Goal: Task Accomplishment & Management: Use online tool/utility

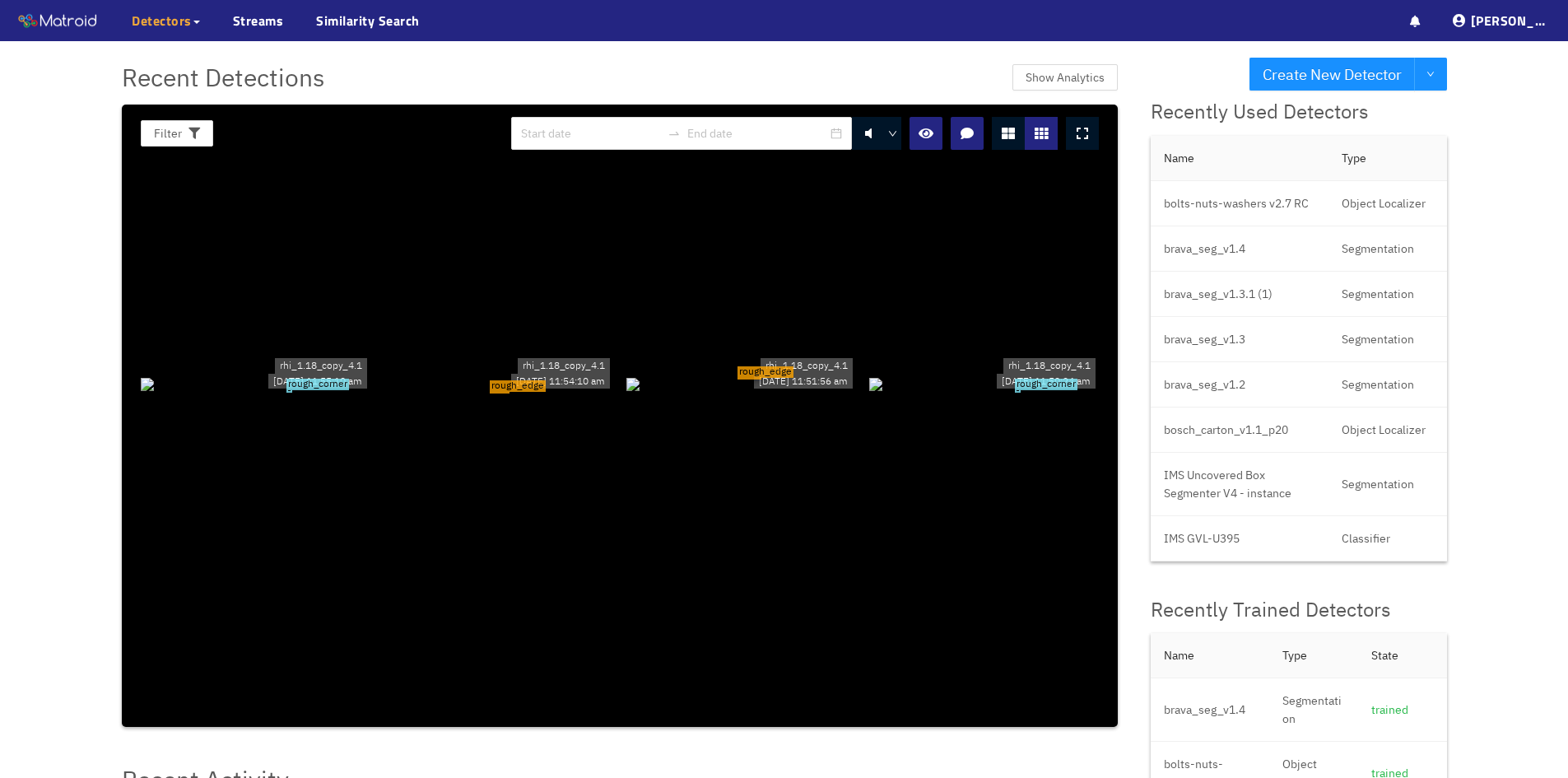
click at [189, 23] on span "Detectors" at bounding box center [161, 20] width 60 height 20
click at [178, 60] on link "My Detectors" at bounding box center [179, 60] width 68 height 33
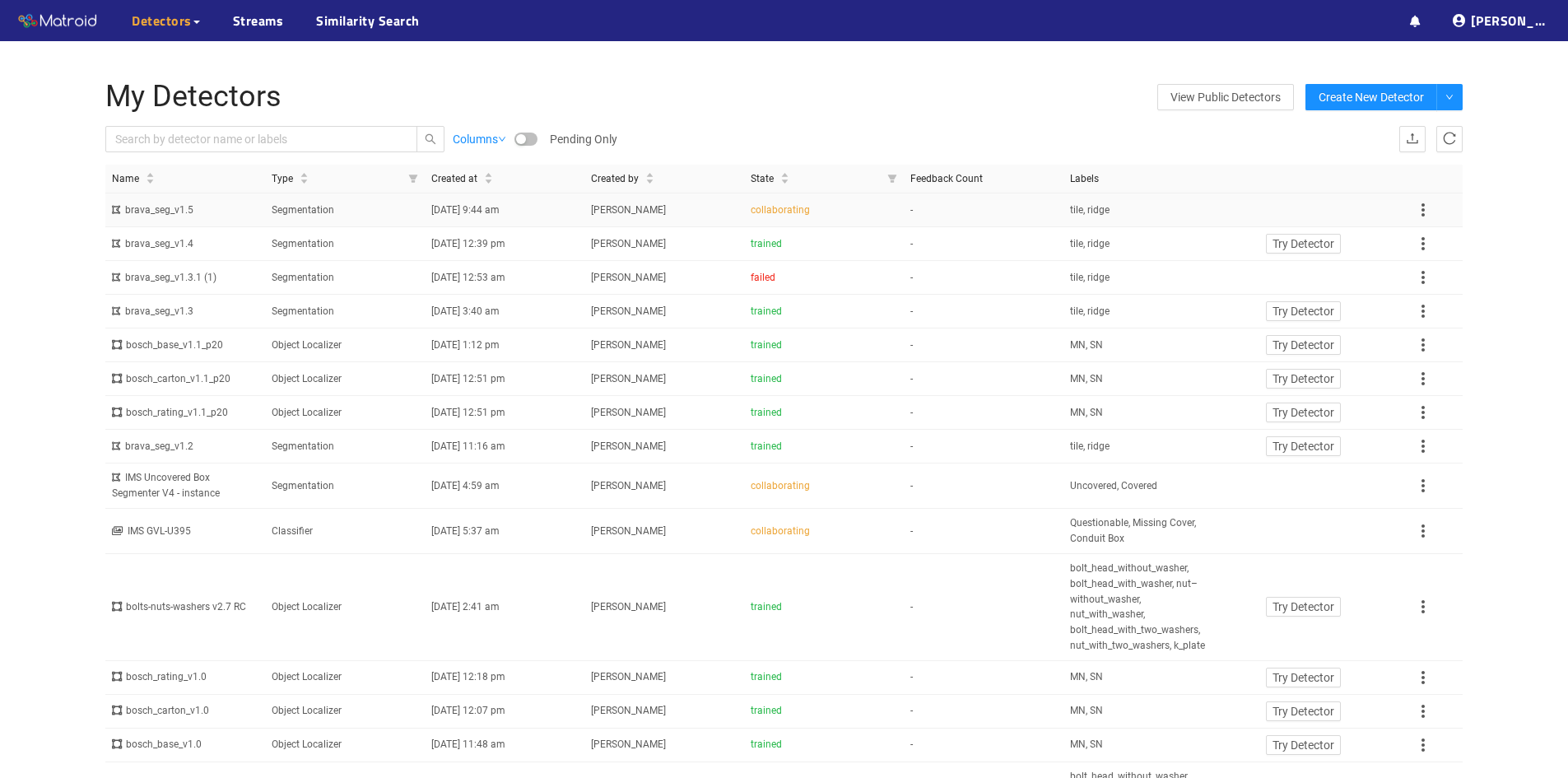
click at [638, 213] on span "[PERSON_NAME]" at bounding box center [628, 210] width 75 height 11
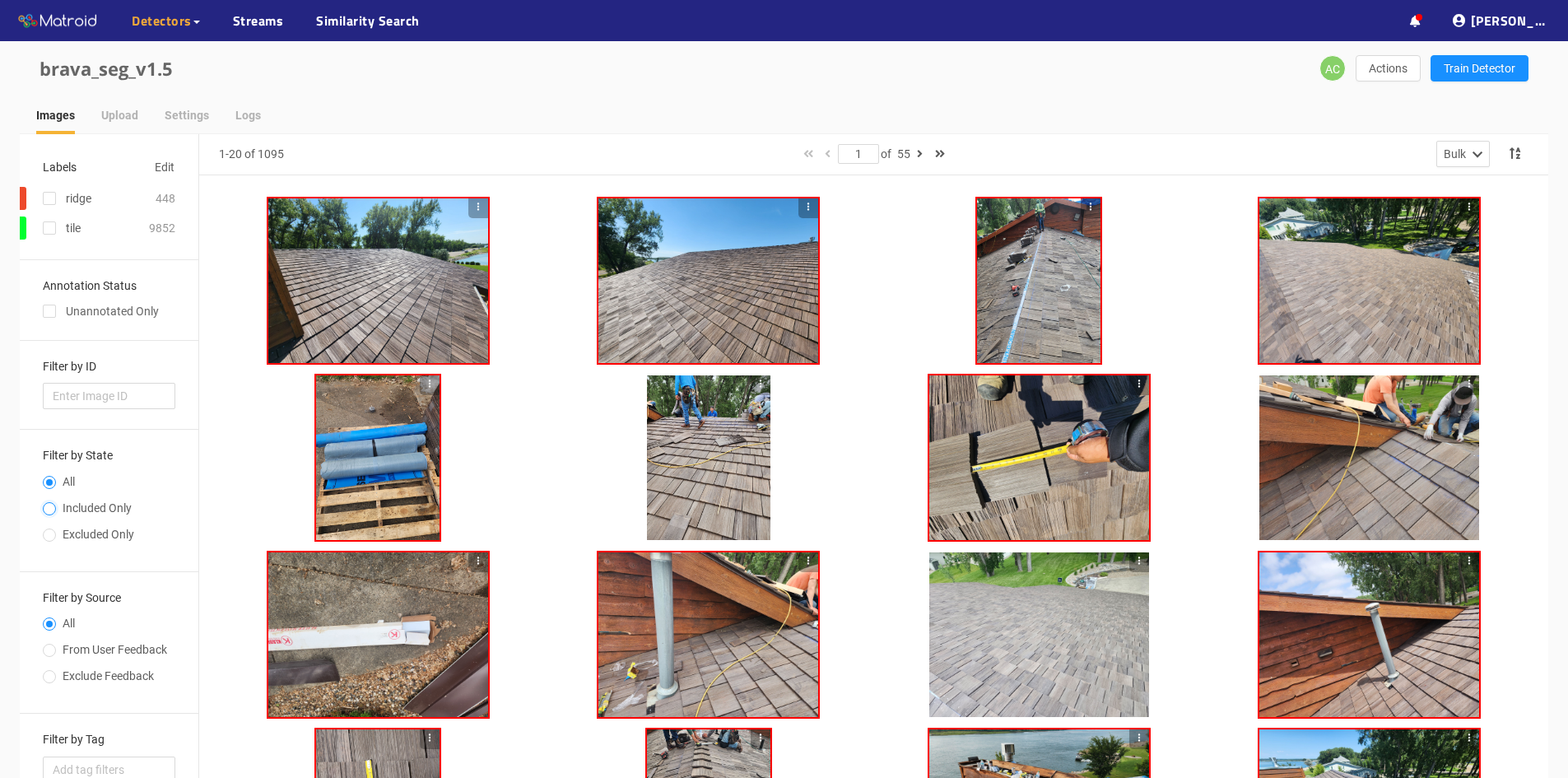
click at [52, 509] on input "Included Only" at bounding box center [49, 509] width 13 height 9
radio input "true"
radio input "false"
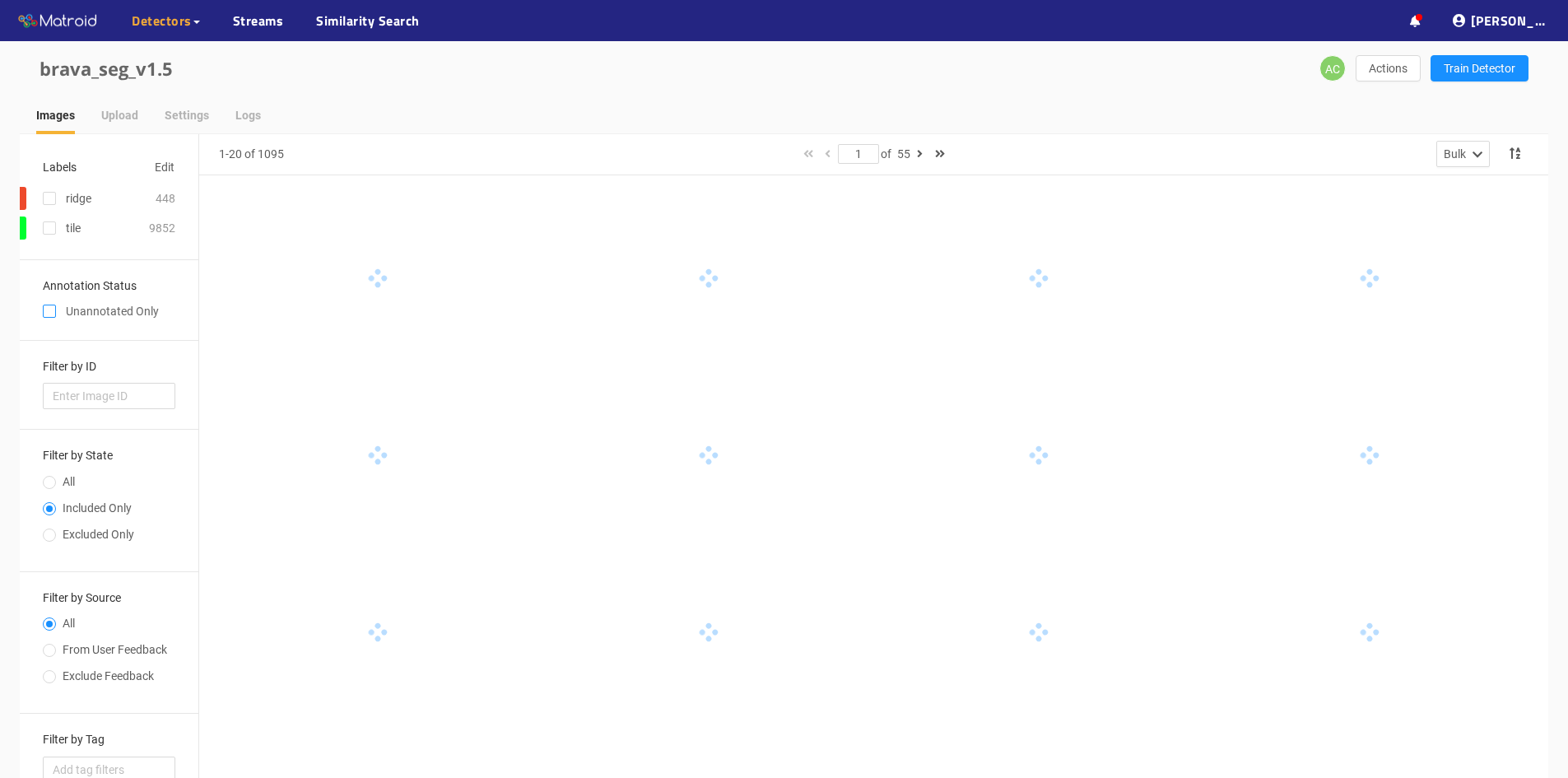
click at [53, 309] on input "checkbox" at bounding box center [49, 314] width 13 height 13
checkbox input "true"
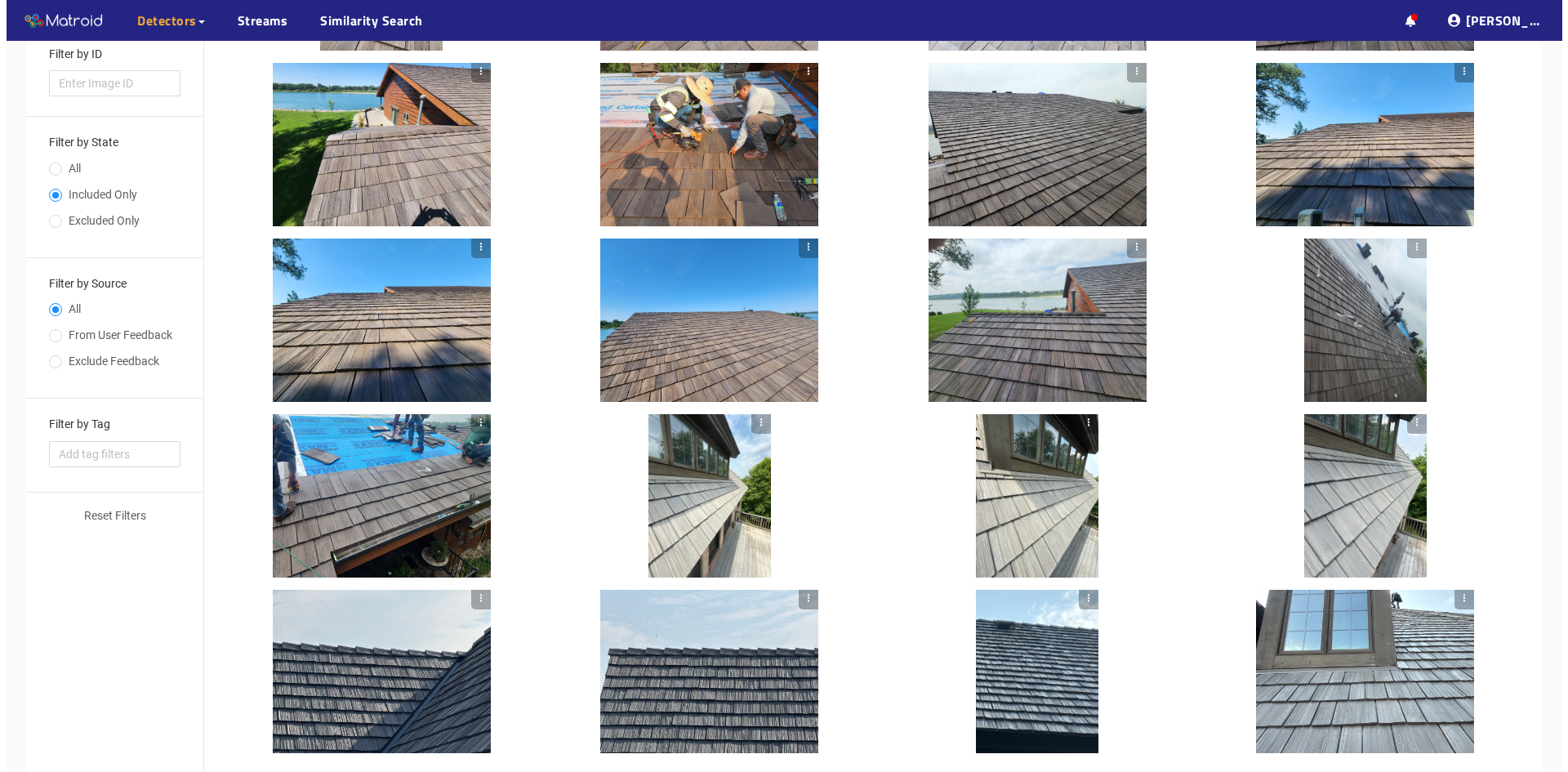
scroll to position [396, 0]
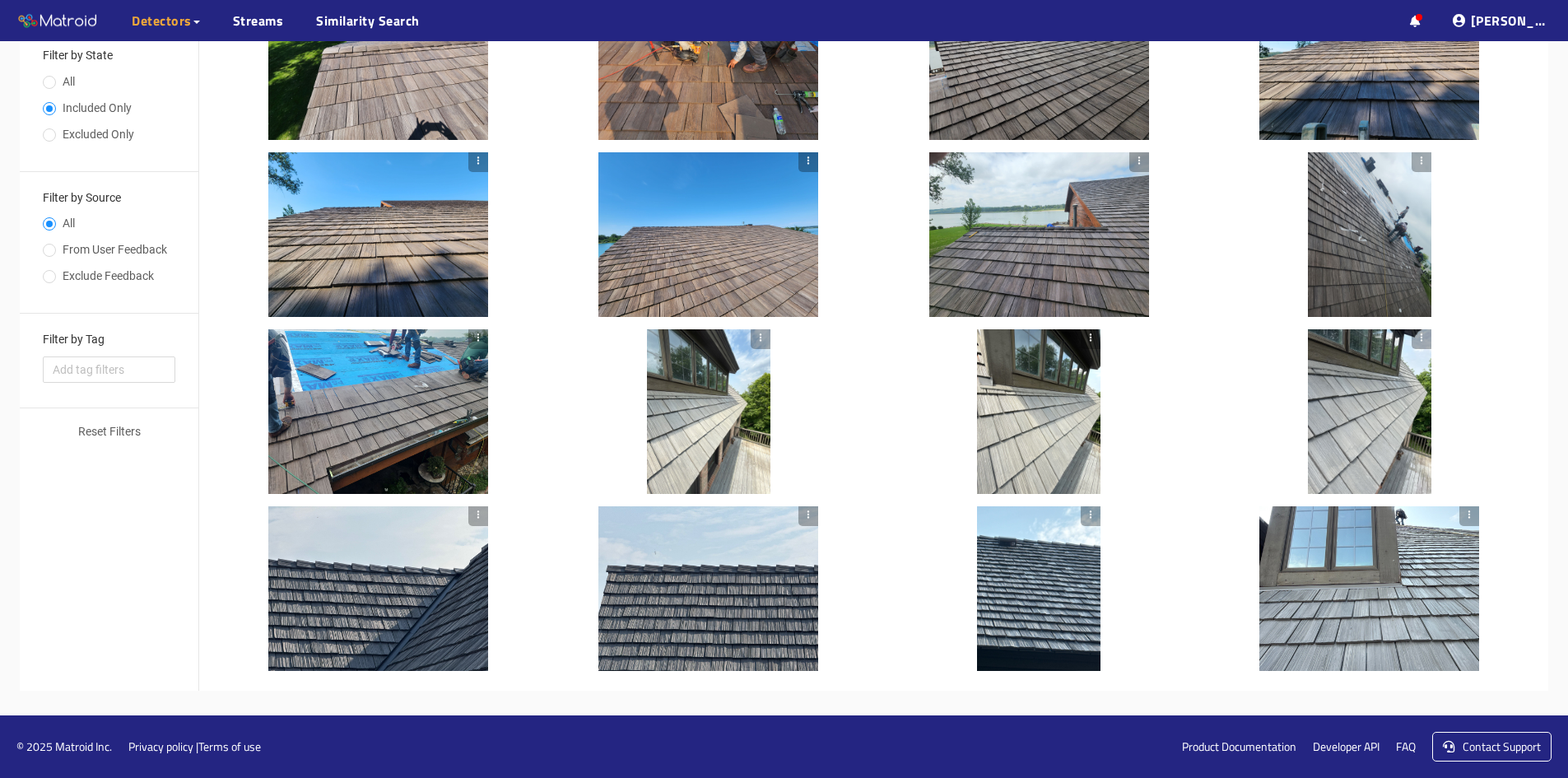
click at [1026, 450] on div at bounding box center [1038, 411] width 123 height 164
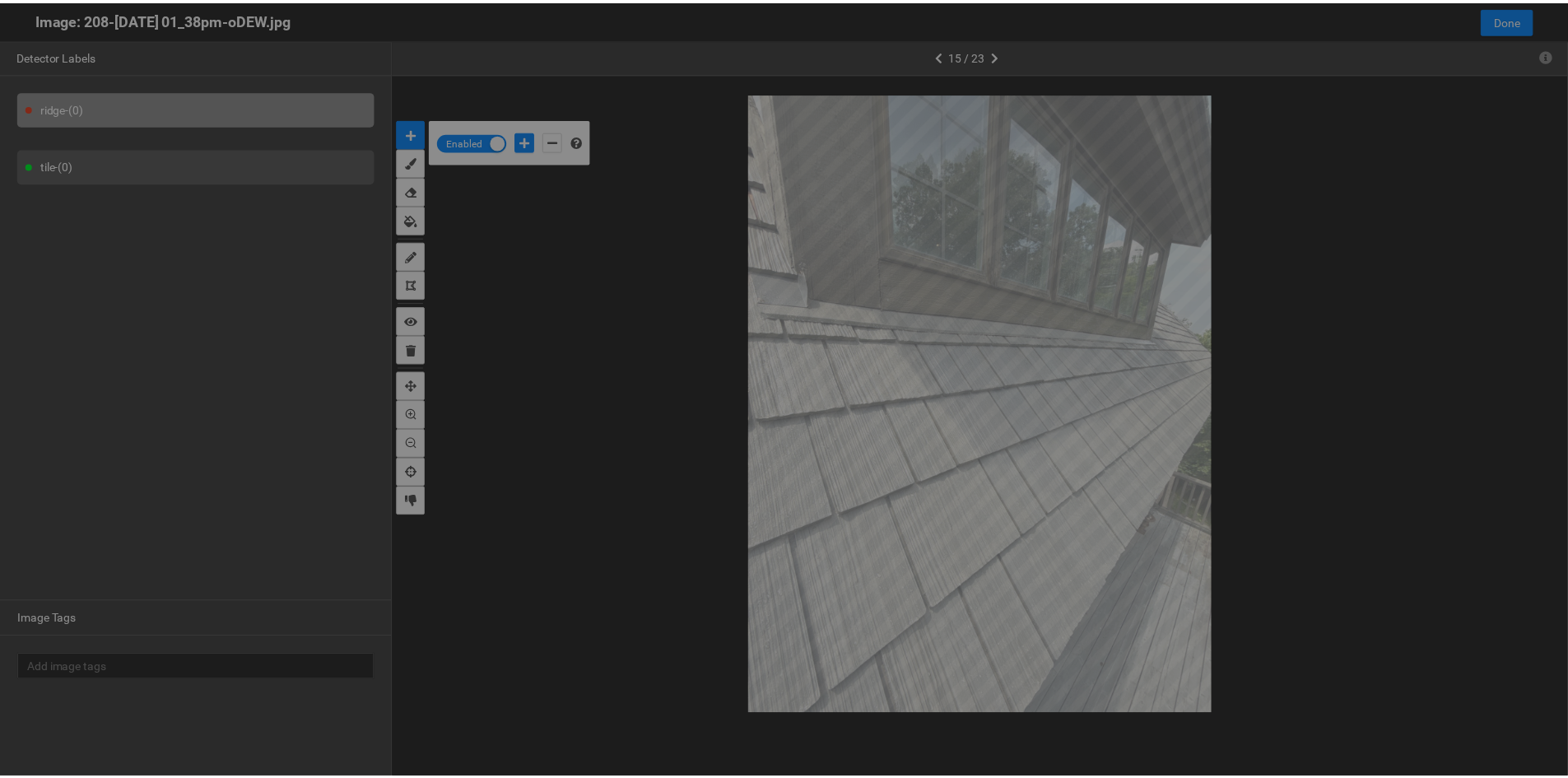
scroll to position [769, 0]
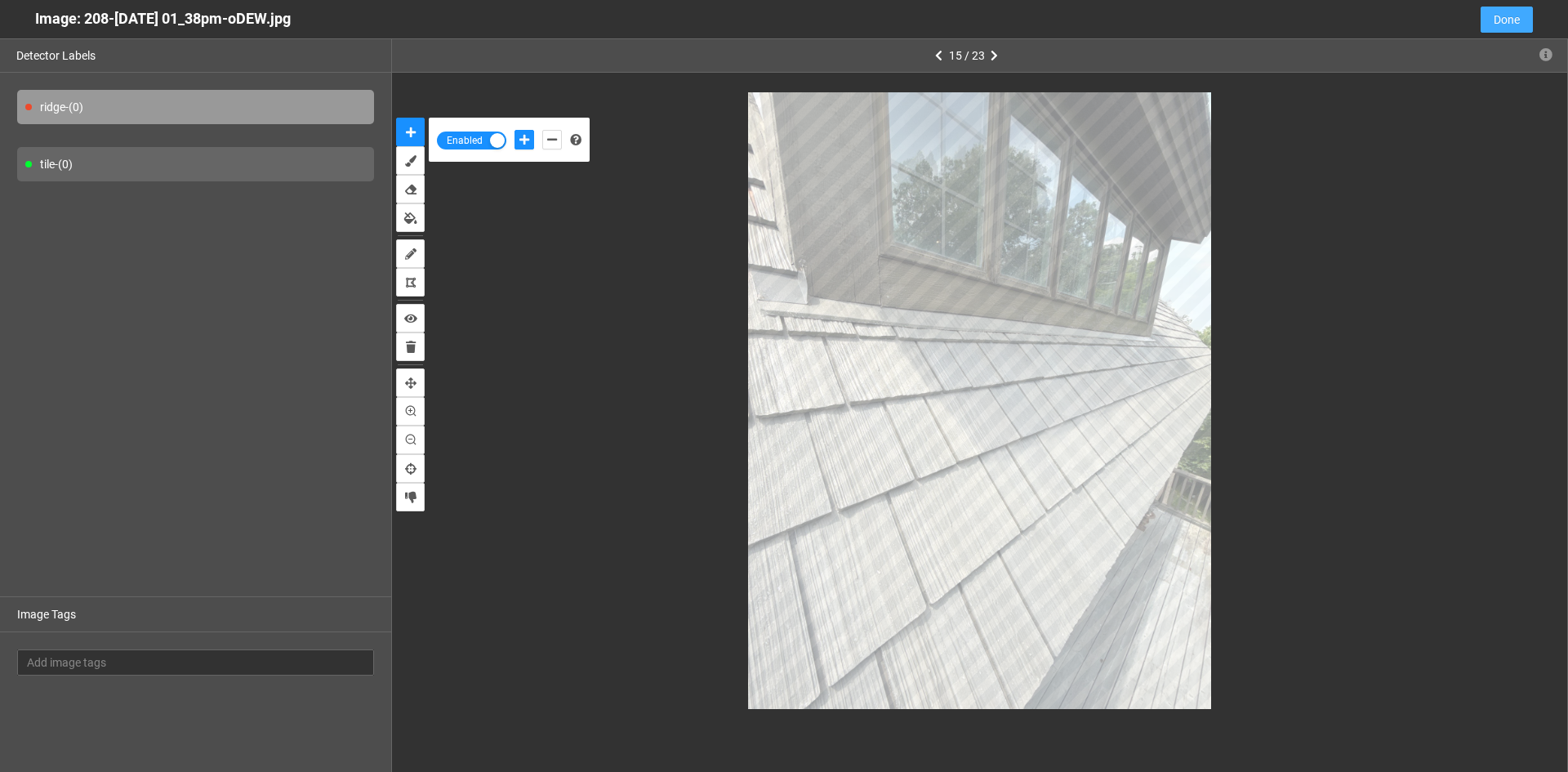
click at [1521, 17] on button "Done" at bounding box center [1507, 20] width 53 height 26
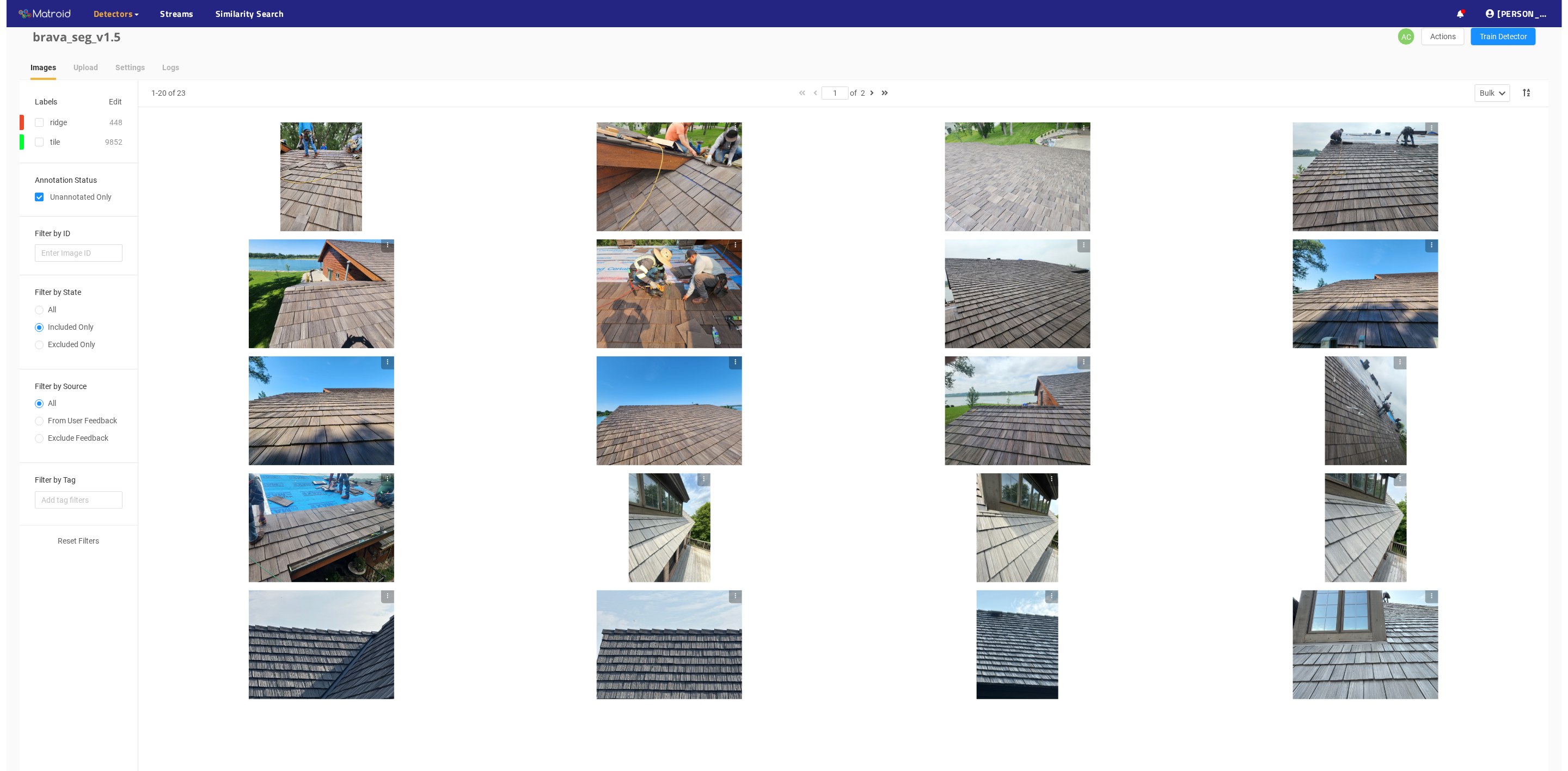
scroll to position [0, 0]
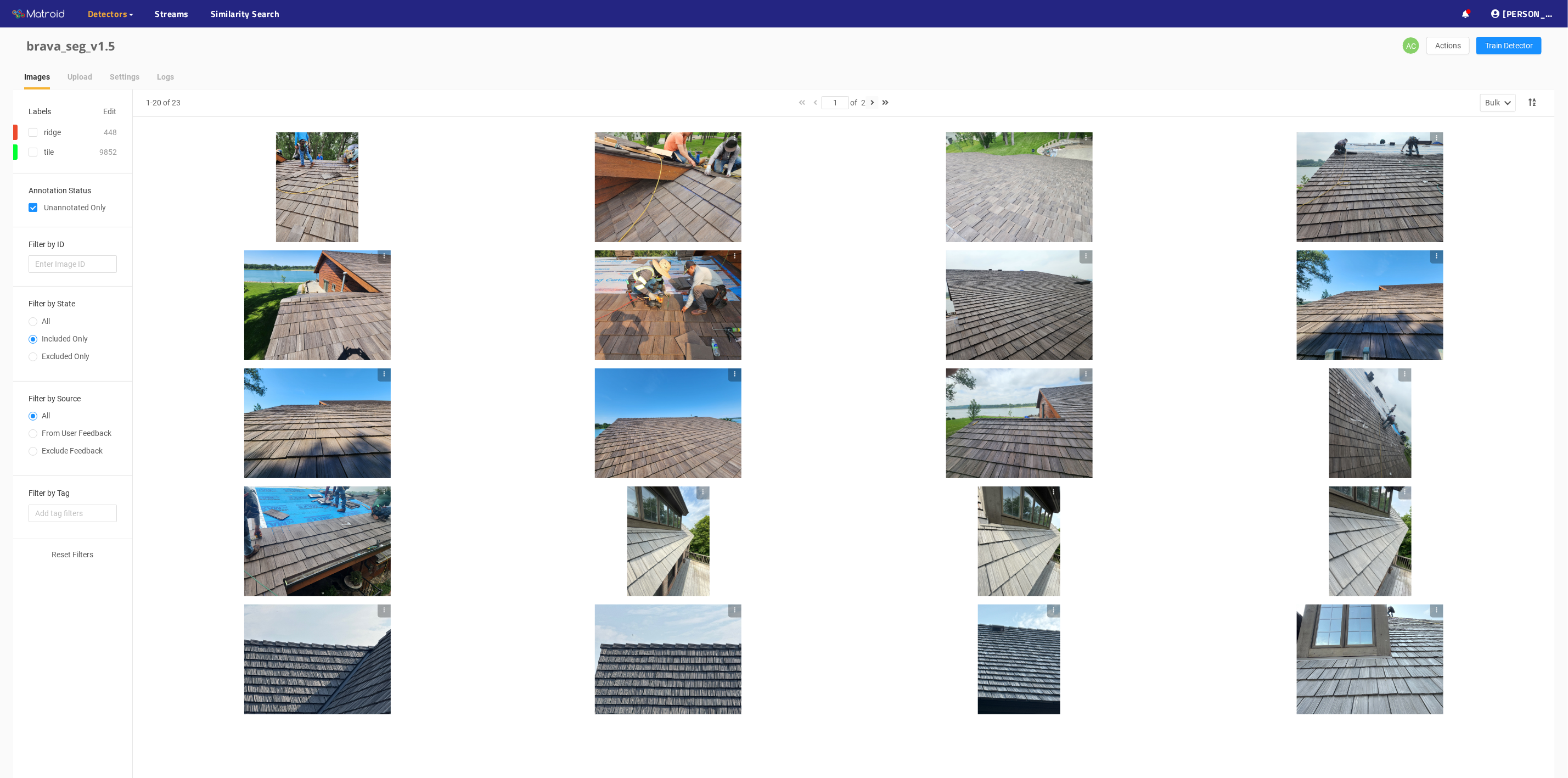
click at [871, 101] on button "button" at bounding box center [872, 103] width 13 height 13
type input "2"
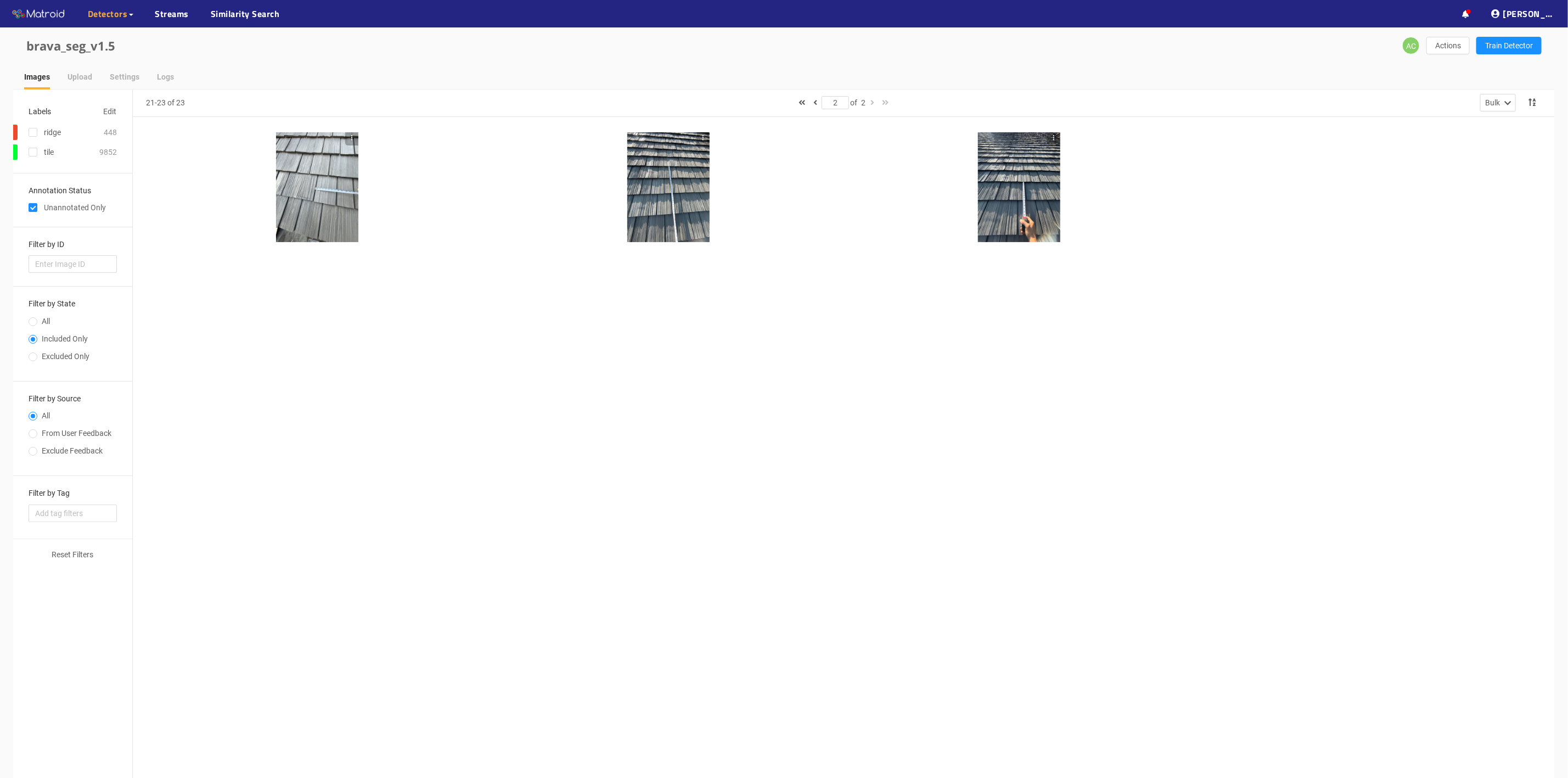
click at [263, 203] on div at bounding box center [318, 187] width 343 height 110
click at [309, 203] on div at bounding box center [317, 187] width 82 height 110
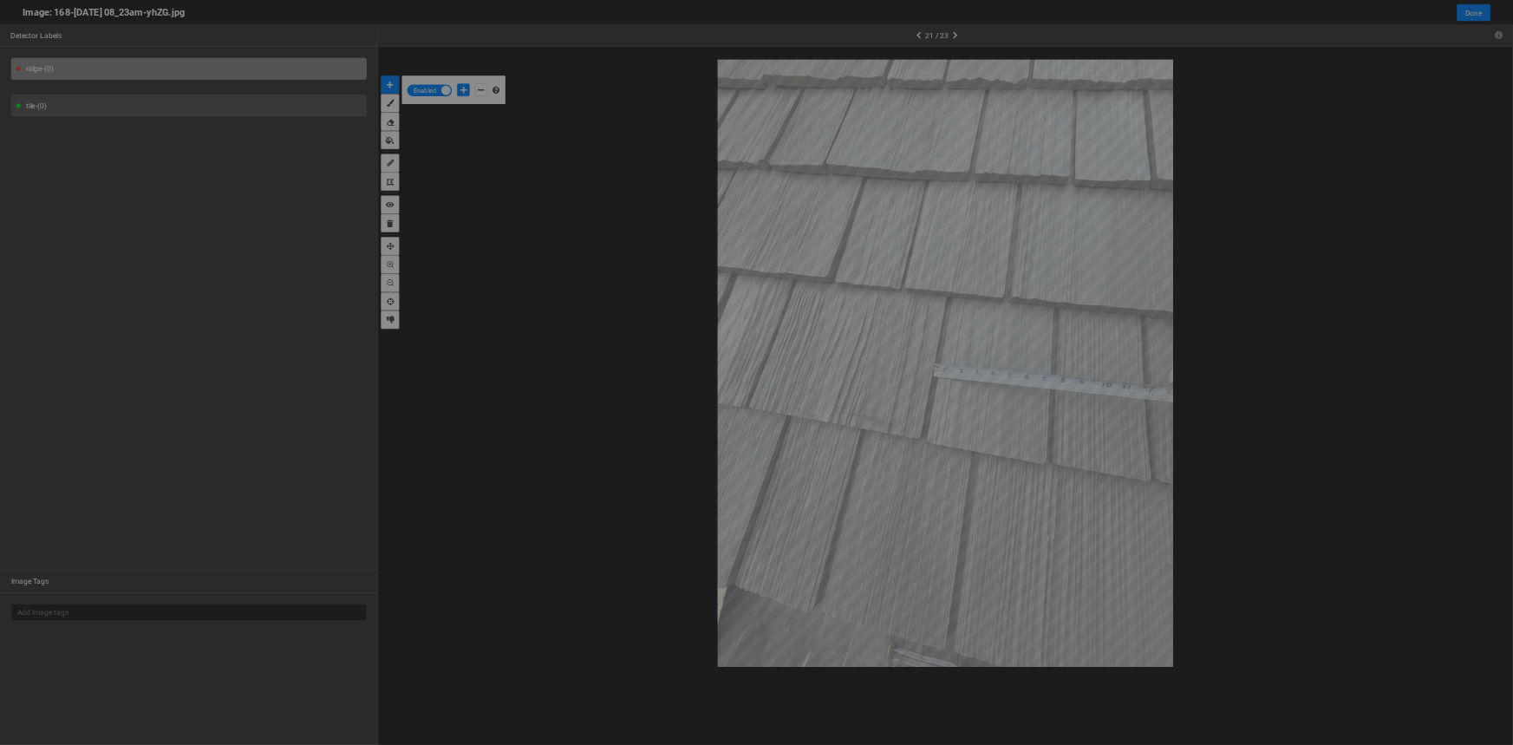
scroll to position [1220, 0]
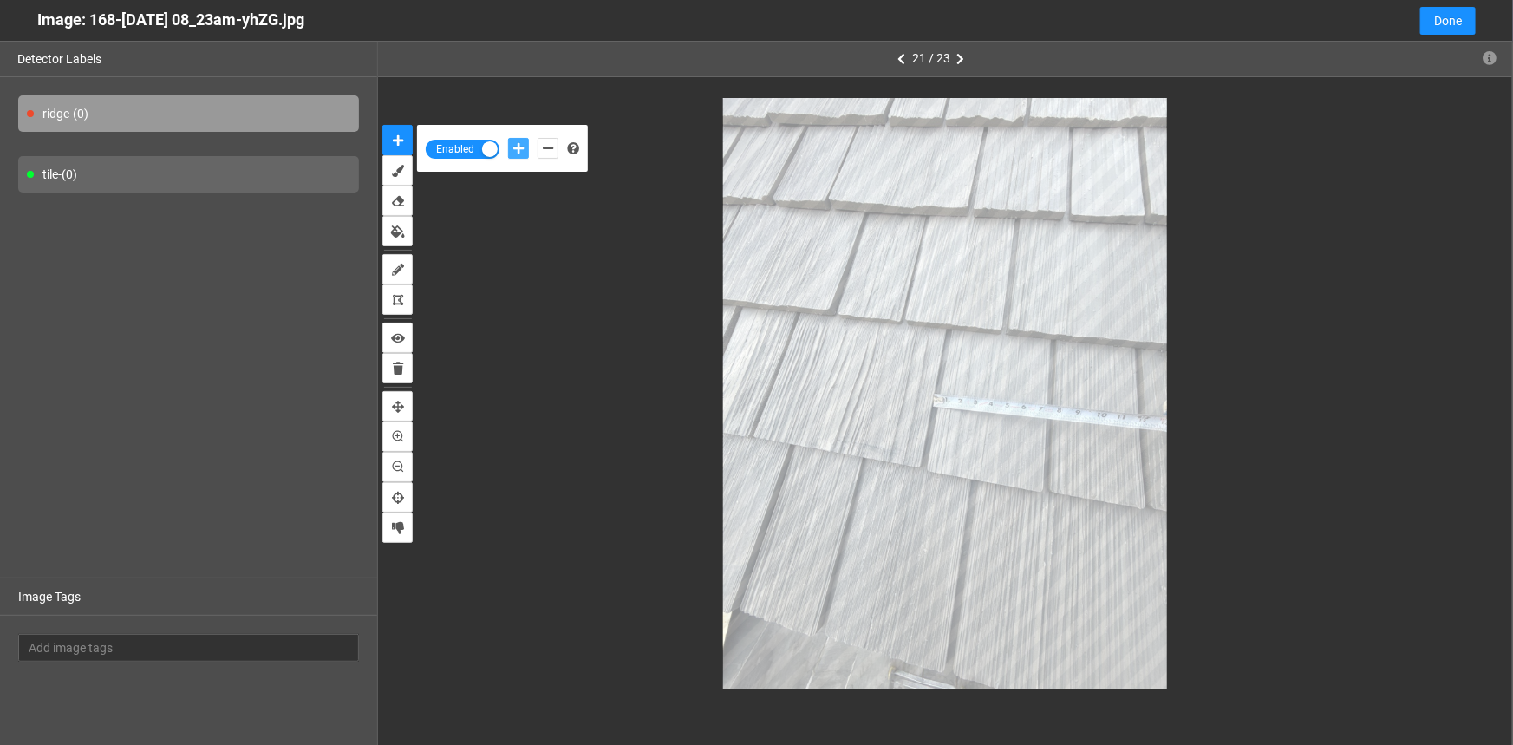
click at [519, 154] on icon "add-positive-points" at bounding box center [518, 148] width 10 height 12
click at [508, 138] on button "add-positive-points" at bounding box center [518, 148] width 21 height 21
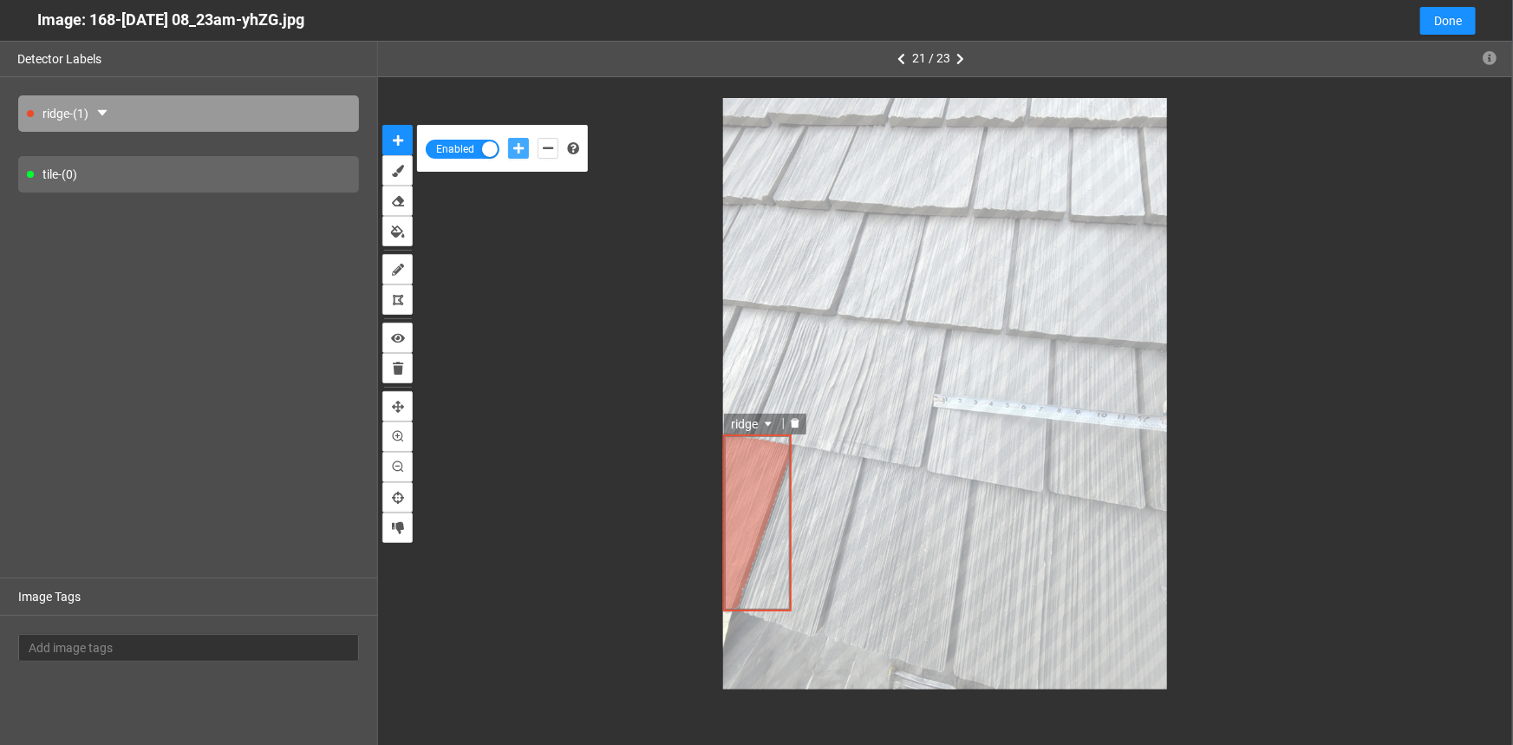
click at [794, 419] on icon "delete" at bounding box center [795, 423] width 10 height 10
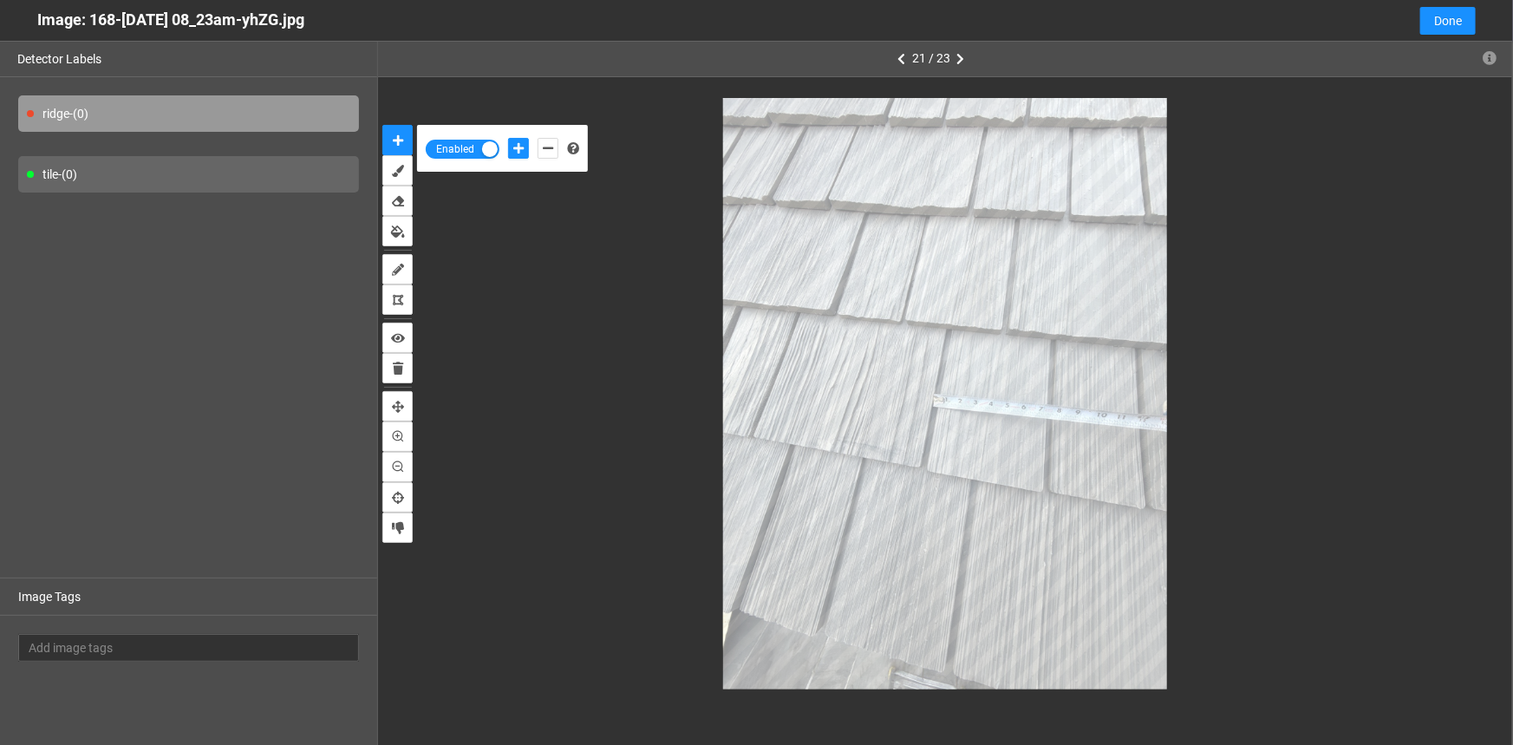
click at [161, 180] on div "tile - (0)" at bounding box center [188, 174] width 341 height 36
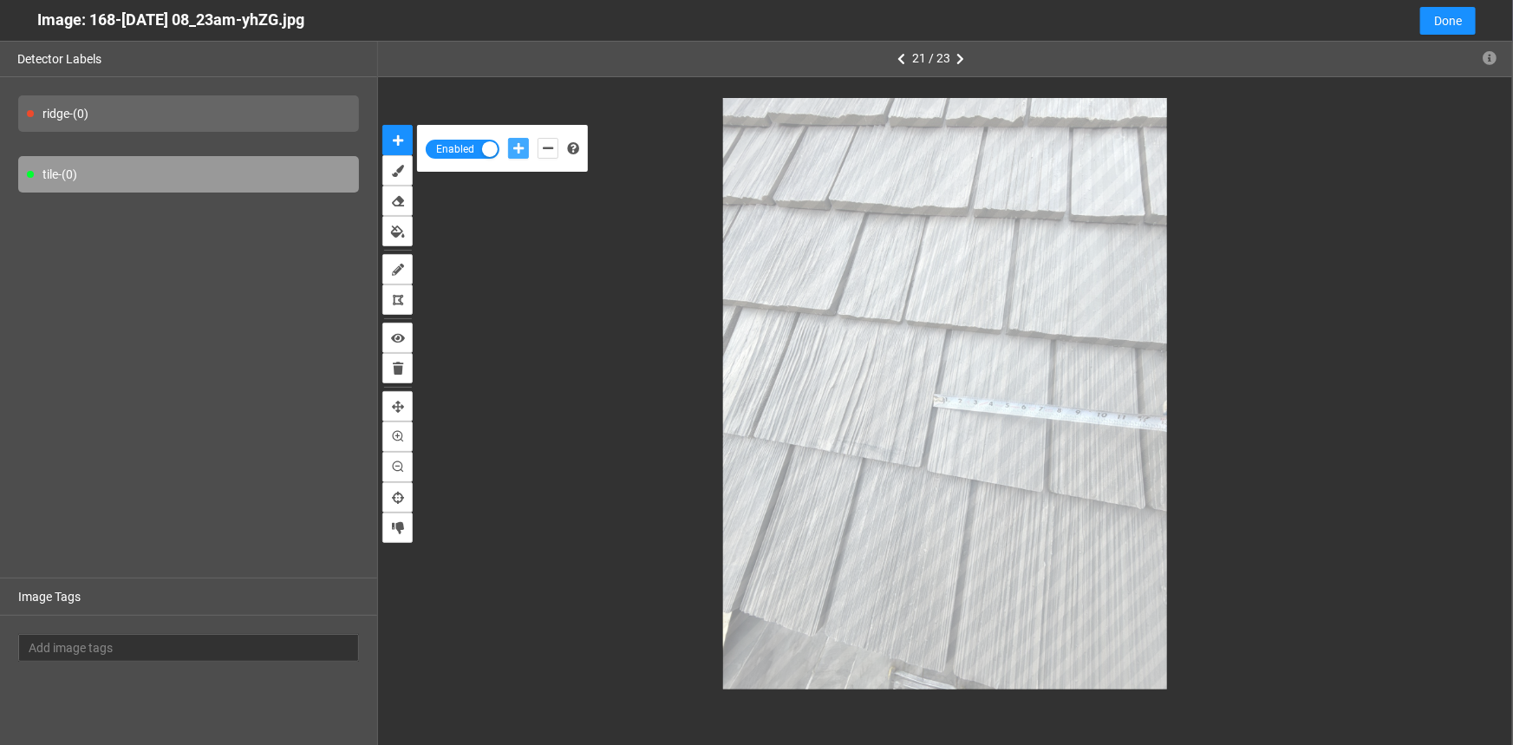
click at [519, 145] on icon "add-positive-points" at bounding box center [518, 148] width 10 height 12
click at [508, 138] on button "add-positive-points" at bounding box center [518, 148] width 21 height 21
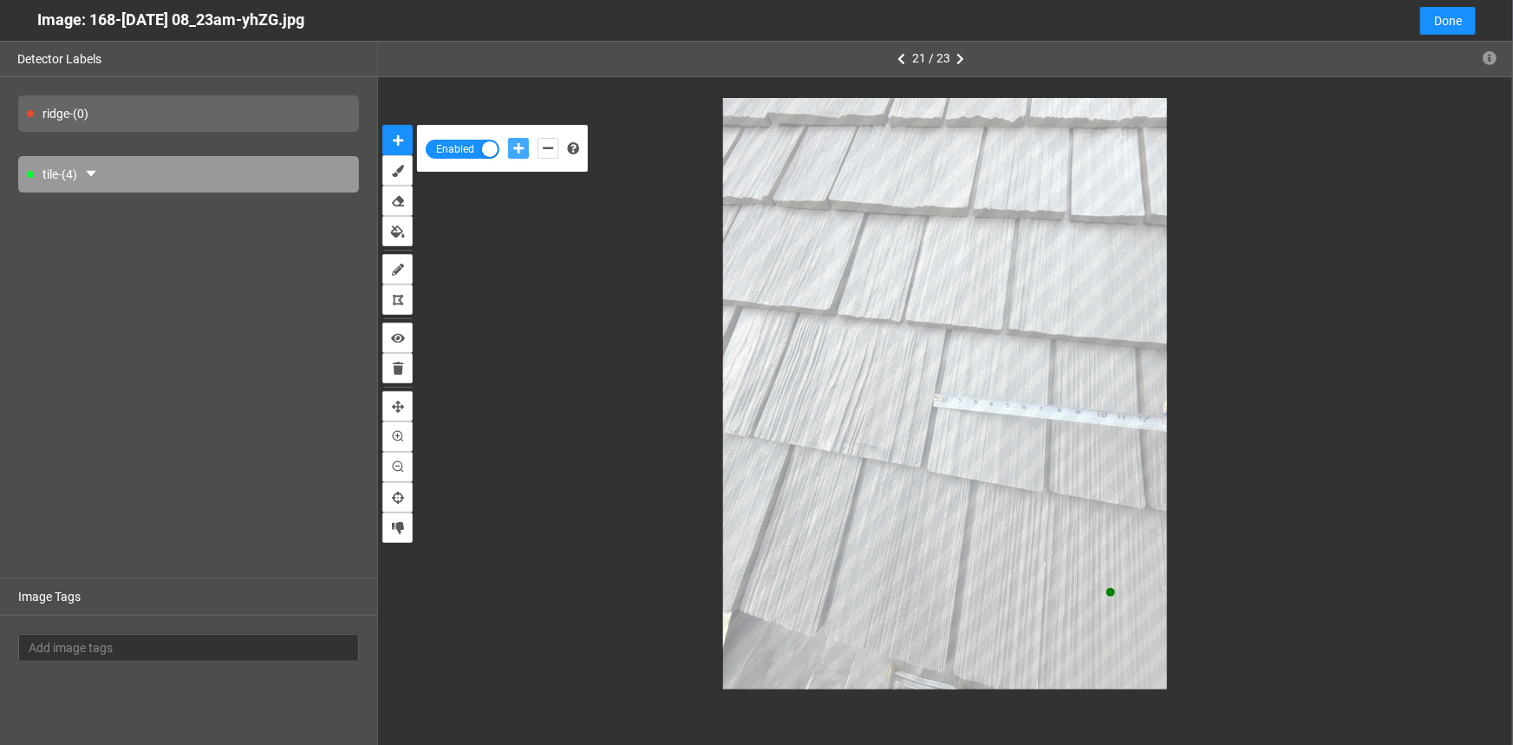
click at [508, 138] on button "add-positive-points" at bounding box center [518, 148] width 21 height 21
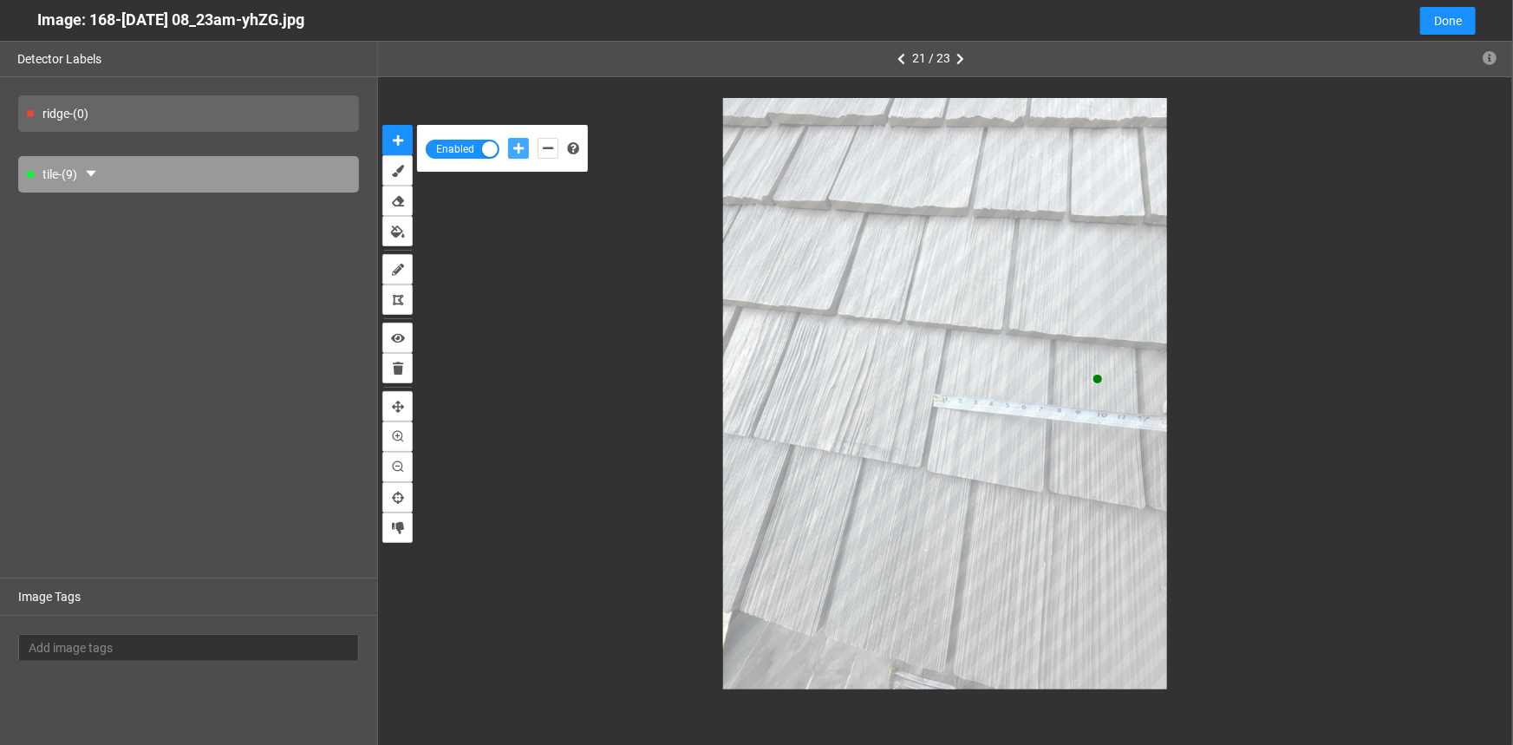
click at [508, 138] on button "add-positive-points" at bounding box center [518, 148] width 21 height 21
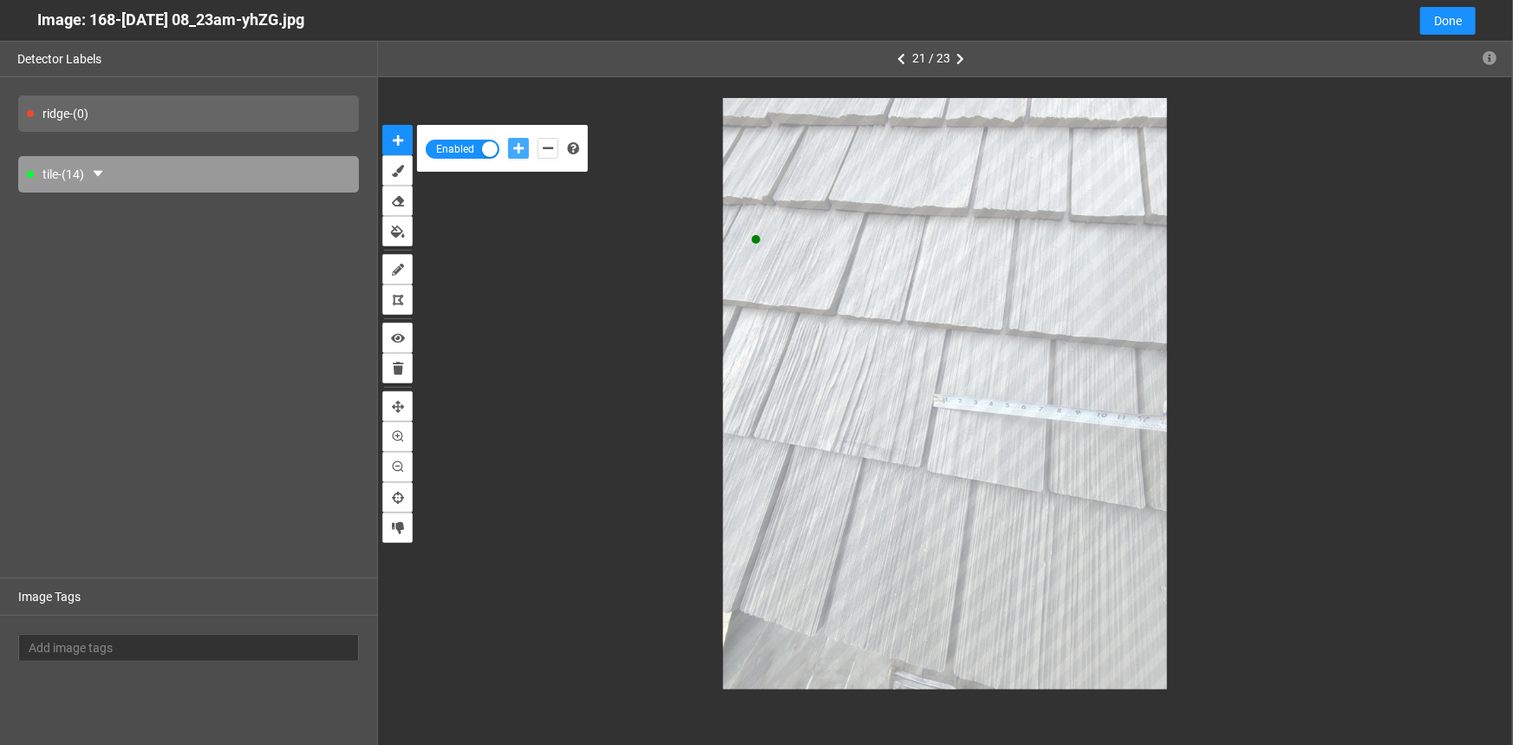
click at [508, 138] on button "add-positive-points" at bounding box center [518, 148] width 21 height 21
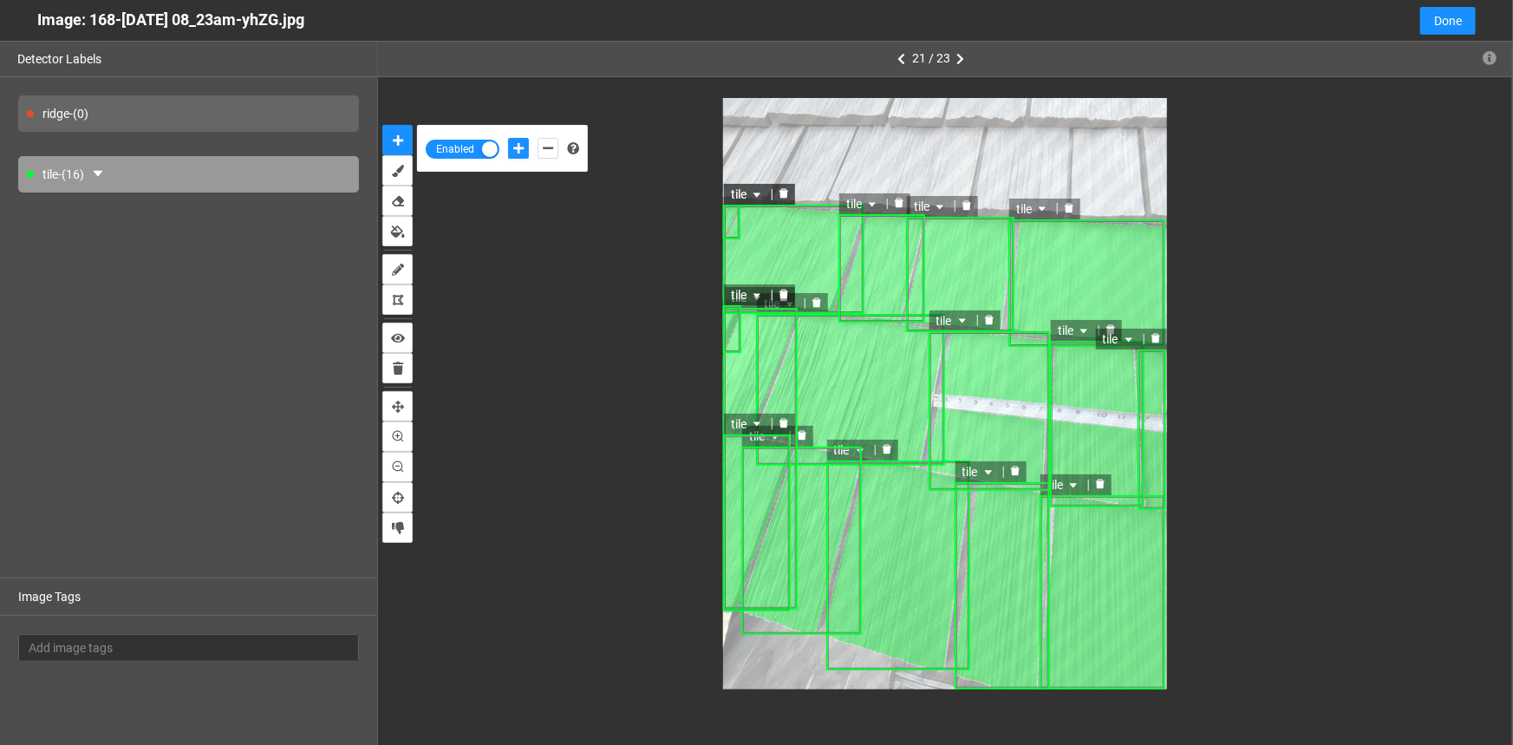
click at [722, 128] on div "tile tile tile tile tile tile tile tile tile tile tile tile tile tile tile tile" at bounding box center [945, 393] width 1060 height 591
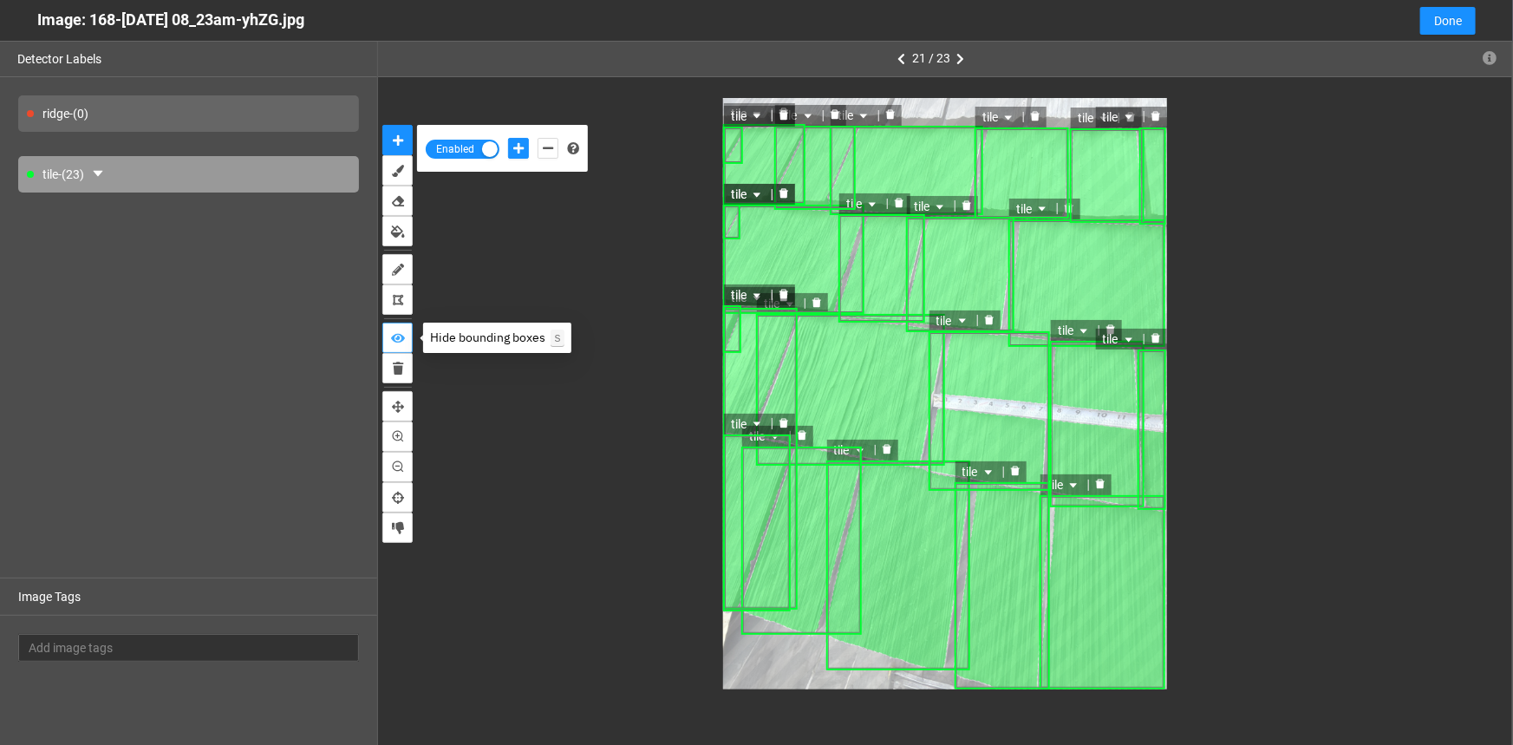
click at [401, 333] on icon "show bounding boxes" at bounding box center [398, 338] width 14 height 12
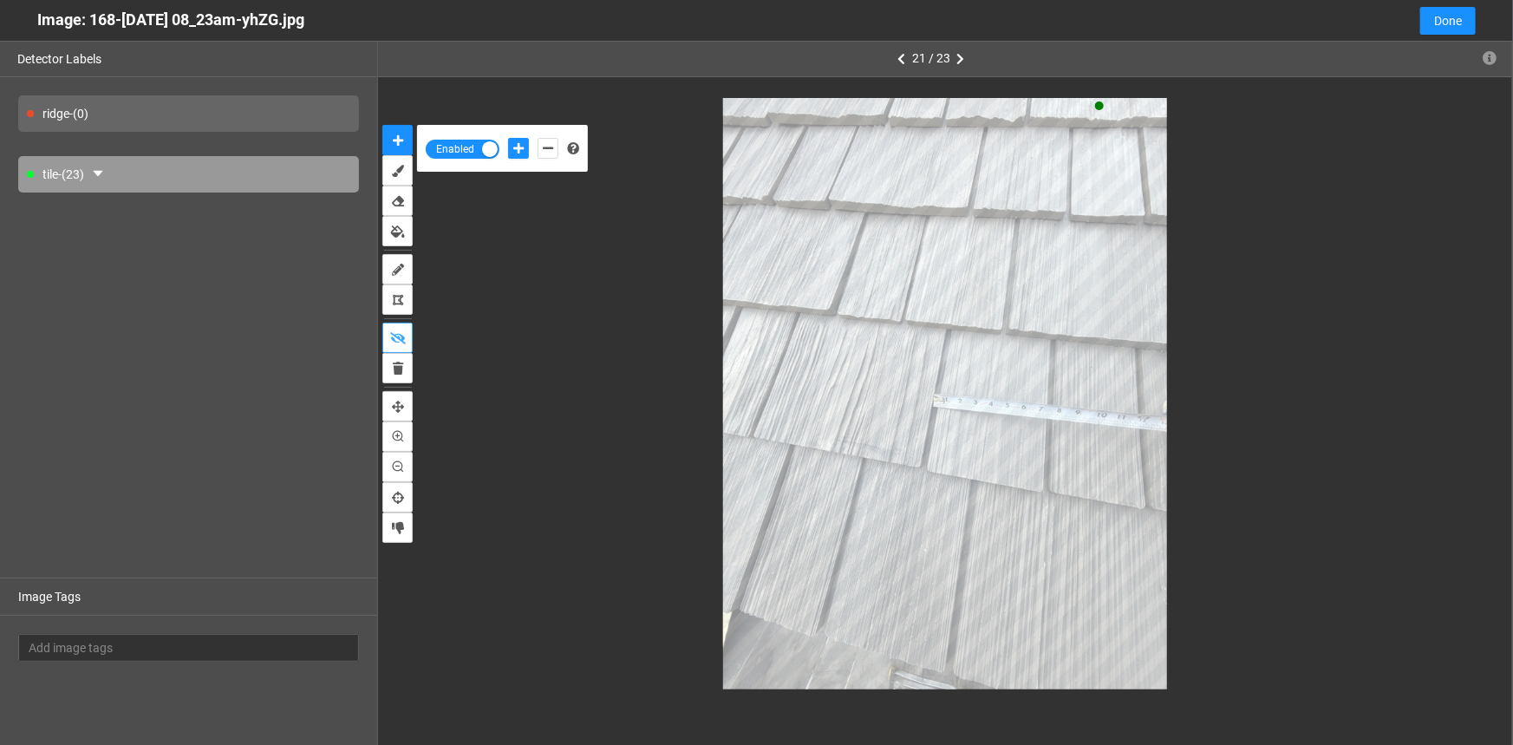
click at [382, 323] on button "show bounding boxes" at bounding box center [397, 338] width 30 height 30
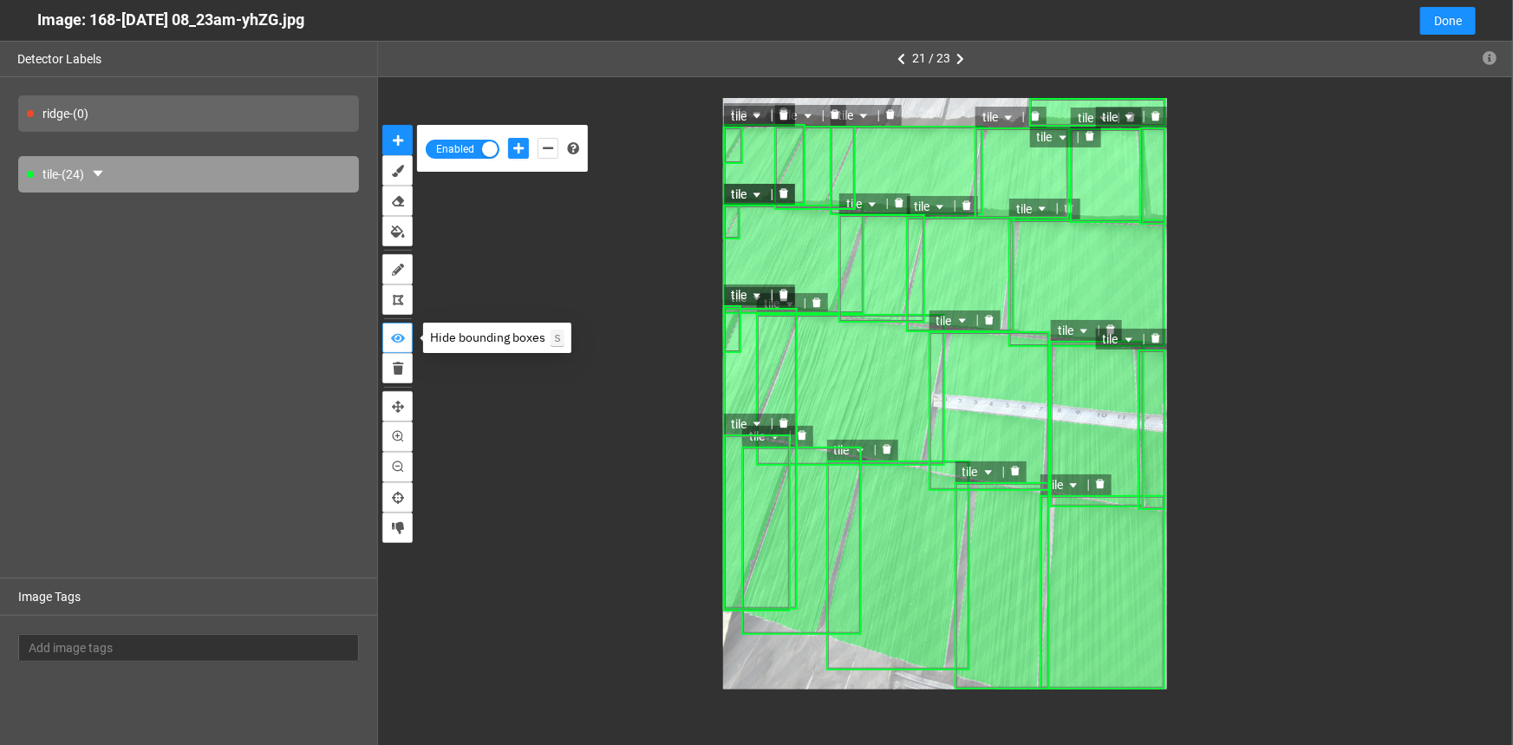
click at [396, 336] on icon "show bounding boxes" at bounding box center [398, 338] width 14 height 12
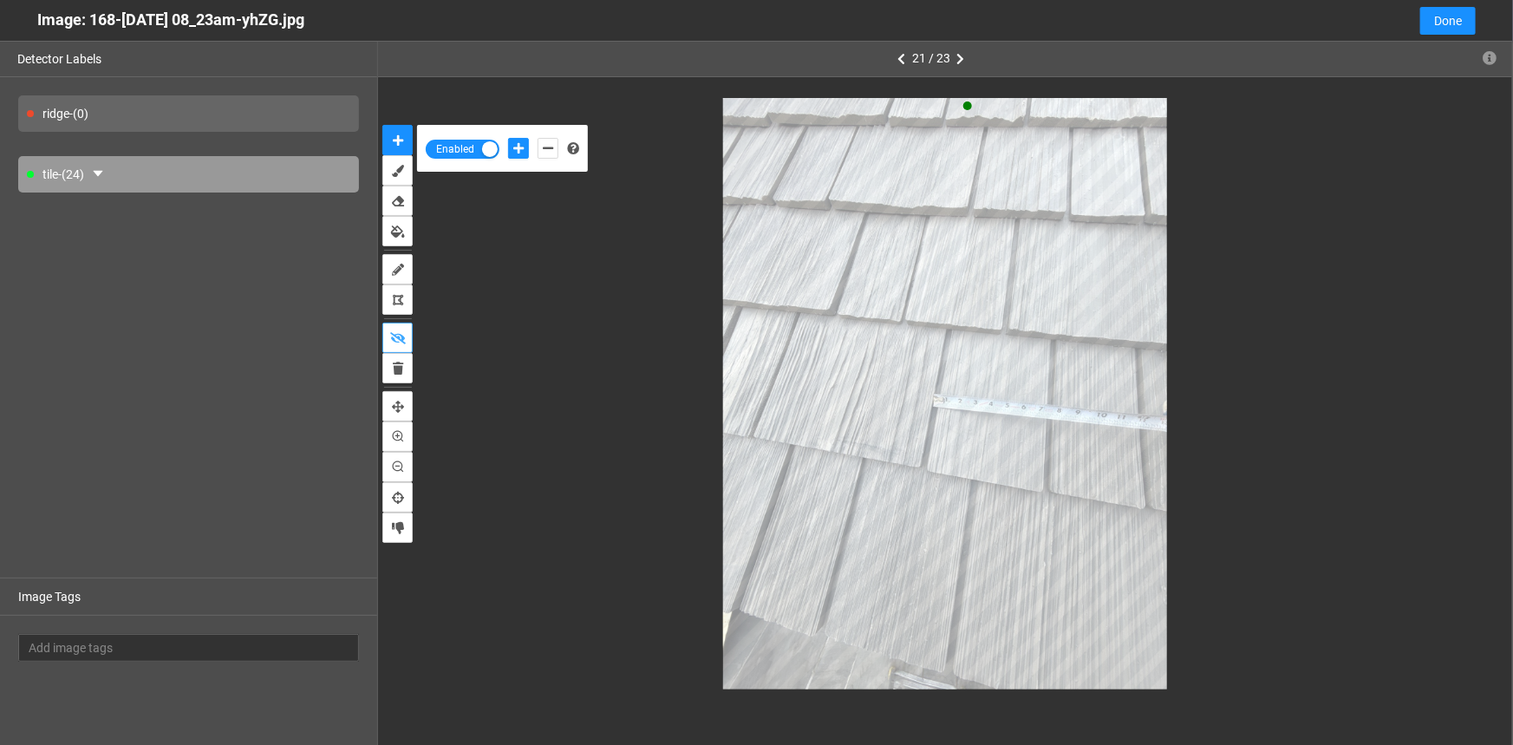
click at [382, 323] on button "show bounding boxes" at bounding box center [397, 338] width 30 height 30
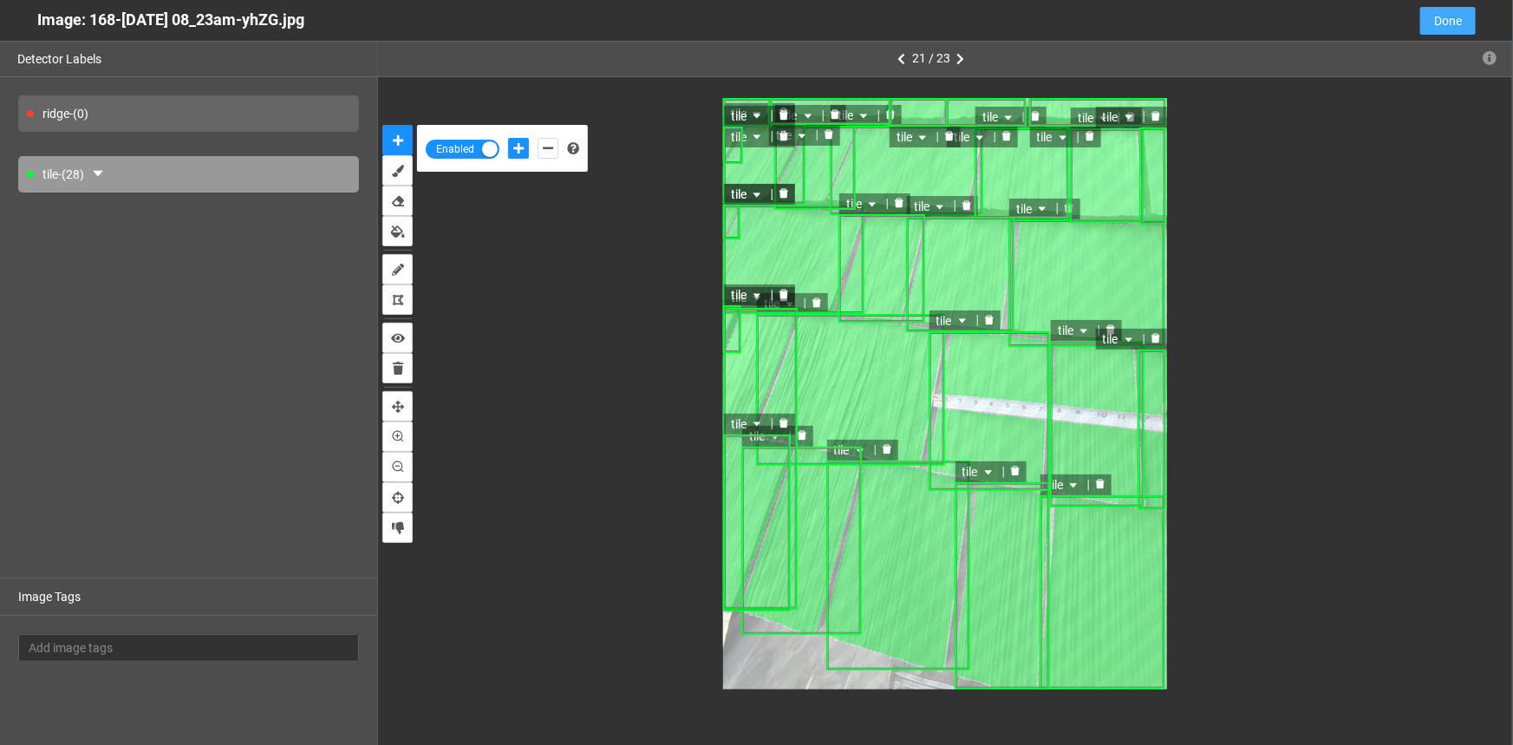
click at [1460, 18] on span "Done" at bounding box center [1448, 20] width 28 height 19
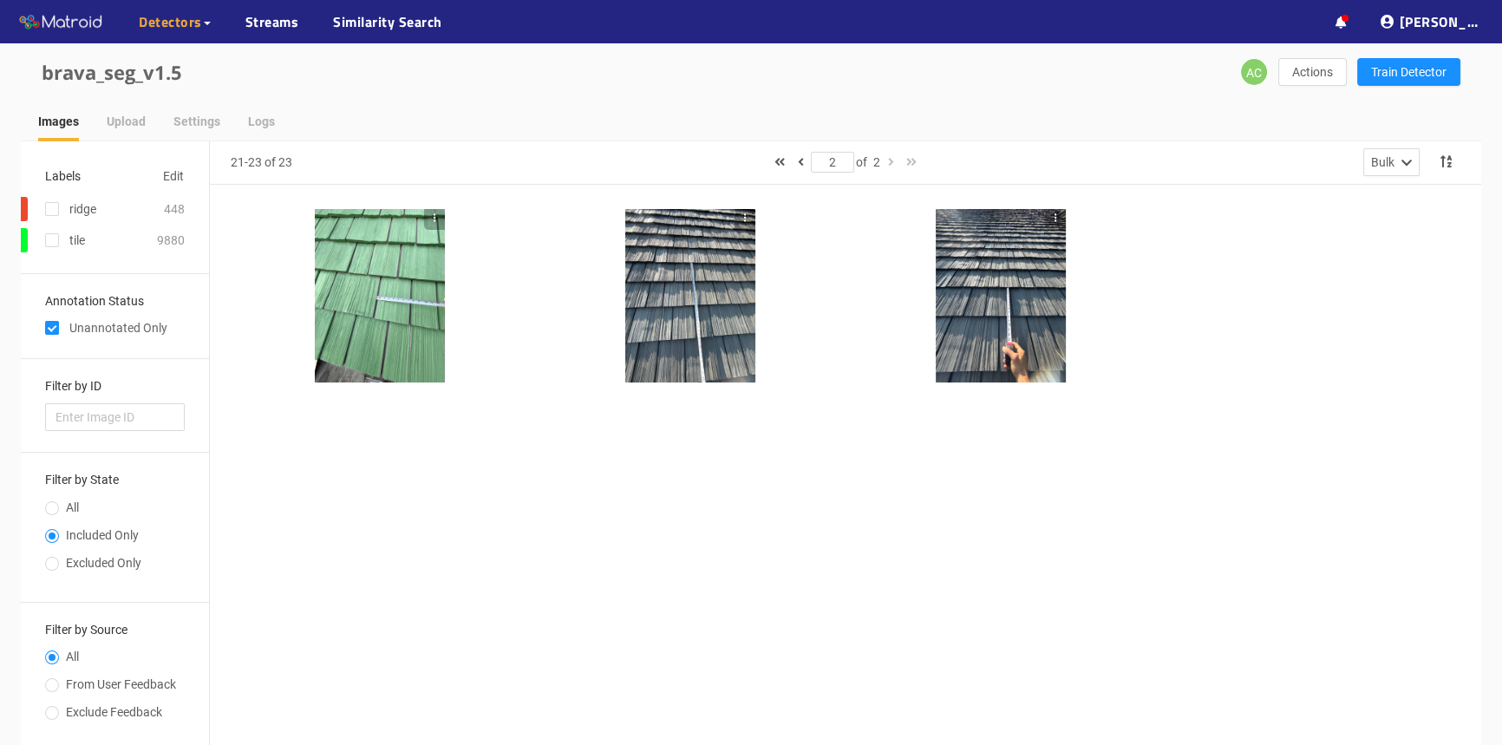
click at [733, 350] on div at bounding box center [690, 295] width 130 height 173
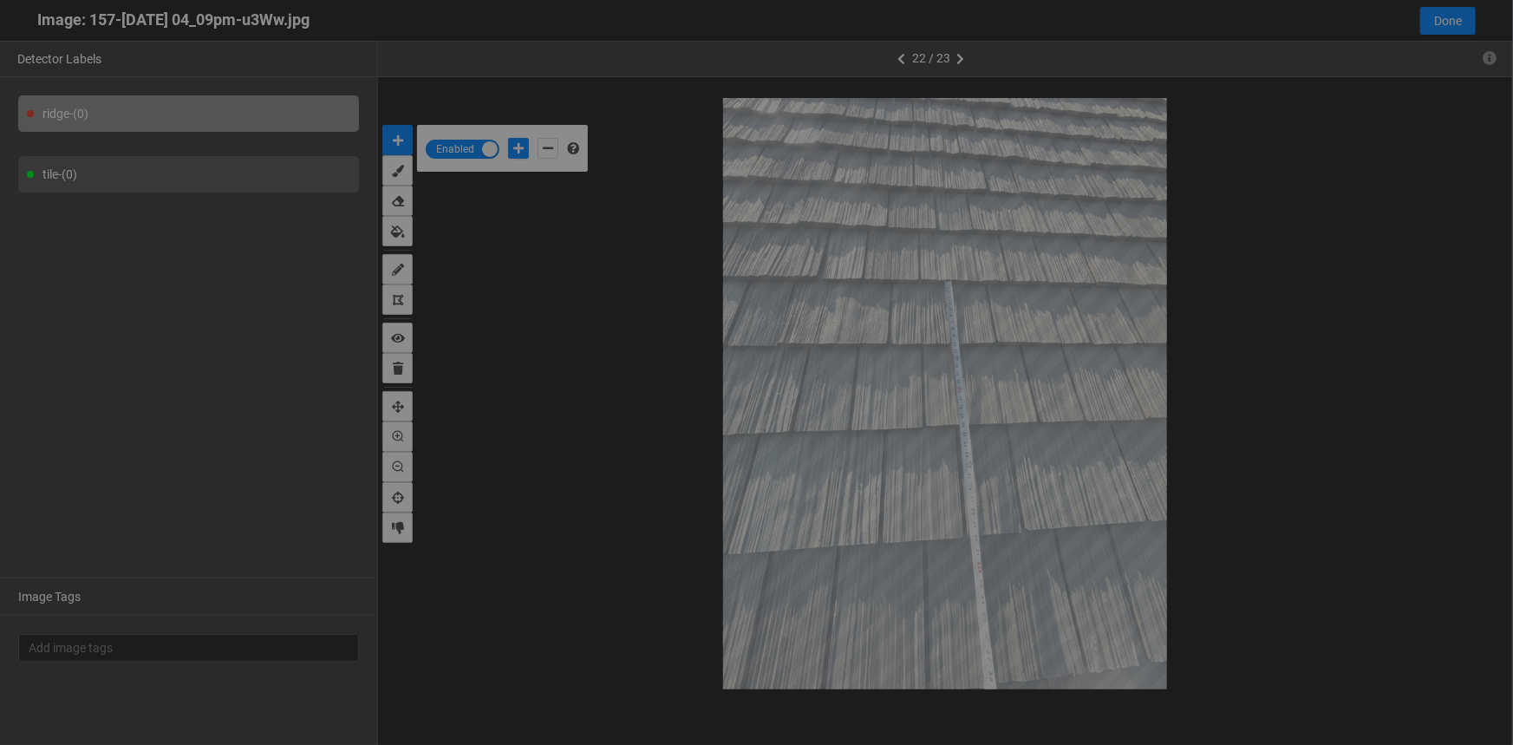
scroll to position [735, 0]
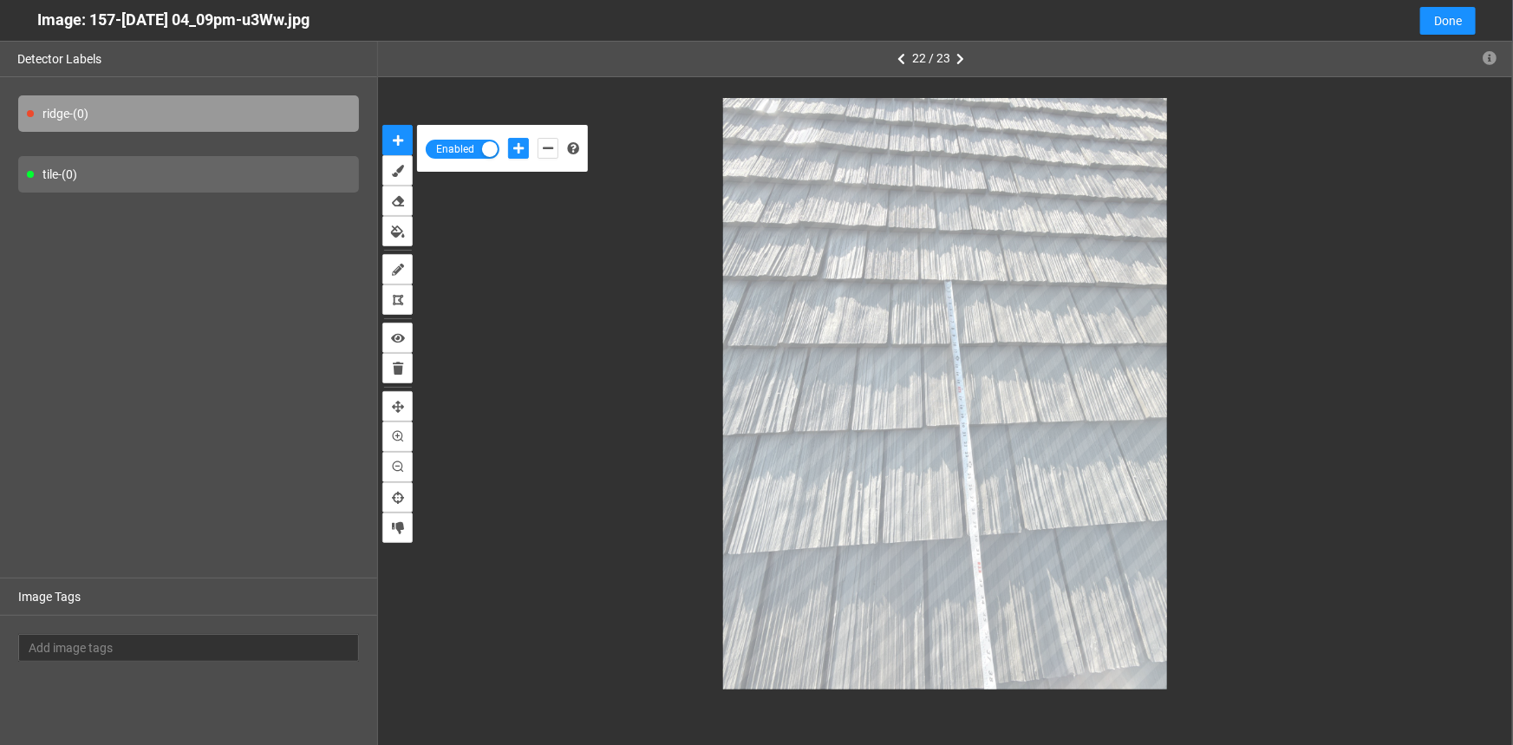
click at [150, 176] on div "tile - (0)" at bounding box center [188, 174] width 341 height 36
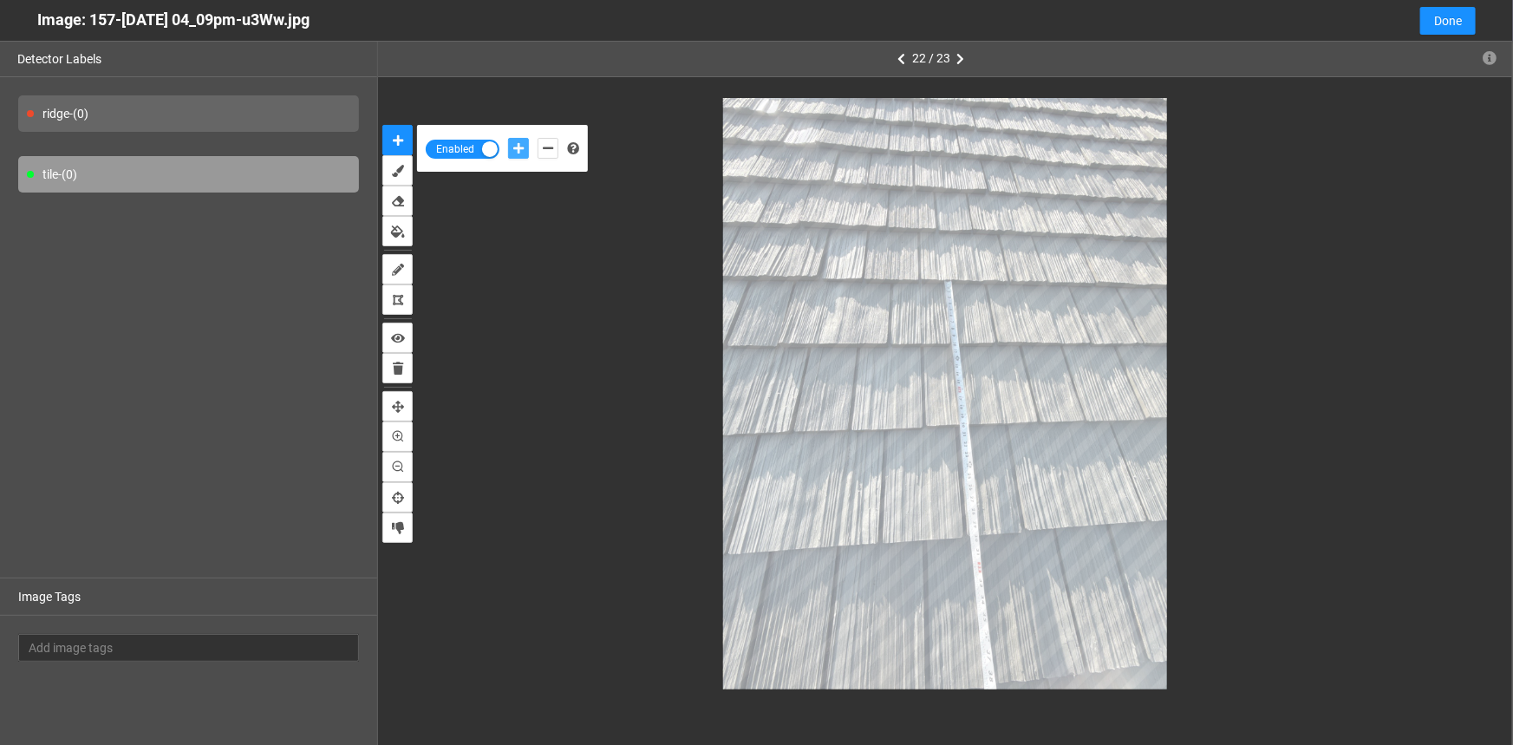
click at [521, 145] on icon "add-positive-points" at bounding box center [518, 148] width 10 height 12
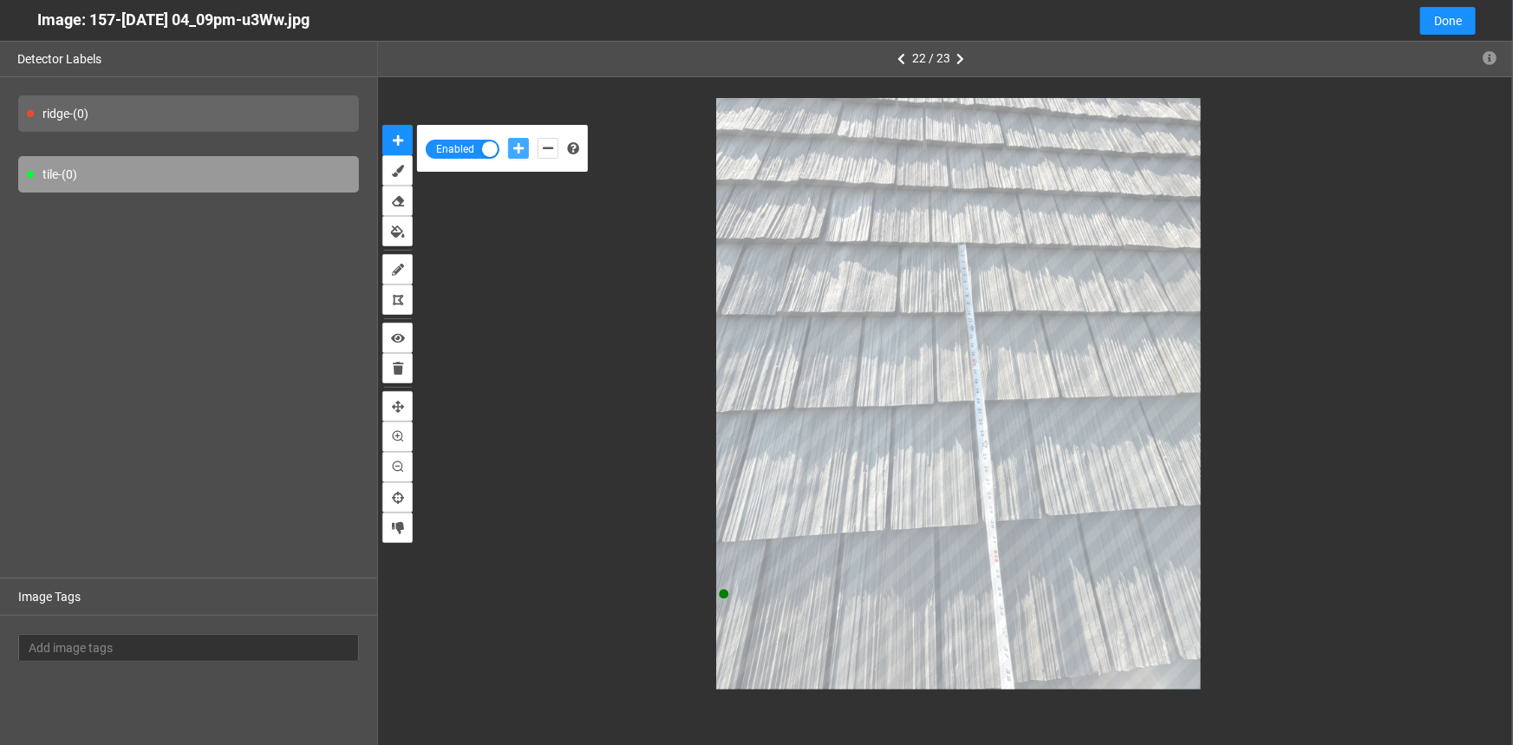
click at [508, 138] on button "add-positive-points" at bounding box center [518, 148] width 21 height 21
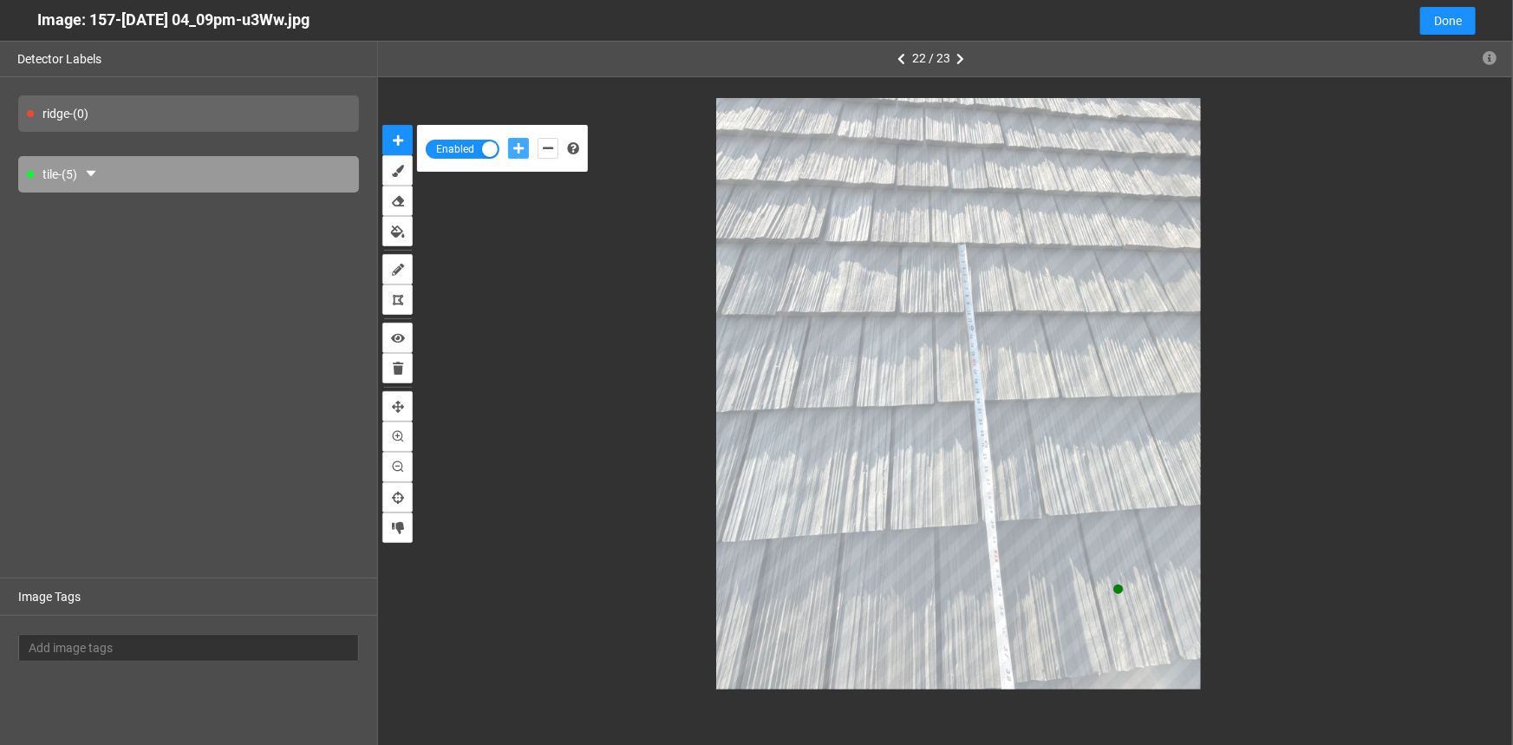
click at [508, 138] on button "add-positive-points" at bounding box center [518, 148] width 21 height 21
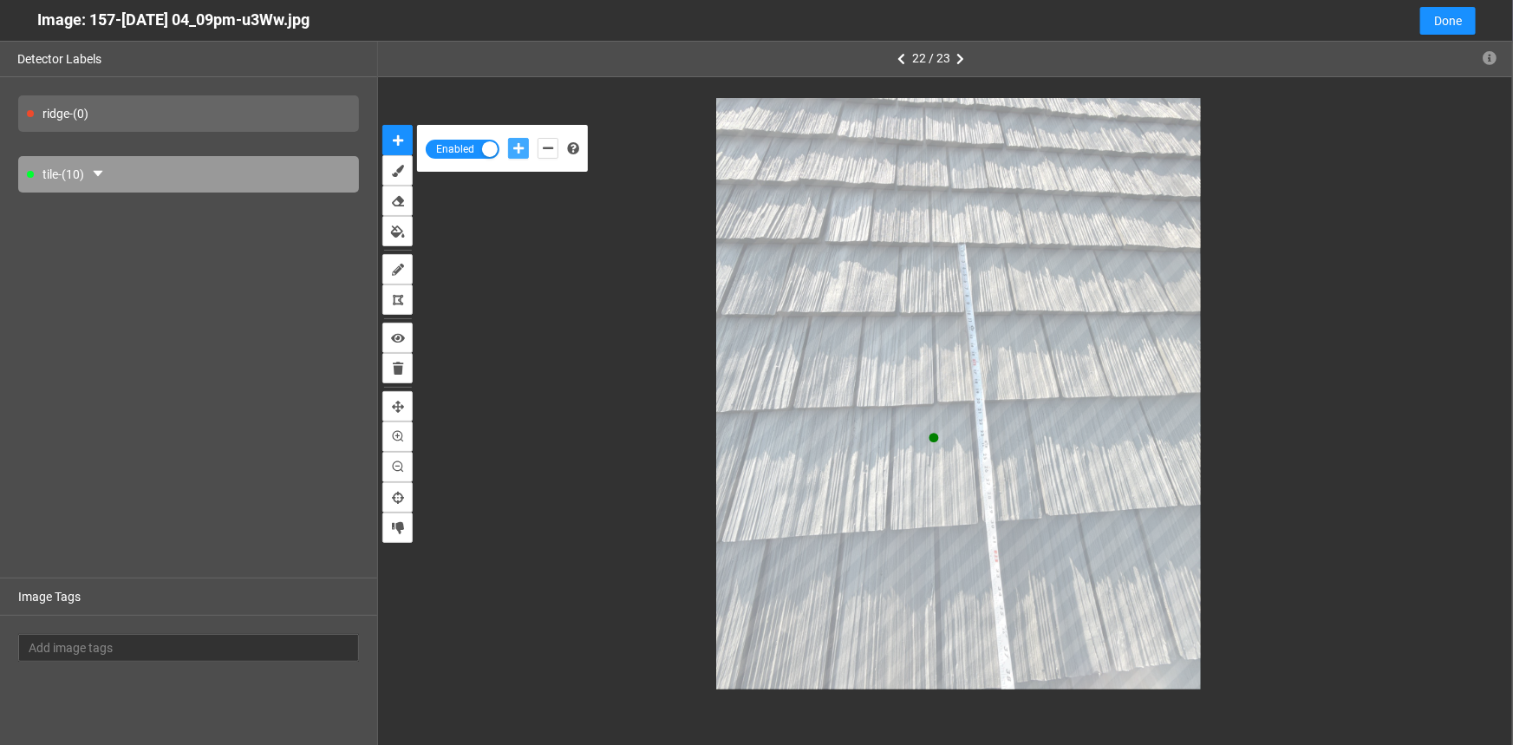
click at [508, 138] on button "add-positive-points" at bounding box center [518, 148] width 21 height 21
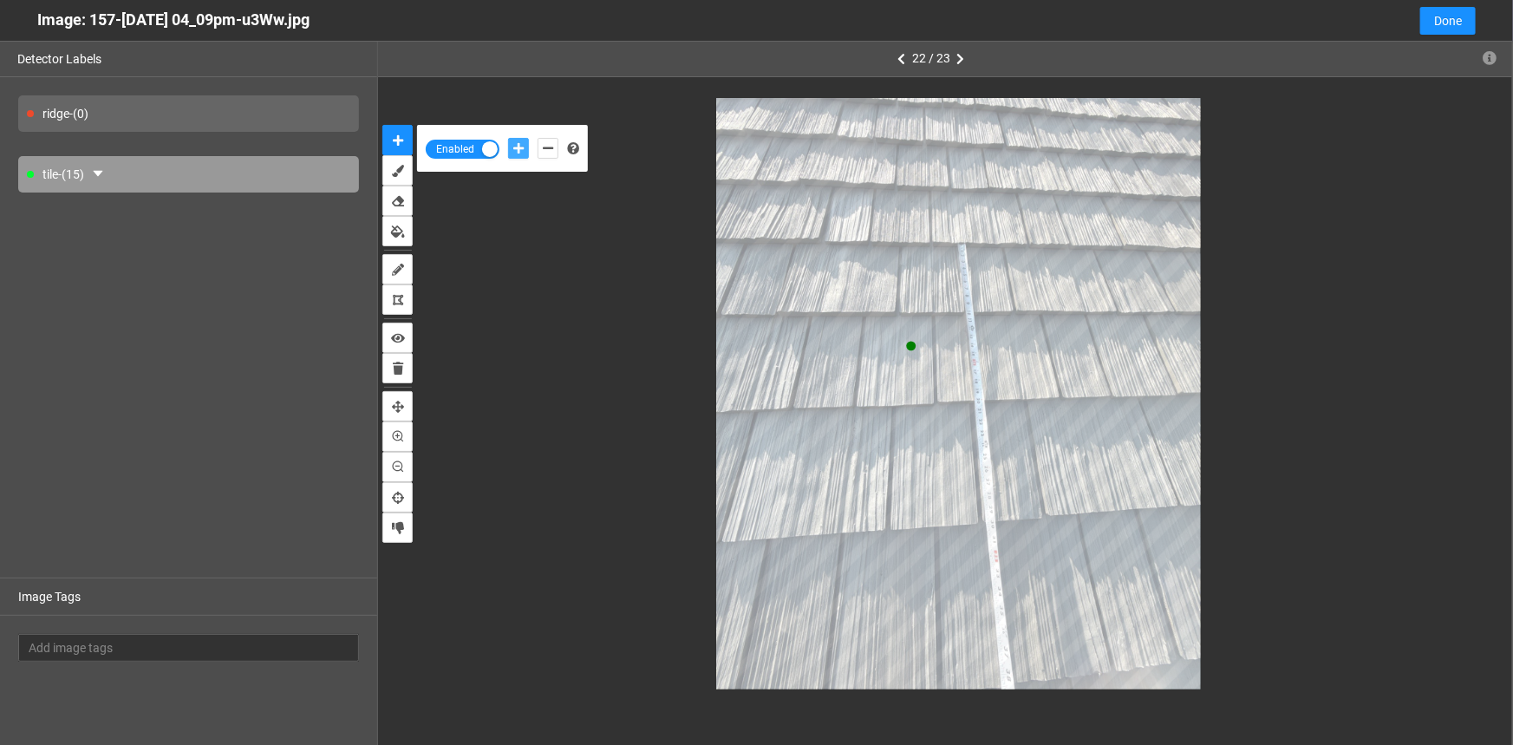
click at [508, 138] on button "add-positive-points" at bounding box center [518, 148] width 21 height 21
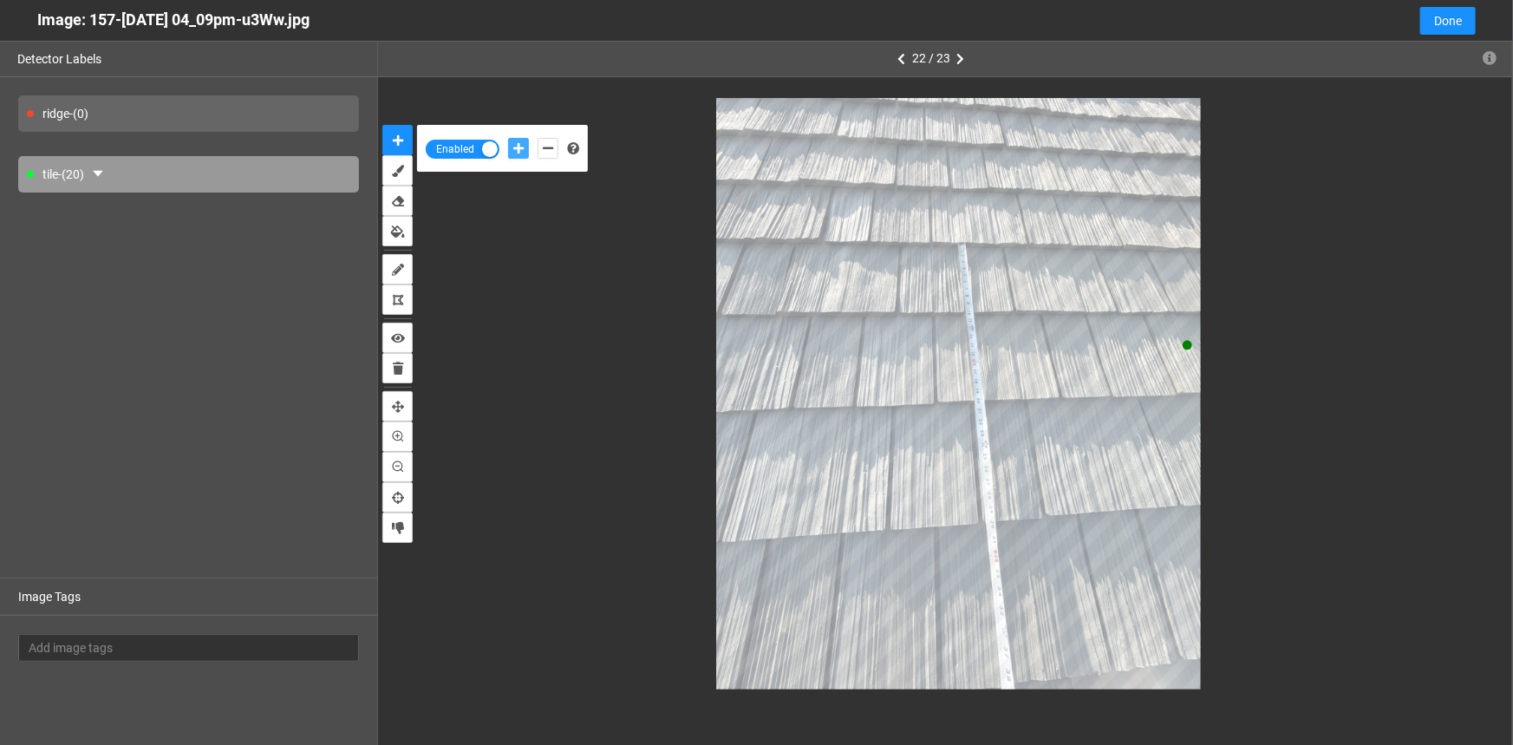
click at [508, 138] on button "add-positive-points" at bounding box center [518, 148] width 21 height 21
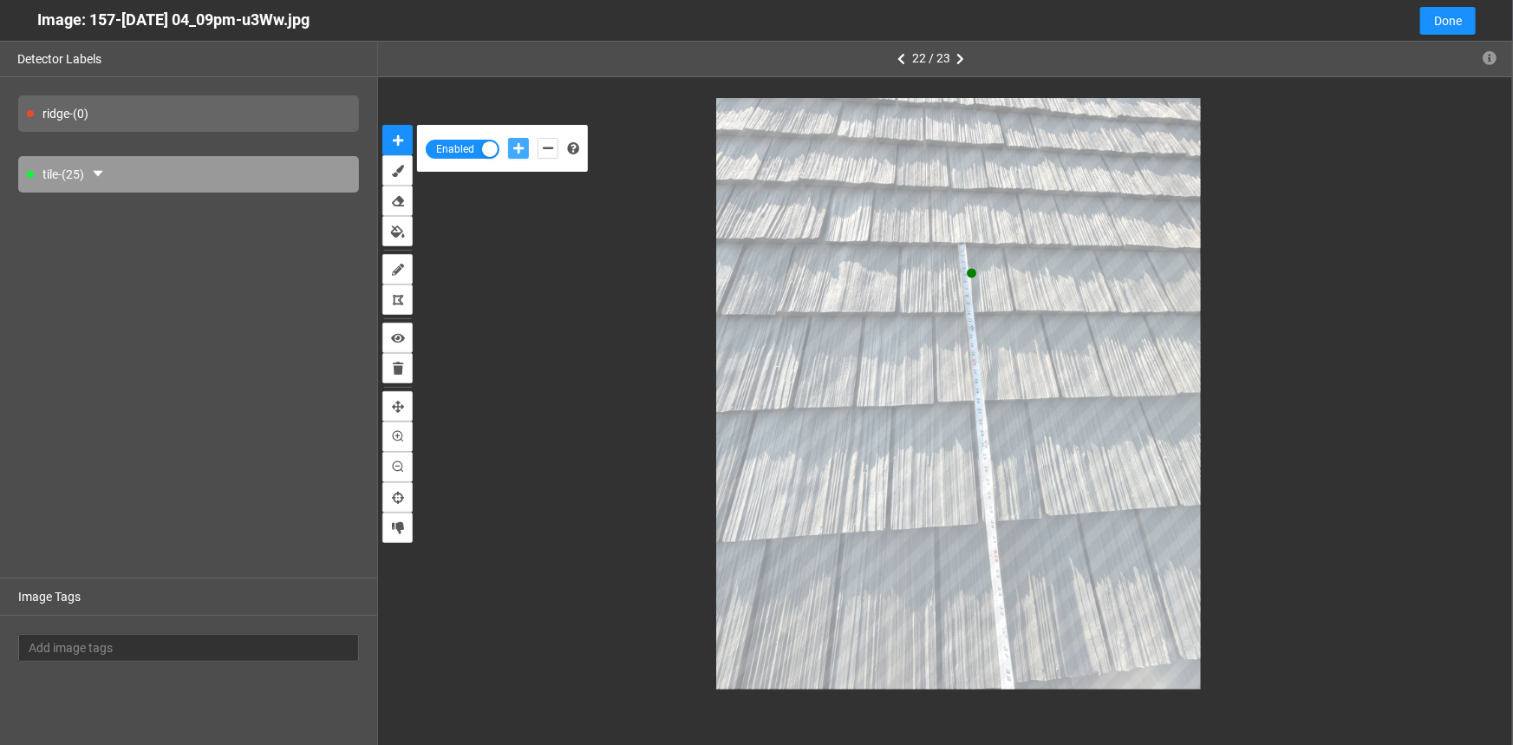
click at [508, 138] on button "add-positive-points" at bounding box center [518, 148] width 21 height 21
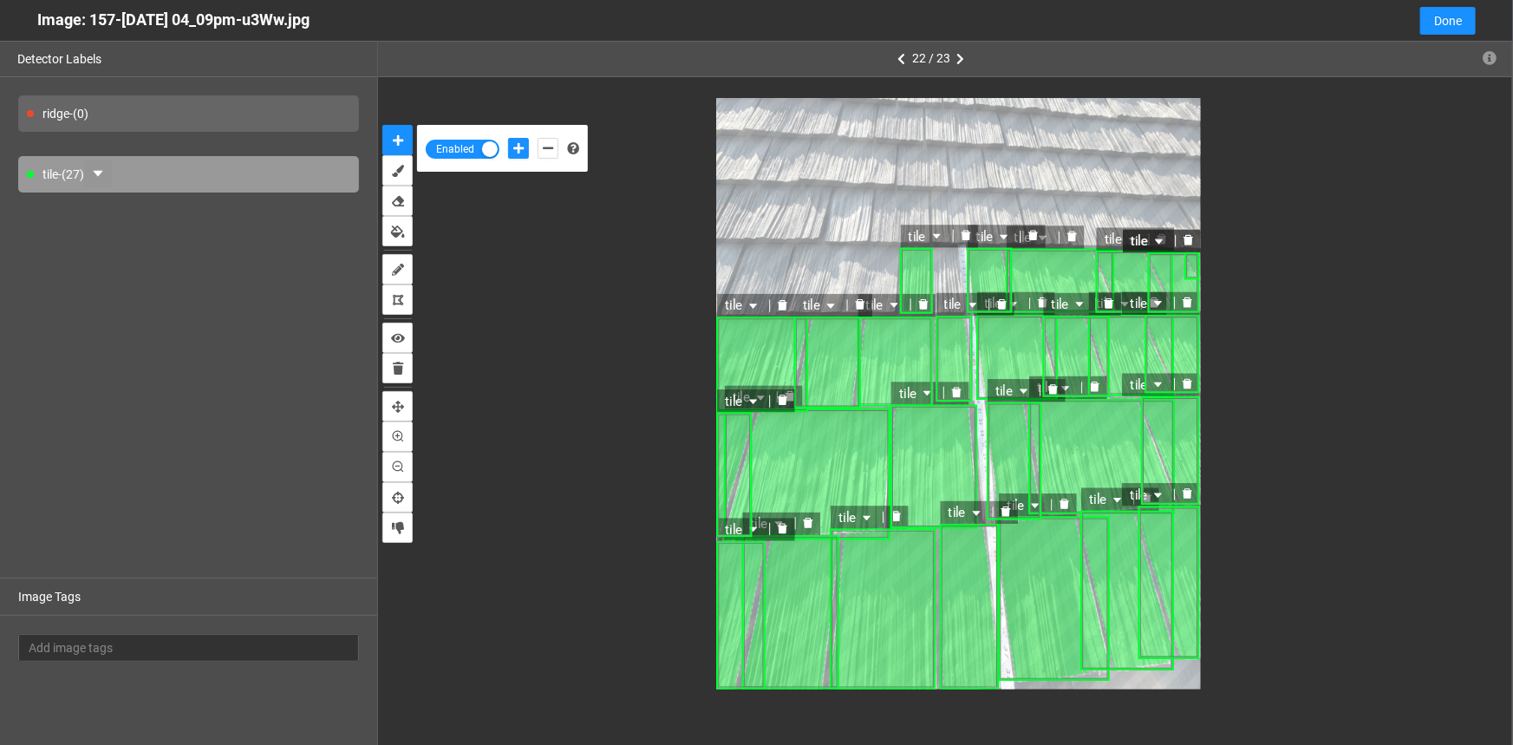
drag, startPoint x: 104, startPoint y: 173, endPoint x: 124, endPoint y: 180, distance: 21.4
click at [102, 173] on icon "caret-down" at bounding box center [98, 174] width 10 height 6
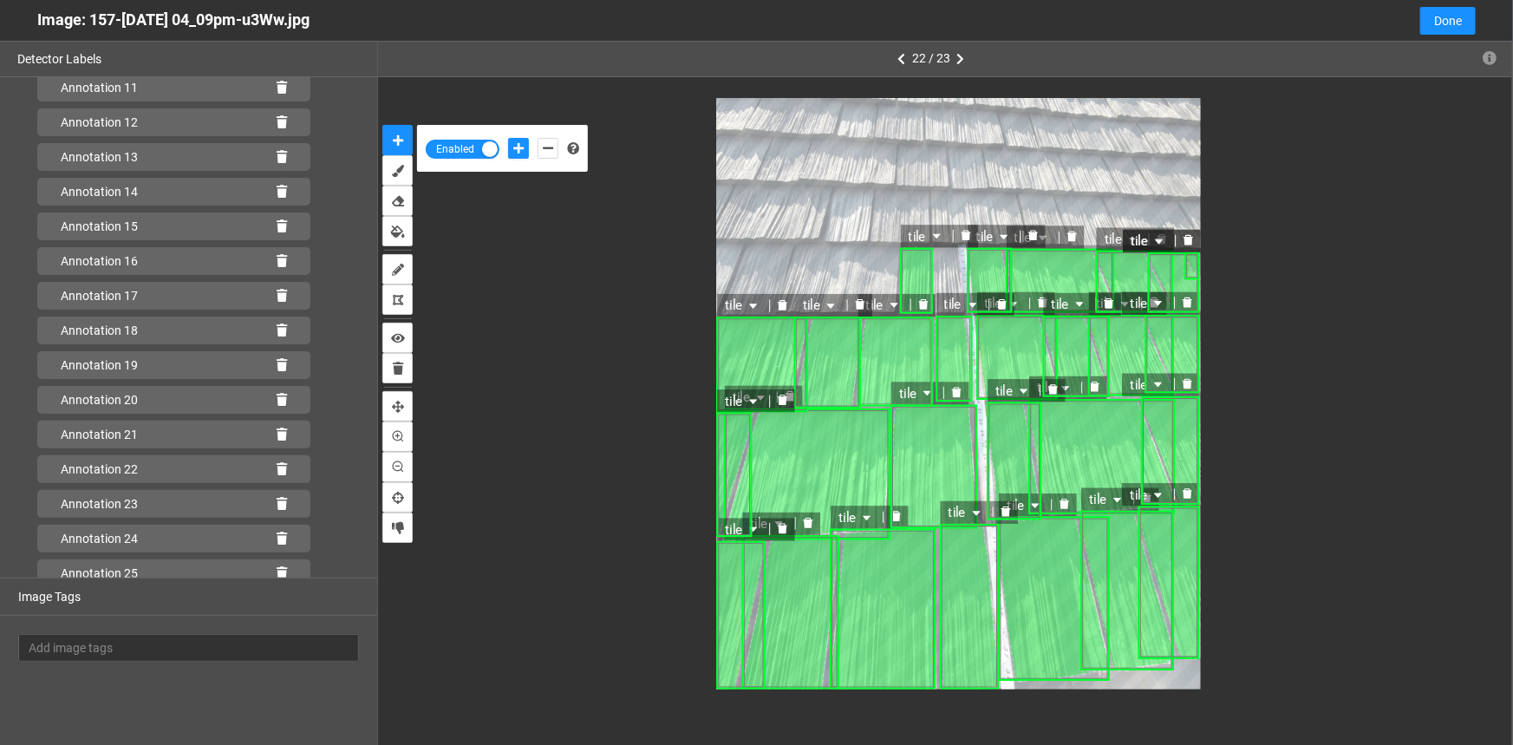
scroll to position [551, 0]
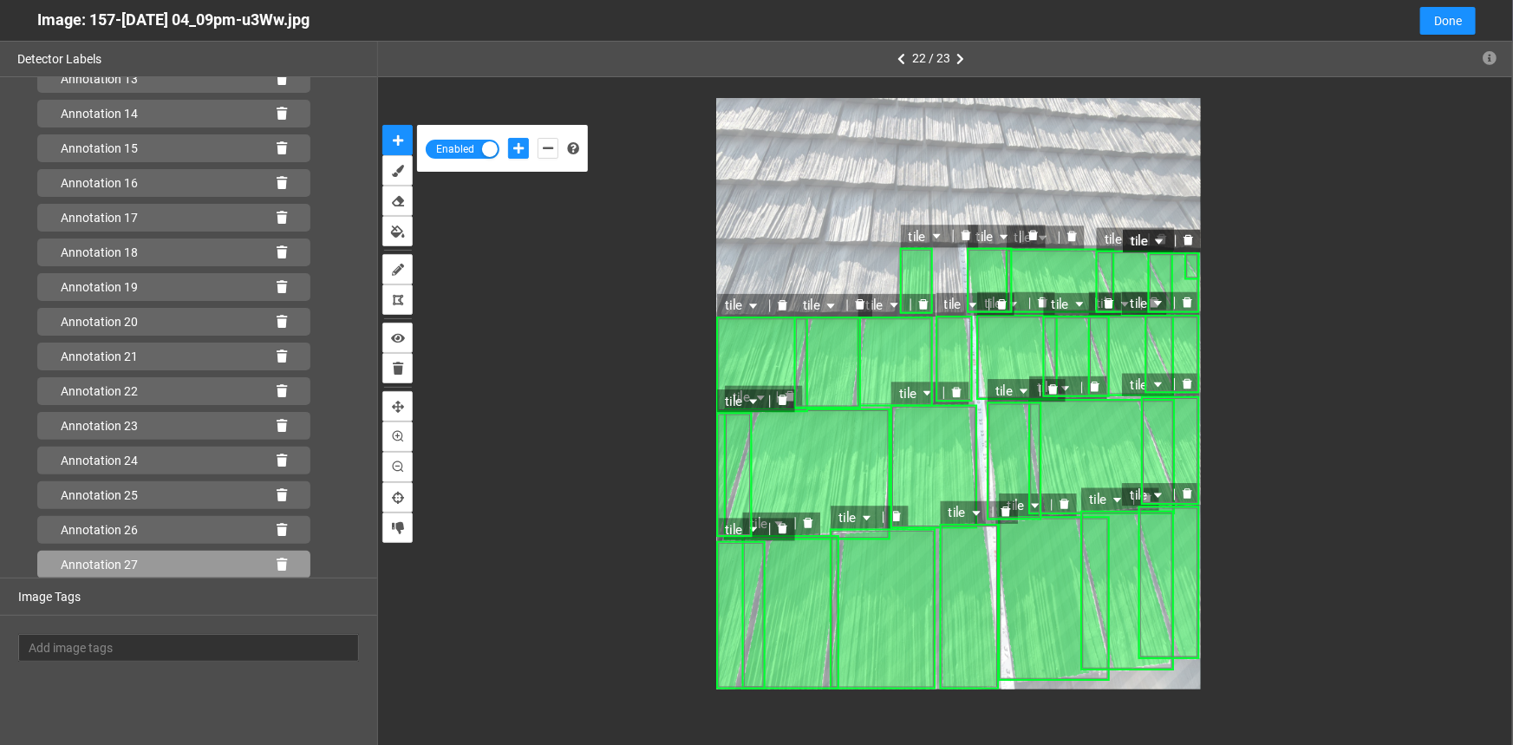
click at [277, 559] on icon at bounding box center [282, 565] width 10 height 12
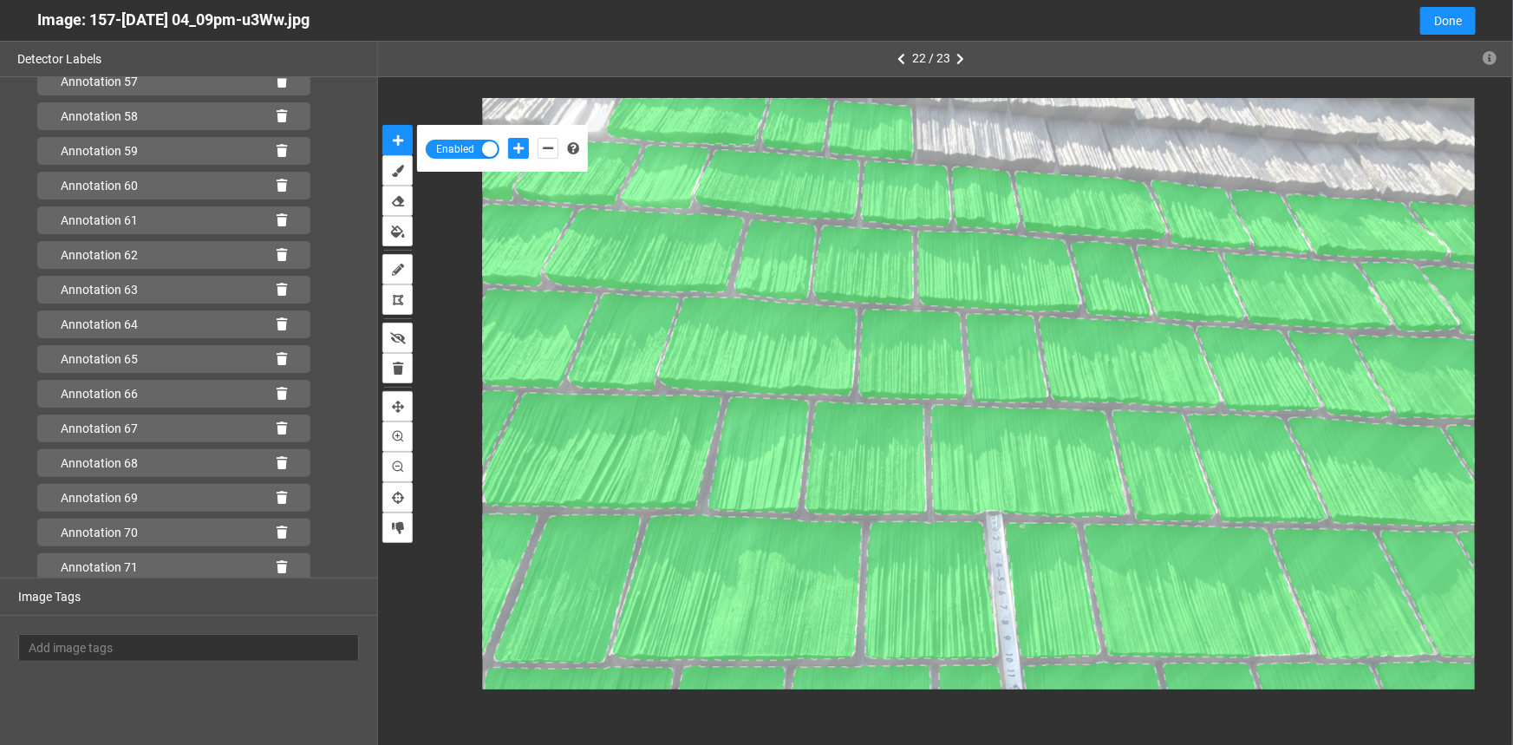
scroll to position [2146, 0]
click at [277, 528] on icon at bounding box center [282, 531] width 10 height 12
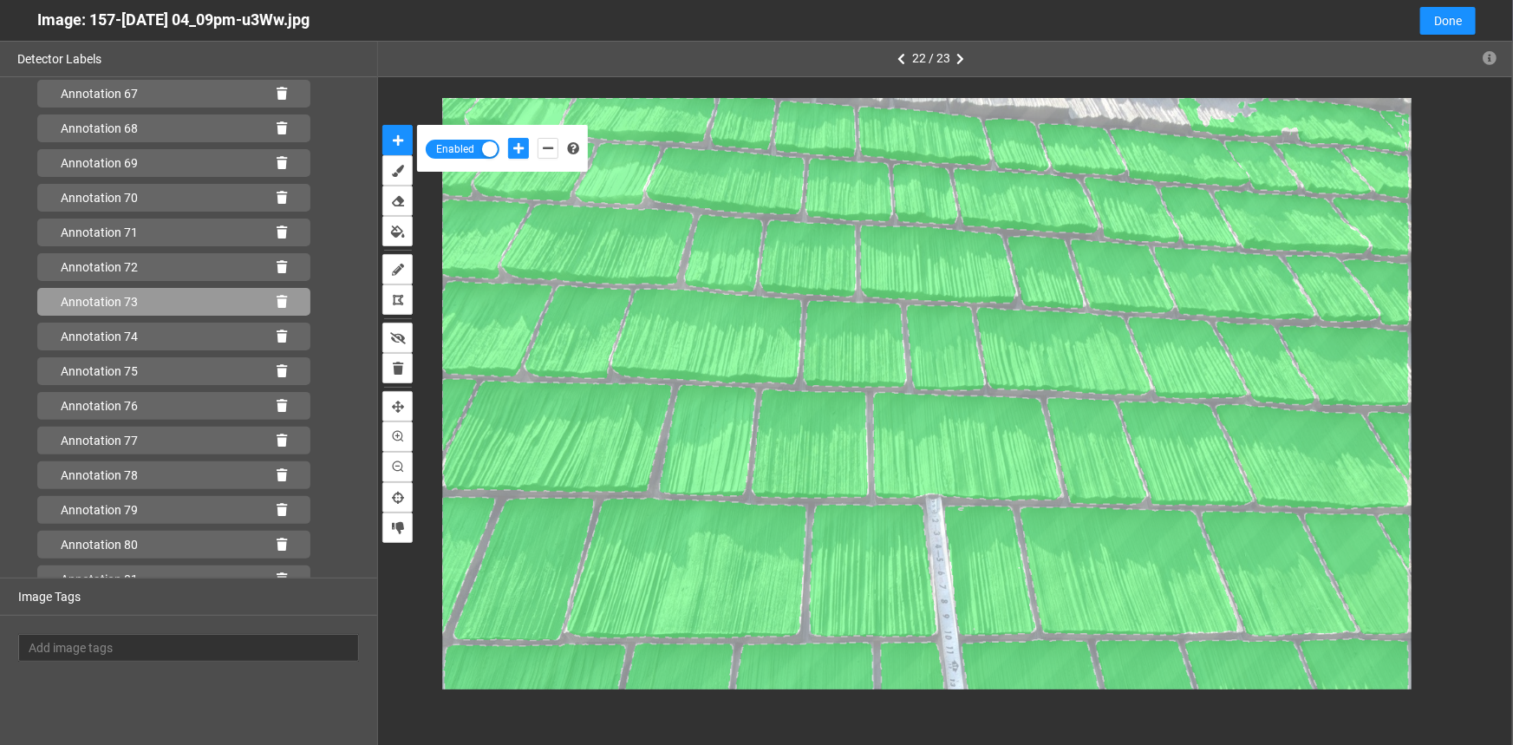
scroll to position [2493, 0]
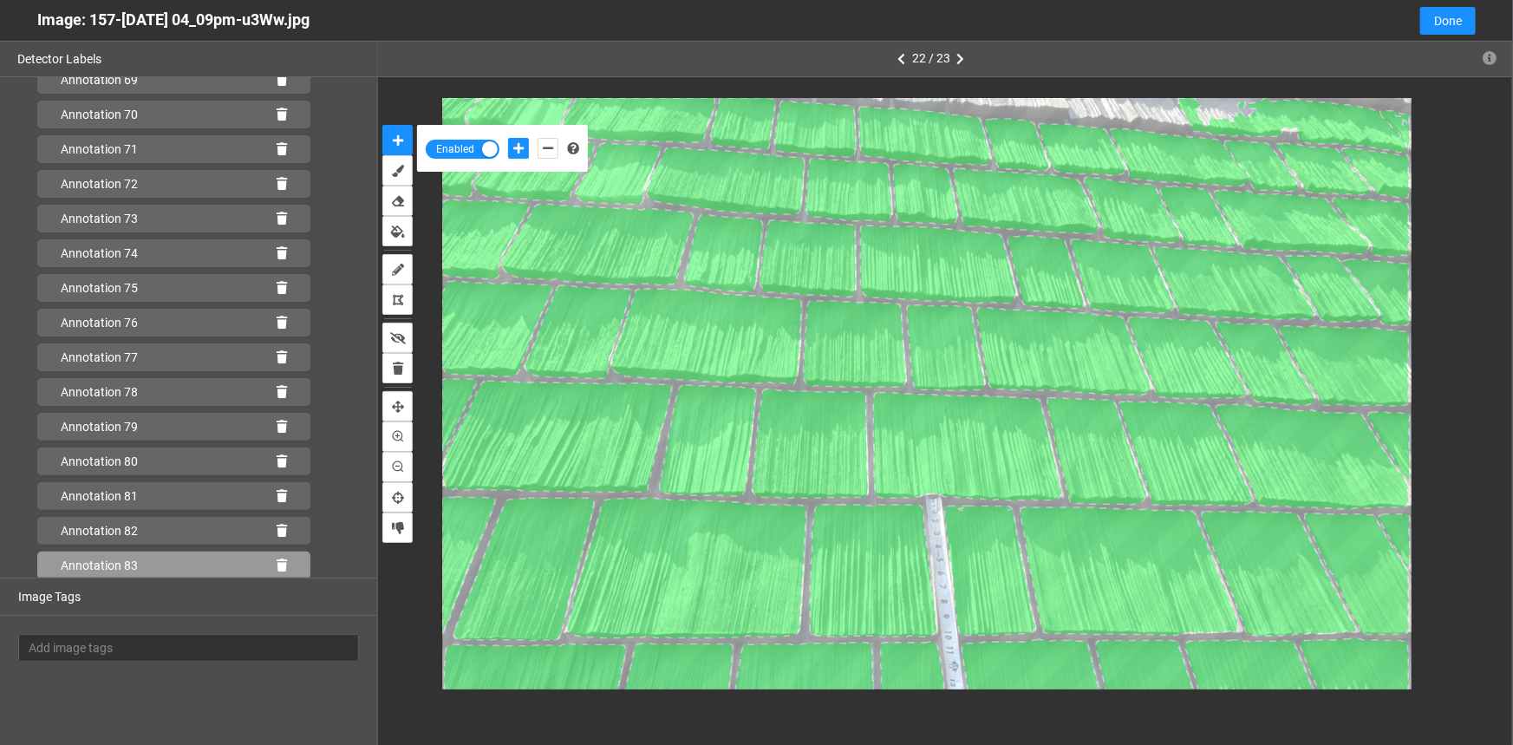
click at [277, 560] on icon at bounding box center [282, 565] width 10 height 12
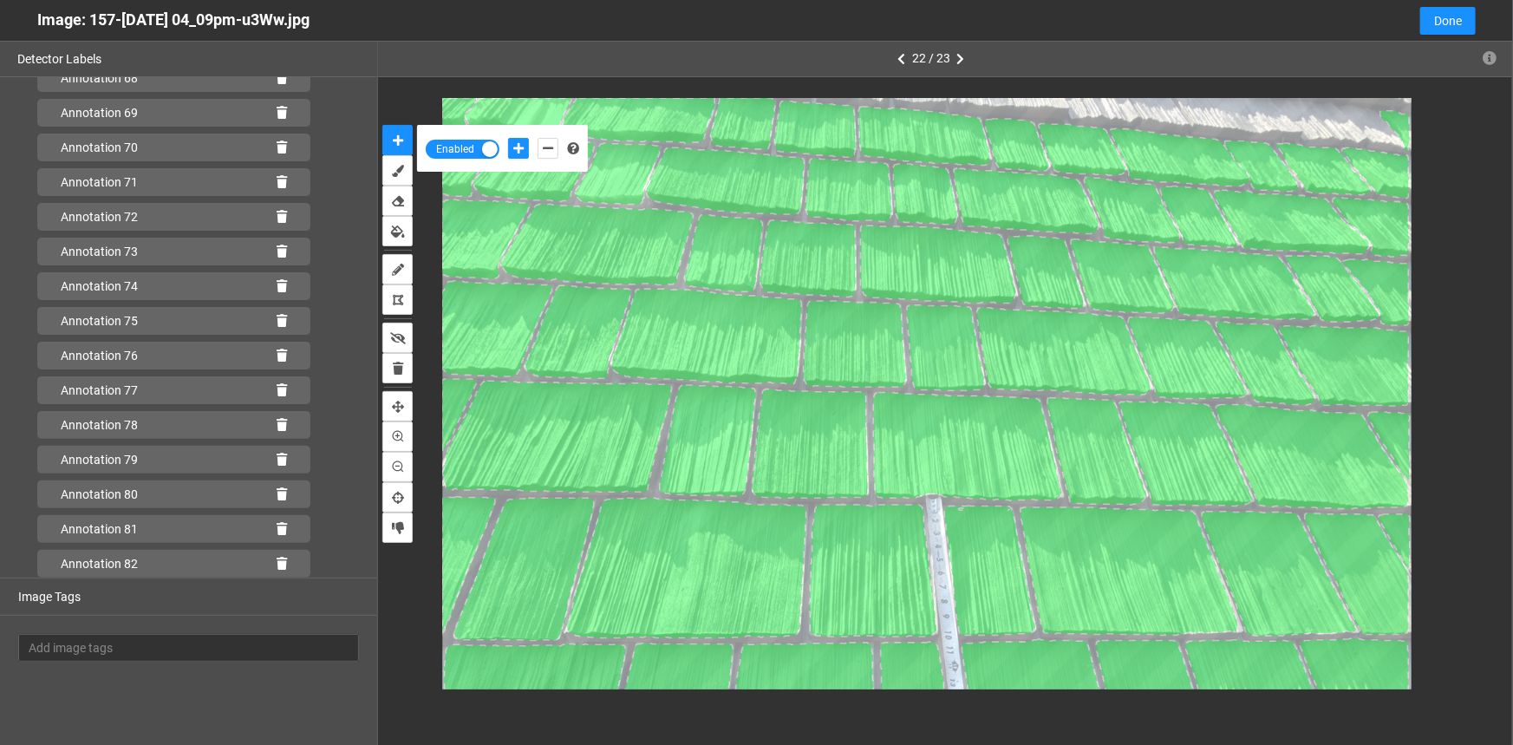
scroll to position [2458, 0]
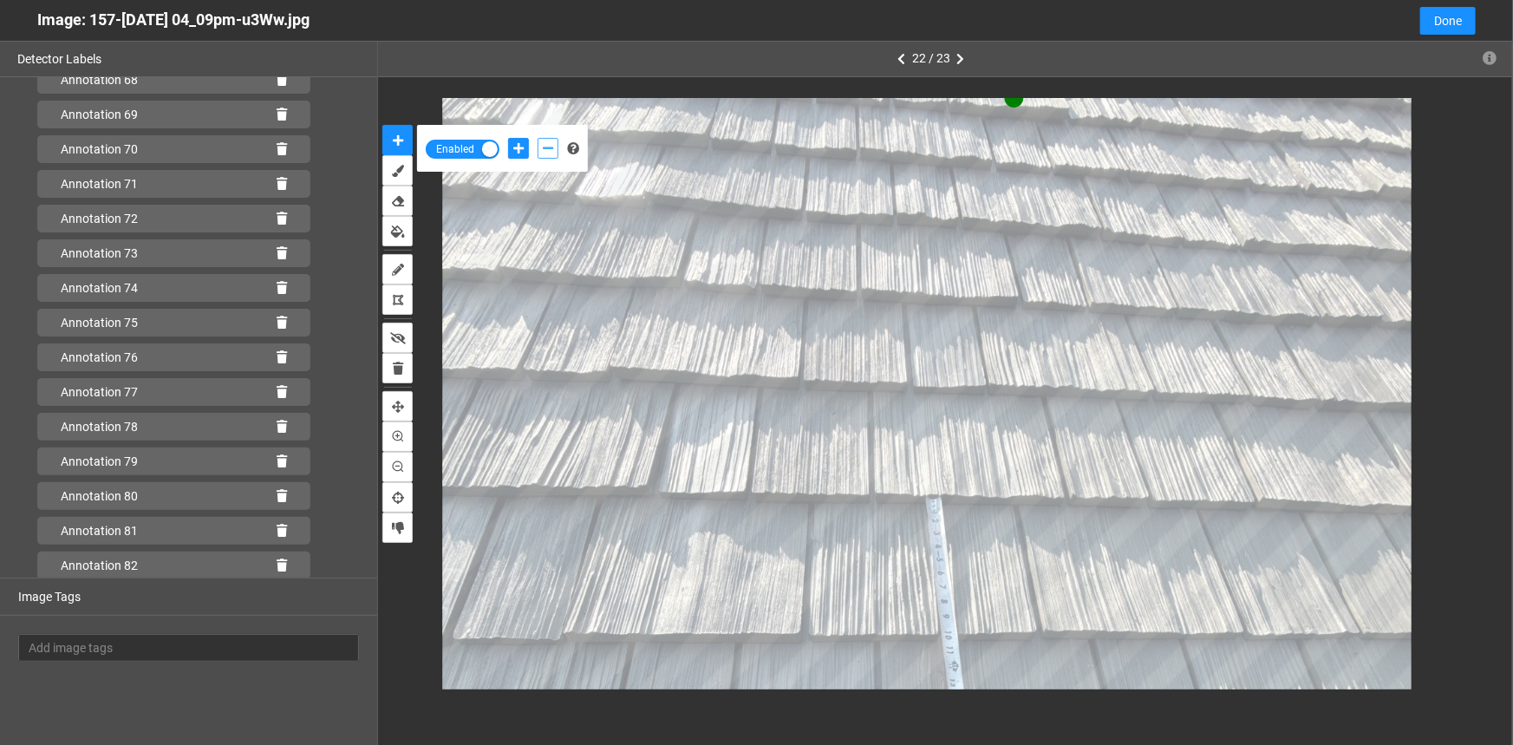
click at [543, 145] on icon "add-negative-points" at bounding box center [548, 148] width 10 height 12
click at [900, 96] on div "Enabled" at bounding box center [945, 393] width 1134 height 633
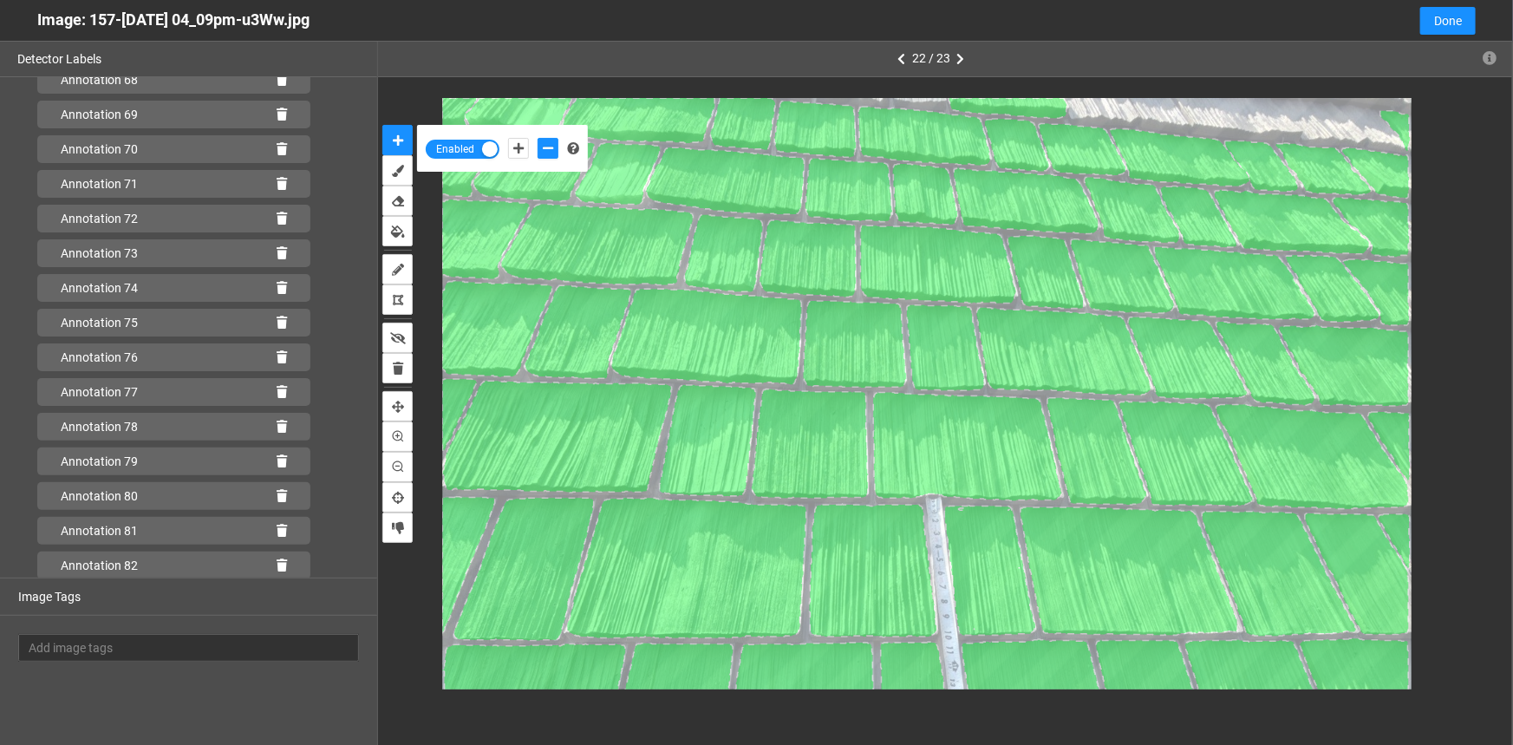
scroll to position [2493, 0]
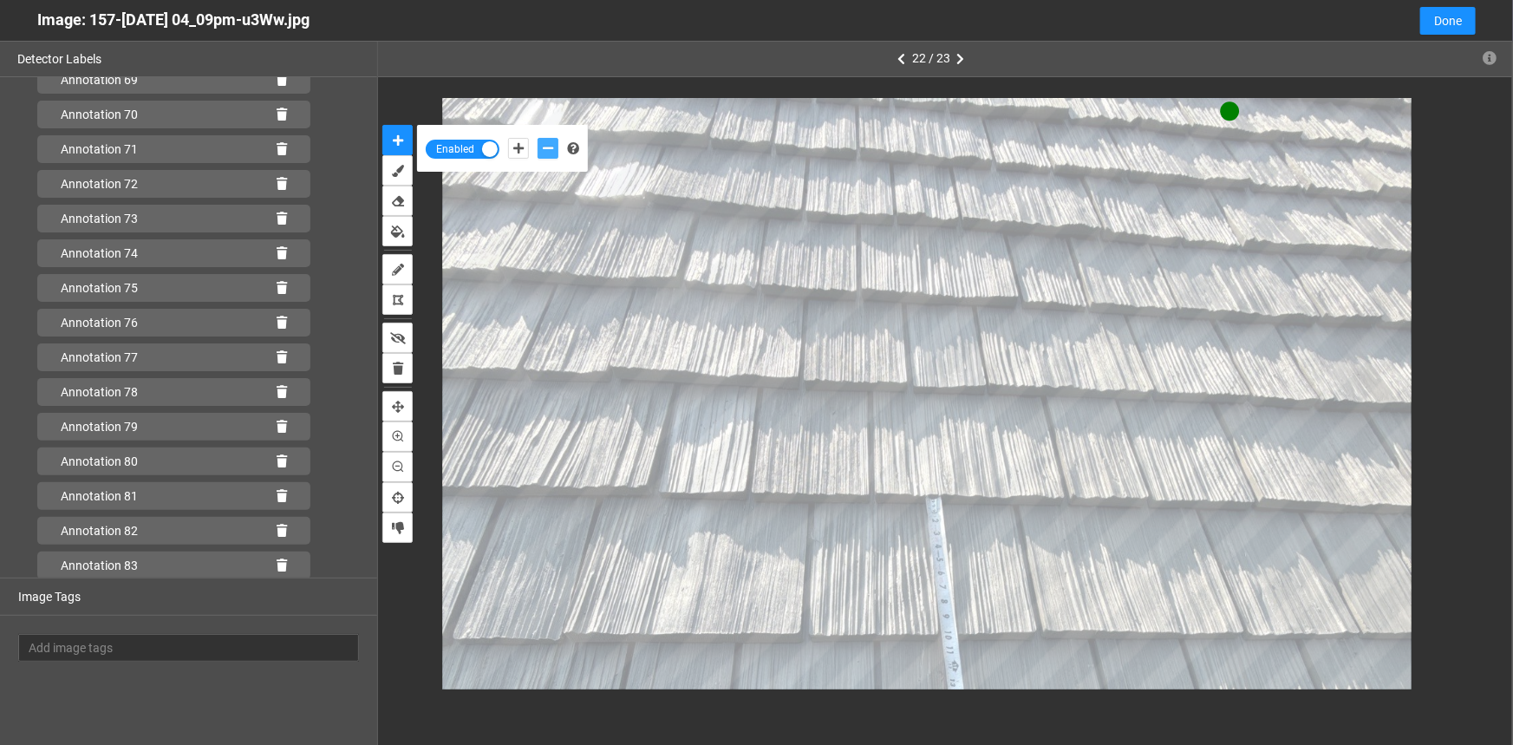
click at [545, 151] on icon "add-negative-points" at bounding box center [548, 148] width 10 height 12
click at [538, 138] on button "add-negative-points" at bounding box center [548, 148] width 21 height 21
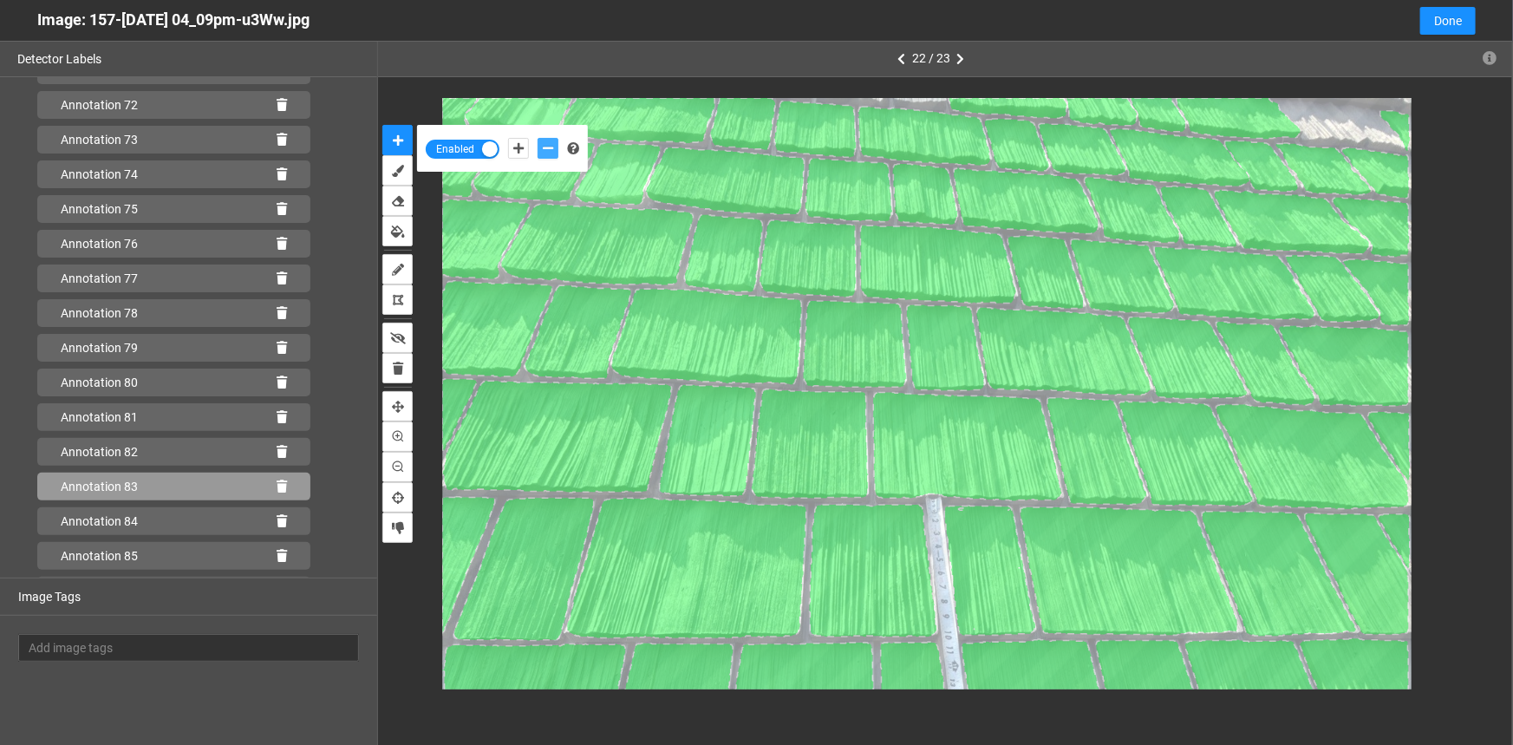
scroll to position [2631, 0]
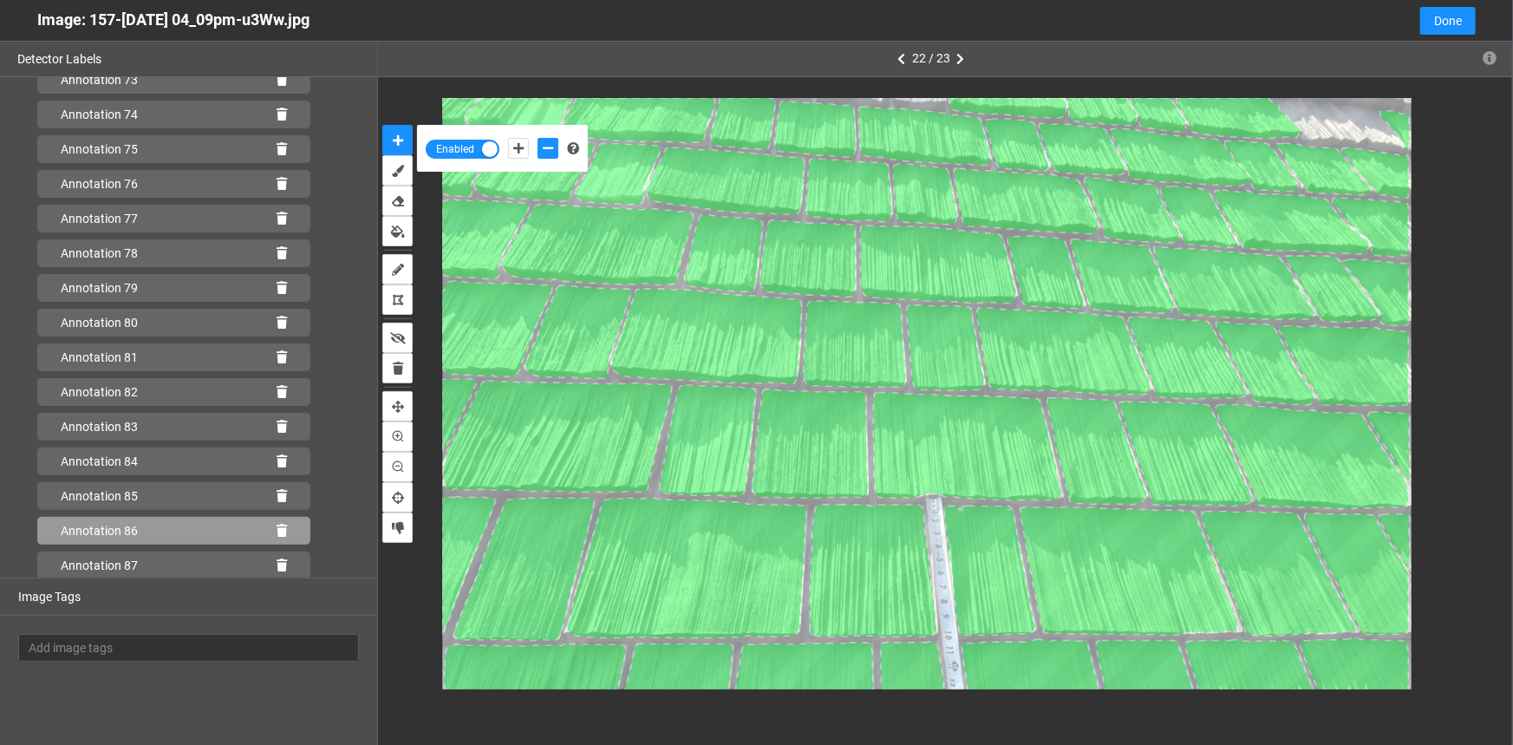
click at [277, 529] on icon at bounding box center [282, 531] width 10 height 12
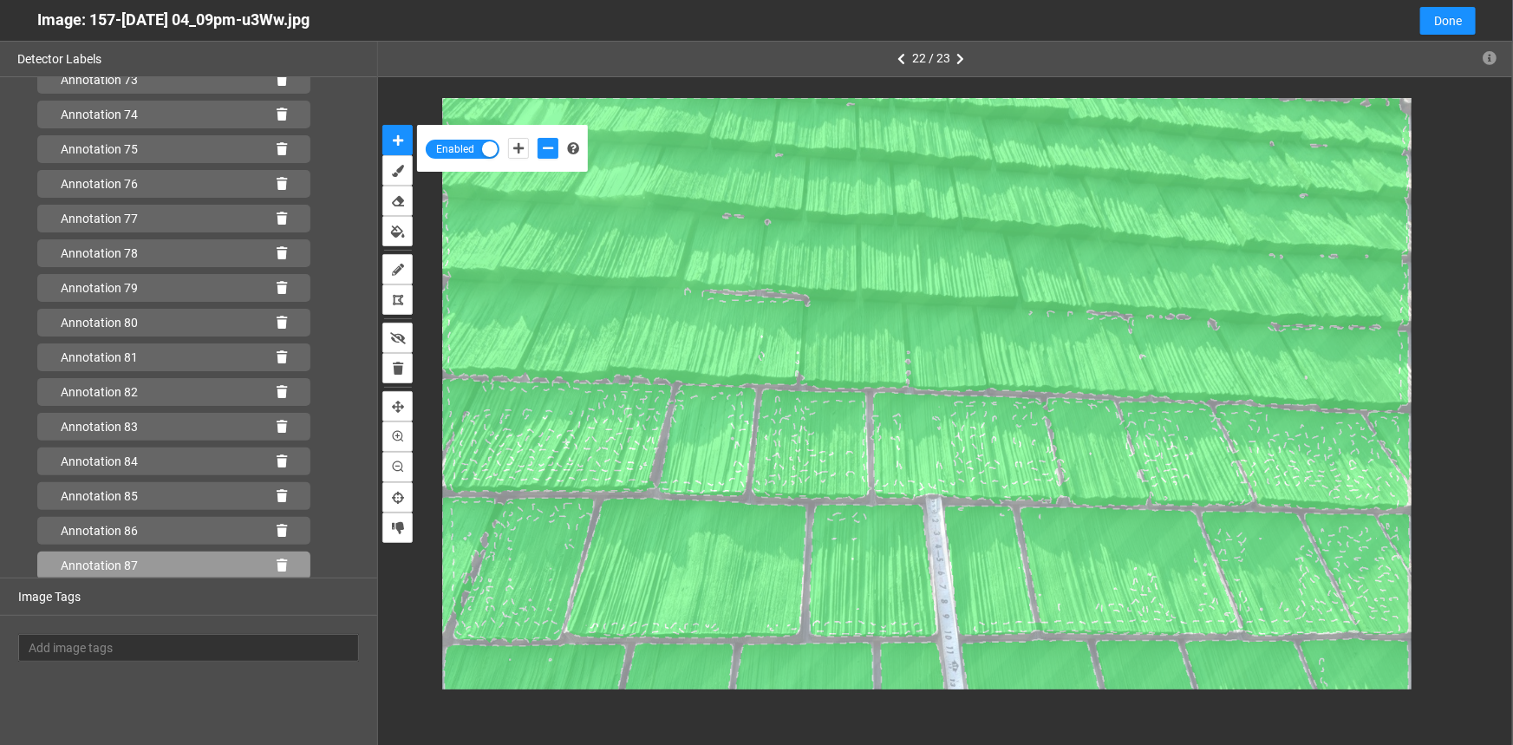
click at [277, 559] on icon at bounding box center [282, 565] width 10 height 12
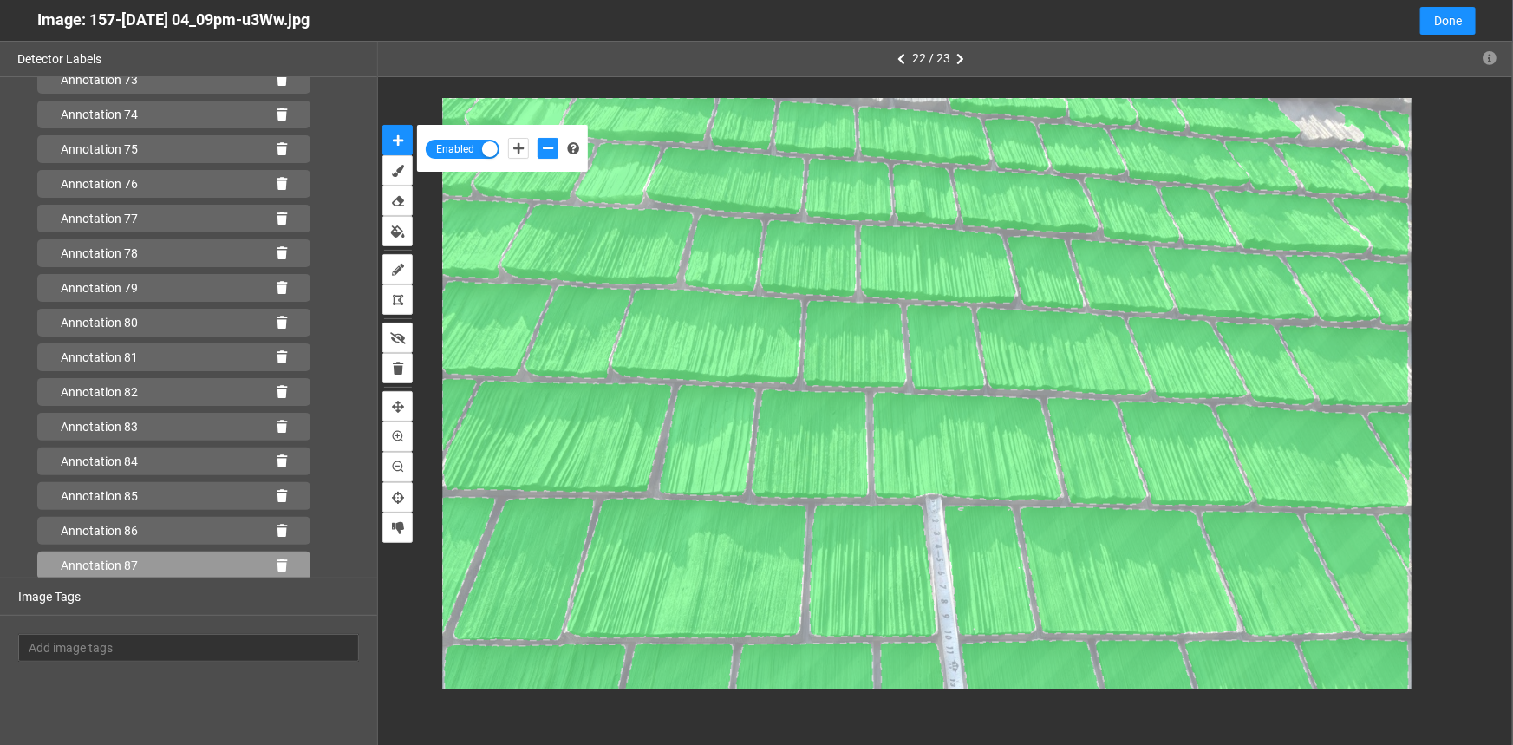
click at [273, 556] on div "Annotation 87" at bounding box center [173, 566] width 273 height 28
click at [277, 564] on icon at bounding box center [282, 565] width 10 height 12
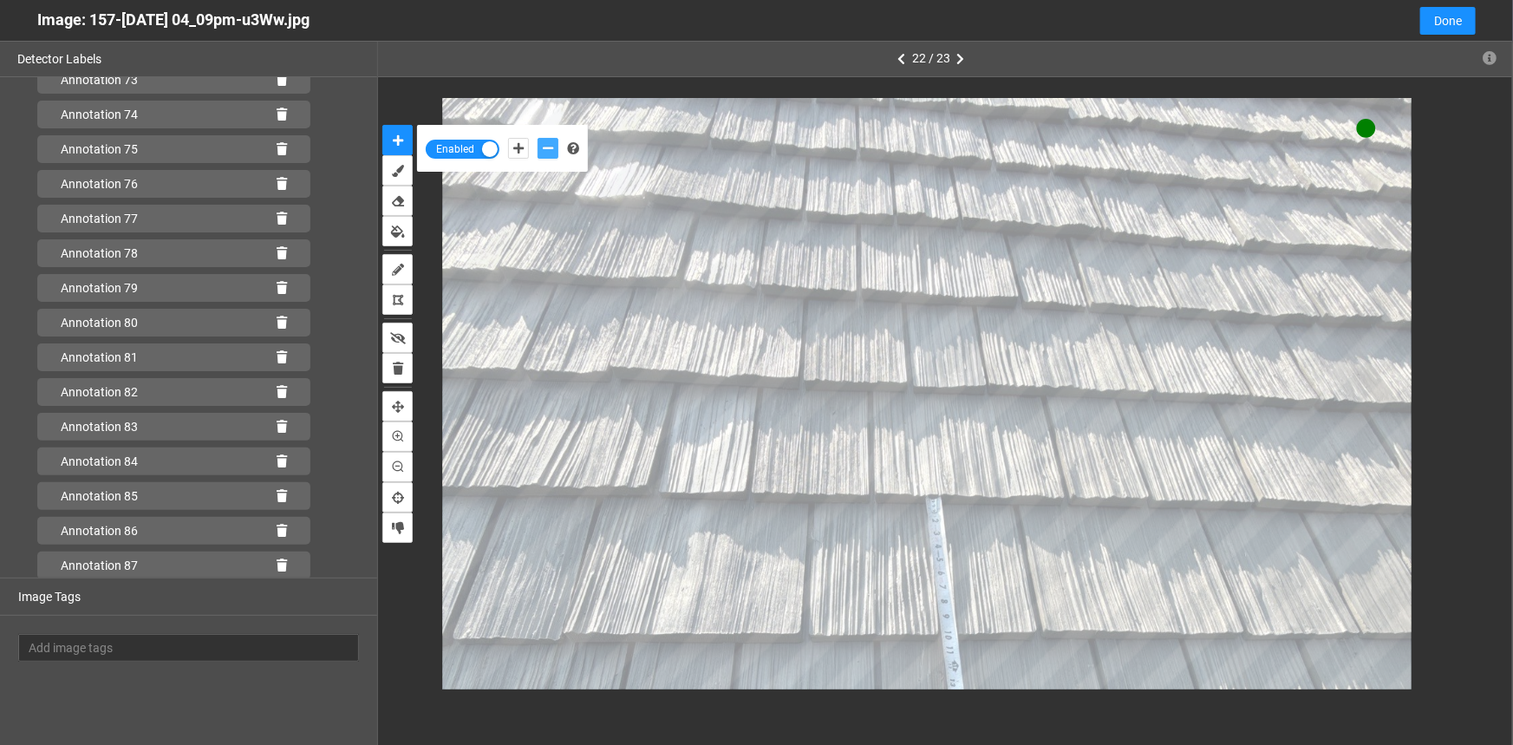
click at [540, 148] on button "add-negative-points" at bounding box center [548, 148] width 21 height 21
click at [538, 138] on button "add-negative-points" at bounding box center [548, 148] width 21 height 21
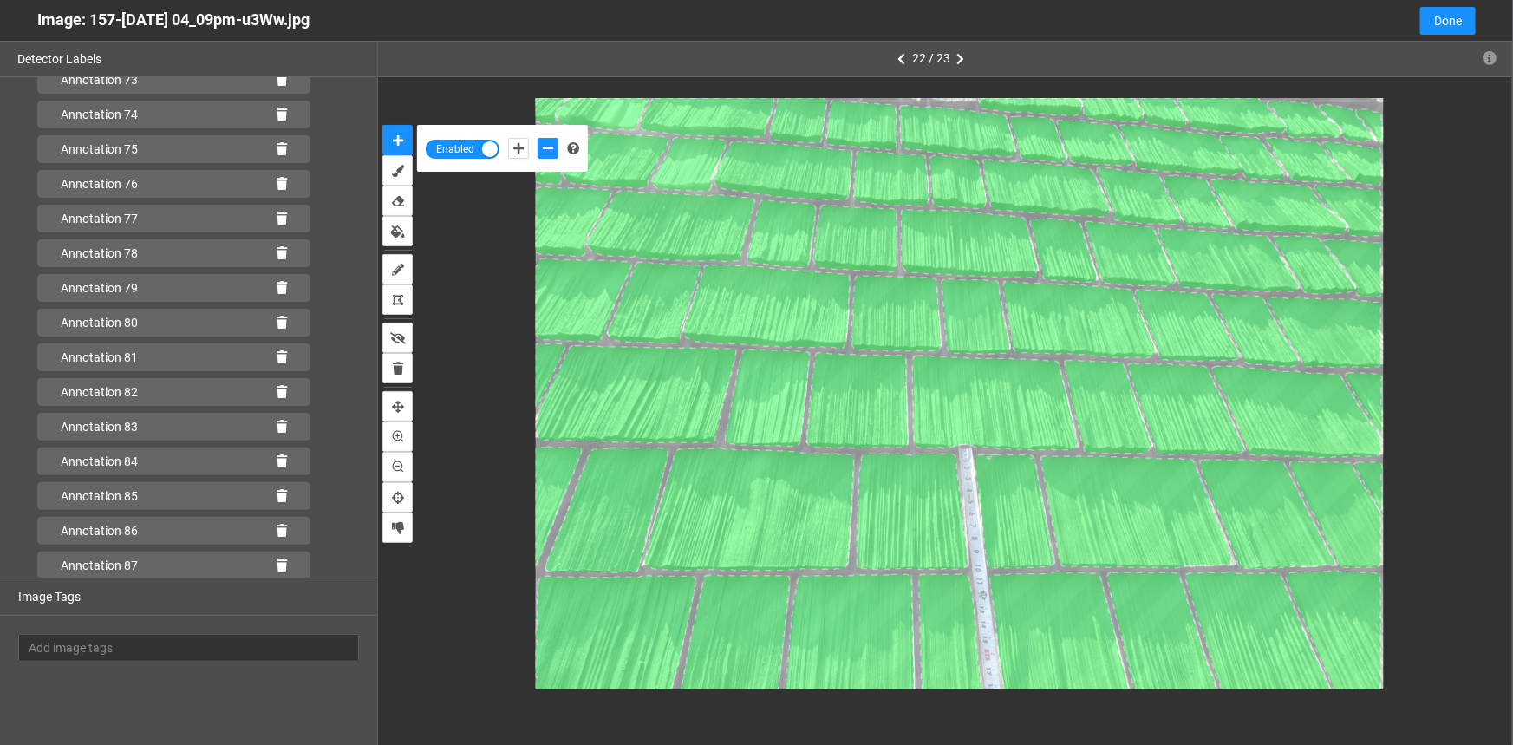
click at [944, 96] on div "Enabled" at bounding box center [945, 393] width 1134 height 633
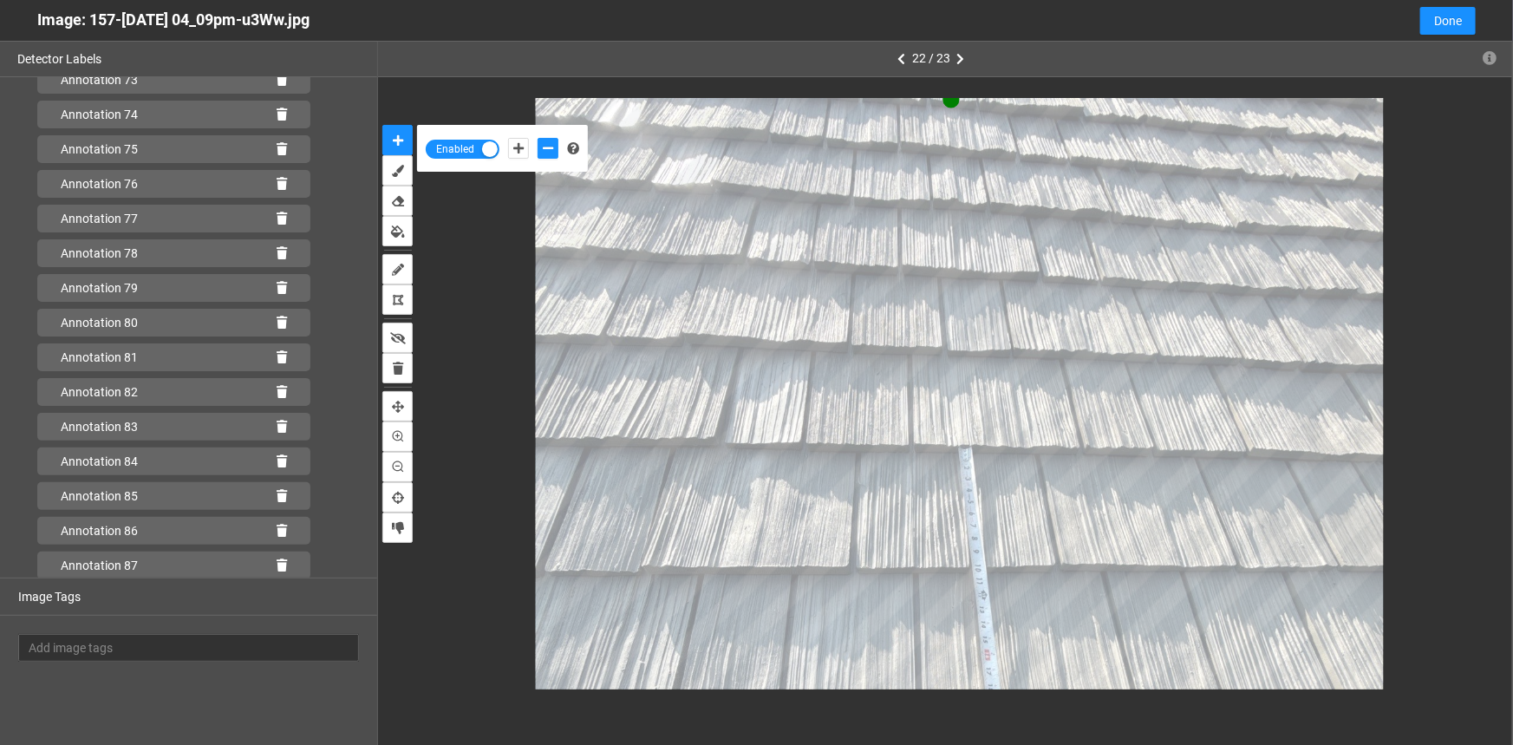
click at [1094, 94] on div "Enabled" at bounding box center [945, 393] width 1134 height 633
click at [911, 96] on div "Enabled" at bounding box center [945, 393] width 1134 height 633
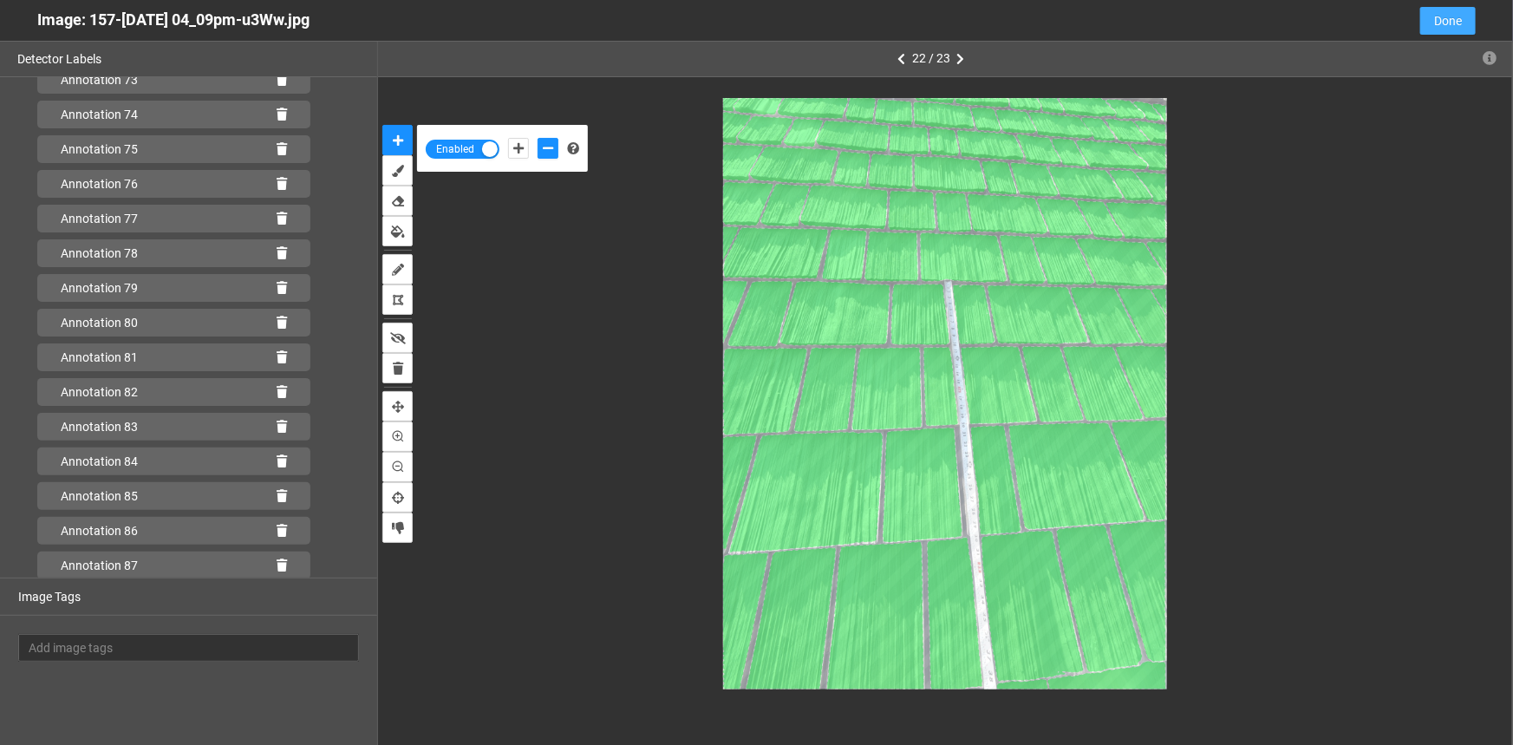
click at [1454, 22] on span "Done" at bounding box center [1448, 20] width 28 height 19
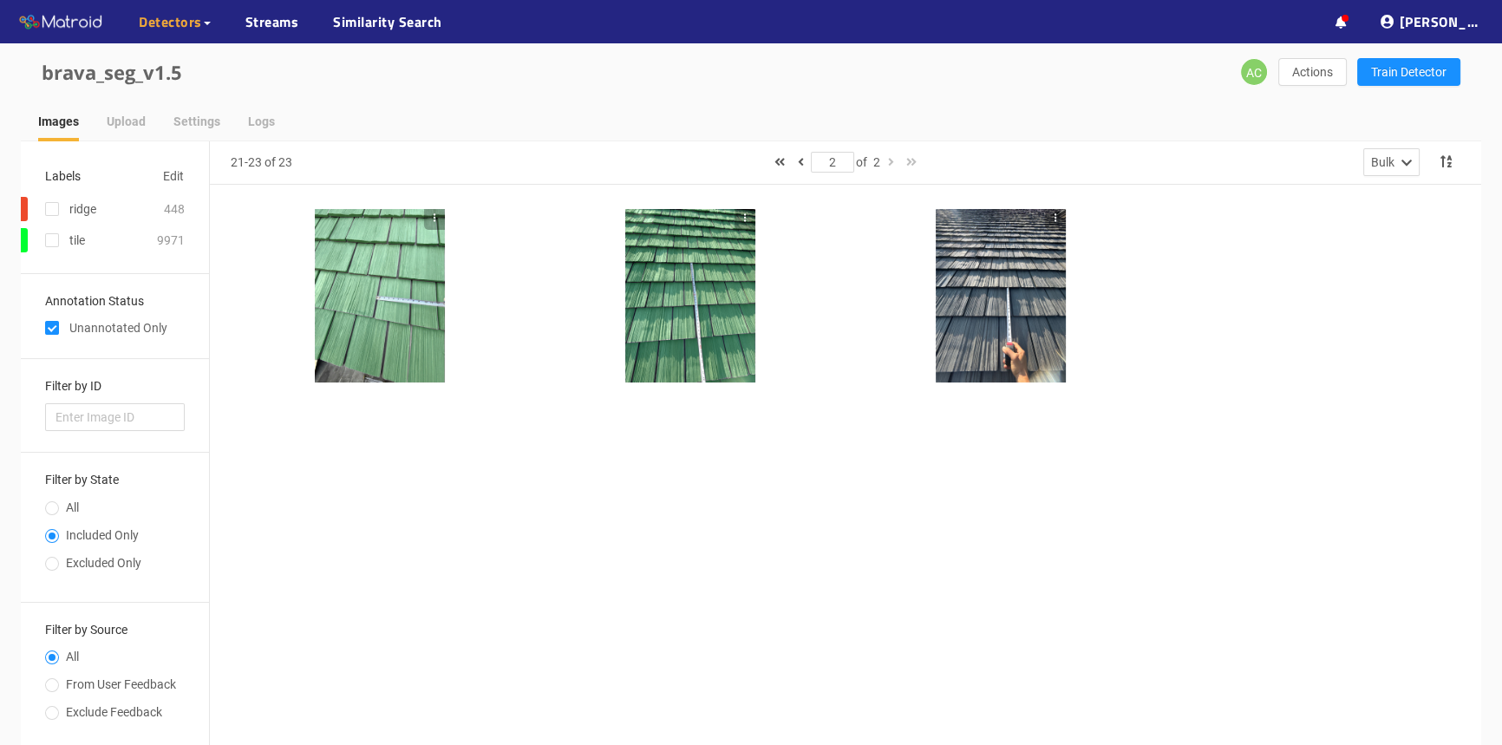
click at [352, 342] on div at bounding box center [380, 295] width 130 height 173
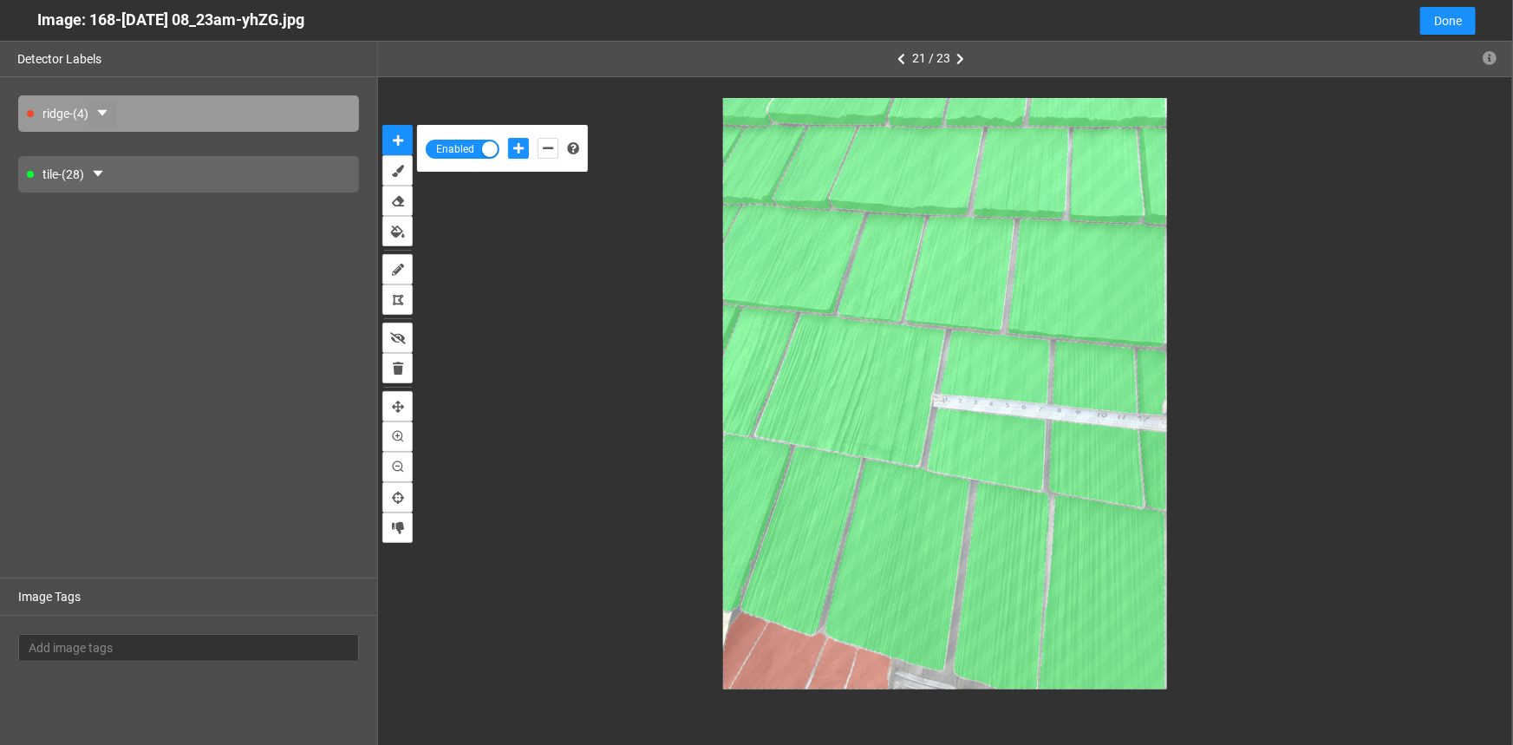
click at [109, 115] on icon "caret-down" at bounding box center [102, 113] width 14 height 14
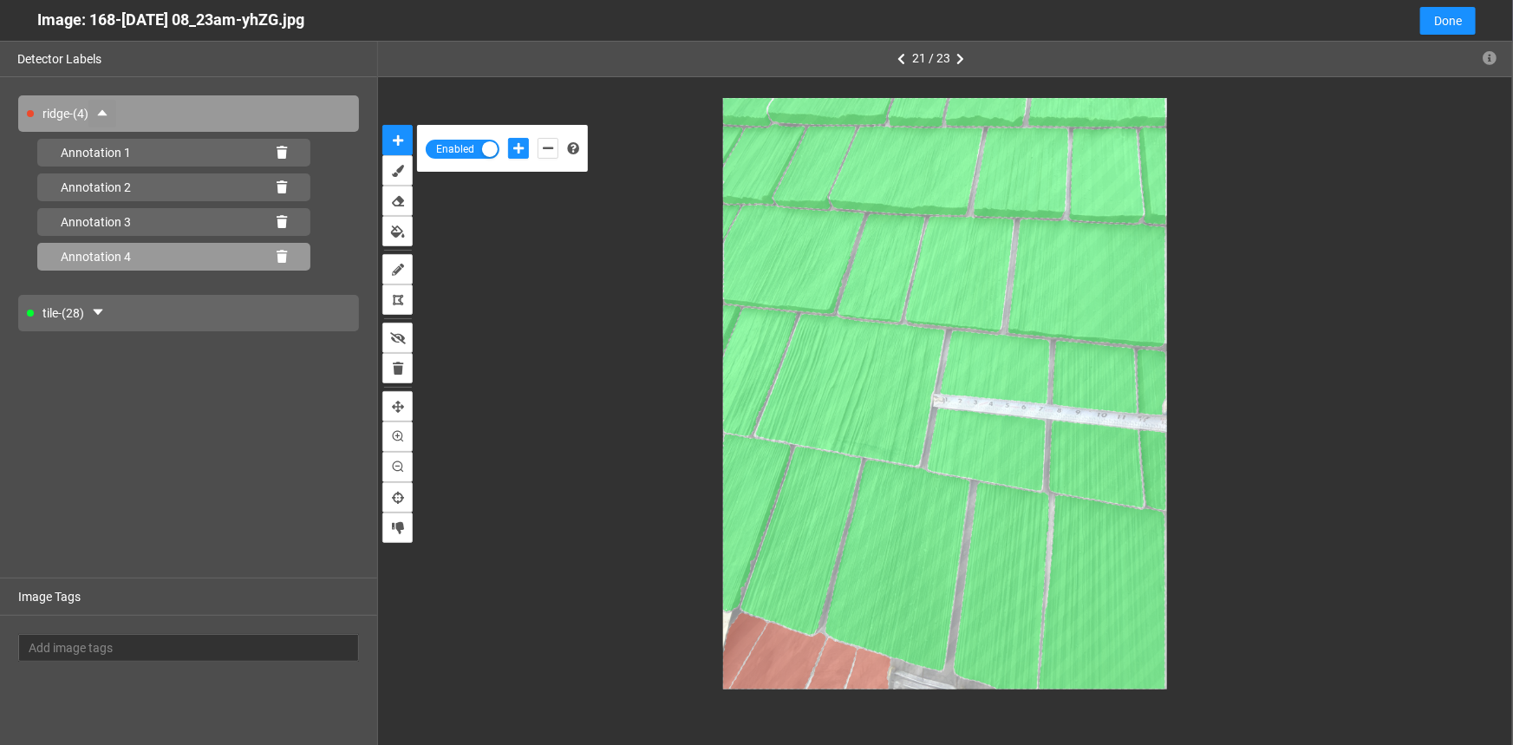
click at [280, 257] on icon at bounding box center [282, 257] width 10 height 12
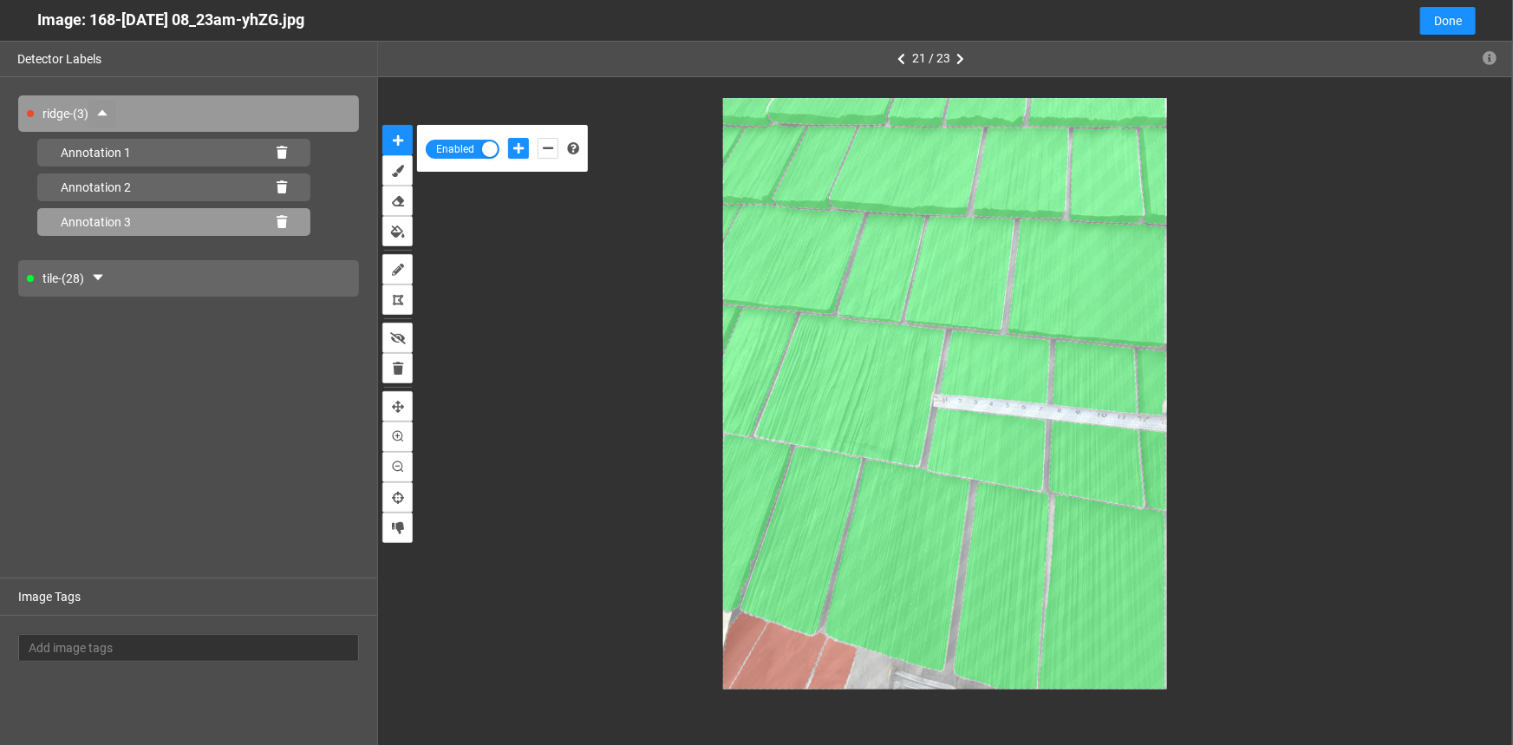
click at [281, 224] on icon at bounding box center [282, 222] width 10 height 12
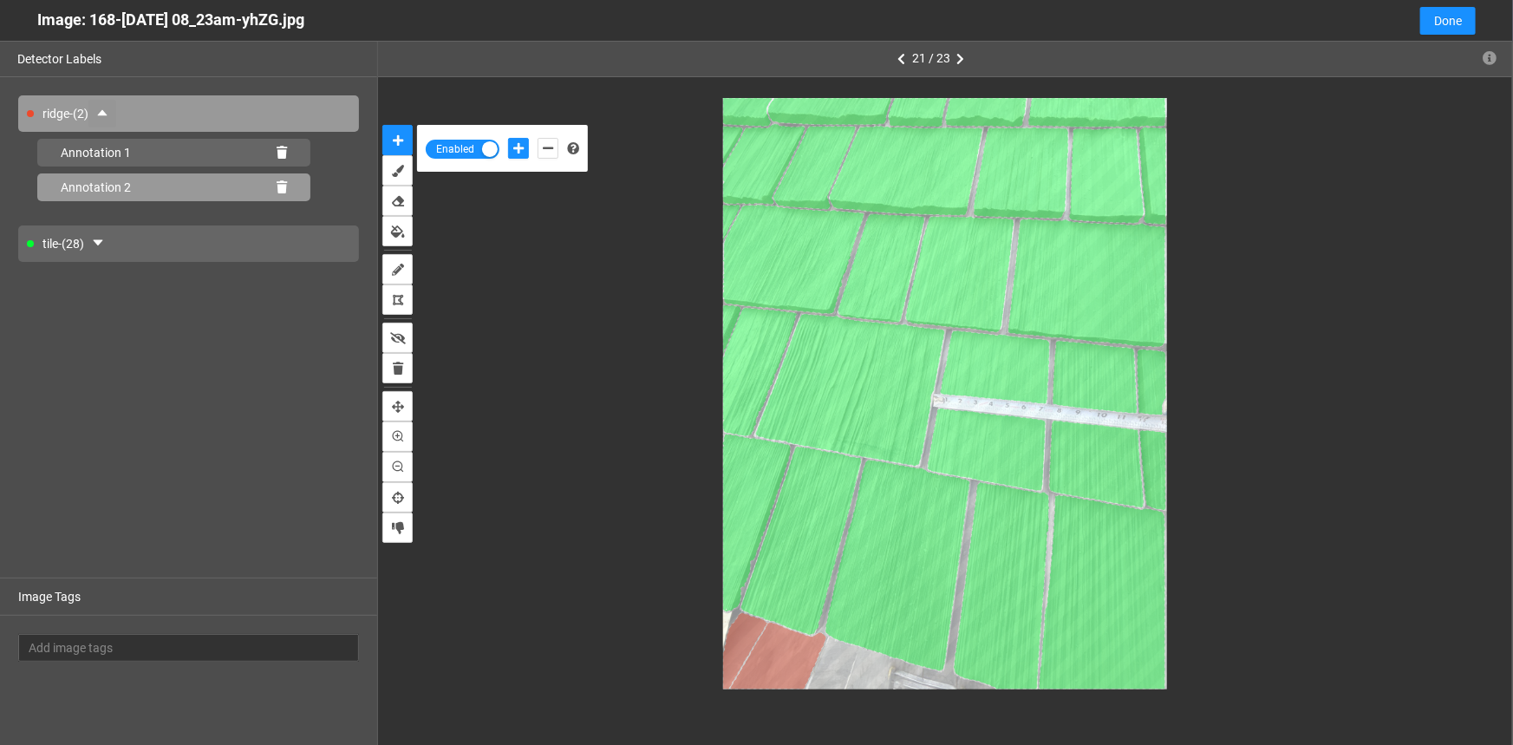
click at [287, 189] on div "Annotation 2" at bounding box center [173, 187] width 273 height 28
click at [283, 155] on icon at bounding box center [282, 153] width 10 height 12
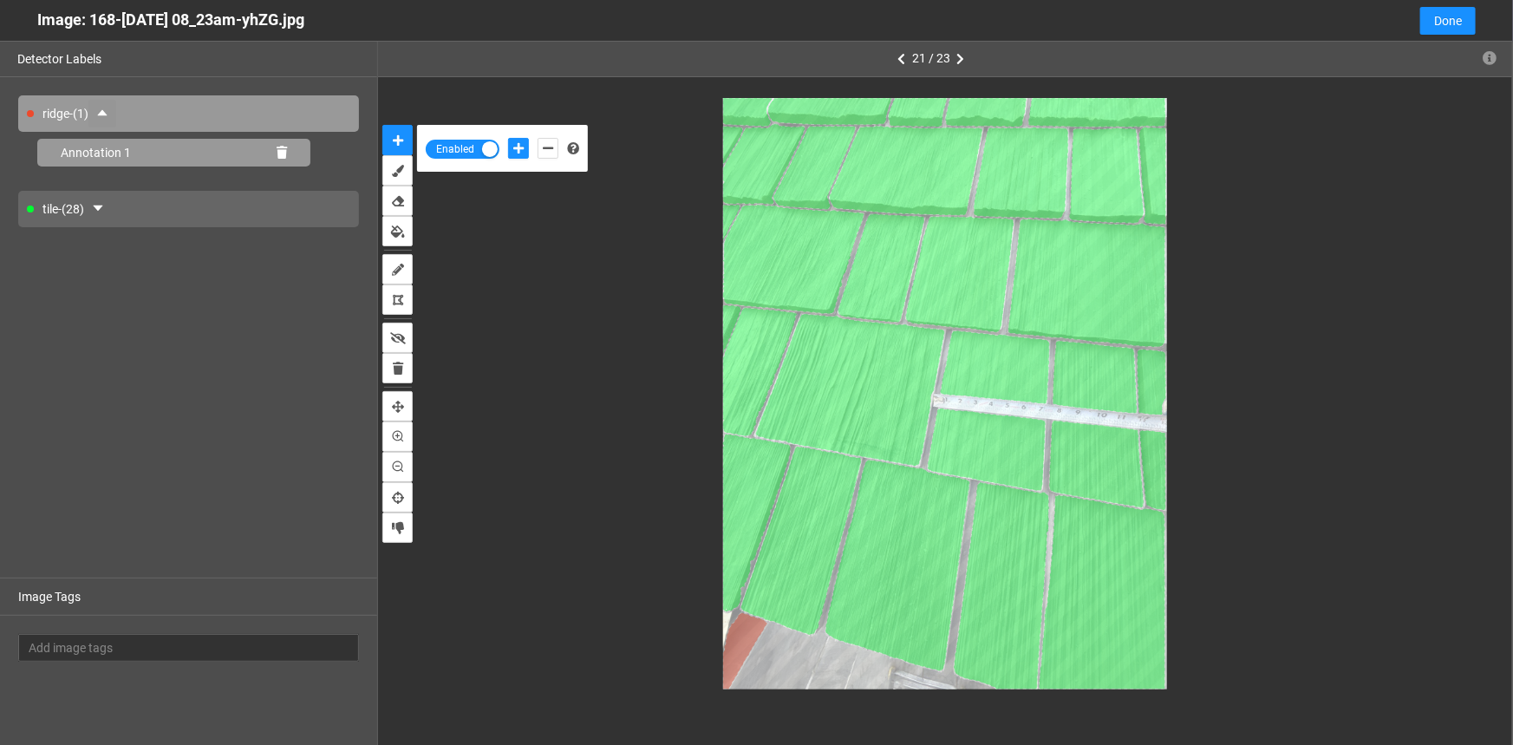
click at [279, 154] on icon at bounding box center [282, 153] width 10 height 12
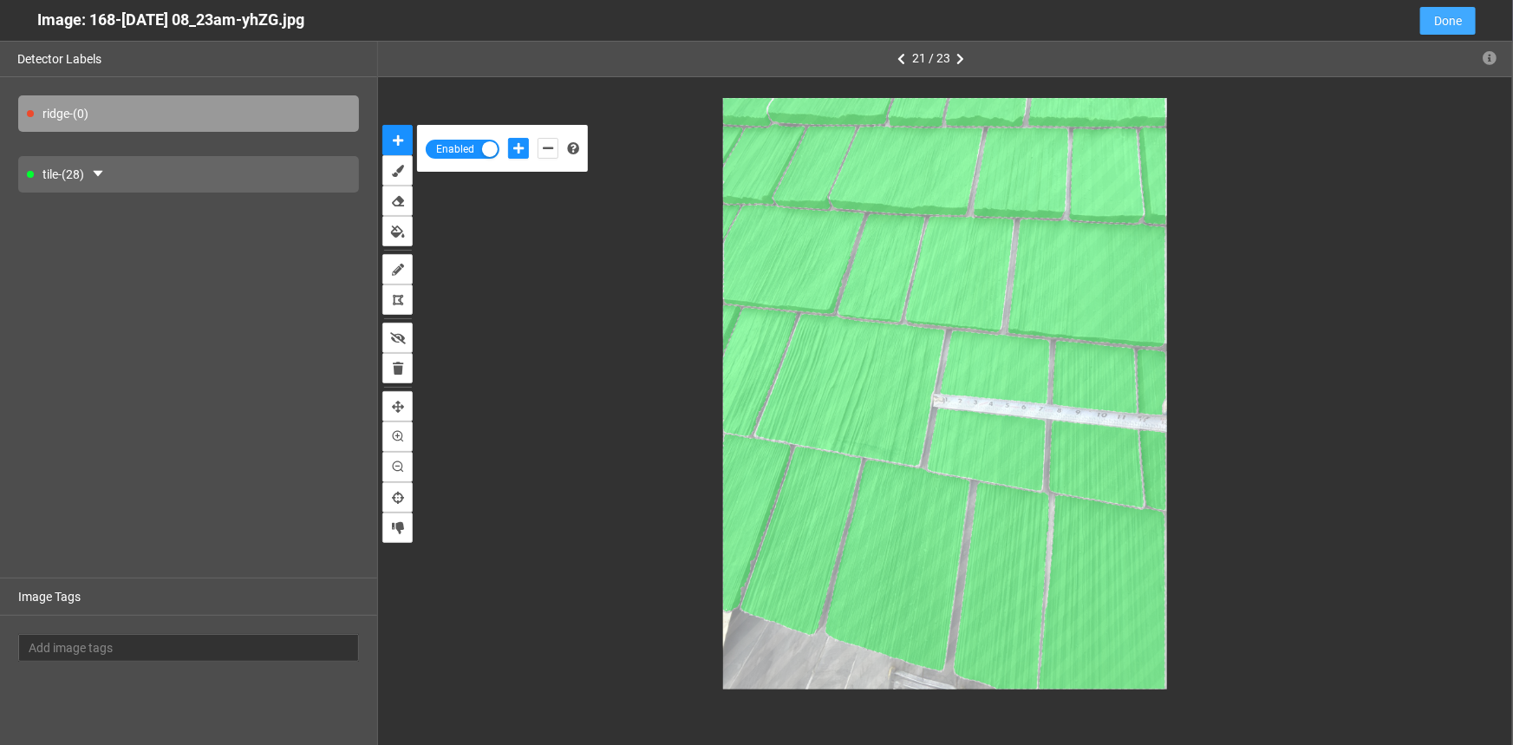
click at [1463, 12] on button "Done" at bounding box center [1449, 21] width 56 height 28
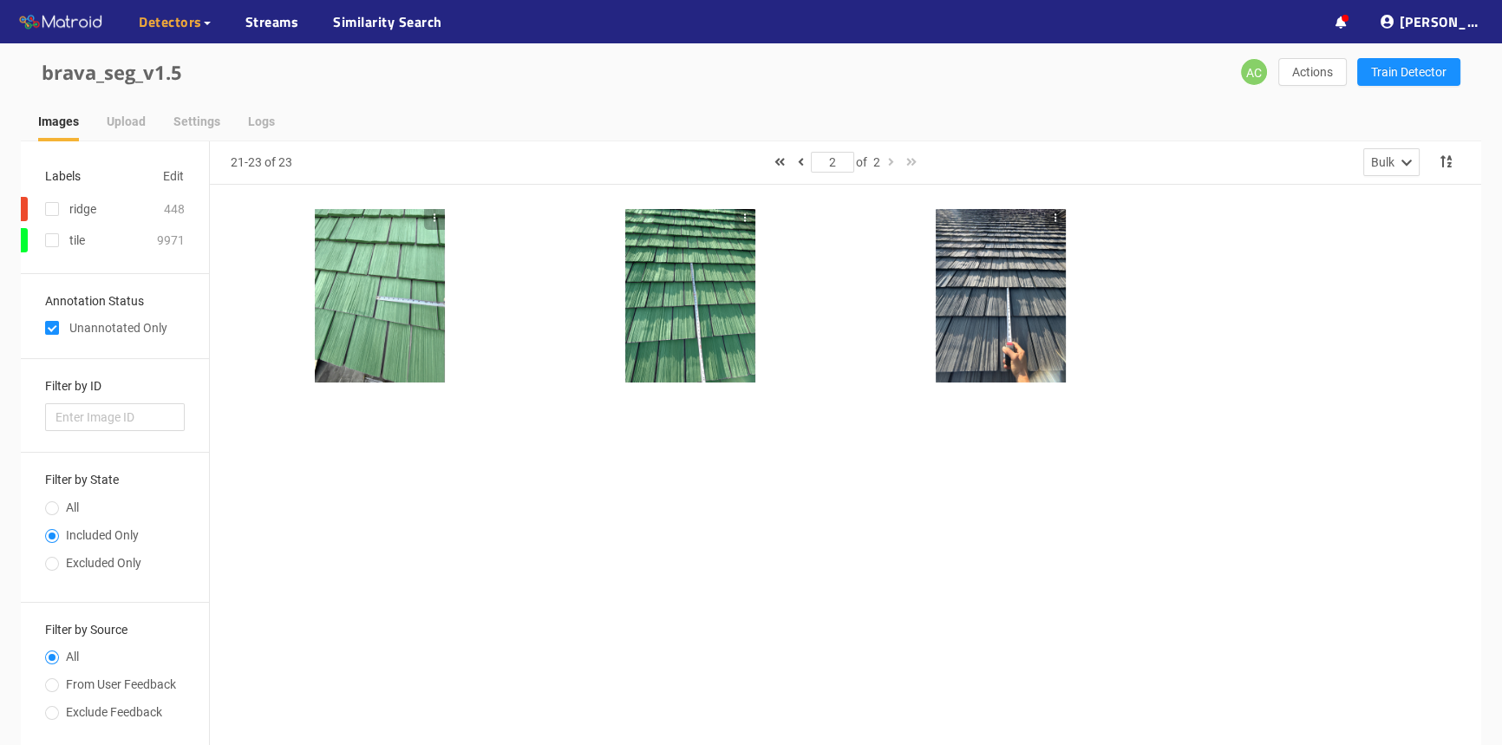
click at [1013, 304] on div at bounding box center [1001, 295] width 130 height 173
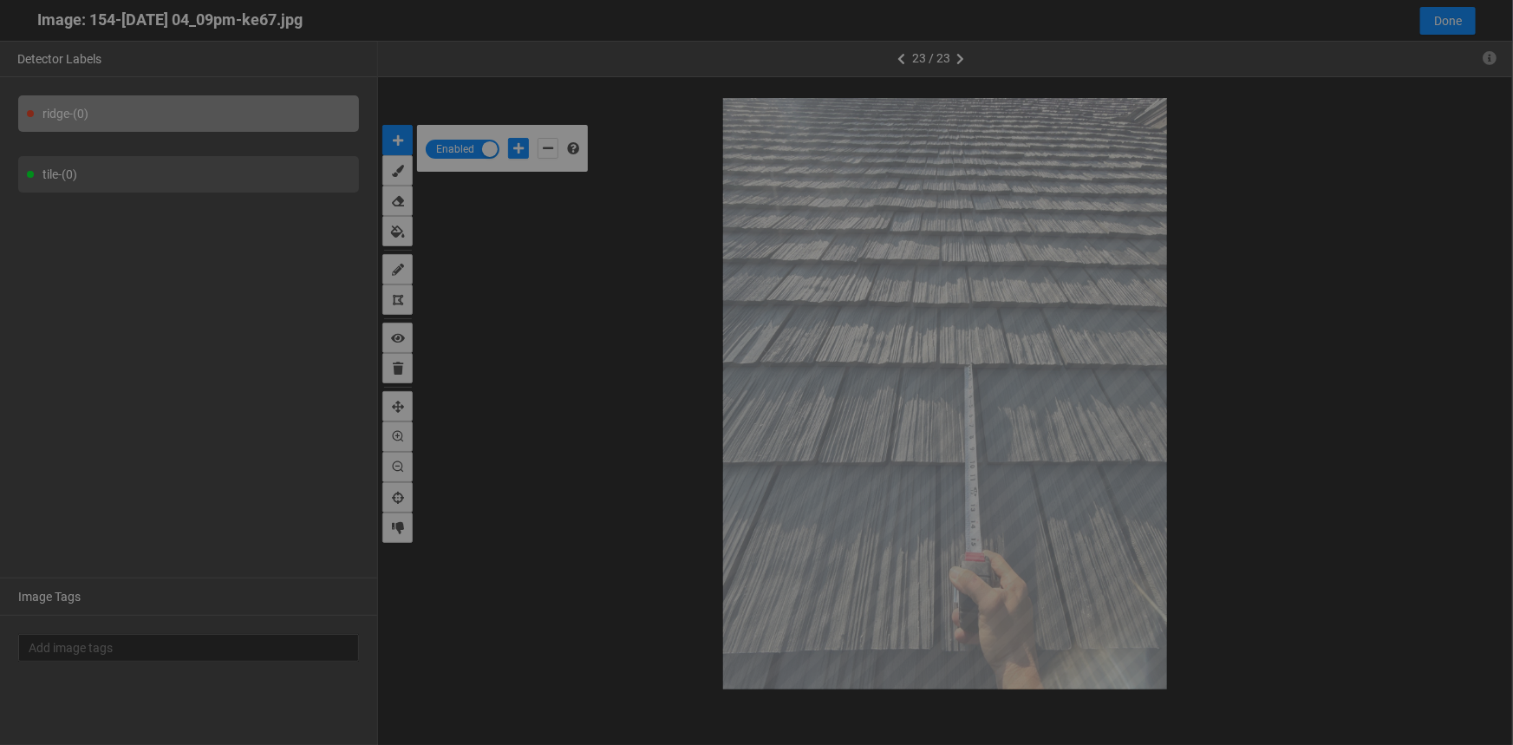
scroll to position [735, 0]
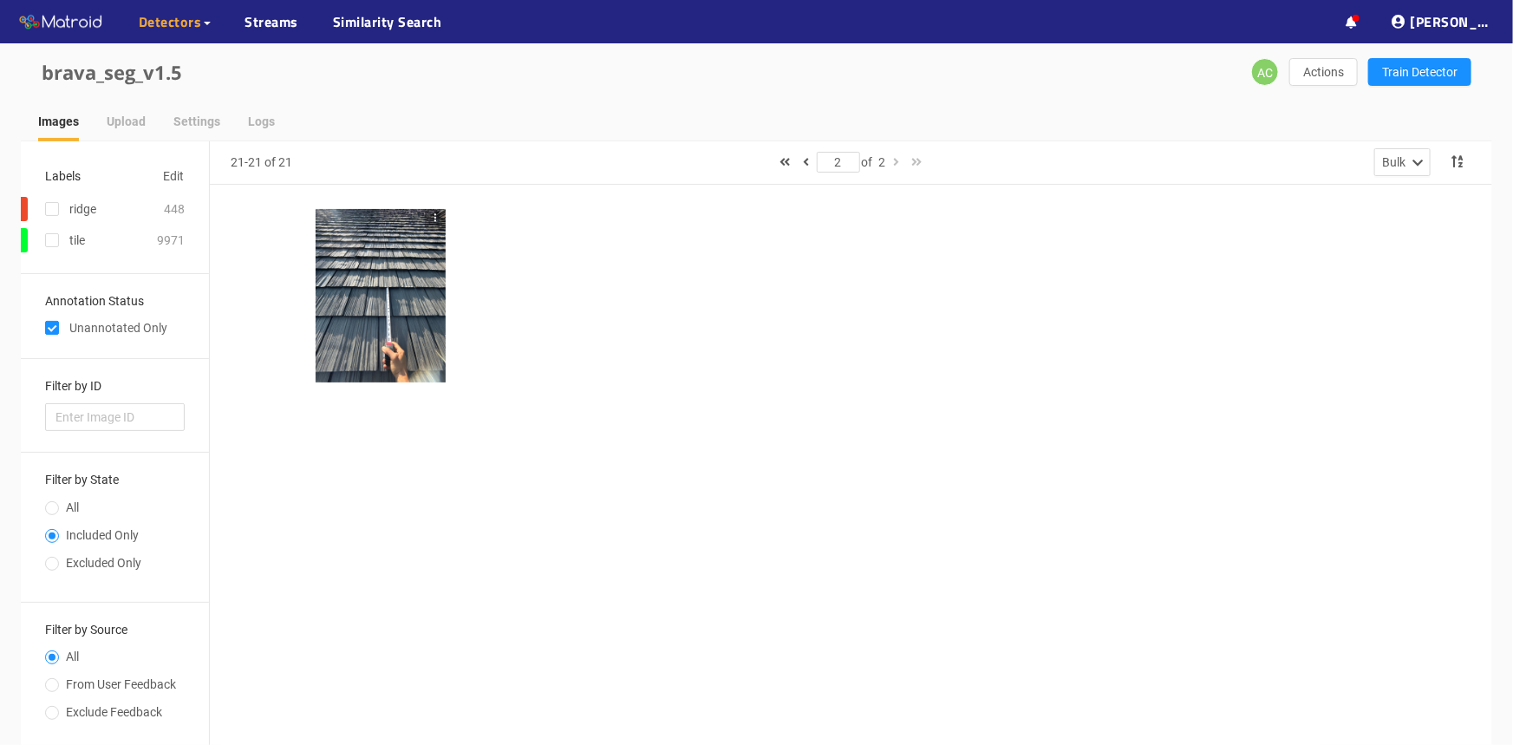
click at [356, 330] on div at bounding box center [381, 295] width 130 height 173
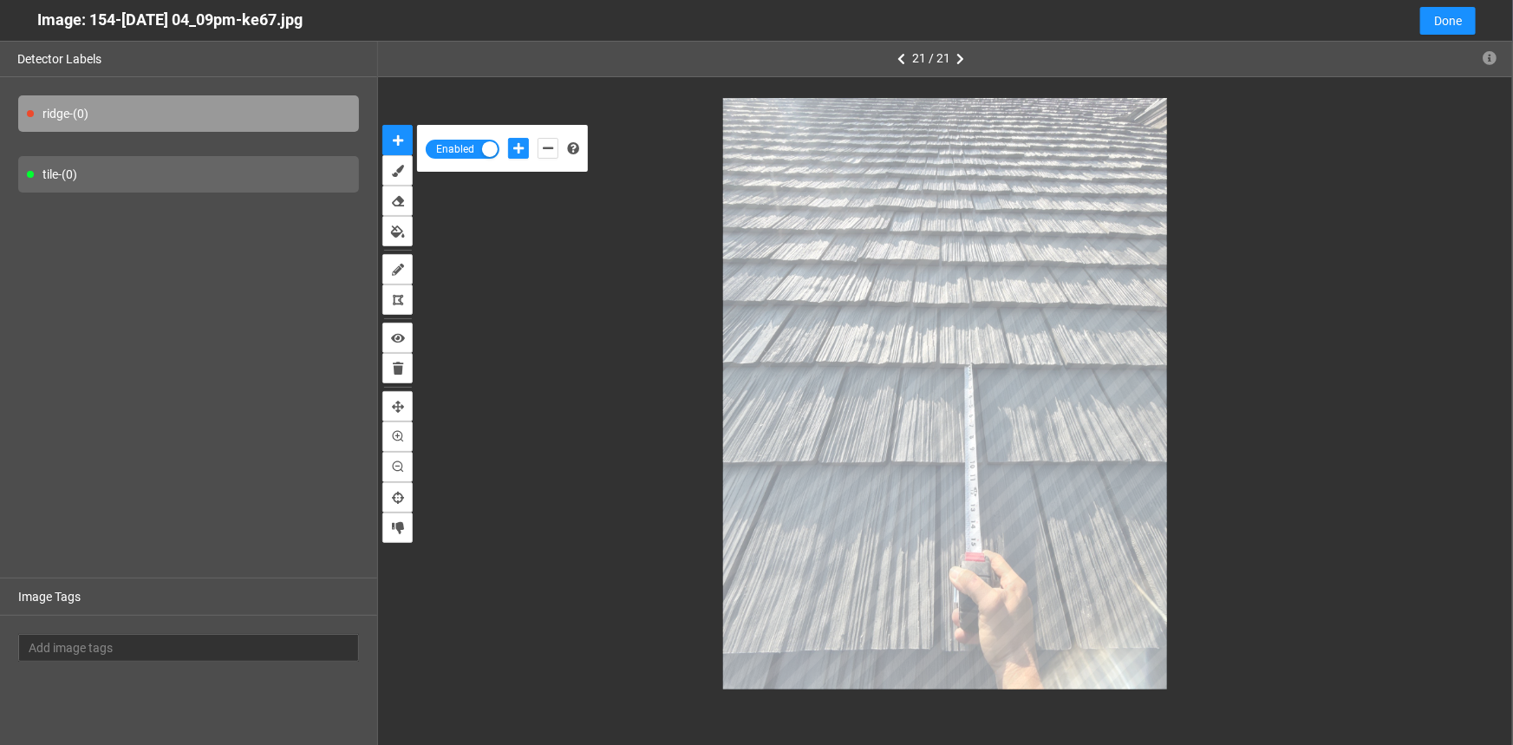
click at [108, 176] on div "tile - (0)" at bounding box center [188, 174] width 341 height 36
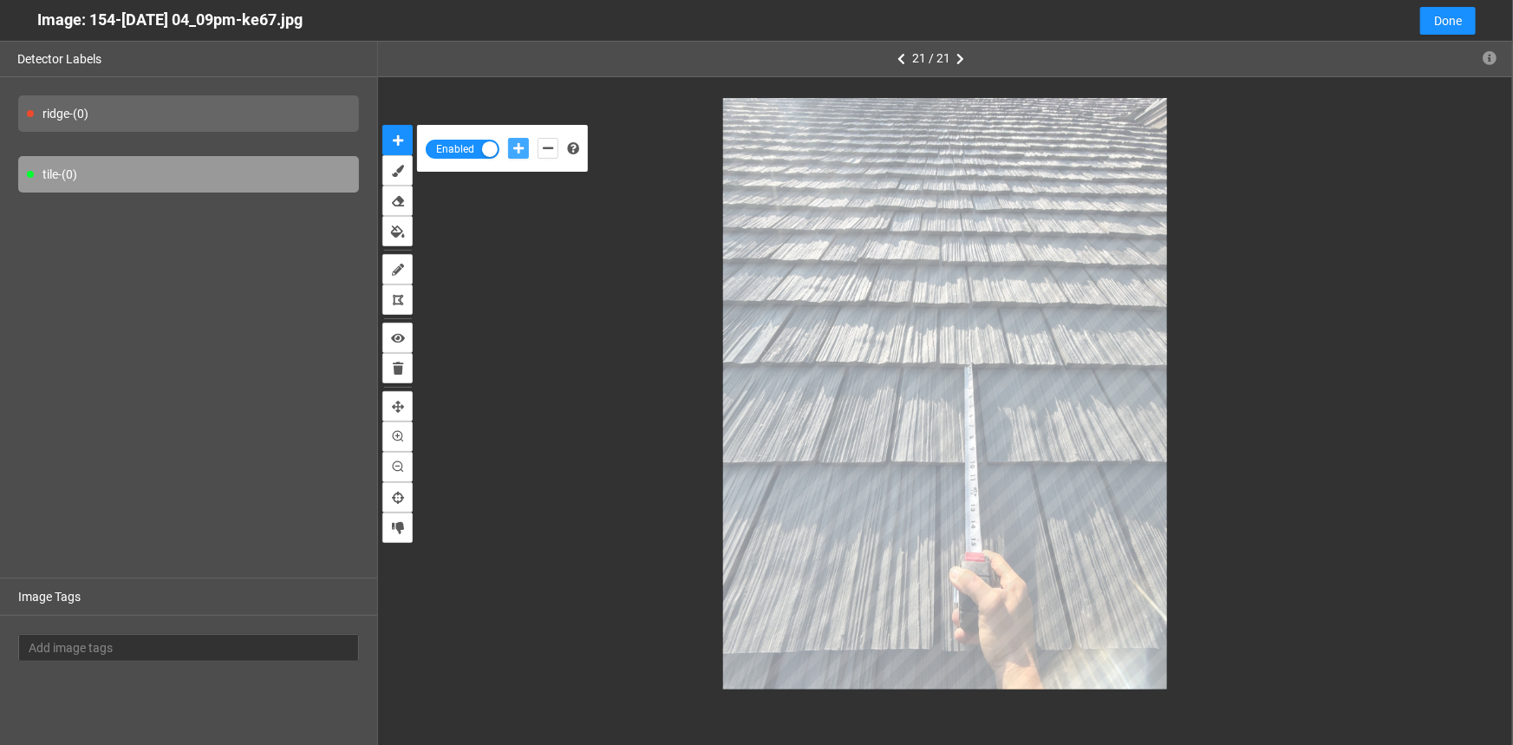
click at [513, 147] on icon "add-positive-points" at bounding box center [518, 148] width 10 height 12
click at [508, 138] on button "add-positive-points" at bounding box center [518, 148] width 21 height 21
drag, startPoint x: 934, startPoint y: 671, endPoint x: 548, endPoint y: 137, distance: 659.0
click at [543, 136] on div at bounding box center [533, 148] width 59 height 29
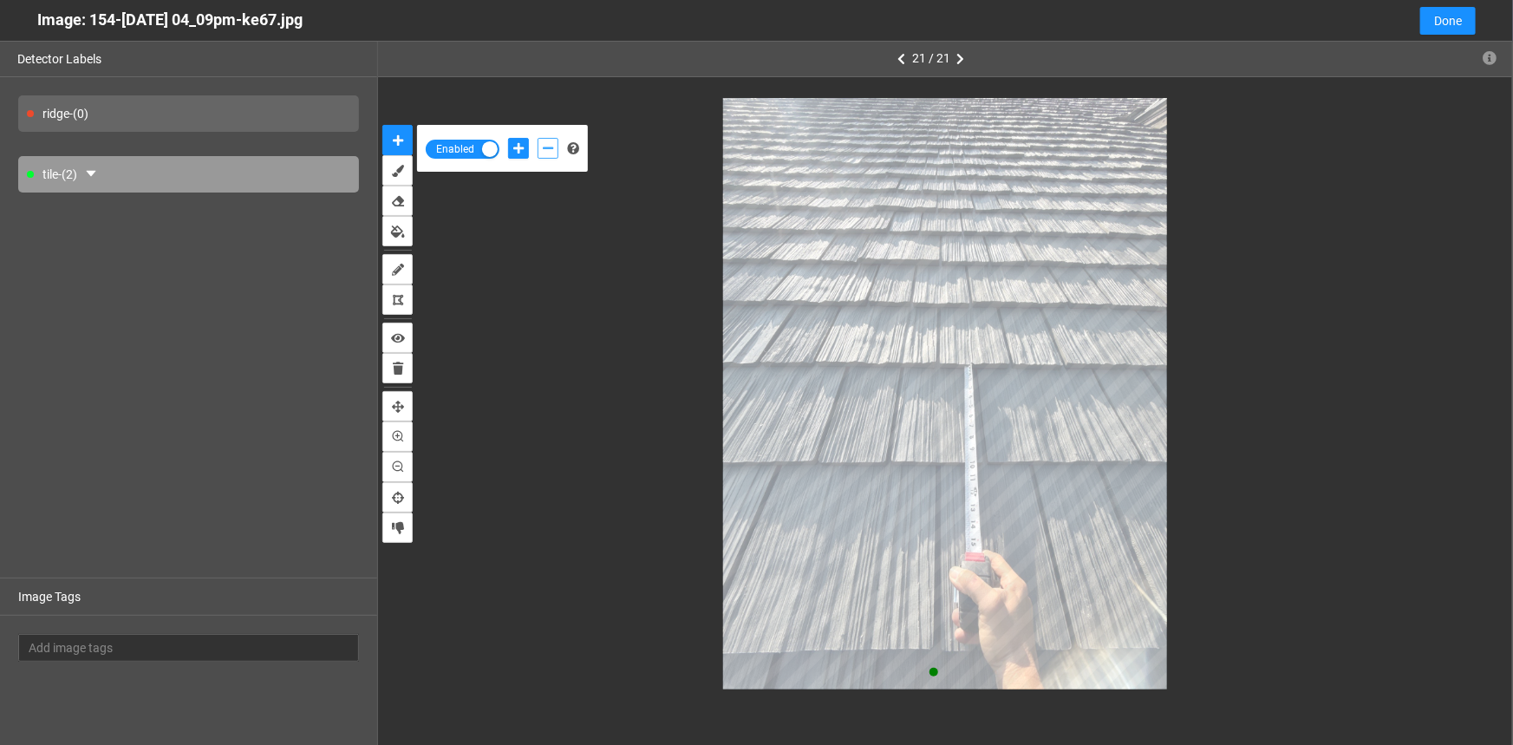
click at [544, 146] on icon "add-negative-points" at bounding box center [548, 148] width 10 height 12
click at [538, 138] on button "add-negative-points" at bounding box center [548, 148] width 21 height 21
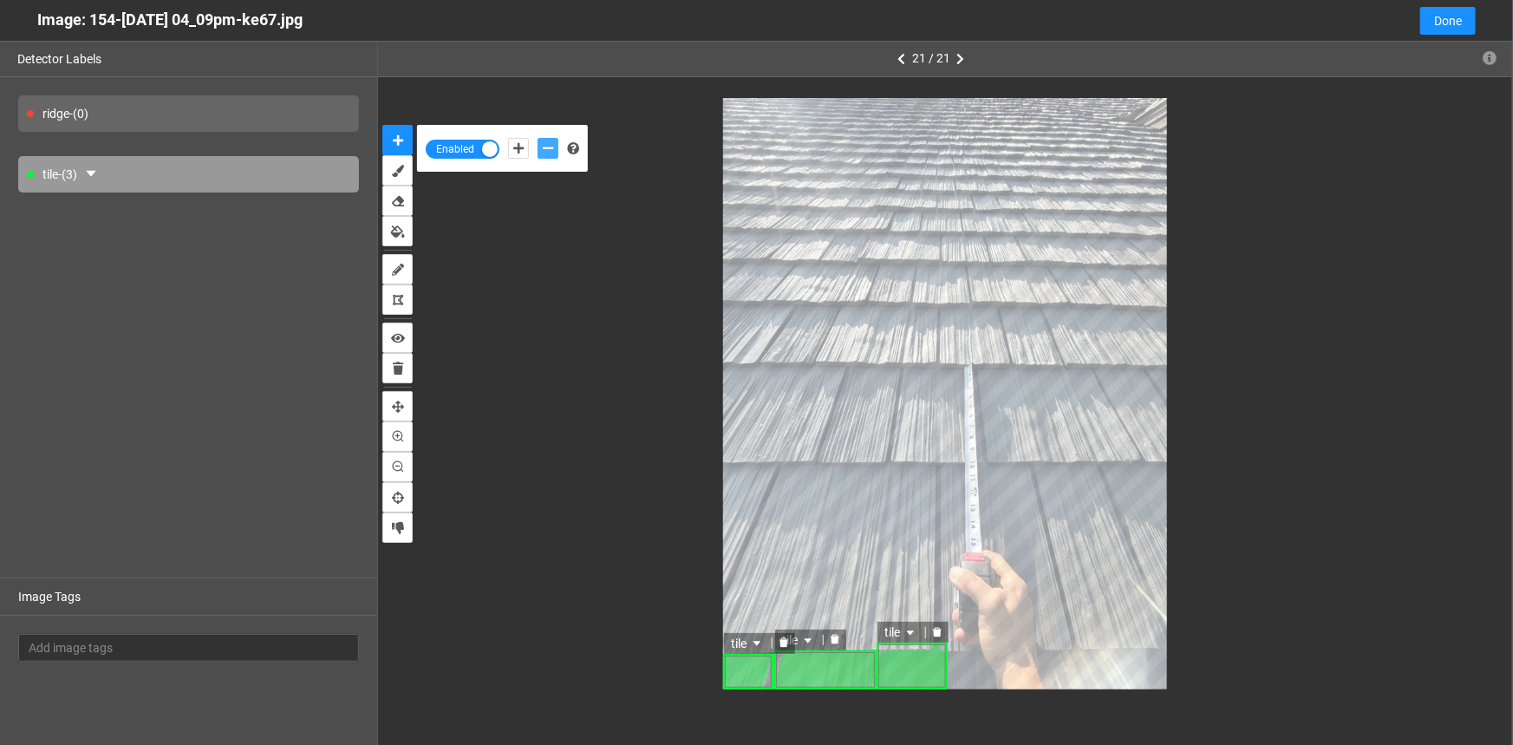
click at [936, 633] on icon "delete" at bounding box center [937, 632] width 9 height 10
click at [517, 147] on icon "add-positive-points" at bounding box center [518, 148] width 10 height 12
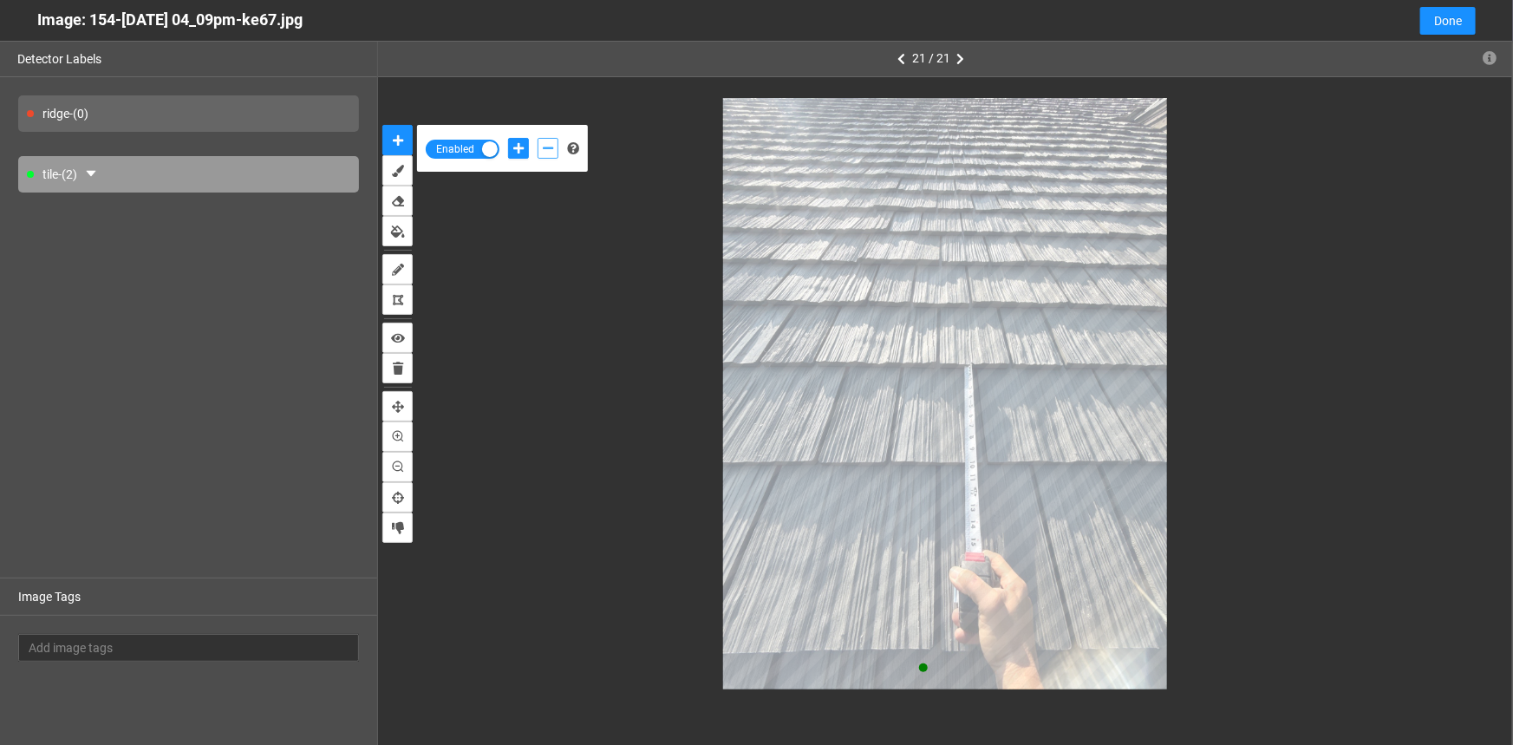
drag, startPoint x: 924, startPoint y: 668, endPoint x: 616, endPoint y: 199, distance: 561.2
click at [545, 143] on icon "add-negative-points" at bounding box center [548, 148] width 10 height 12
click at [538, 138] on button "add-negative-points" at bounding box center [548, 148] width 21 height 21
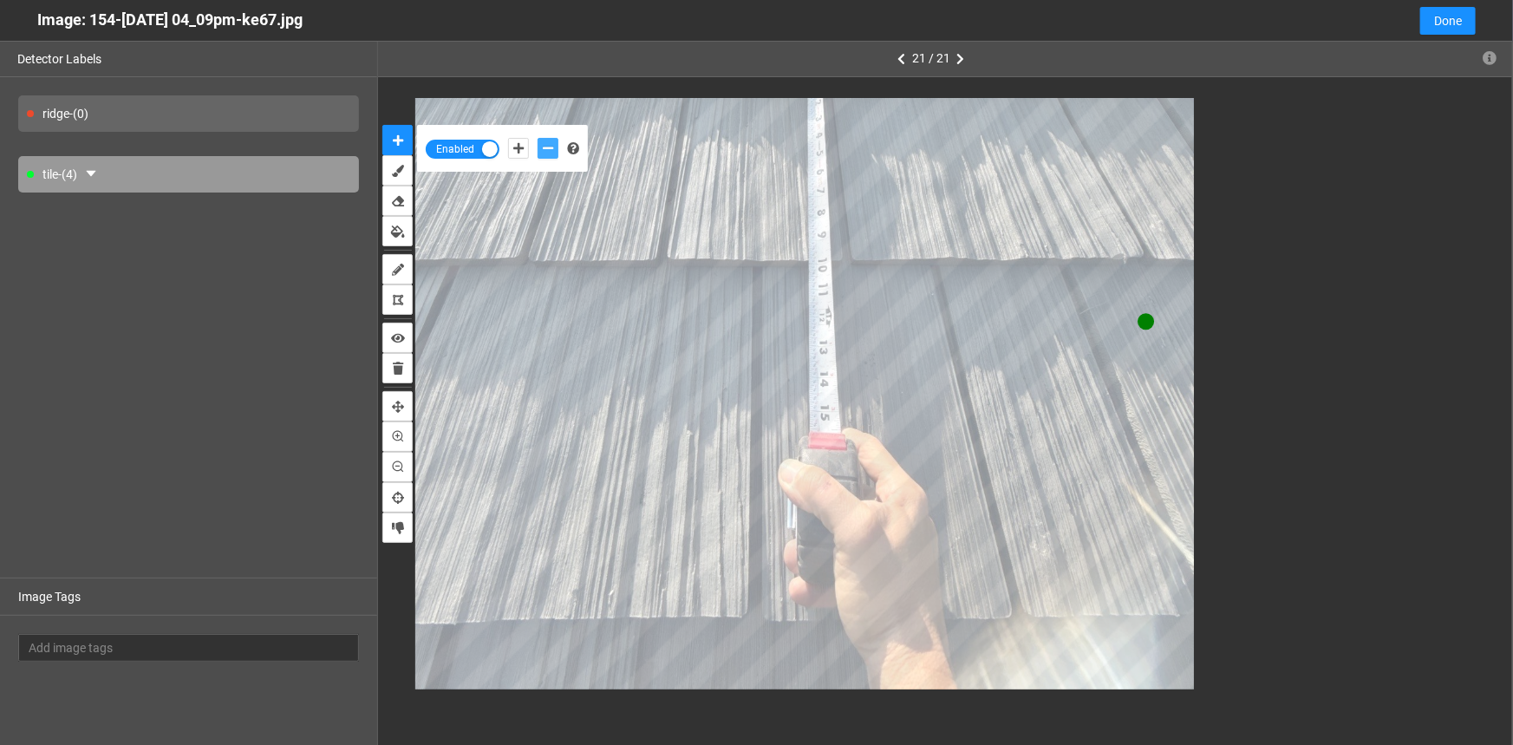
click at [538, 138] on button "add-negative-points" at bounding box center [548, 148] width 21 height 21
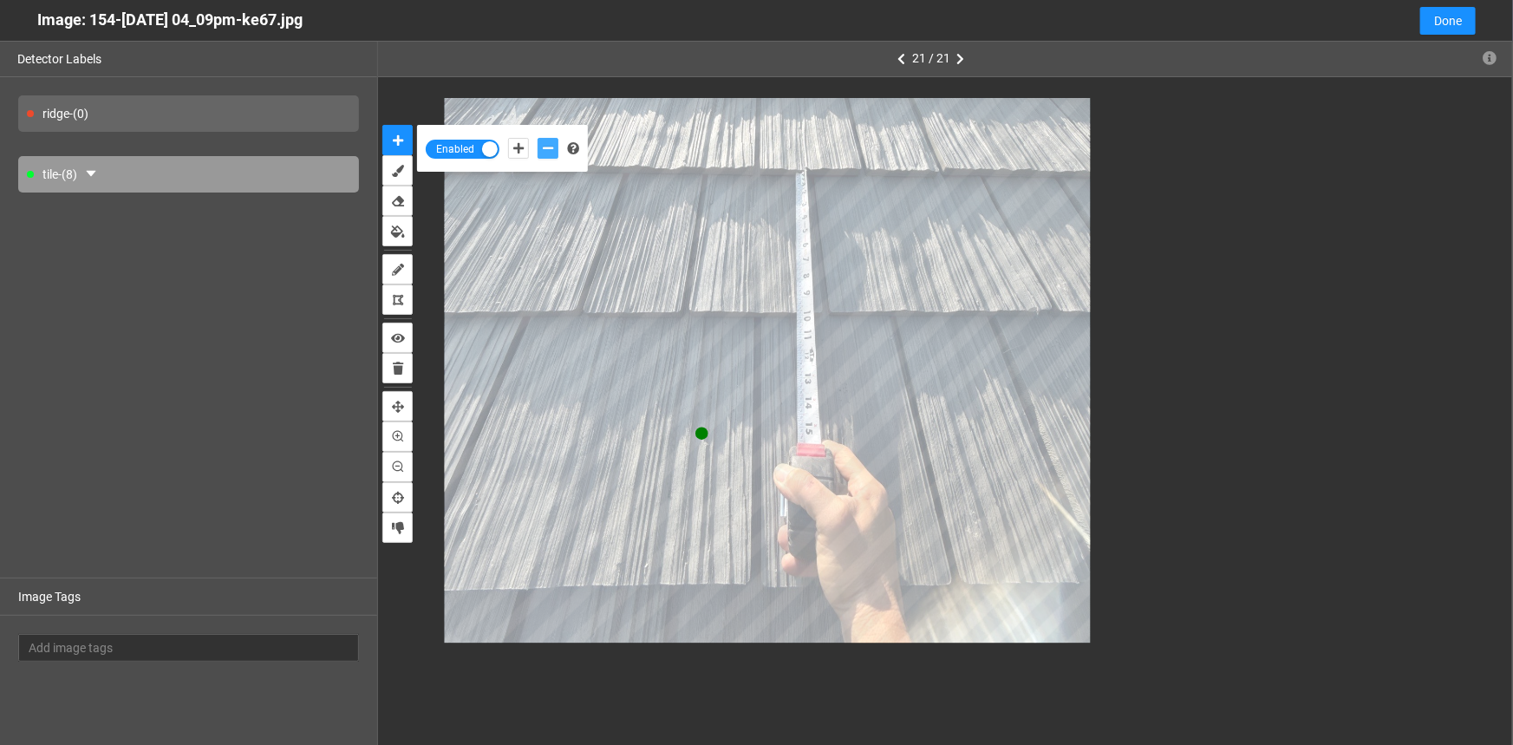
click at [538, 138] on button "add-negative-points" at bounding box center [548, 148] width 21 height 21
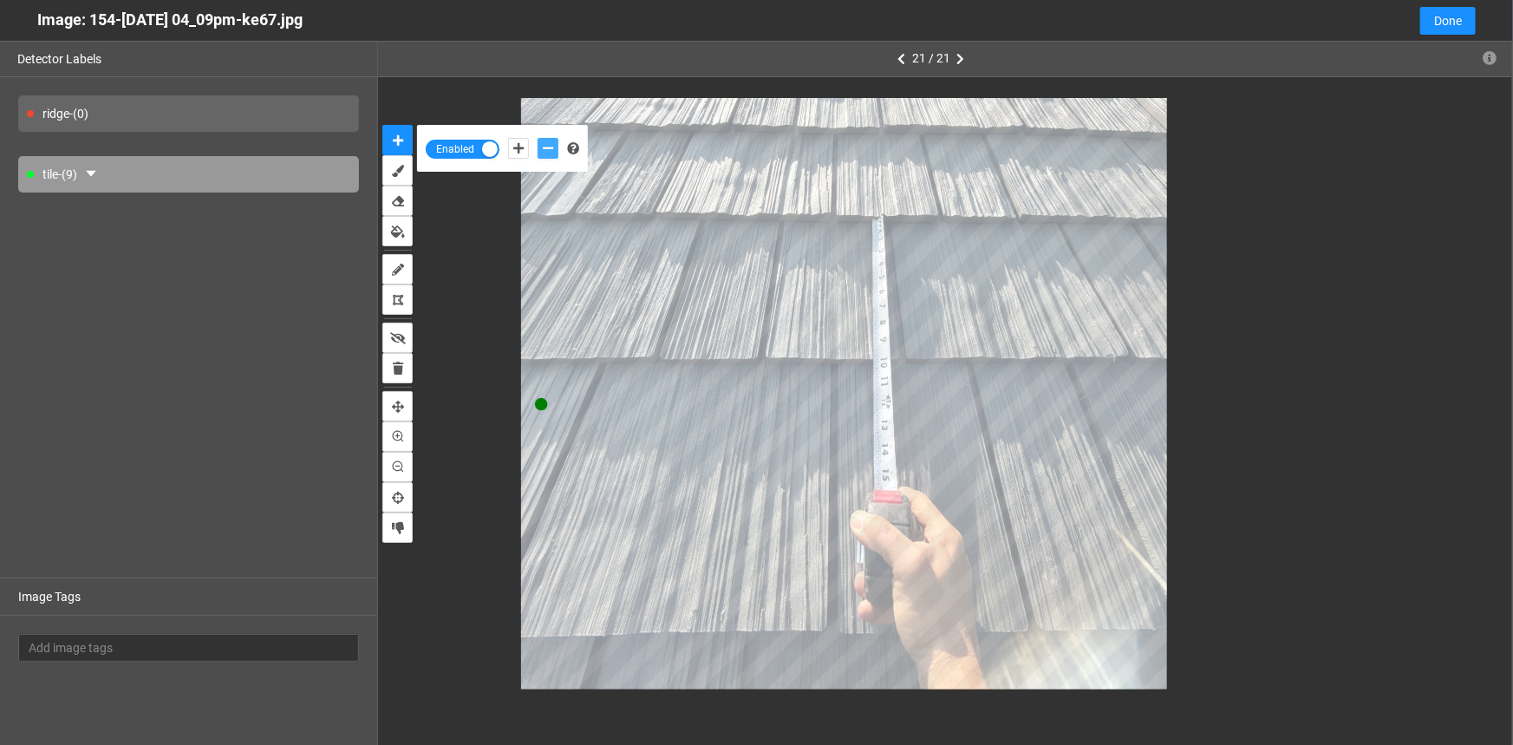
click at [538, 138] on button "add-negative-points" at bounding box center [548, 148] width 21 height 21
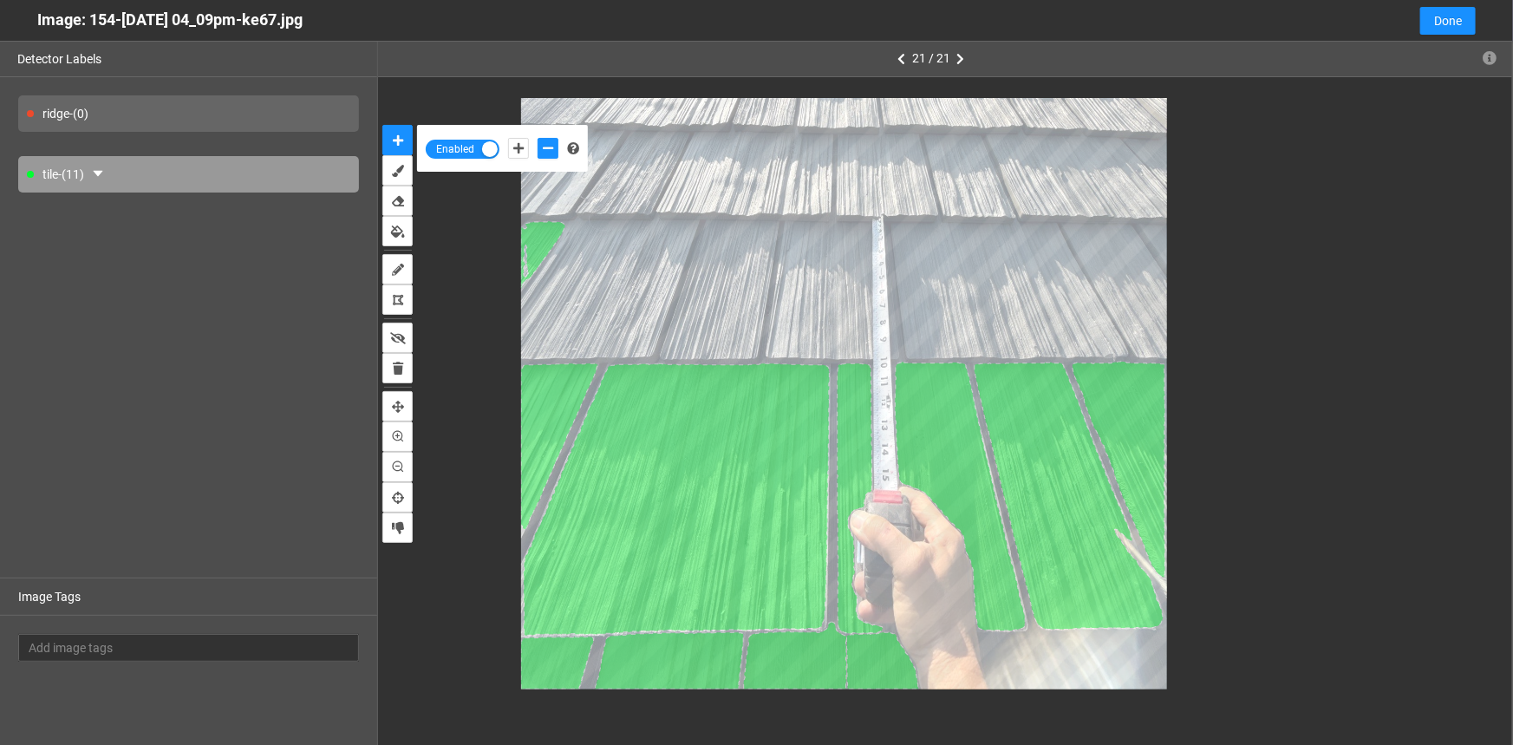
click at [82, 173] on div "tile - (11)" at bounding box center [188, 174] width 341 height 36
click at [100, 165] on button "button" at bounding box center [98, 174] width 28 height 28
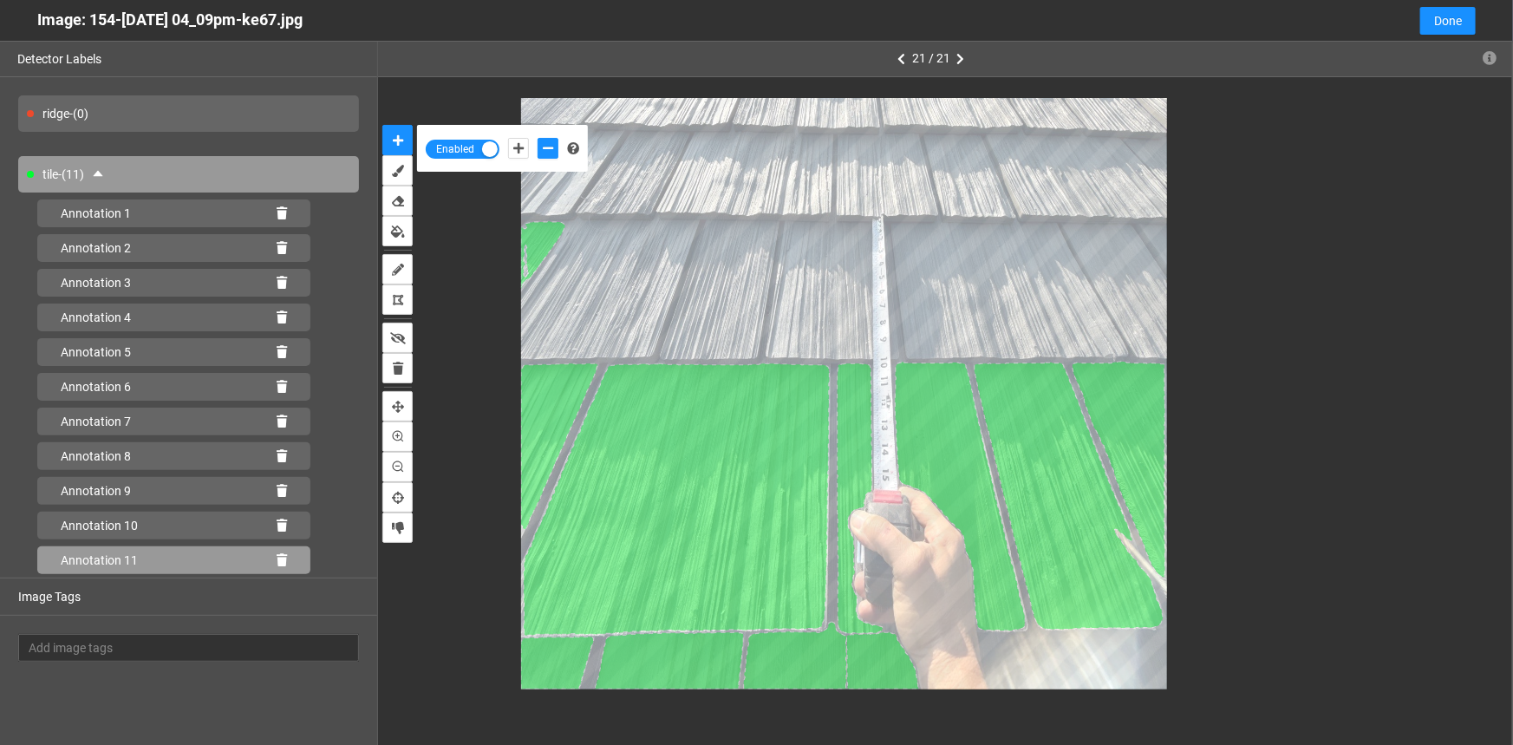
click at [278, 559] on icon at bounding box center [282, 560] width 10 height 12
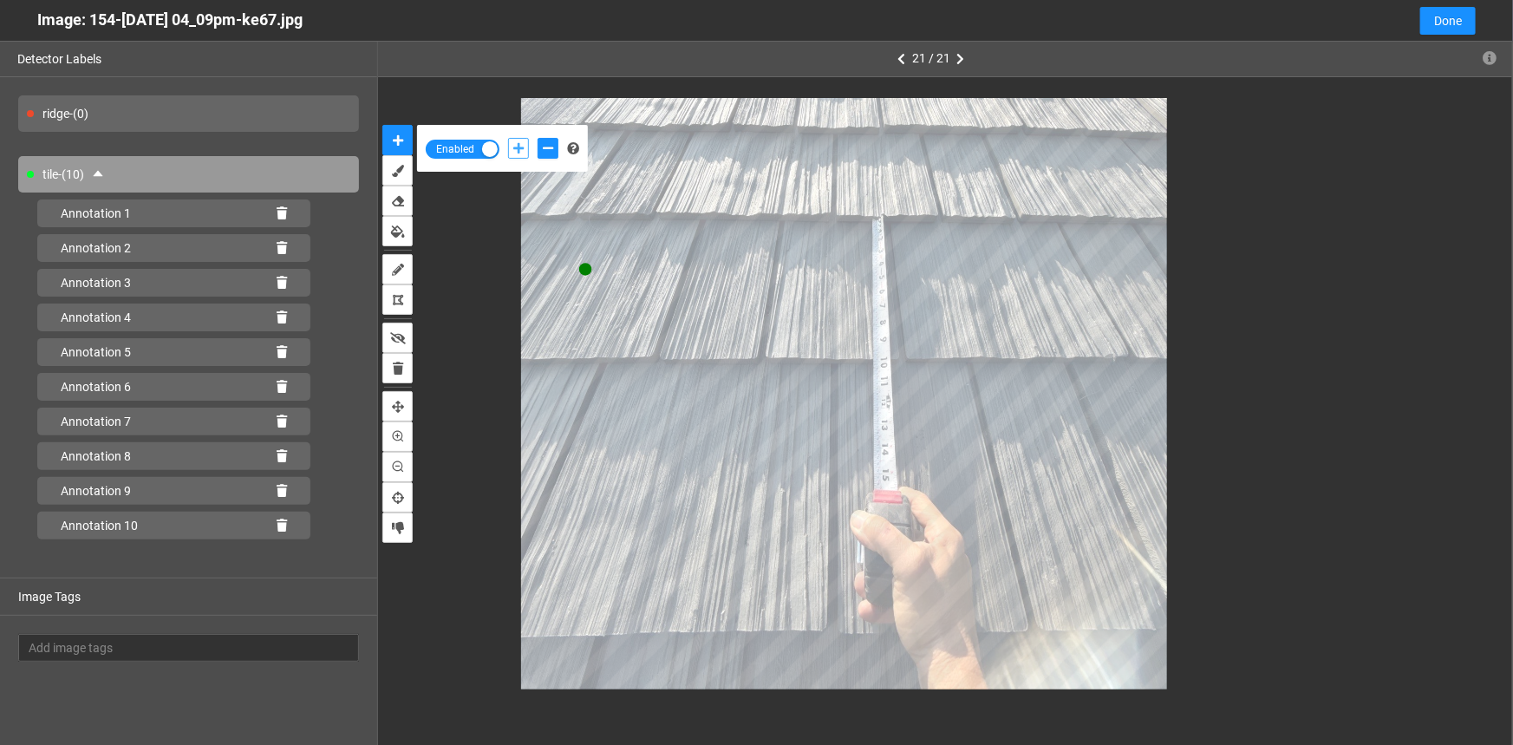
click at [523, 147] on icon "add-positive-points" at bounding box center [518, 148] width 10 height 12
click at [541, 148] on button "add-negative-points" at bounding box center [548, 148] width 21 height 21
click at [522, 147] on icon "add-positive-points" at bounding box center [518, 148] width 10 height 12
click at [508, 138] on button "add-positive-points" at bounding box center [518, 148] width 21 height 21
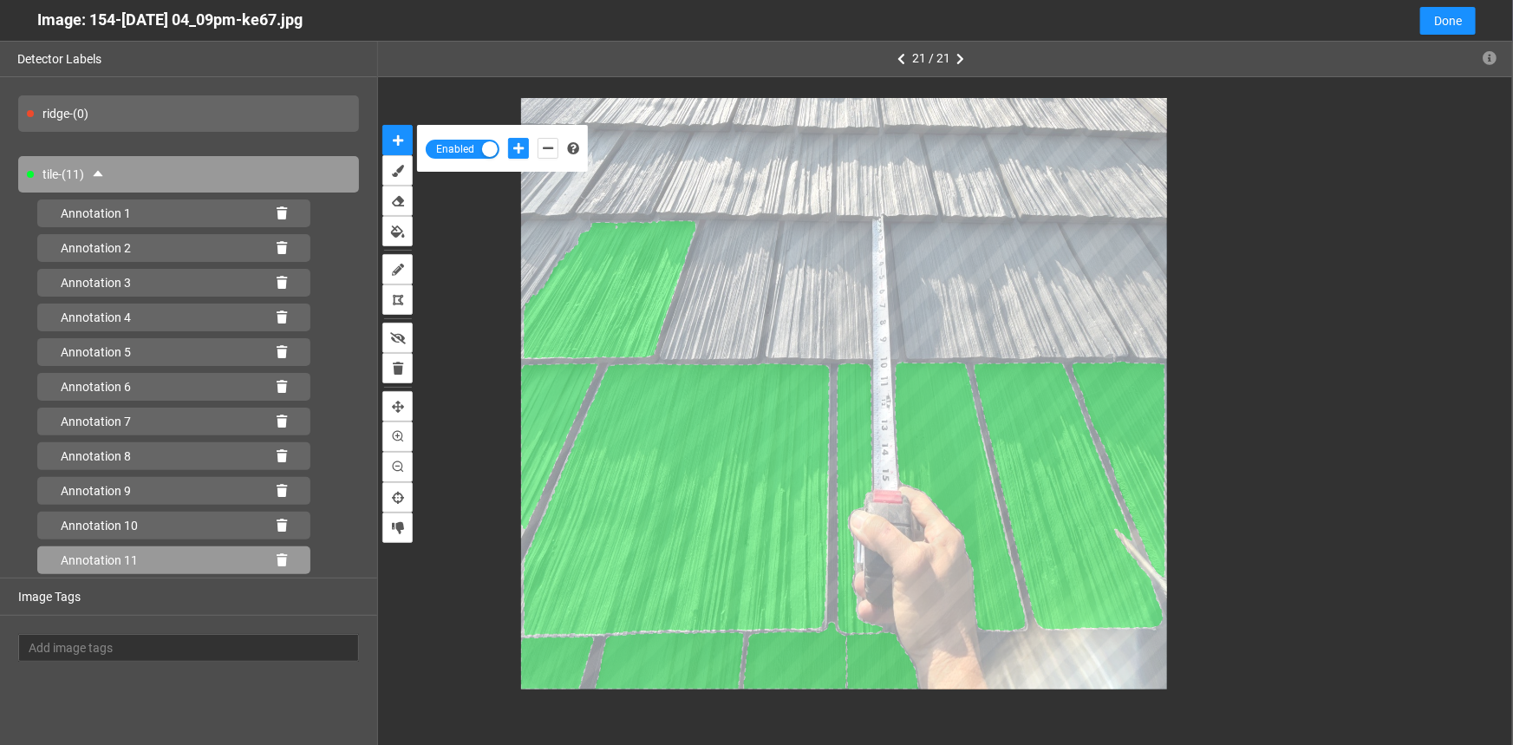
click at [285, 554] on icon at bounding box center [282, 560] width 10 height 12
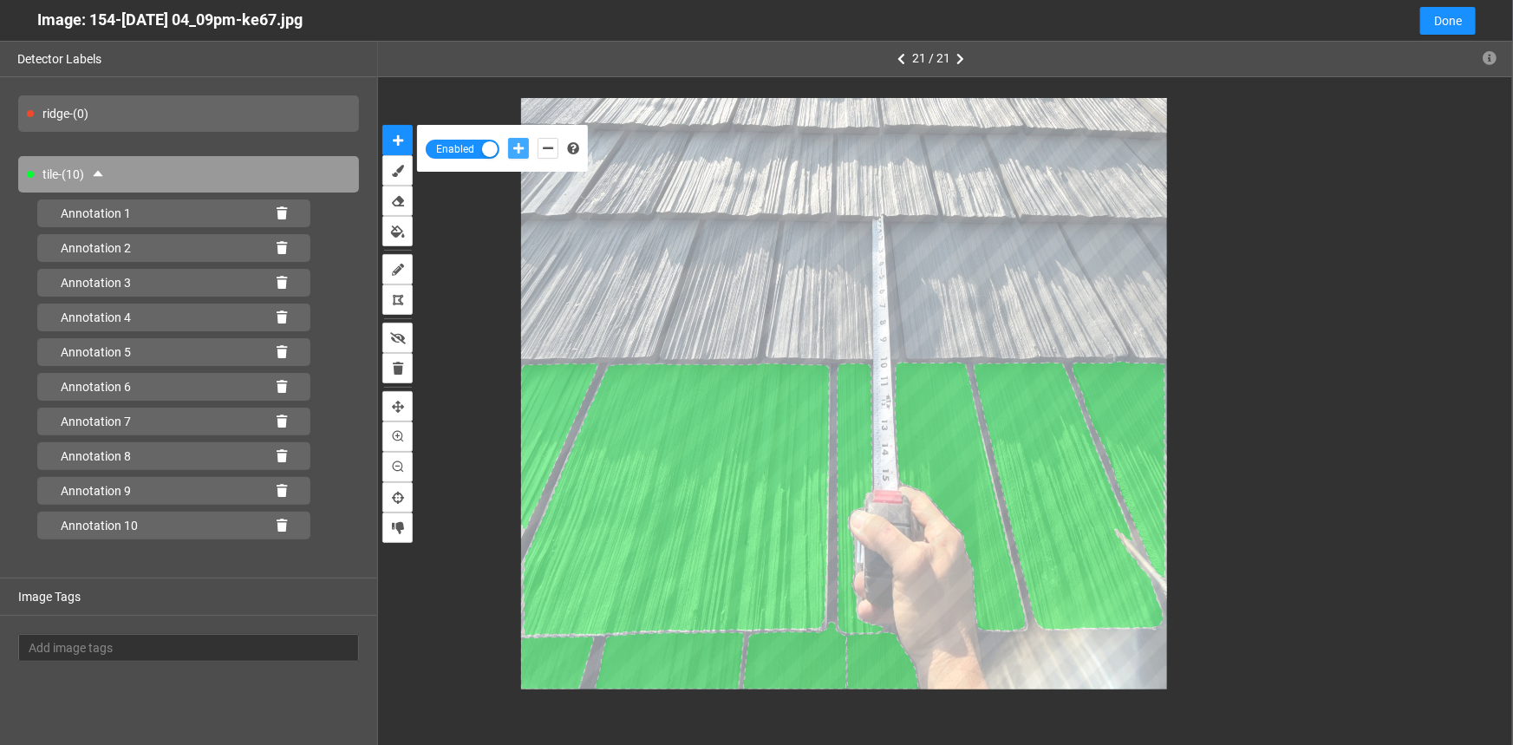
click at [521, 149] on icon "add-positive-points" at bounding box center [518, 148] width 10 height 12
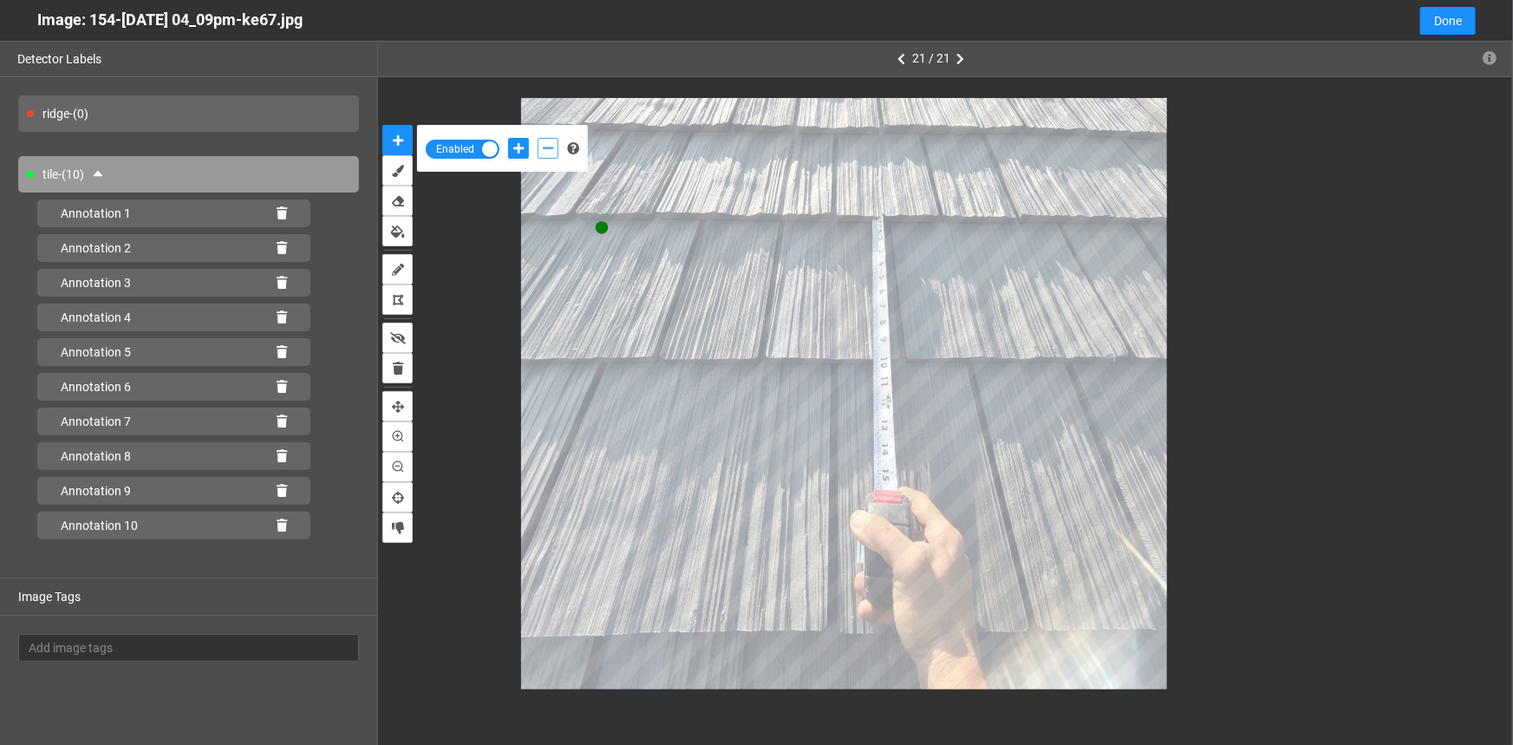
click at [541, 147] on button "add-negative-points" at bounding box center [548, 148] width 21 height 21
click at [538, 138] on button "add-negative-points" at bounding box center [548, 148] width 21 height 21
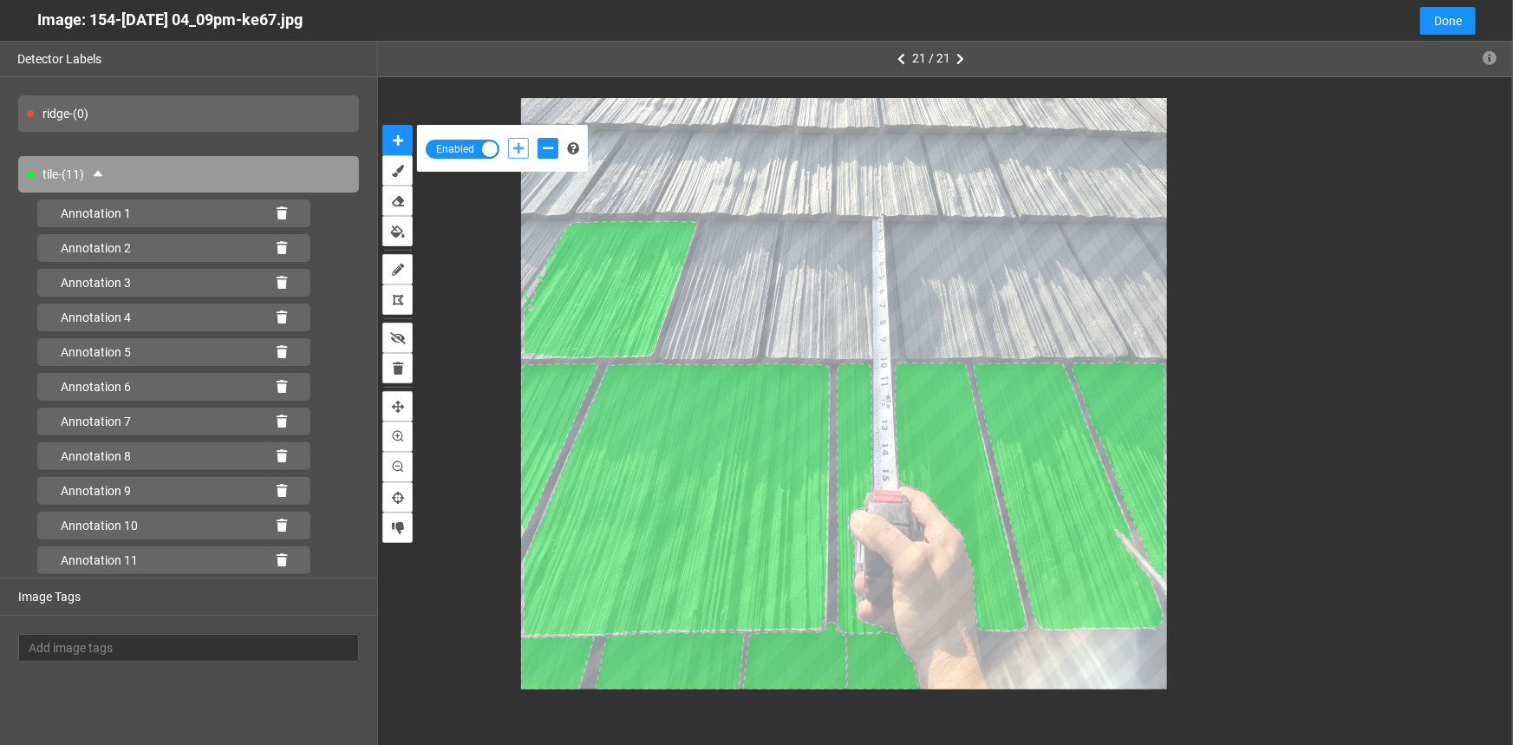
click at [519, 146] on icon "add-positive-points" at bounding box center [518, 148] width 10 height 12
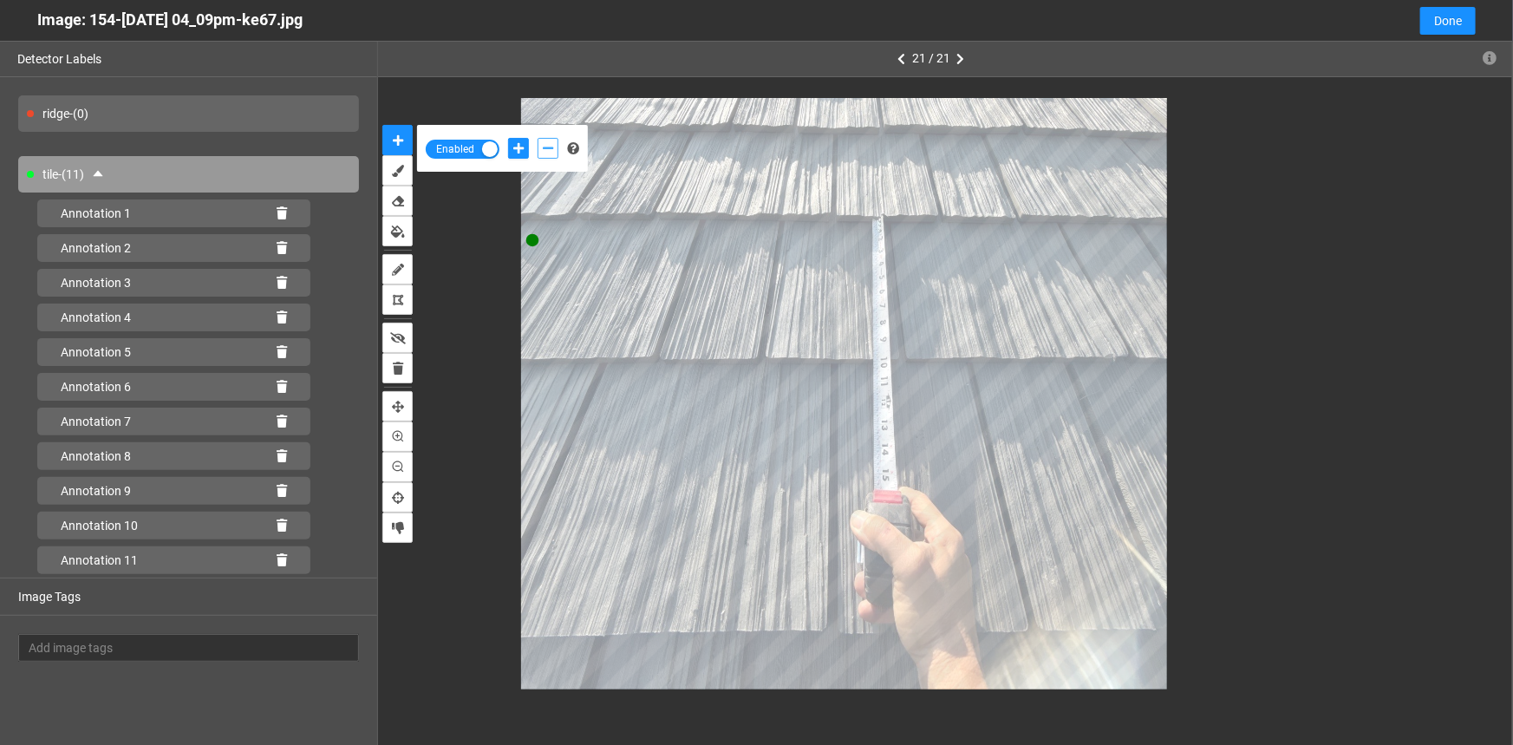
click at [552, 147] on icon "add-negative-points" at bounding box center [548, 148] width 10 height 12
click at [538, 138] on button "add-negative-points" at bounding box center [548, 148] width 21 height 21
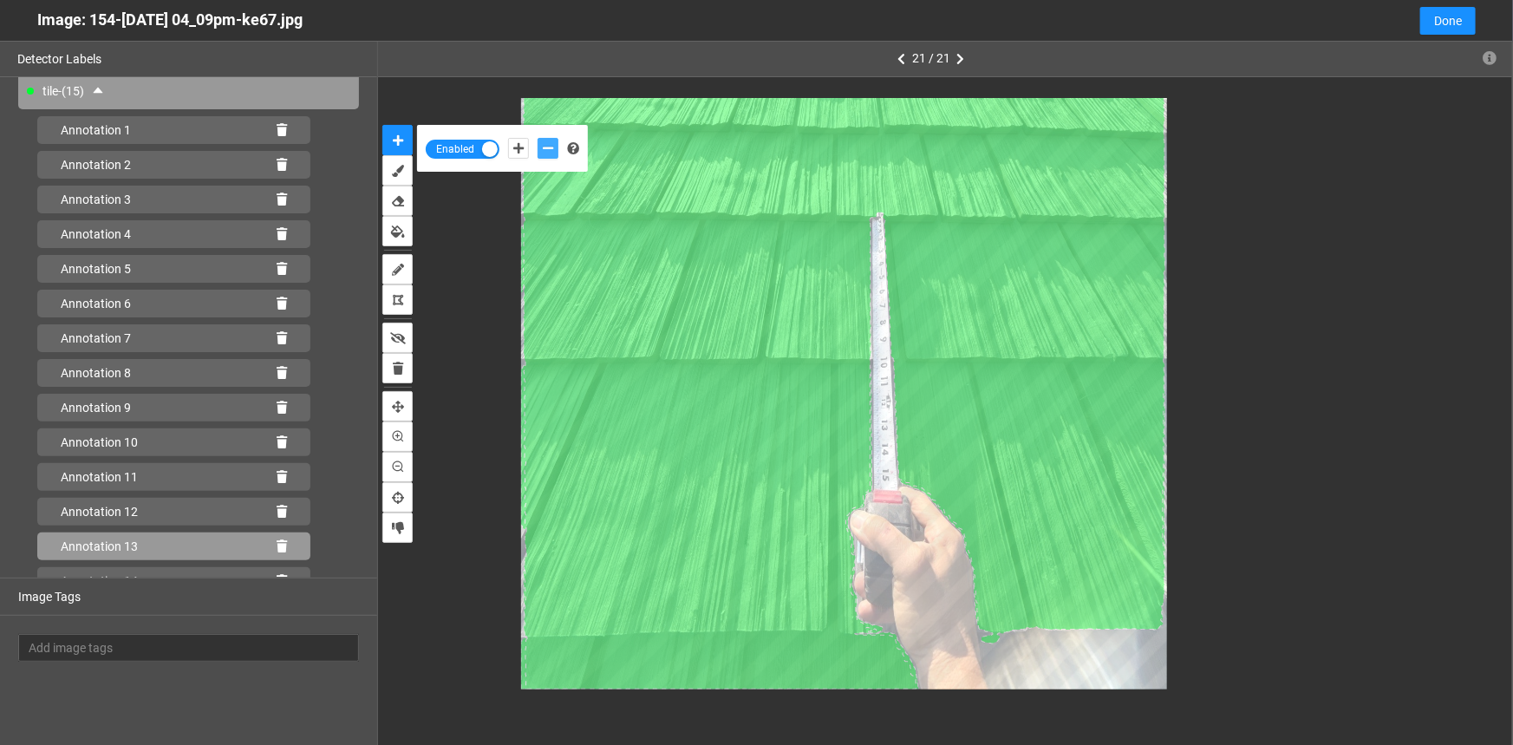
scroll to position [134, 0]
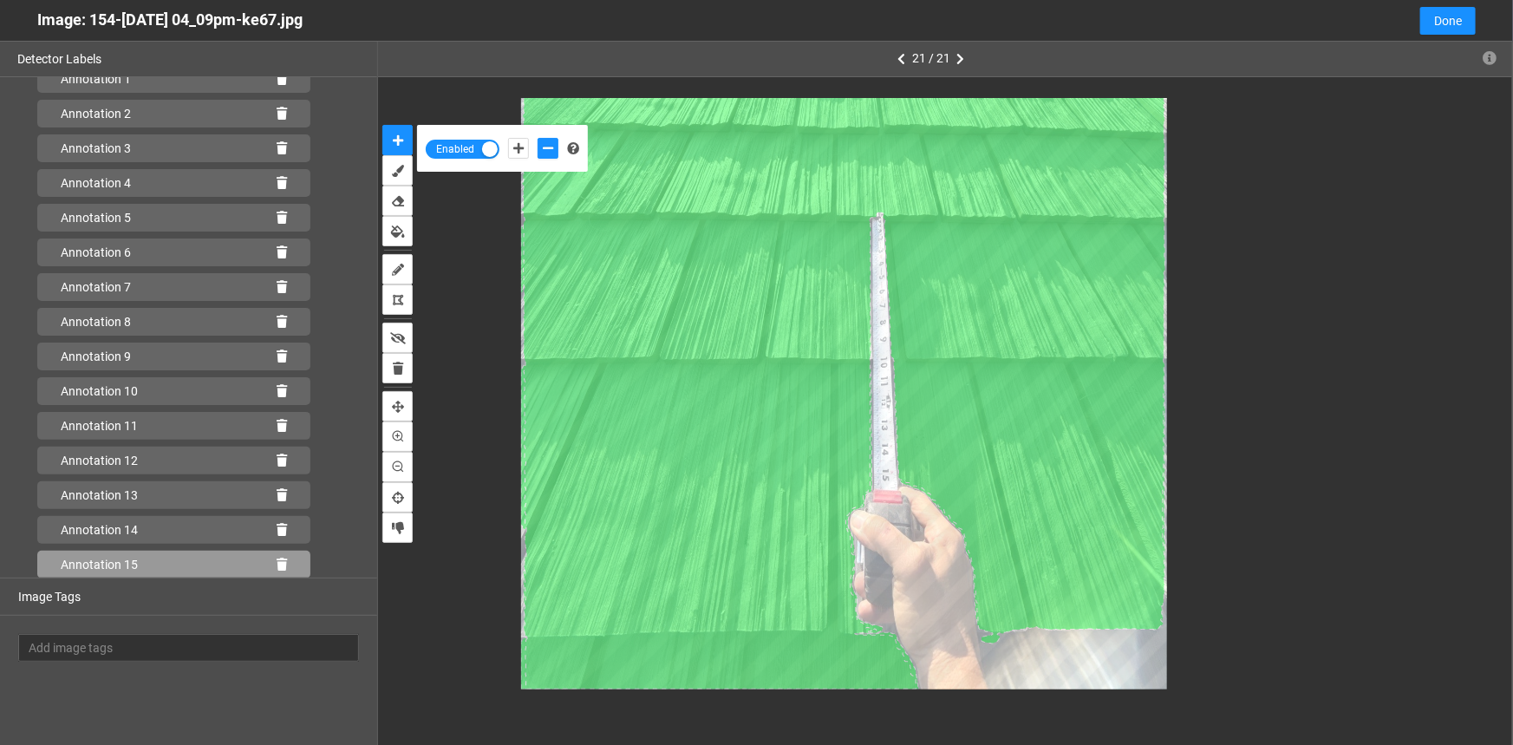
click at [278, 563] on div "Annotation 15" at bounding box center [173, 565] width 273 height 28
click at [277, 560] on icon at bounding box center [282, 565] width 10 height 12
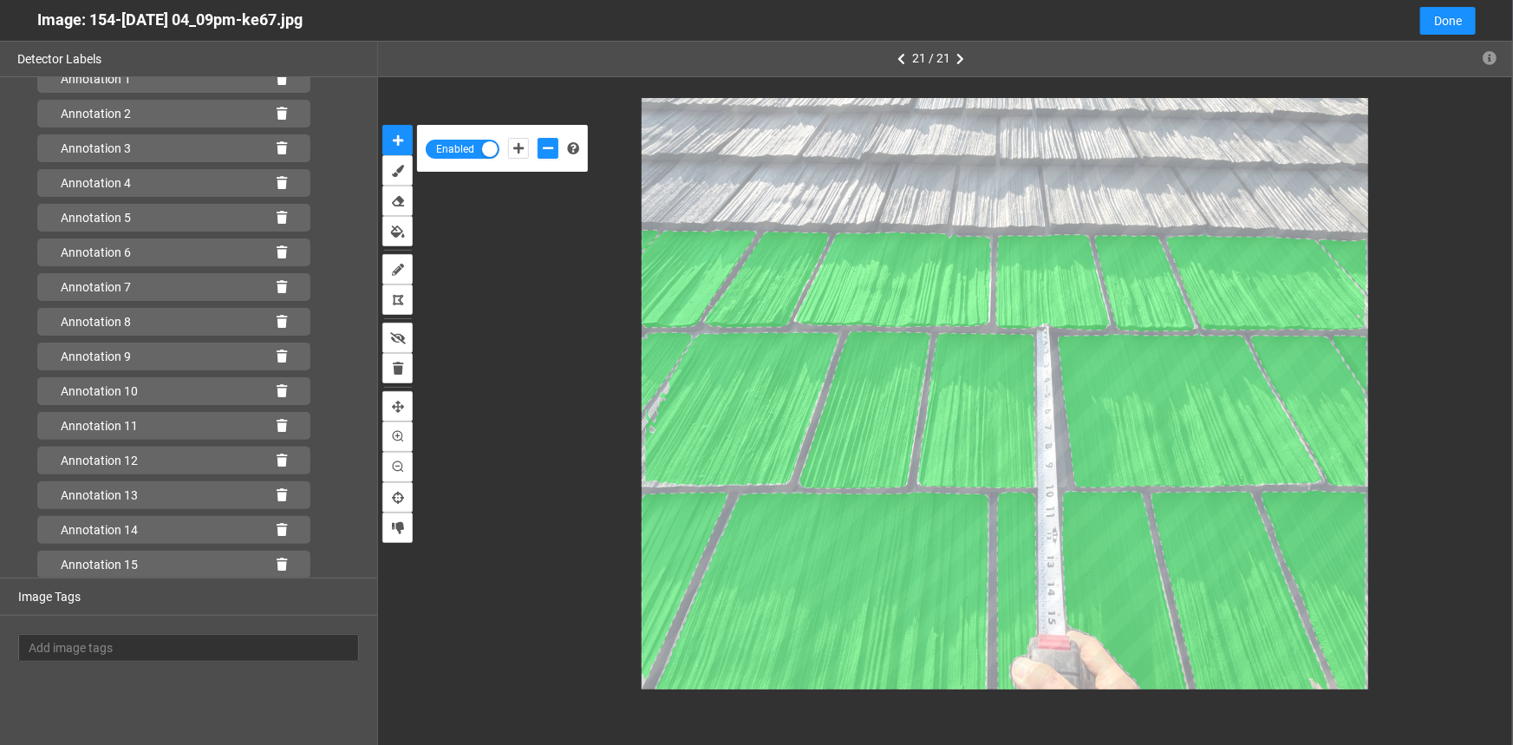
scroll to position [481, 0]
click at [277, 559] on icon at bounding box center [282, 565] width 10 height 12
click at [277, 564] on icon at bounding box center [282, 565] width 10 height 12
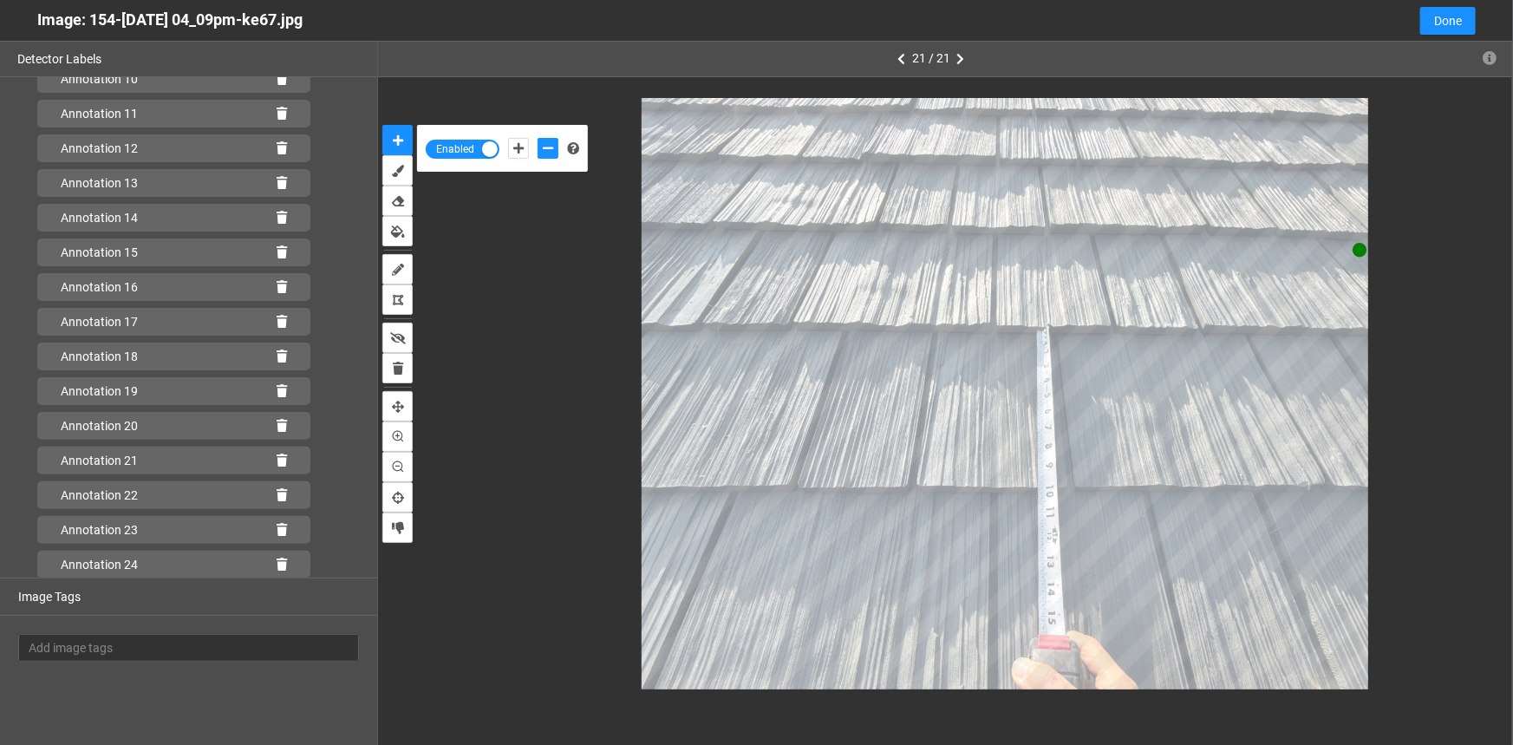
scroll to position [481, 0]
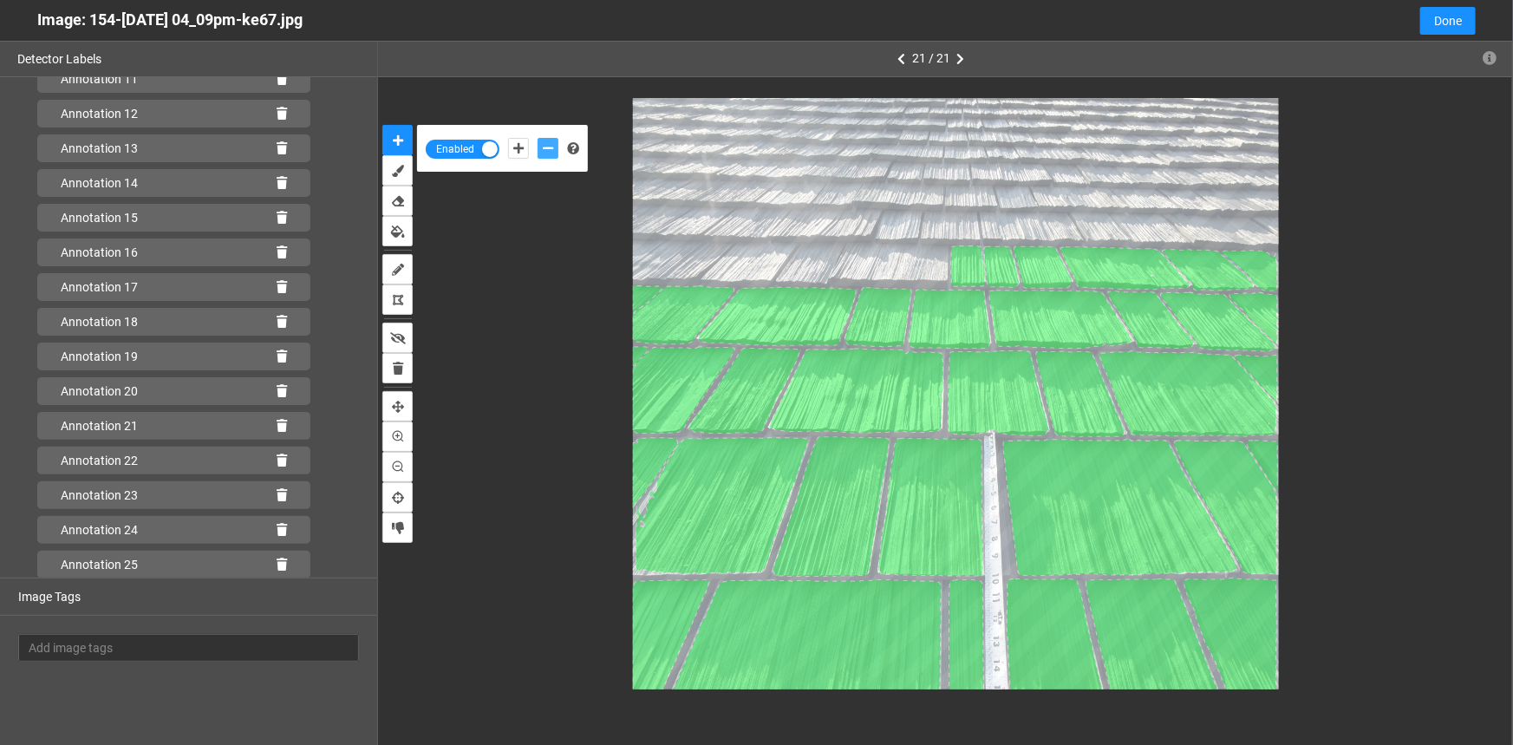
click at [543, 145] on icon "add-negative-points" at bounding box center [548, 148] width 10 height 12
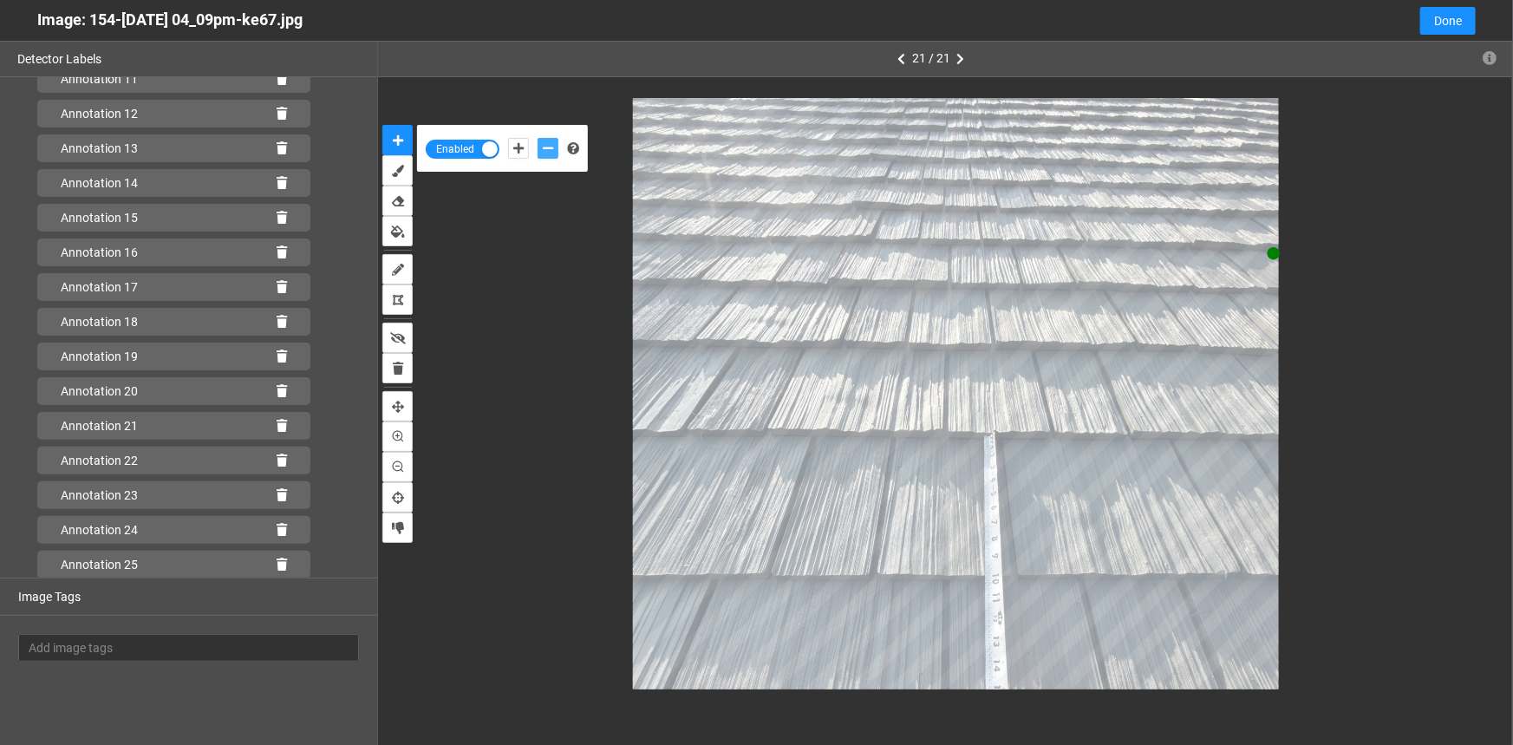
click at [538, 138] on button "add-negative-points" at bounding box center [548, 148] width 21 height 21
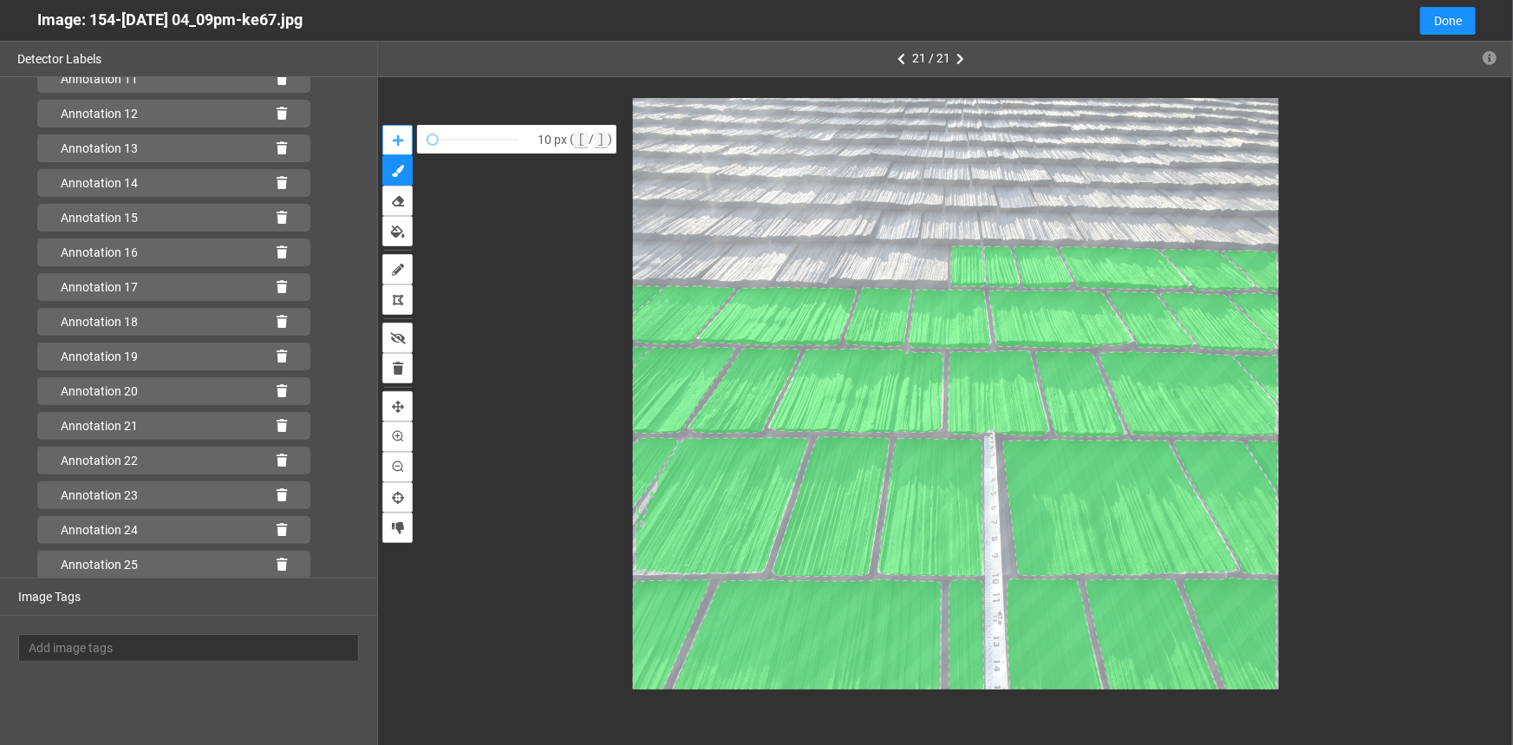
click at [398, 138] on icon "auto-mask" at bounding box center [398, 140] width 10 height 12
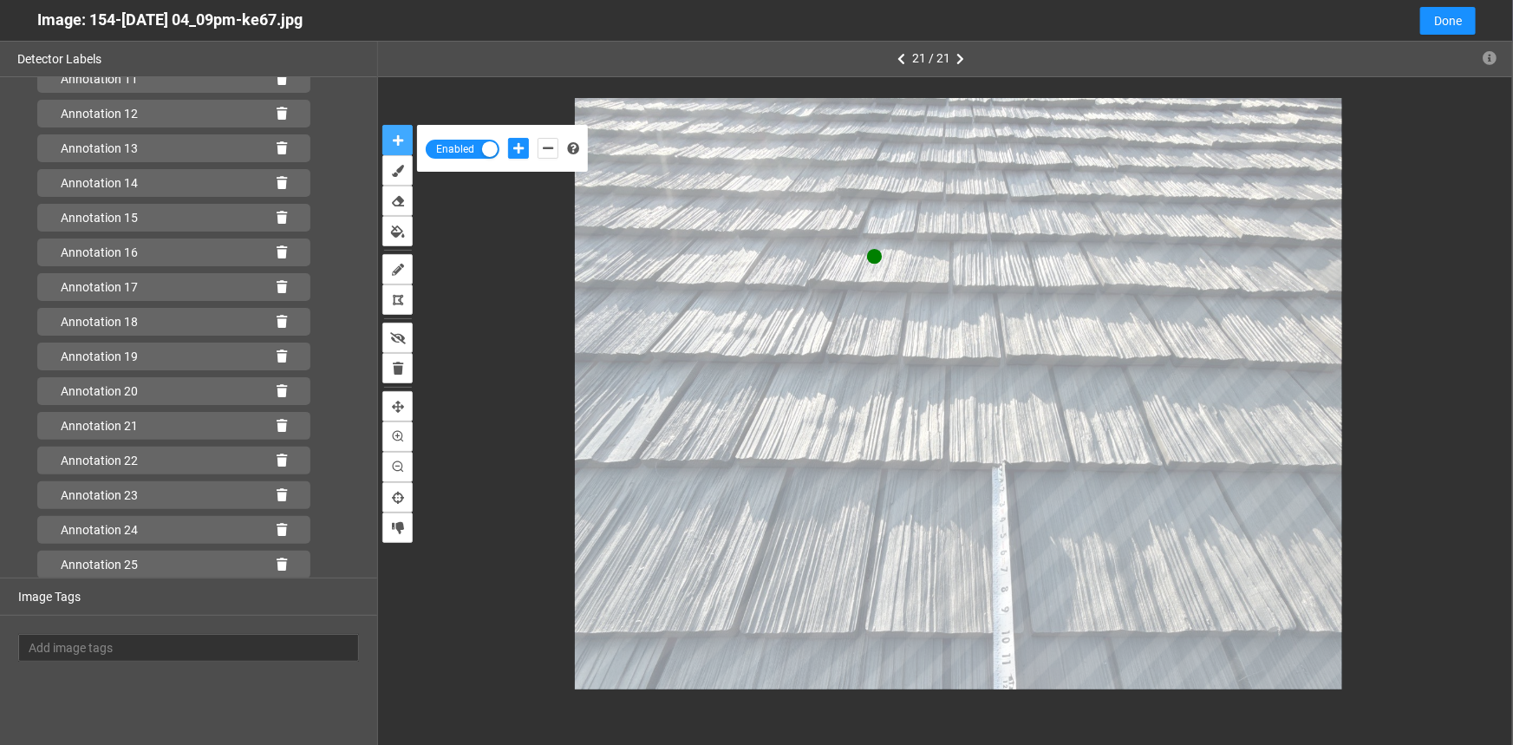
click at [382, 125] on button "auto-mask" at bounding box center [397, 140] width 30 height 30
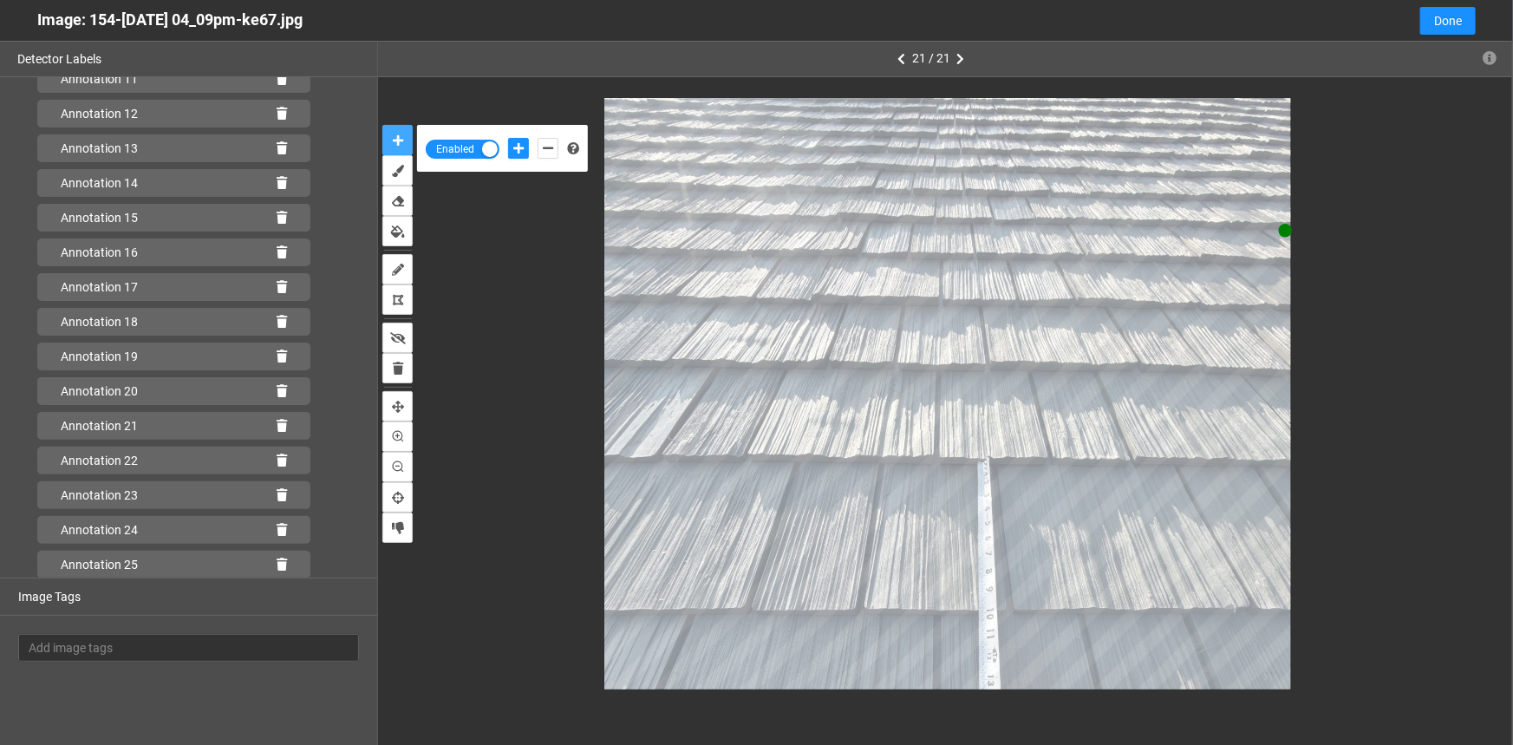
click at [382, 125] on button "auto-mask" at bounding box center [397, 140] width 30 height 30
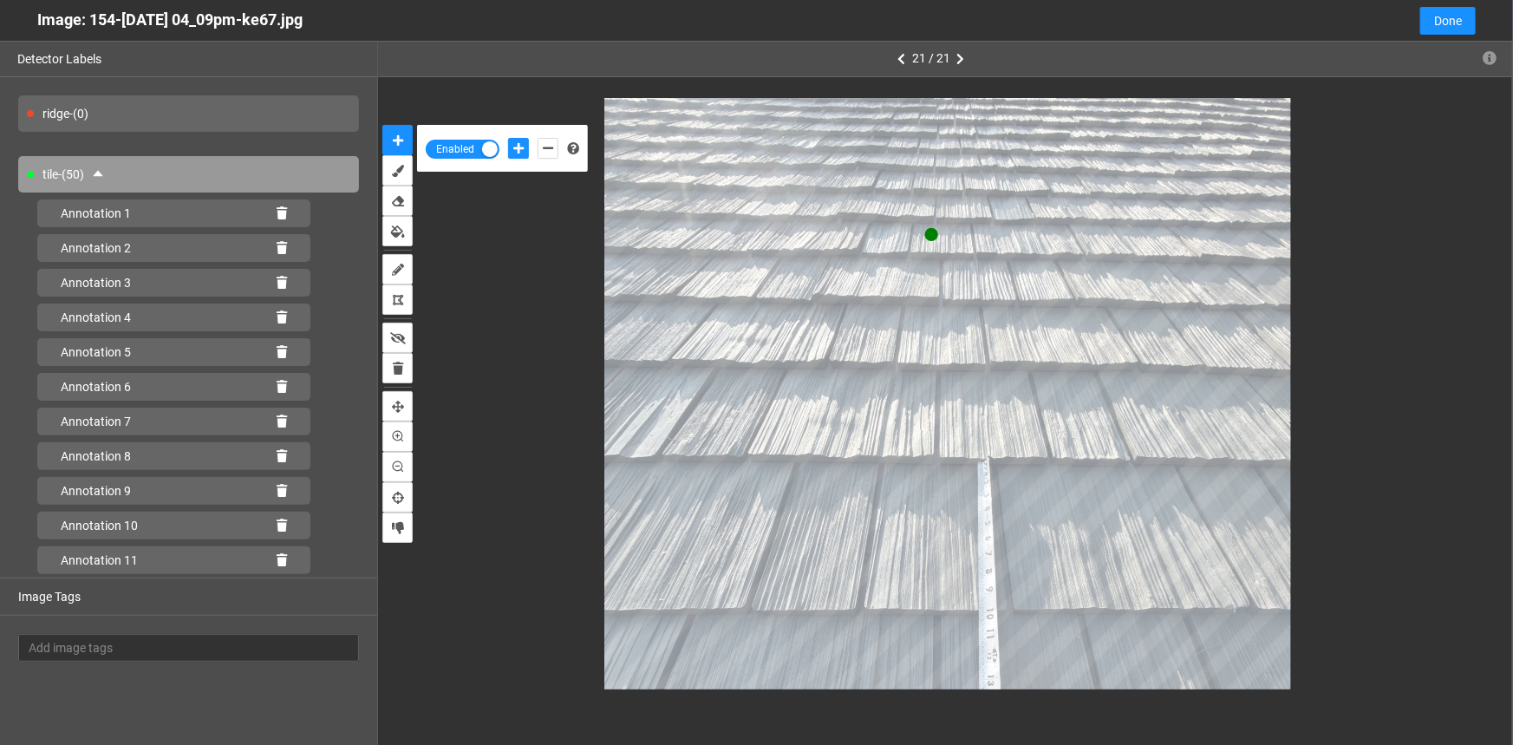
scroll to position [481, 0]
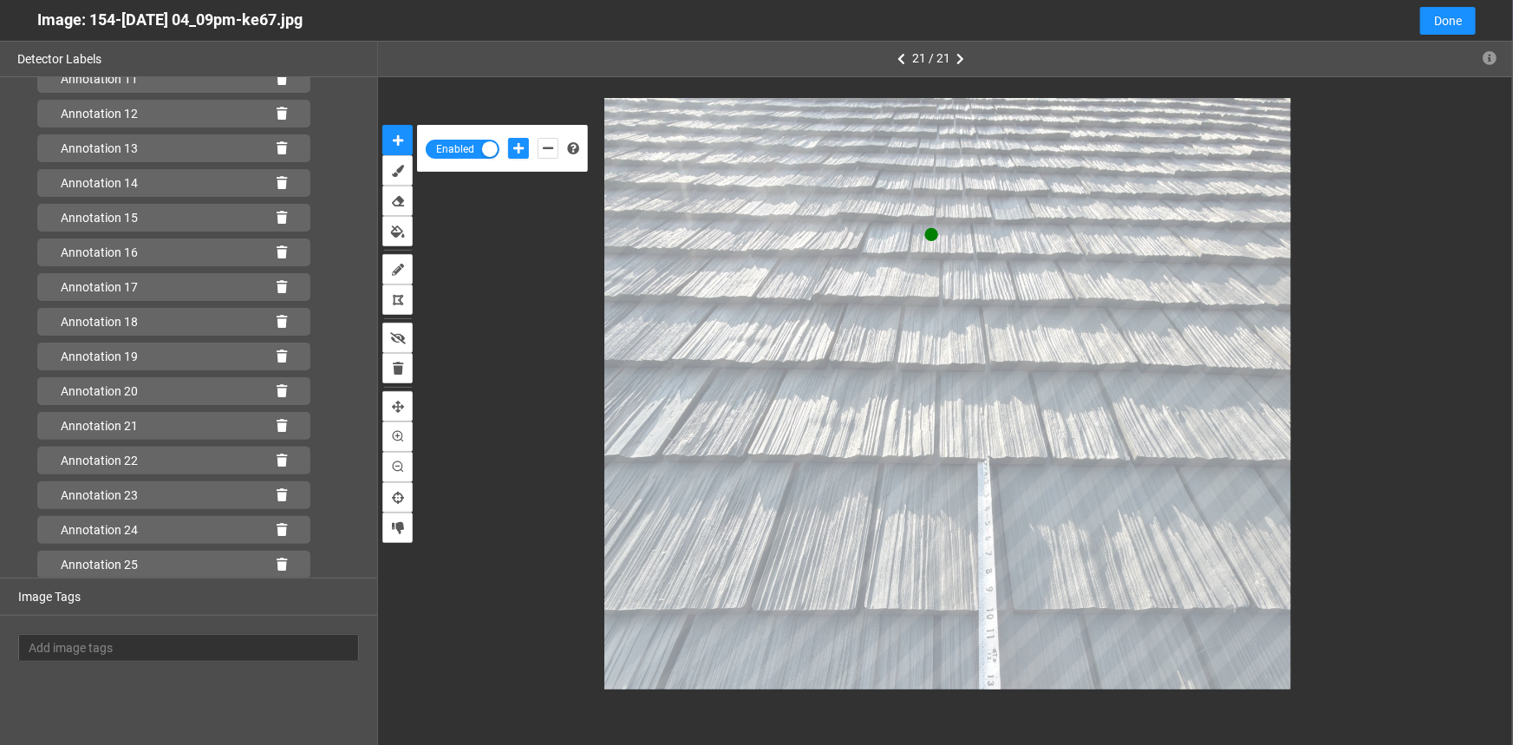
click at [382, 125] on button "auto-mask" at bounding box center [397, 140] width 30 height 30
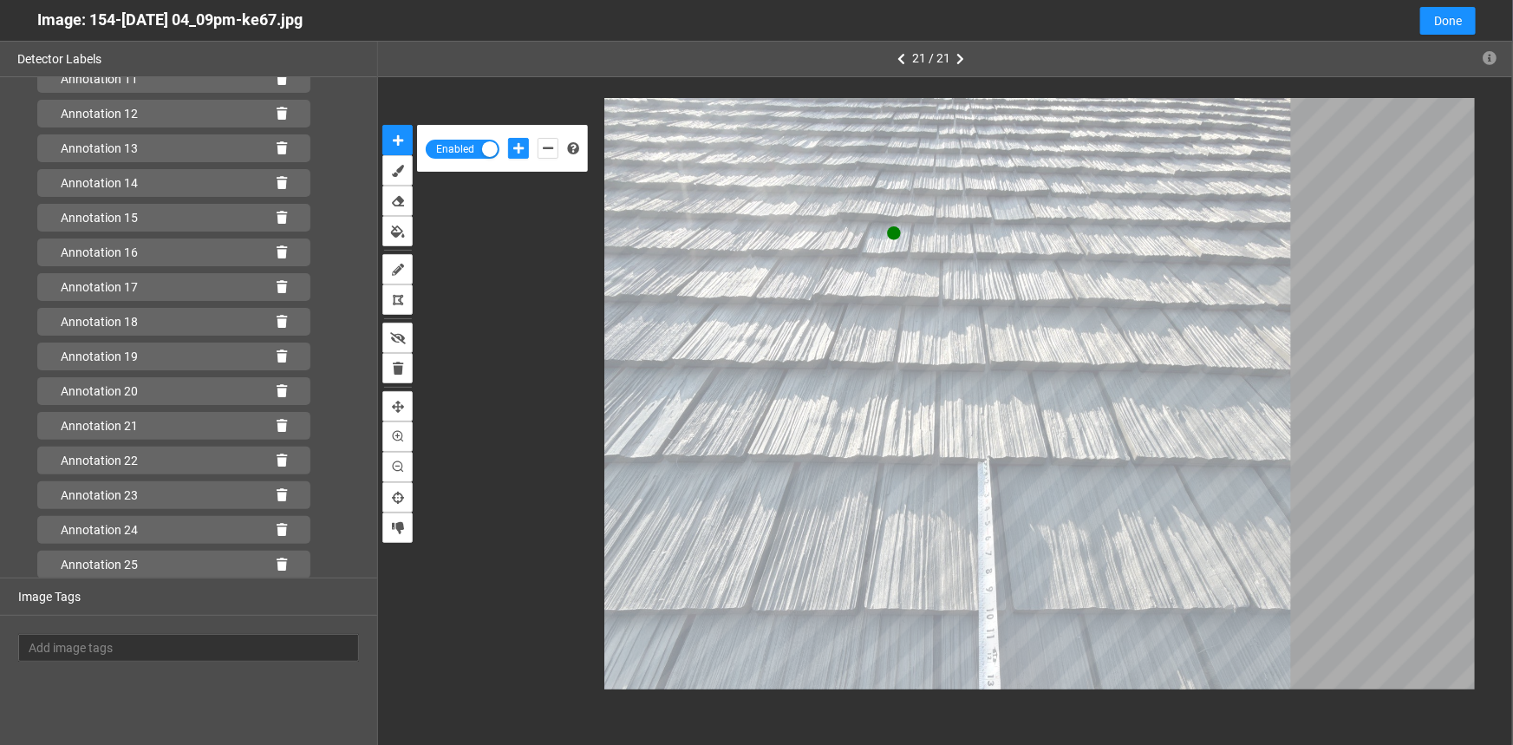
click at [382, 125] on button "auto-mask" at bounding box center [397, 140] width 30 height 30
click at [543, 149] on icon "add-negative-points" at bounding box center [548, 148] width 10 height 12
click at [538, 138] on button "add-negative-points" at bounding box center [548, 148] width 21 height 21
click at [544, 147] on icon "add-negative-points" at bounding box center [548, 148] width 10 height 12
click at [538, 138] on button "add-negative-points" at bounding box center [548, 148] width 21 height 21
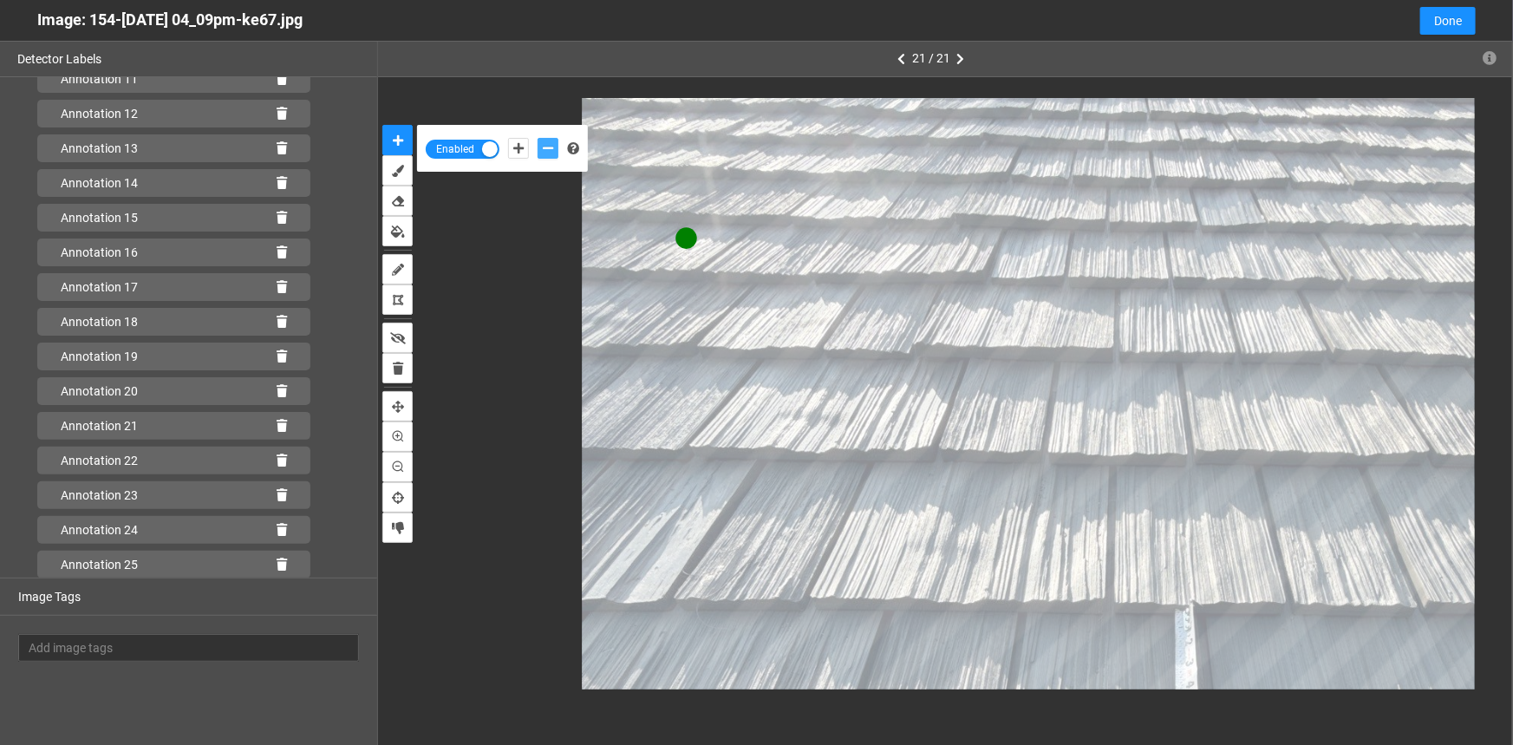
click at [538, 138] on button "add-negative-points" at bounding box center [548, 148] width 21 height 21
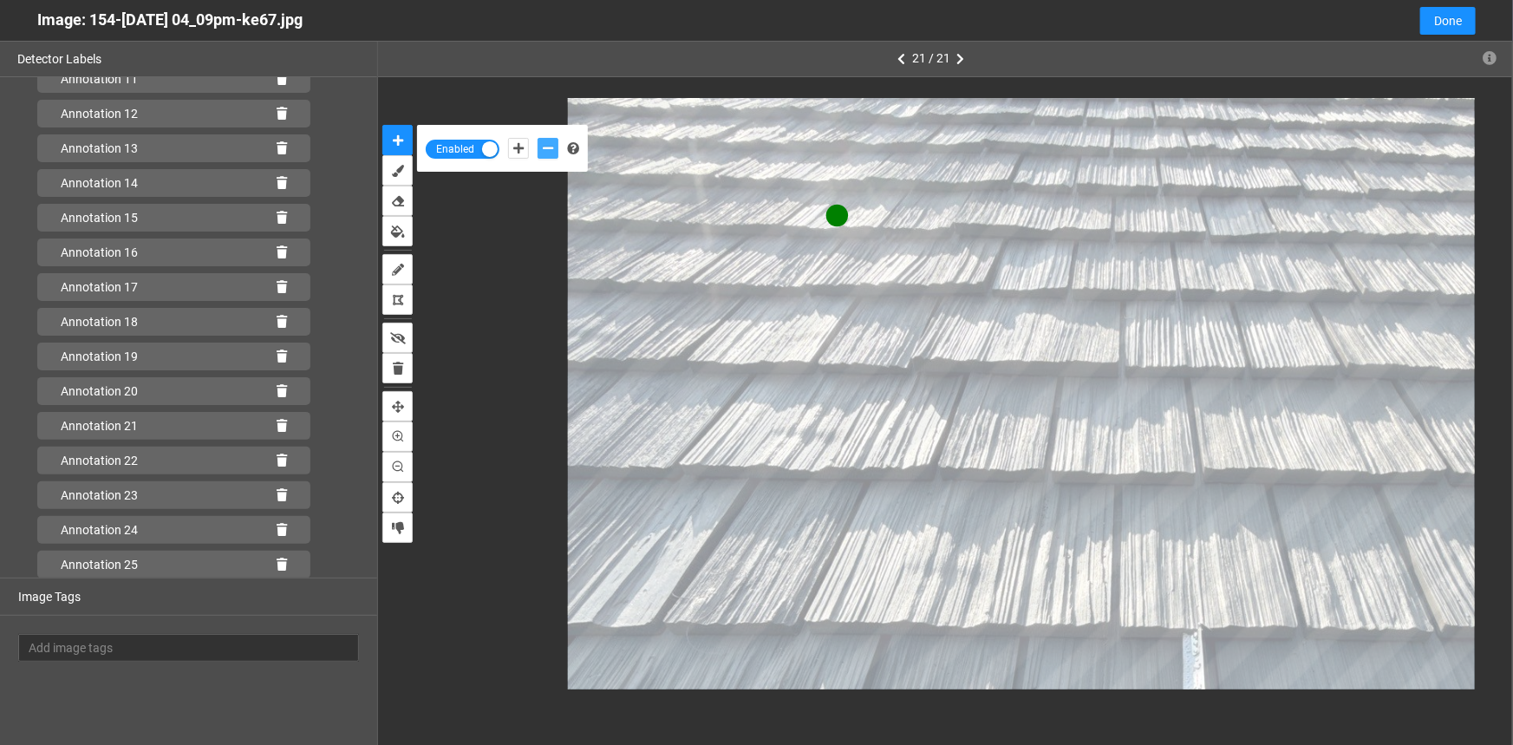
click at [552, 149] on icon "add-negative-points" at bounding box center [548, 148] width 10 height 12
click at [538, 138] on button "add-negative-points" at bounding box center [548, 148] width 21 height 21
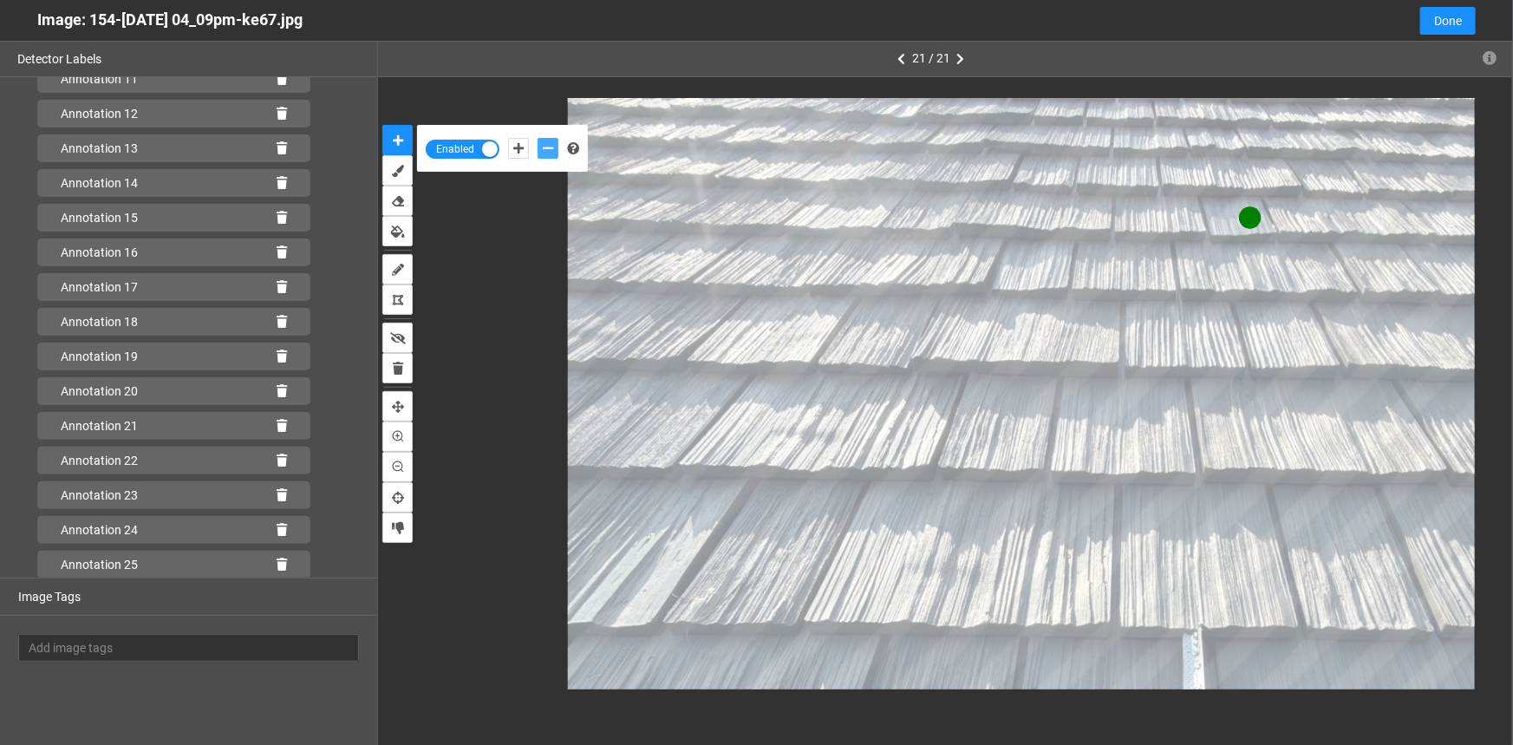
click at [538, 138] on button "add-negative-points" at bounding box center [548, 148] width 21 height 21
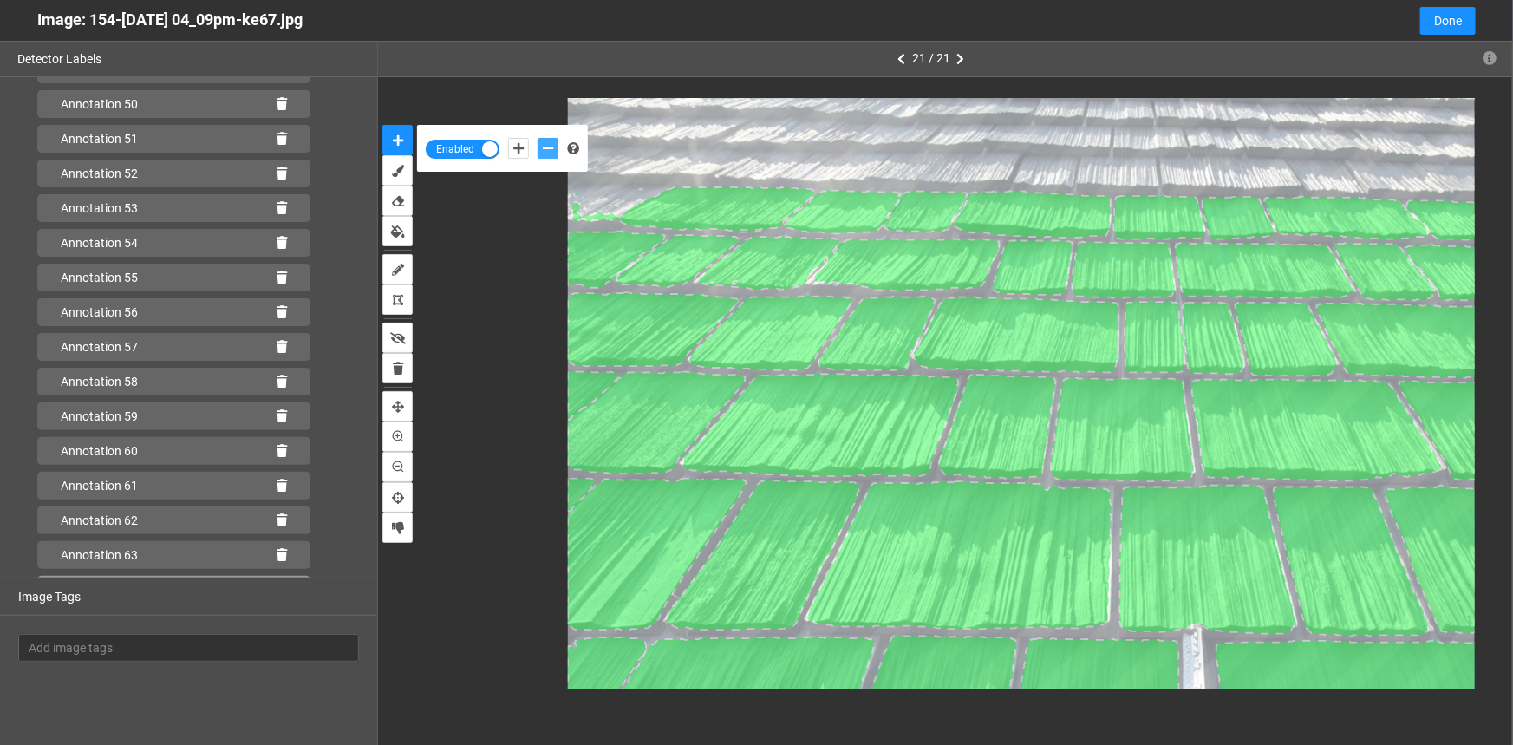
scroll to position [1868, 0]
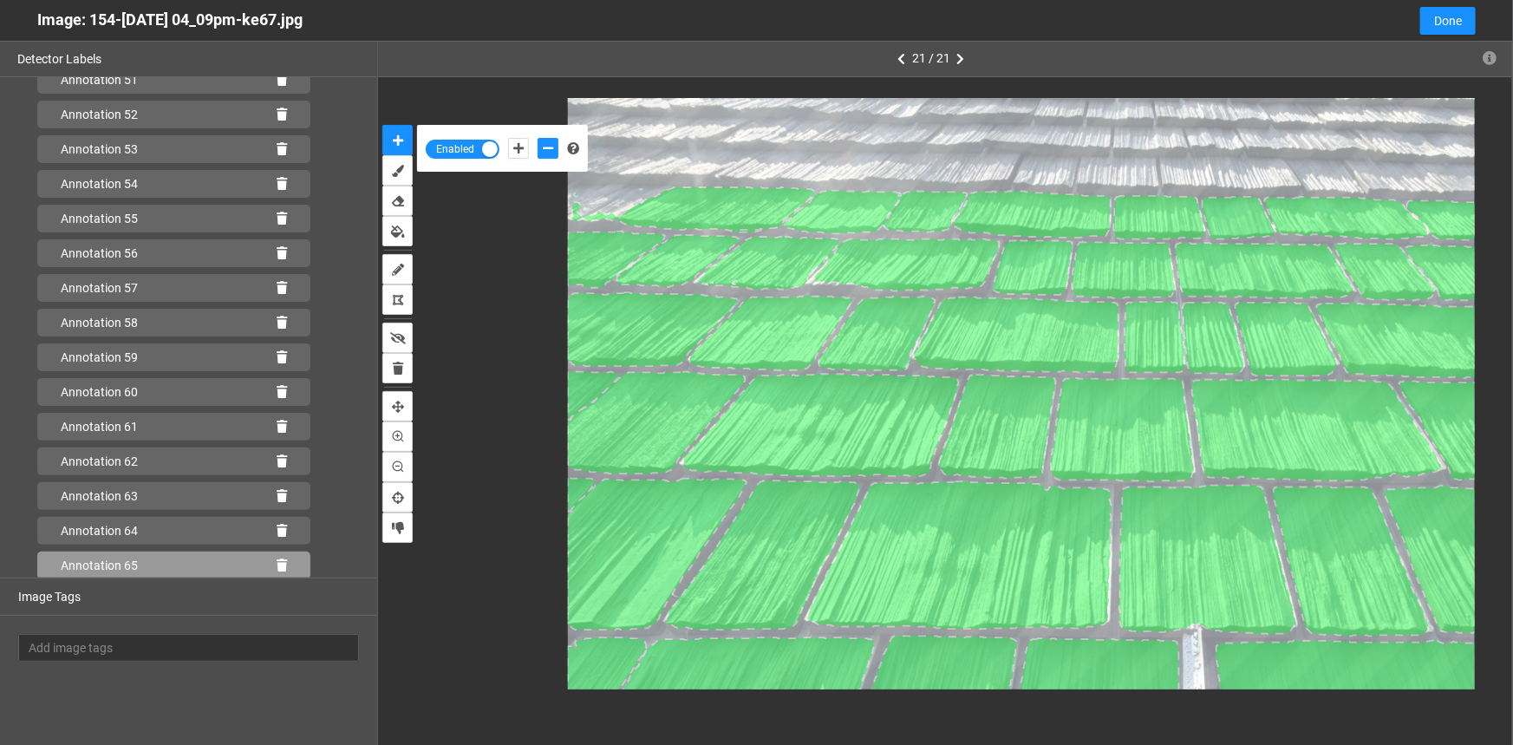
click at [277, 564] on icon at bounding box center [282, 565] width 10 height 12
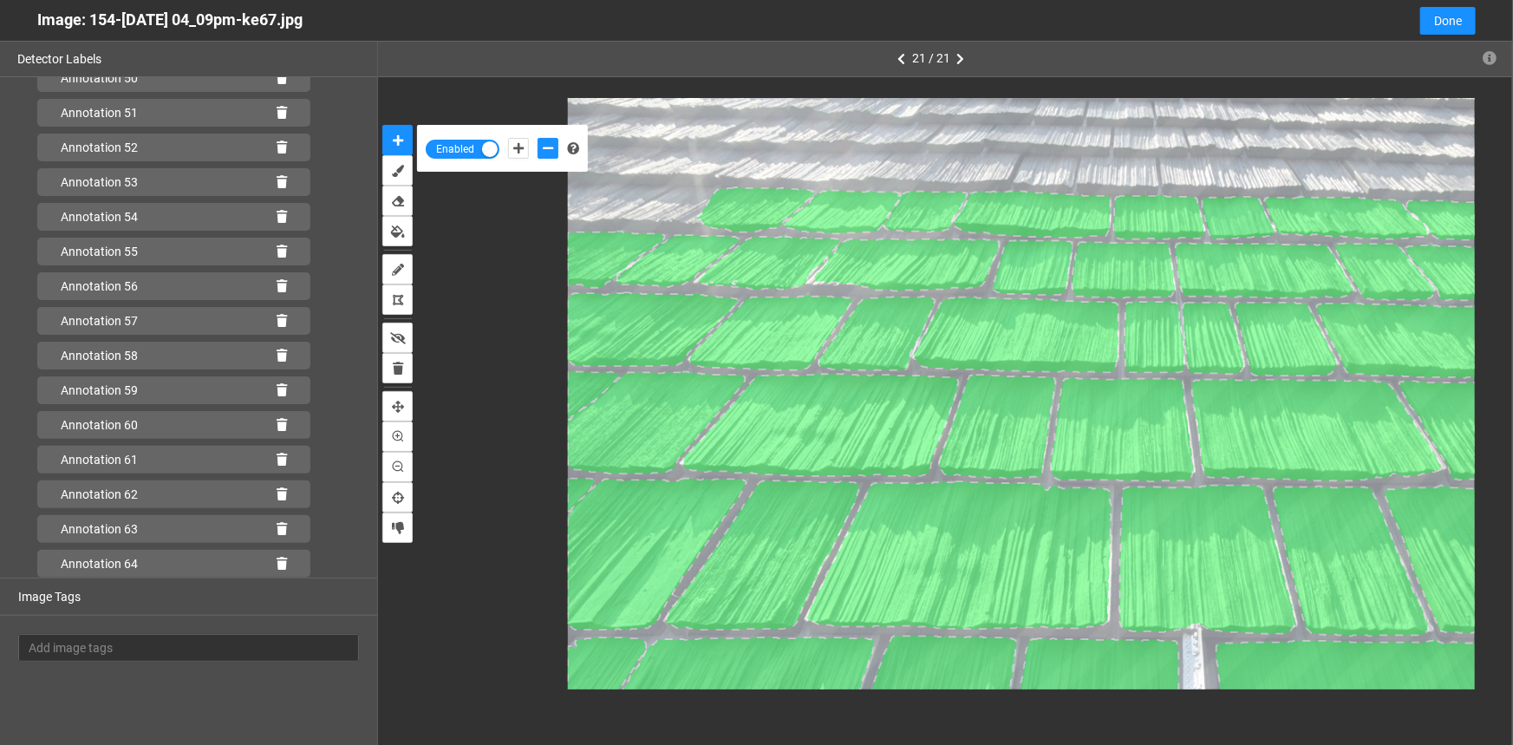
scroll to position [1833, 0]
click at [277, 564] on icon at bounding box center [282, 565] width 10 height 12
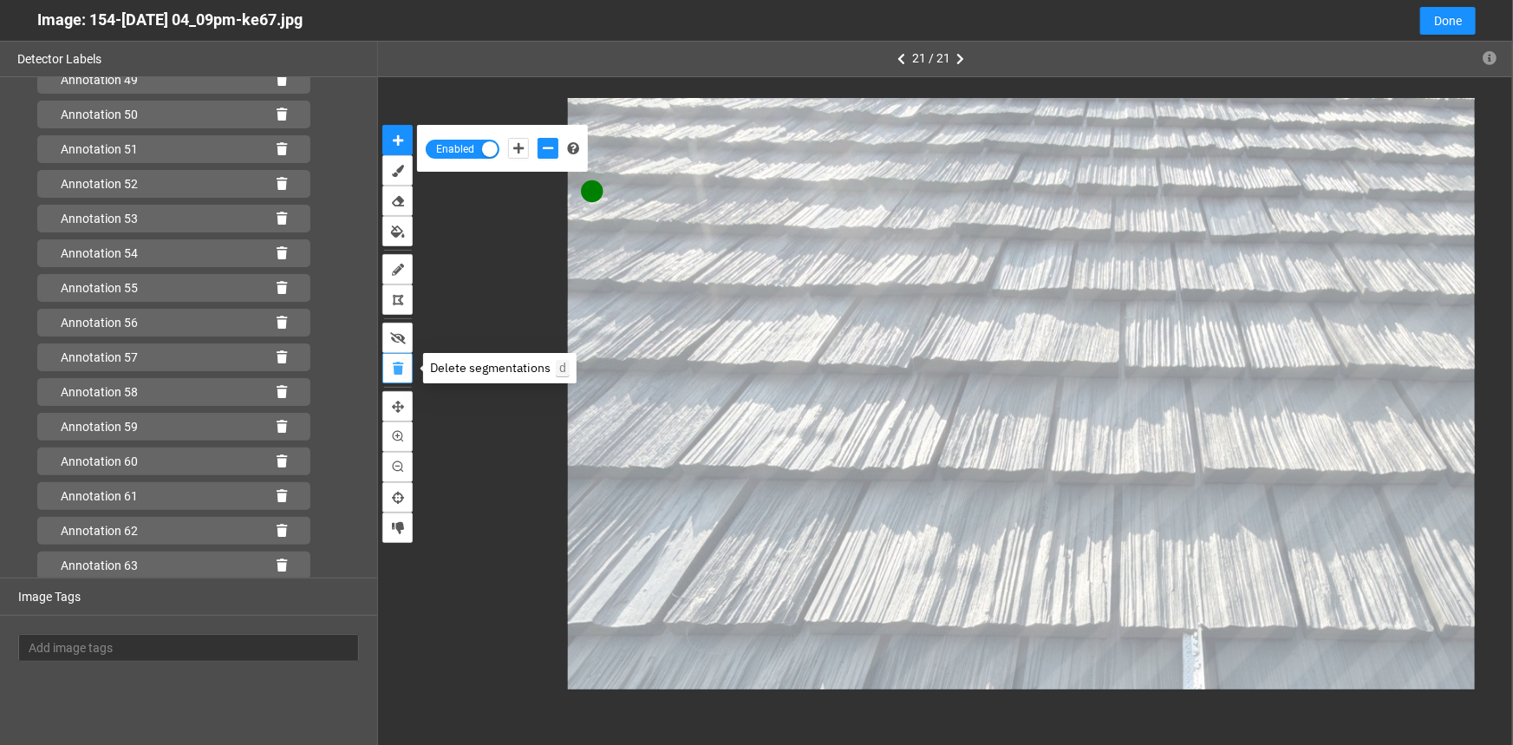
click at [395, 369] on icon "delete" at bounding box center [398, 369] width 10 height 12
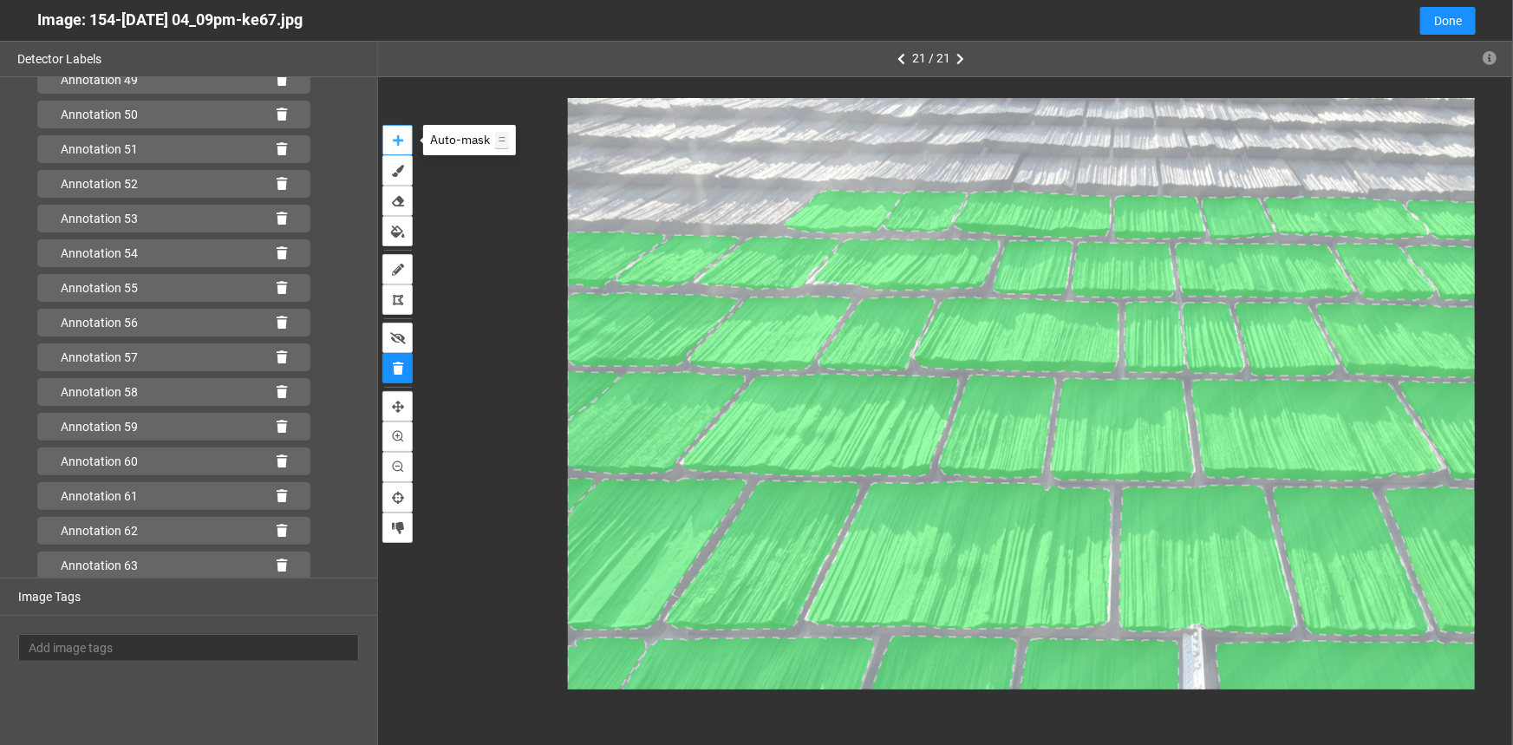
click at [403, 139] on button "auto-mask" at bounding box center [397, 140] width 30 height 30
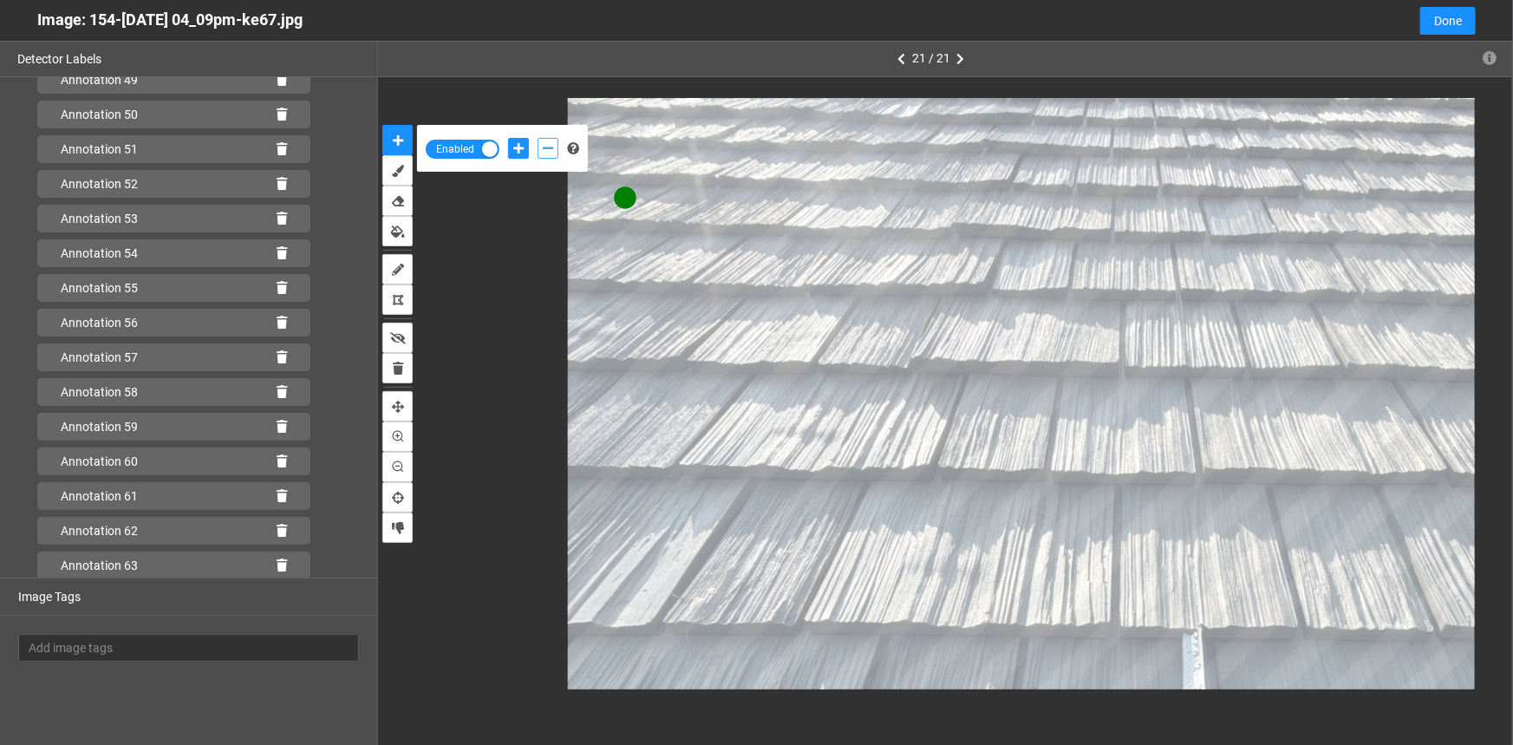
click at [545, 144] on icon "add-negative-points" at bounding box center [548, 148] width 10 height 12
click at [538, 138] on button "add-negative-points" at bounding box center [548, 148] width 21 height 21
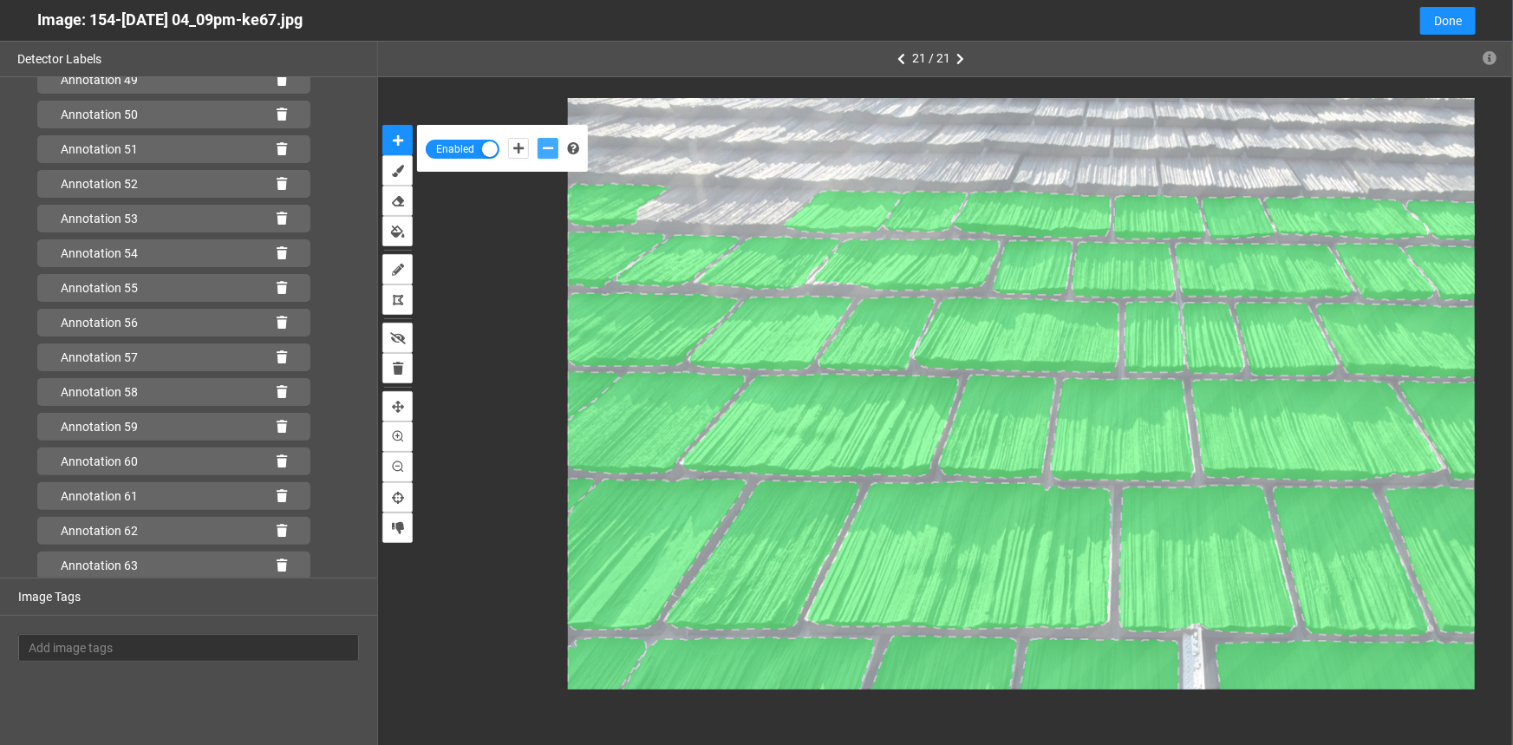
scroll to position [1833, 0]
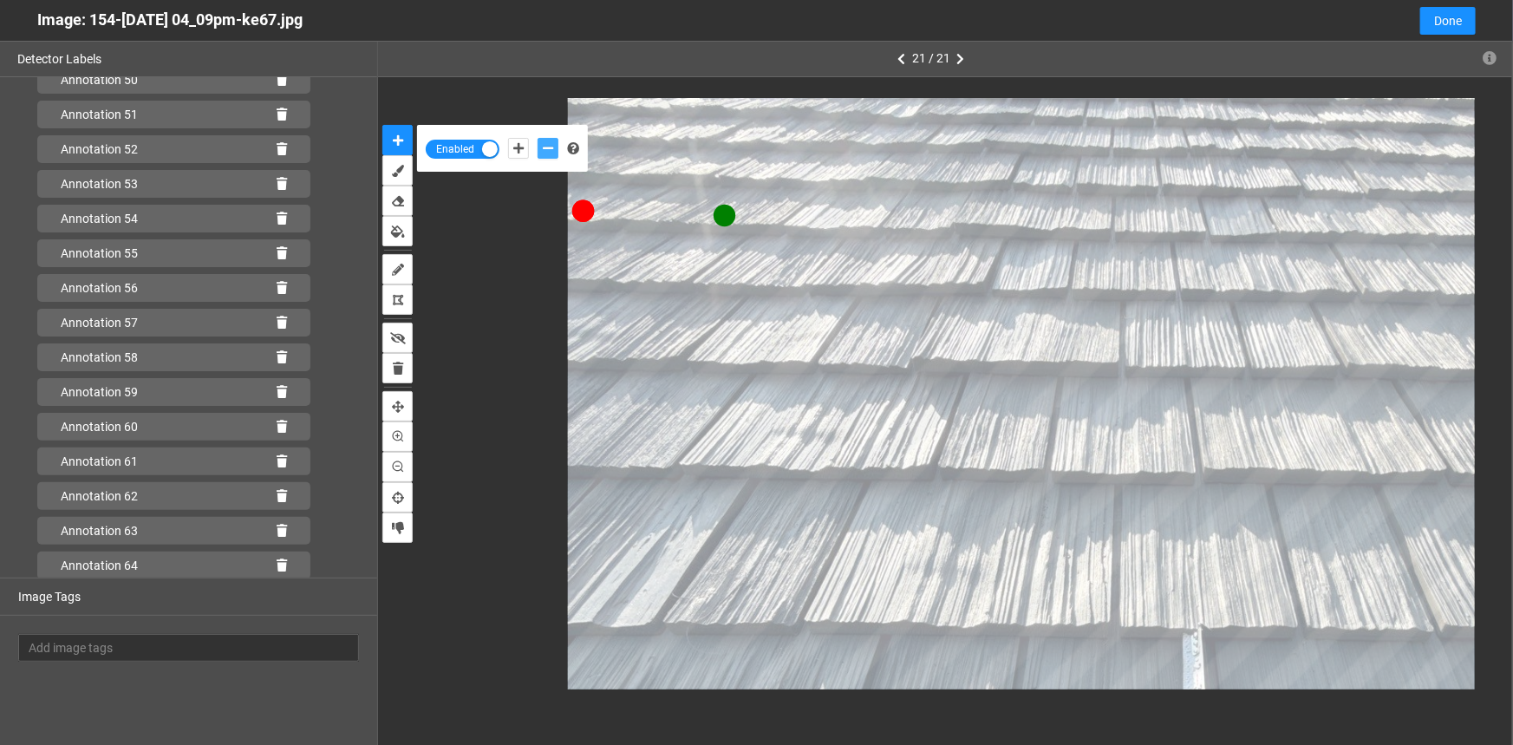
click at [538, 138] on button "add-negative-points" at bounding box center [548, 148] width 21 height 21
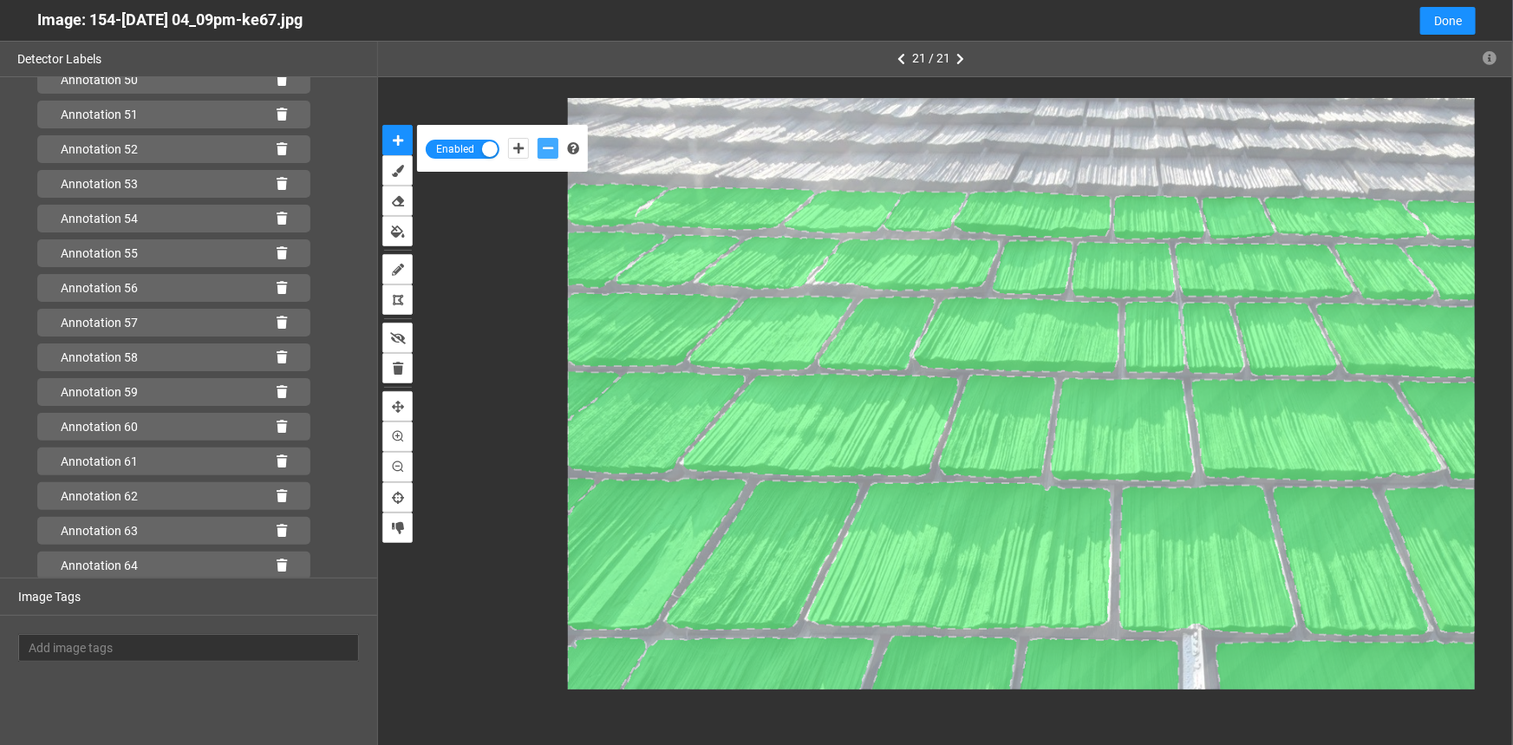
scroll to position [1868, 0]
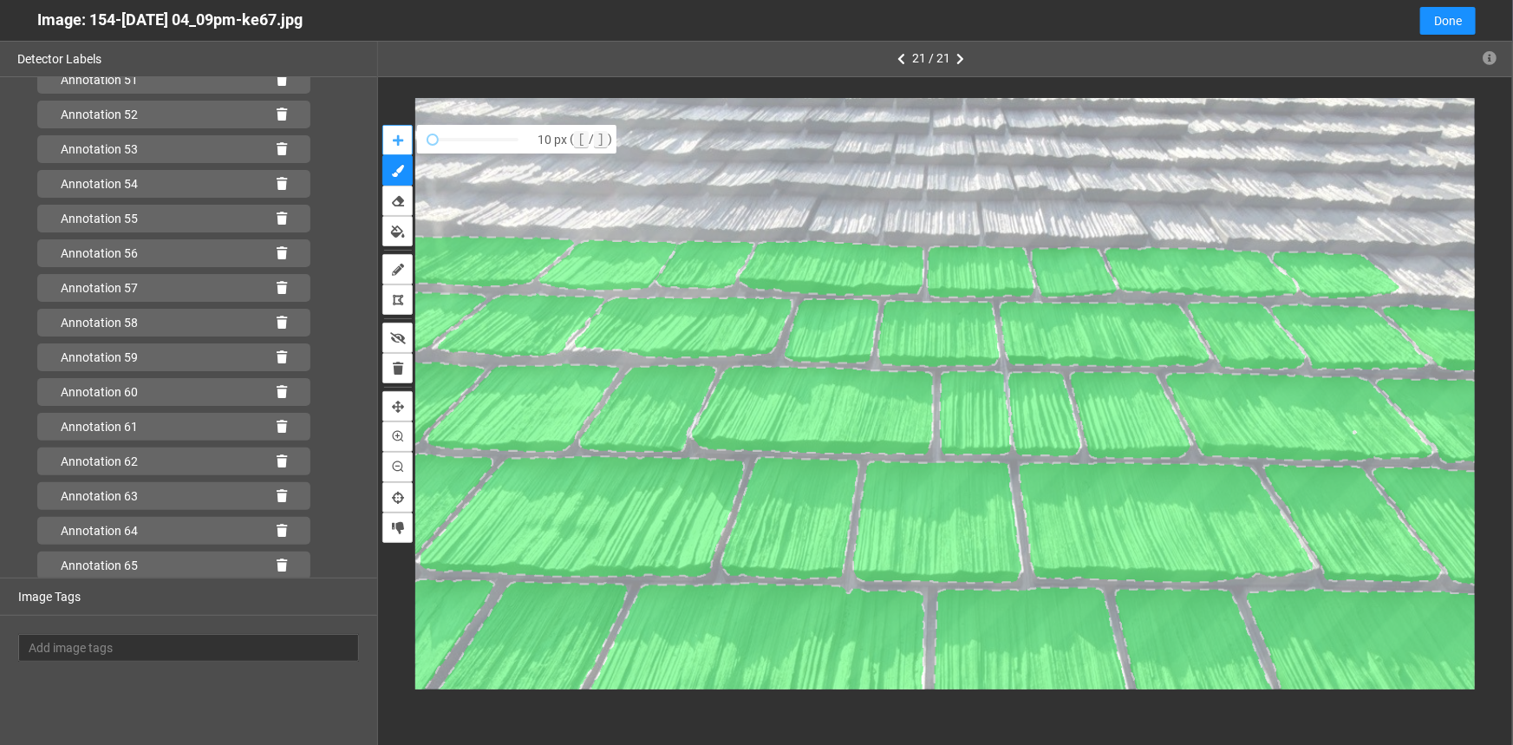
click at [390, 135] on button "auto-mask" at bounding box center [397, 140] width 30 height 30
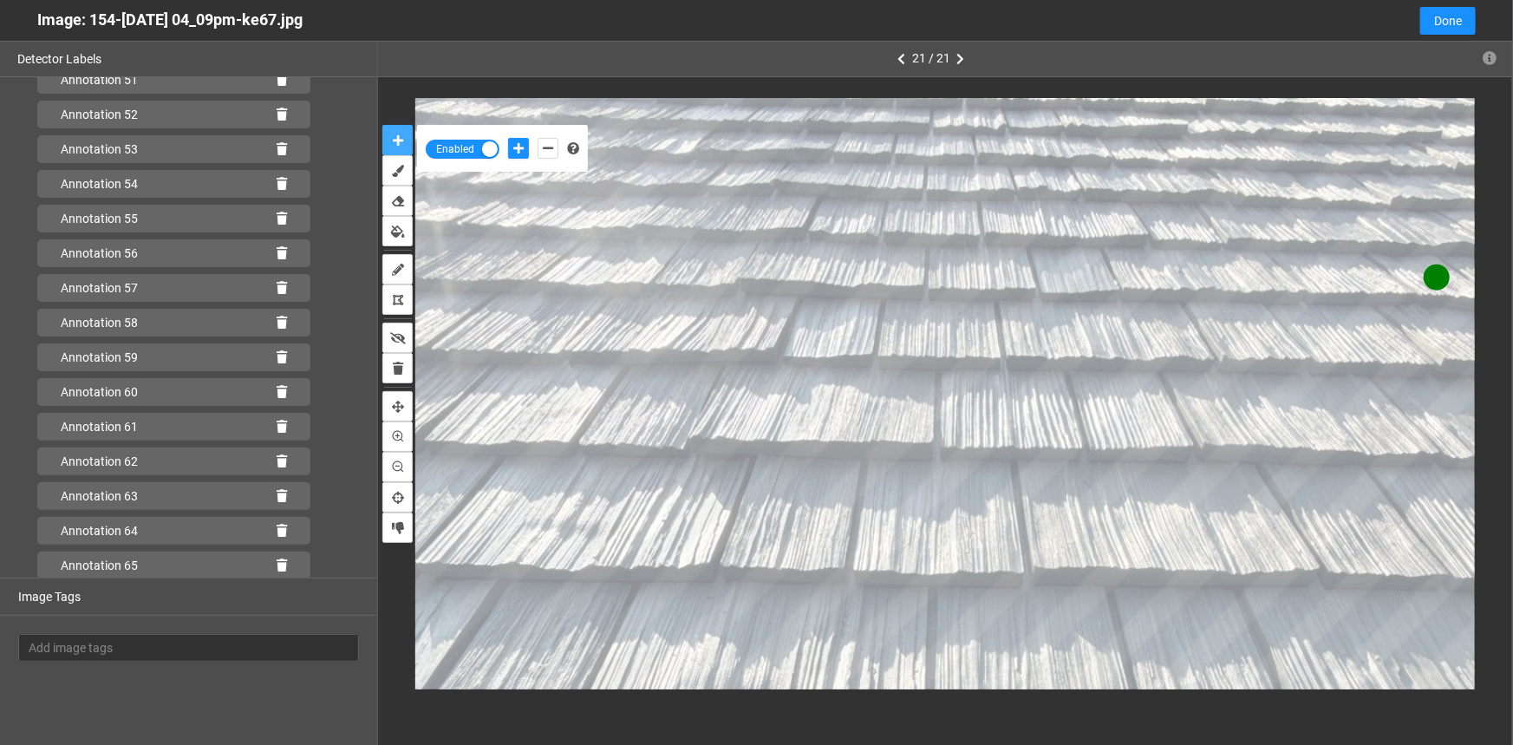
click at [382, 125] on button "auto-mask" at bounding box center [397, 140] width 30 height 30
click at [545, 146] on icon "add-negative-points" at bounding box center [548, 148] width 10 height 12
click at [538, 138] on button "add-negative-points" at bounding box center [548, 148] width 21 height 21
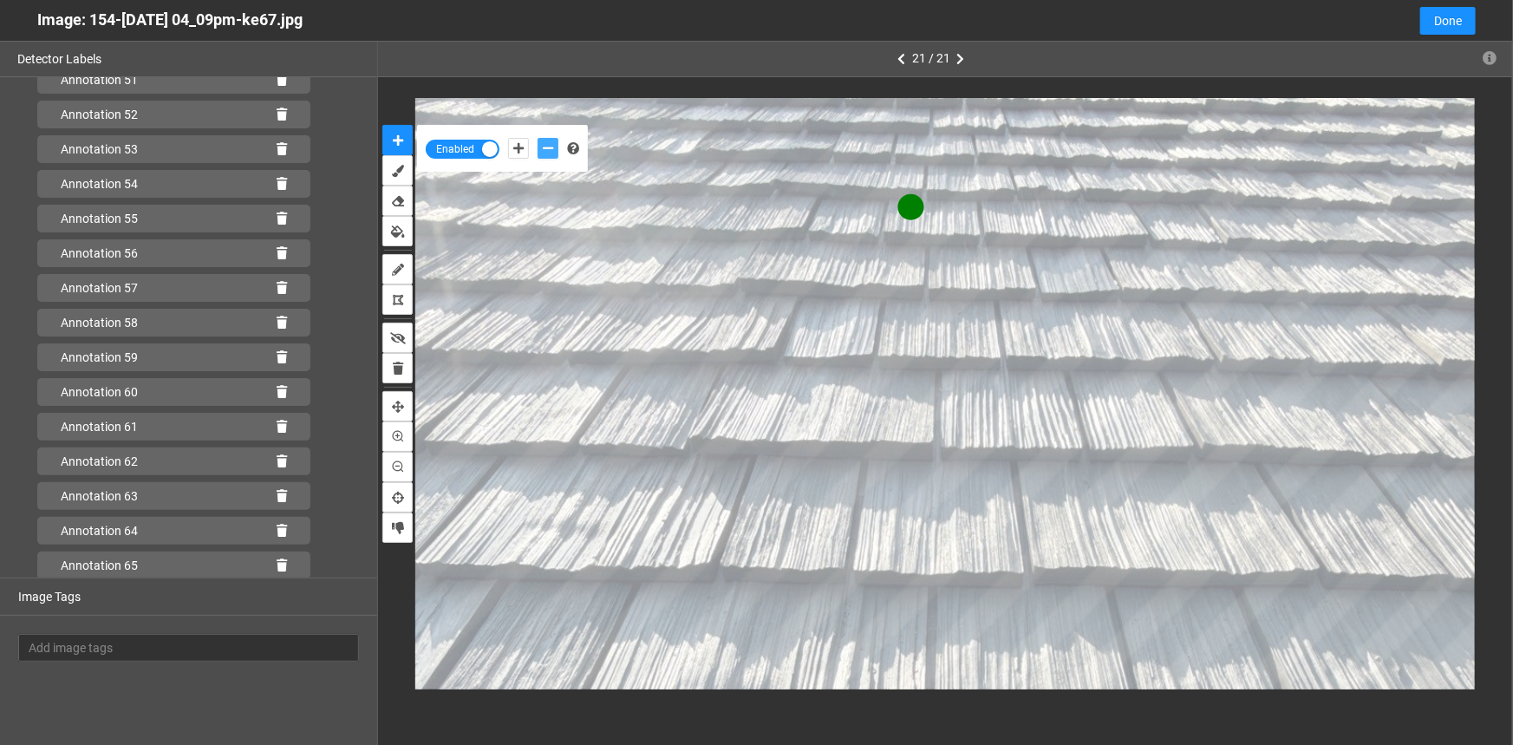
click at [538, 138] on button "add-negative-points" at bounding box center [548, 148] width 21 height 21
click at [547, 149] on icon "add-negative-points" at bounding box center [548, 148] width 10 height 12
click at [538, 138] on button "add-negative-points" at bounding box center [548, 148] width 21 height 21
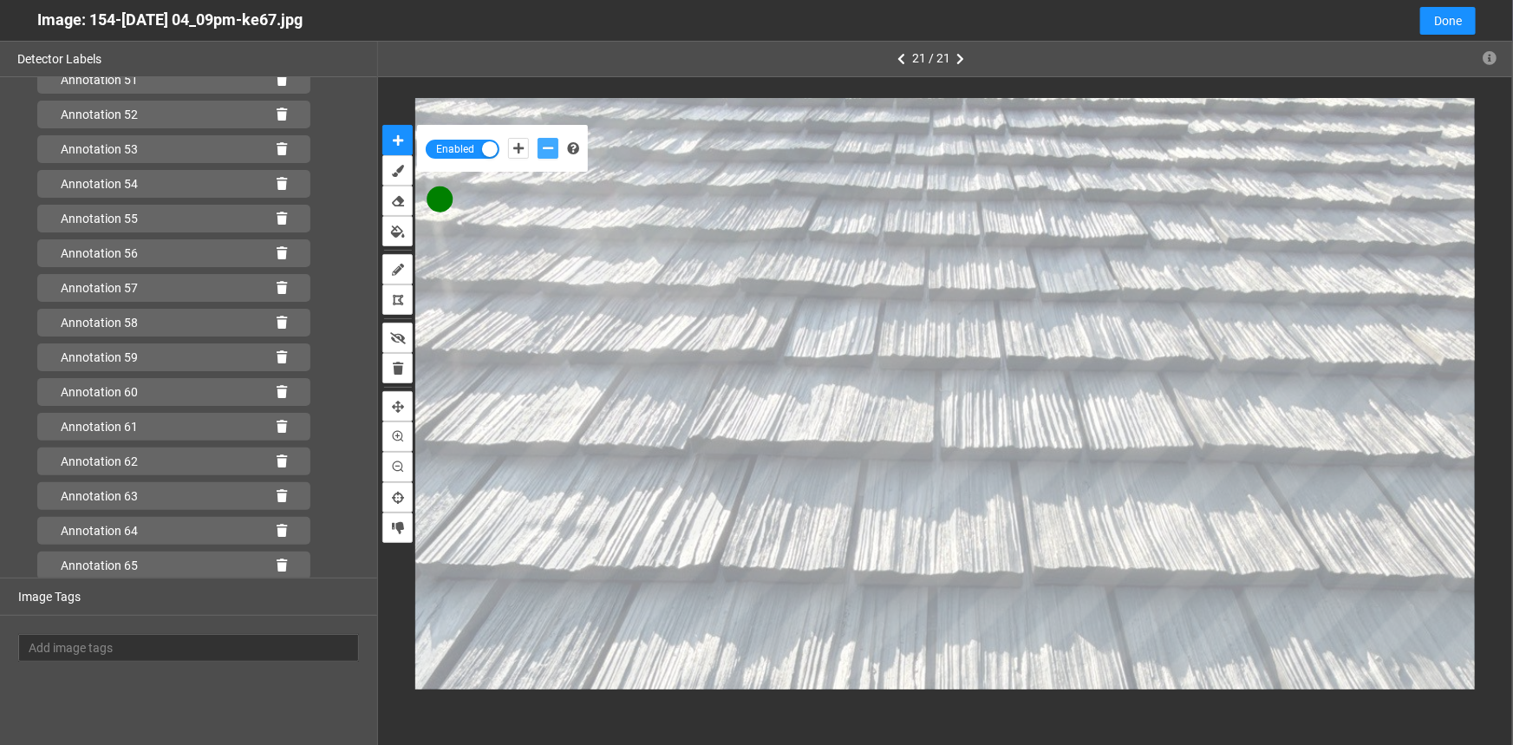
click at [538, 138] on button "add-negative-points" at bounding box center [548, 148] width 21 height 21
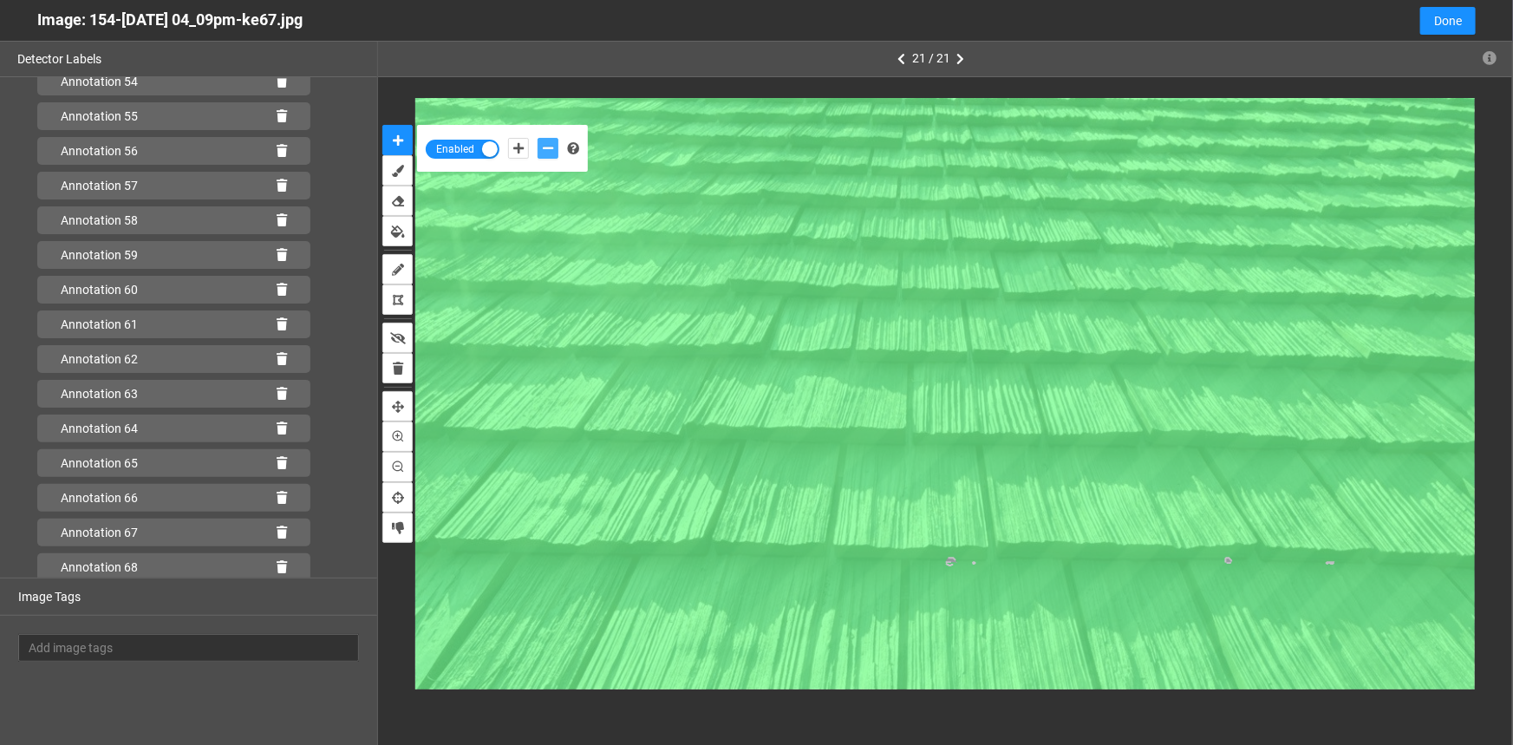
scroll to position [2180, 0]
click at [277, 566] on icon at bounding box center [282, 565] width 10 height 12
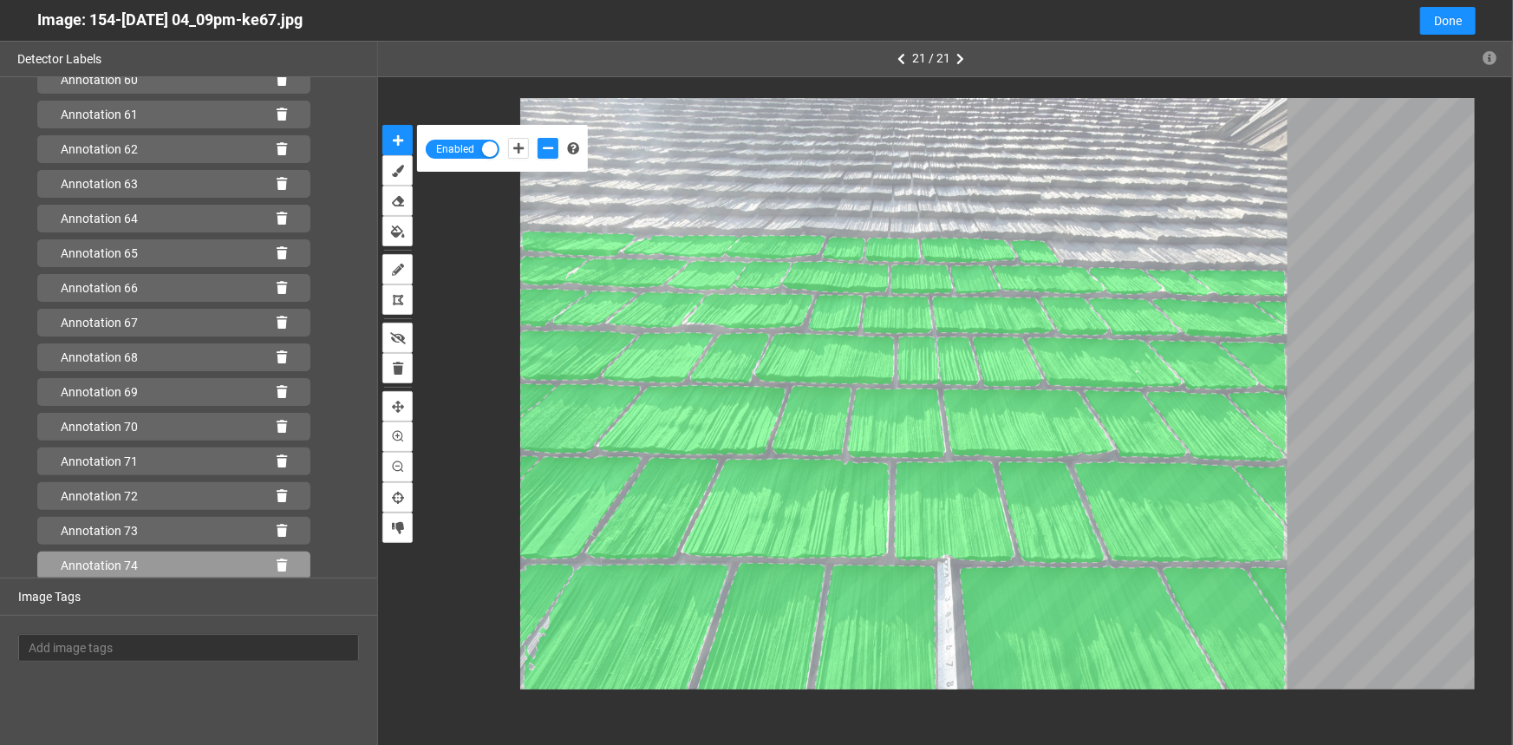
click at [277, 564] on icon at bounding box center [282, 565] width 10 height 12
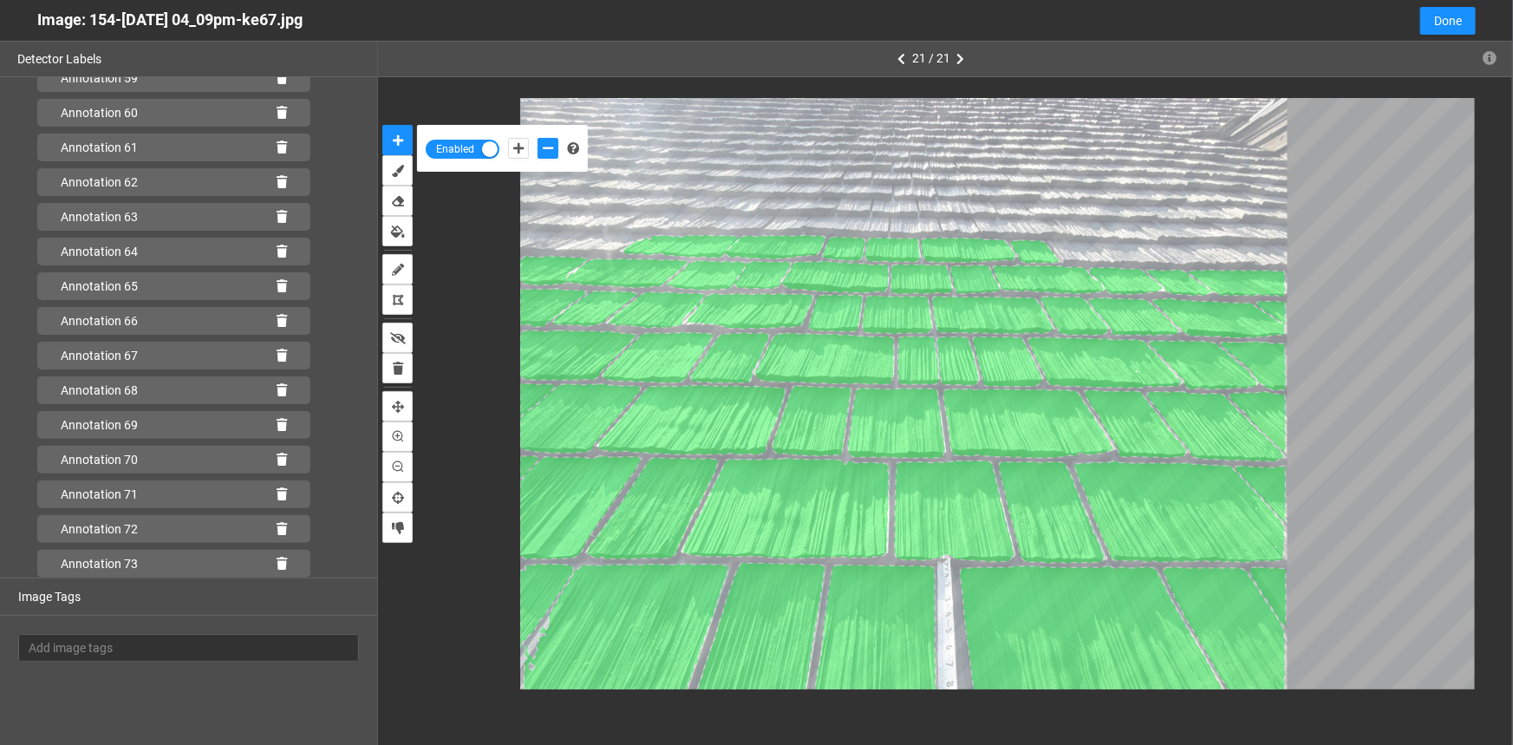
scroll to position [2146, 0]
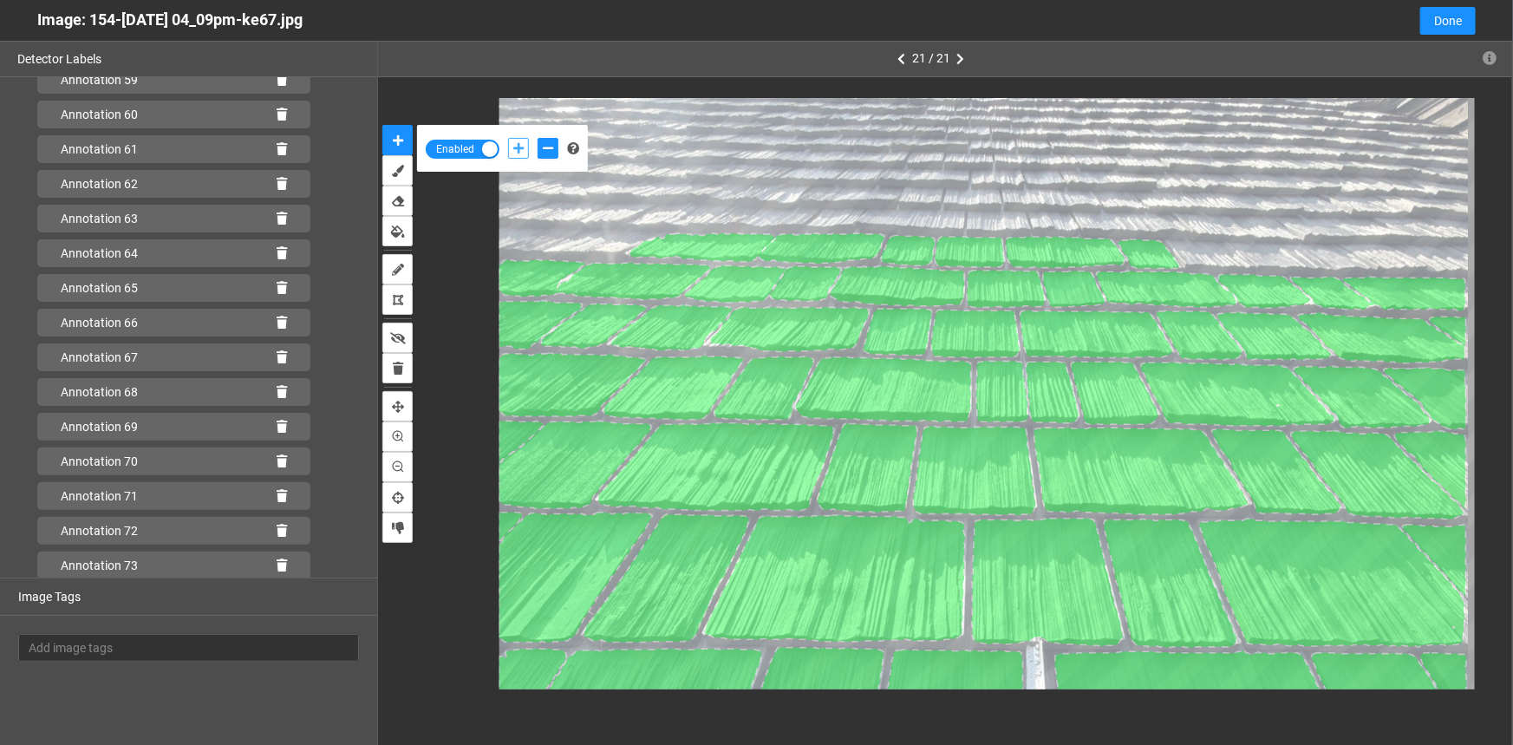
click at [513, 138] on button "add-positive-points" at bounding box center [518, 148] width 21 height 21
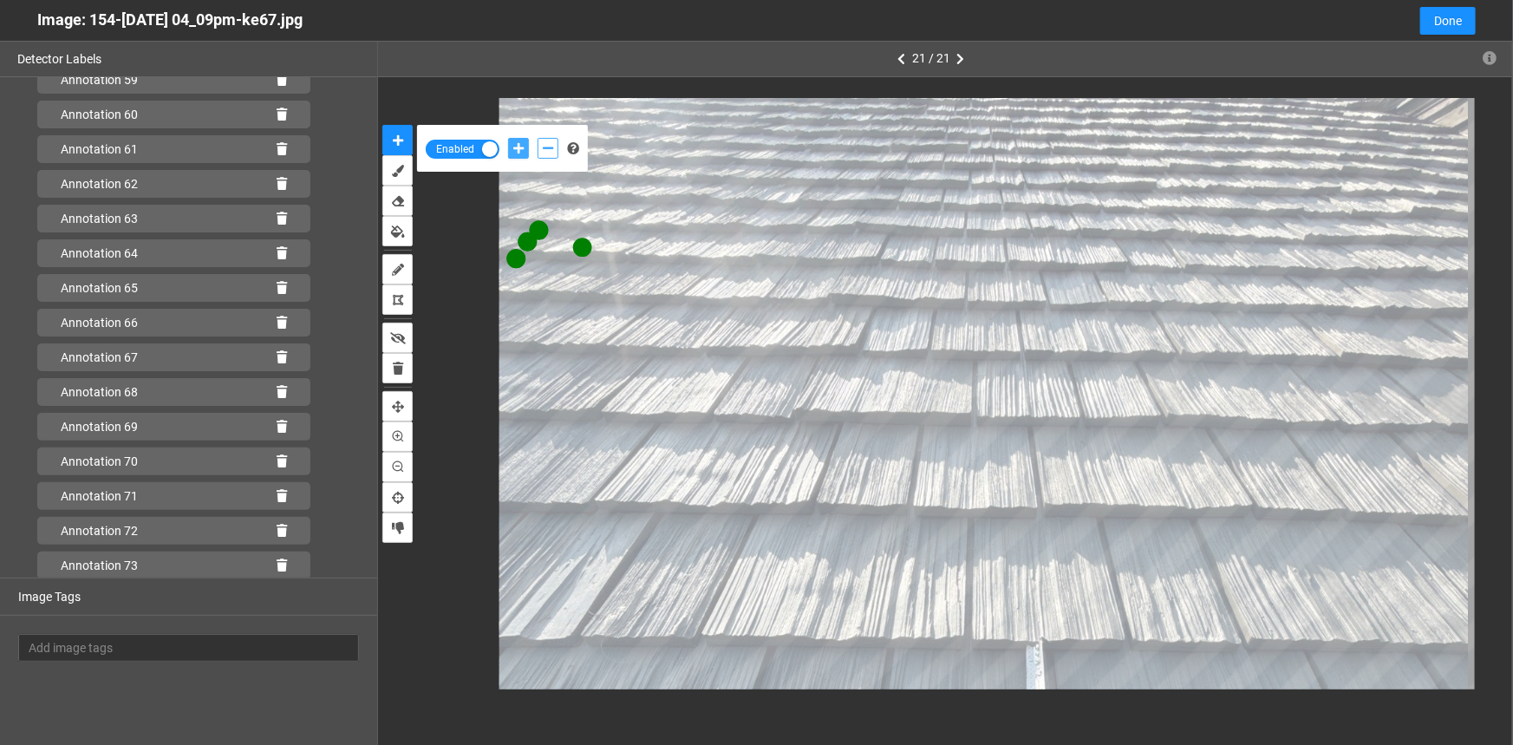
click at [508, 138] on button "add-positive-points" at bounding box center [518, 148] width 21 height 21
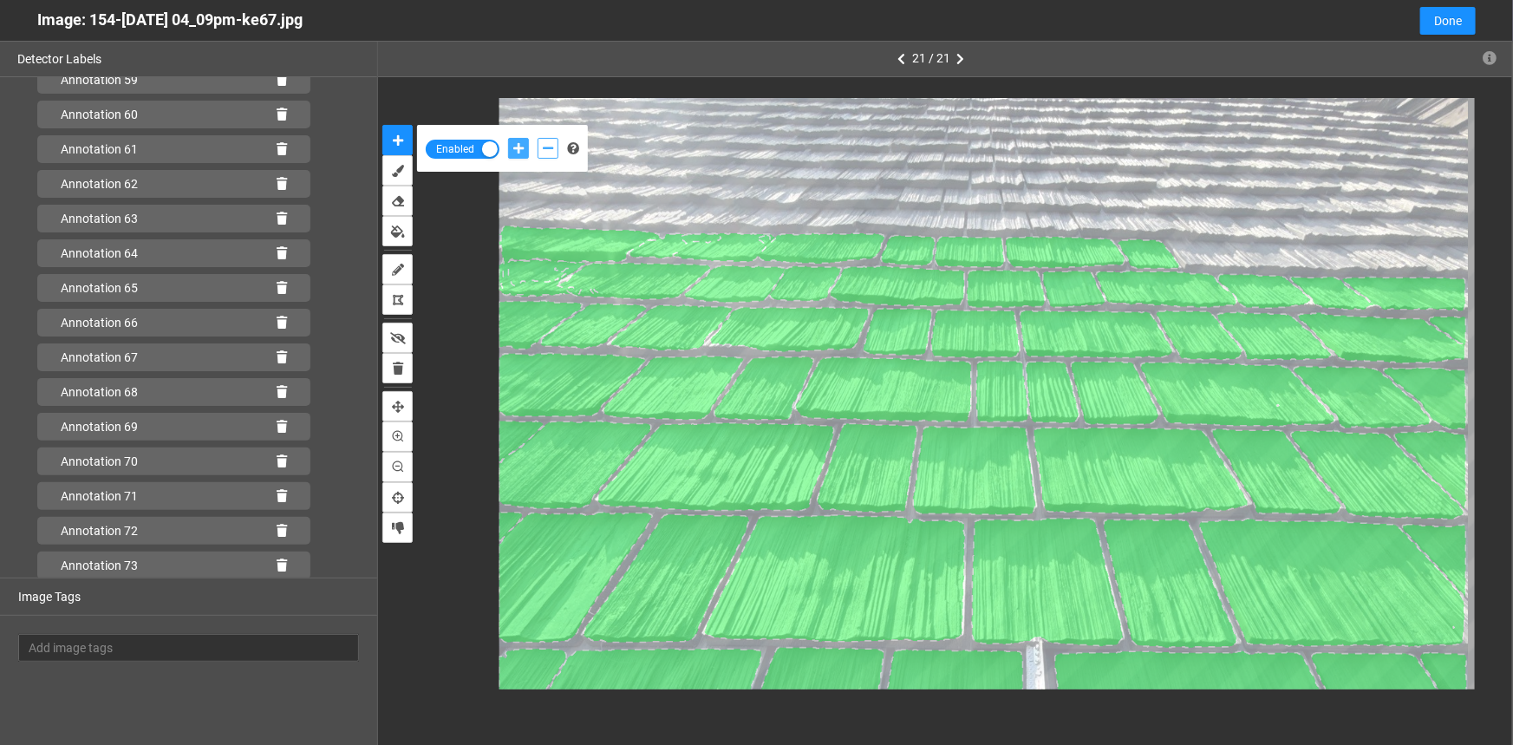
scroll to position [2180, 0]
click at [277, 563] on icon at bounding box center [282, 565] width 10 height 12
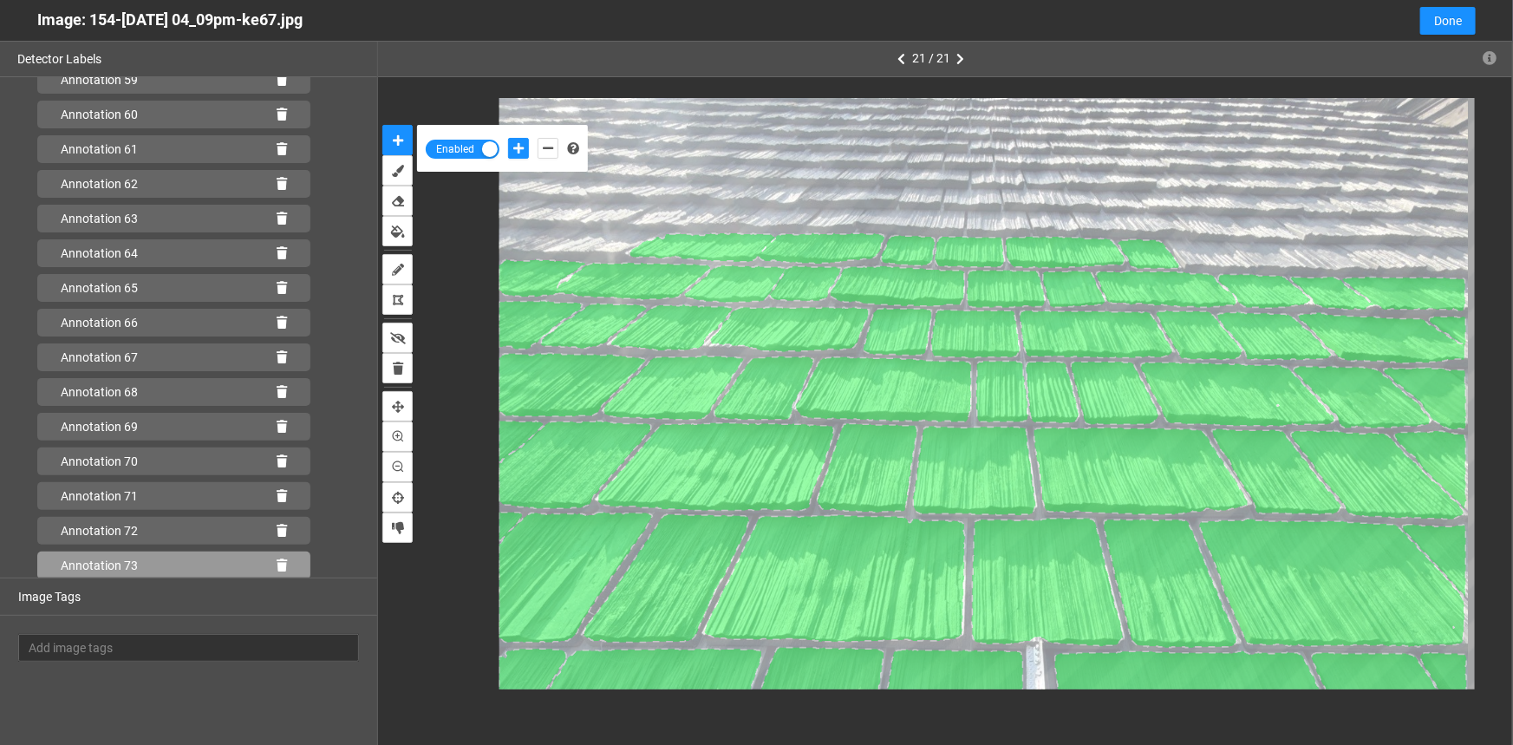
click at [277, 566] on icon at bounding box center [282, 565] width 10 height 12
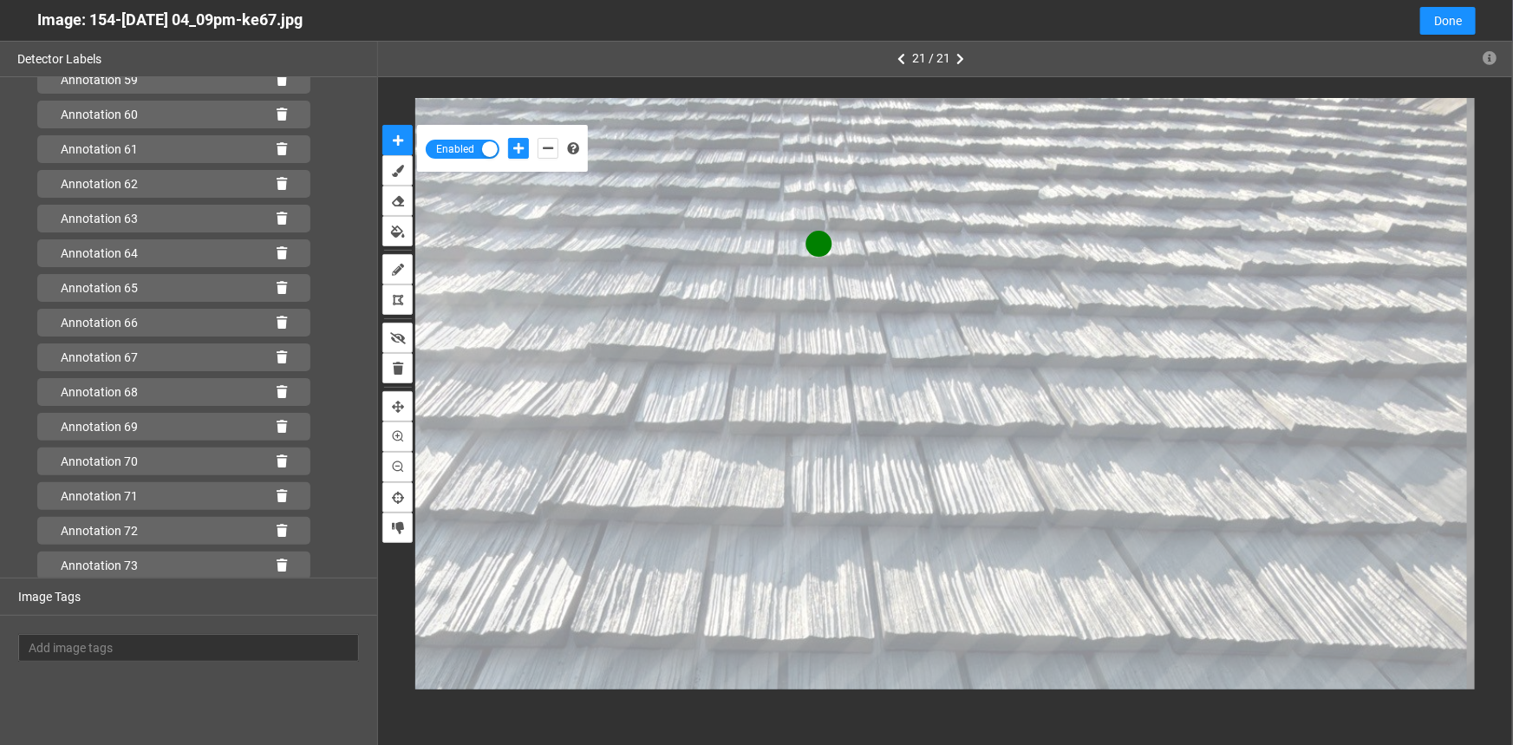
scroll to position [2180, 0]
click at [543, 147] on icon "add-negative-points" at bounding box center [548, 148] width 10 height 12
click at [538, 138] on button "add-negative-points" at bounding box center [548, 148] width 21 height 21
click at [546, 148] on icon "add-negative-points" at bounding box center [548, 148] width 10 height 12
click at [538, 138] on button "add-negative-points" at bounding box center [548, 148] width 21 height 21
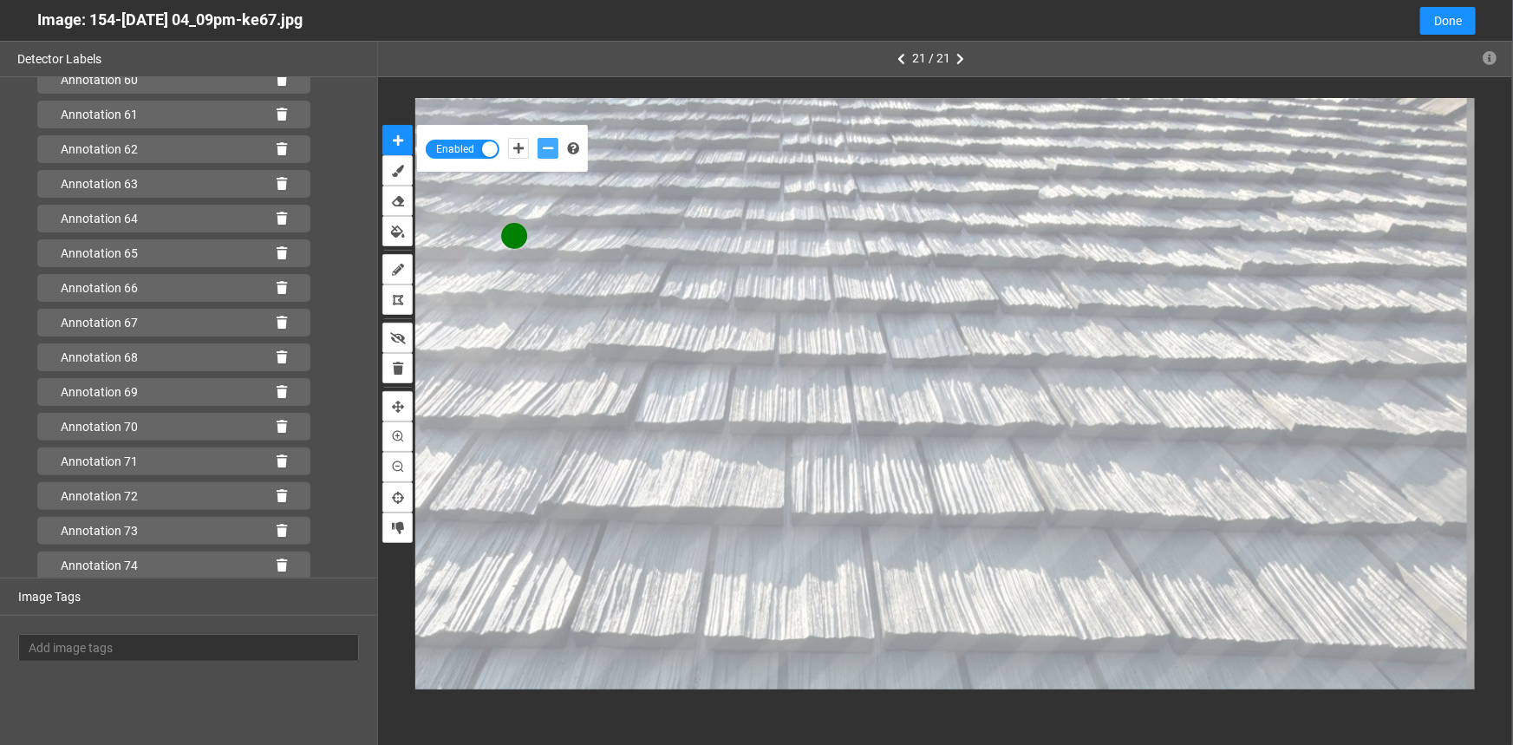
drag, startPoint x: 546, startPoint y: 149, endPoint x: 535, endPoint y: 164, distance: 18.0
click at [546, 148] on icon "add-negative-points" at bounding box center [548, 148] width 10 height 12
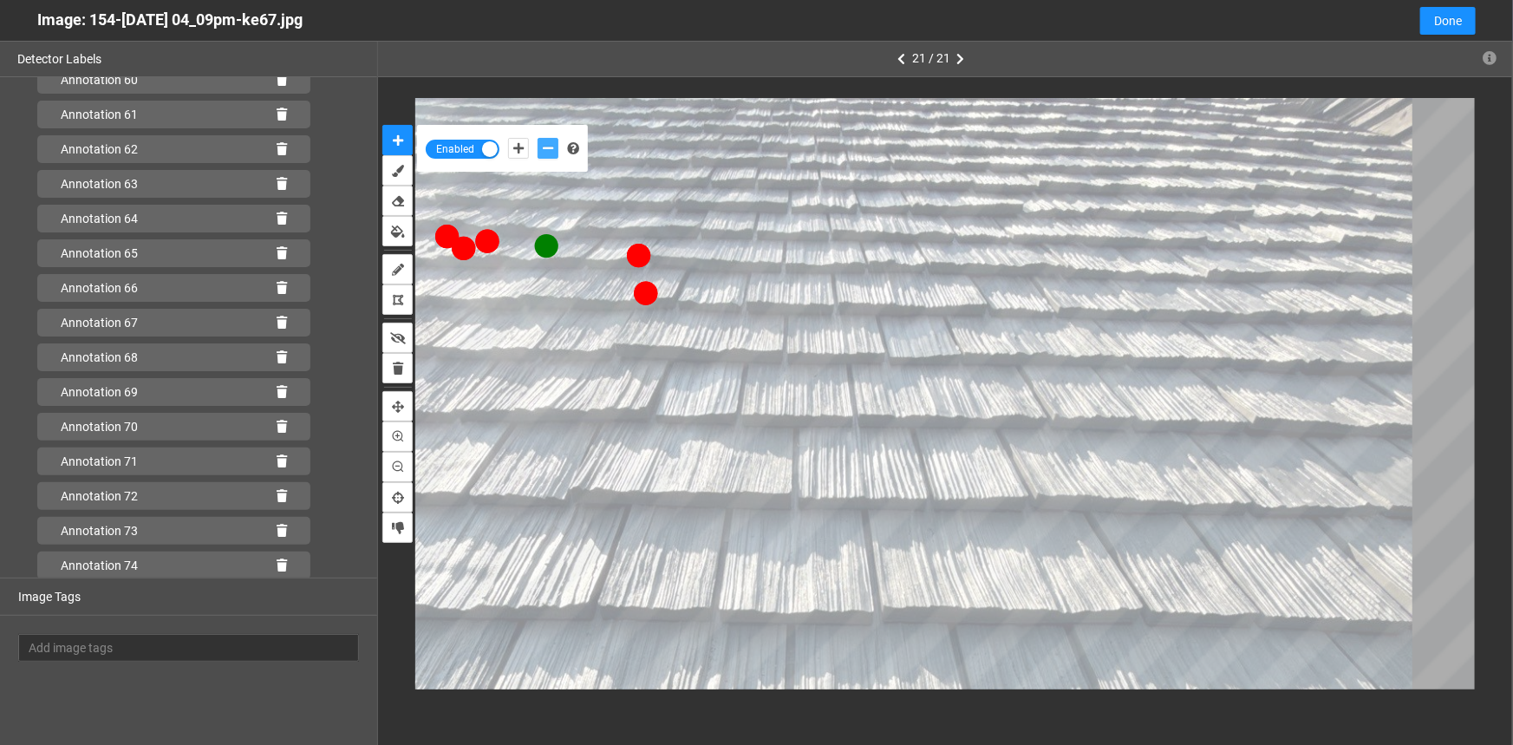
click at [538, 138] on button "add-negative-points" at bounding box center [548, 148] width 21 height 21
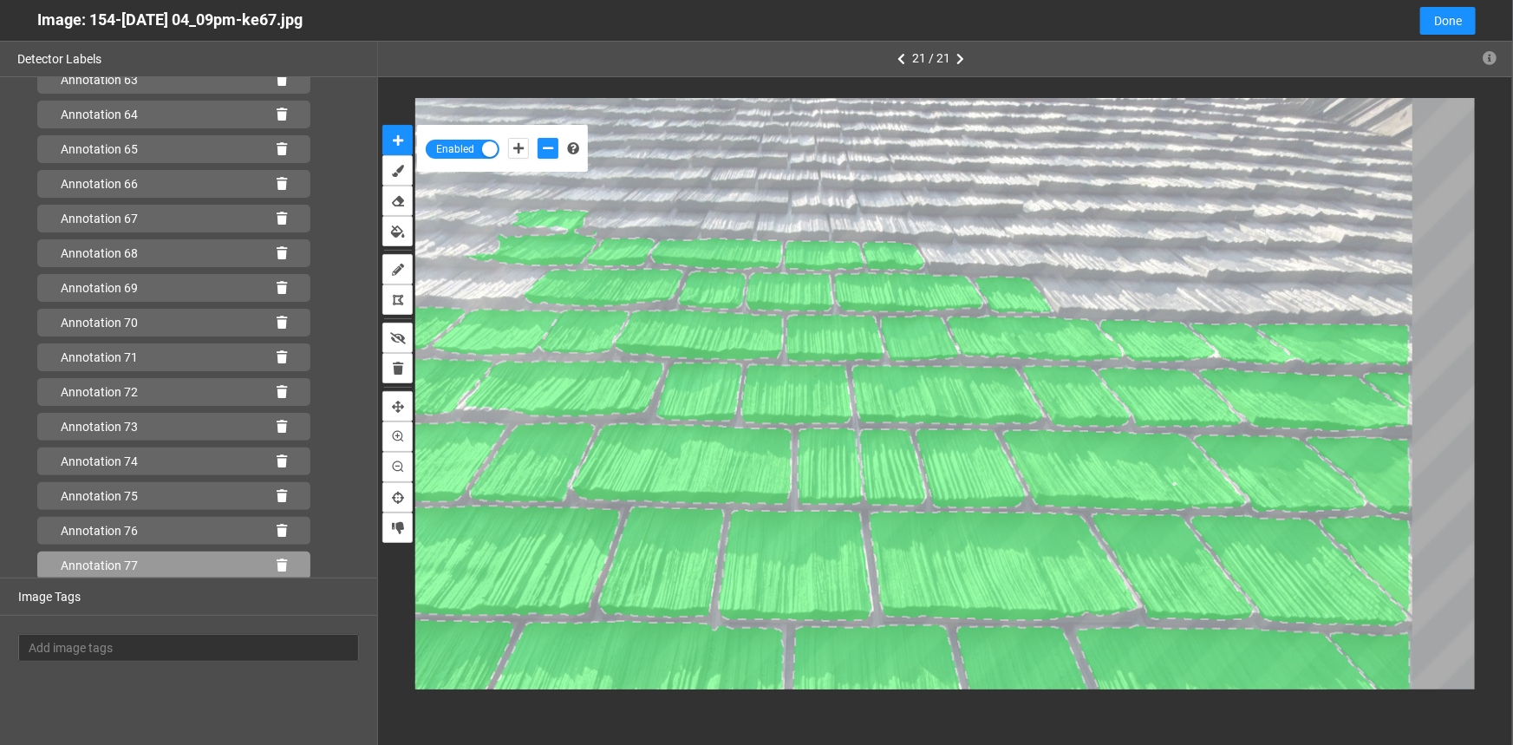
click at [277, 563] on icon at bounding box center [282, 565] width 10 height 12
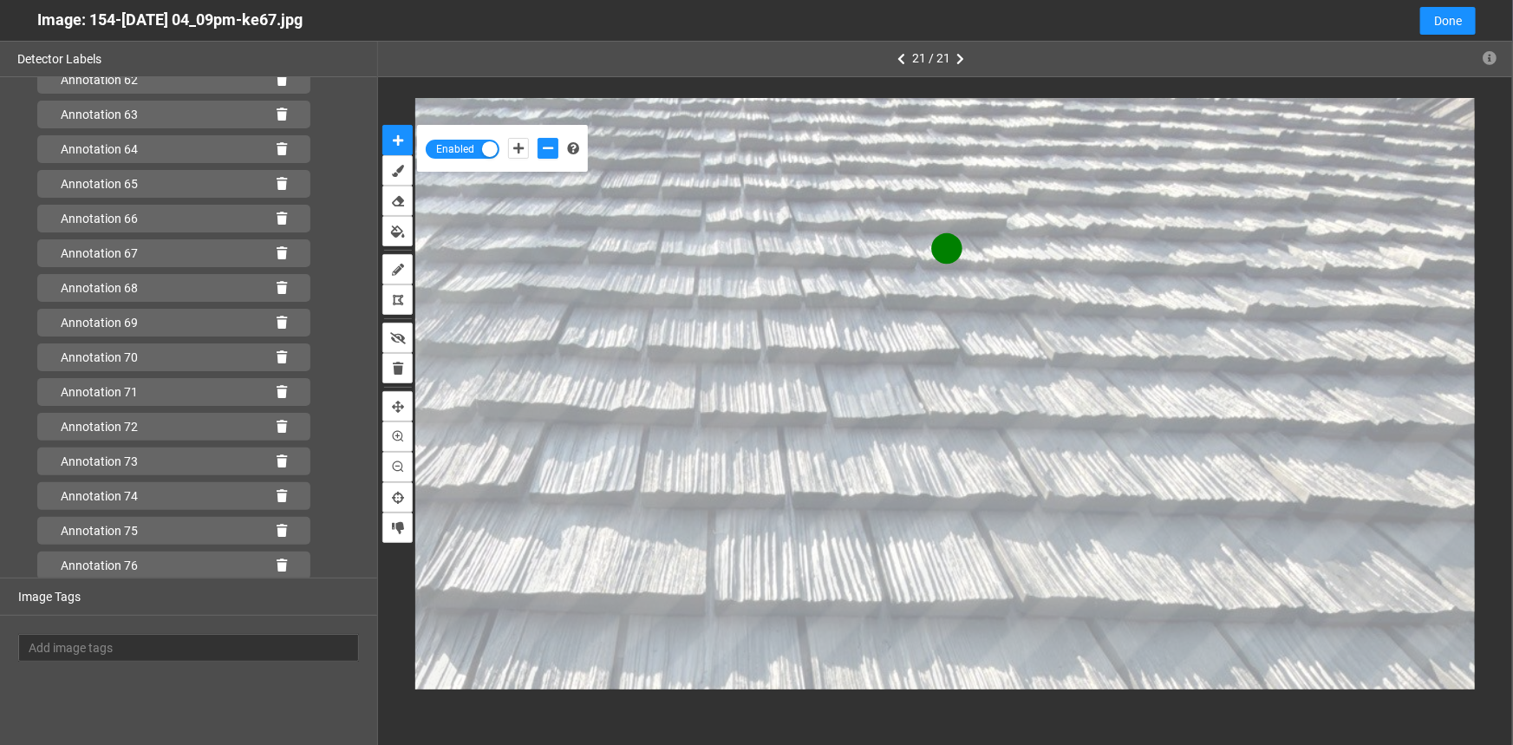
scroll to position [2284, 0]
click at [541, 148] on button "add-negative-points" at bounding box center [548, 148] width 21 height 21
click at [538, 138] on button "add-negative-points" at bounding box center [548, 148] width 21 height 21
click at [545, 144] on icon "add-negative-points" at bounding box center [548, 148] width 10 height 12
click at [538, 138] on button "add-negative-points" at bounding box center [548, 148] width 21 height 21
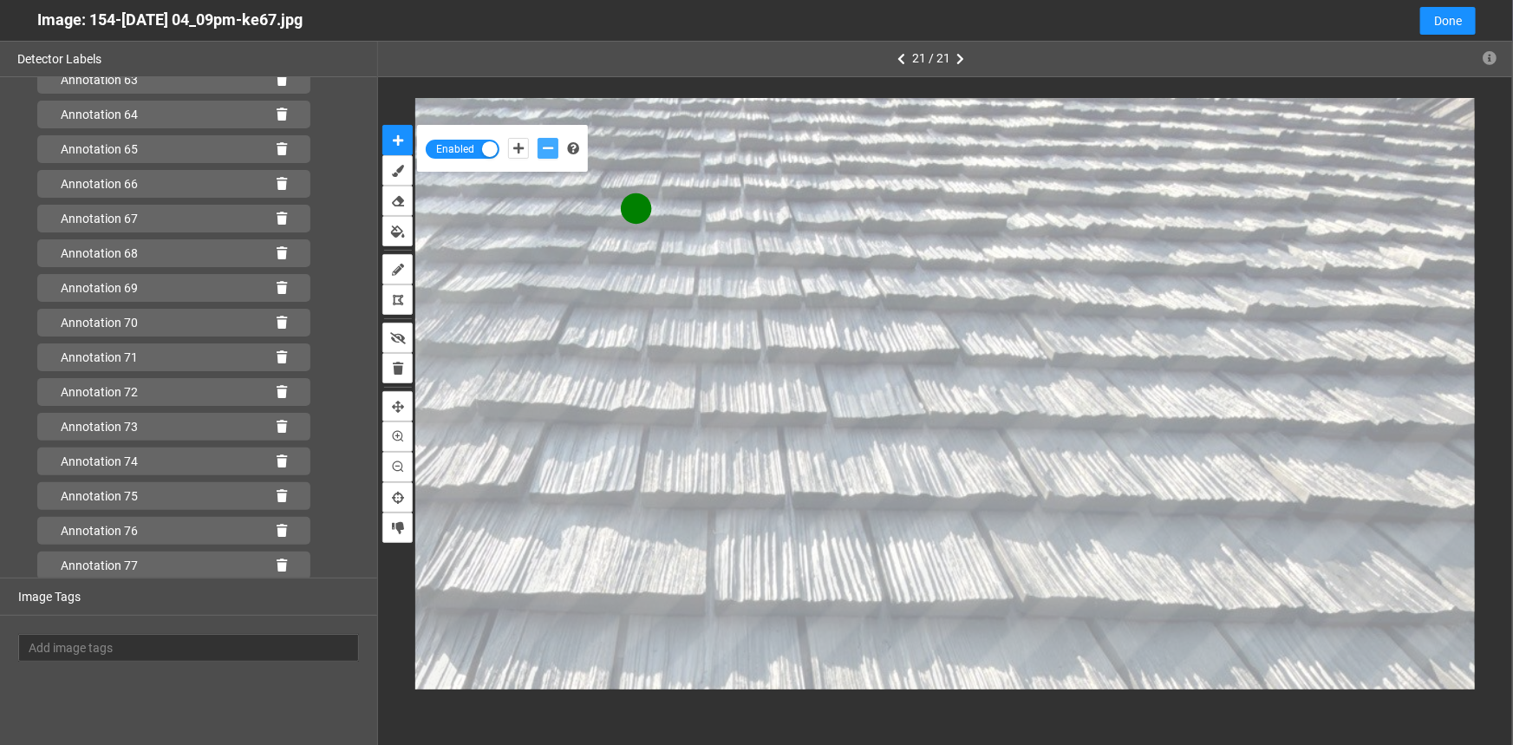
click at [538, 138] on button "add-negative-points" at bounding box center [548, 148] width 21 height 21
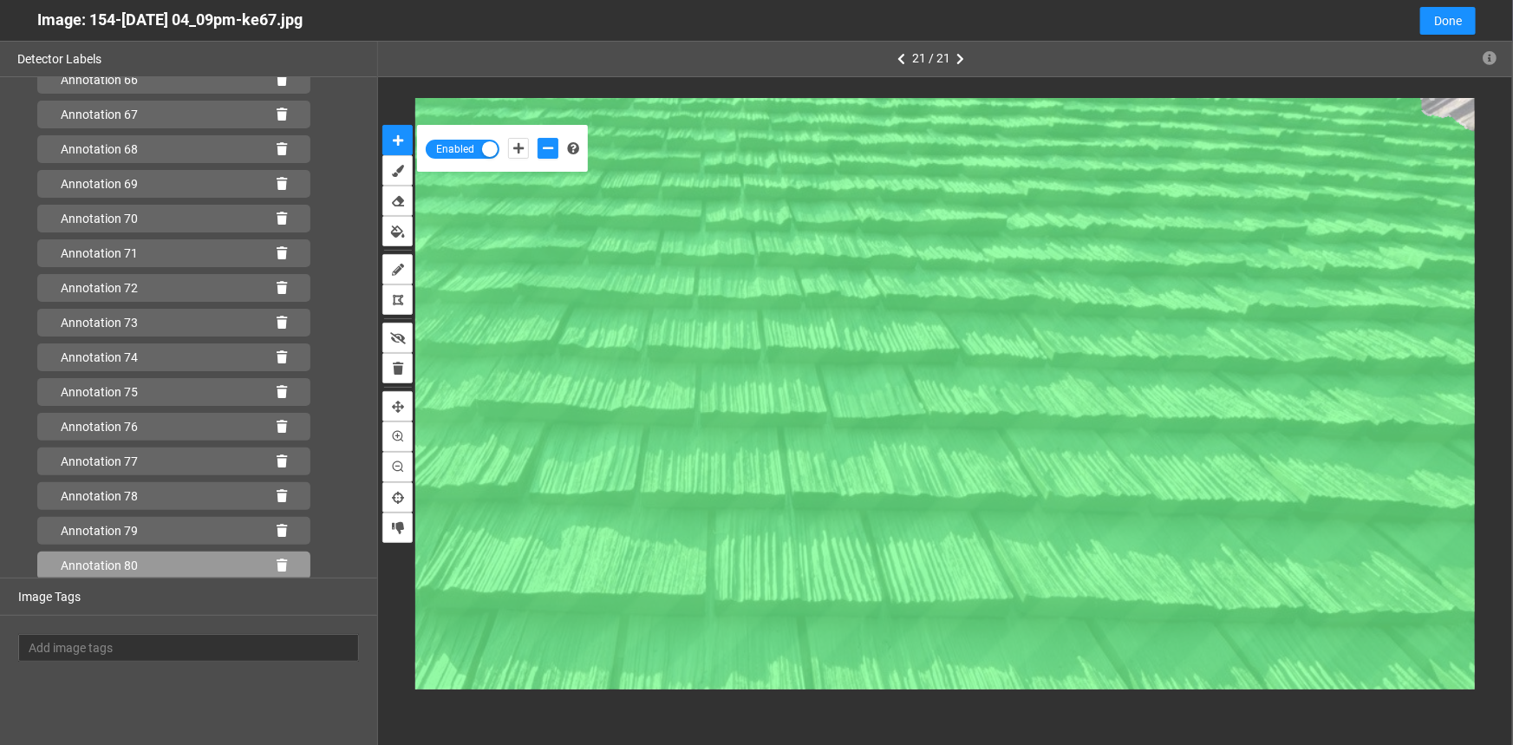
click at [277, 561] on icon at bounding box center [282, 565] width 10 height 12
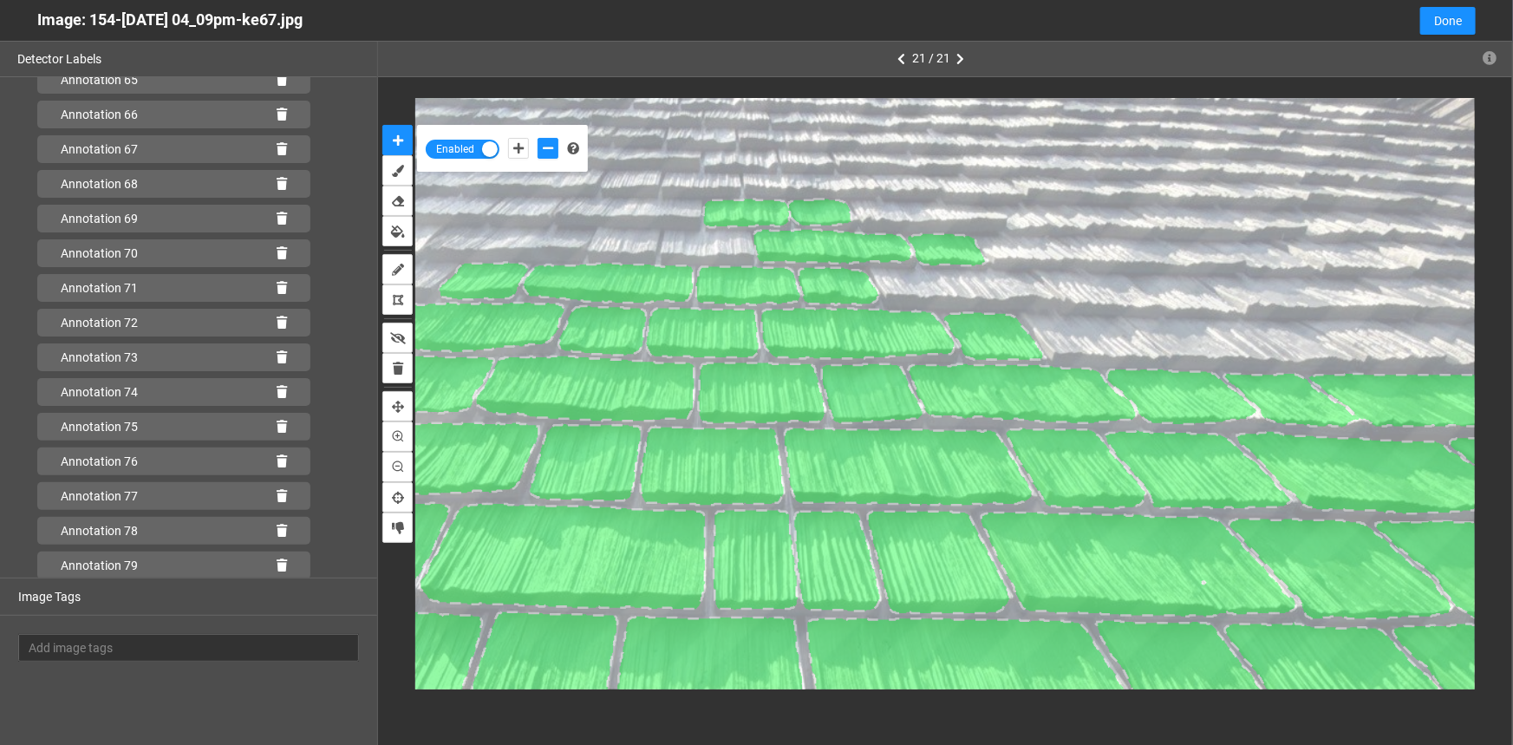
scroll to position [2388, 0]
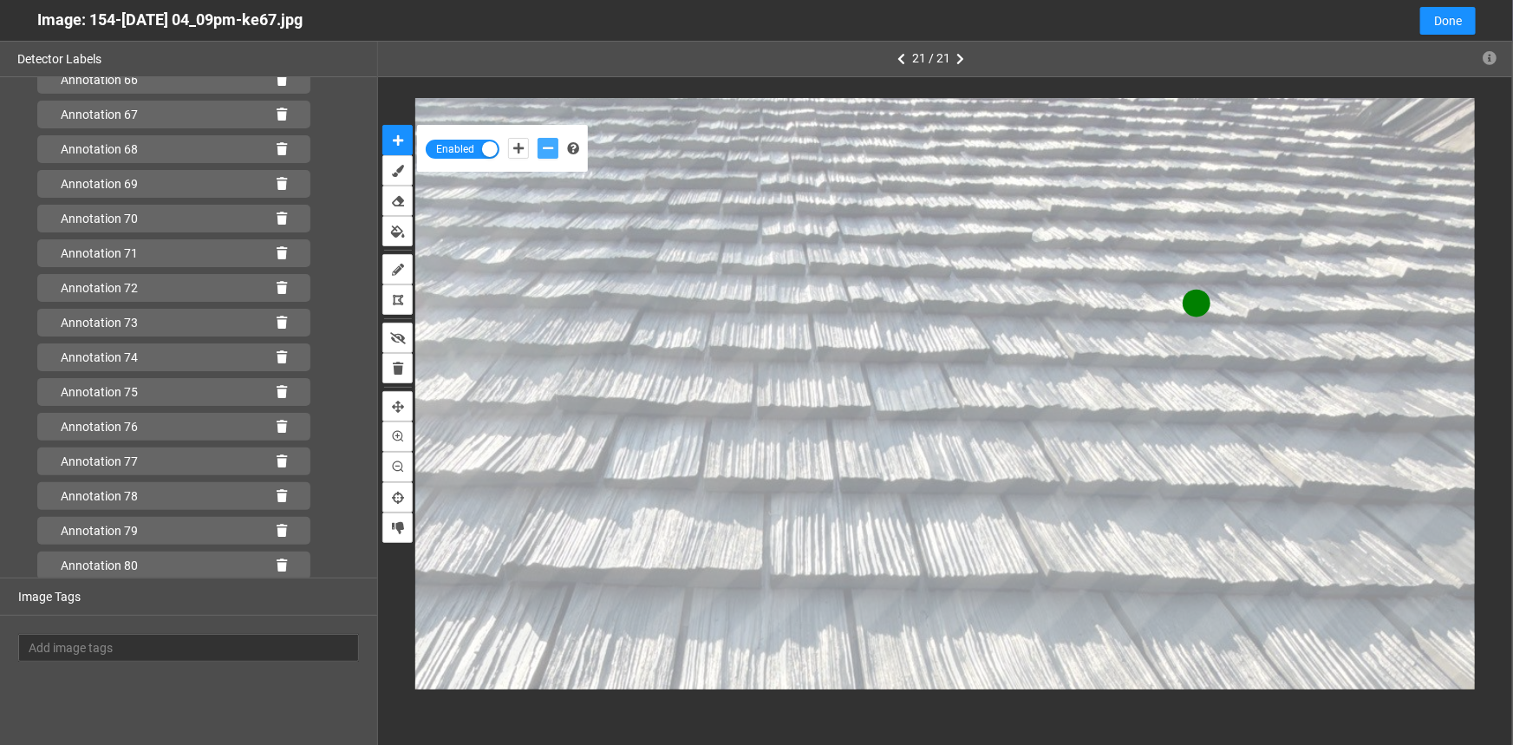
drag, startPoint x: 541, startPoint y: 149, endPoint x: 572, endPoint y: 167, distance: 35.0
click at [542, 148] on button "add-negative-points" at bounding box center [548, 148] width 21 height 21
click at [538, 138] on button "add-negative-points" at bounding box center [548, 148] width 21 height 21
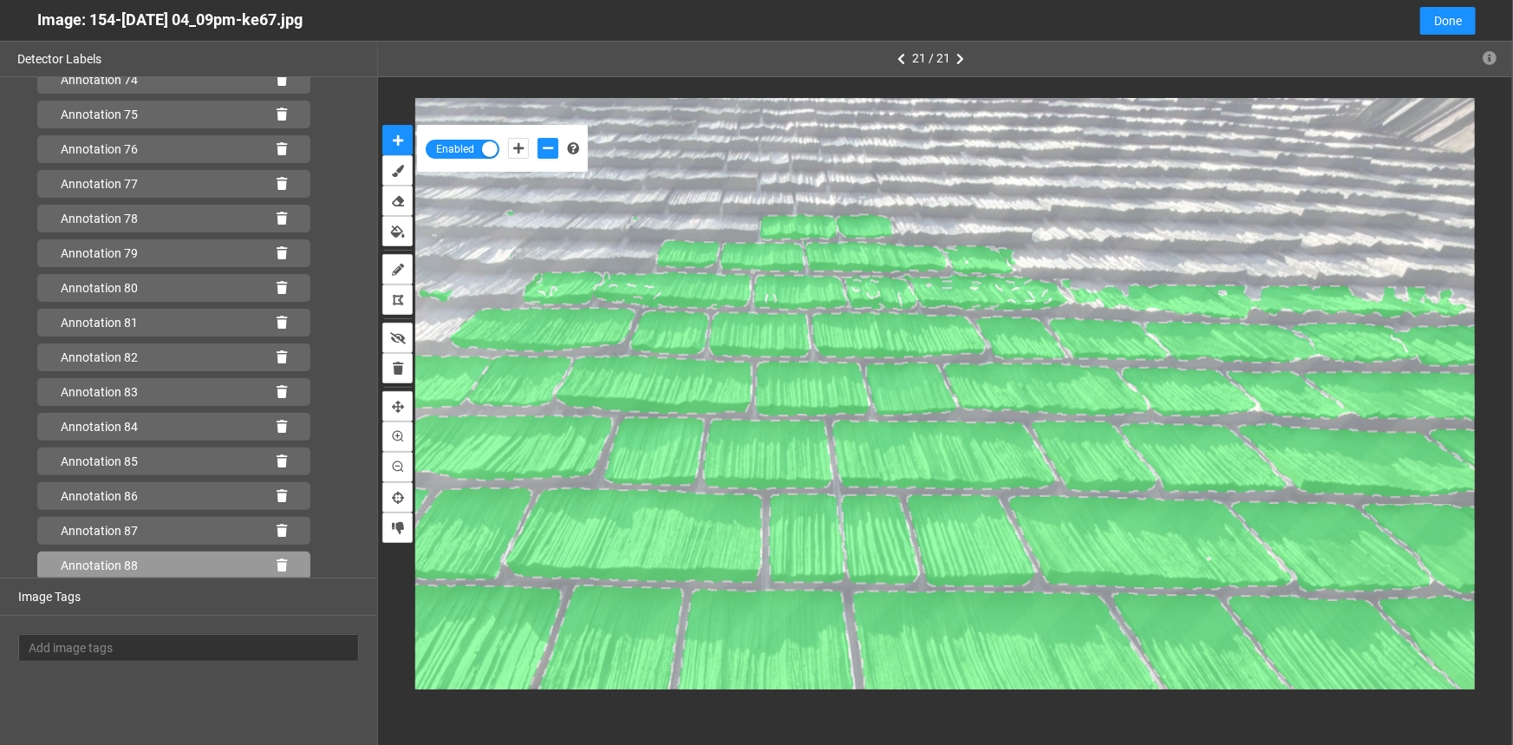
click at [277, 559] on icon at bounding box center [282, 565] width 10 height 12
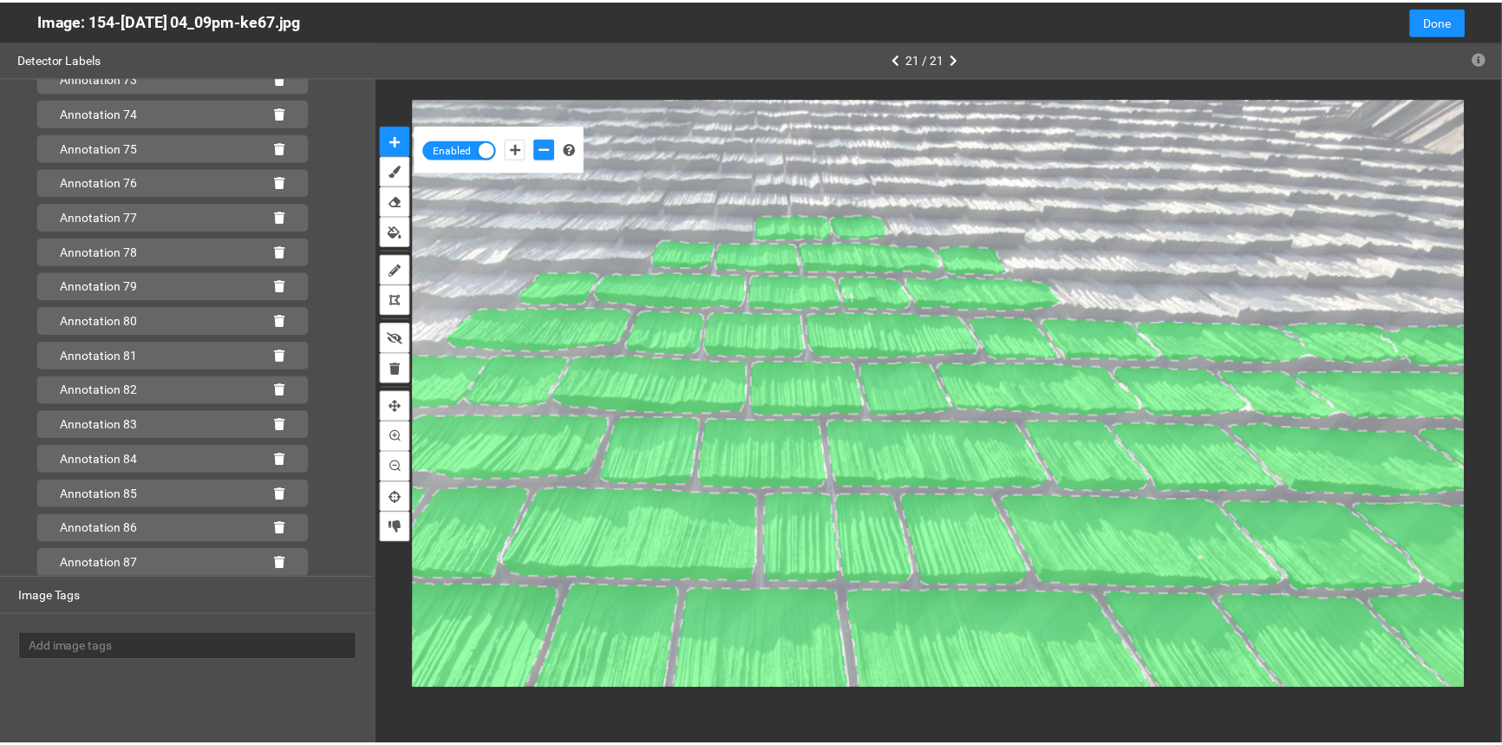
scroll to position [2631, 0]
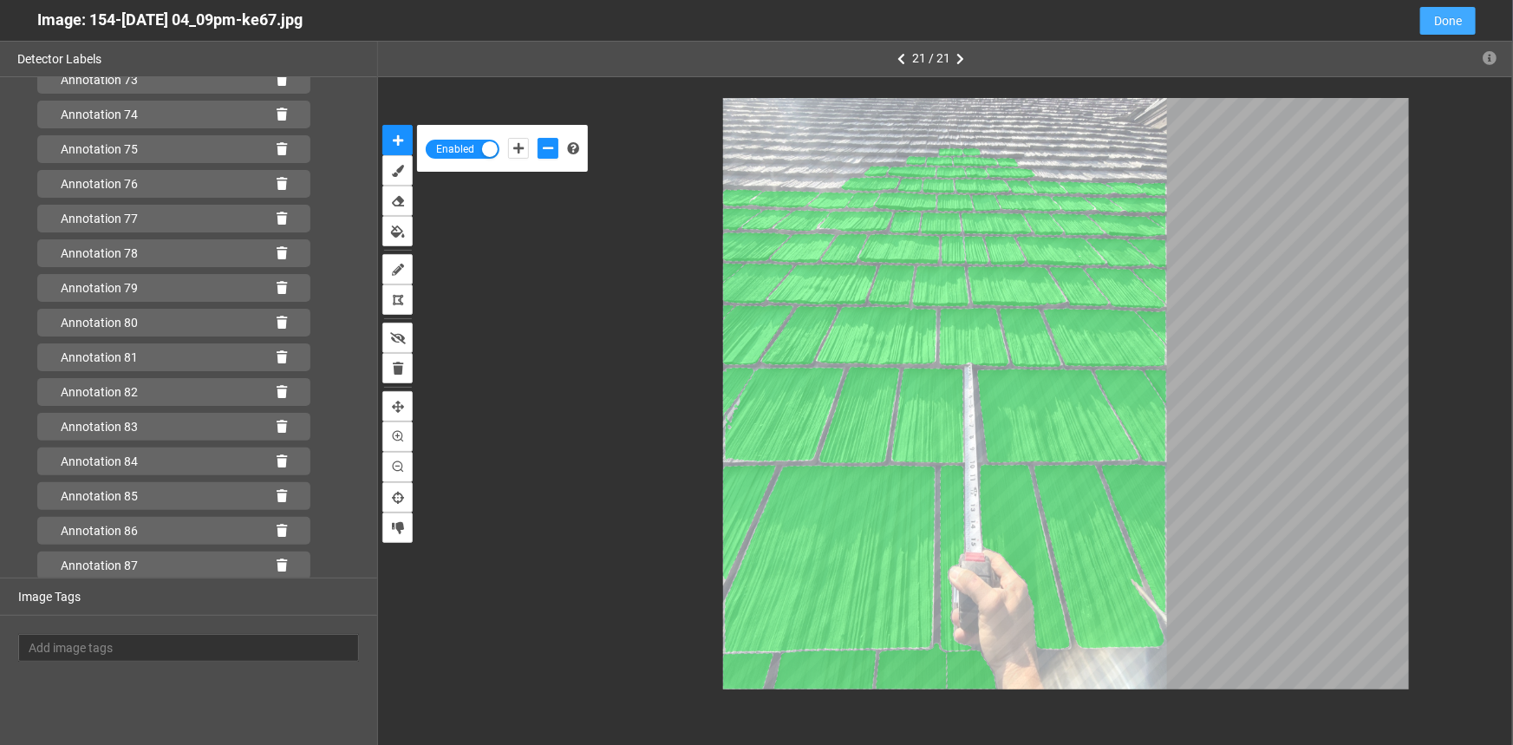
click at [1444, 20] on span "Done" at bounding box center [1448, 20] width 28 height 19
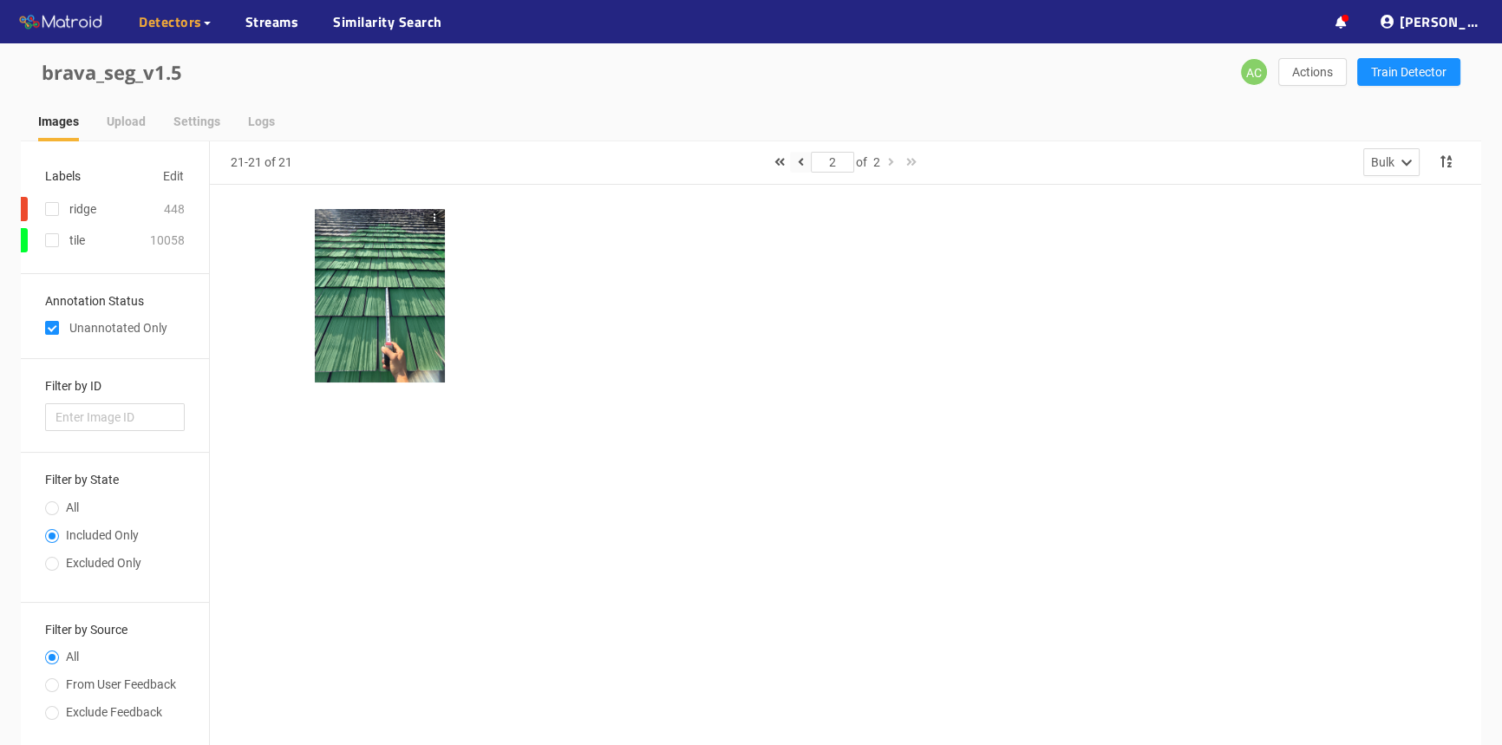
click at [790, 160] on button "button" at bounding box center [800, 162] width 21 height 21
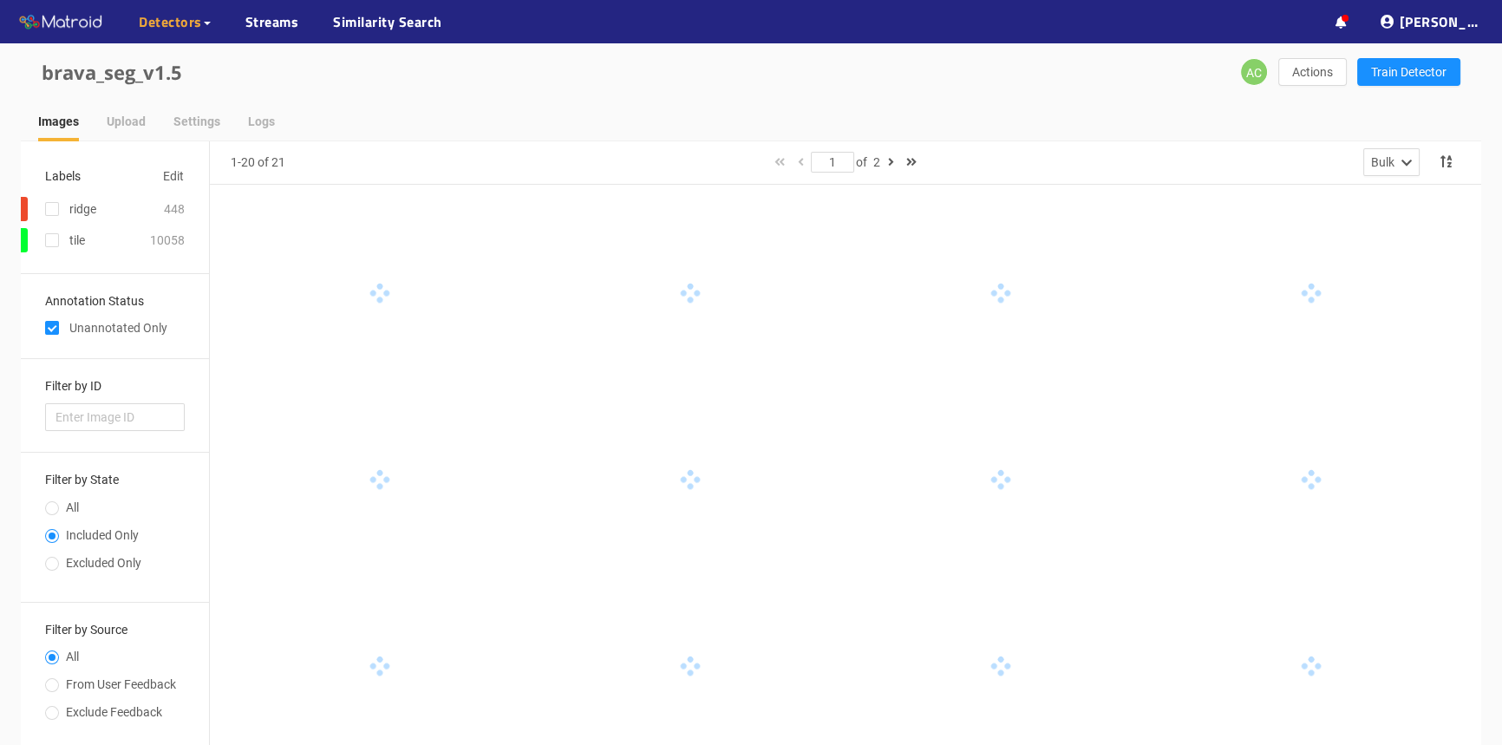
type input "1"
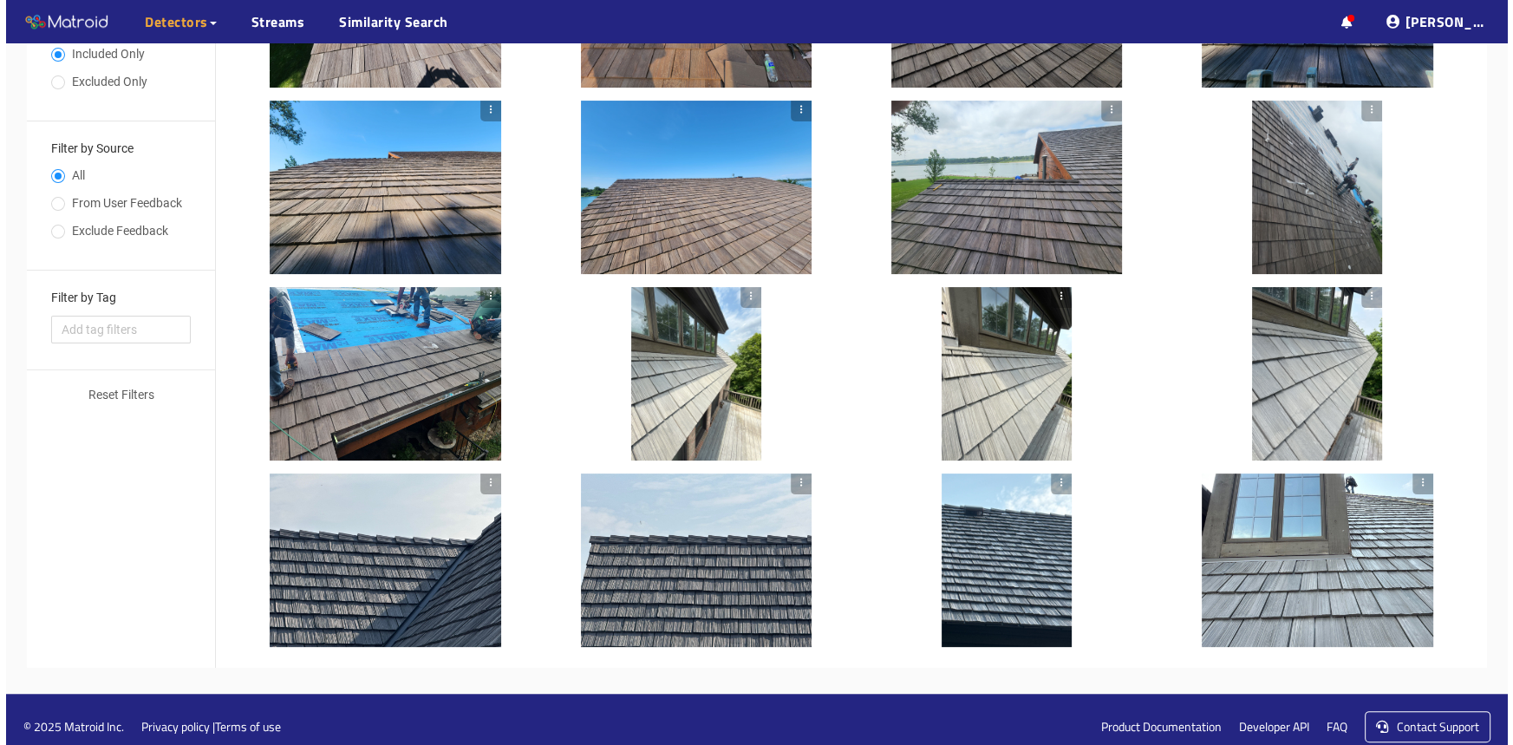
scroll to position [494, 0]
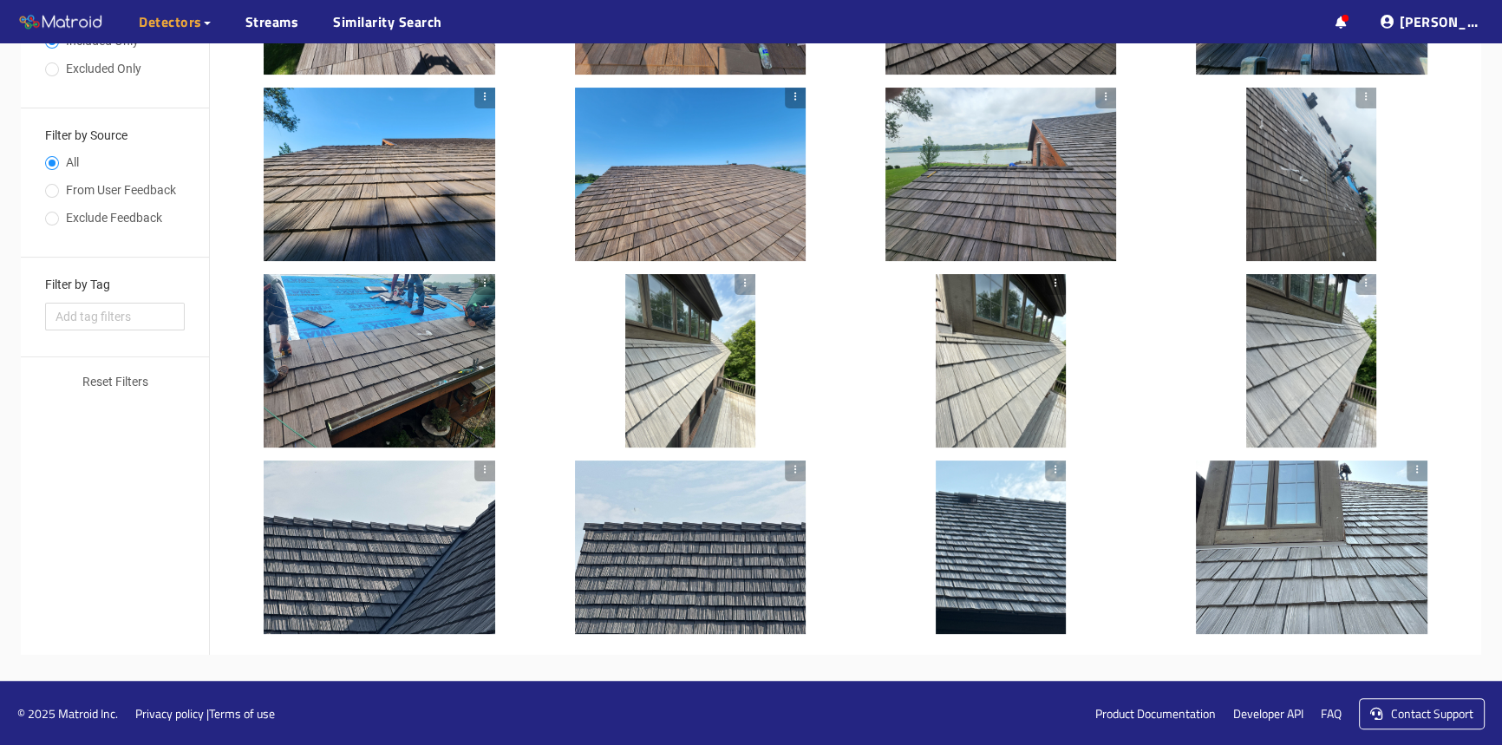
click at [360, 379] on div at bounding box center [380, 360] width 232 height 173
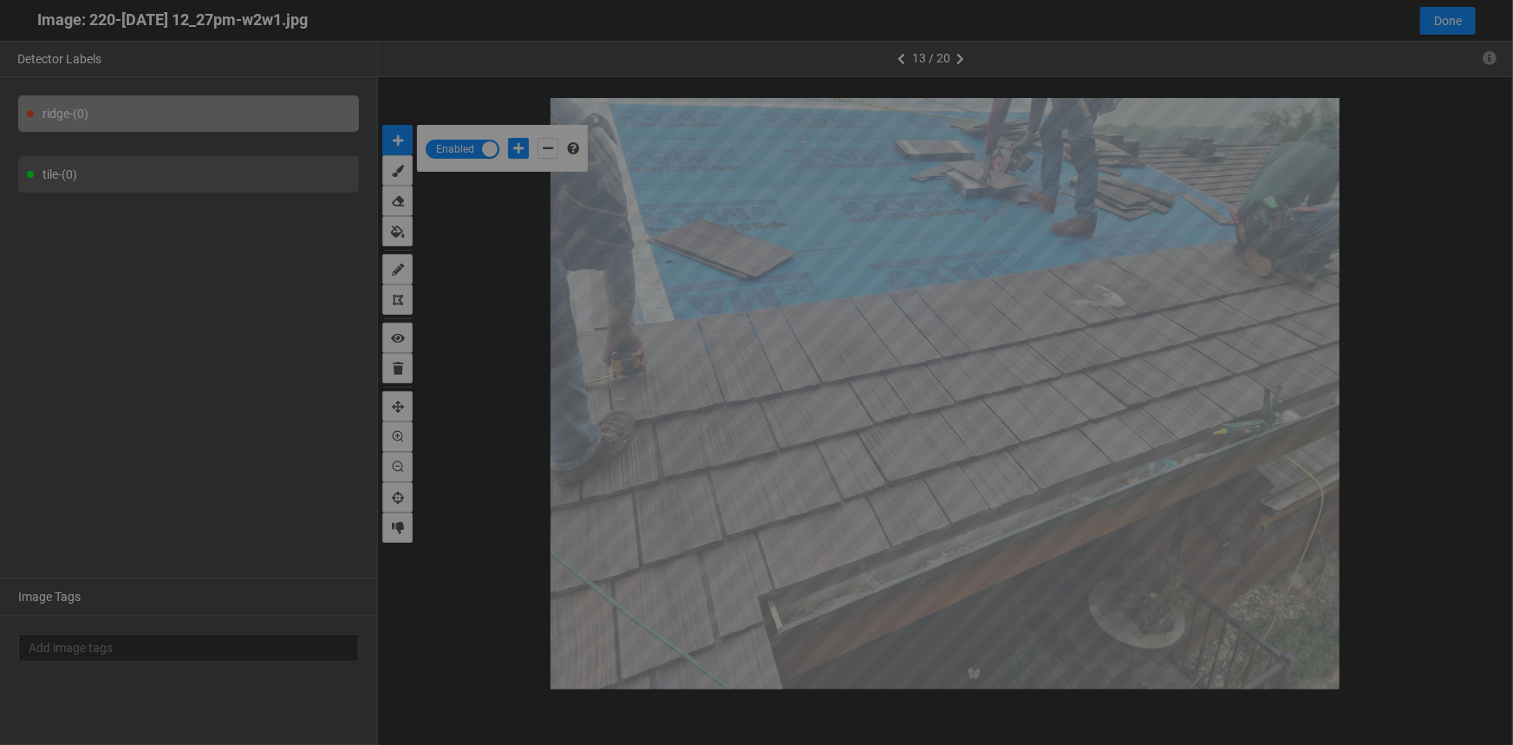
scroll to position [735, 0]
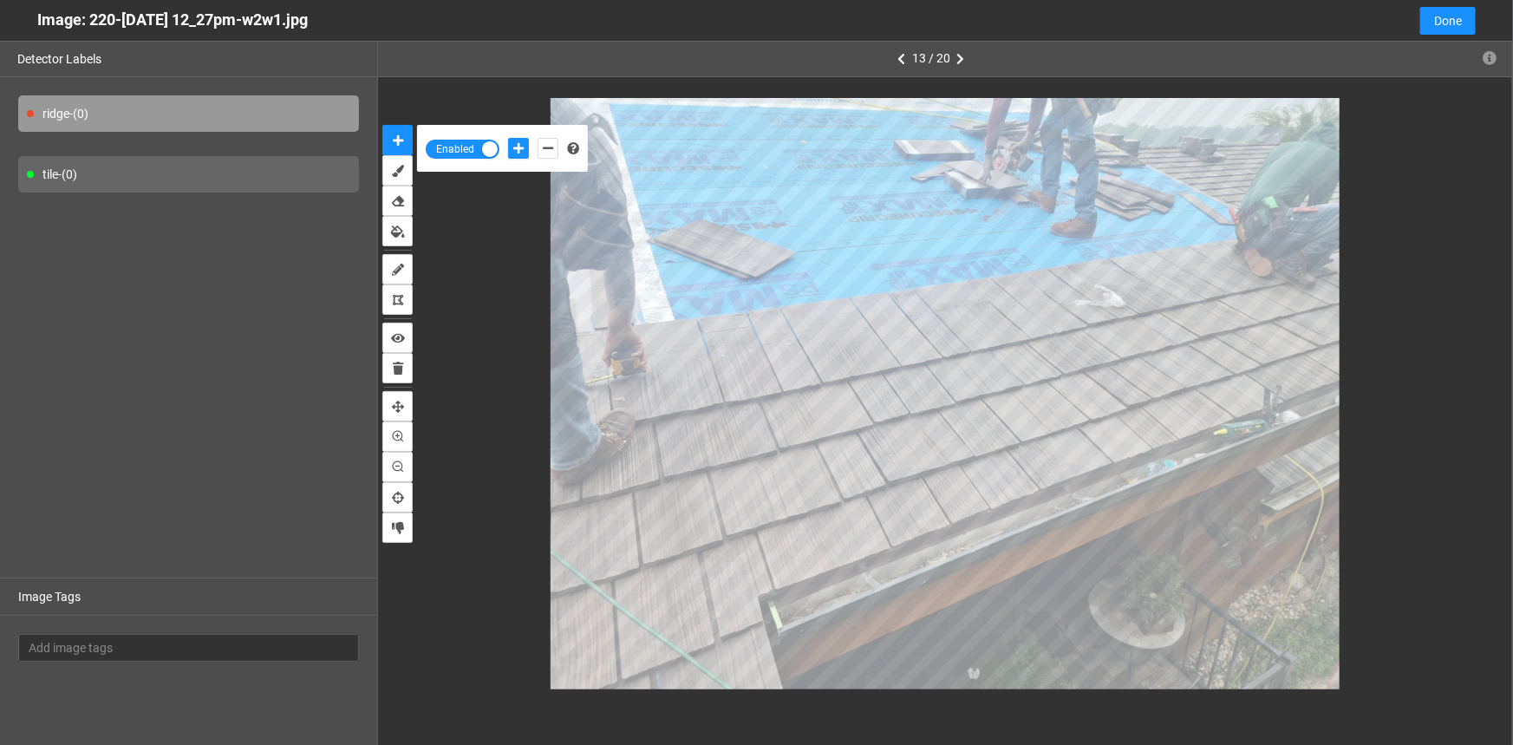
click at [121, 174] on div "tile - (0)" at bounding box center [188, 174] width 341 height 36
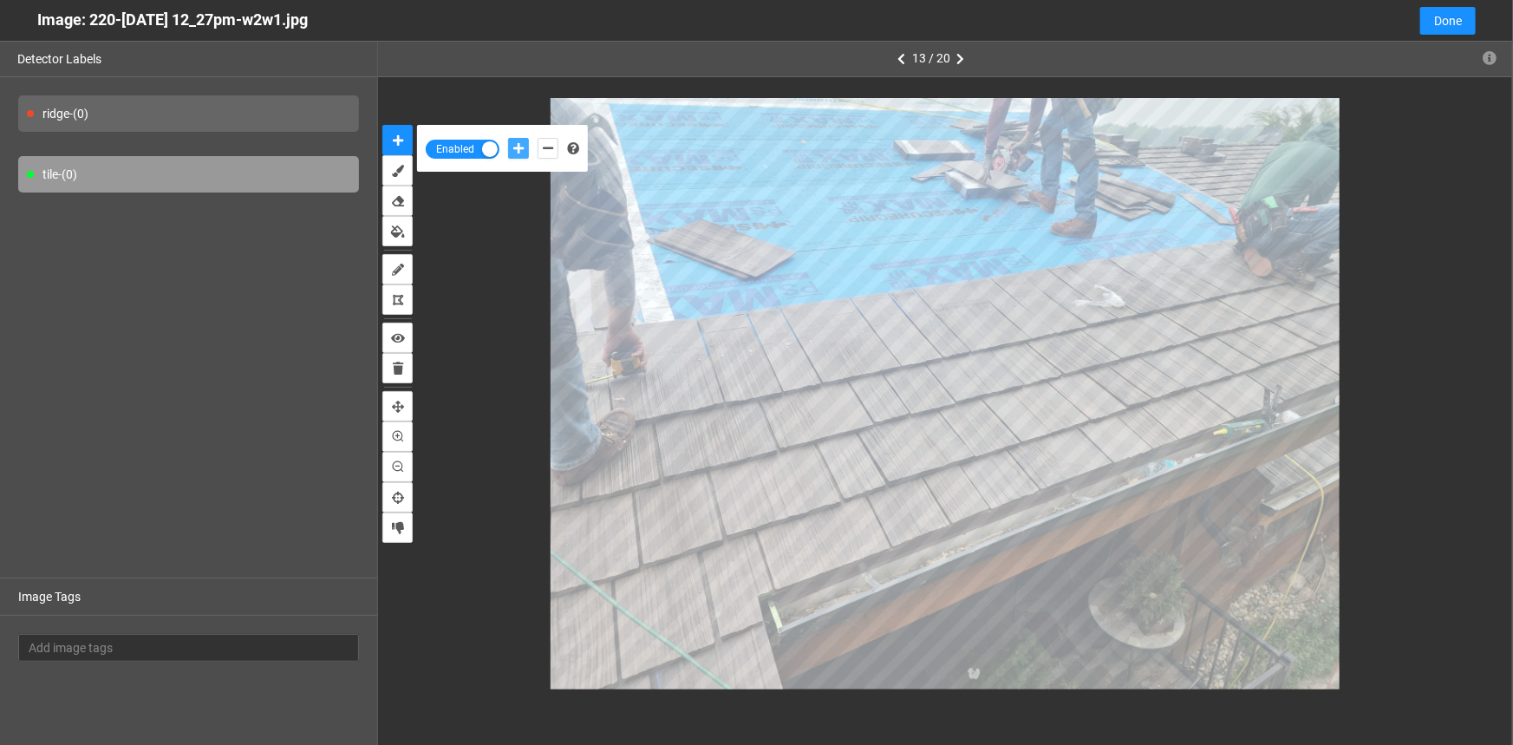
click at [522, 146] on icon "add-positive-points" at bounding box center [518, 148] width 10 height 12
click at [508, 138] on button "add-positive-points" at bounding box center [518, 148] width 21 height 21
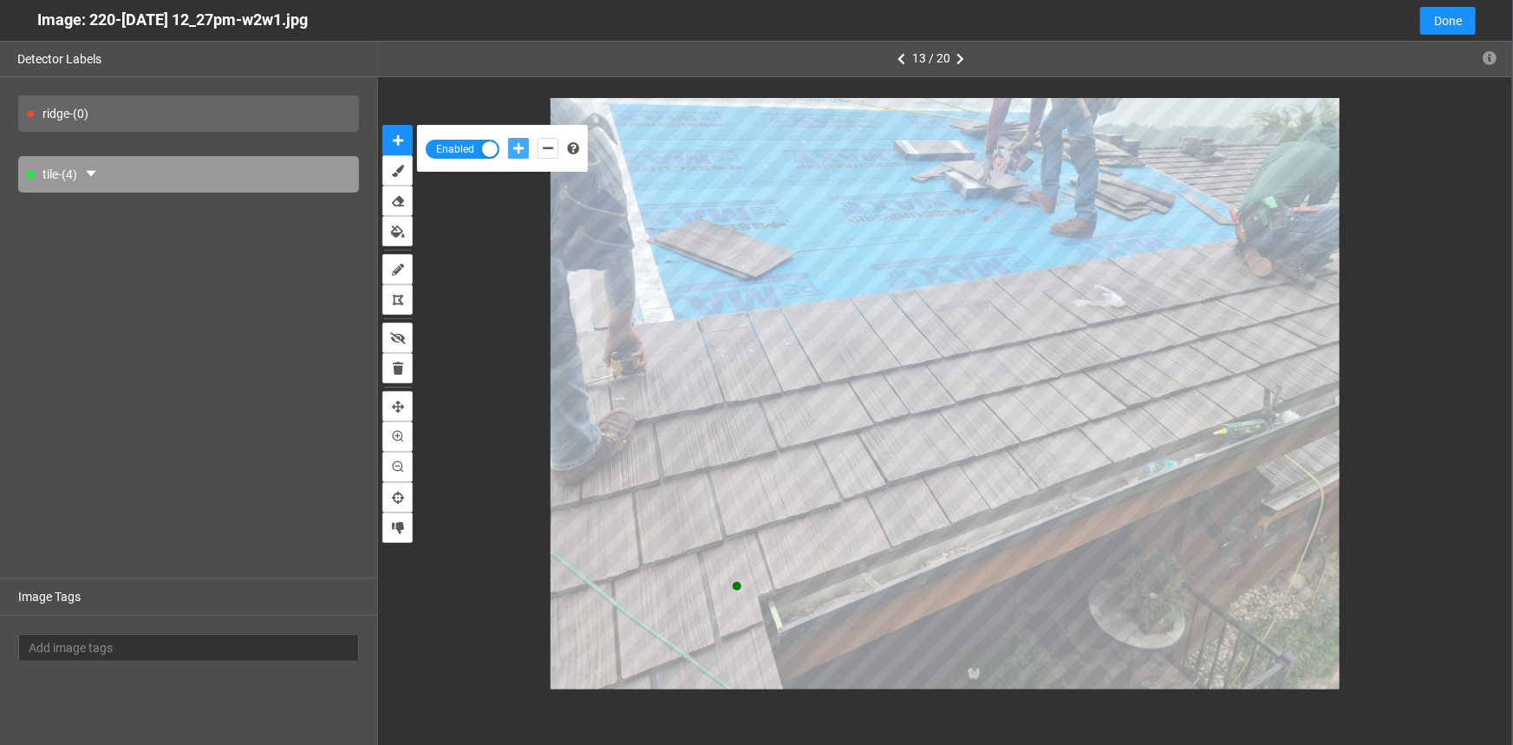
click at [508, 138] on button "add-positive-points" at bounding box center [518, 148] width 21 height 21
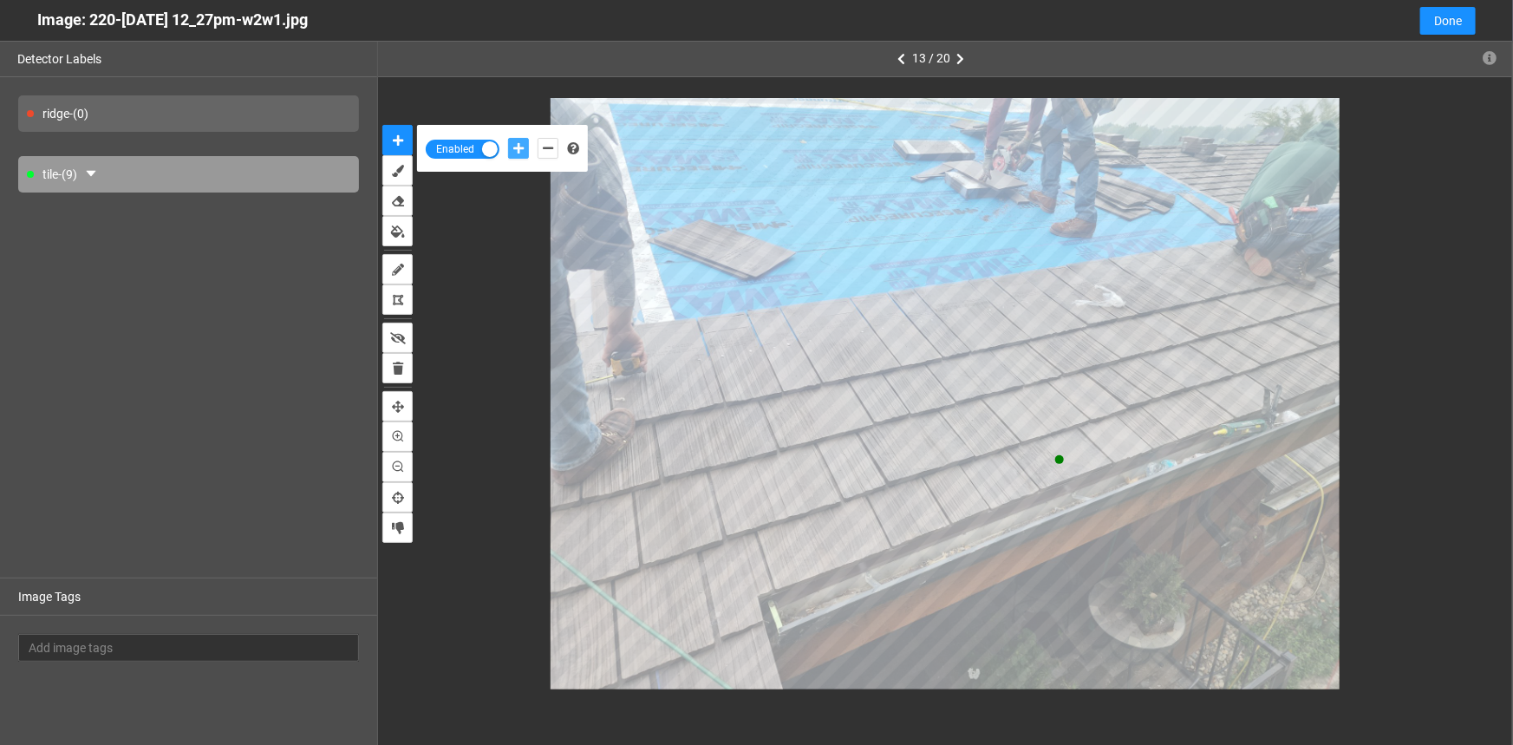
click at [508, 138] on button "add-positive-points" at bounding box center [518, 148] width 21 height 21
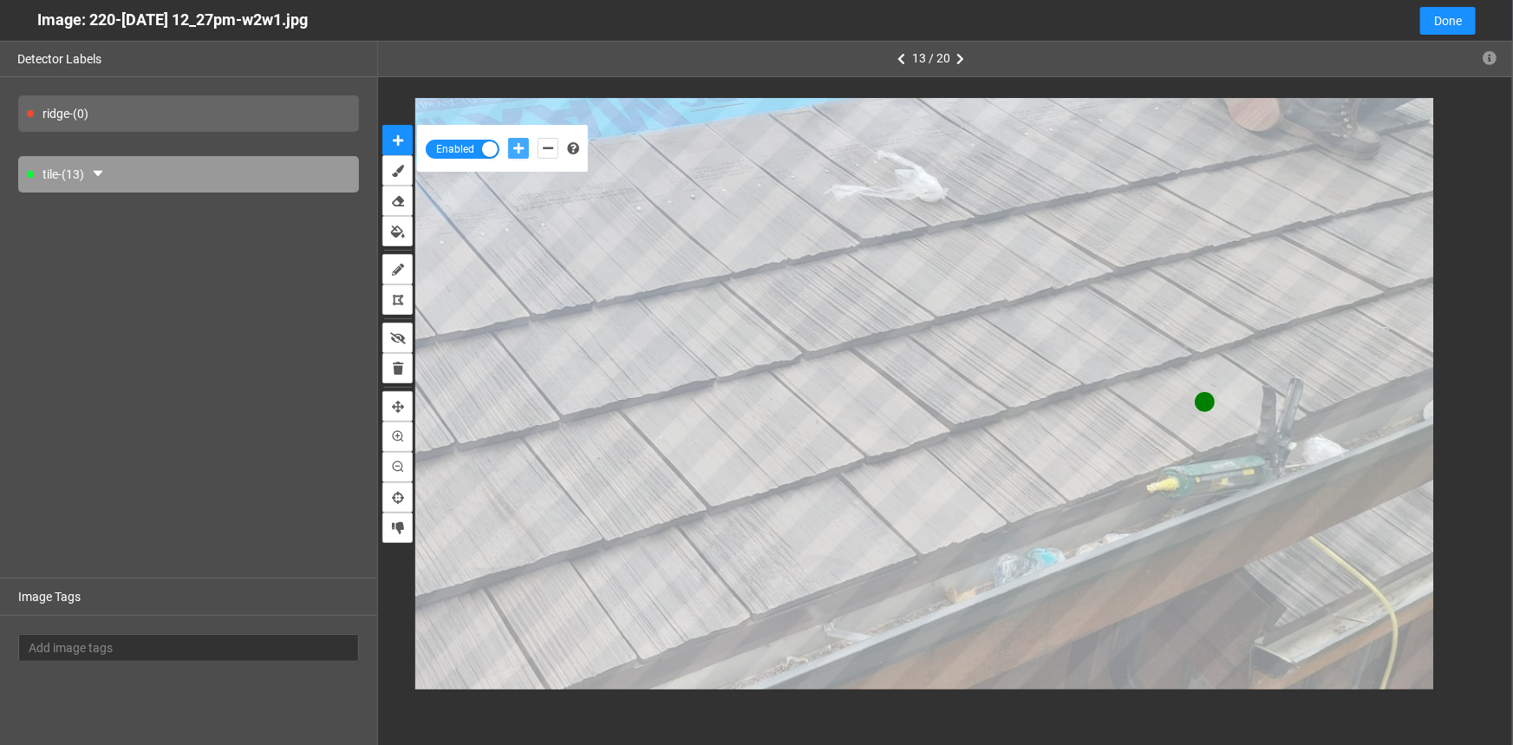
click at [508, 138] on button "add-positive-points" at bounding box center [518, 148] width 21 height 21
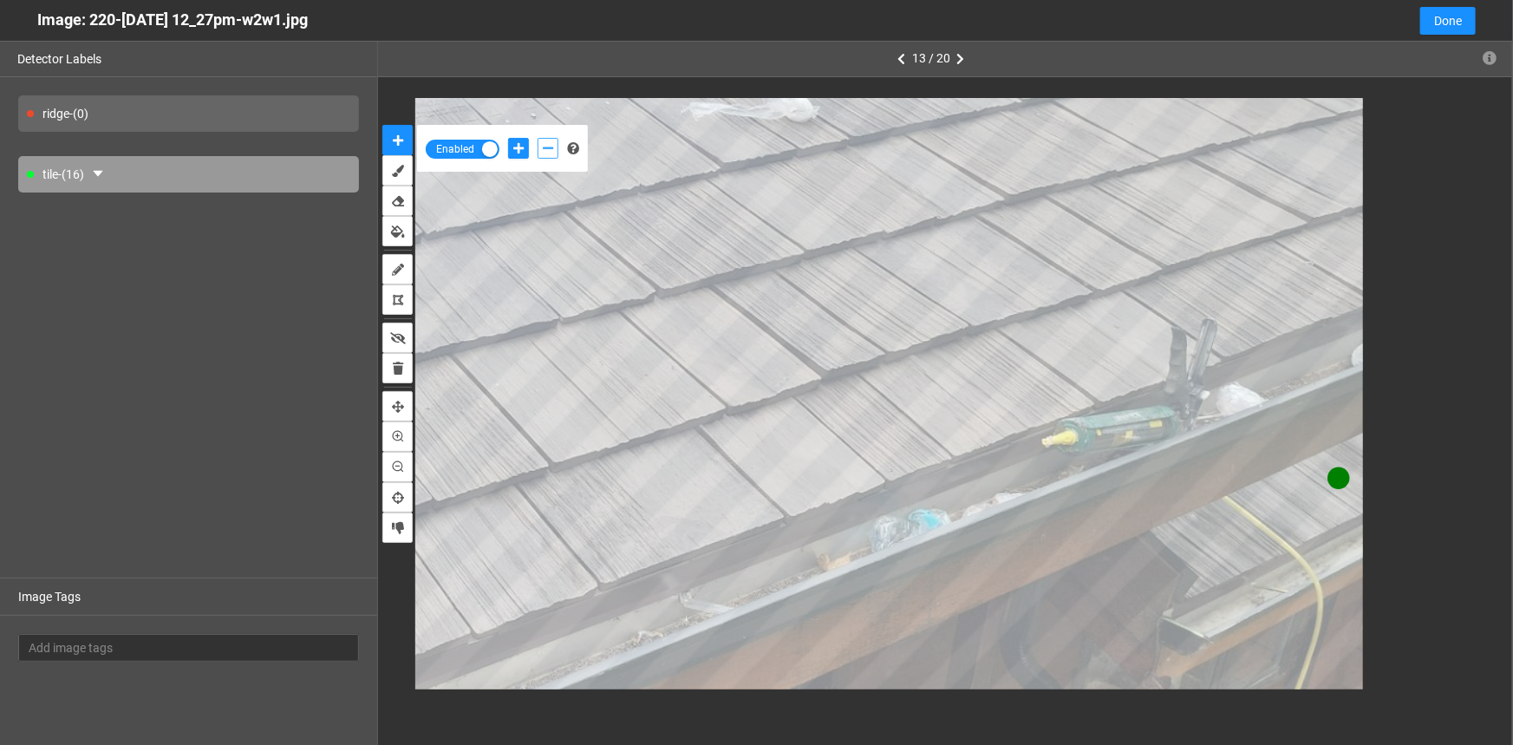
click at [554, 150] on button "add-negative-points" at bounding box center [548, 148] width 21 height 21
click at [538, 138] on button "add-negative-points" at bounding box center [548, 148] width 21 height 21
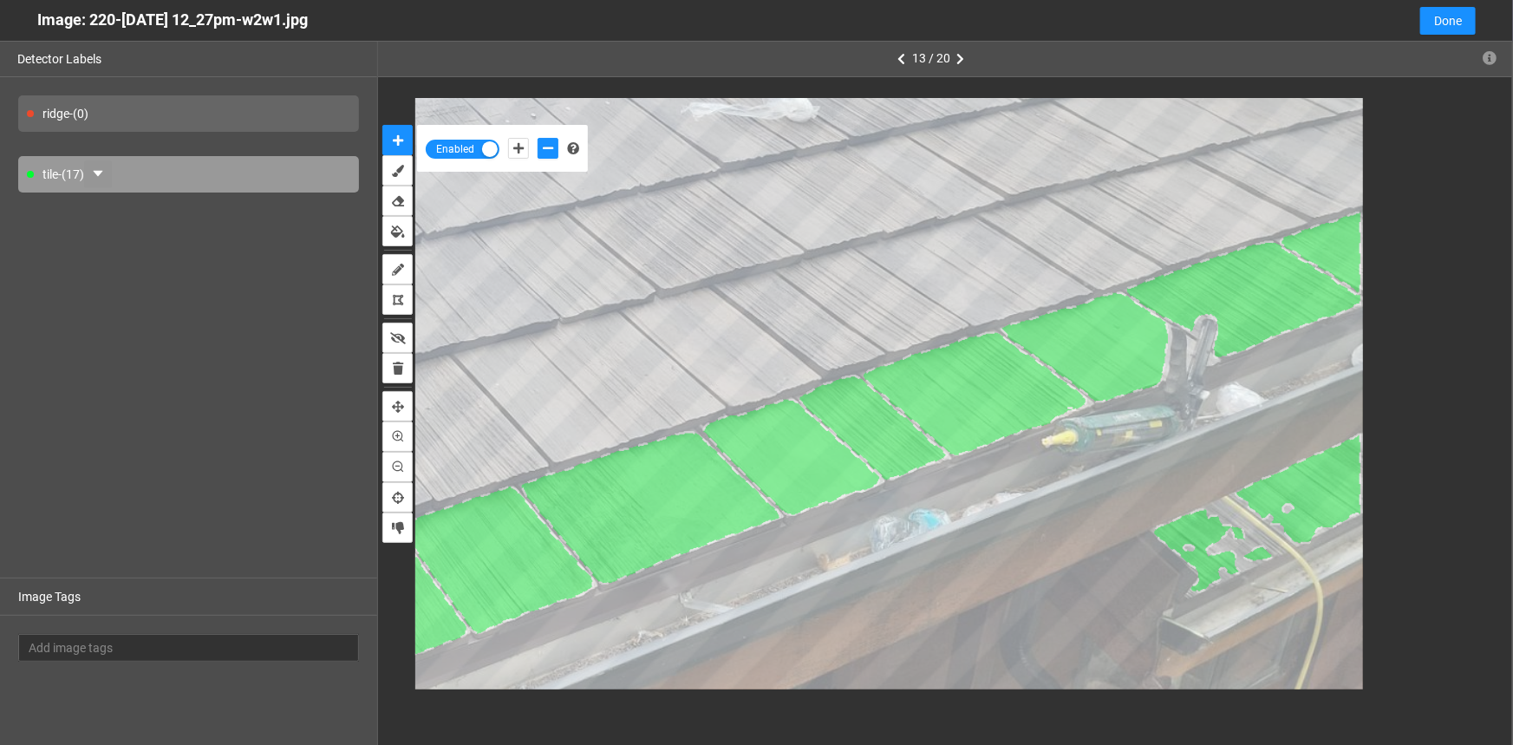
click at [105, 173] on icon "caret-down" at bounding box center [98, 174] width 14 height 14
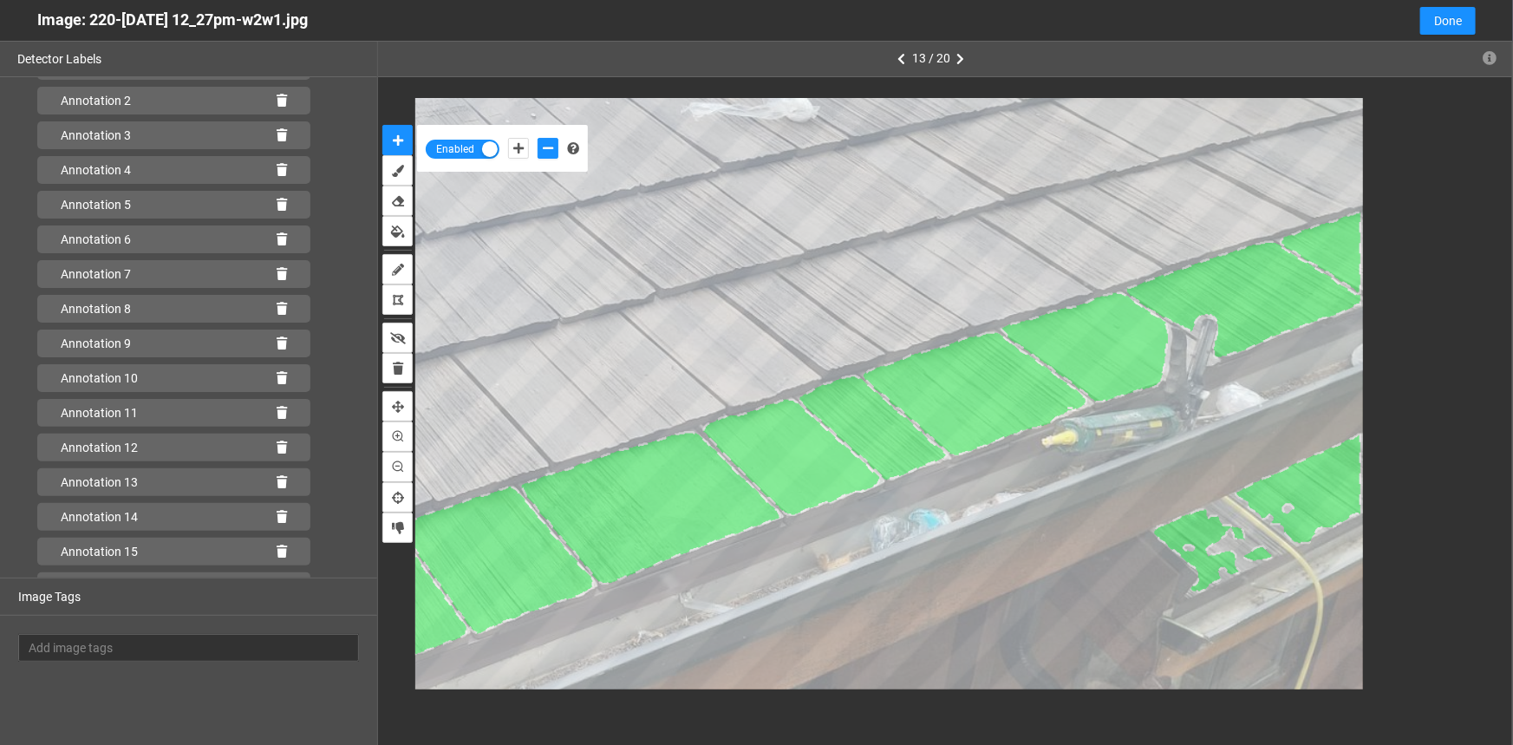
scroll to position [204, 0]
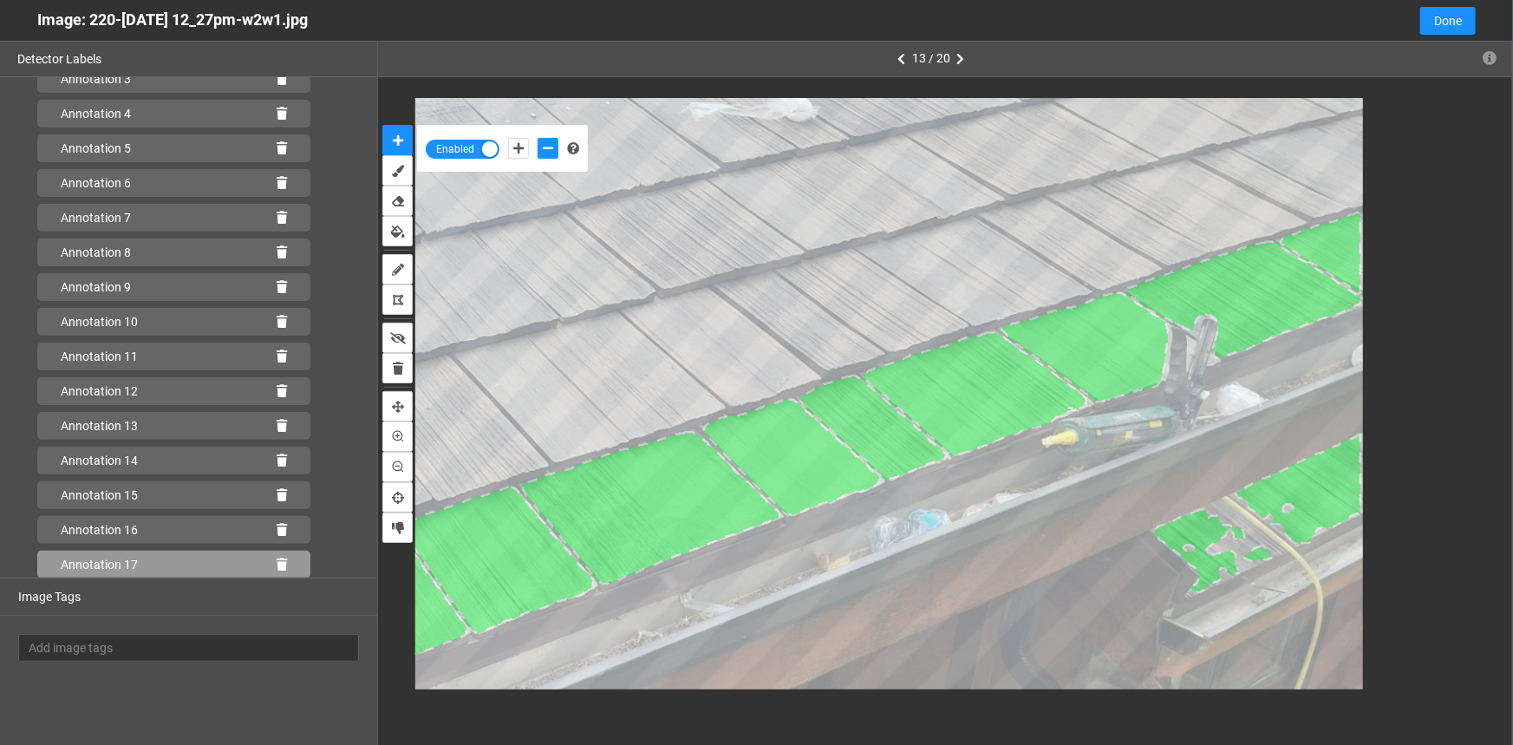
drag, startPoint x: 271, startPoint y: 564, endPoint x: 428, endPoint y: 556, distance: 156.3
click at [277, 563] on icon at bounding box center [282, 565] width 10 height 12
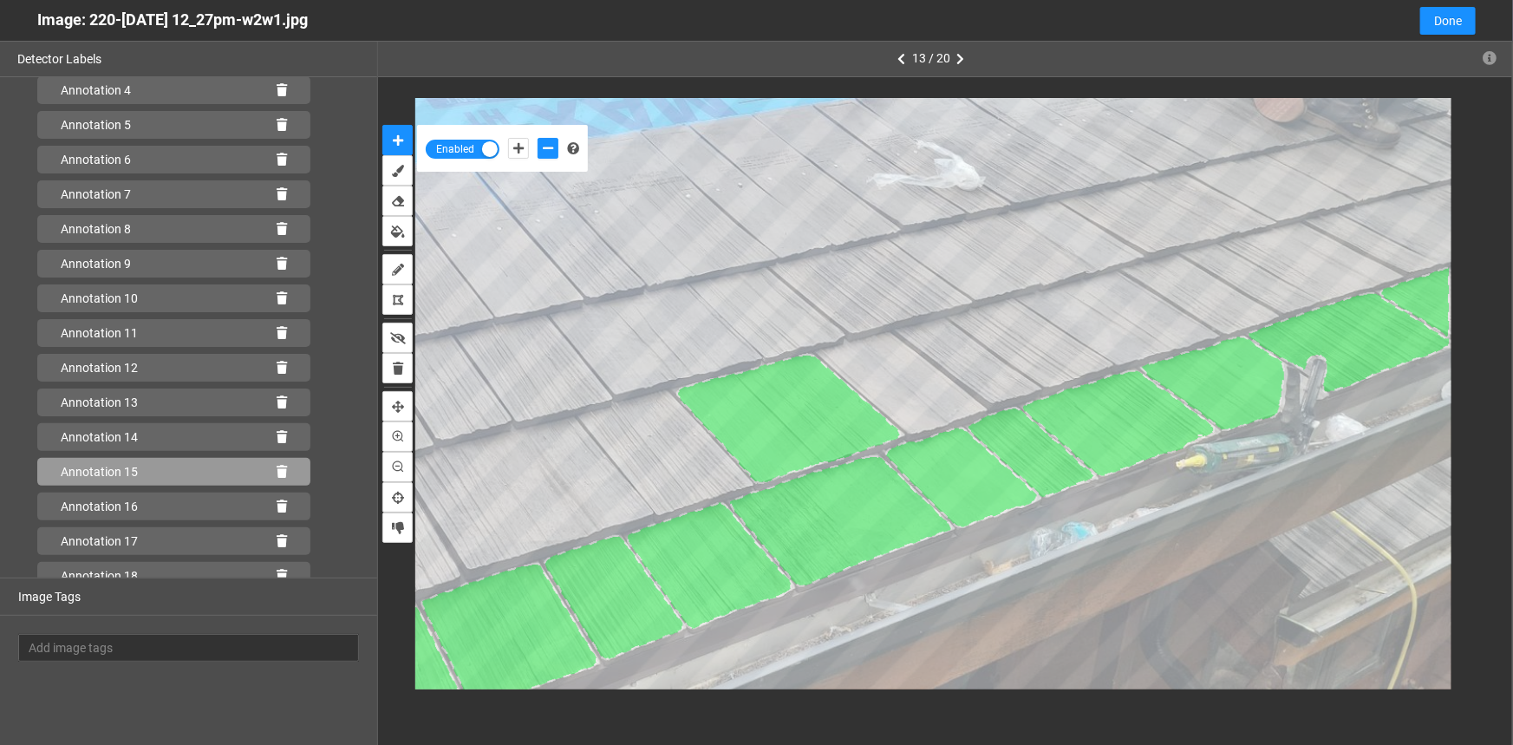
scroll to position [238, 0]
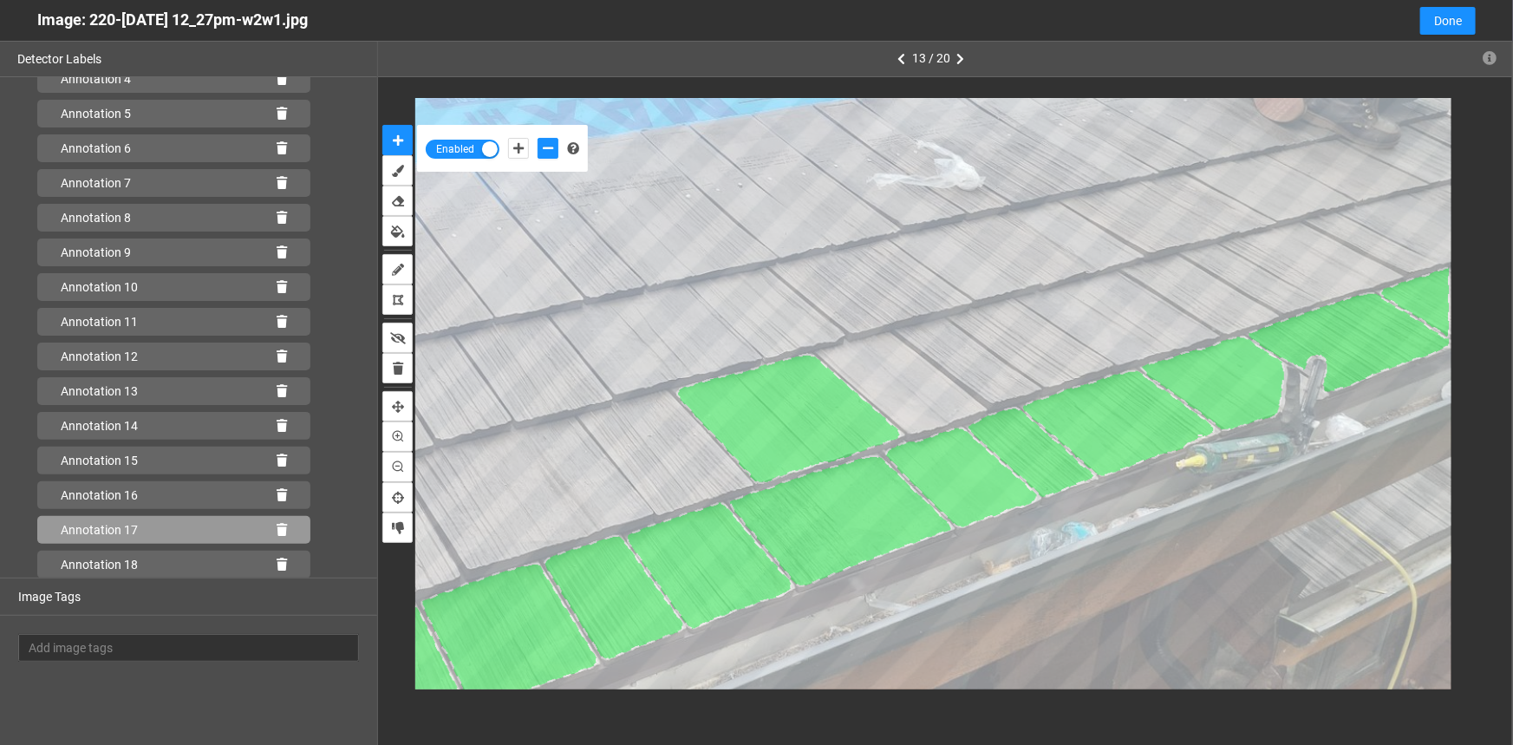
click at [277, 526] on icon at bounding box center [282, 530] width 10 height 12
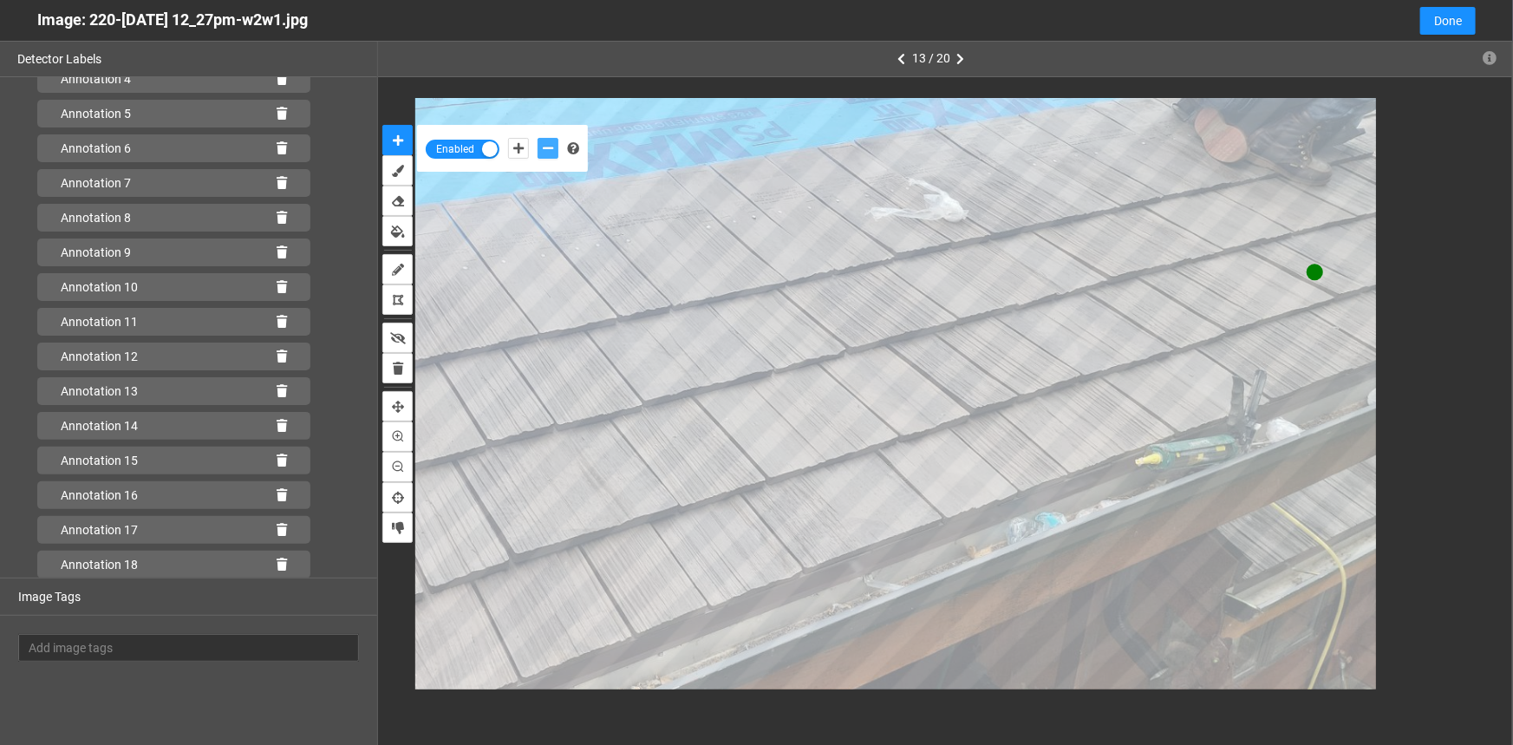
click at [546, 150] on icon "add-negative-points" at bounding box center [548, 148] width 10 height 12
click at [538, 138] on button "add-negative-points" at bounding box center [548, 148] width 21 height 21
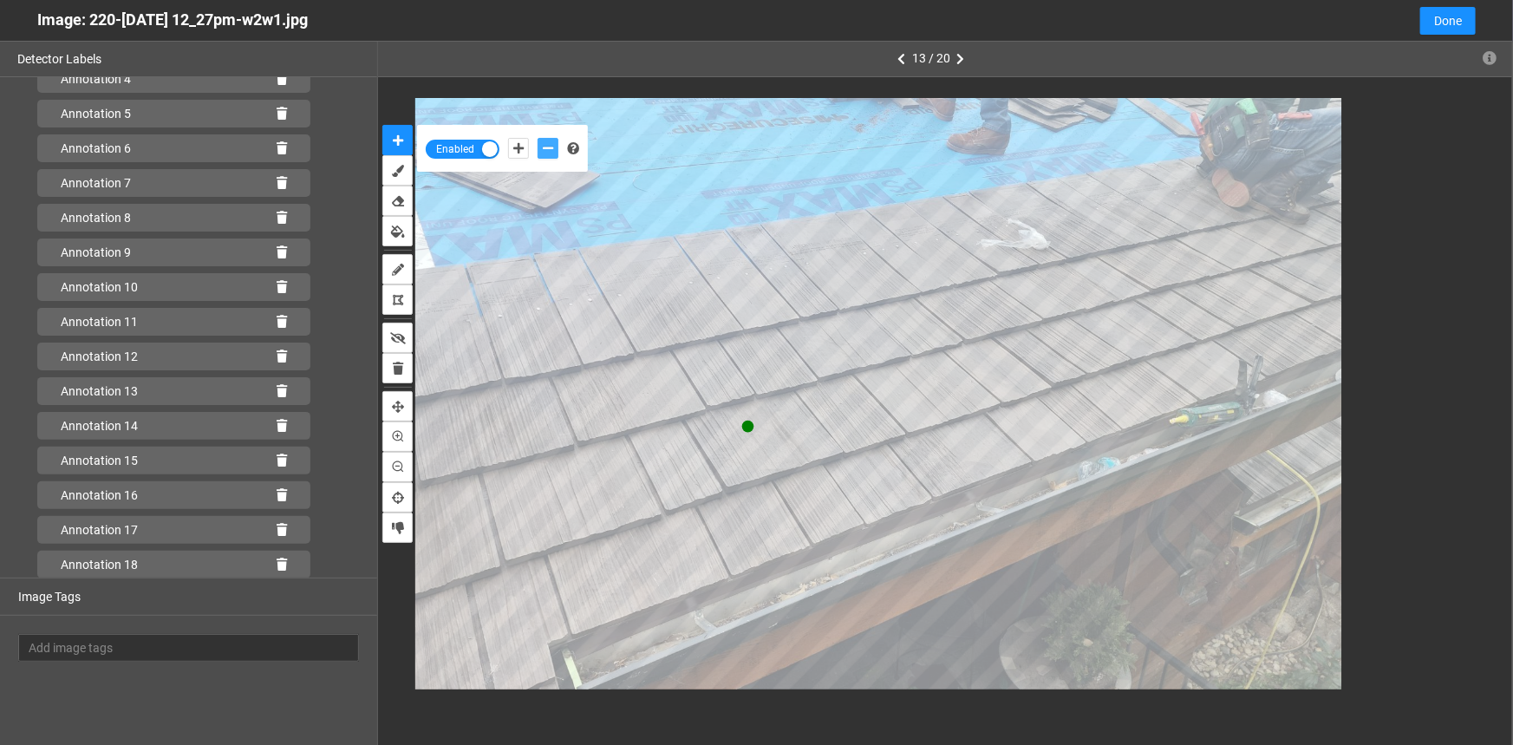
click at [538, 138] on button "add-negative-points" at bounding box center [548, 148] width 21 height 21
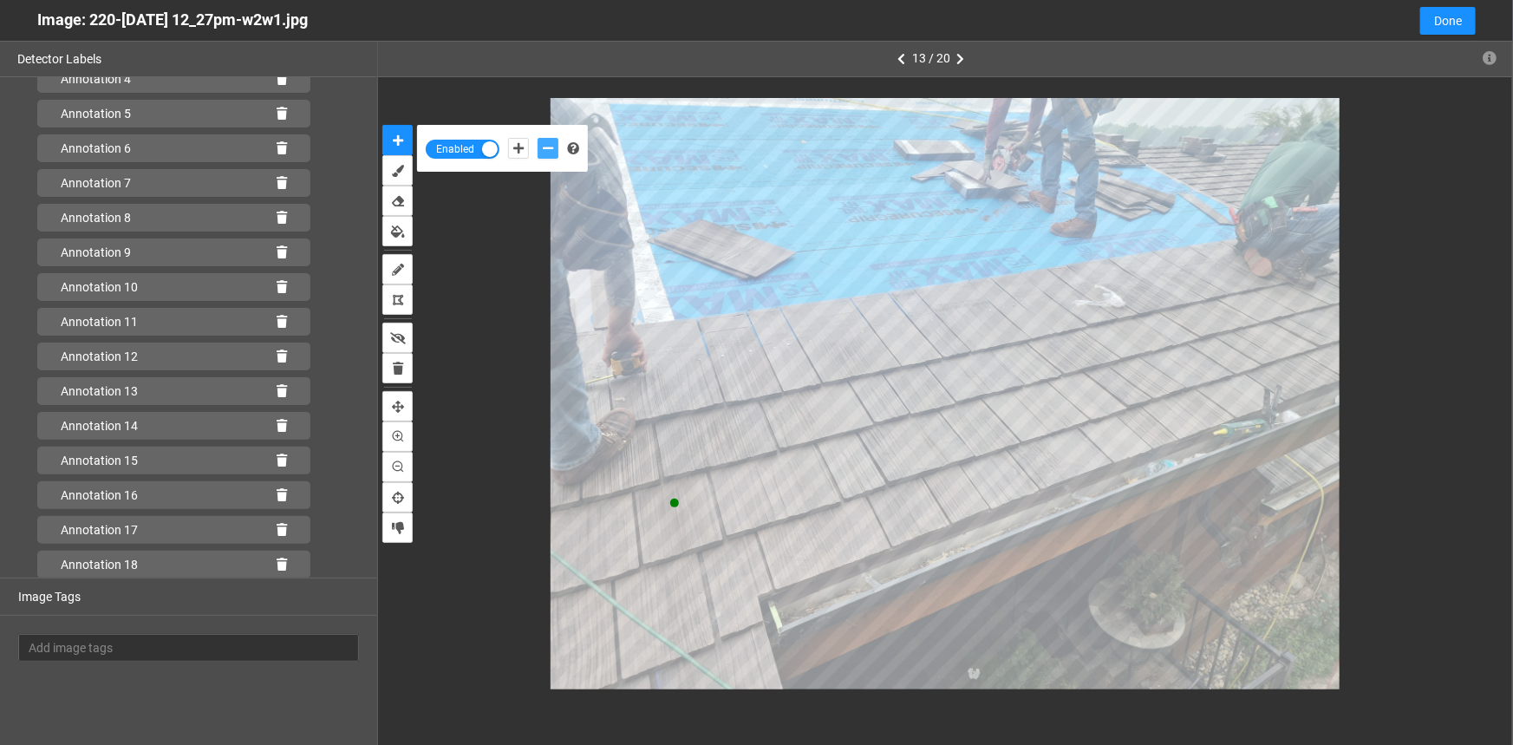
click at [538, 138] on button "add-negative-points" at bounding box center [548, 148] width 21 height 21
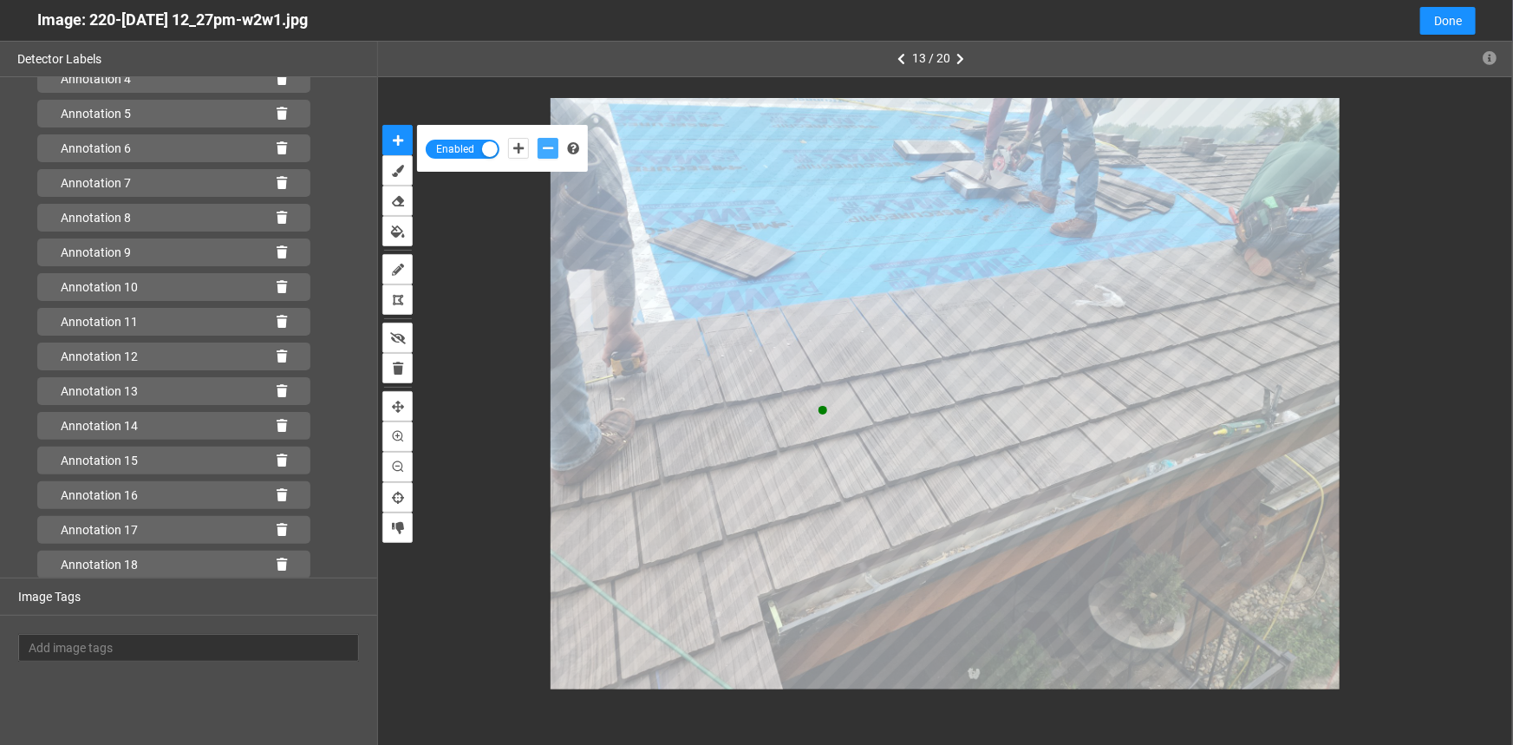
click at [538, 138] on button "add-negative-points" at bounding box center [548, 148] width 21 height 21
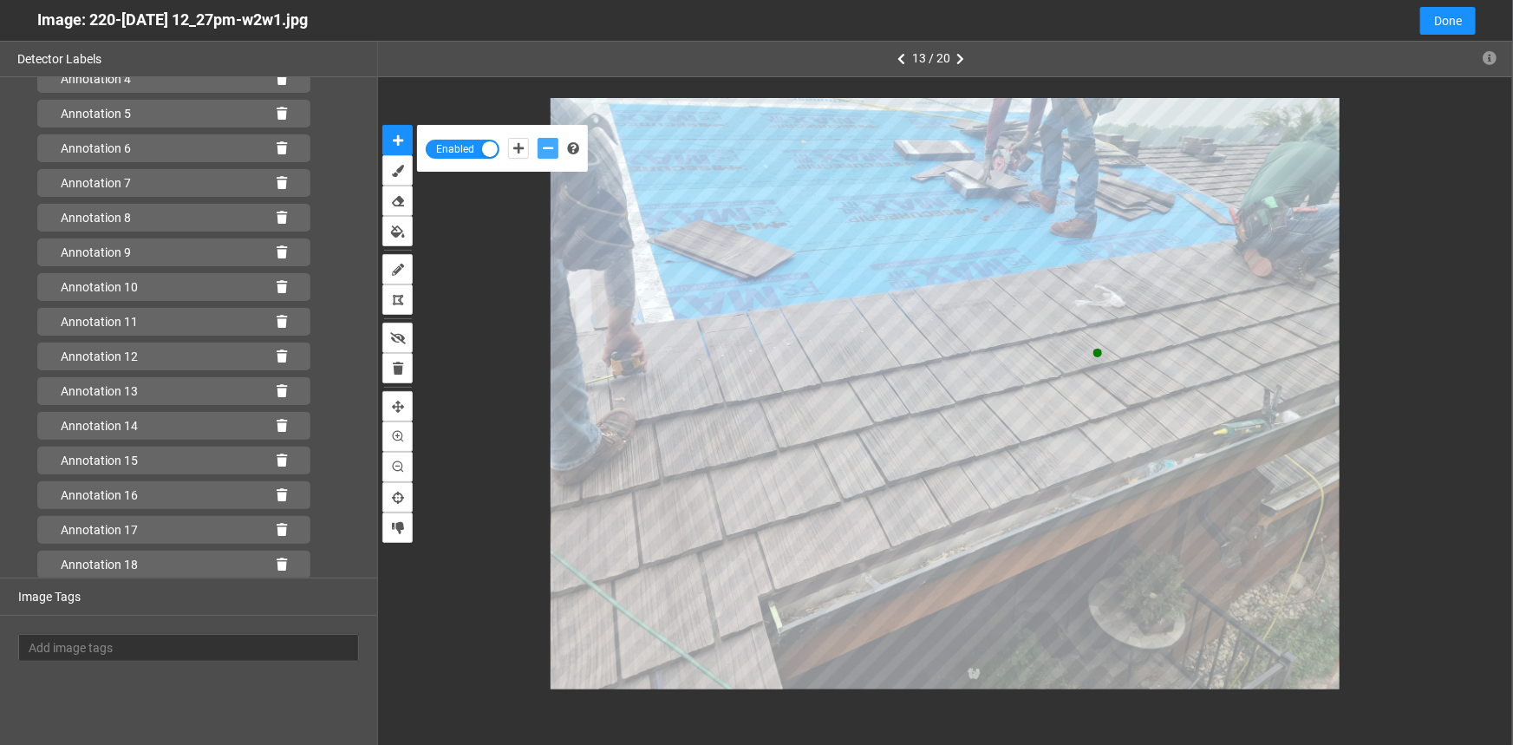
click at [538, 138] on button "add-negative-points" at bounding box center [548, 148] width 21 height 21
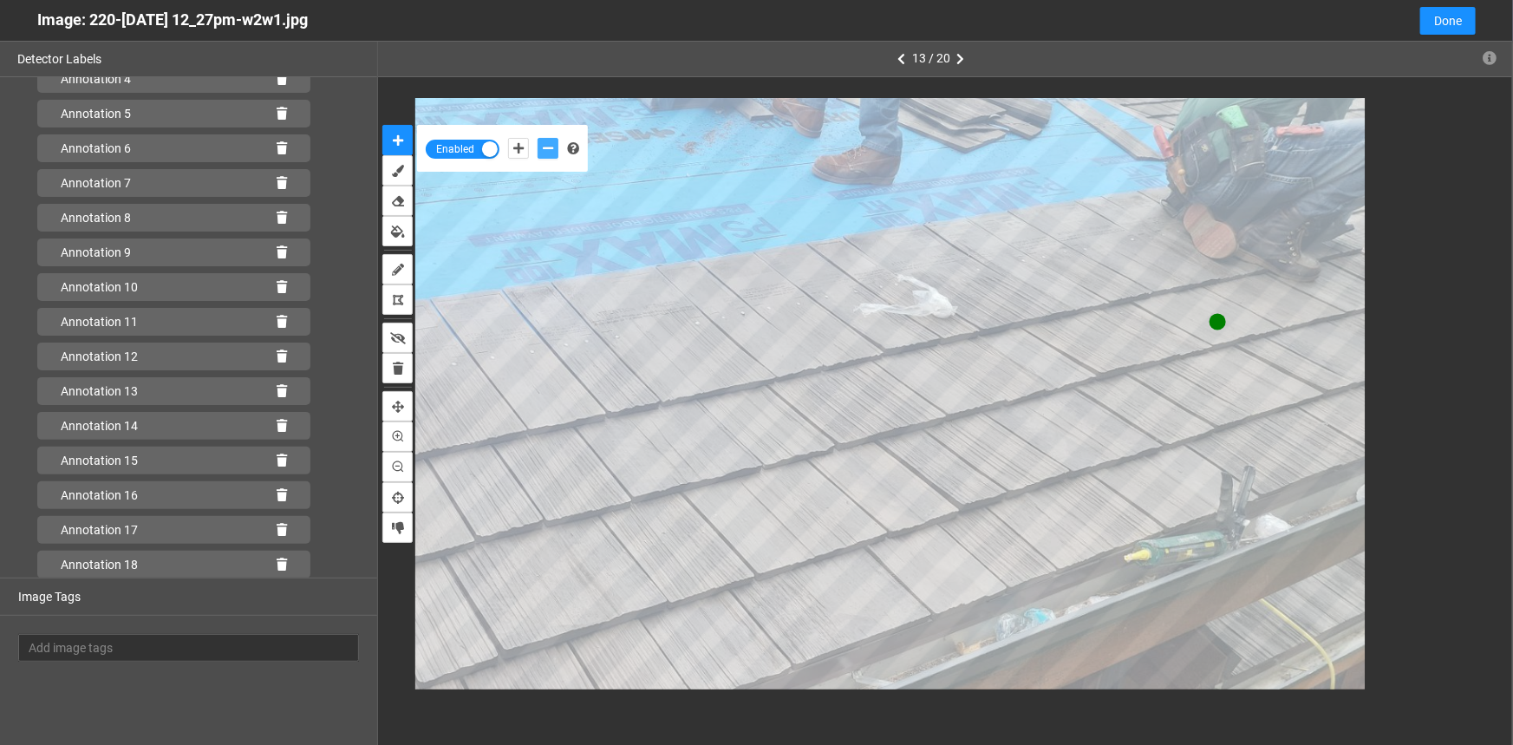
click at [538, 138] on button "add-negative-points" at bounding box center [548, 148] width 21 height 21
click at [548, 145] on icon "add-negative-points" at bounding box center [548, 148] width 10 height 12
click at [538, 138] on button "add-negative-points" at bounding box center [548, 148] width 21 height 21
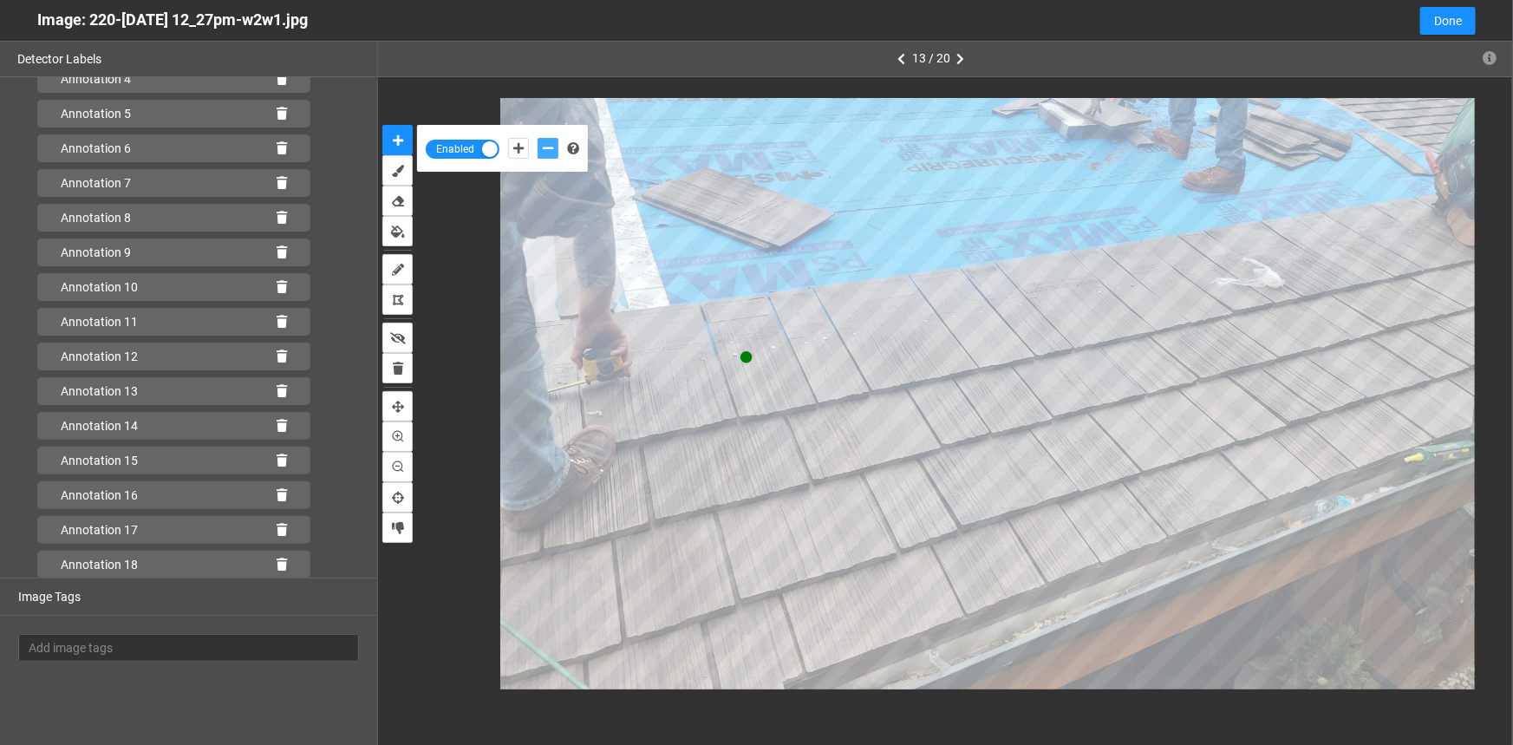
click at [538, 138] on button "add-negative-points" at bounding box center [548, 148] width 21 height 21
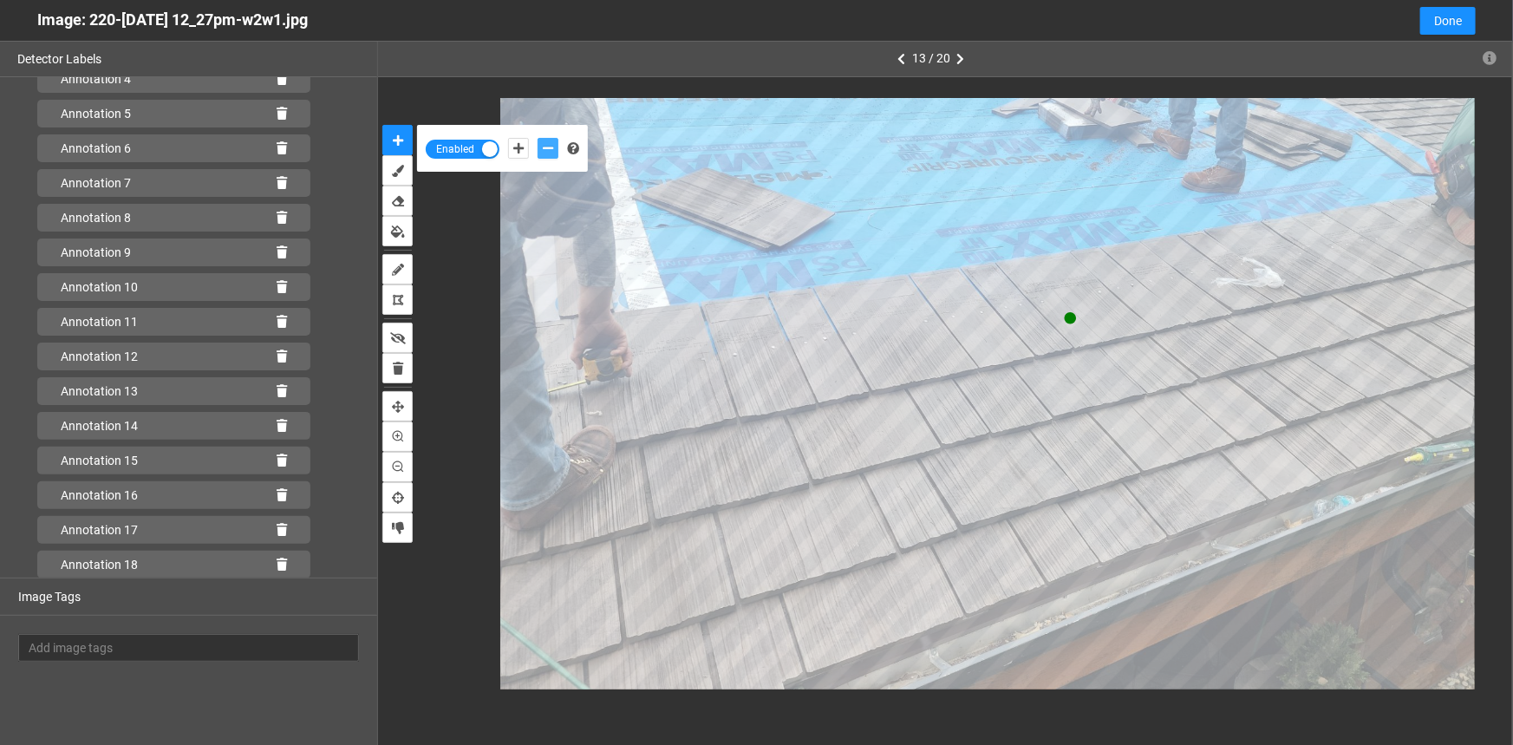
click at [538, 138] on button "add-negative-points" at bounding box center [548, 148] width 21 height 21
click at [549, 145] on icon "add-negative-points" at bounding box center [548, 148] width 10 height 12
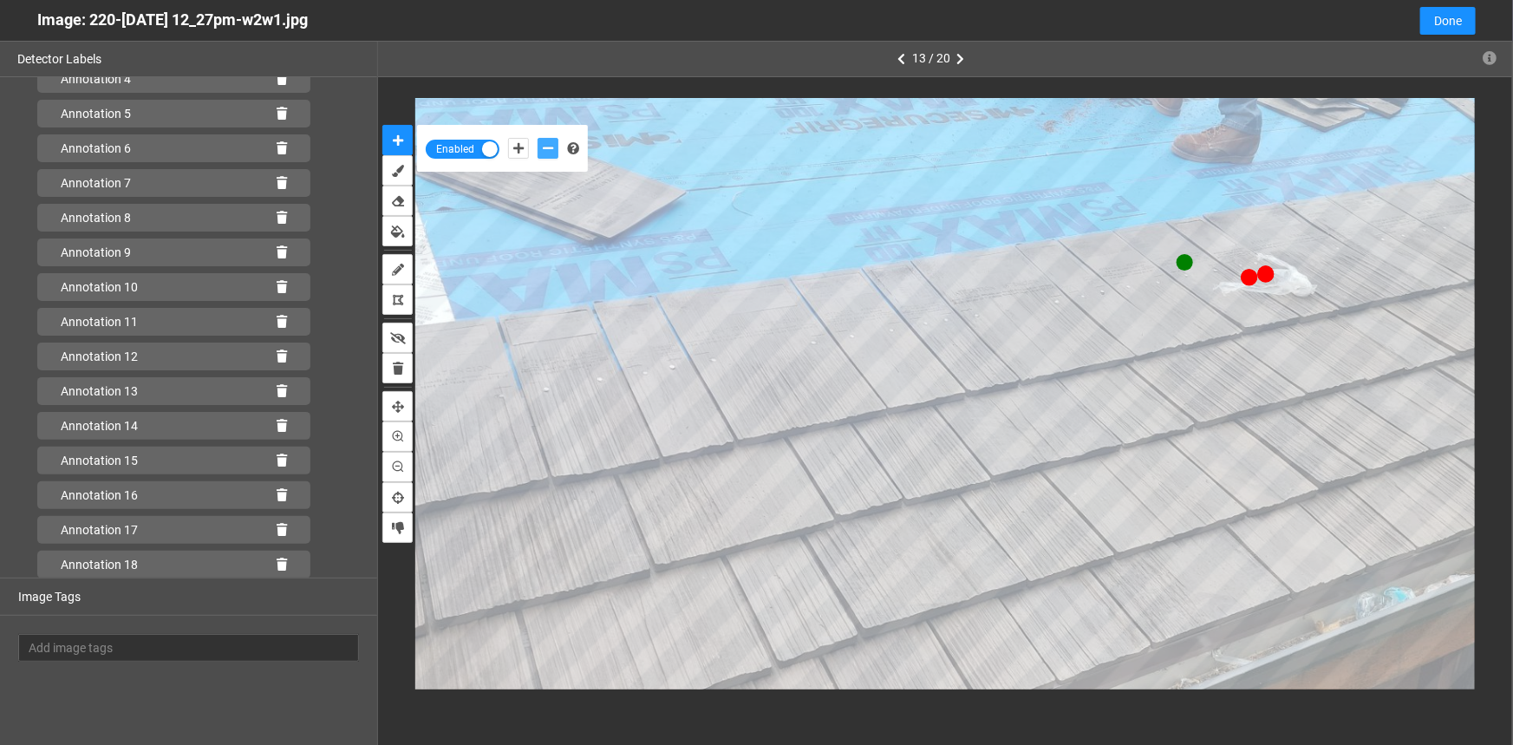
click at [538, 138] on button "add-negative-points" at bounding box center [548, 148] width 21 height 21
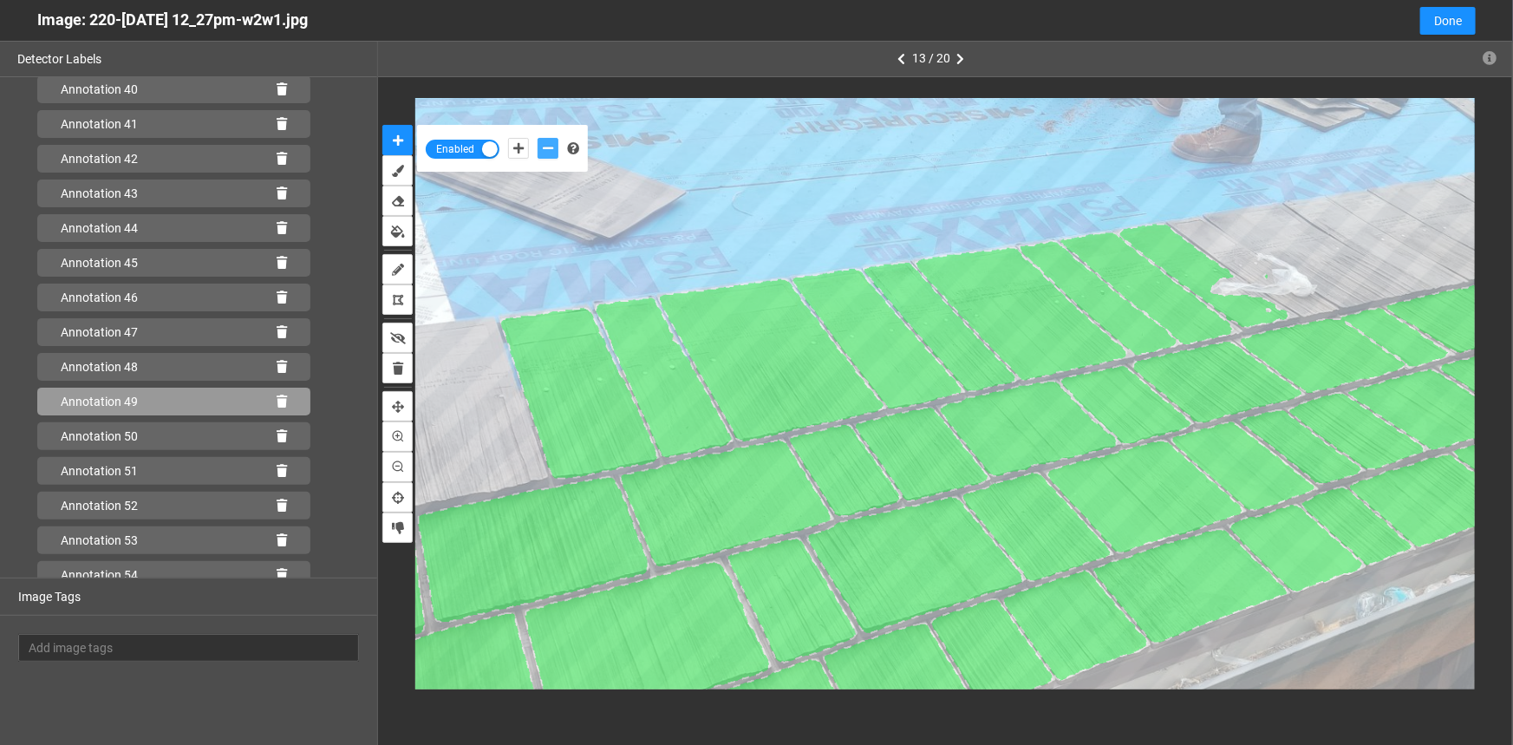
scroll to position [1556, 0]
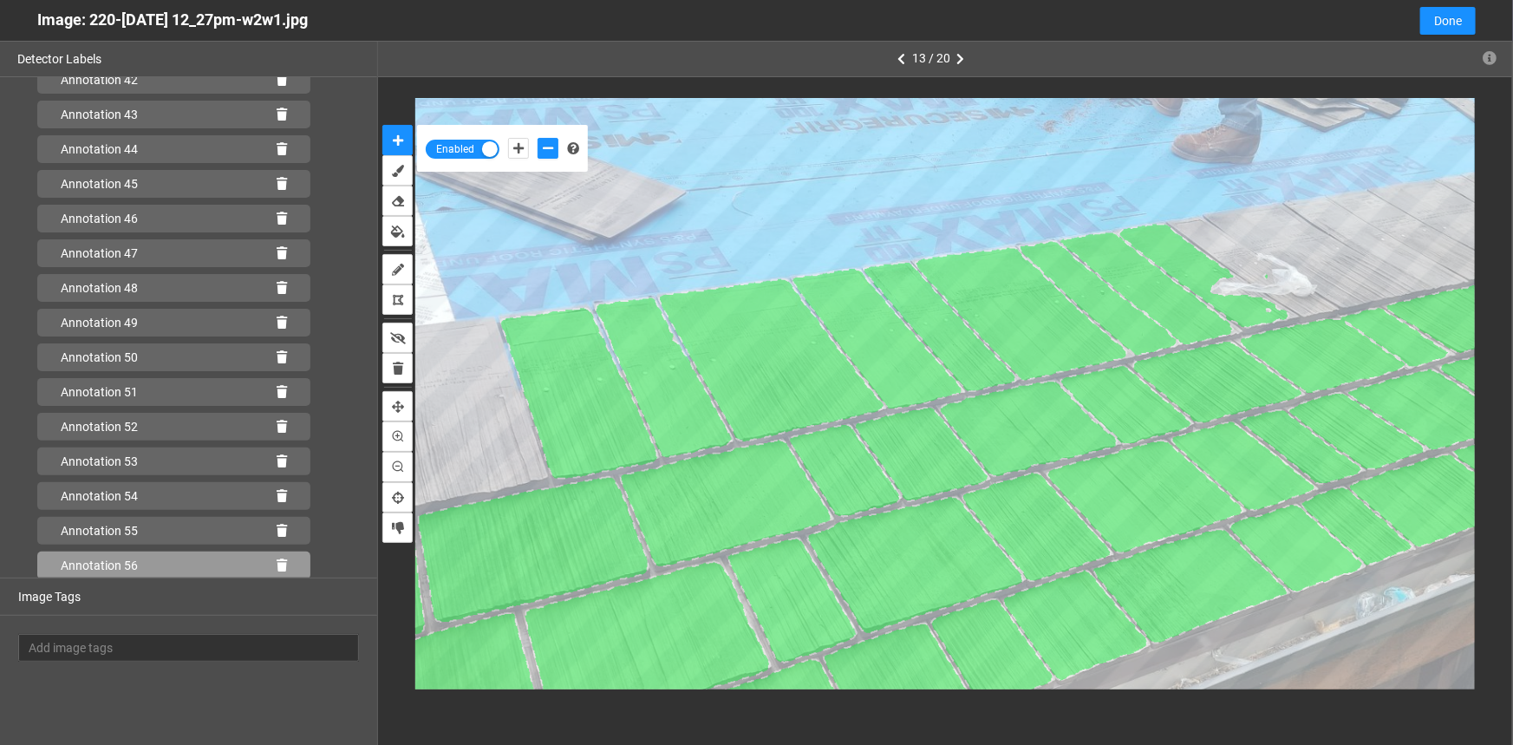
click at [277, 564] on icon at bounding box center [282, 565] width 10 height 12
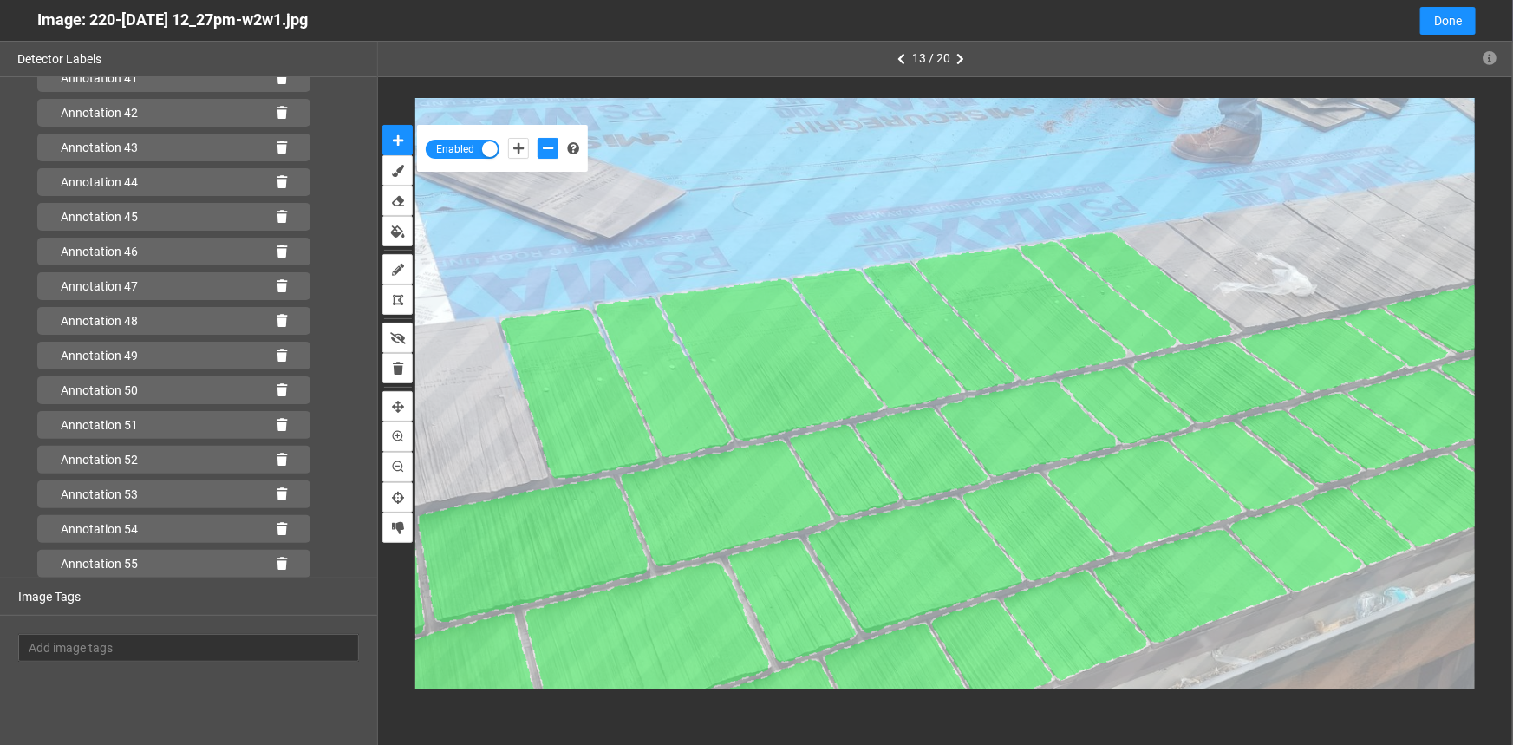
scroll to position [1521, 0]
click at [517, 150] on icon "add-positive-points" at bounding box center [518, 148] width 10 height 12
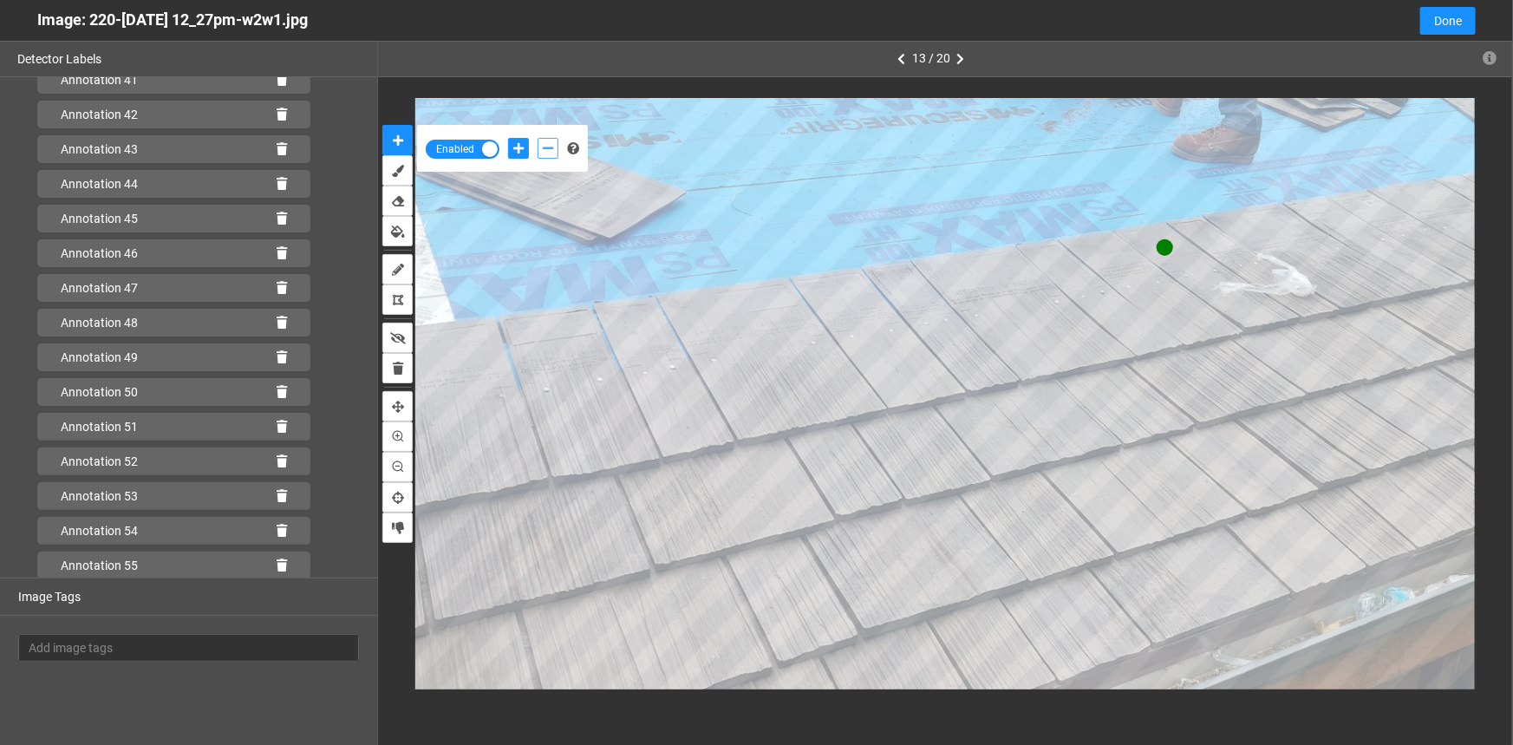
drag, startPoint x: 546, startPoint y: 147, endPoint x: 573, endPoint y: 164, distance: 32.0
click at [546, 147] on icon "add-negative-points" at bounding box center [548, 148] width 10 height 12
click at [538, 138] on button "add-negative-points" at bounding box center [548, 148] width 21 height 21
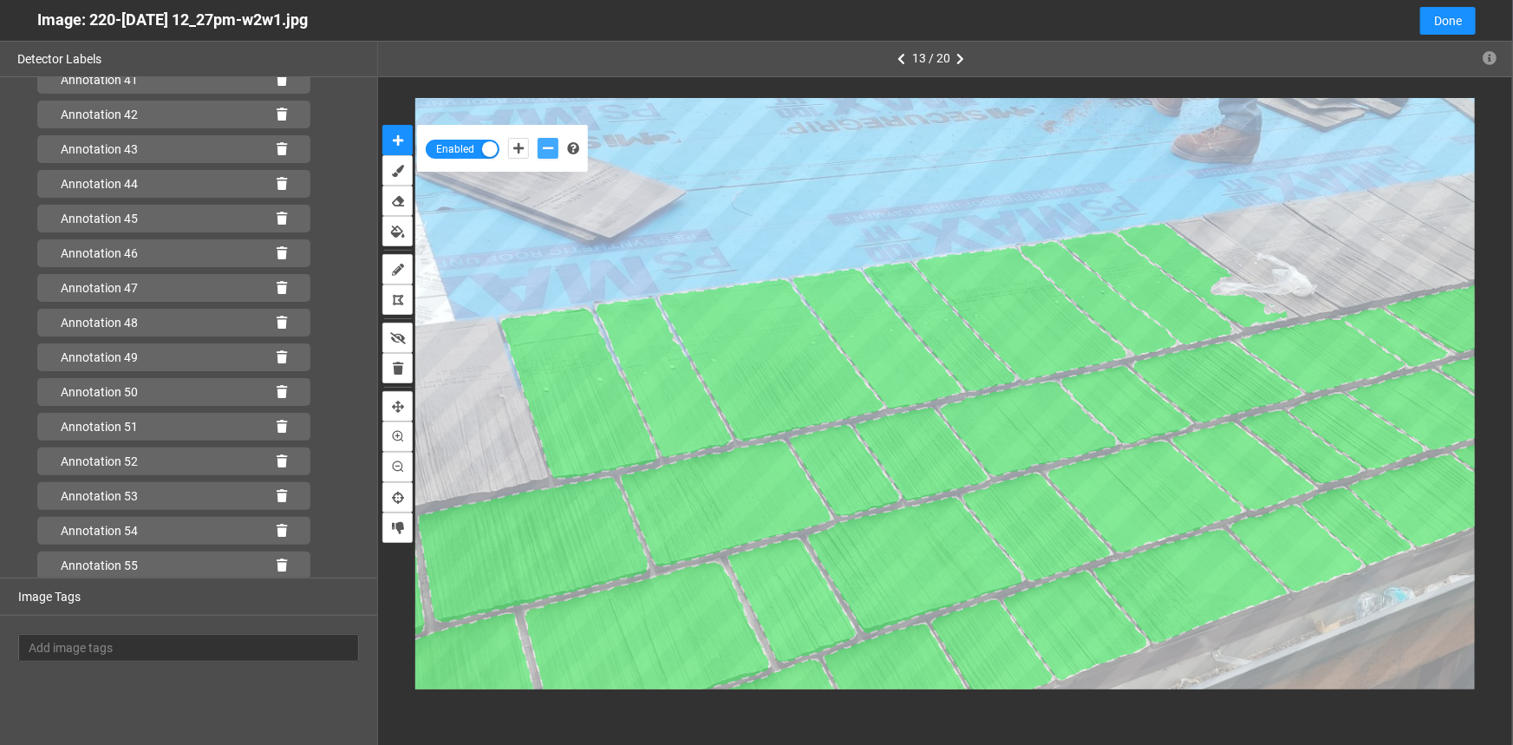
scroll to position [1556, 0]
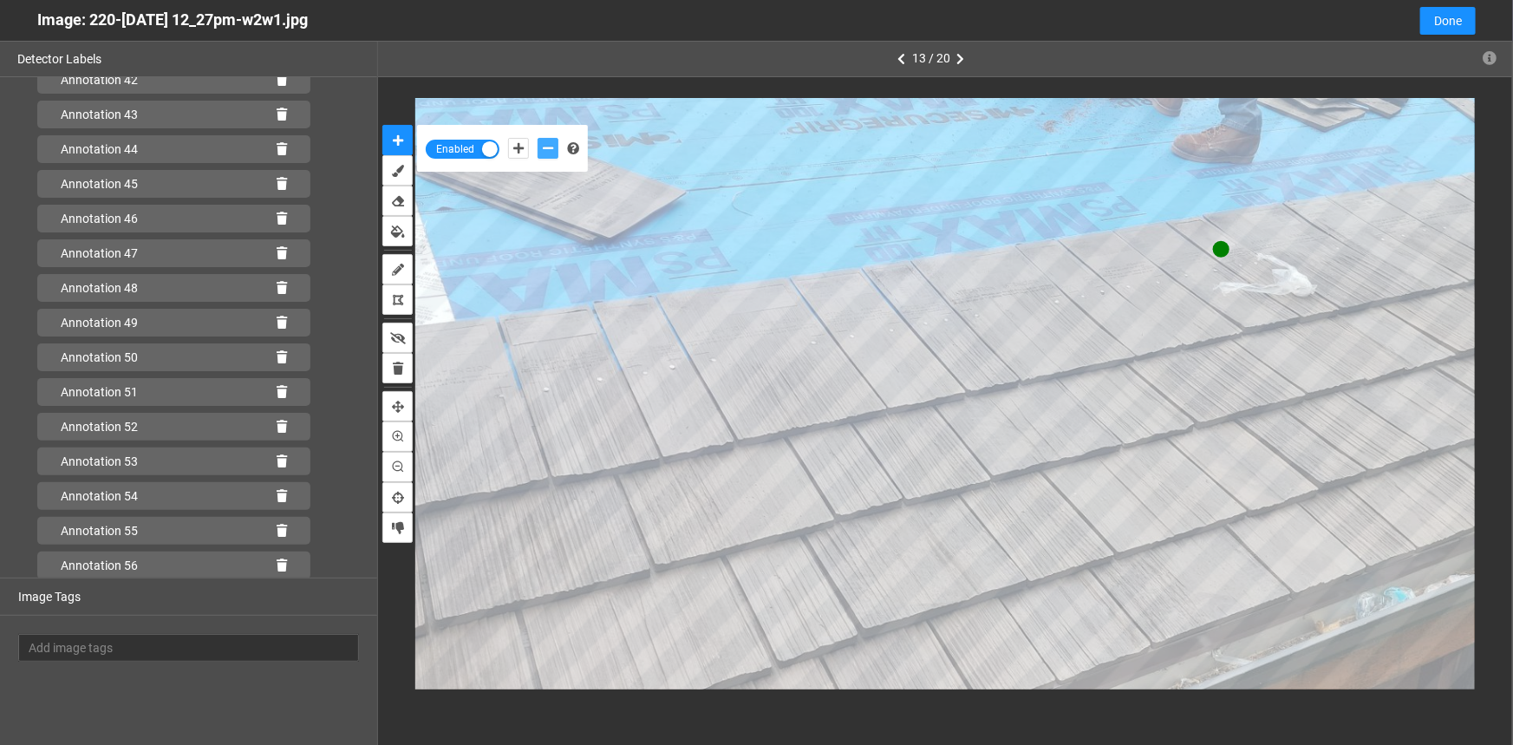
click at [538, 138] on button "add-negative-points" at bounding box center [548, 148] width 21 height 21
click at [546, 145] on icon "add-negative-points" at bounding box center [548, 148] width 10 height 12
click at [538, 138] on button "add-negative-points" at bounding box center [548, 148] width 21 height 21
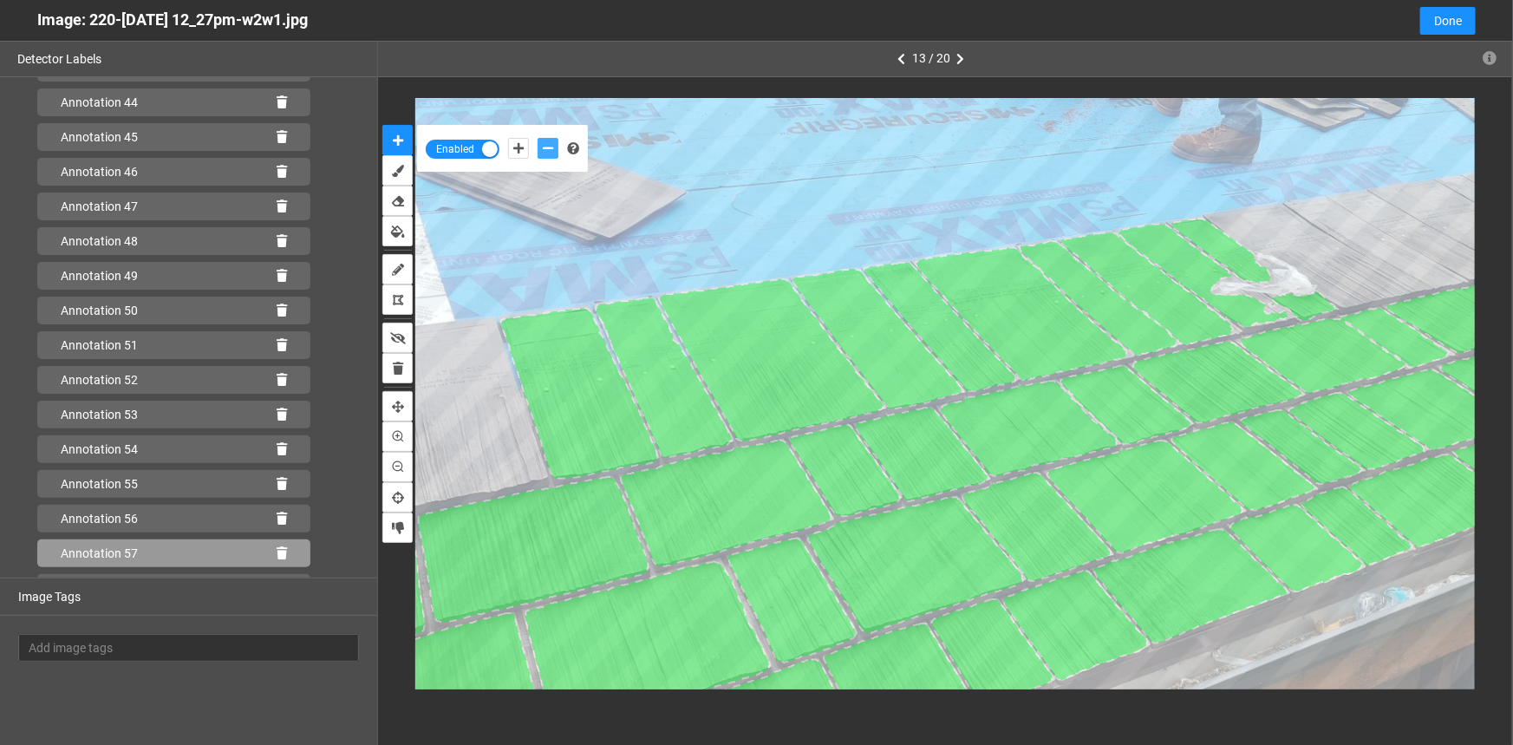
scroll to position [1625, 0]
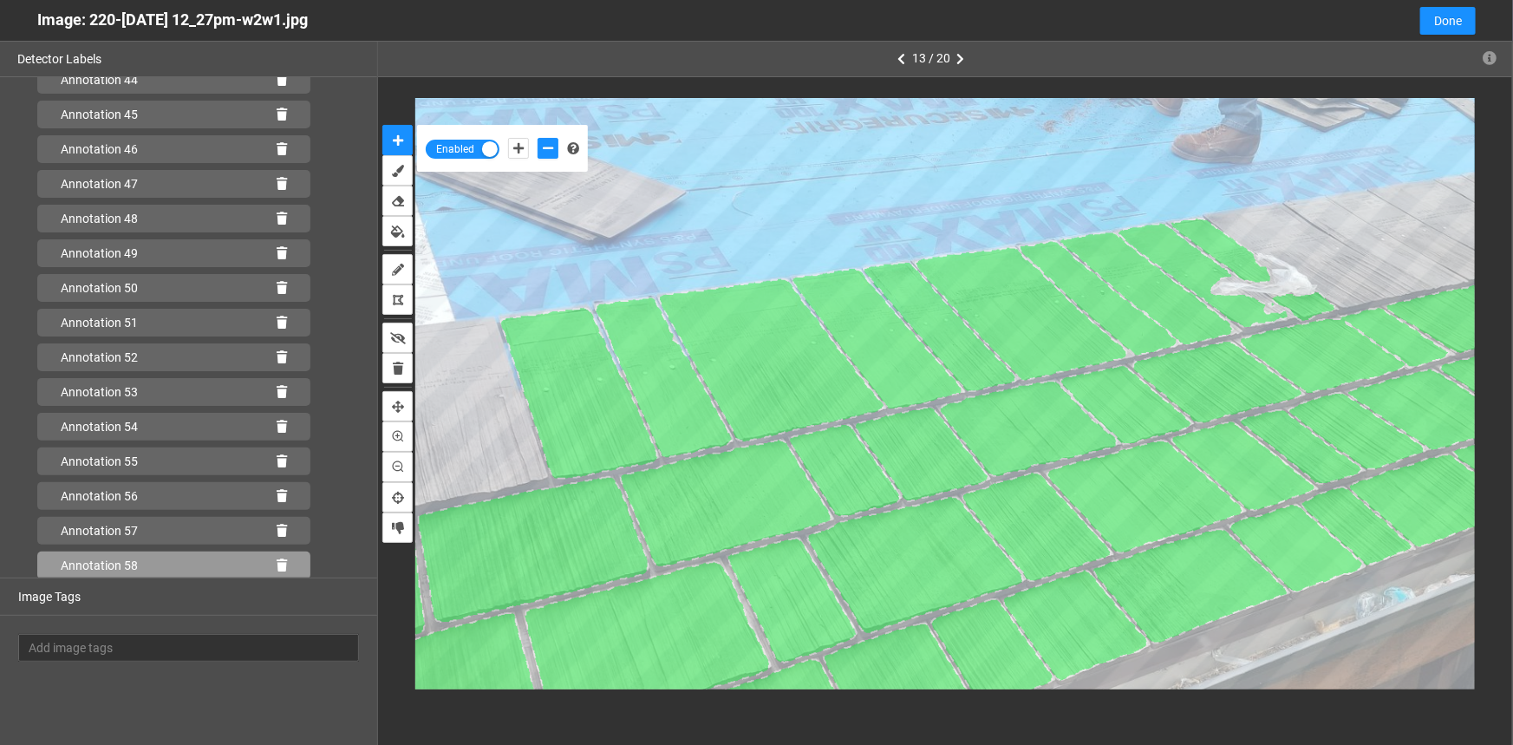
click at [277, 564] on icon at bounding box center [282, 565] width 10 height 12
click at [277, 559] on icon at bounding box center [282, 565] width 10 height 12
click at [277, 561] on icon at bounding box center [282, 565] width 10 height 12
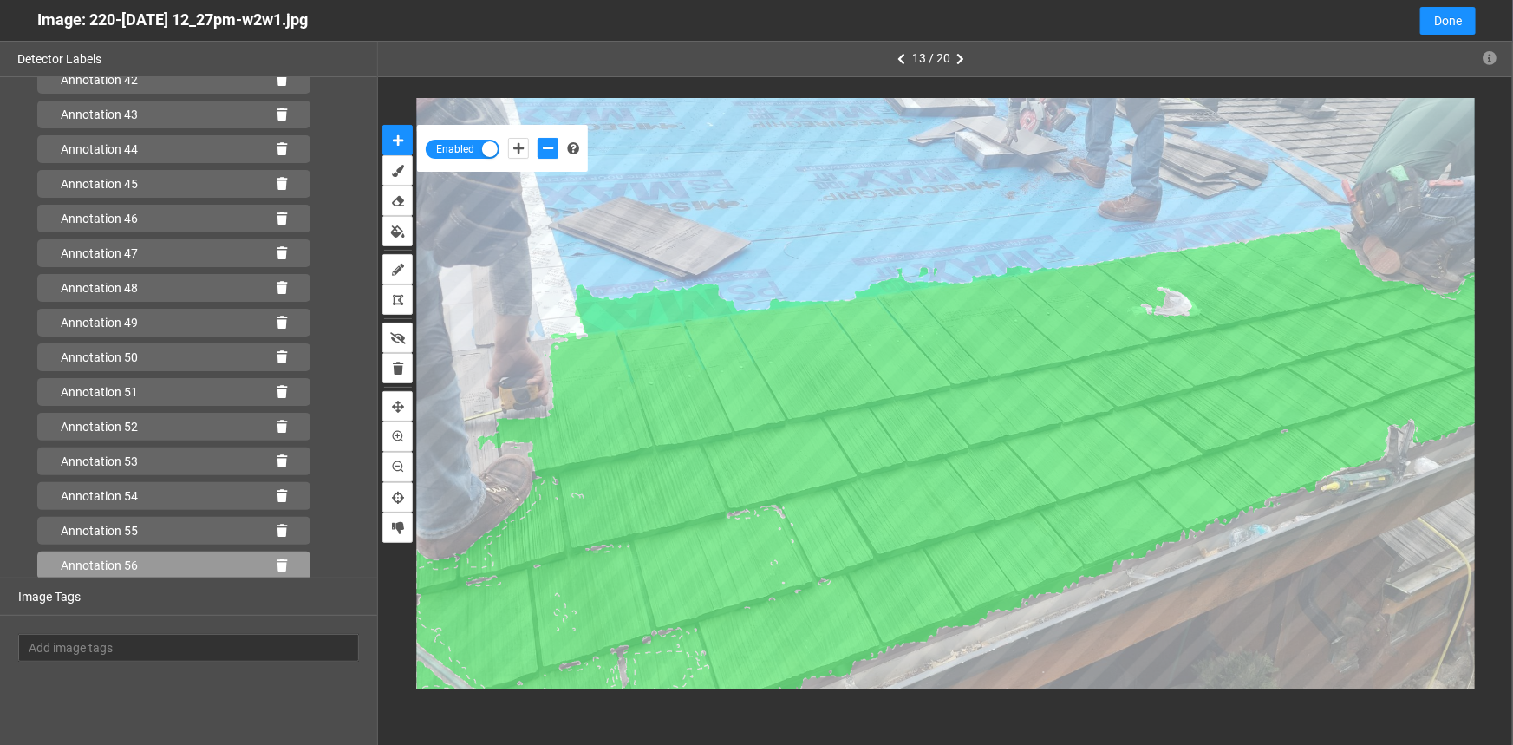
click at [277, 560] on icon at bounding box center [282, 565] width 10 height 12
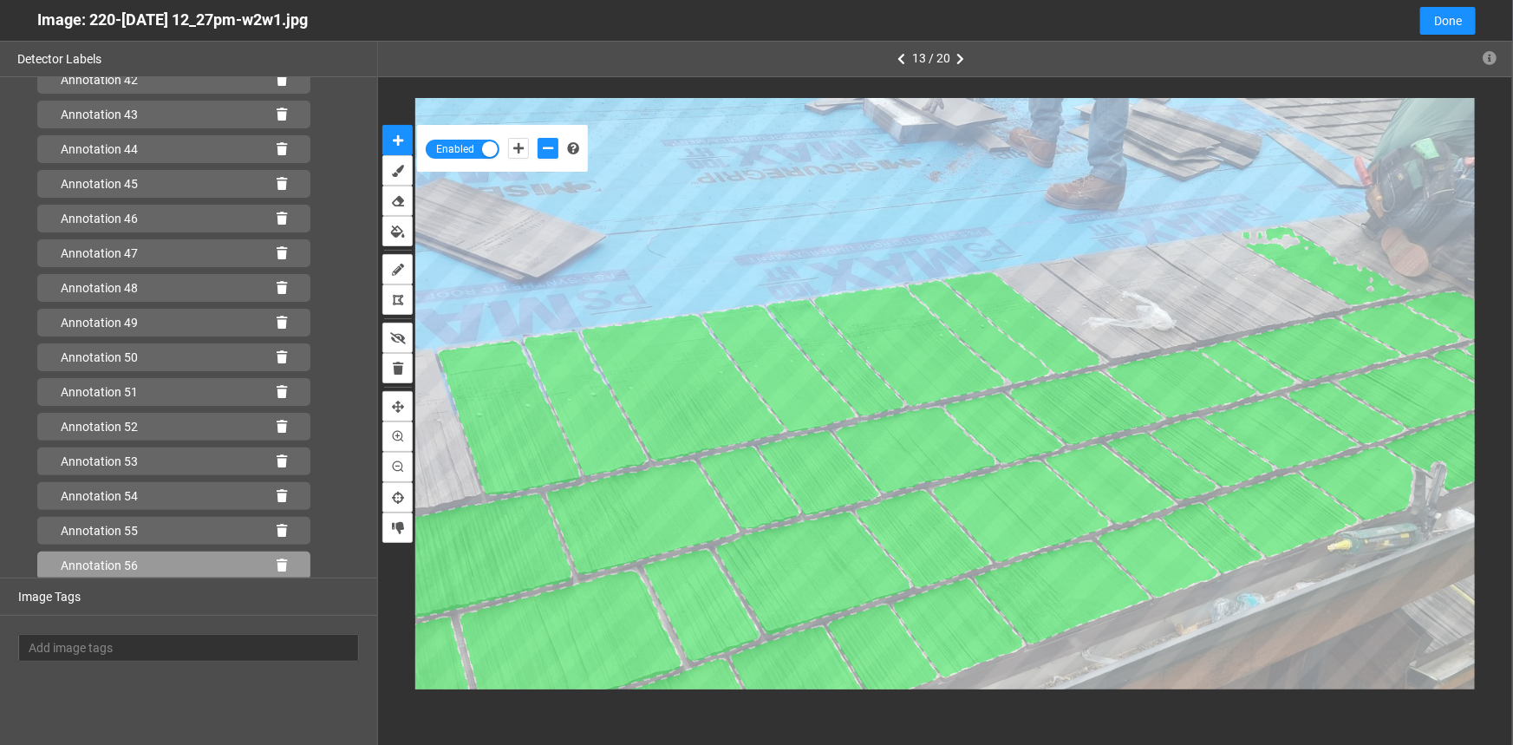
click at [277, 562] on icon at bounding box center [282, 565] width 10 height 12
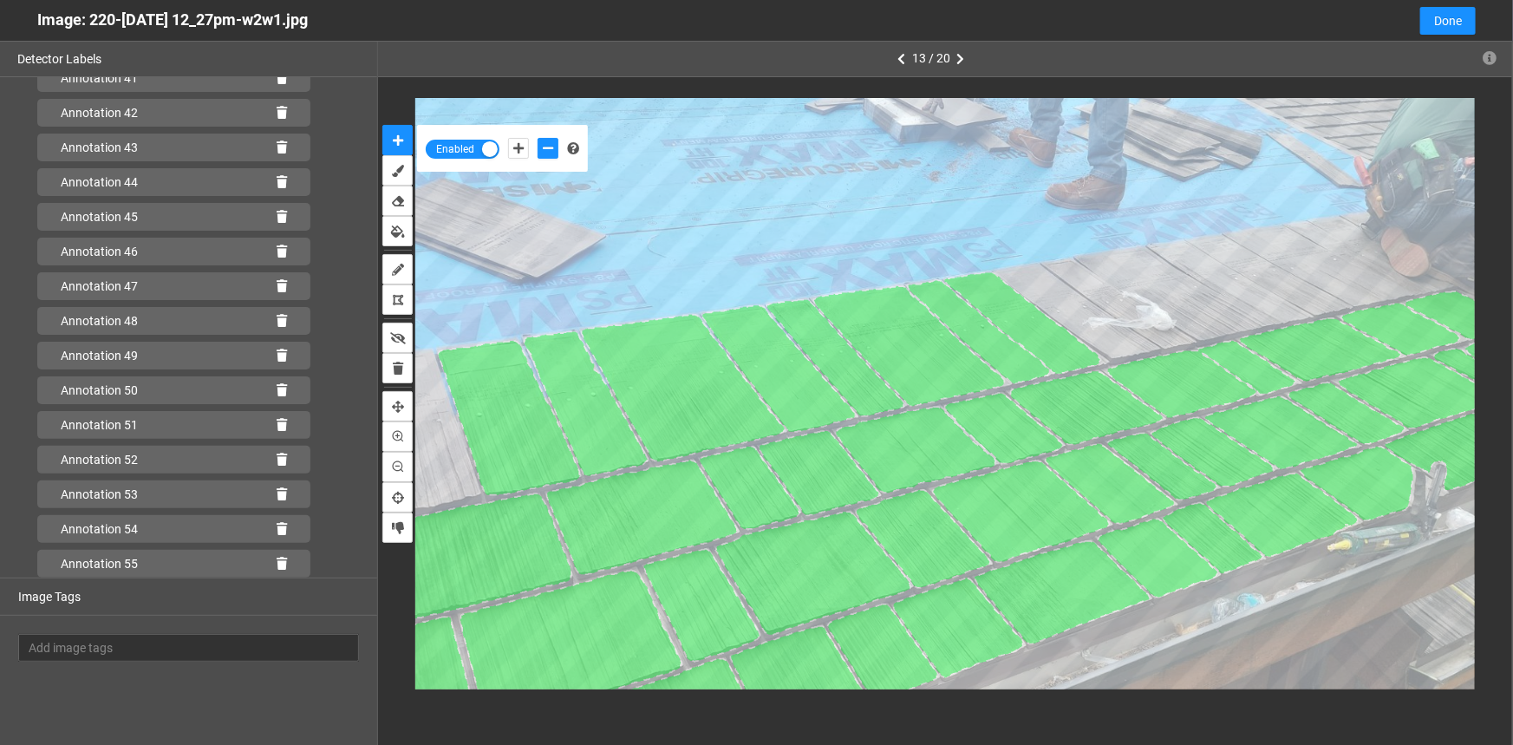
scroll to position [1521, 0]
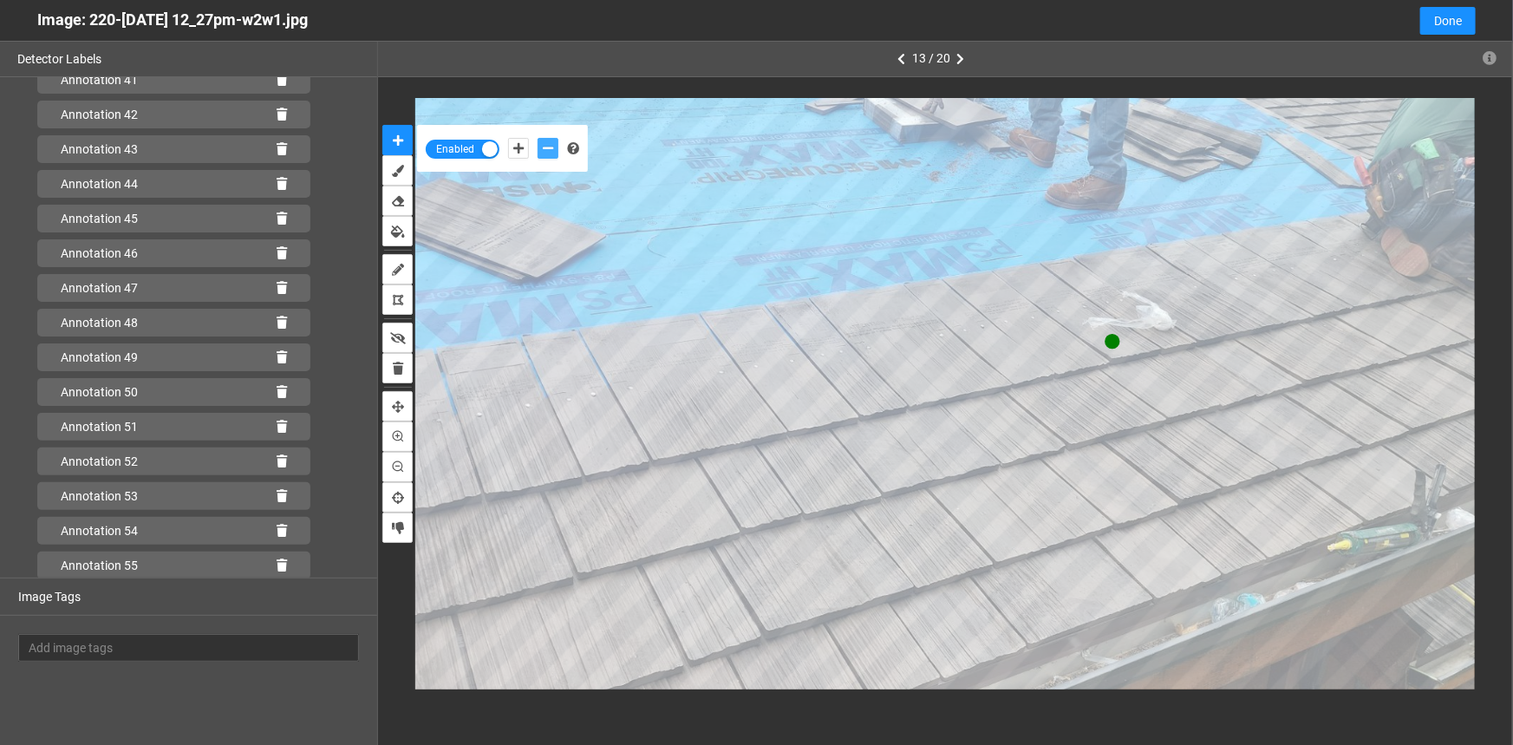
click at [538, 147] on button "add-negative-points" at bounding box center [548, 148] width 21 height 21
click at [538, 138] on button "add-negative-points" at bounding box center [548, 148] width 21 height 21
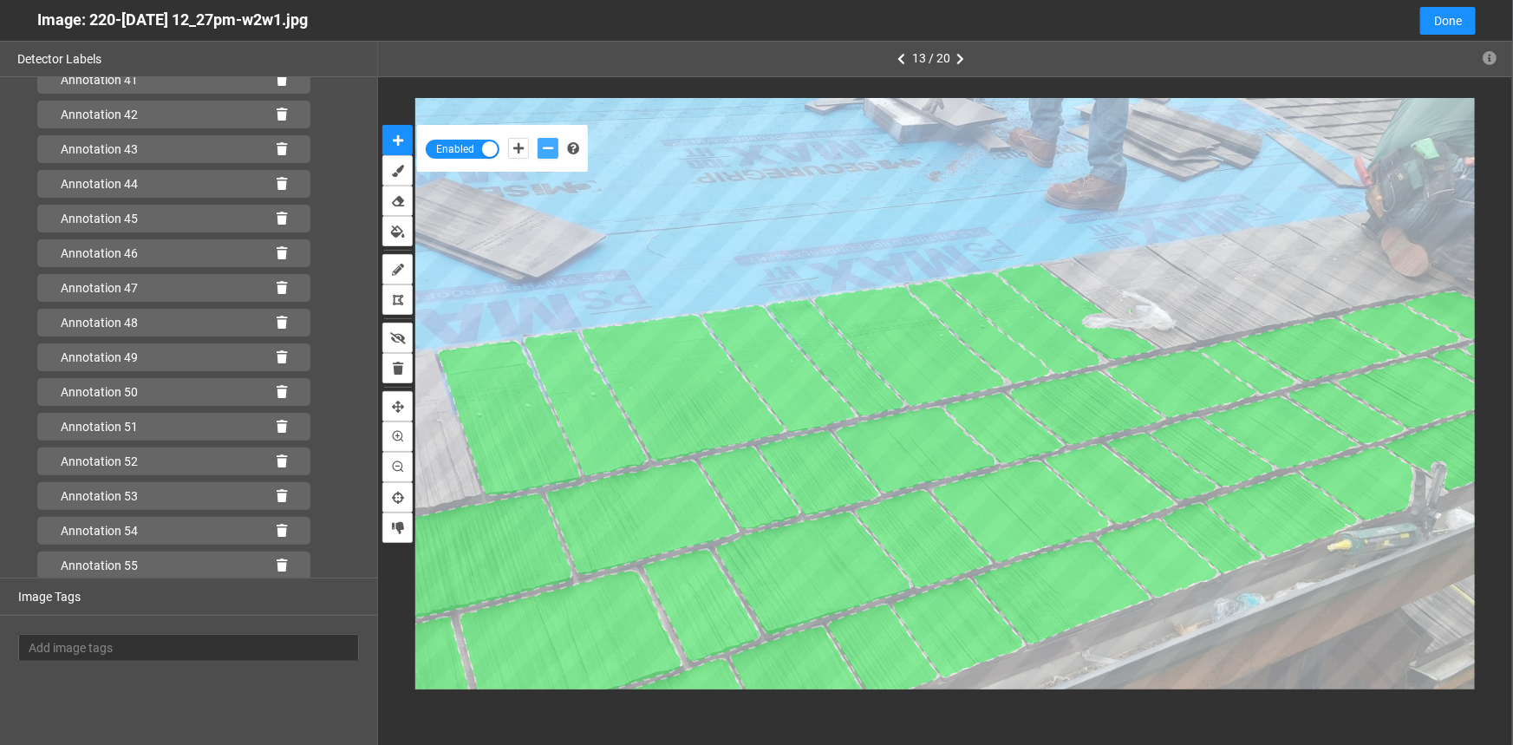
scroll to position [1556, 0]
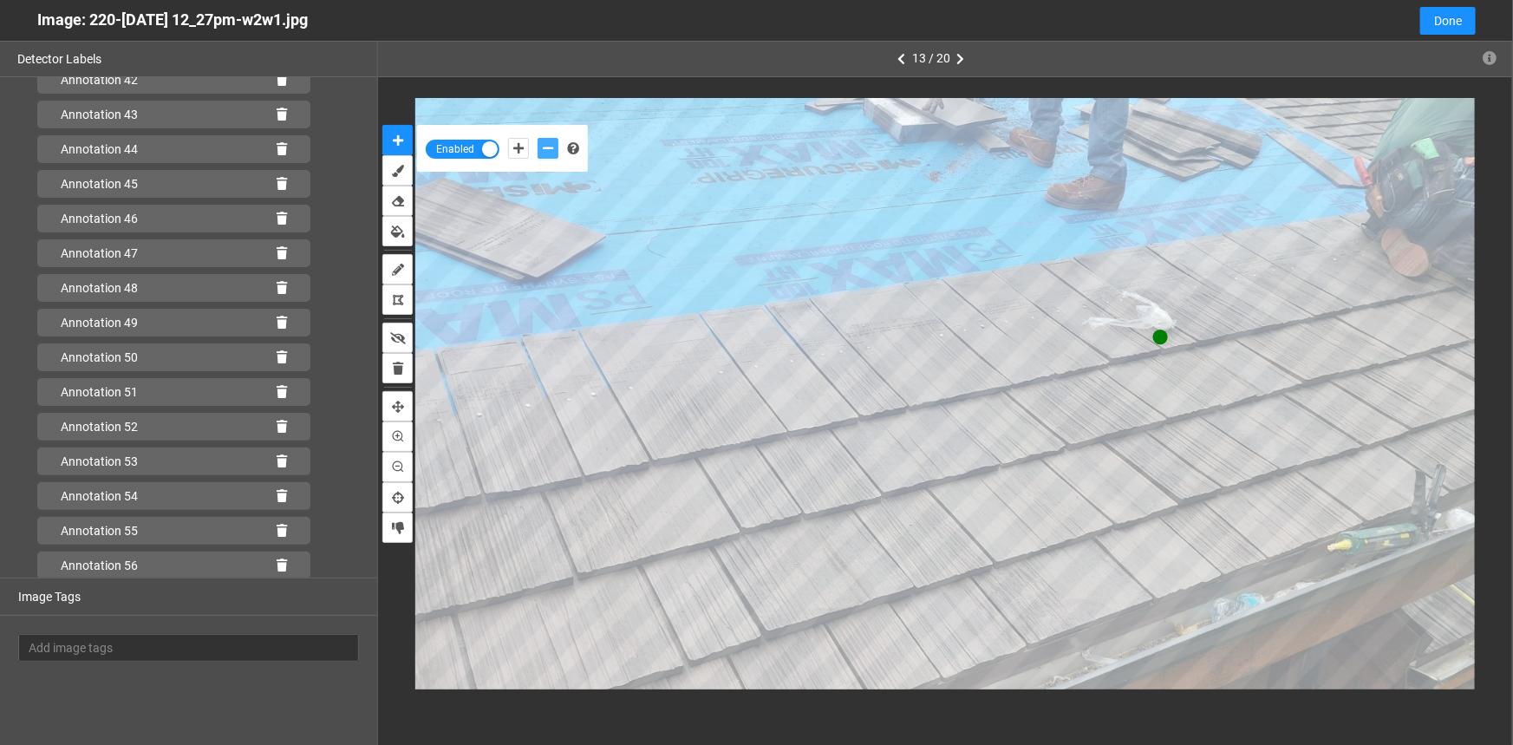
click at [538, 138] on button "add-negative-points" at bounding box center [548, 148] width 21 height 21
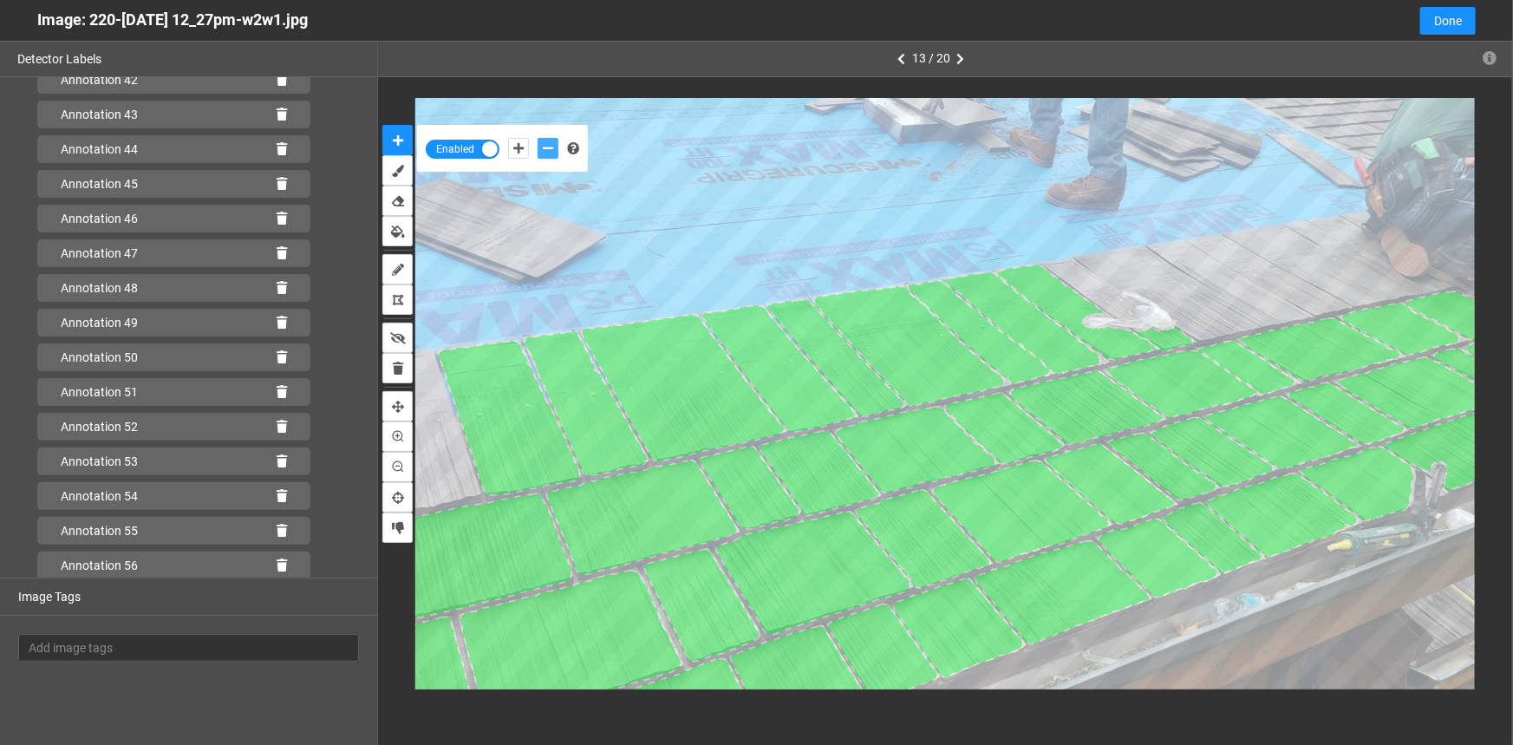
scroll to position [1591, 0]
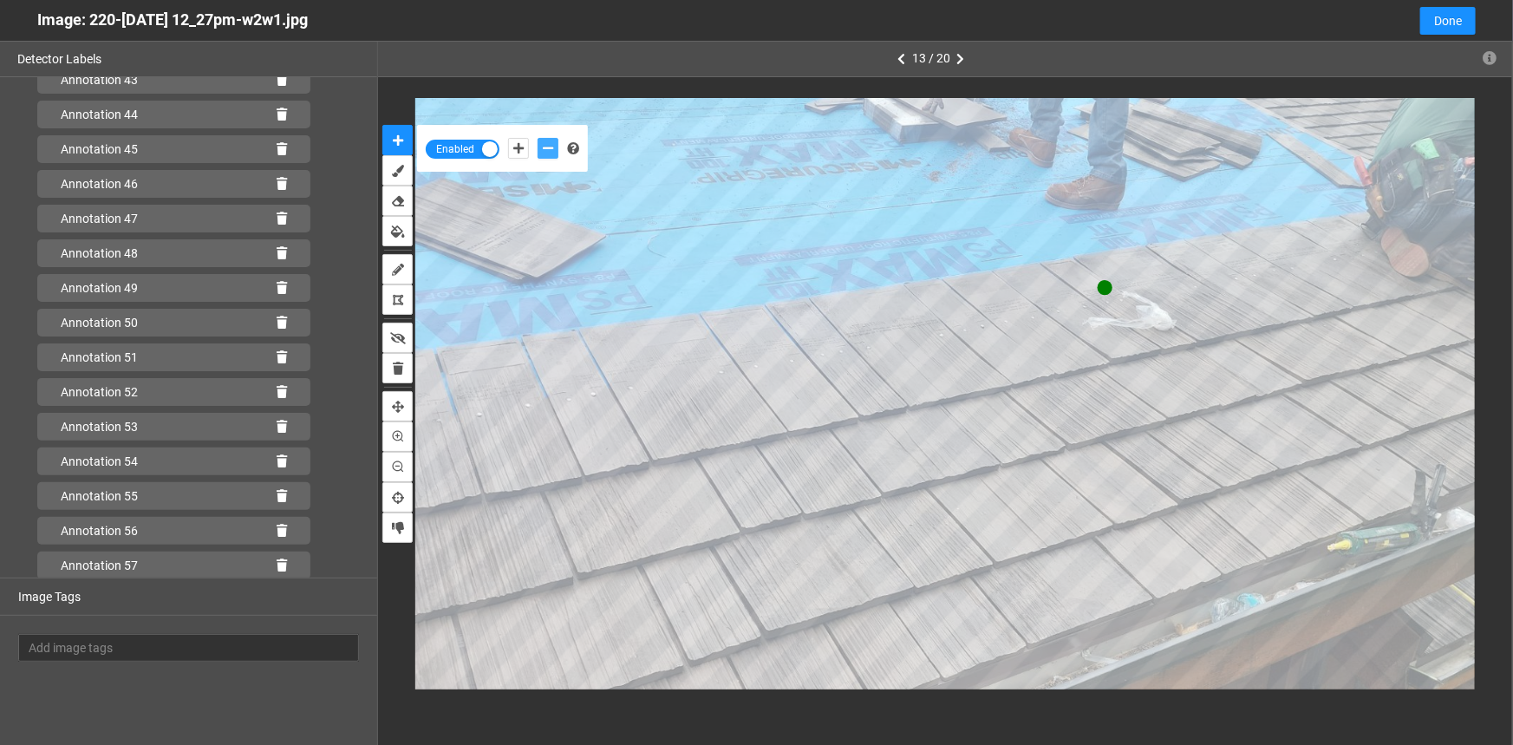
click at [538, 138] on button "add-negative-points" at bounding box center [548, 148] width 21 height 21
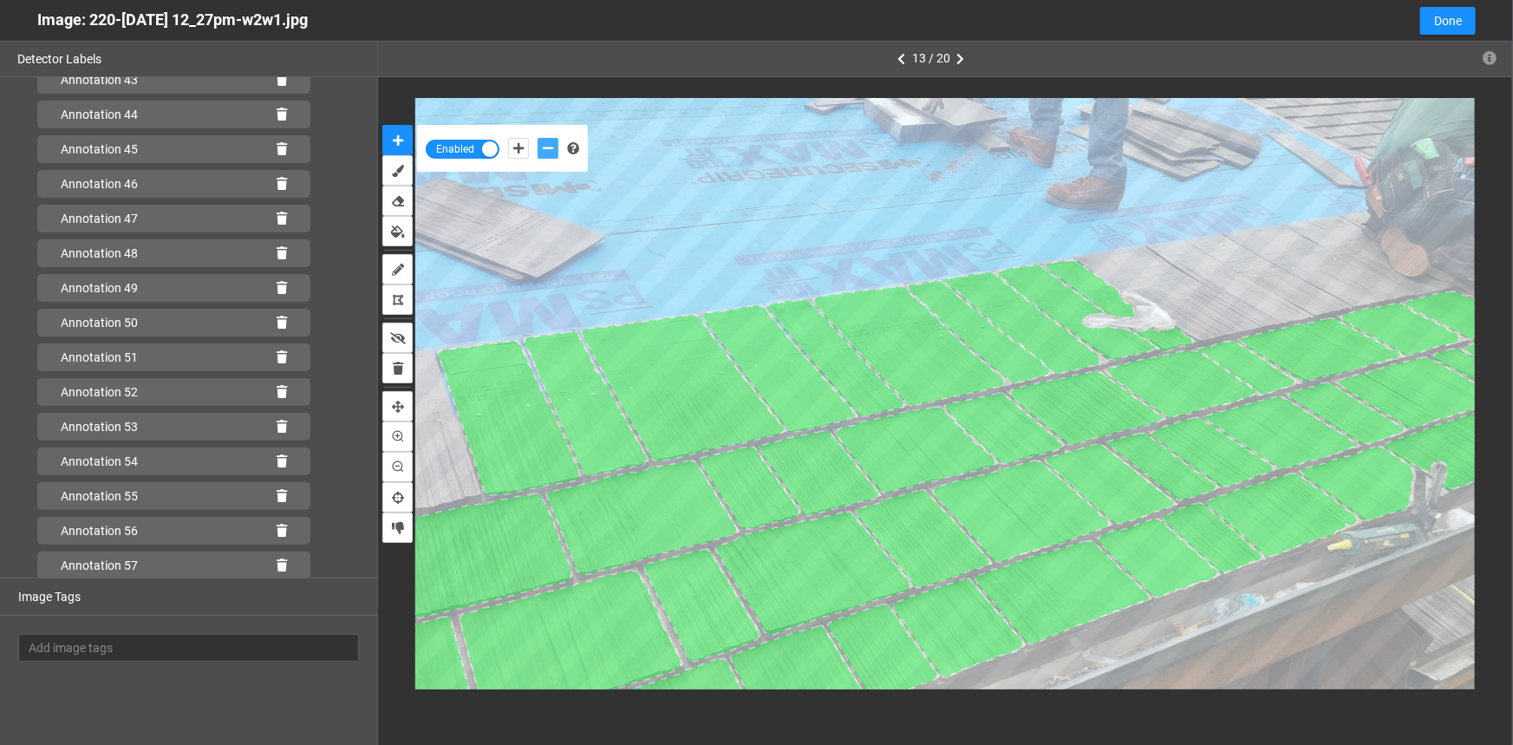
scroll to position [1625, 0]
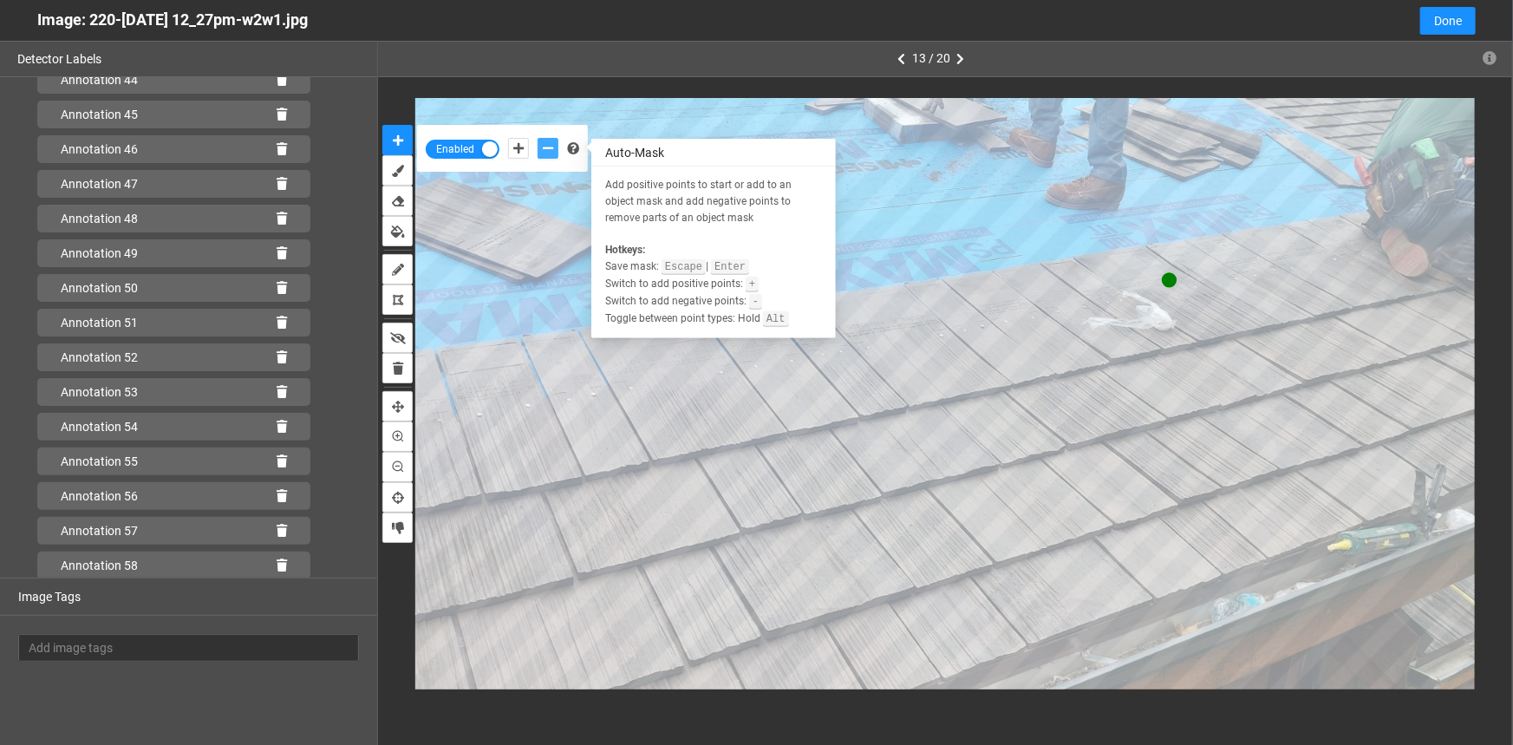
click at [557, 145] on button "add-negative-points" at bounding box center [548, 148] width 21 height 21
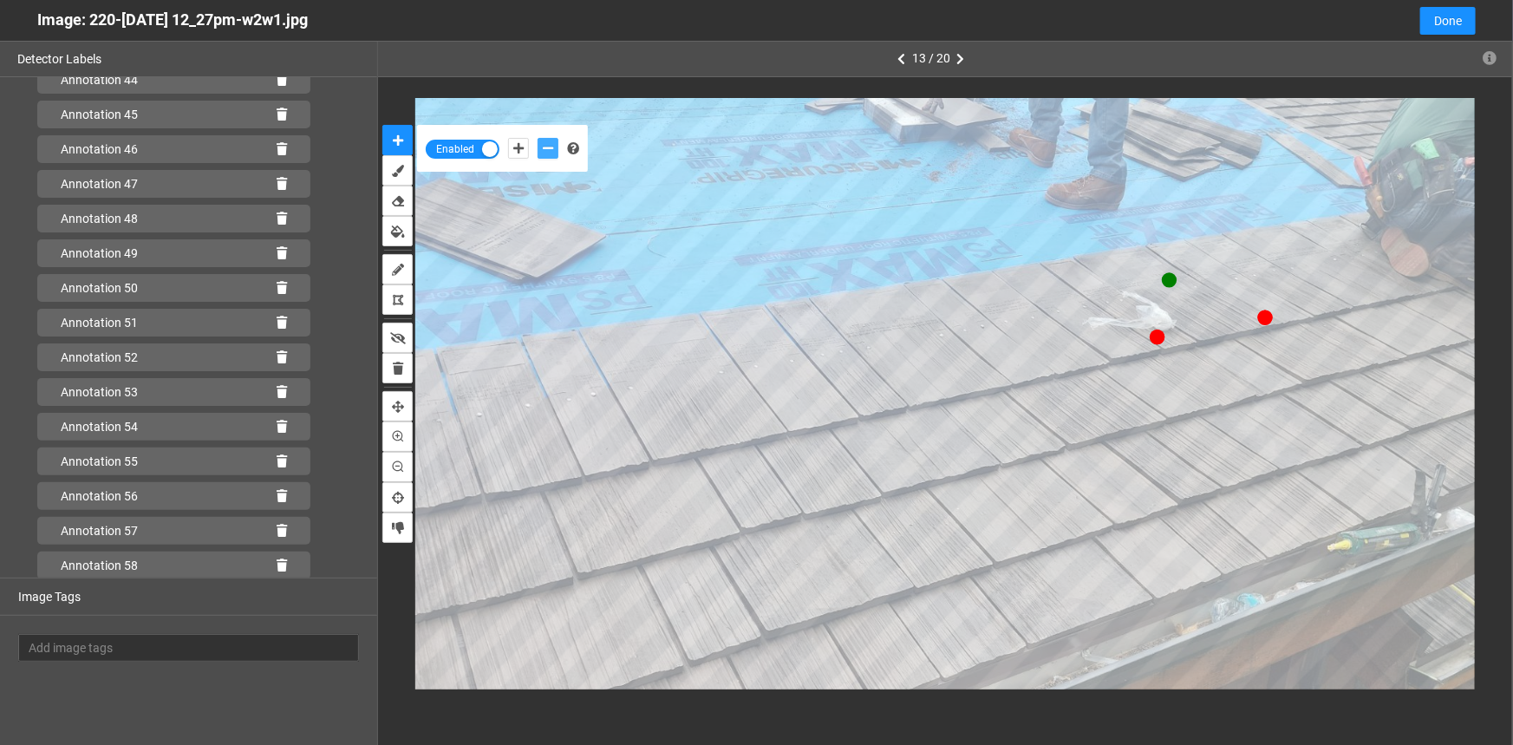
click at [538, 138] on button "add-negative-points" at bounding box center [548, 148] width 21 height 21
click at [546, 147] on icon "add-negative-points" at bounding box center [548, 148] width 10 height 12
click at [538, 138] on button "add-negative-points" at bounding box center [548, 148] width 21 height 21
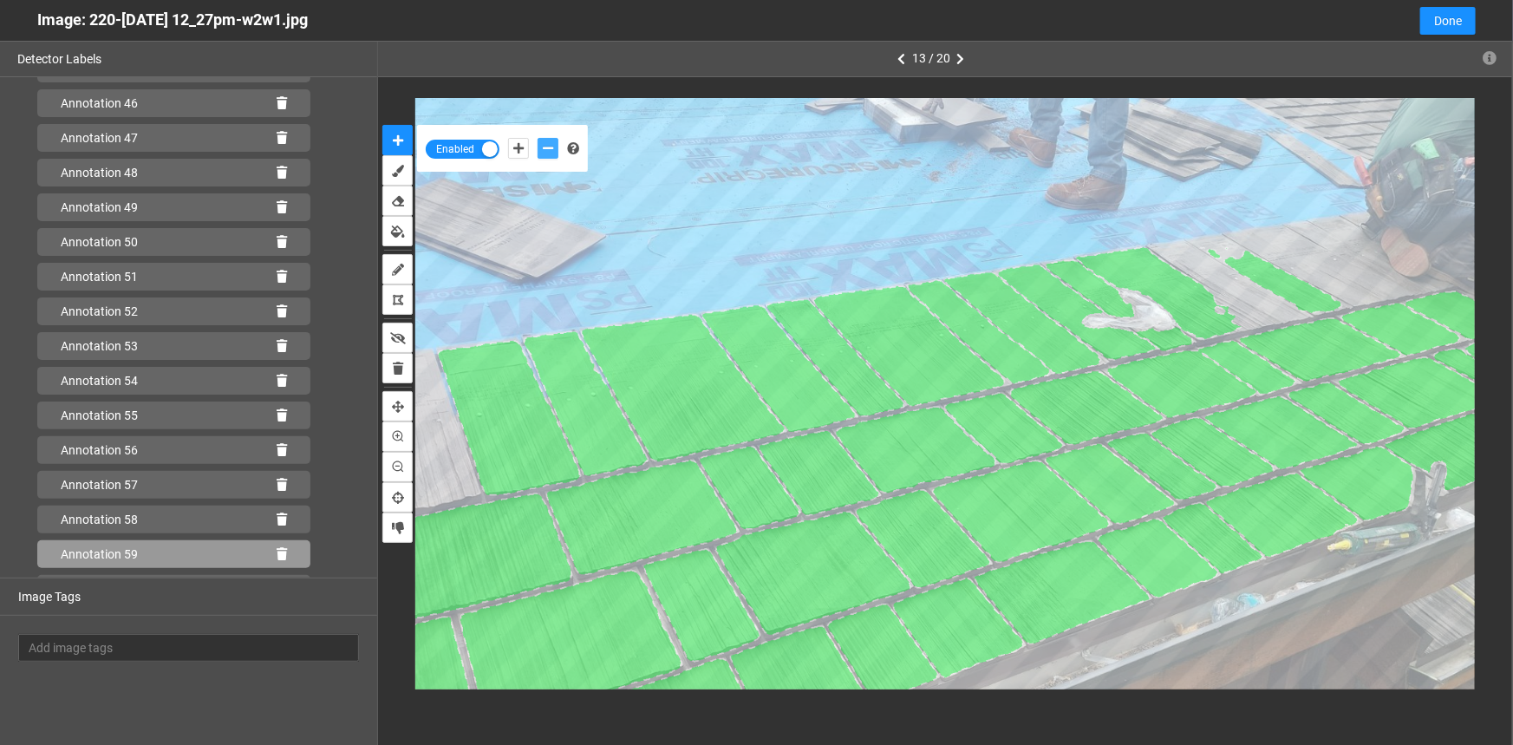
scroll to position [1695, 0]
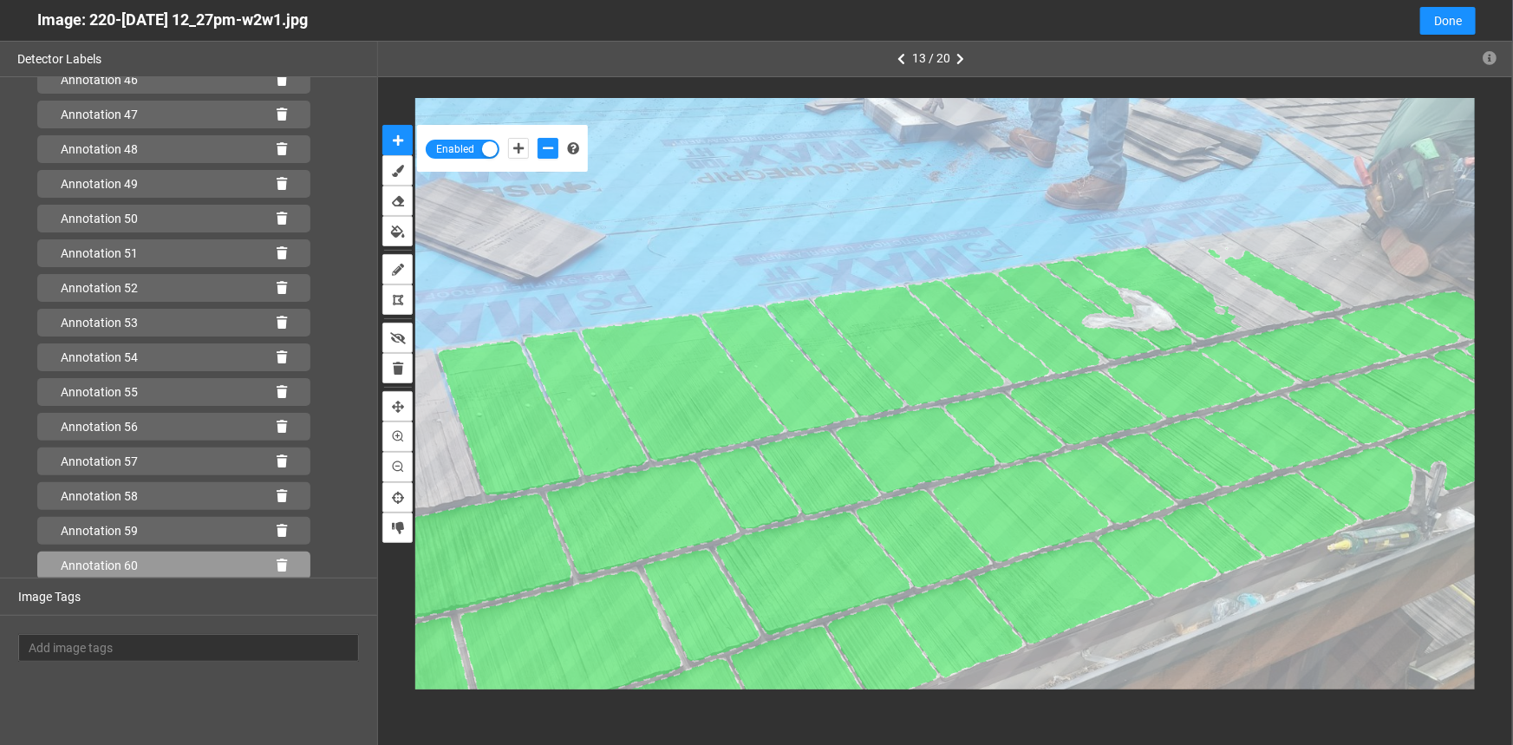
click at [277, 559] on icon at bounding box center [282, 565] width 10 height 12
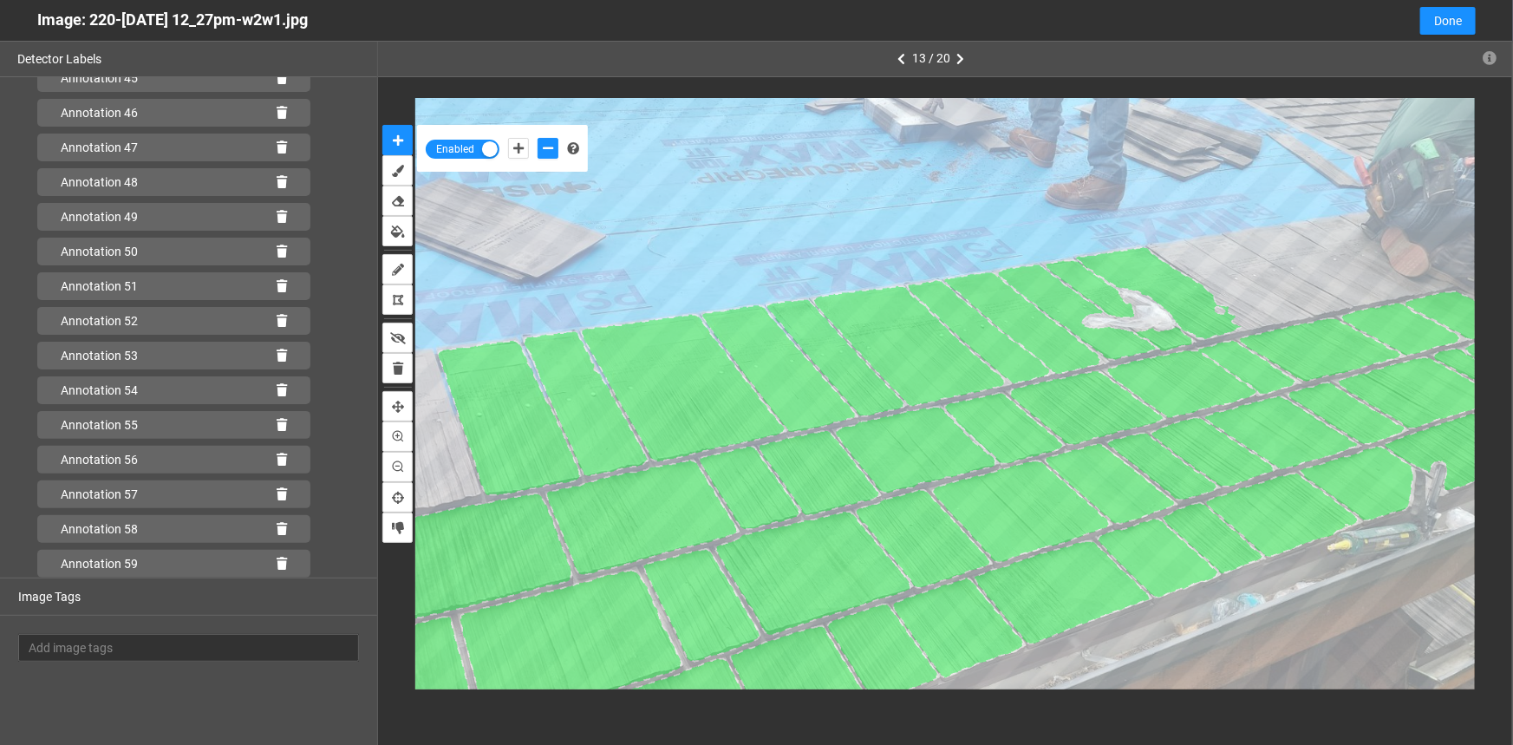
scroll to position [1660, 0]
click at [277, 562] on icon at bounding box center [282, 565] width 10 height 12
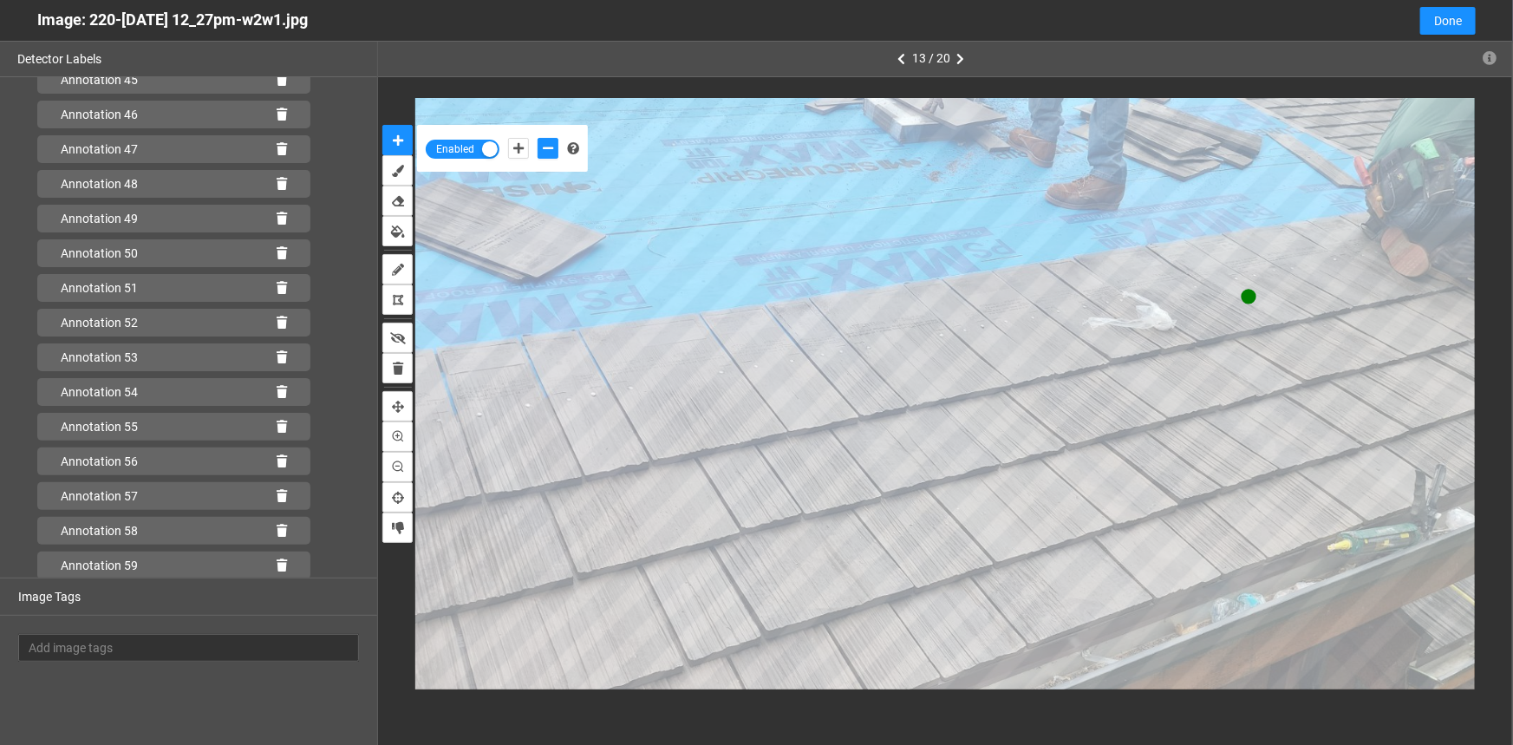
scroll to position [1695, 0]
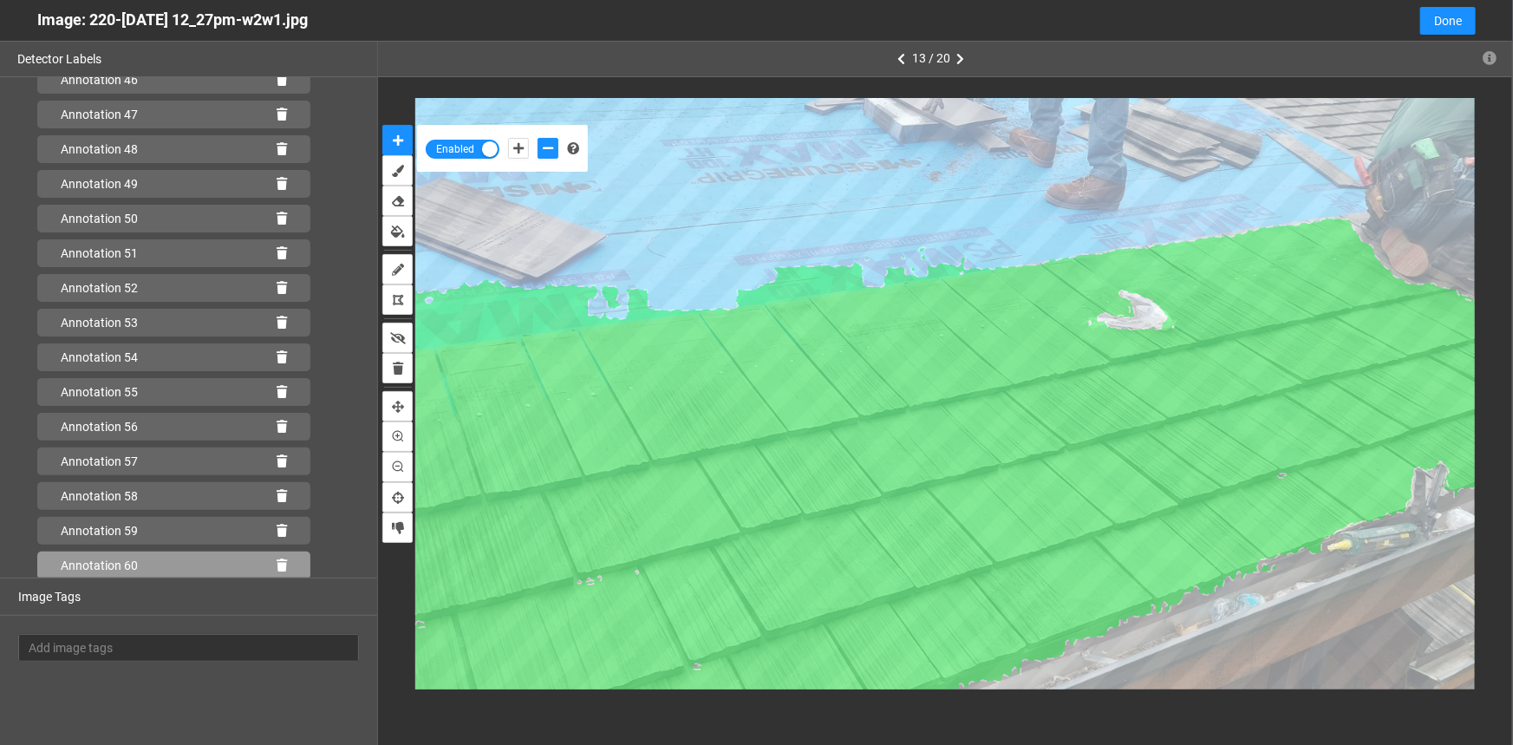
click at [277, 565] on icon at bounding box center [282, 565] width 10 height 12
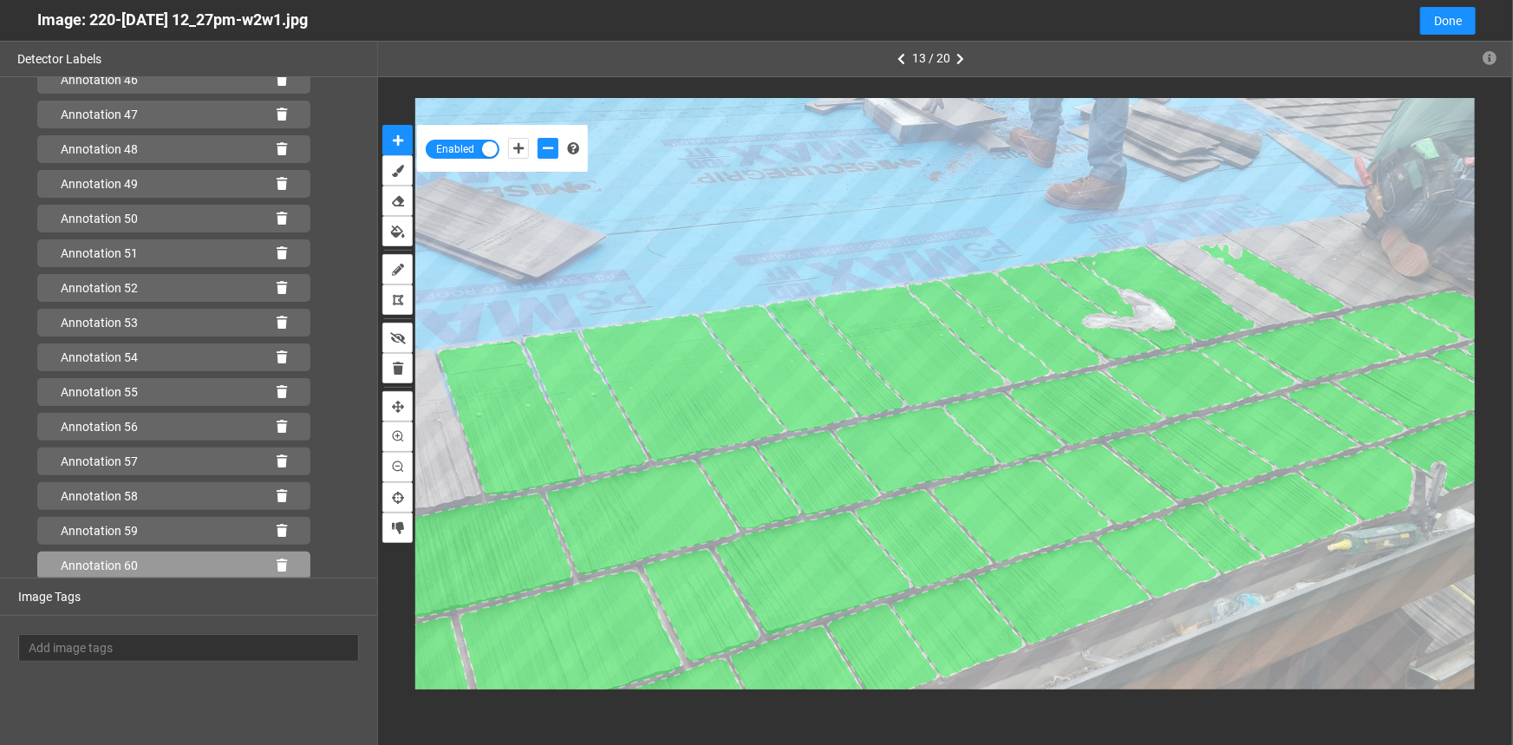
click at [277, 561] on icon at bounding box center [282, 565] width 10 height 12
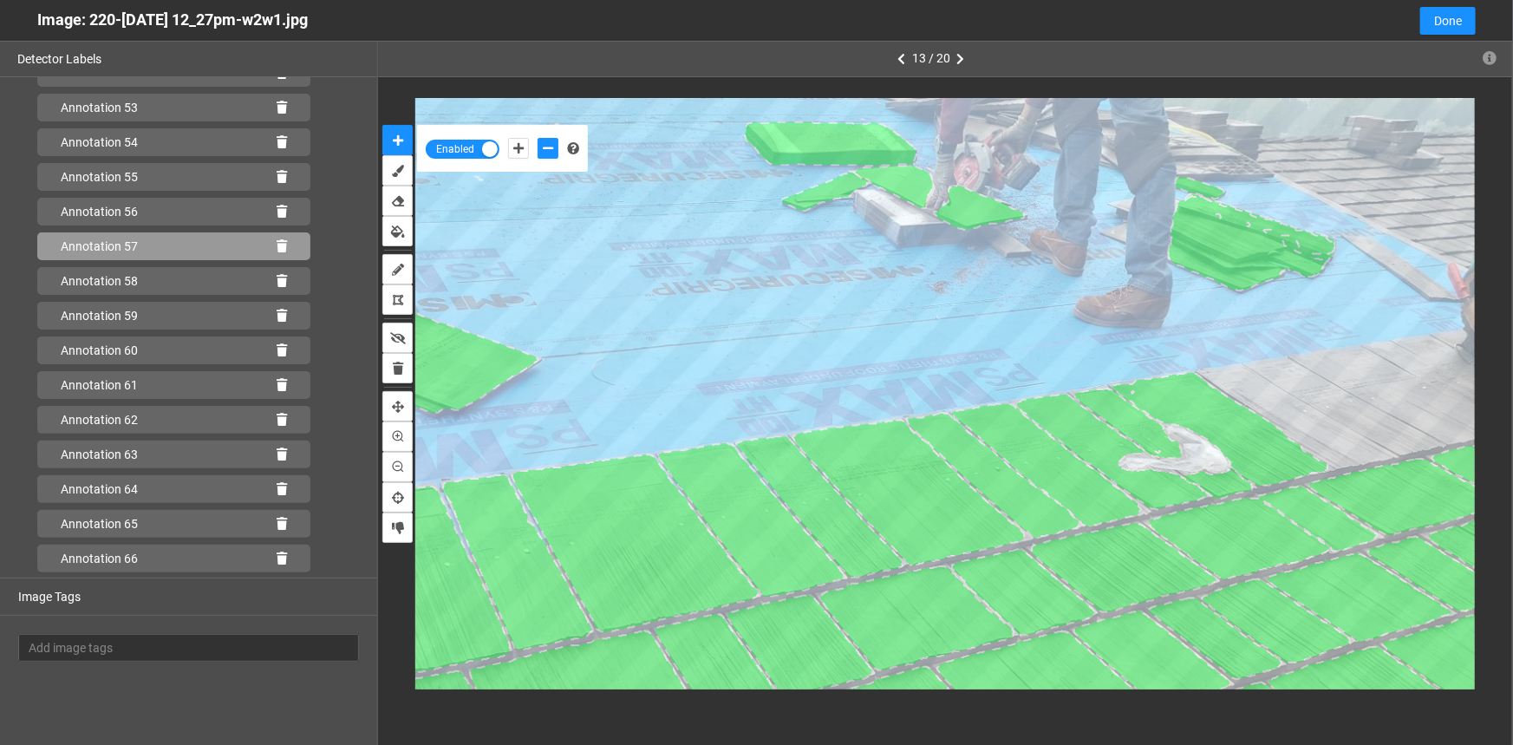
scroll to position [2076, 0]
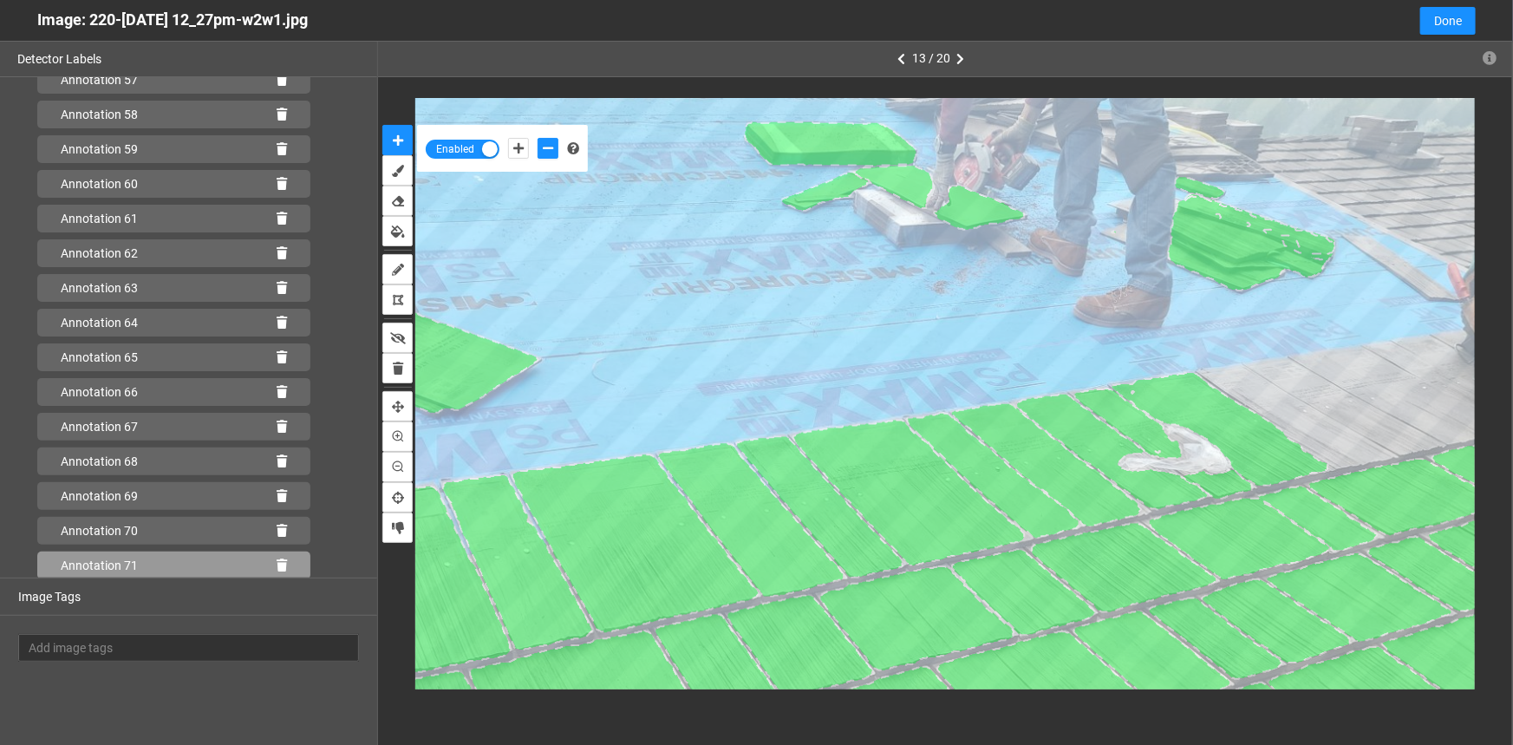
drag, startPoint x: 273, startPoint y: 562, endPoint x: 321, endPoint y: 530, distance: 57.5
click at [277, 562] on icon at bounding box center [282, 565] width 10 height 12
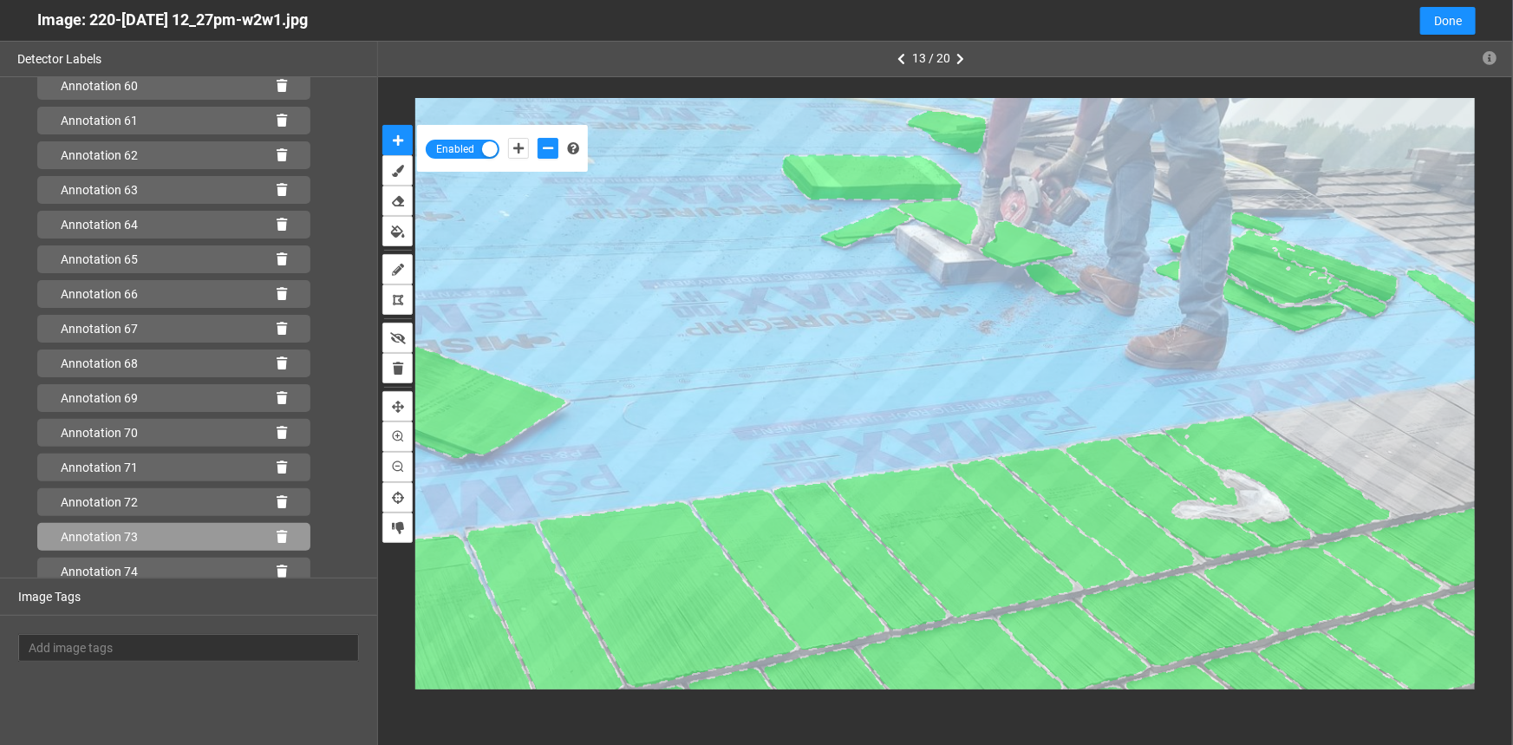
scroll to position [2250, 0]
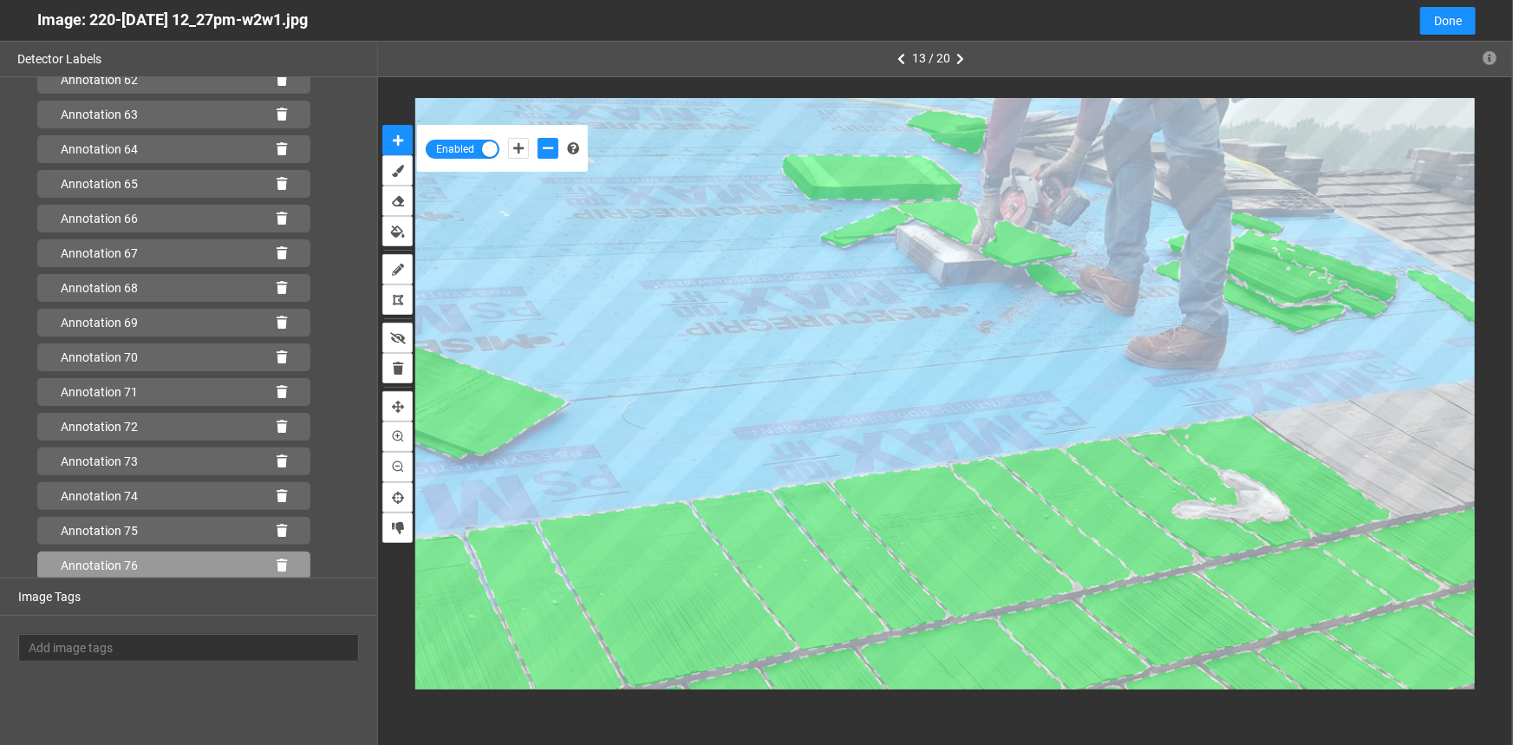
click at [277, 564] on icon at bounding box center [282, 565] width 10 height 12
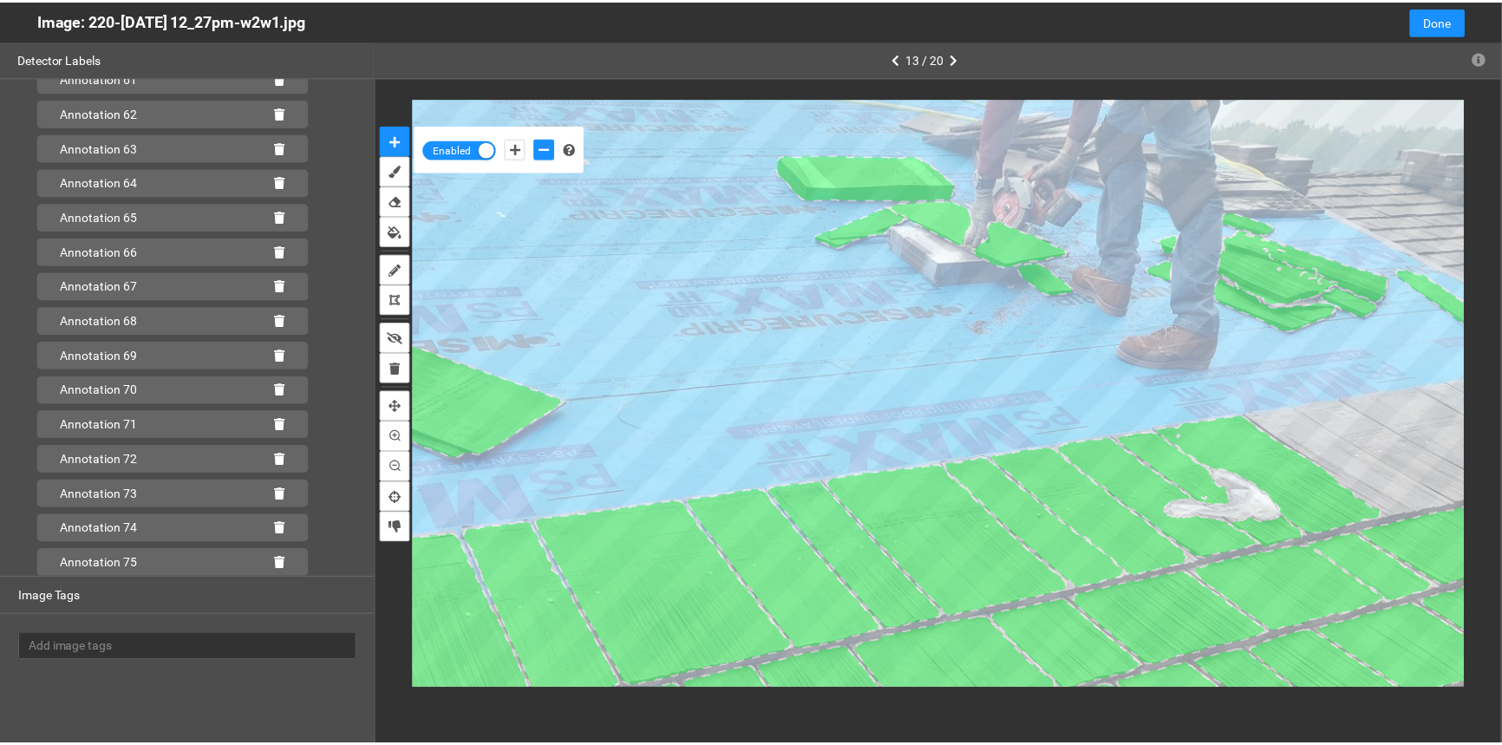
scroll to position [2215, 0]
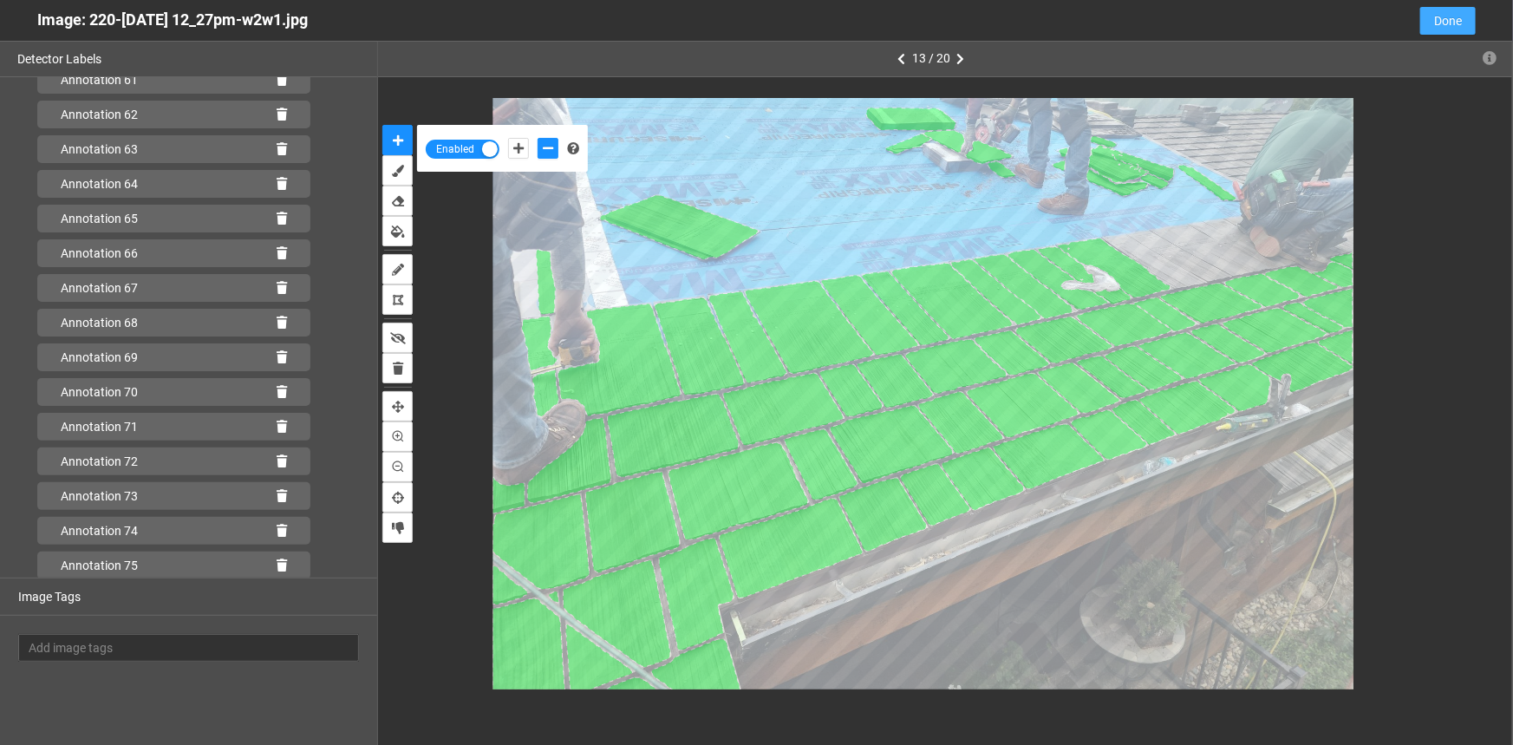
click at [1452, 17] on span "Done" at bounding box center [1448, 20] width 28 height 19
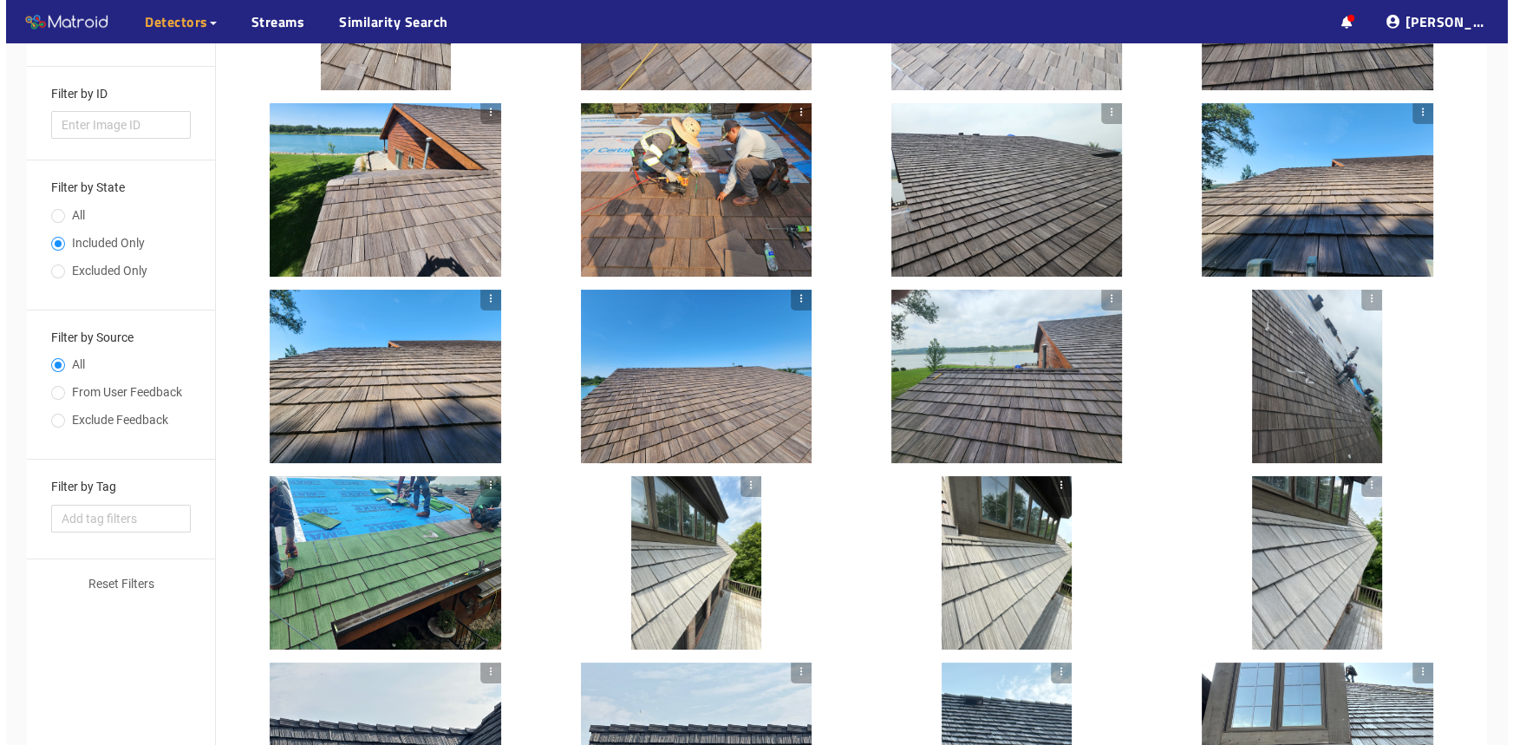
scroll to position [494, 0]
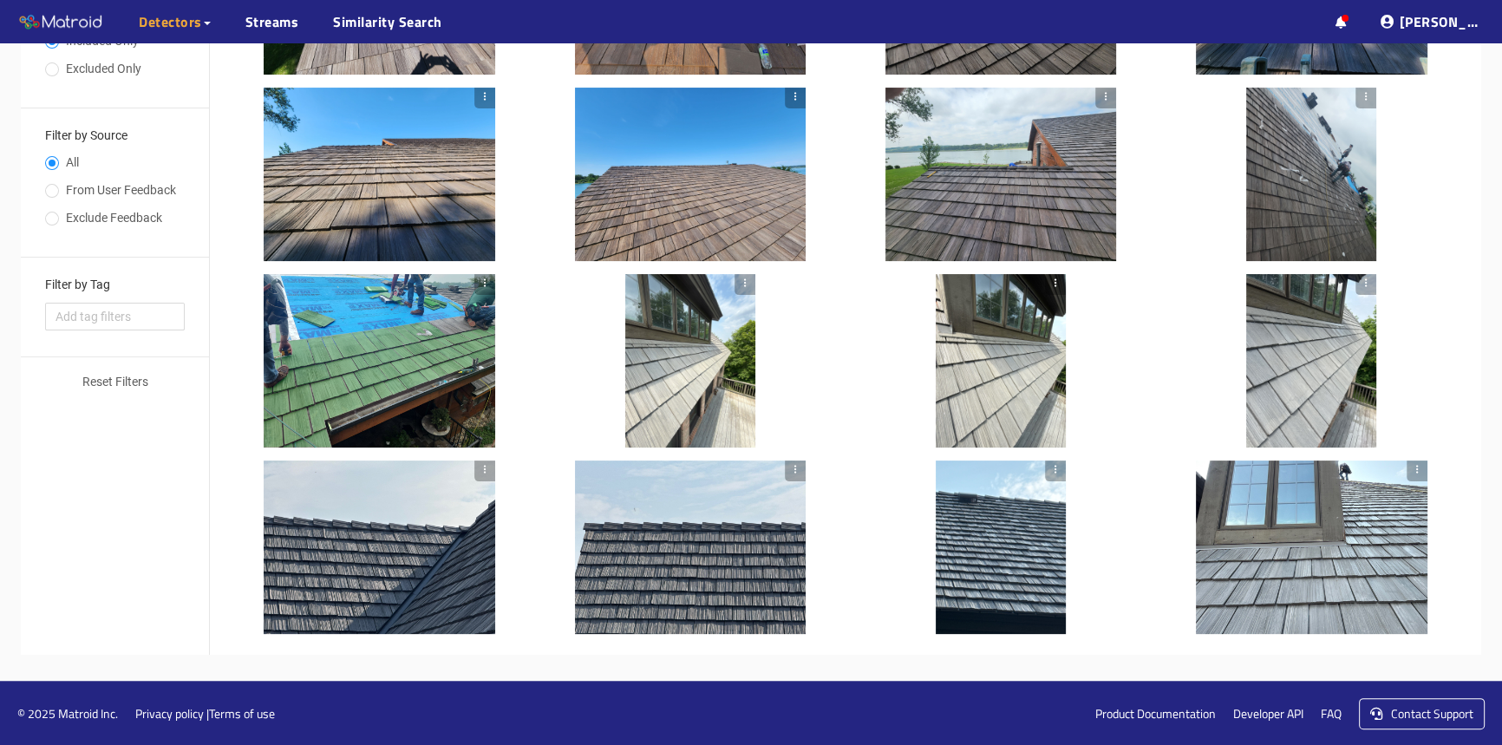
click at [702, 359] on div at bounding box center [690, 360] width 130 height 173
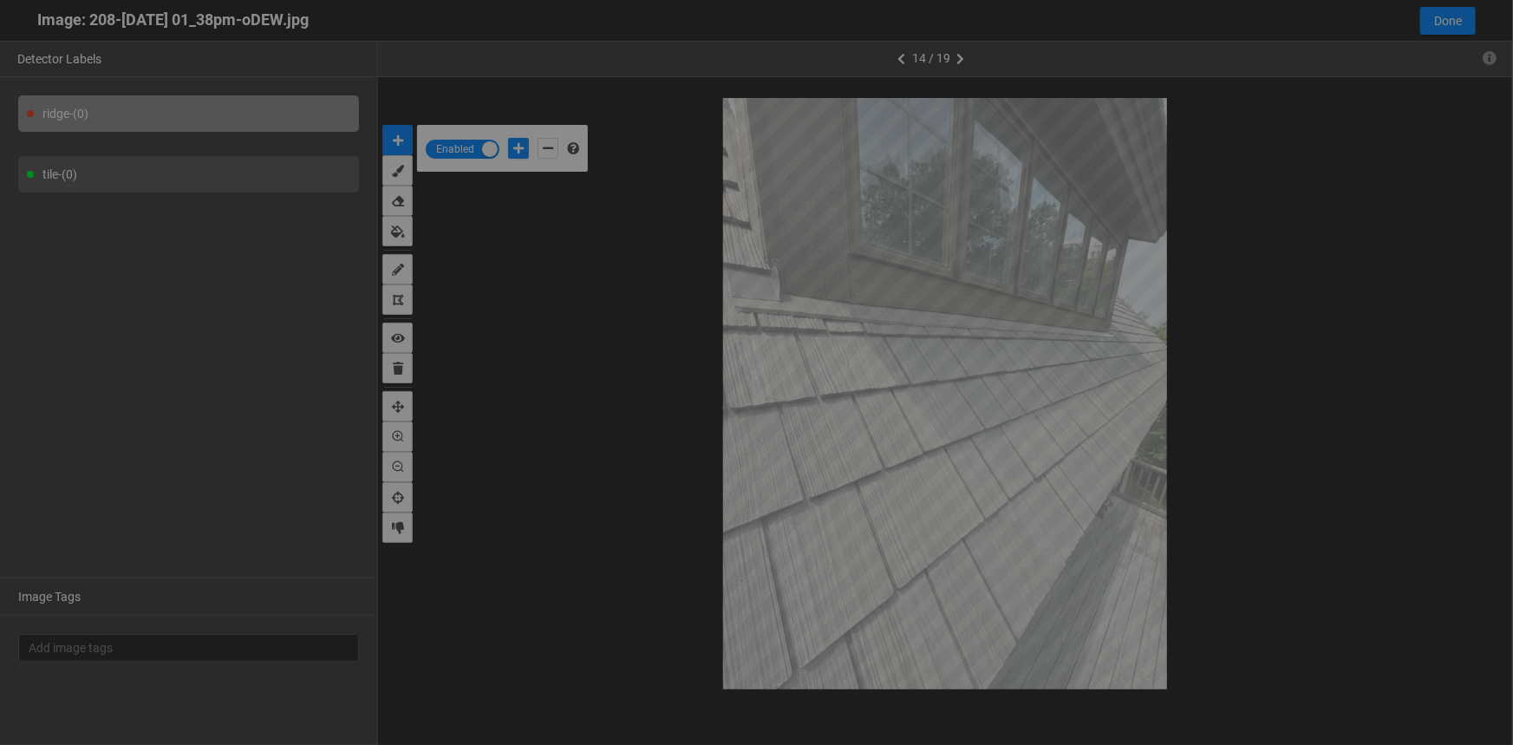
scroll to position [735, 0]
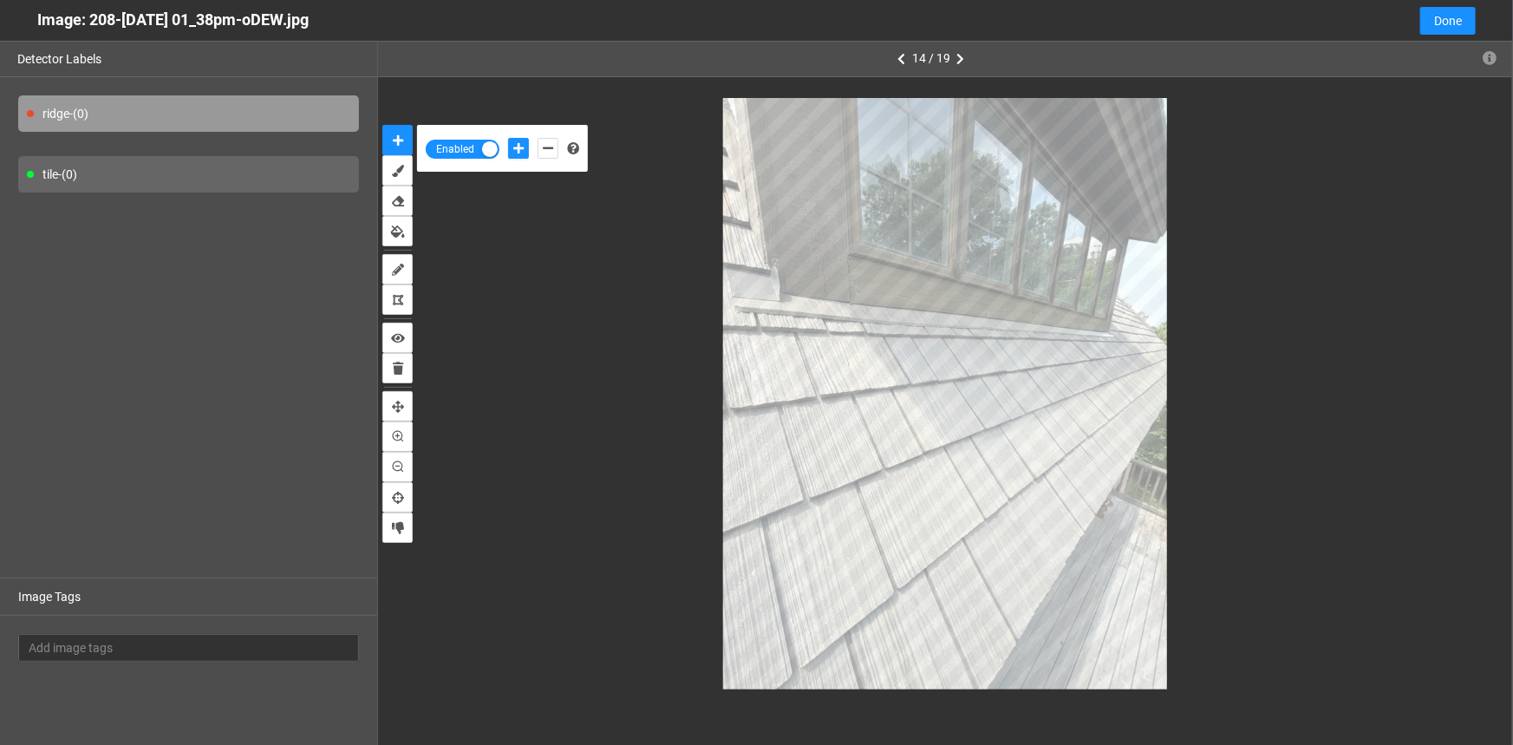
click at [140, 184] on div "tile - (0)" at bounding box center [188, 174] width 341 height 36
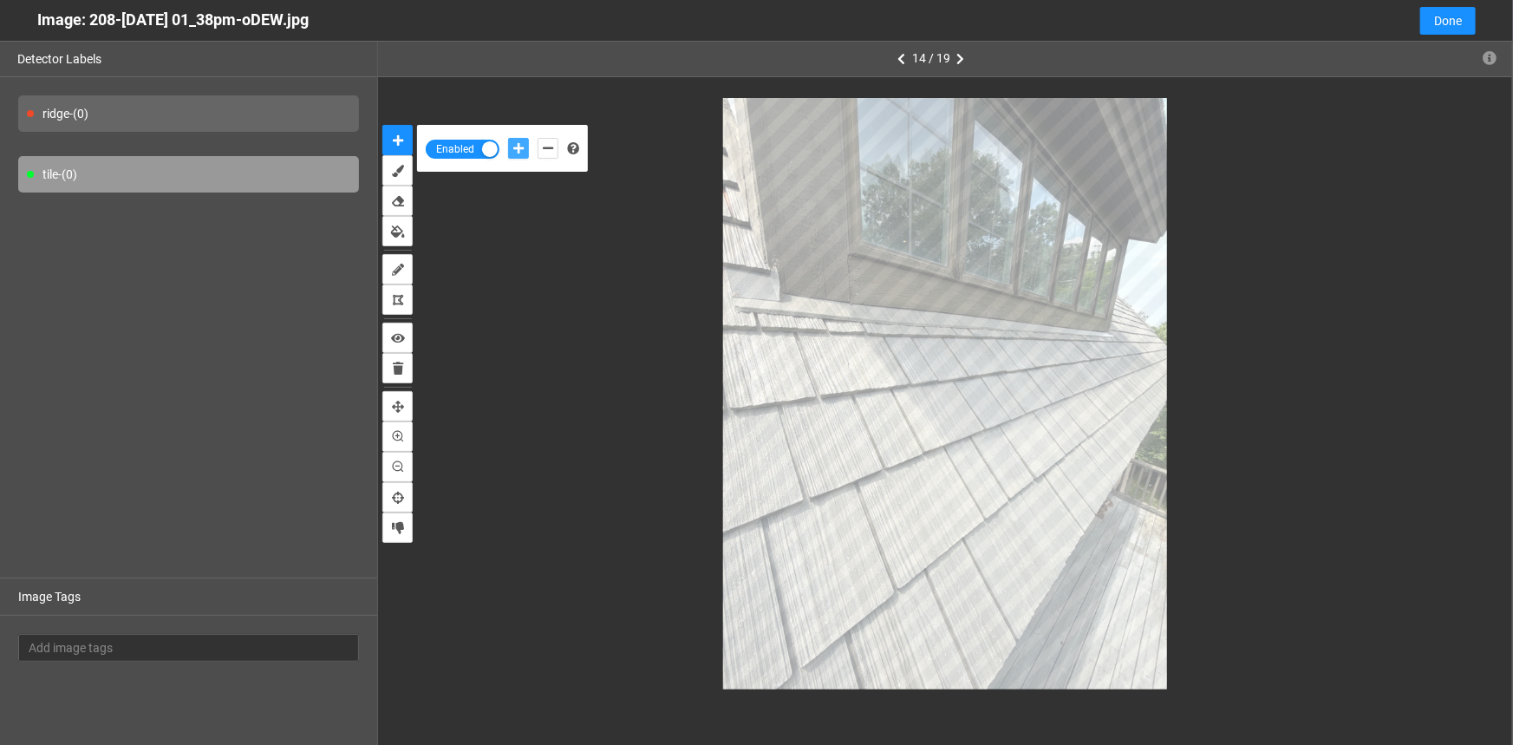
click at [525, 143] on button "add-positive-points" at bounding box center [518, 148] width 21 height 21
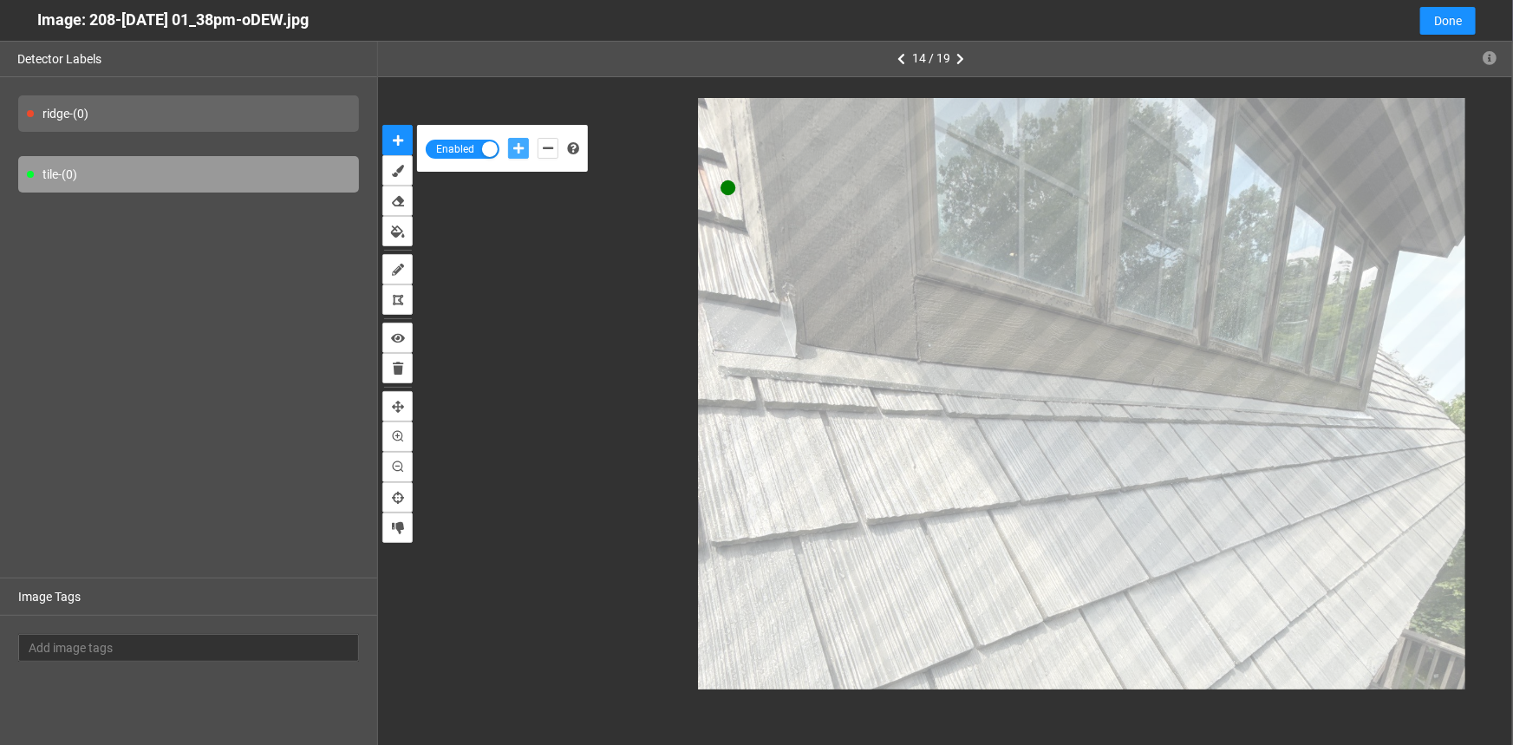
click at [508, 138] on button "add-positive-points" at bounding box center [518, 148] width 21 height 21
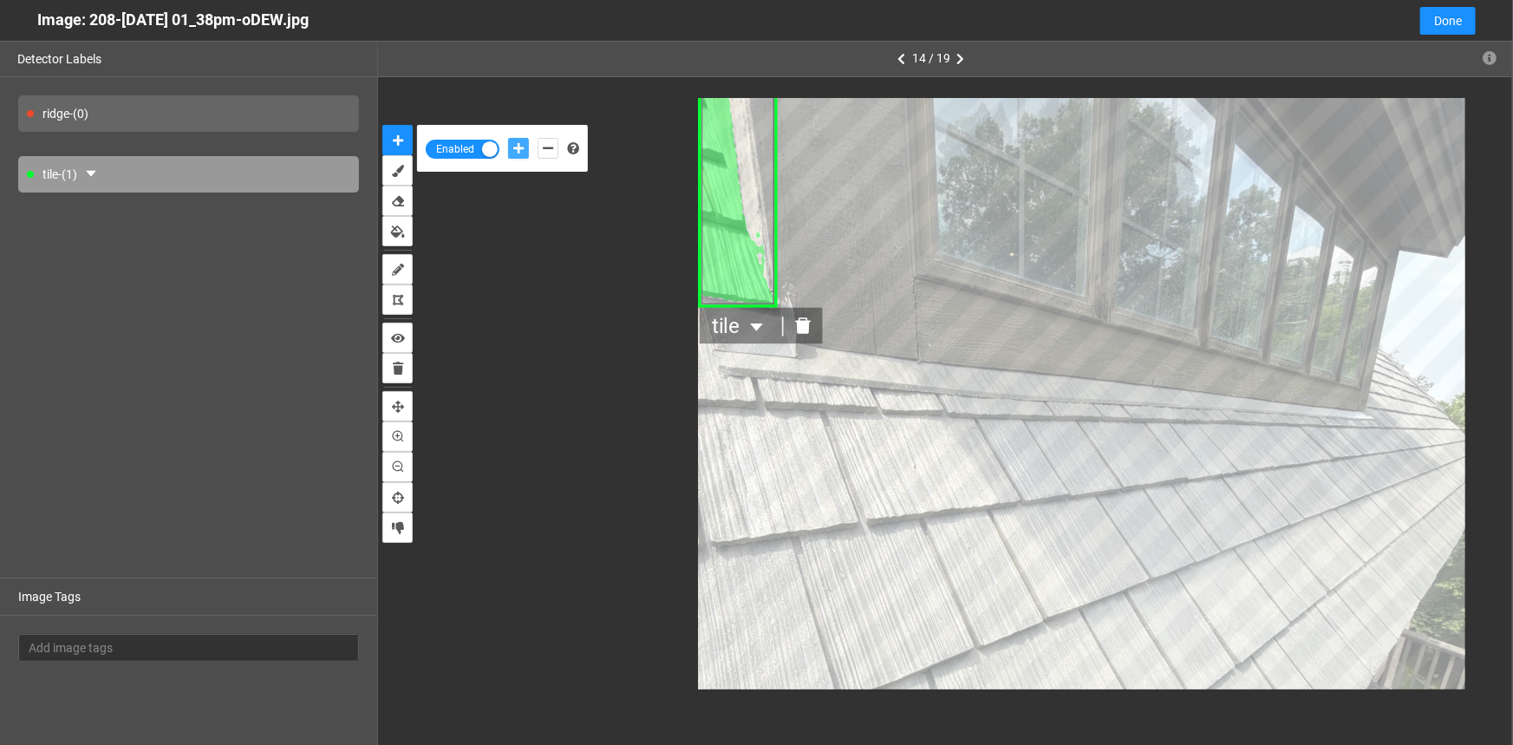
click at [813, 325] on icon "delete" at bounding box center [803, 325] width 18 height 18
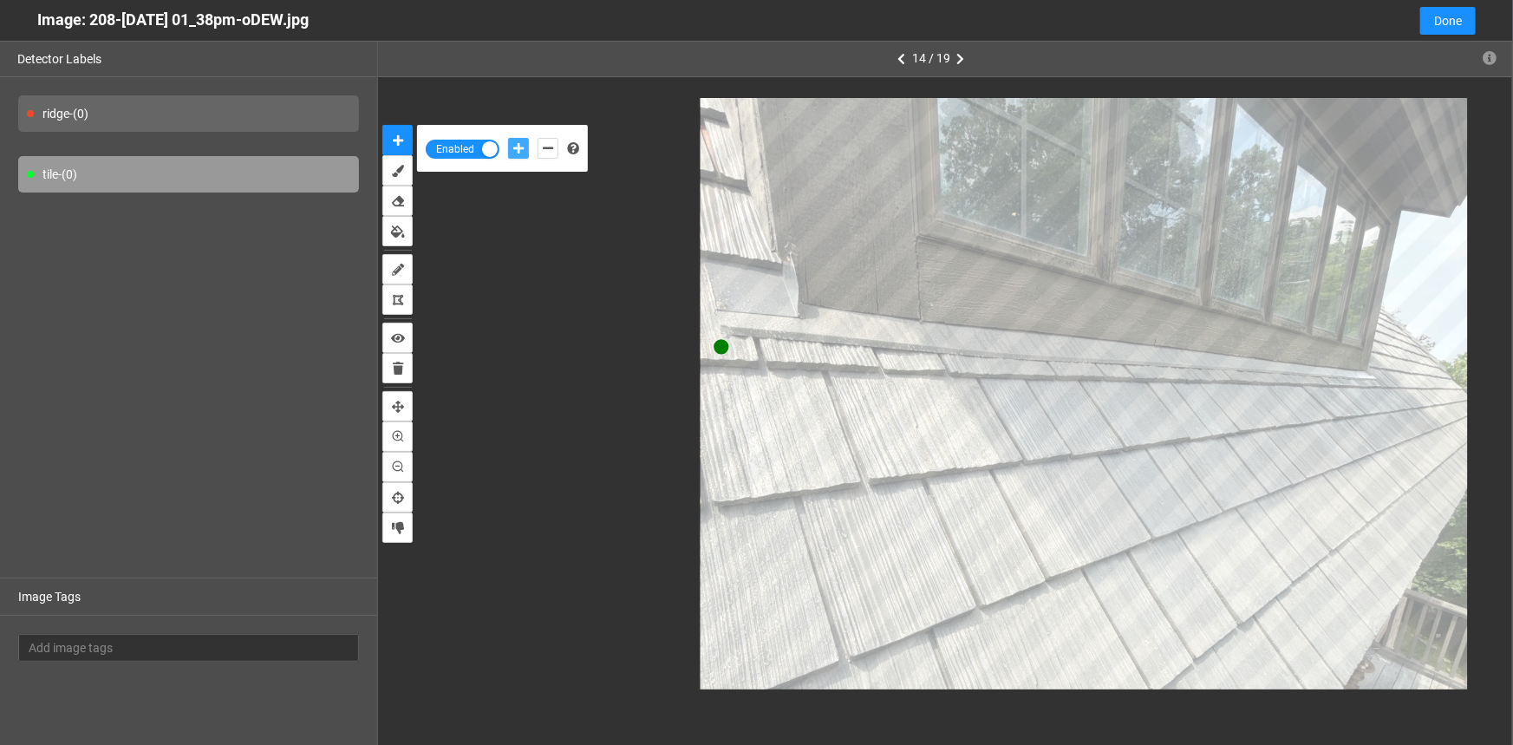
click at [508, 138] on button "add-positive-points" at bounding box center [518, 148] width 21 height 21
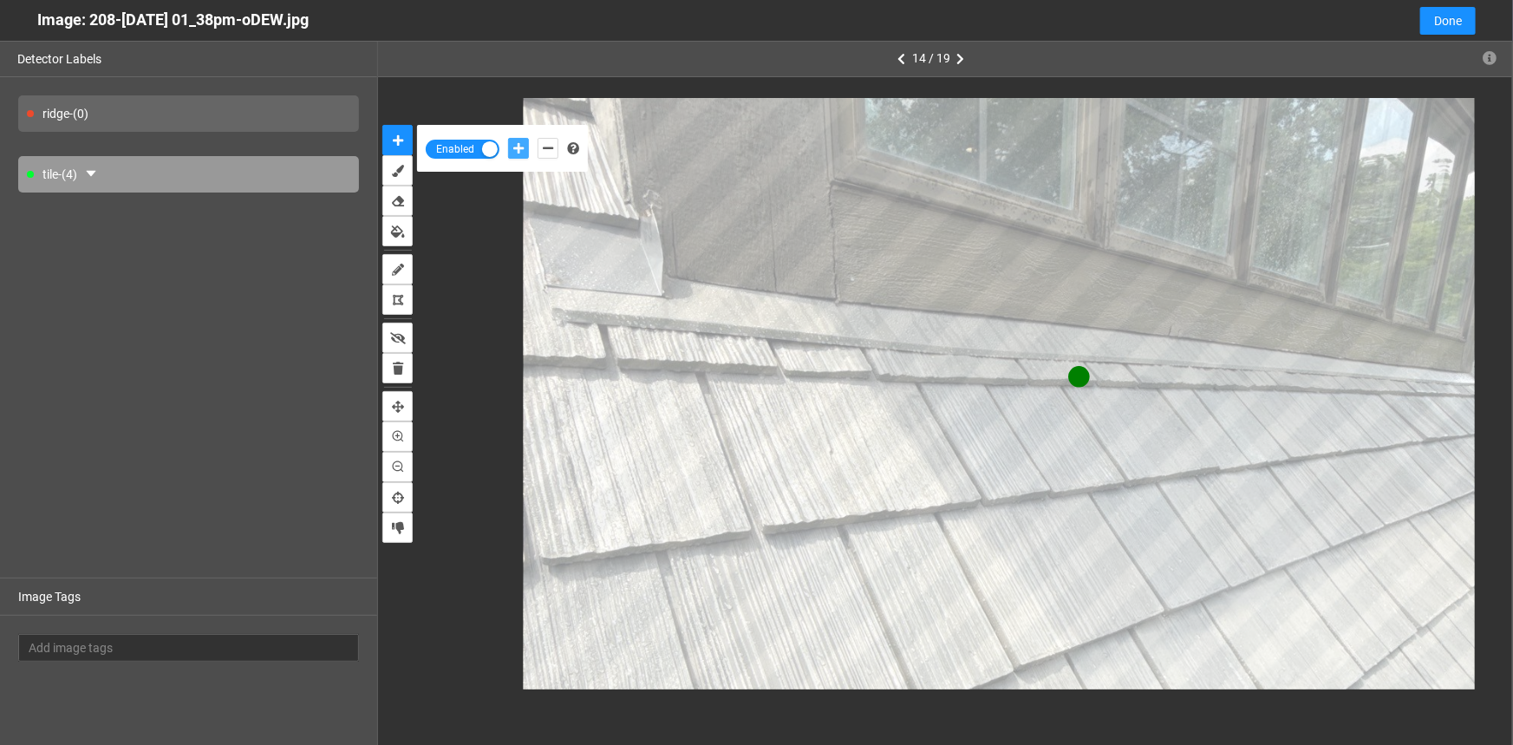
click at [508, 138] on button "add-positive-points" at bounding box center [518, 148] width 21 height 21
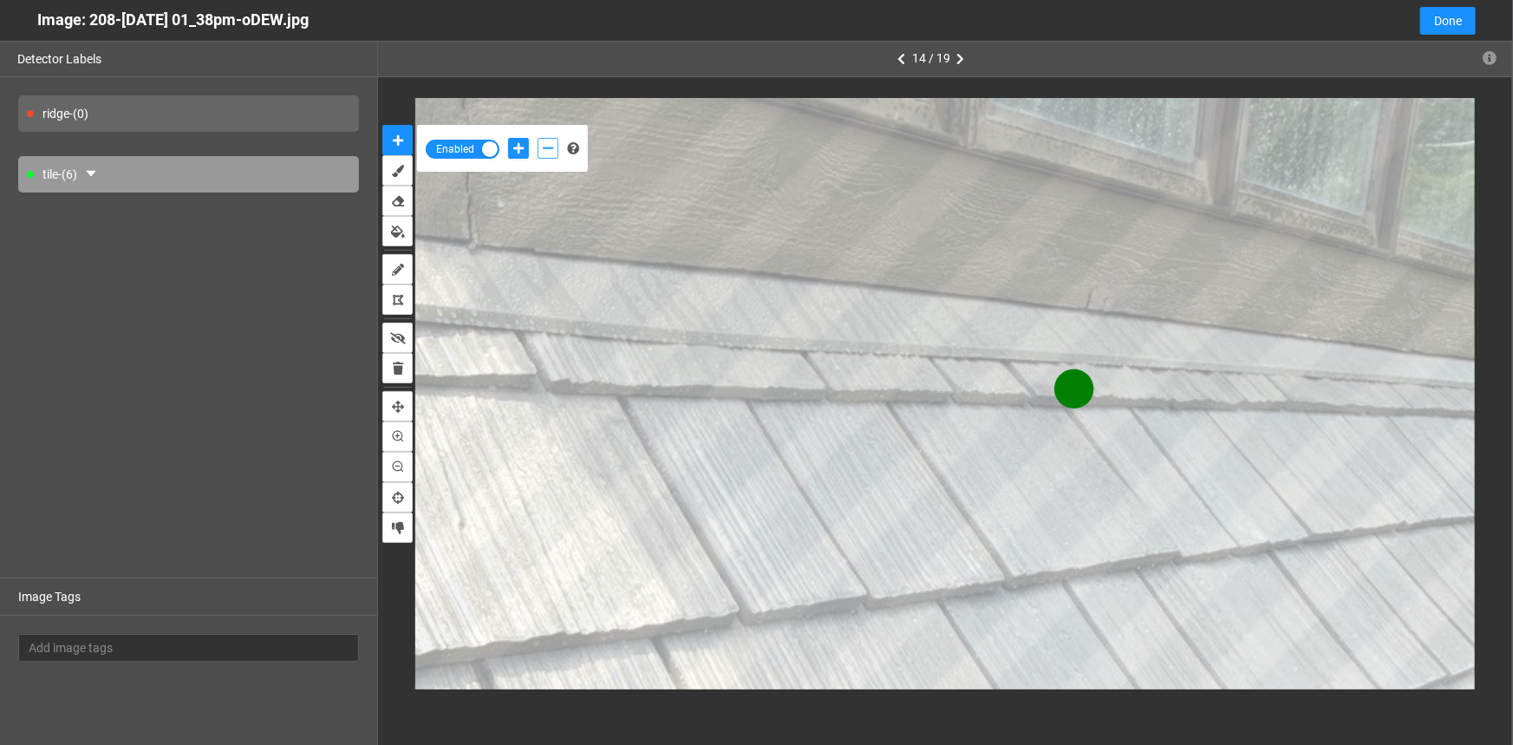
click at [553, 147] on icon "add-negative-points" at bounding box center [548, 148] width 10 height 12
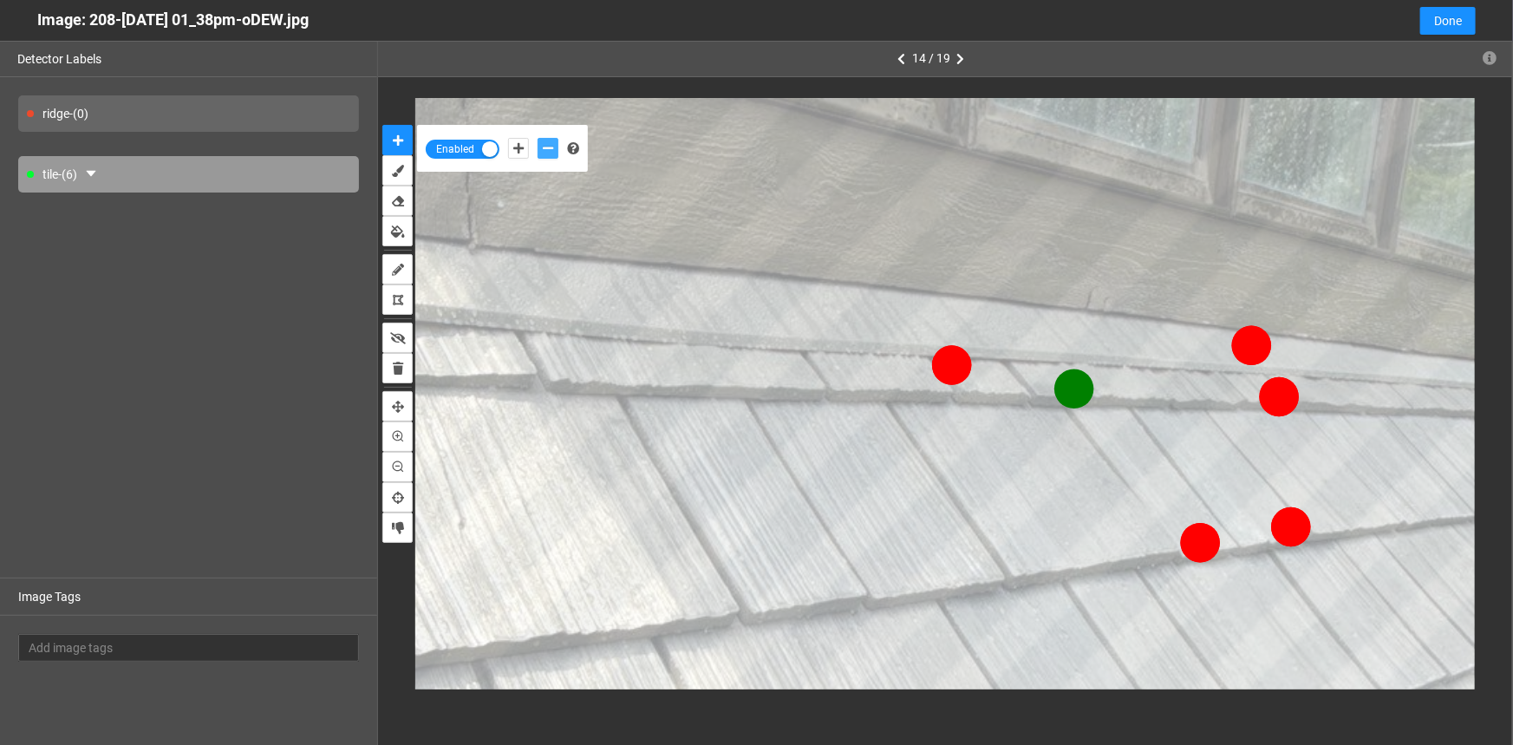
click at [538, 138] on button "add-negative-points" at bounding box center [548, 148] width 21 height 21
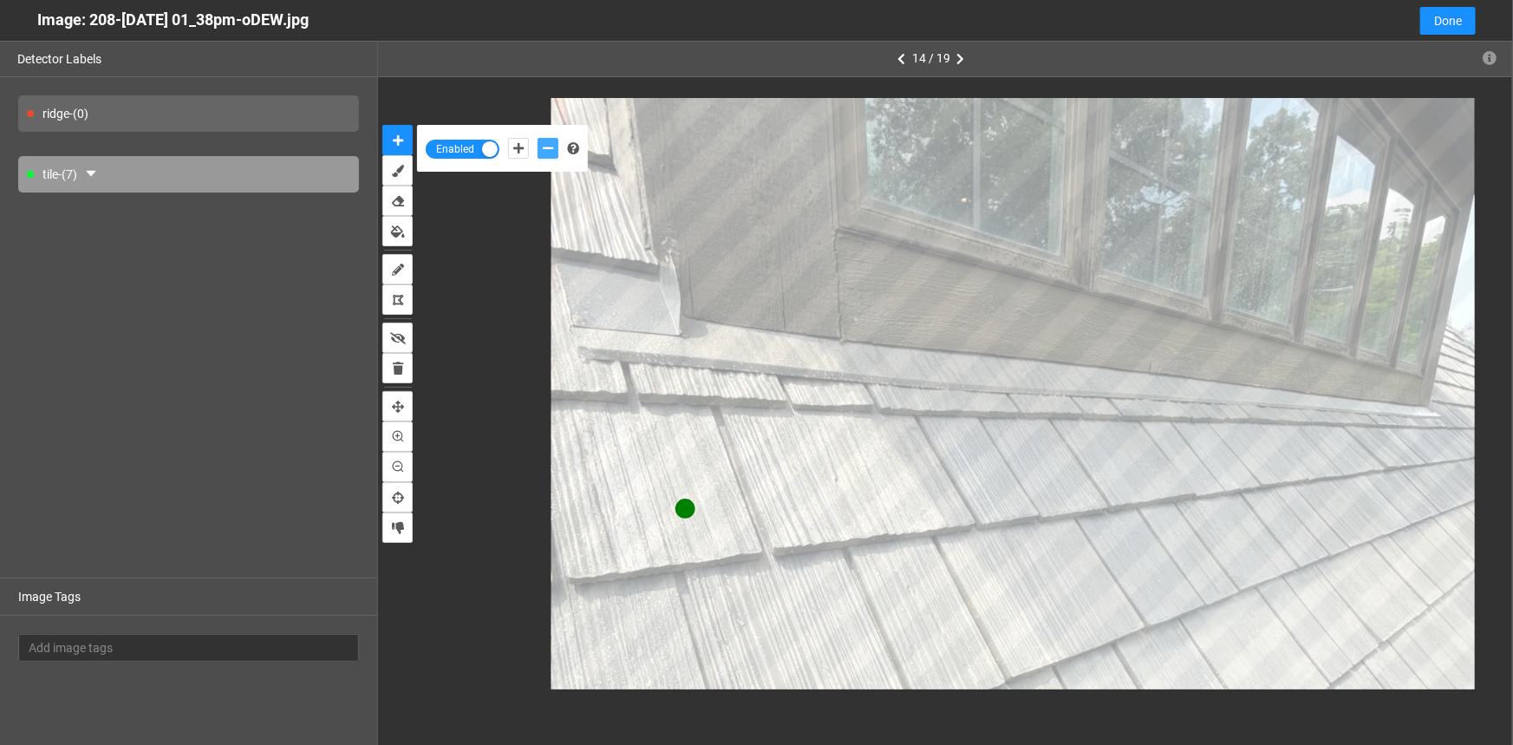
click at [538, 138] on button "add-negative-points" at bounding box center [548, 148] width 21 height 21
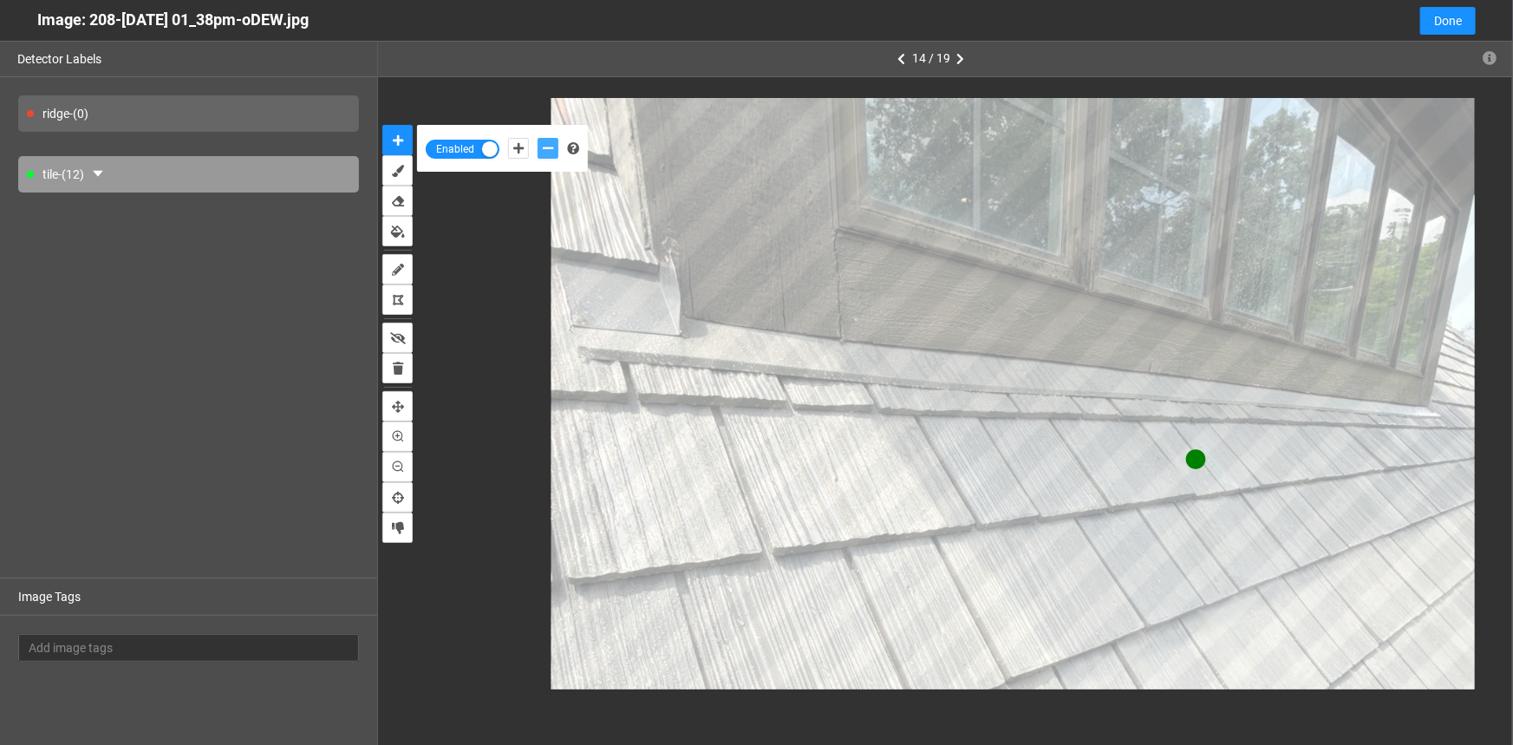
click at [538, 138] on button "add-negative-points" at bounding box center [548, 148] width 21 height 21
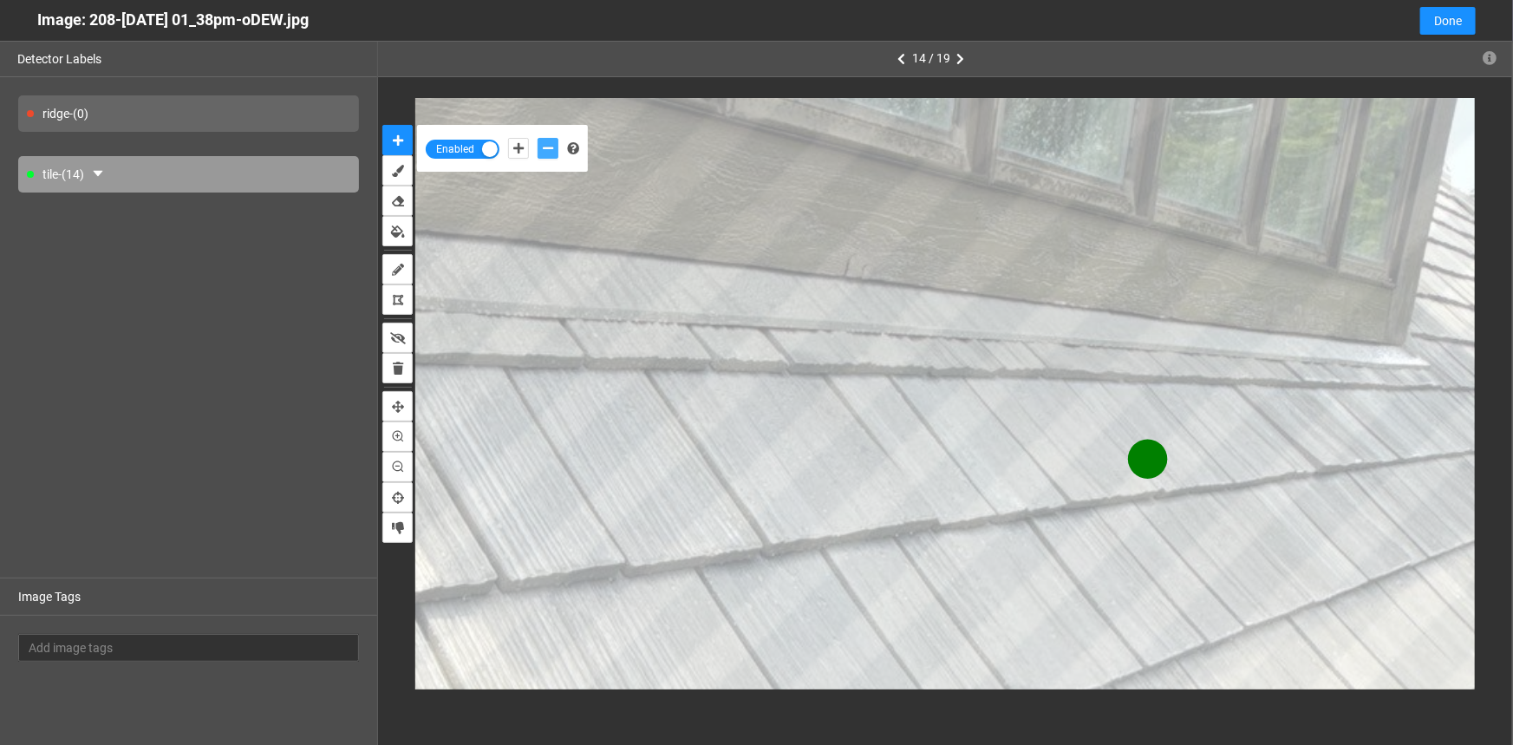
click at [550, 147] on icon "add-negative-points" at bounding box center [548, 148] width 10 height 12
drag, startPoint x: 515, startPoint y: 147, endPoint x: 547, endPoint y: 167, distance: 38.2
click at [515, 146] on icon "add-positive-points" at bounding box center [518, 148] width 10 height 12
click at [546, 151] on icon "add-negative-points" at bounding box center [548, 148] width 10 height 12
click at [538, 138] on button "add-negative-points" at bounding box center [548, 148] width 21 height 21
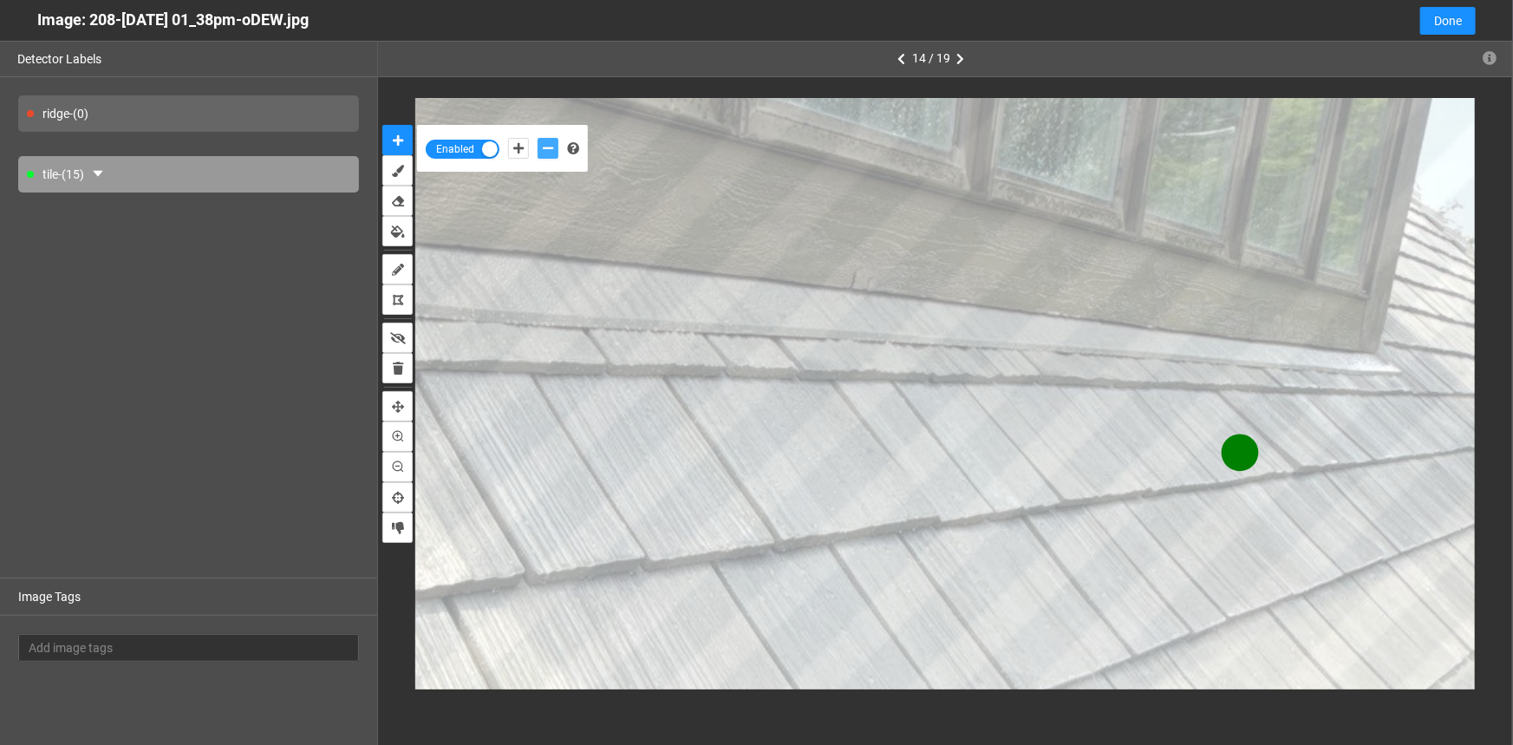
click at [546, 145] on icon "add-negative-points" at bounding box center [548, 148] width 10 height 12
click at [538, 138] on button "add-negative-points" at bounding box center [548, 148] width 21 height 21
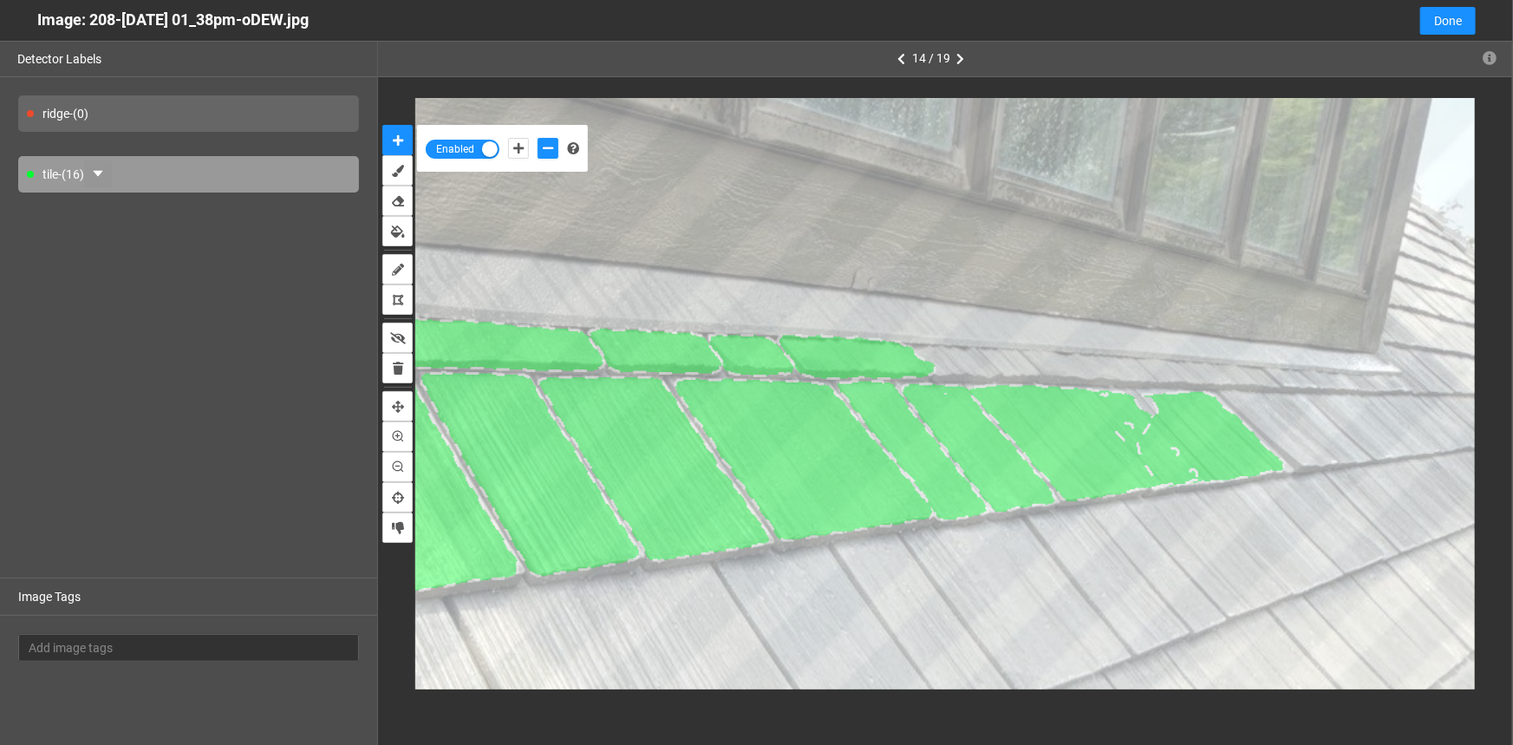
click at [102, 172] on icon "caret-down" at bounding box center [98, 174] width 10 height 6
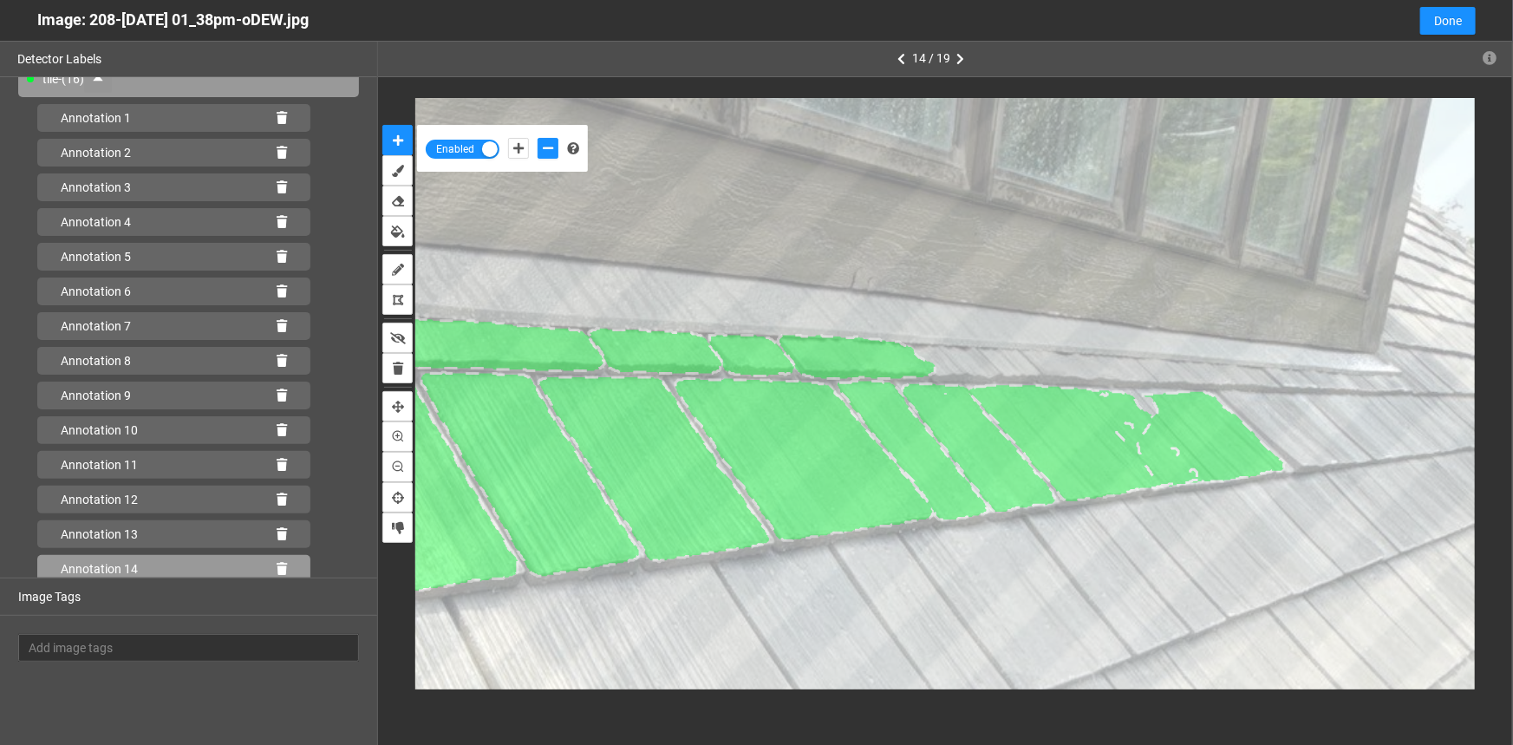
scroll to position [169, 0]
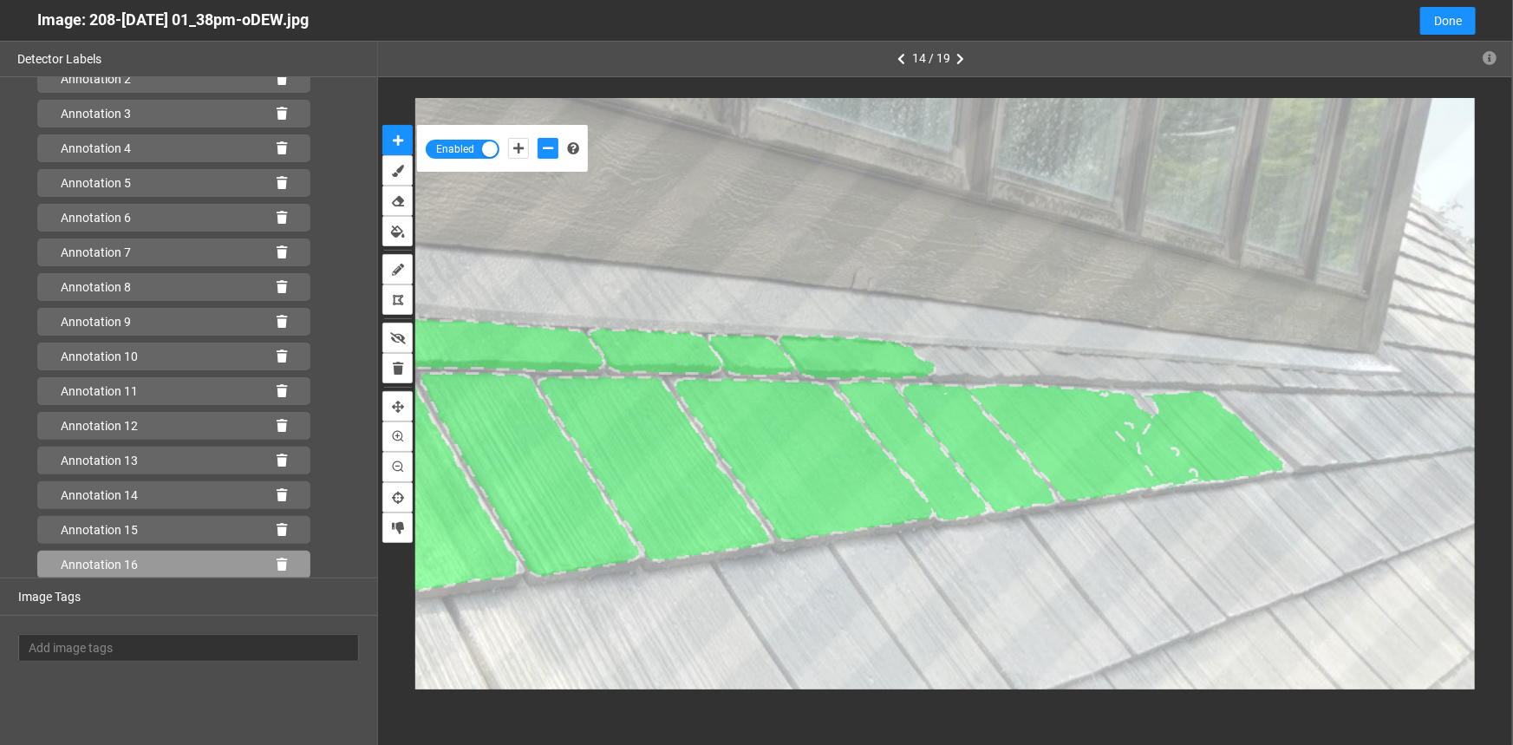
click at [264, 561] on div "Annotation 16" at bounding box center [173, 565] width 273 height 28
click at [277, 562] on icon at bounding box center [282, 565] width 10 height 12
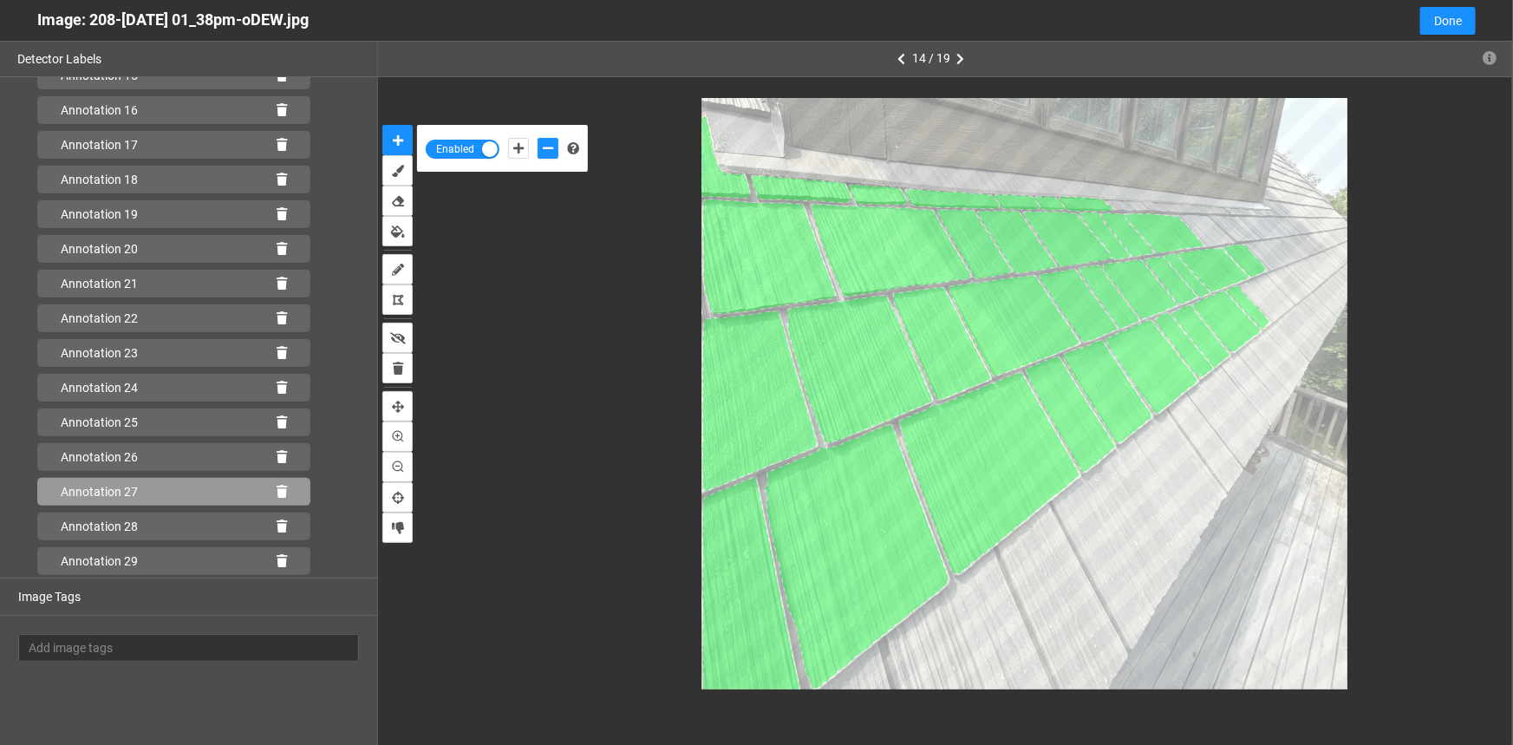
scroll to position [863, 0]
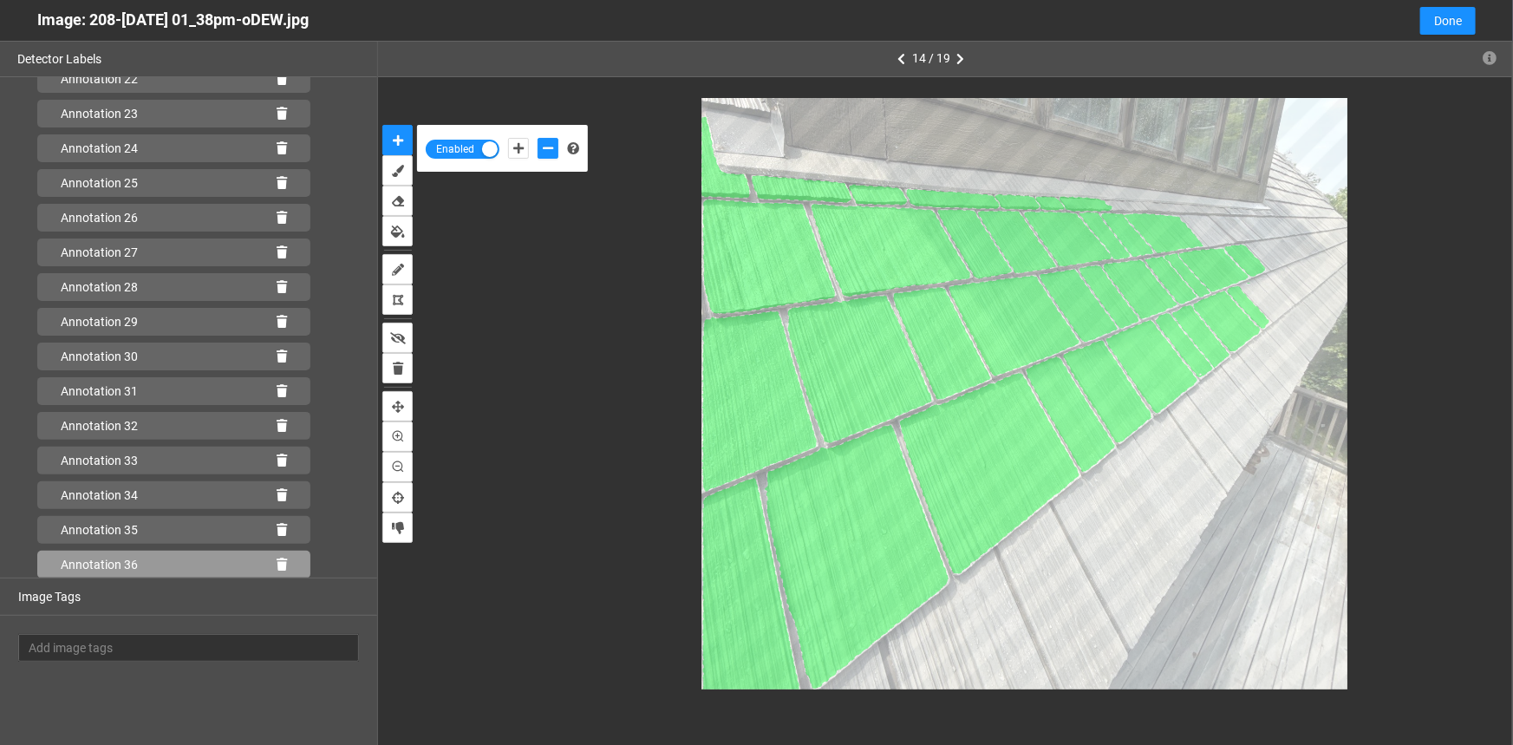
click at [277, 562] on icon at bounding box center [282, 565] width 10 height 12
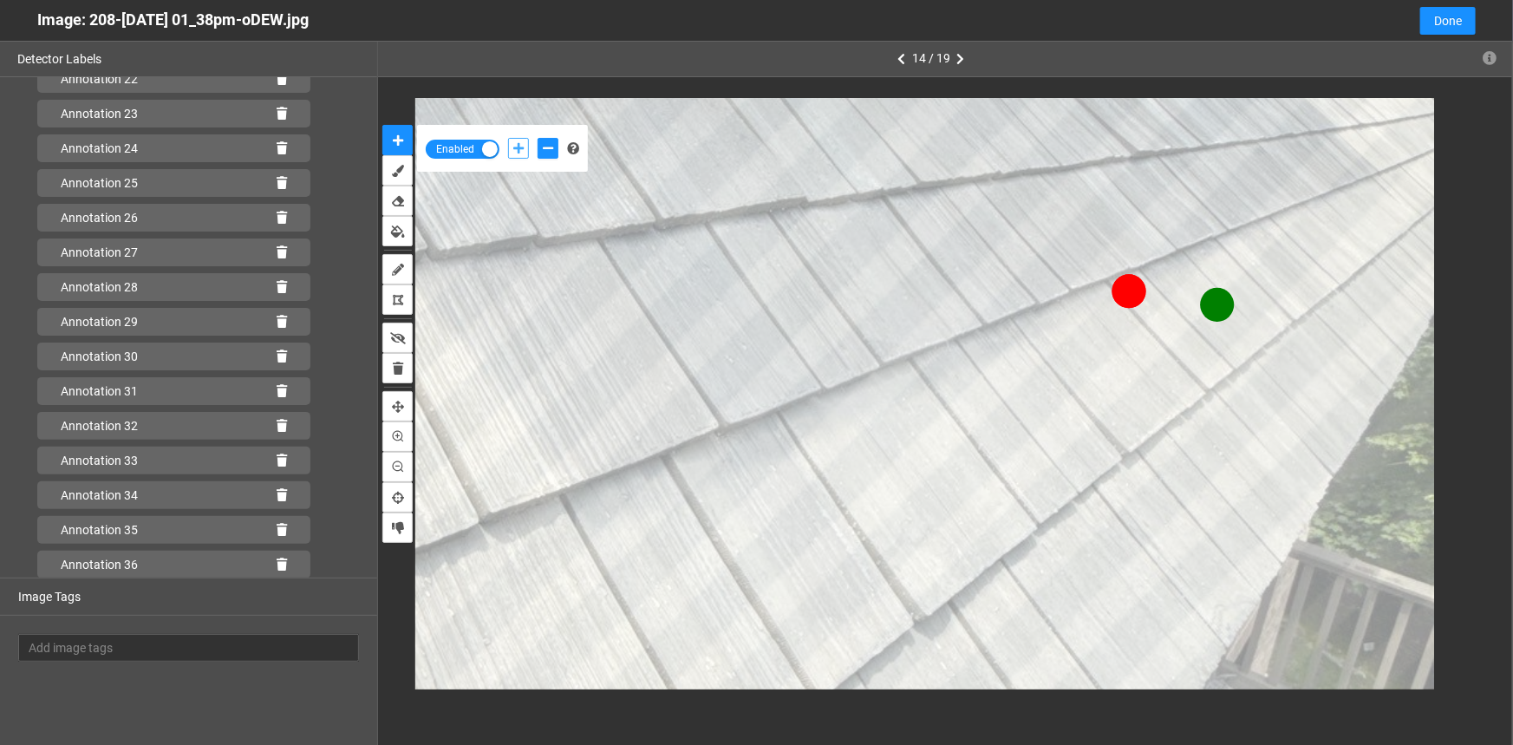
click at [515, 147] on icon "add-positive-points" at bounding box center [518, 148] width 10 height 12
click at [543, 147] on icon "add-negative-points" at bounding box center [548, 148] width 10 height 12
click at [538, 138] on button "add-negative-points" at bounding box center [548, 148] width 21 height 21
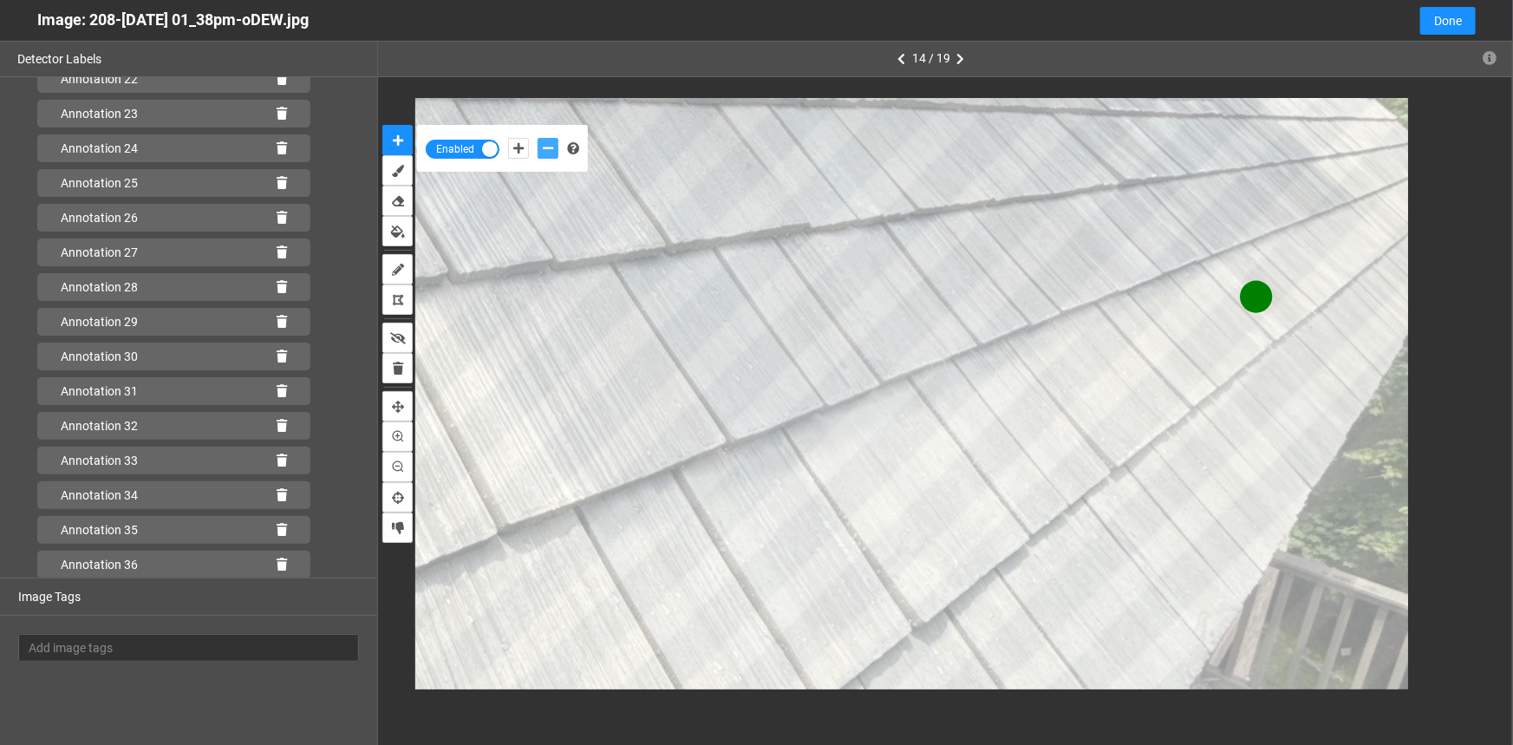
click at [546, 147] on icon "add-negative-points" at bounding box center [548, 148] width 10 height 12
click at [538, 138] on button "add-negative-points" at bounding box center [548, 148] width 21 height 21
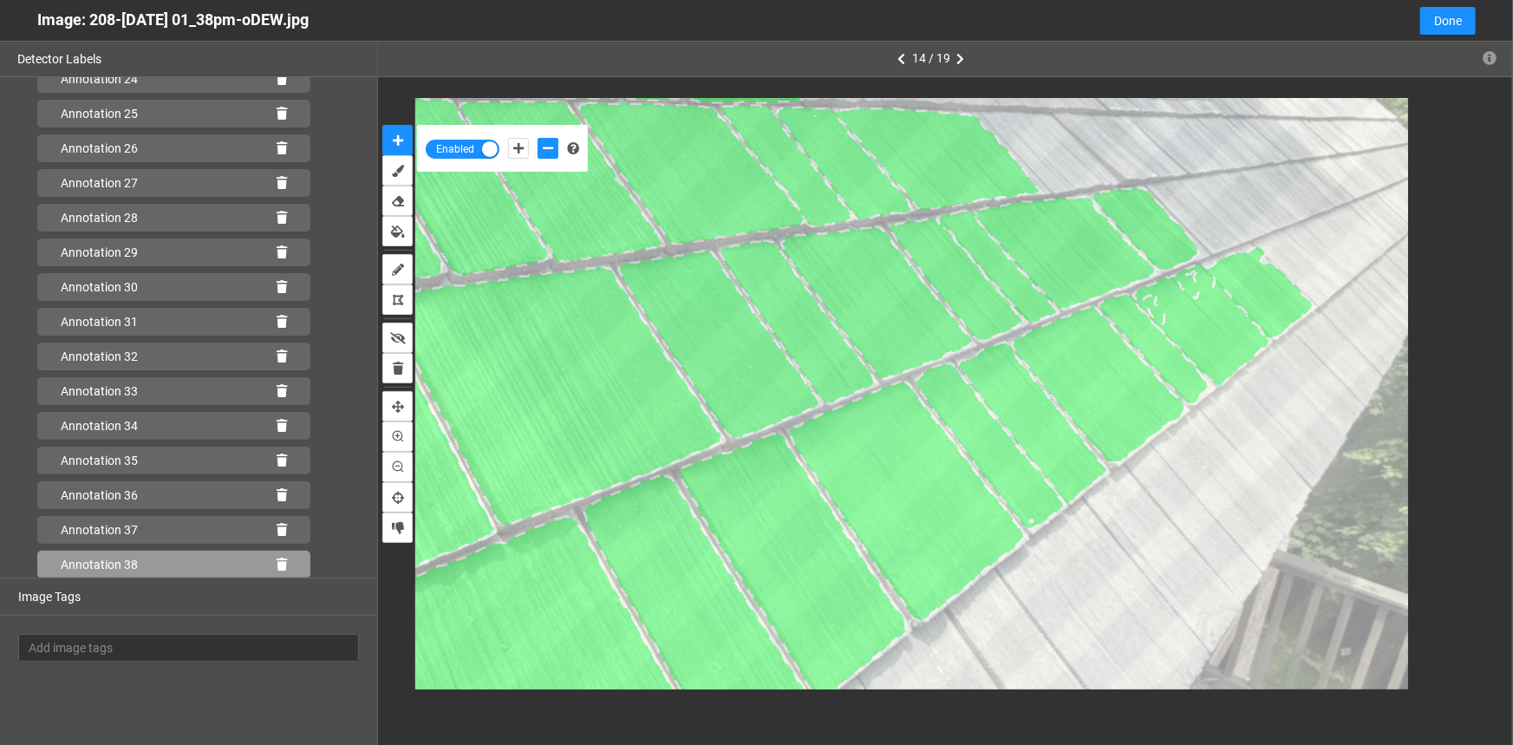
click at [277, 564] on icon at bounding box center [282, 565] width 10 height 12
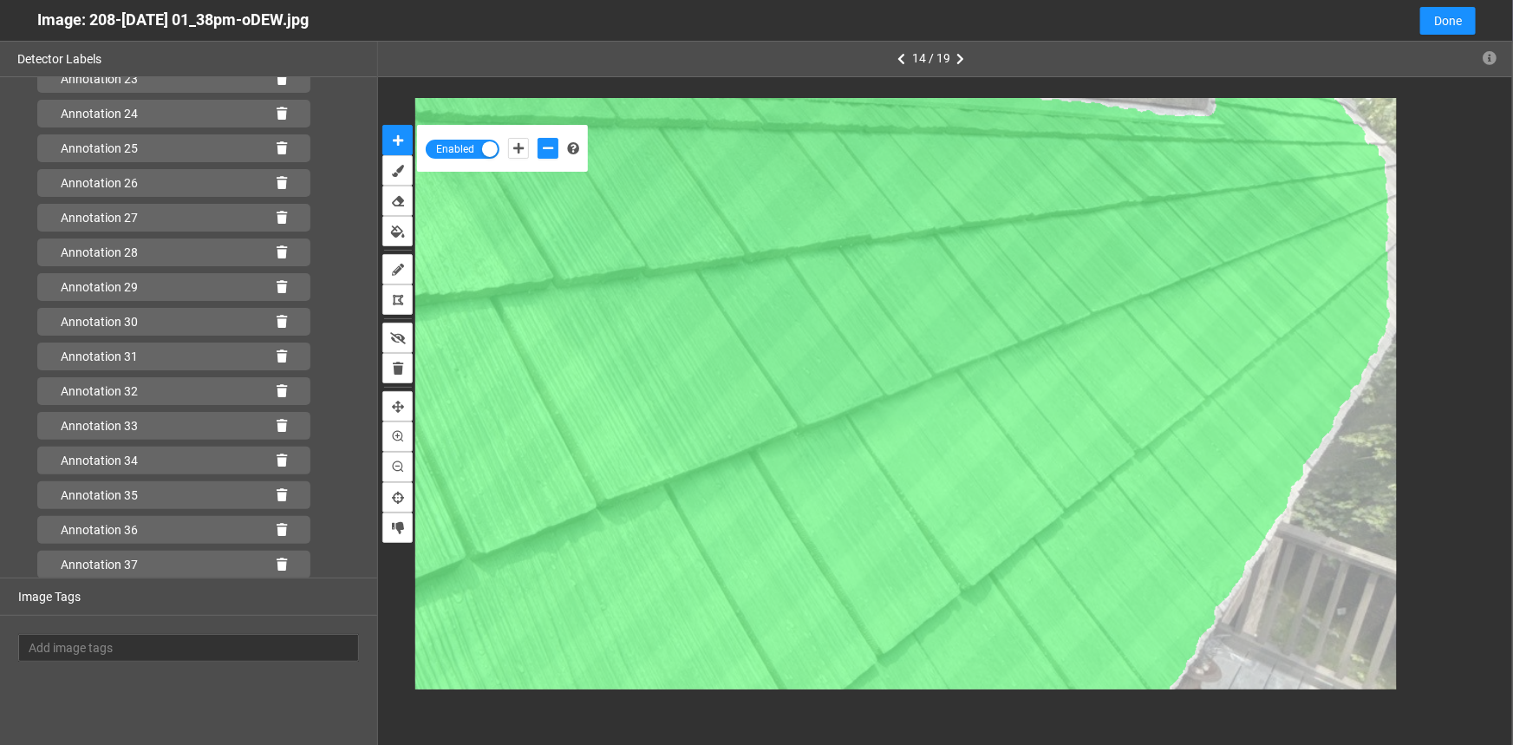
scroll to position [932, 0]
drag, startPoint x: 271, startPoint y: 560, endPoint x: 595, endPoint y: 543, distance: 324.8
click at [277, 559] on icon at bounding box center [282, 565] width 10 height 12
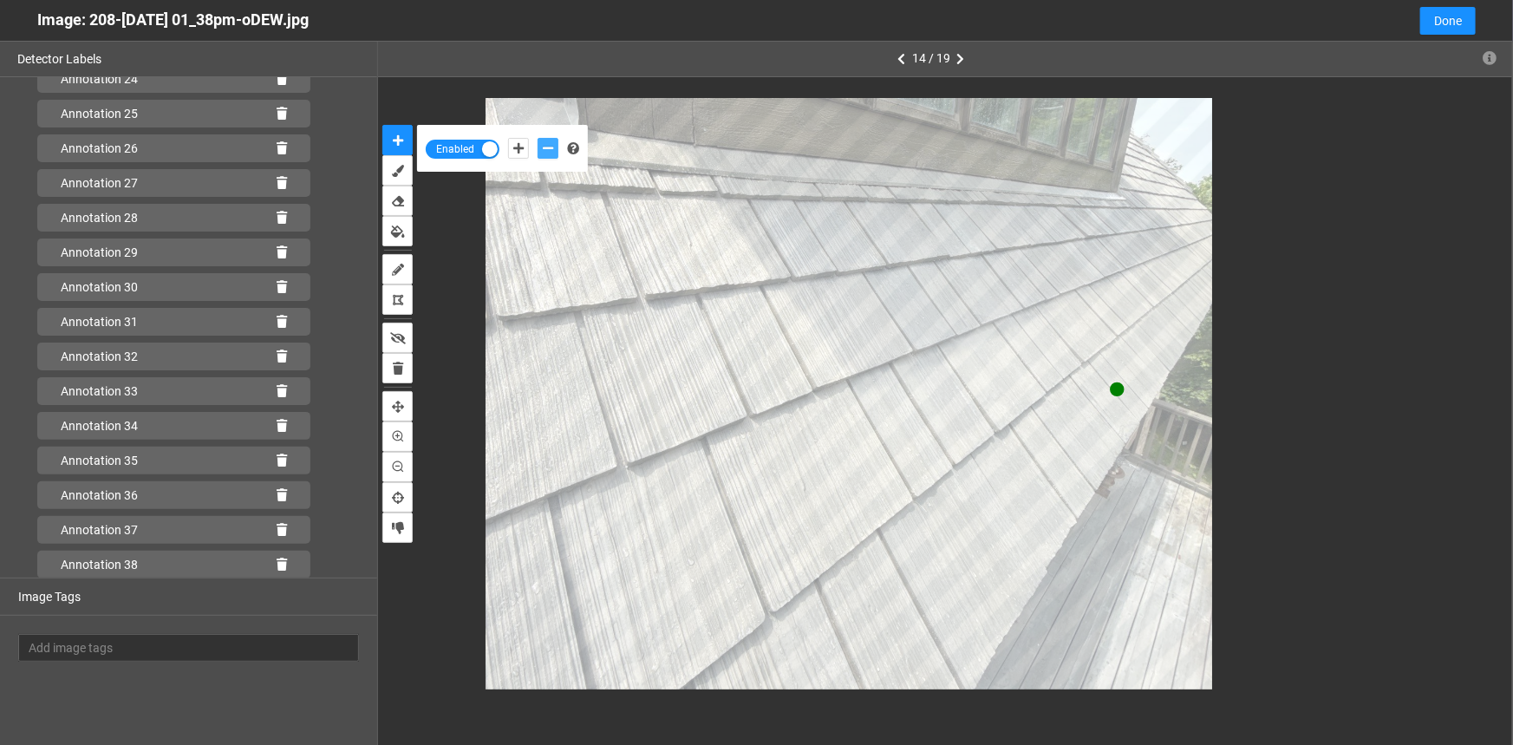
click at [539, 142] on button "add-negative-points" at bounding box center [548, 148] width 21 height 21
click at [538, 138] on button "add-negative-points" at bounding box center [548, 148] width 21 height 21
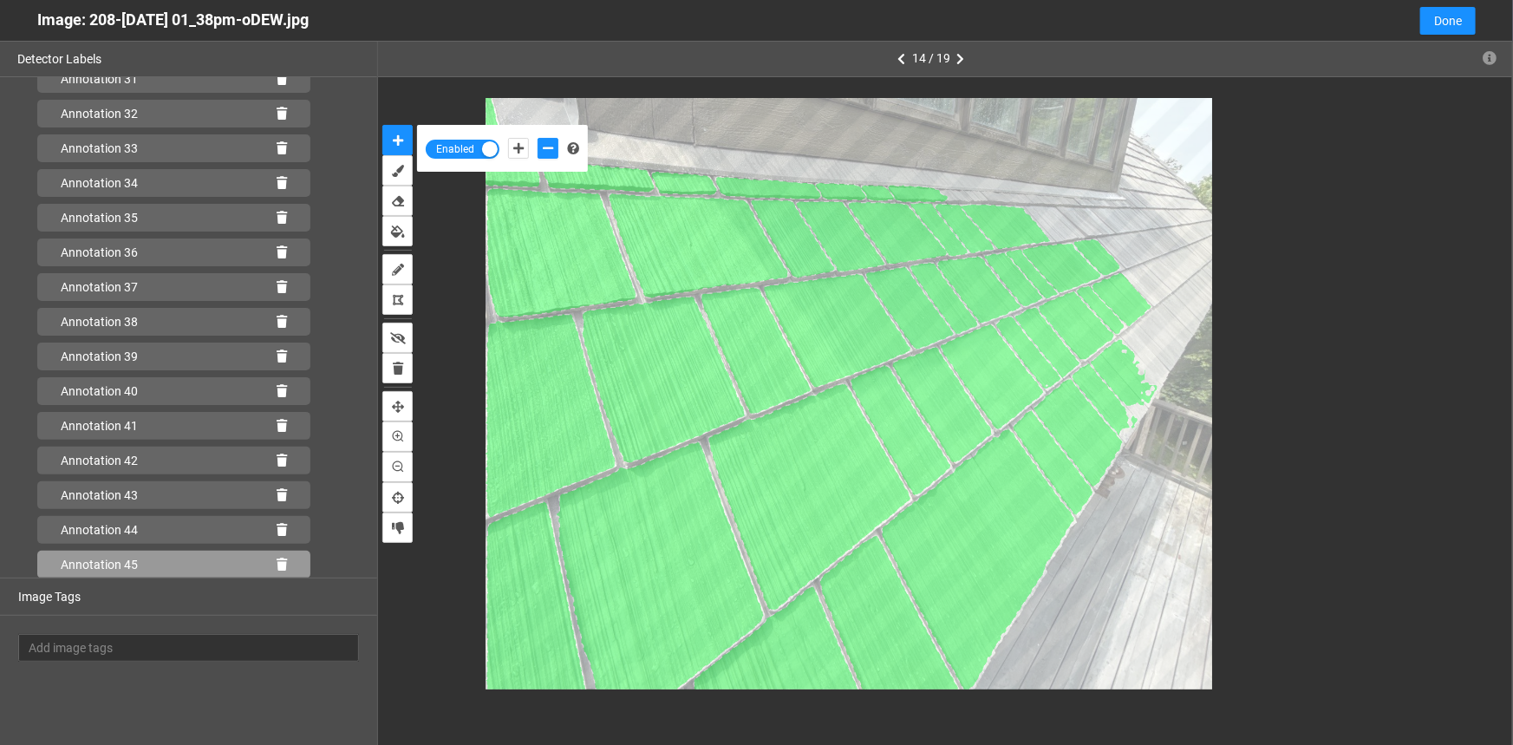
click at [277, 564] on icon at bounding box center [282, 565] width 10 height 12
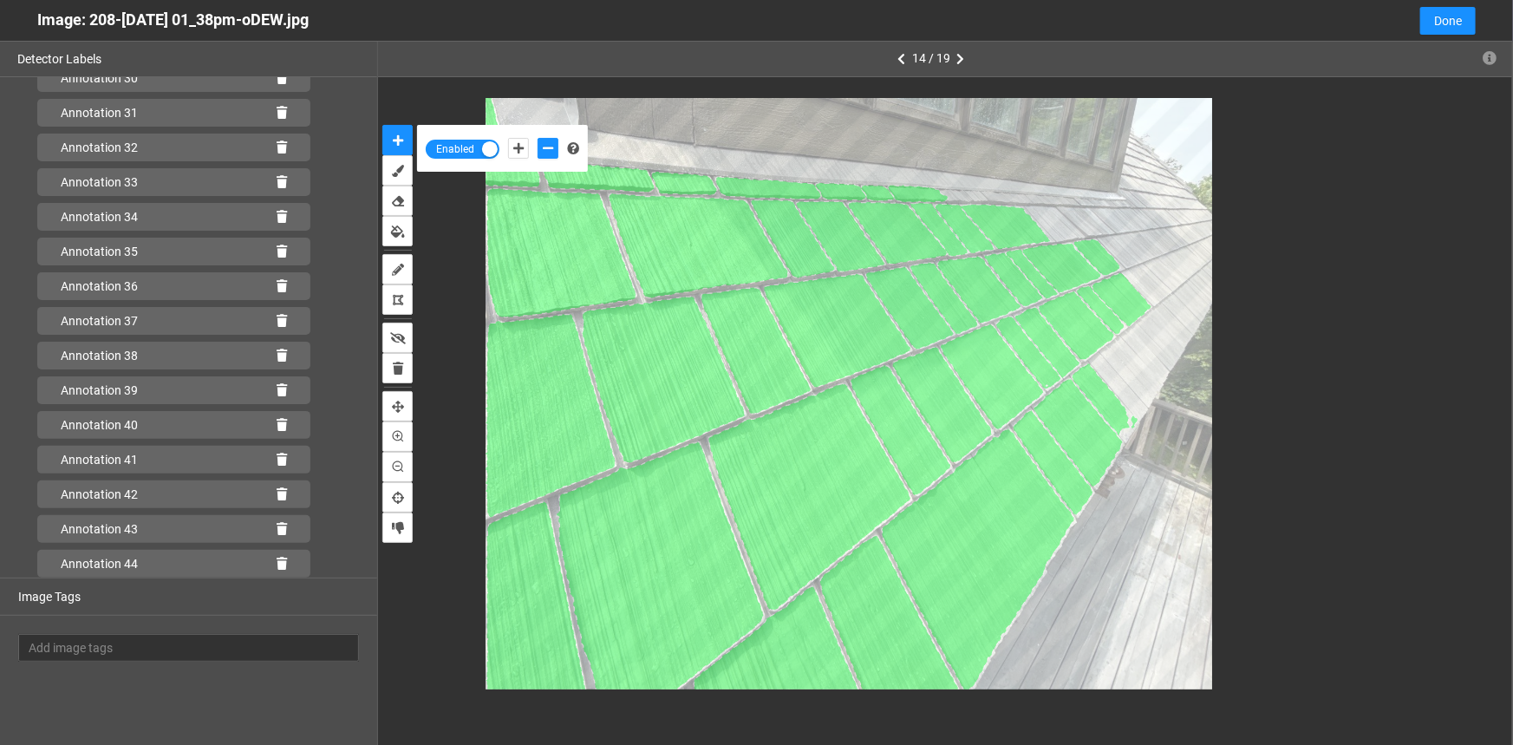
scroll to position [1140, 0]
click at [277, 560] on icon at bounding box center [282, 565] width 10 height 12
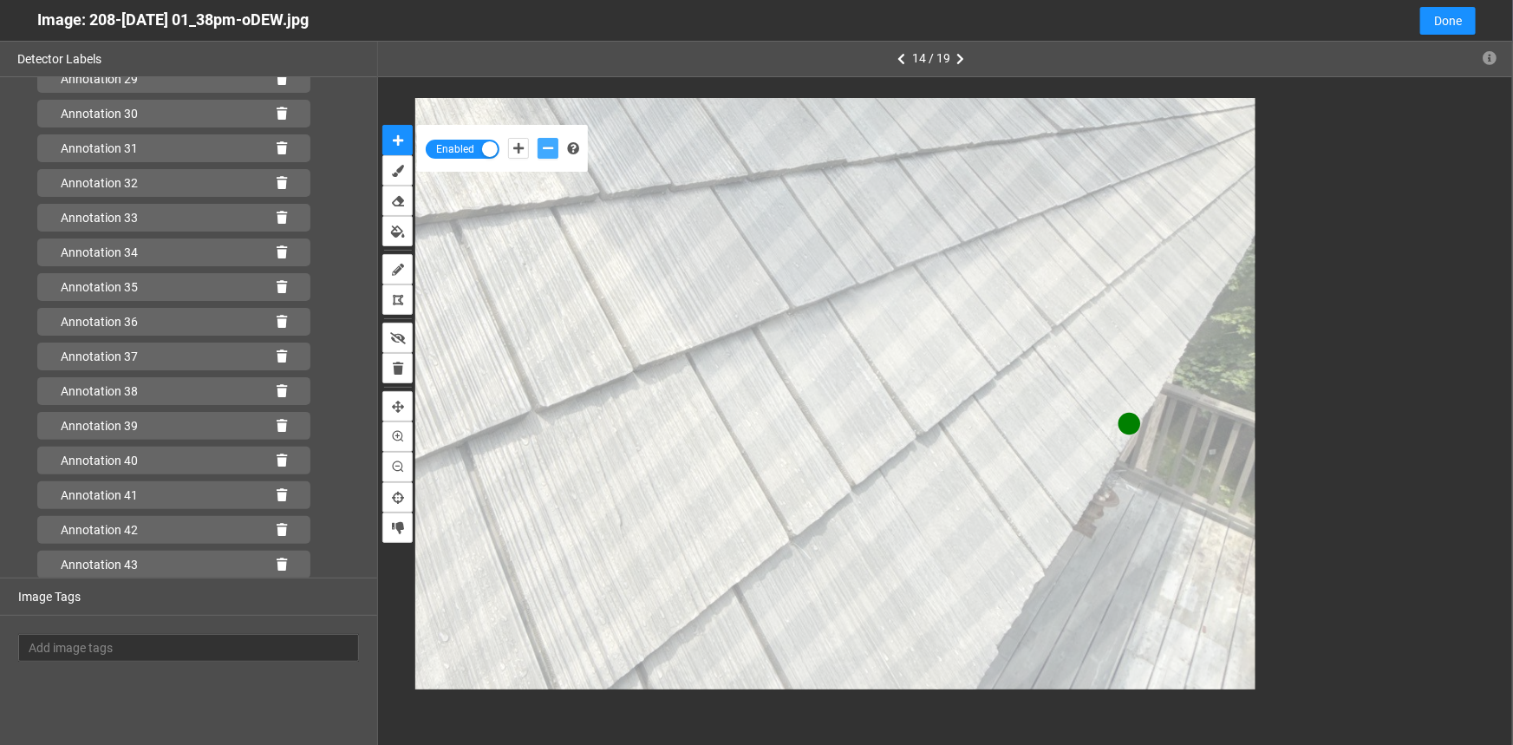
click at [548, 147] on icon "add-negative-points" at bounding box center [548, 148] width 10 height 12
click at [538, 138] on button "add-negative-points" at bounding box center [548, 148] width 21 height 21
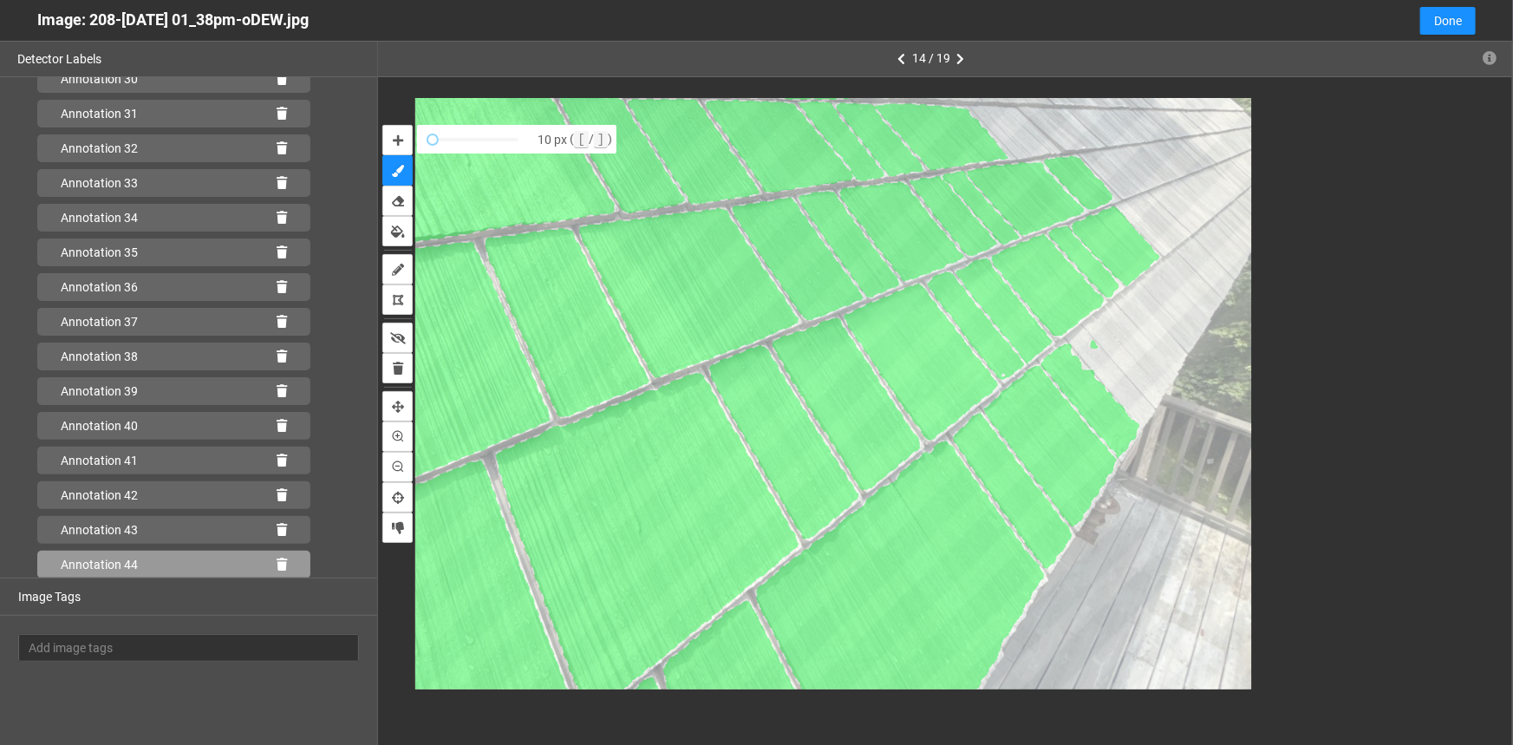
click at [271, 556] on div "Annotation 44" at bounding box center [173, 565] width 273 height 28
click at [277, 564] on icon at bounding box center [282, 565] width 10 height 12
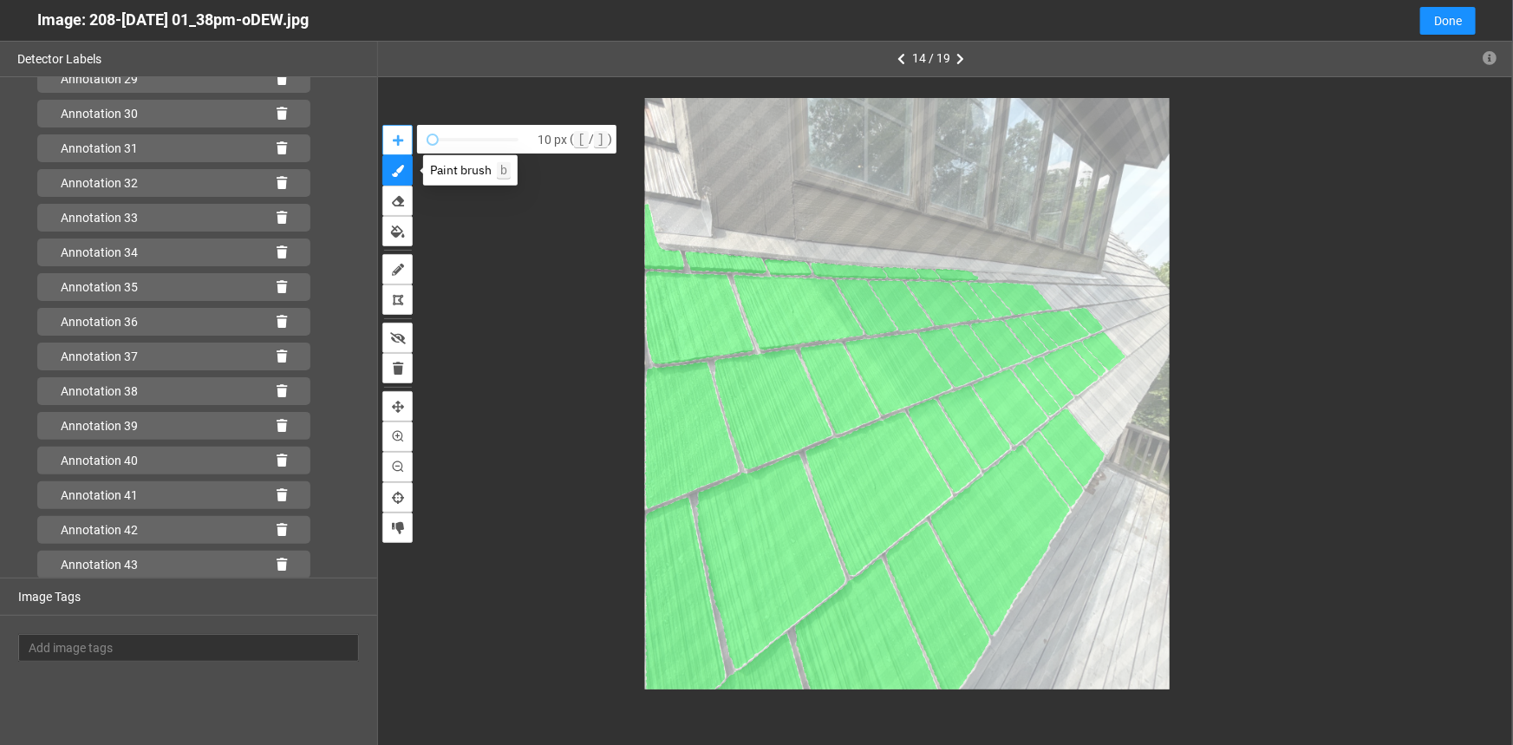
click at [390, 140] on button "auto-mask" at bounding box center [397, 140] width 30 height 30
click at [513, 146] on icon "add-positive-points" at bounding box center [518, 148] width 10 height 12
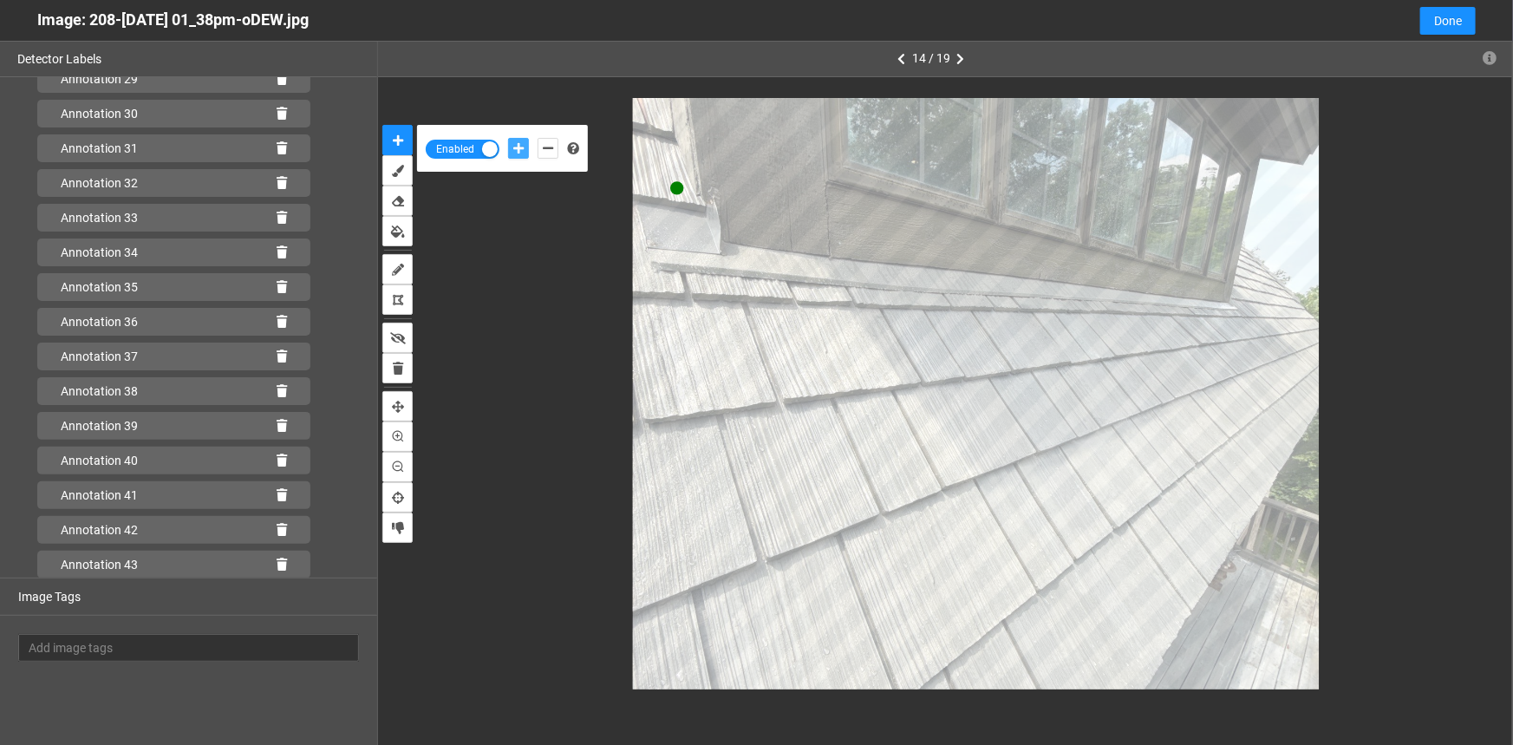
click at [508, 138] on button "add-positive-points" at bounding box center [518, 148] width 21 height 21
drag, startPoint x: 539, startPoint y: 141, endPoint x: 556, endPoint y: 154, distance: 21.7
click at [539, 142] on button "add-negative-points" at bounding box center [548, 148] width 21 height 21
click at [538, 138] on button "add-negative-points" at bounding box center [548, 148] width 21 height 21
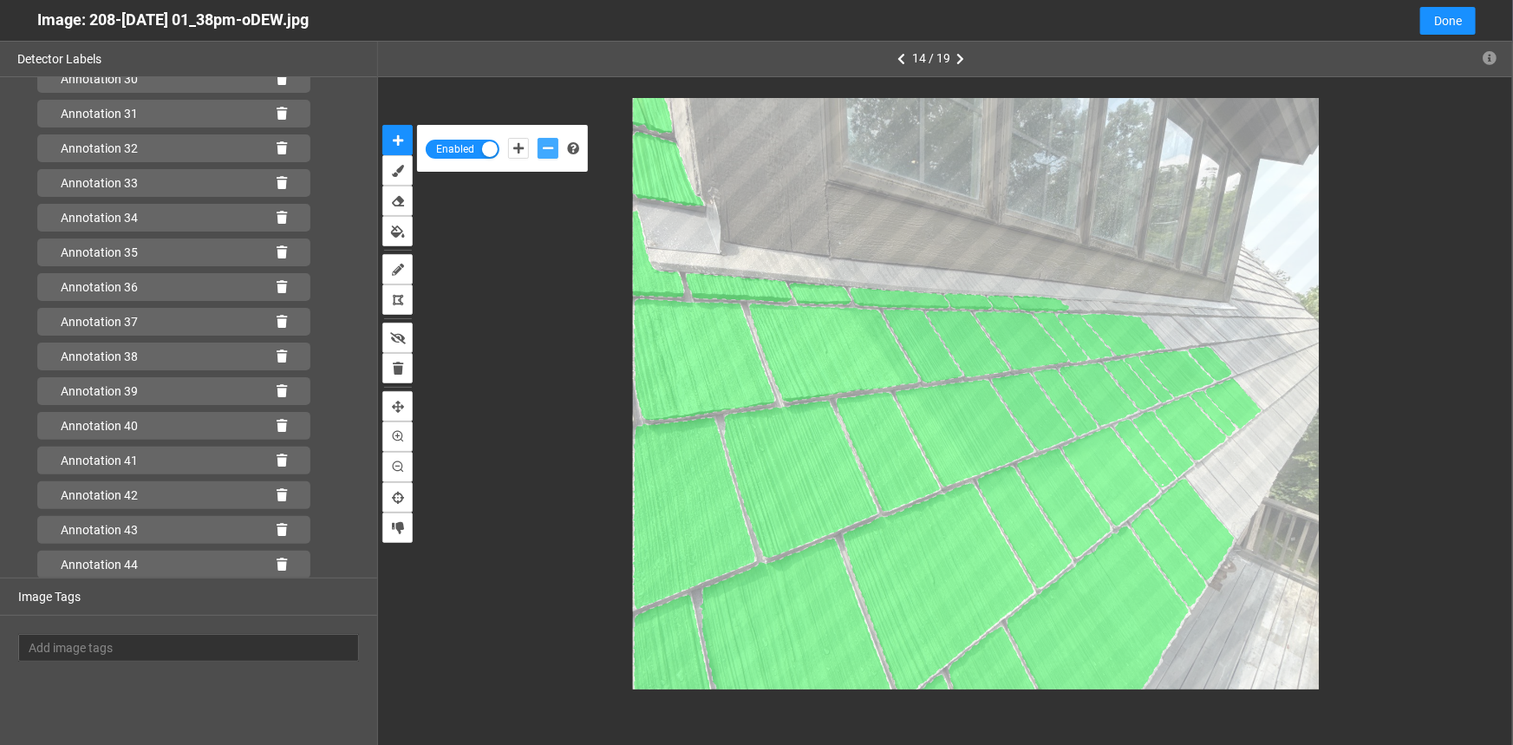
scroll to position [1175, 0]
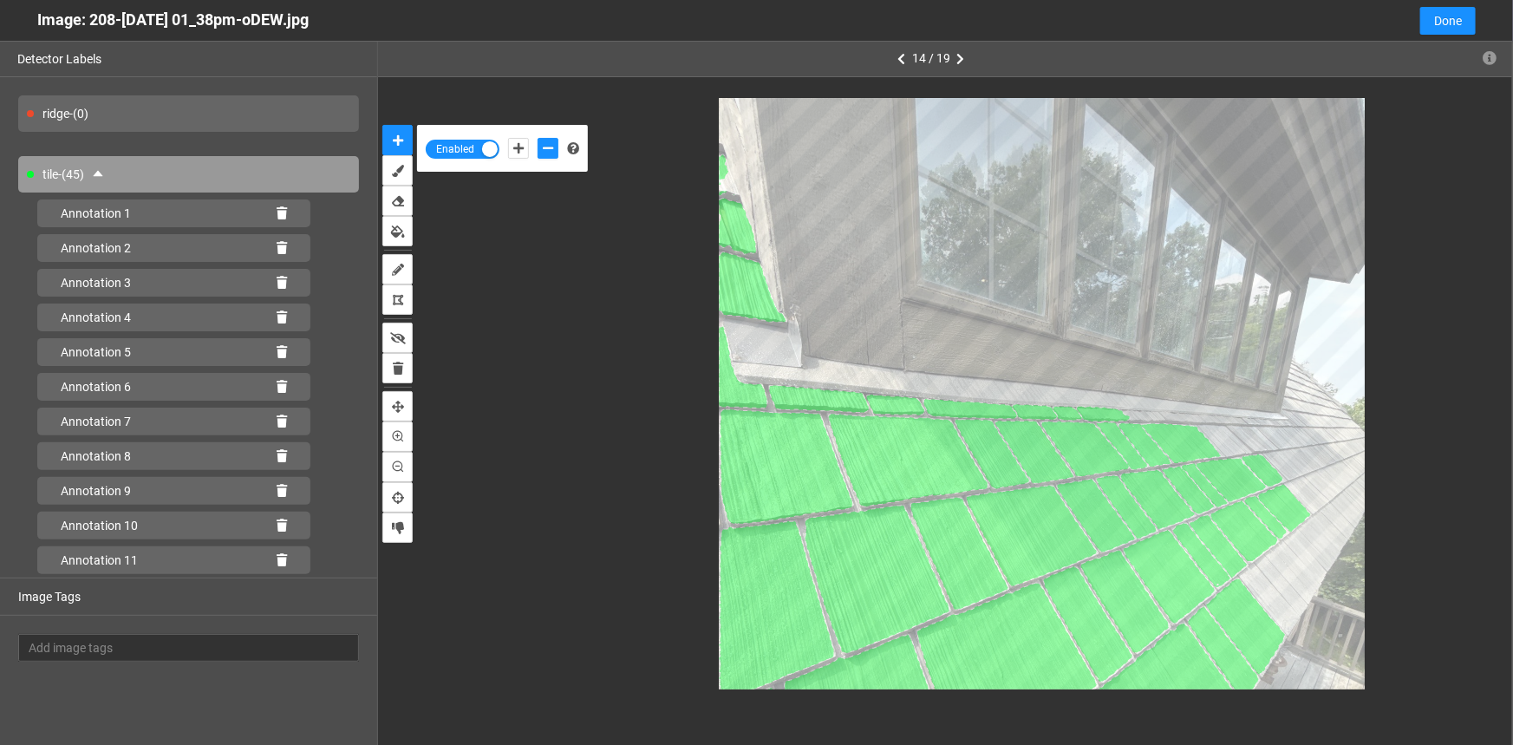
scroll to position [1175, 0]
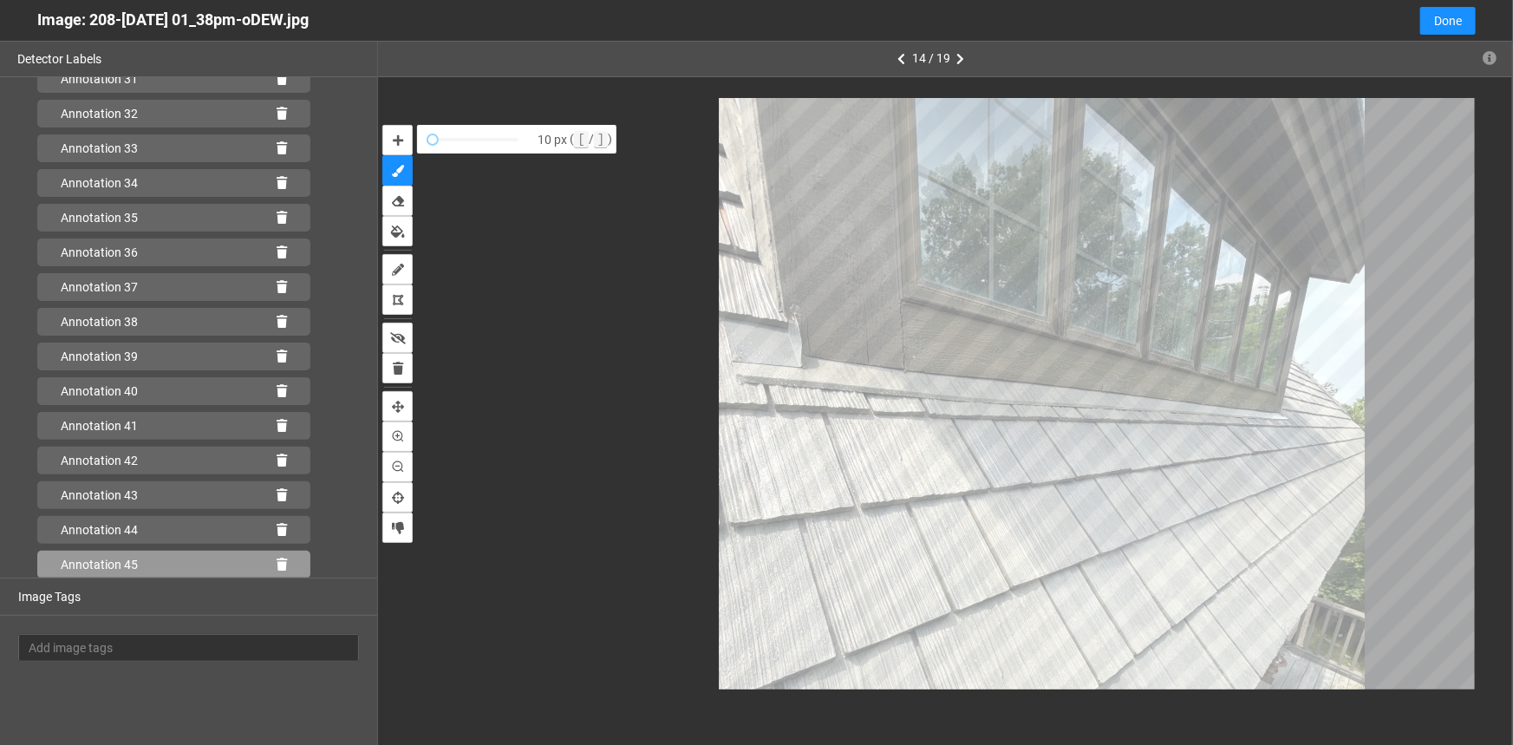
click at [277, 565] on icon at bounding box center [282, 565] width 10 height 12
click at [267, 555] on div "Annotation 44" at bounding box center [173, 565] width 273 height 28
click at [277, 564] on icon at bounding box center [282, 565] width 10 height 12
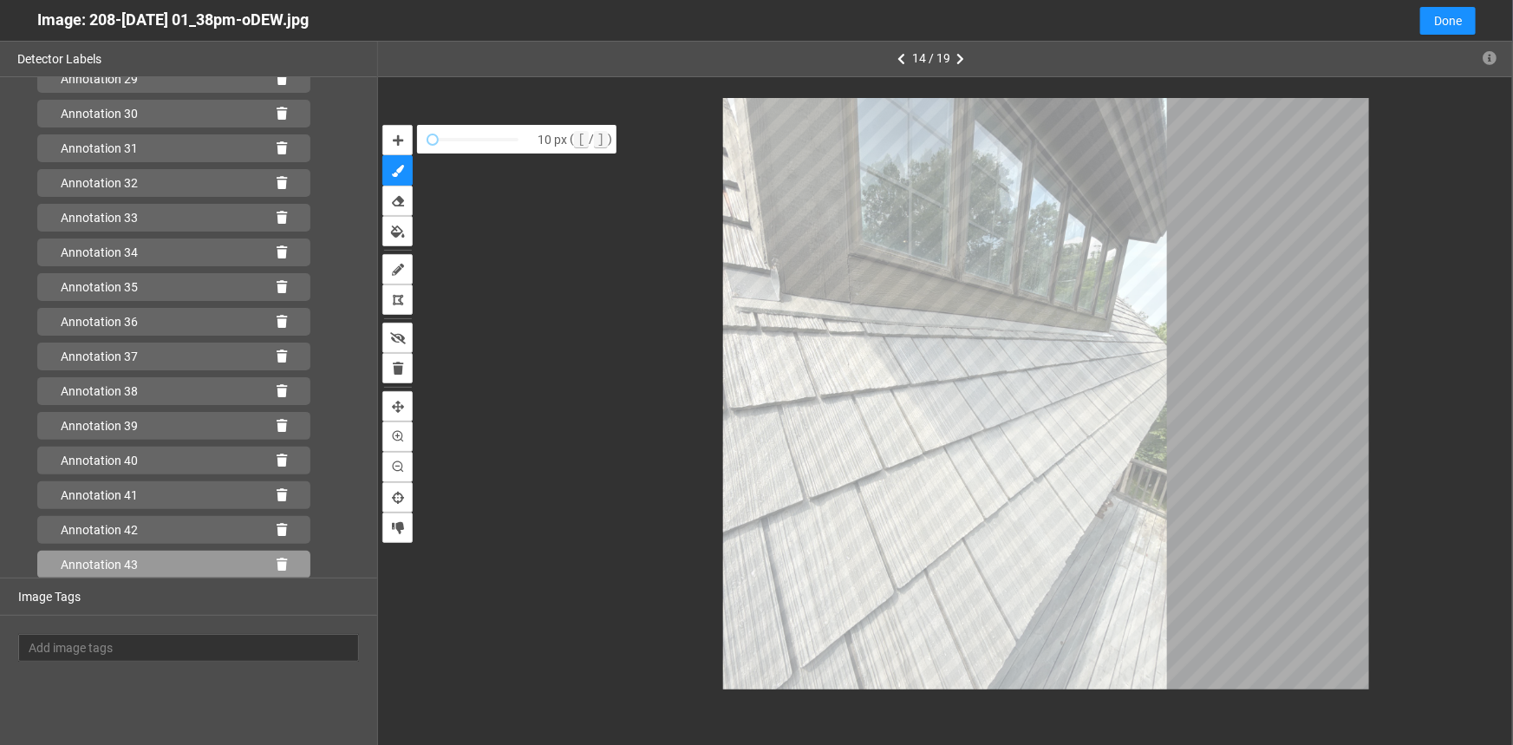
click at [264, 561] on div "Annotation 43" at bounding box center [173, 565] width 273 height 28
click at [1431, 20] on button "Done" at bounding box center [1449, 21] width 56 height 28
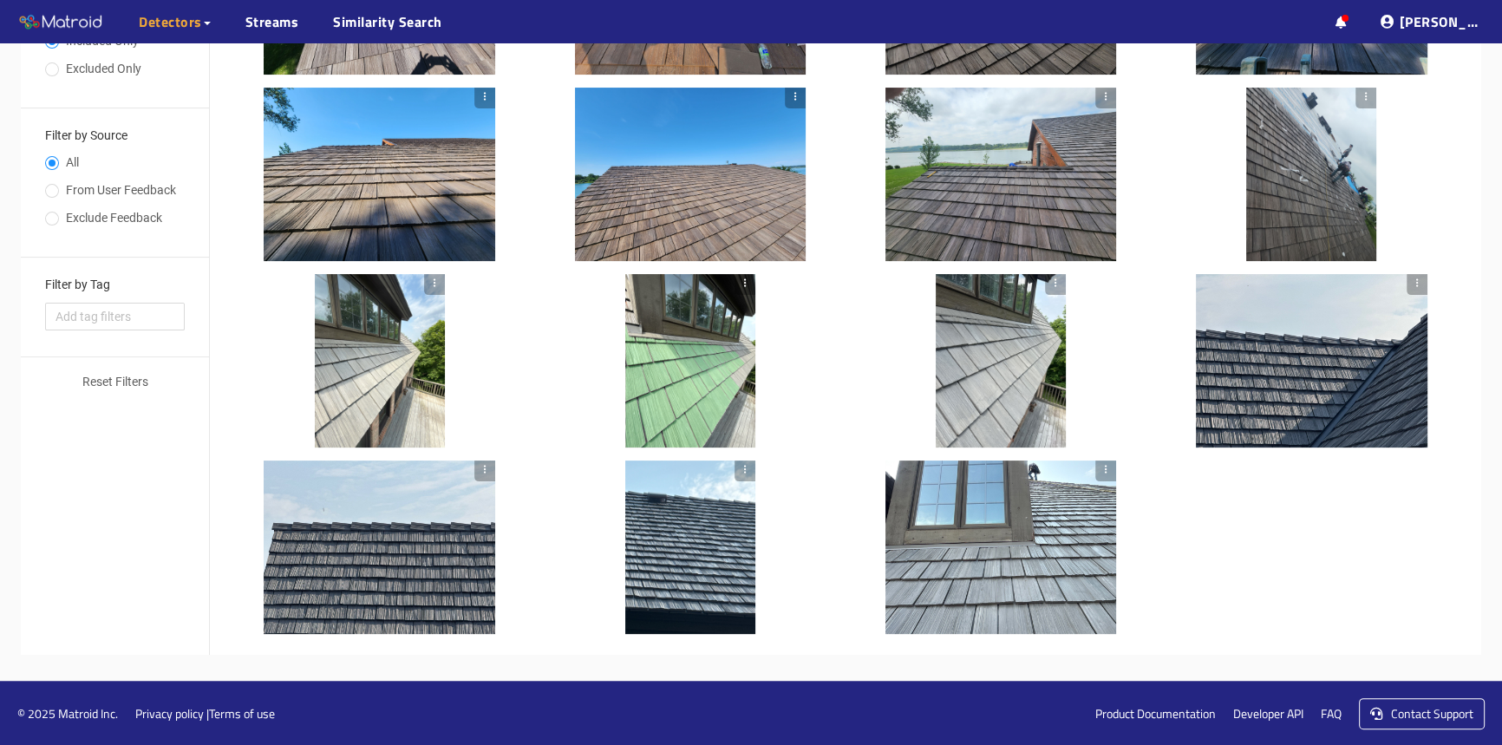
click at [728, 402] on div at bounding box center [690, 360] width 130 height 173
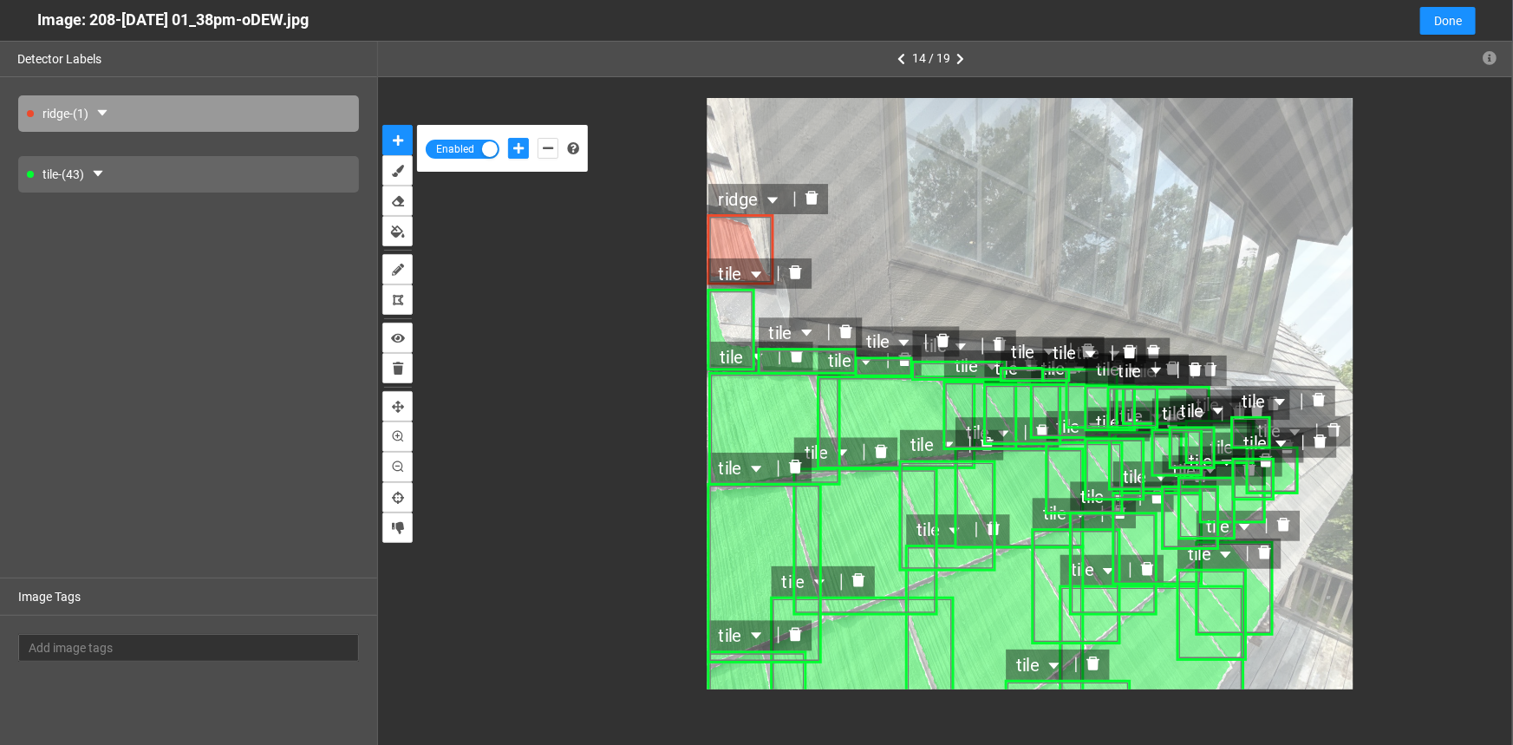
click at [811, 193] on icon "delete" at bounding box center [812, 198] width 13 height 14
click at [119, 173] on div "tile - (43)" at bounding box center [188, 174] width 341 height 36
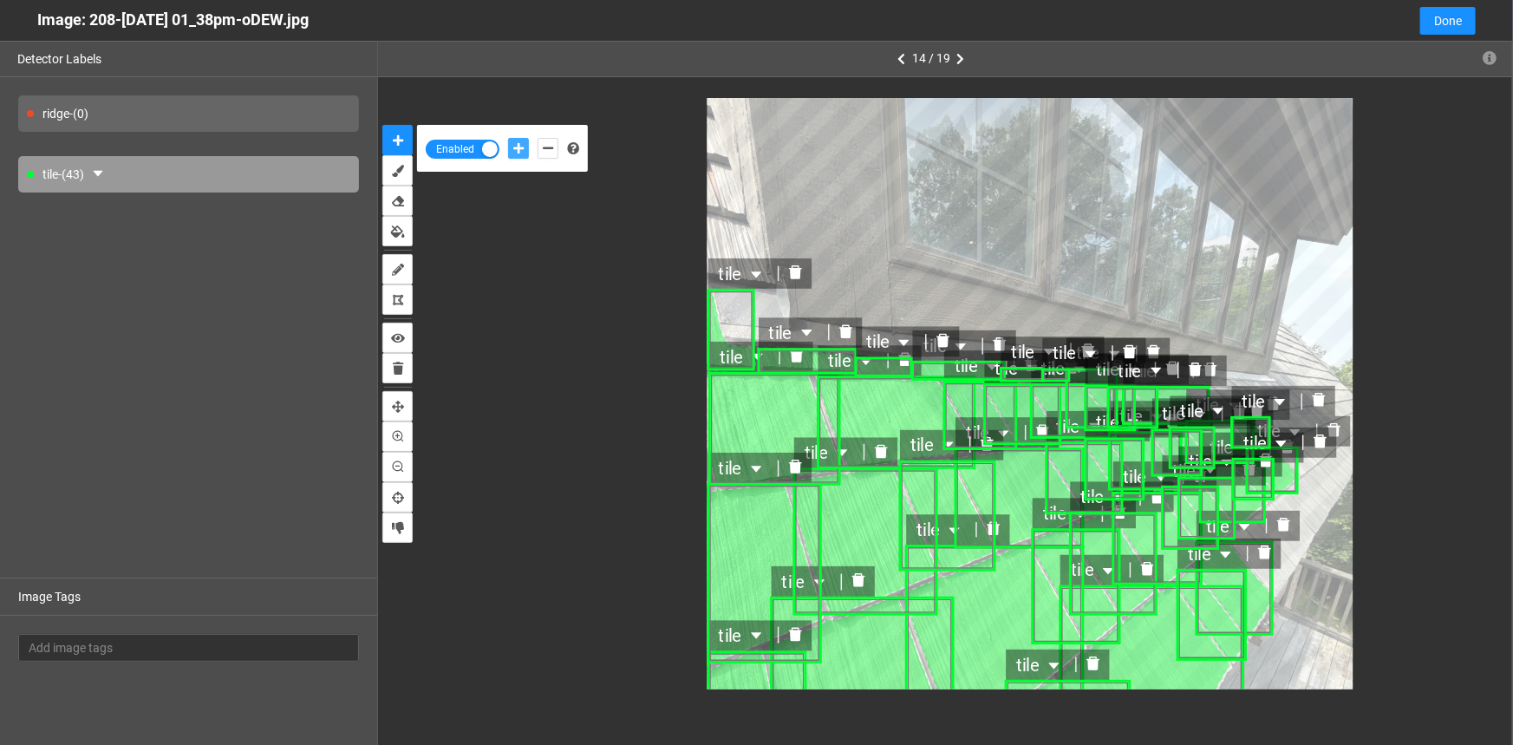
click at [513, 147] on icon "add-positive-points" at bounding box center [518, 148] width 10 height 12
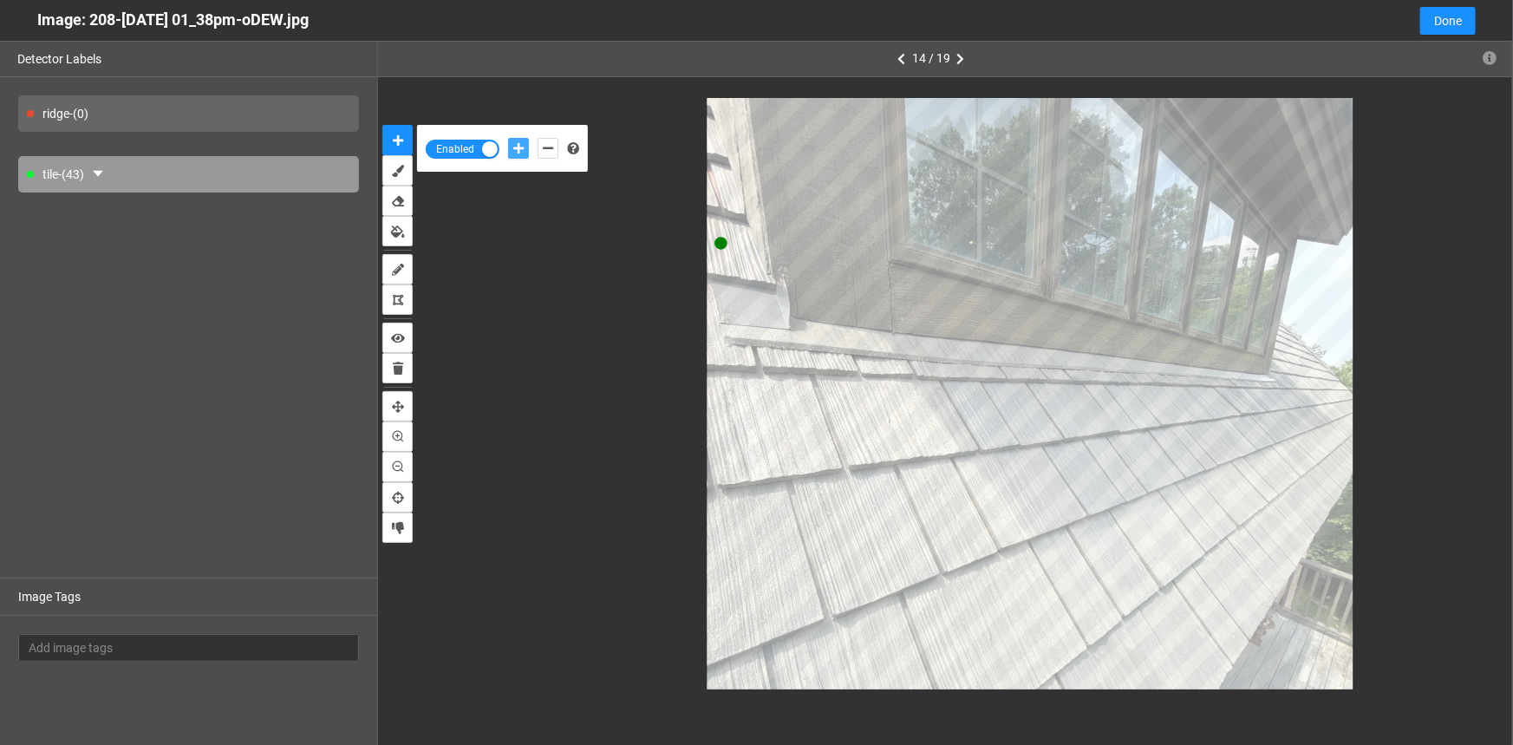
click at [508, 138] on button "add-positive-points" at bounding box center [518, 148] width 21 height 21
click at [543, 147] on icon "add-negative-points" at bounding box center [548, 148] width 10 height 12
click at [538, 138] on button "add-negative-points" at bounding box center [548, 148] width 21 height 21
click at [544, 144] on icon "add-negative-points" at bounding box center [548, 148] width 10 height 12
click at [538, 138] on button "add-negative-points" at bounding box center [548, 148] width 21 height 21
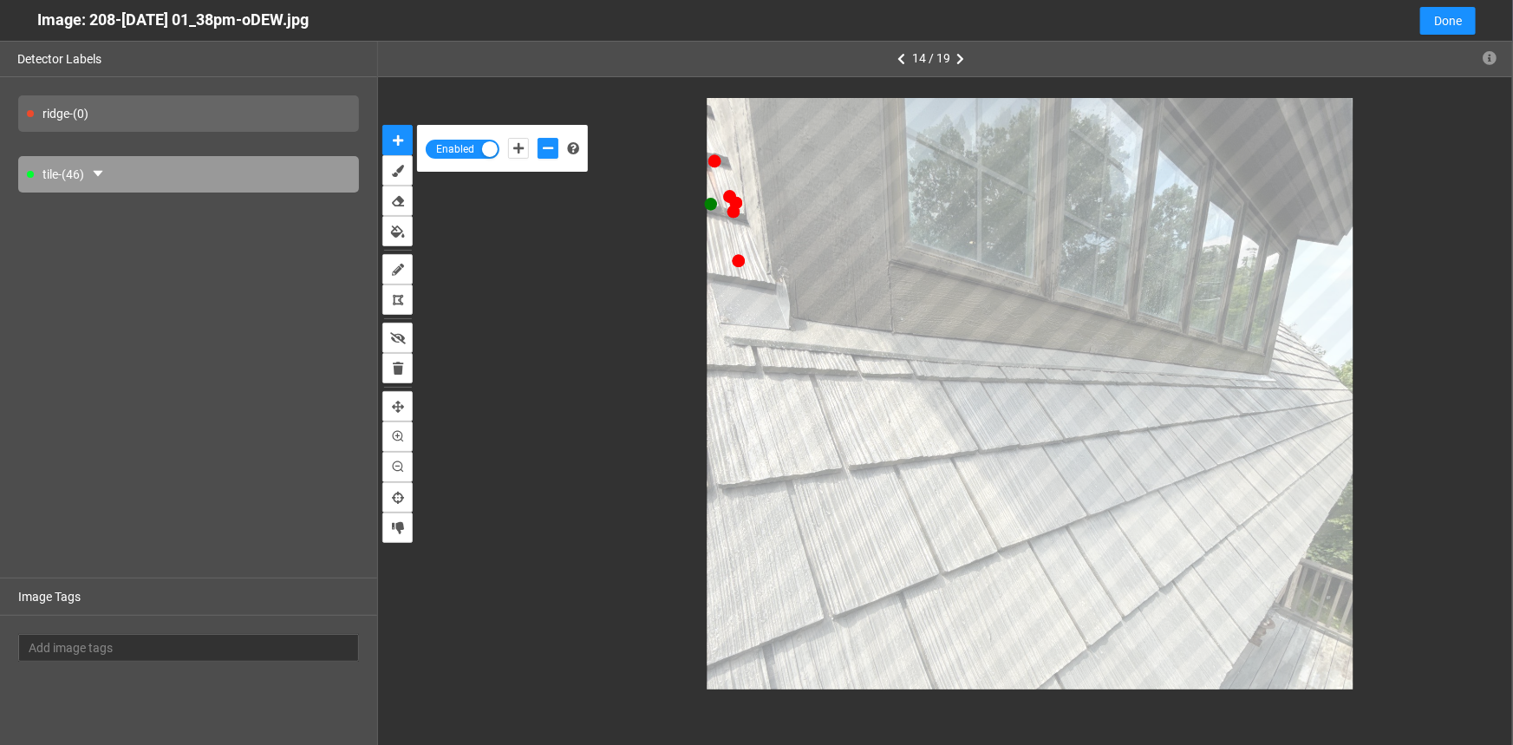
click at [706, 262] on div at bounding box center [945, 393] width 1060 height 591
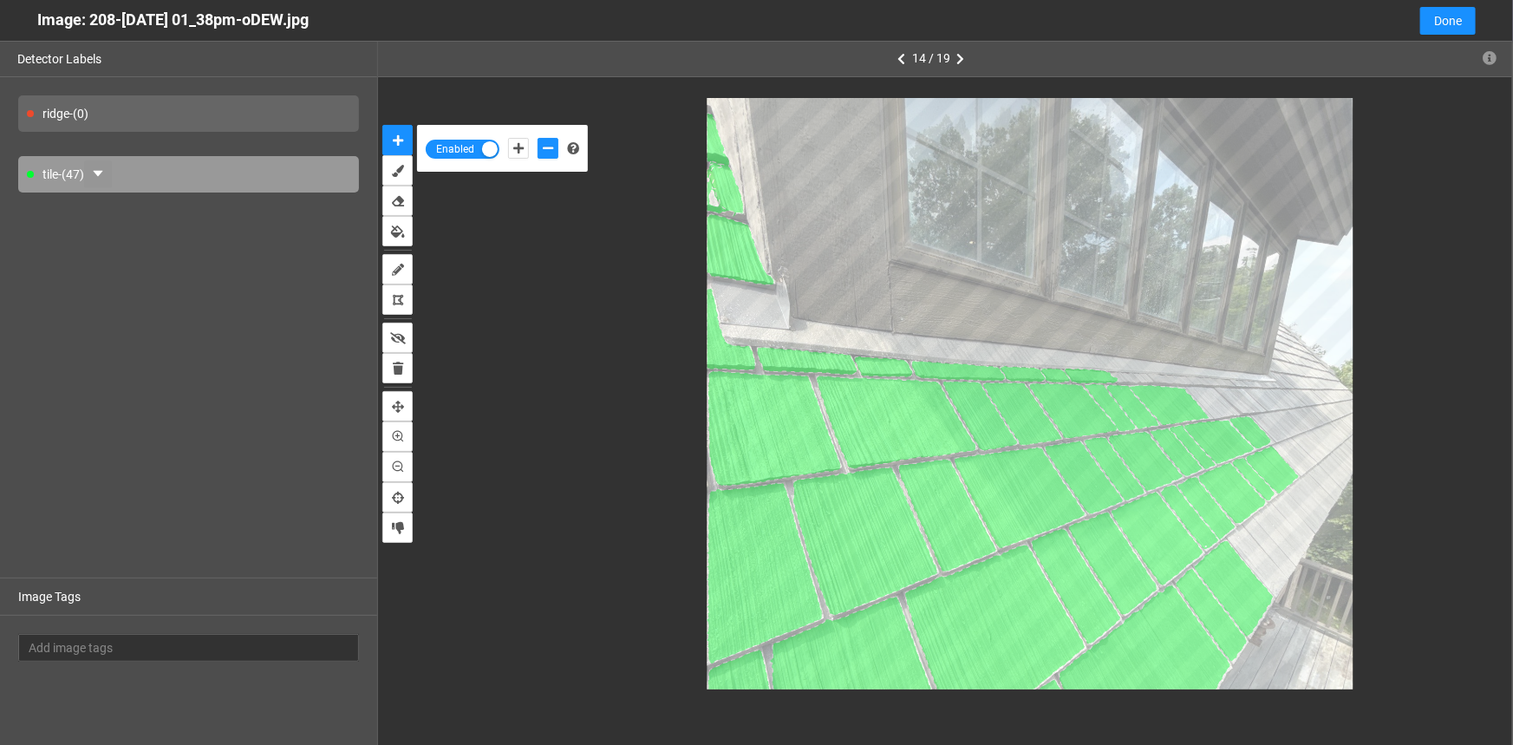
click at [105, 167] on icon "caret-down" at bounding box center [98, 174] width 14 height 14
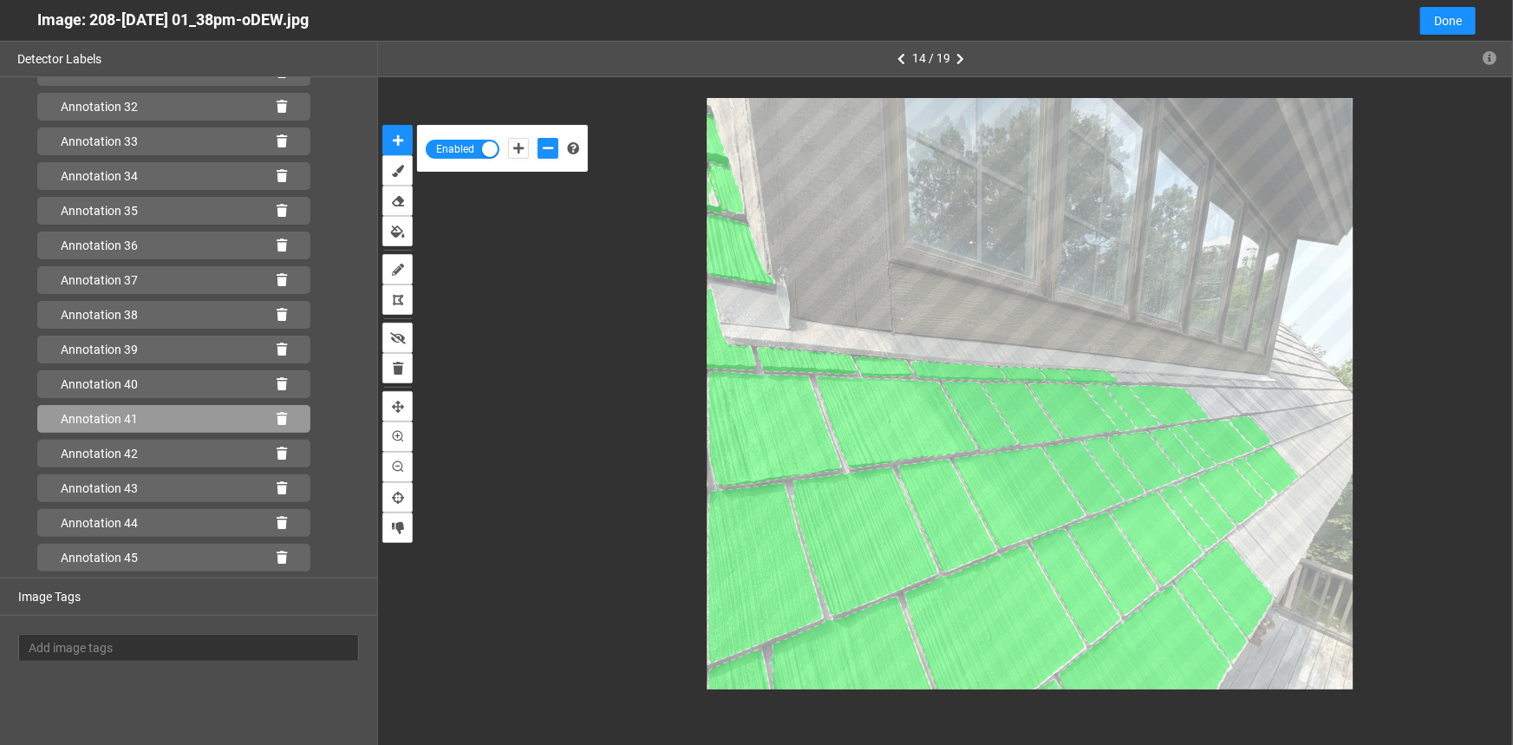
scroll to position [1245, 0]
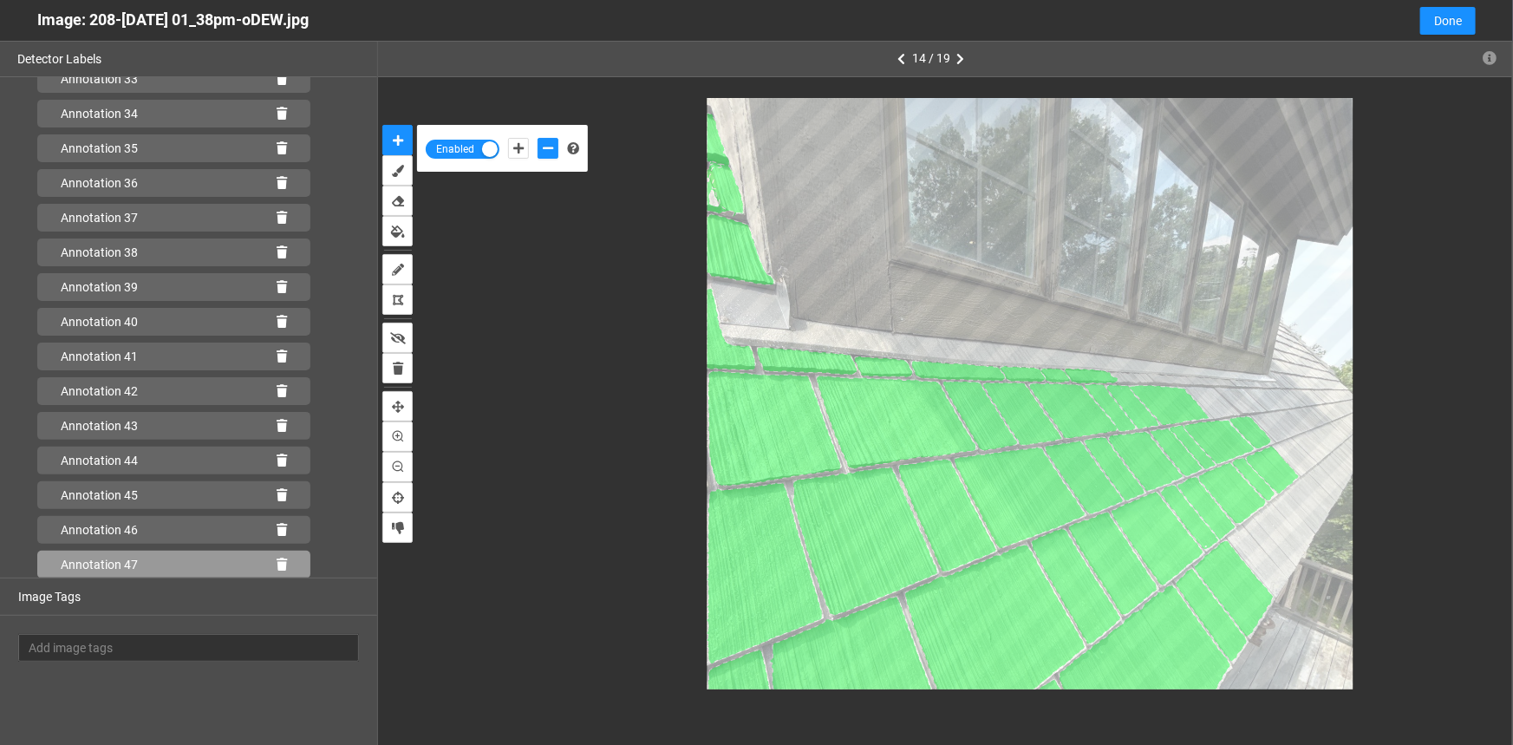
click at [277, 565] on icon at bounding box center [282, 565] width 10 height 12
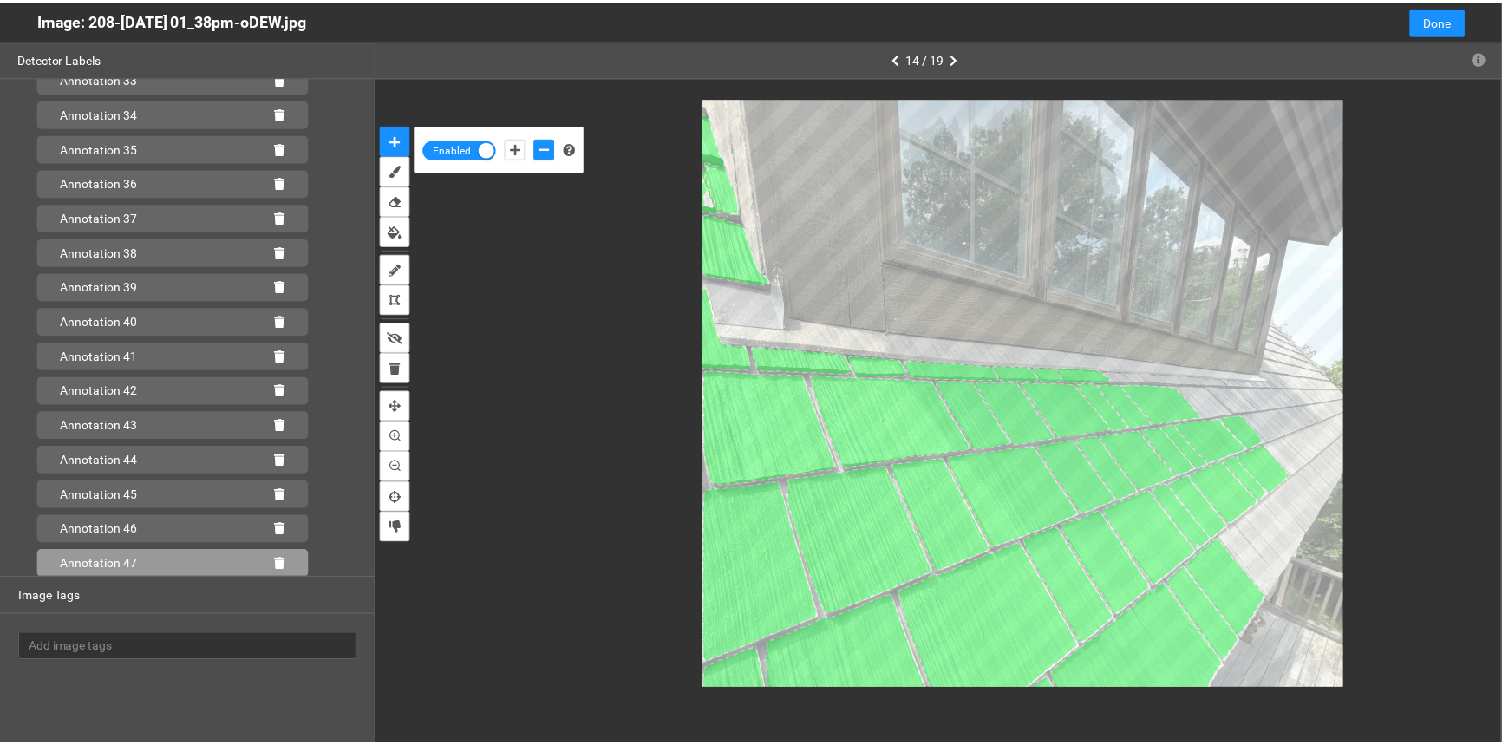
scroll to position [1210, 0]
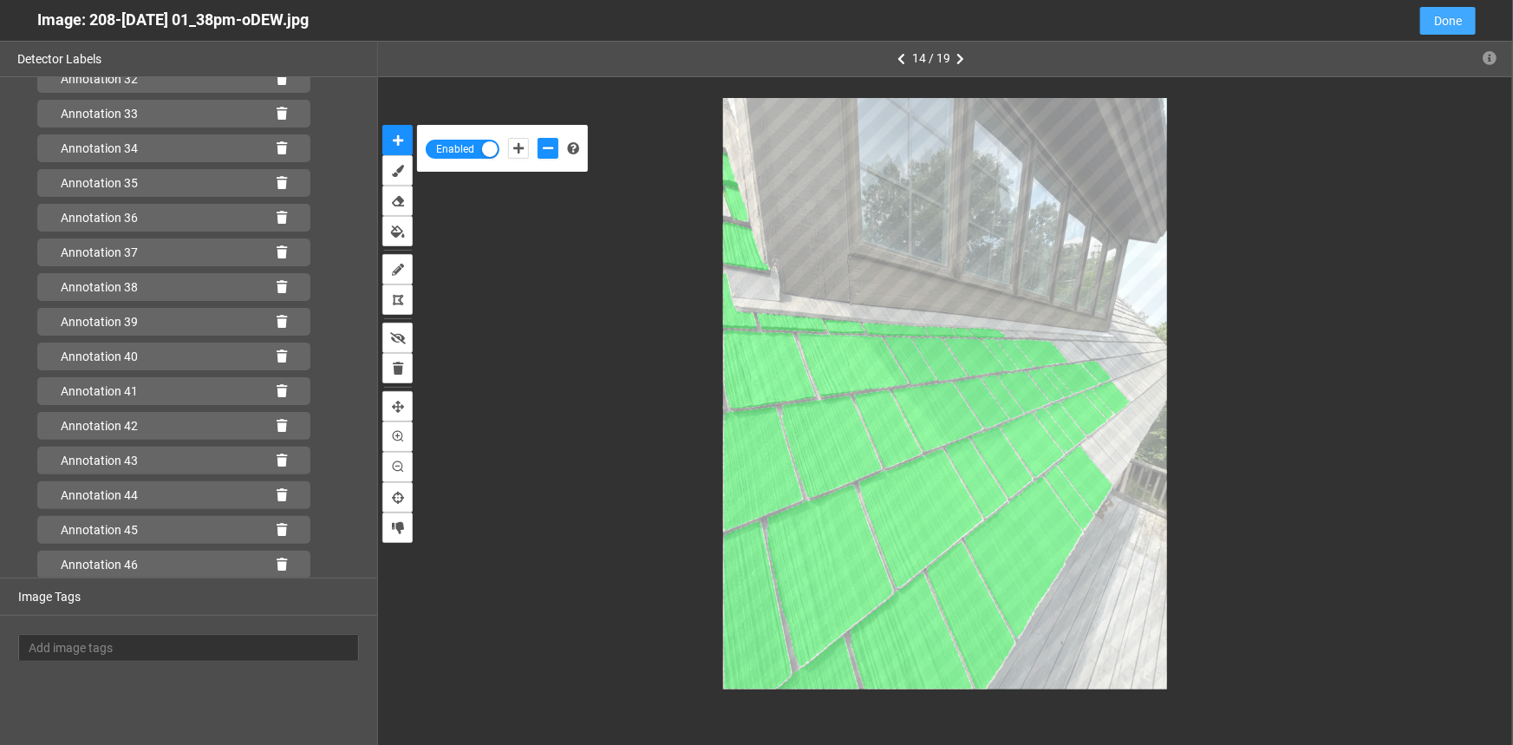
click at [1457, 23] on span "Done" at bounding box center [1448, 20] width 28 height 19
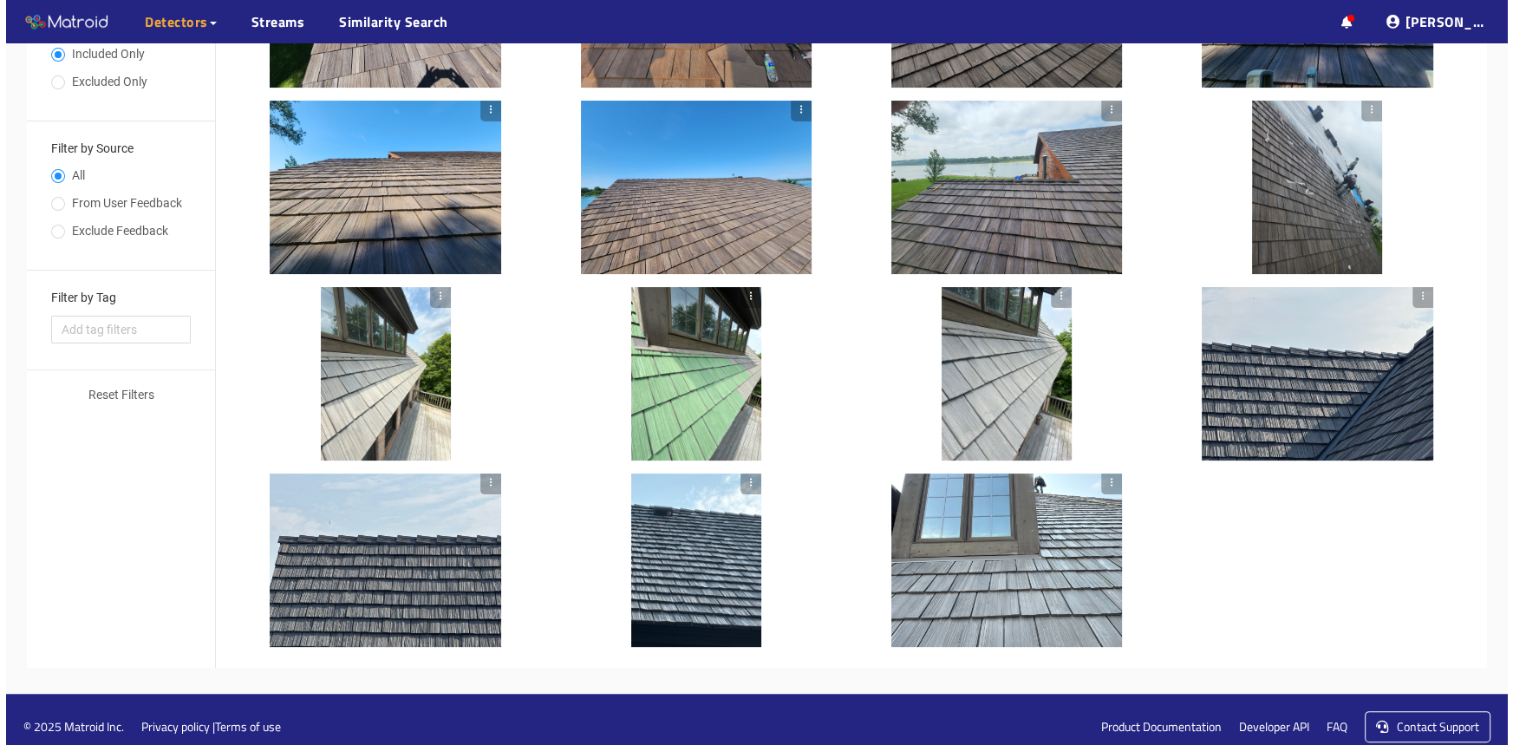
scroll to position [494, 0]
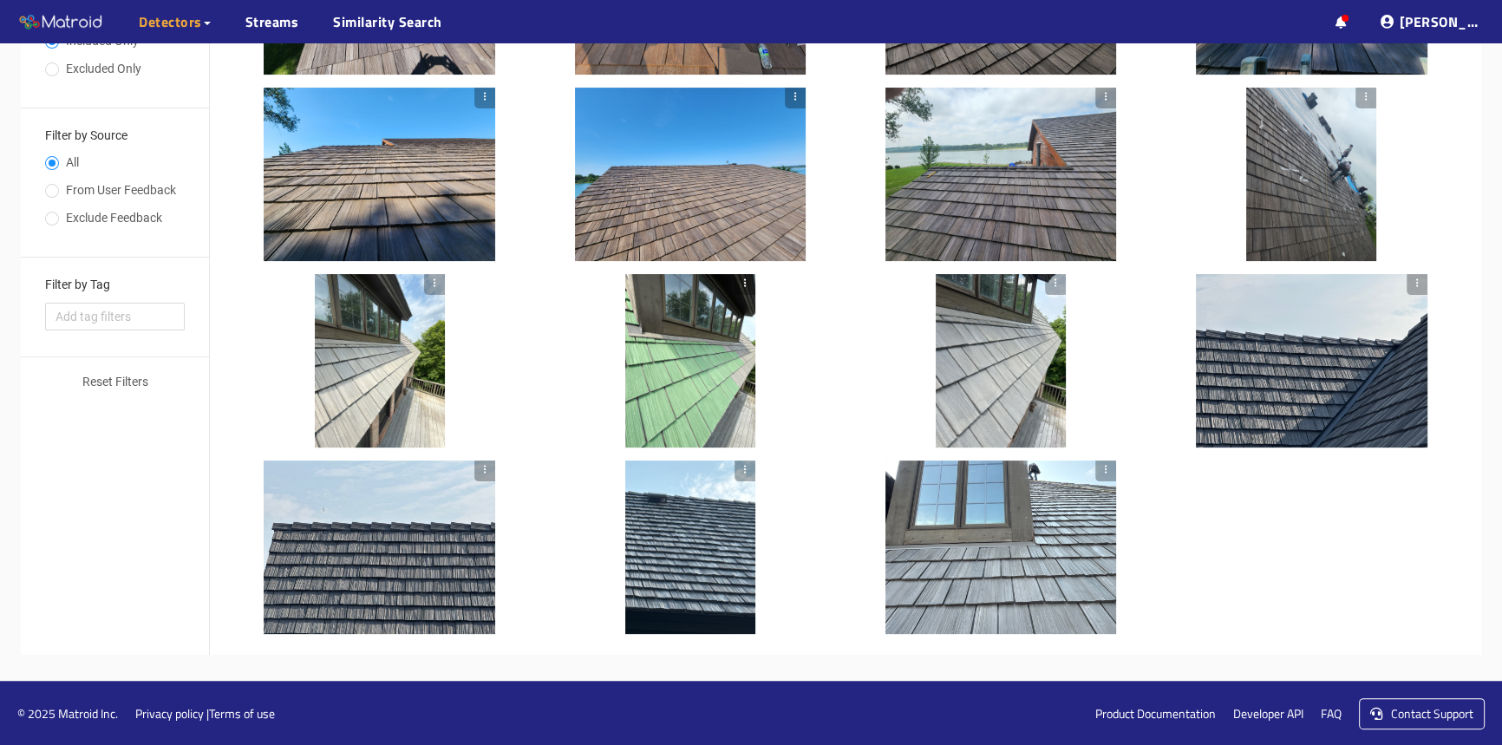
click at [978, 392] on div at bounding box center [1001, 360] width 130 height 173
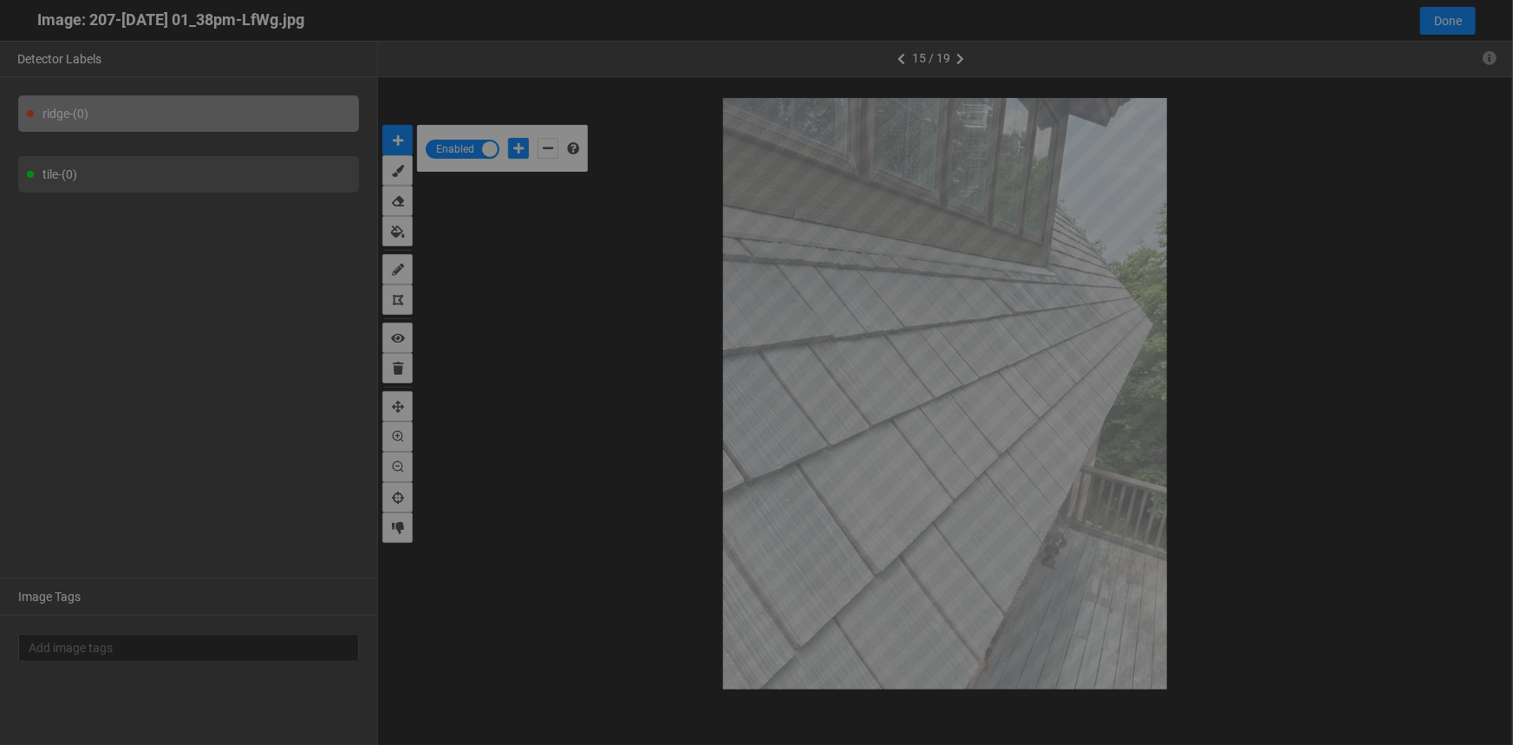
scroll to position [735, 0]
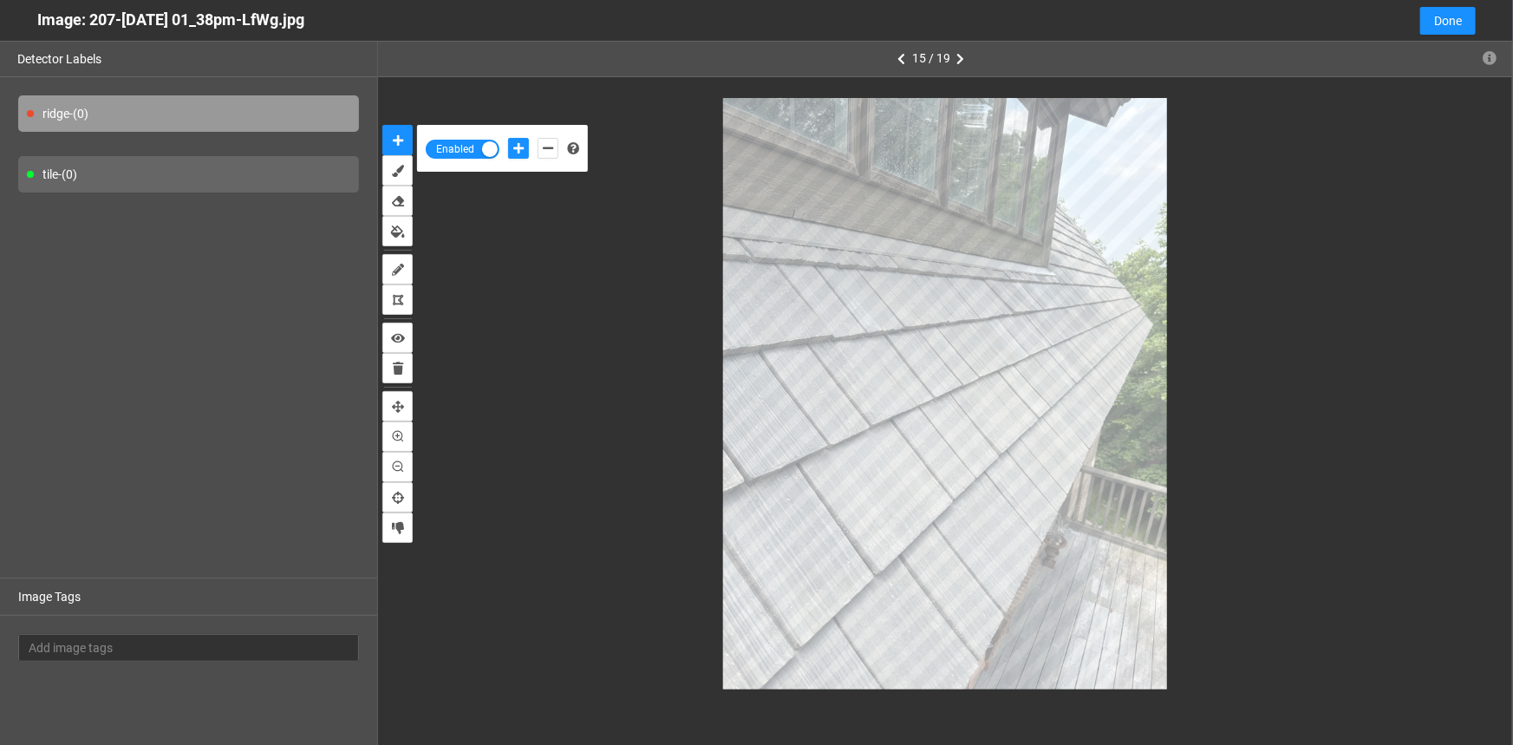
click at [96, 187] on div "tile - (0)" at bounding box center [188, 174] width 341 height 36
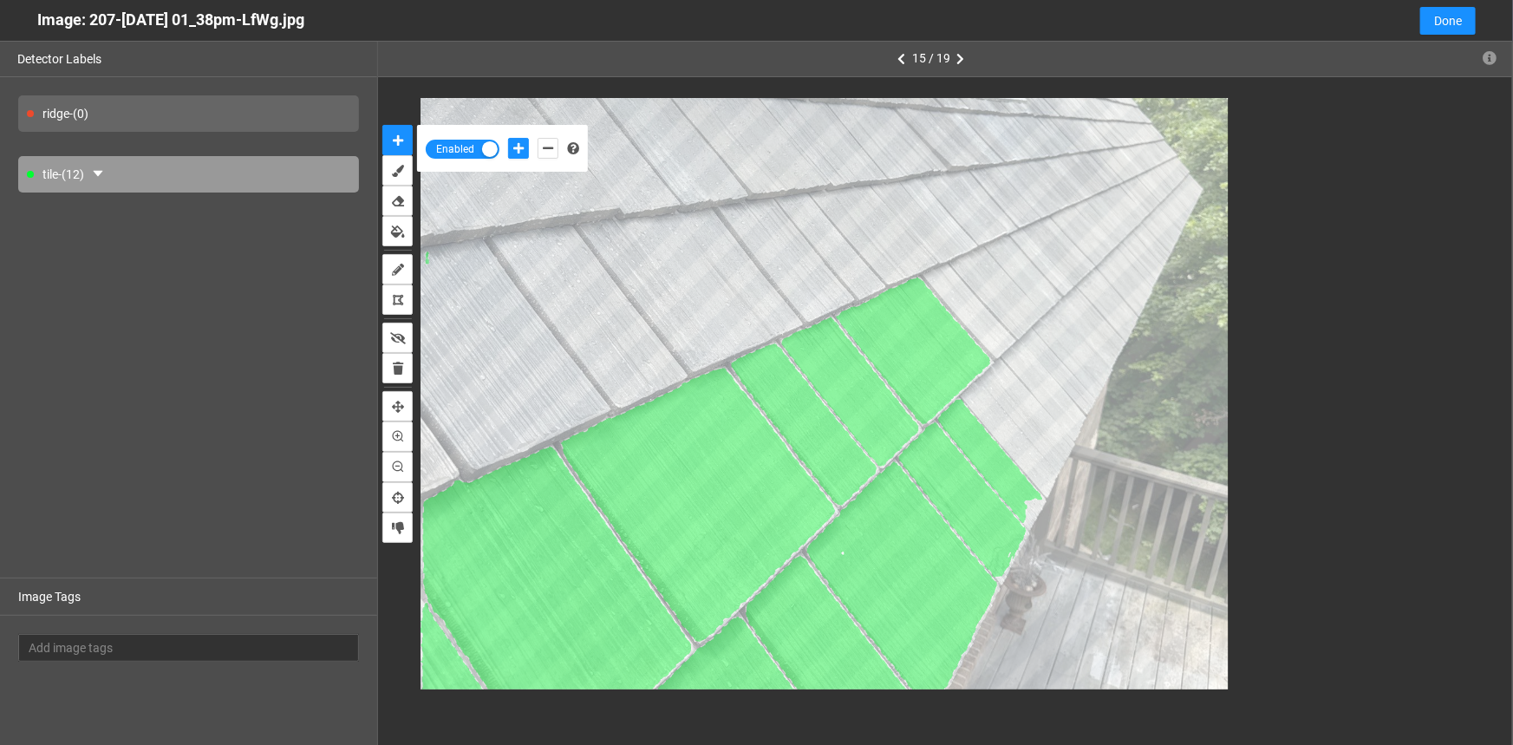
click at [86, 163] on div "tile - (12)" at bounding box center [188, 174] width 341 height 36
click at [103, 180] on icon "caret-down" at bounding box center [98, 174] width 14 height 14
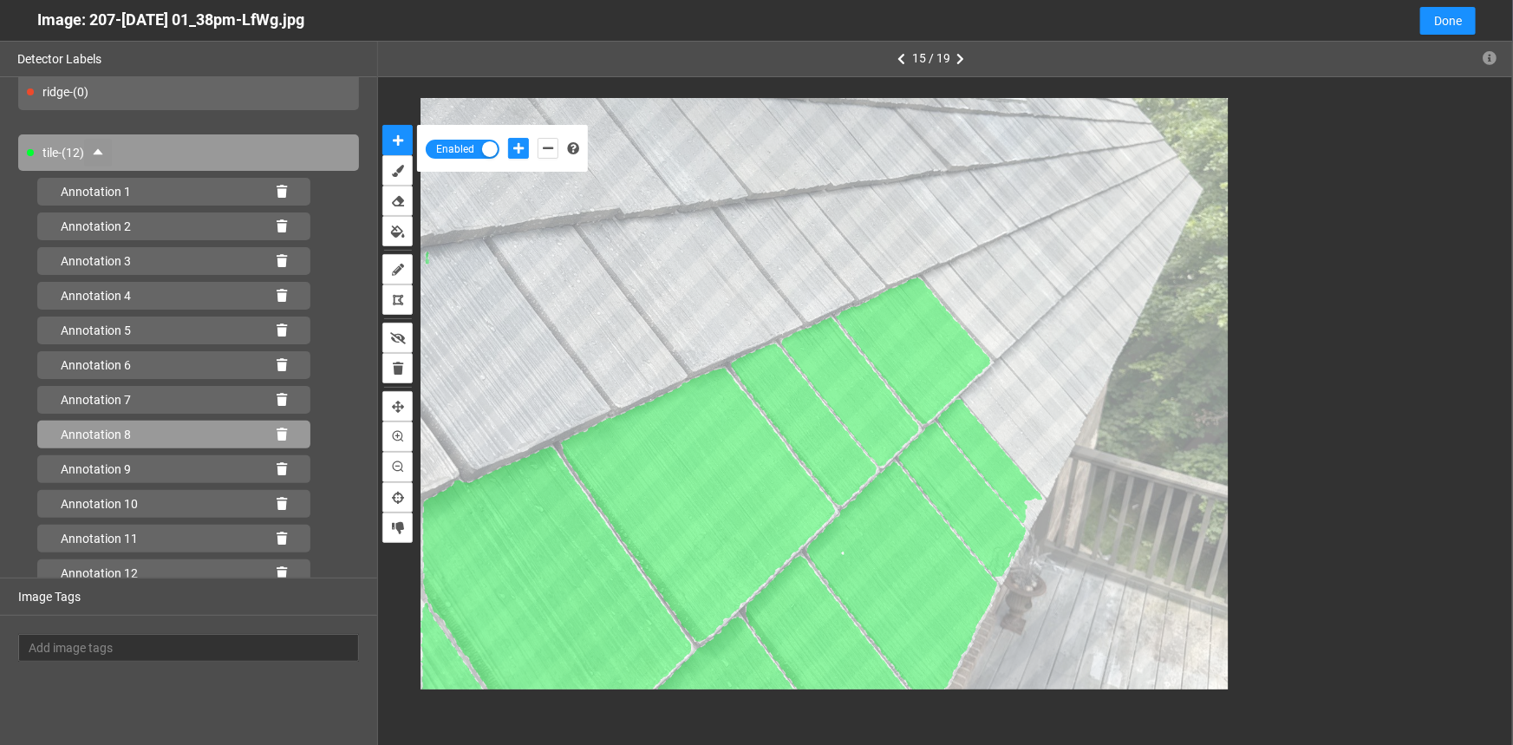
scroll to position [30, 0]
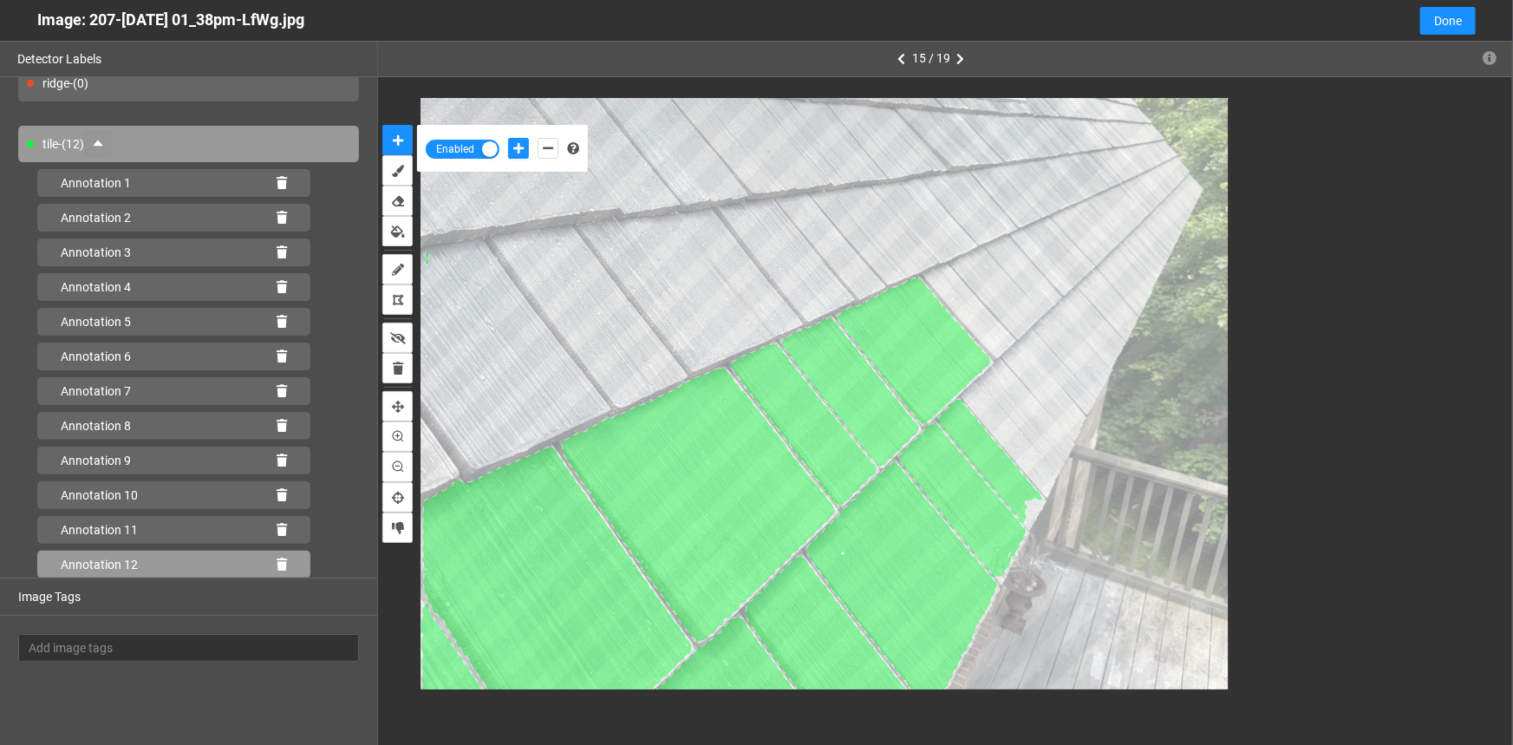
click at [264, 564] on div "Annotation 12" at bounding box center [173, 565] width 273 height 28
click at [277, 564] on icon at bounding box center [282, 565] width 10 height 12
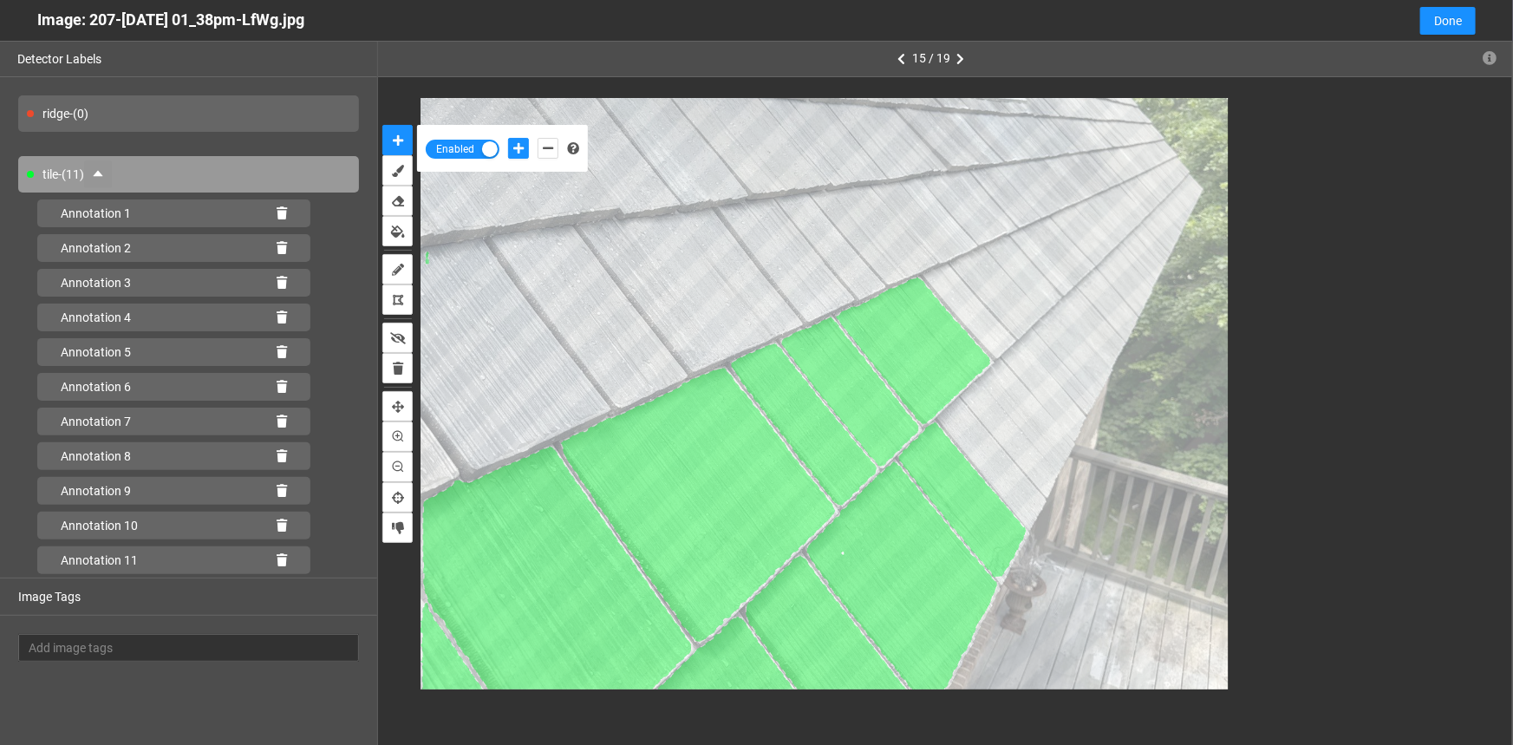
scroll to position [0, 0]
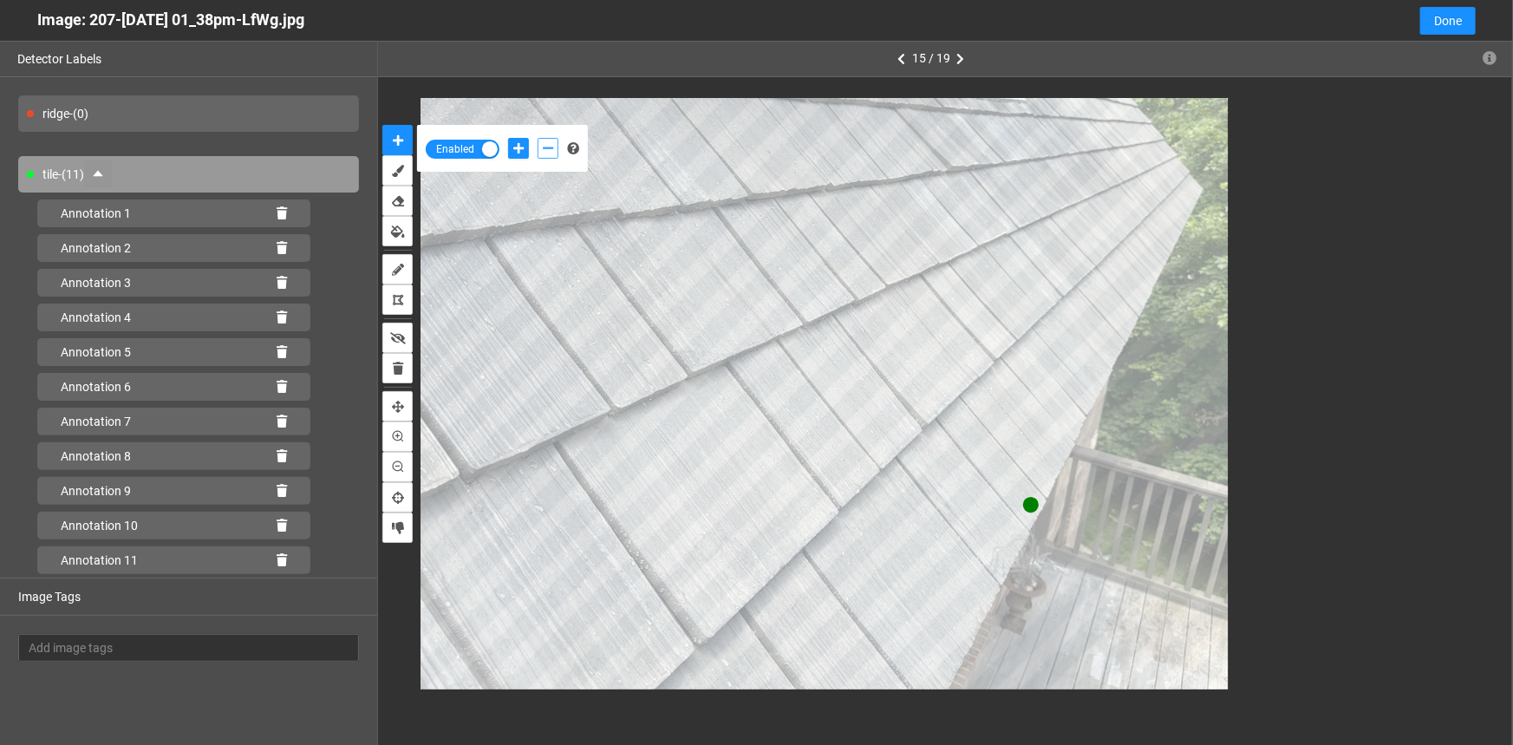
click at [545, 145] on icon "add-negative-points" at bounding box center [548, 148] width 10 height 12
click at [538, 138] on button "add-negative-points" at bounding box center [548, 148] width 21 height 21
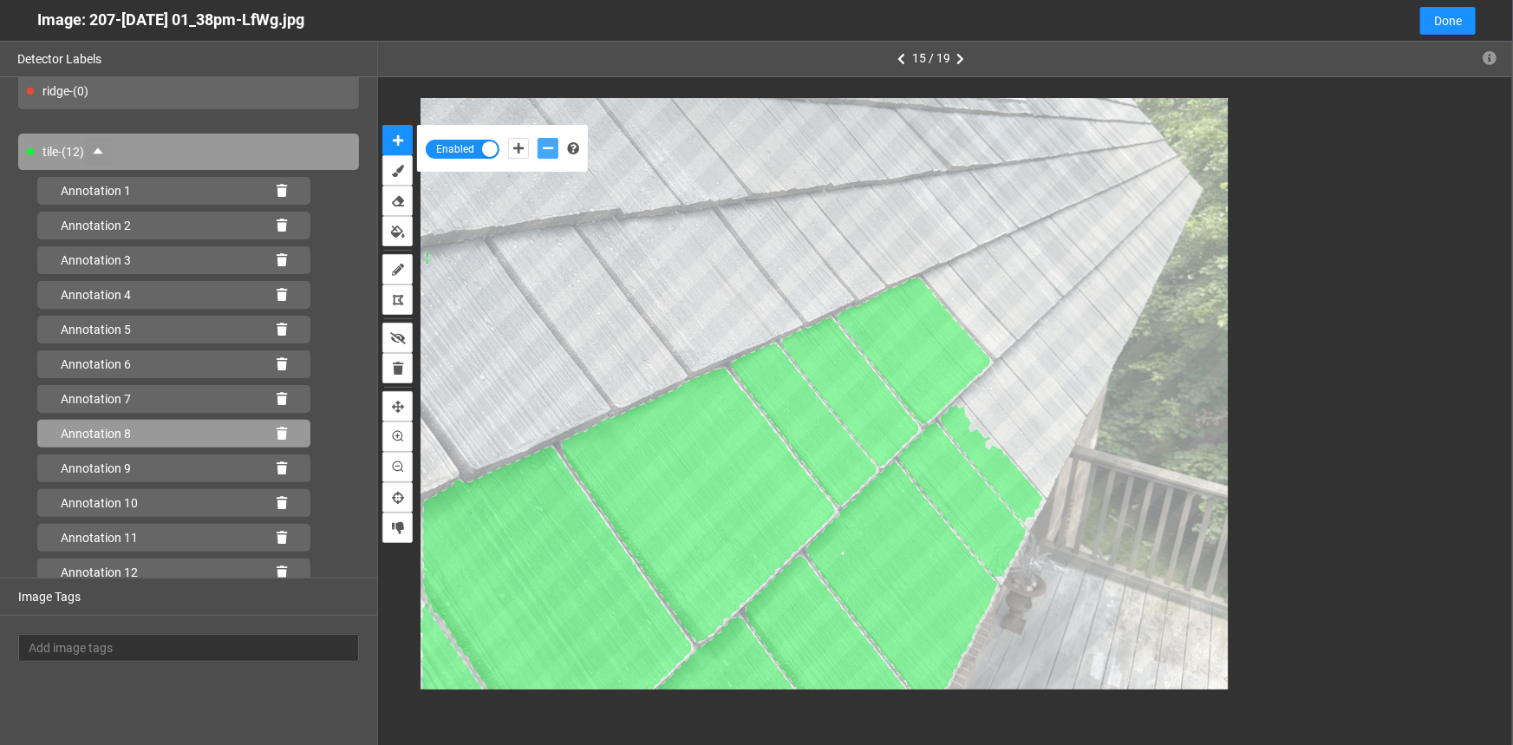
scroll to position [30, 0]
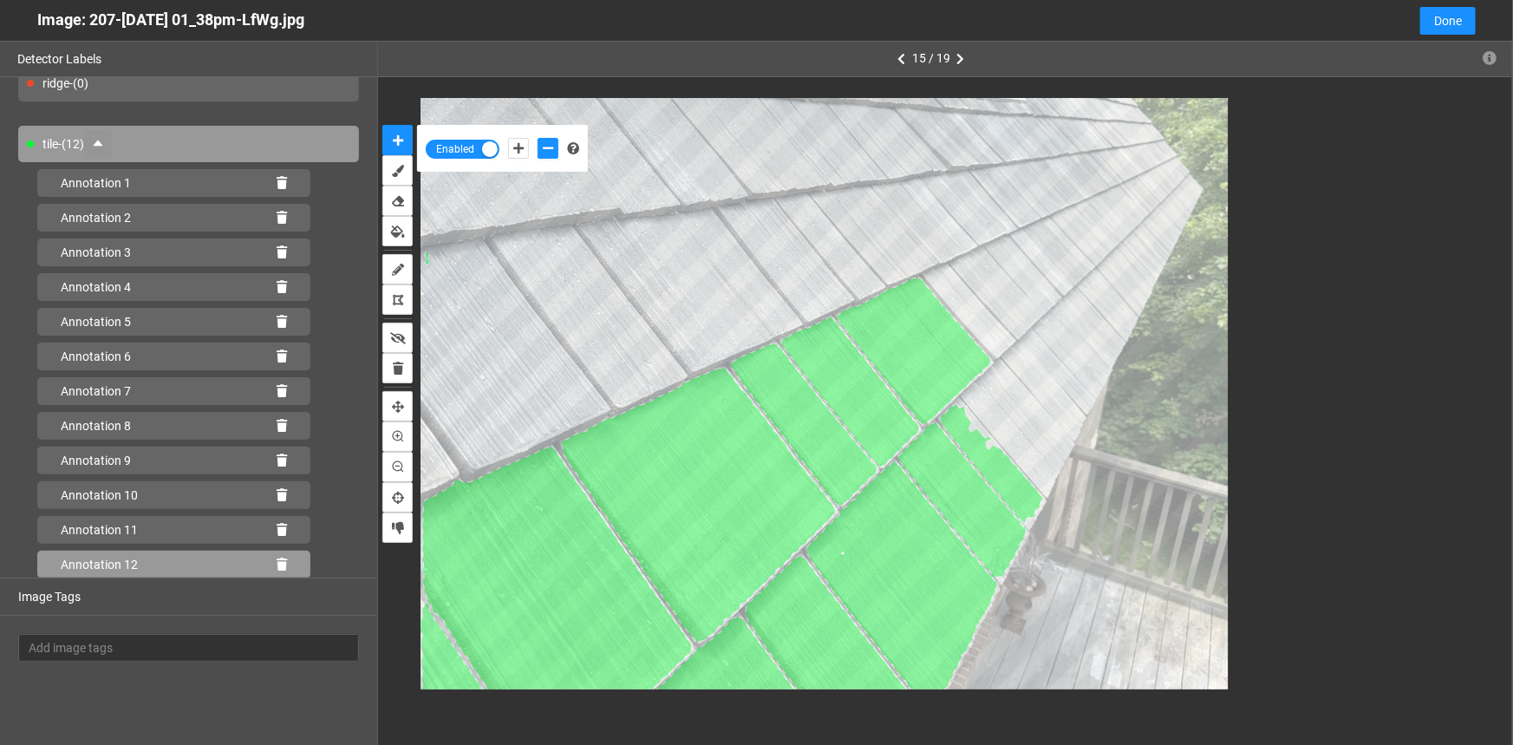
click at [277, 559] on icon at bounding box center [282, 565] width 10 height 12
click at [277, 564] on icon at bounding box center [282, 565] width 10 height 12
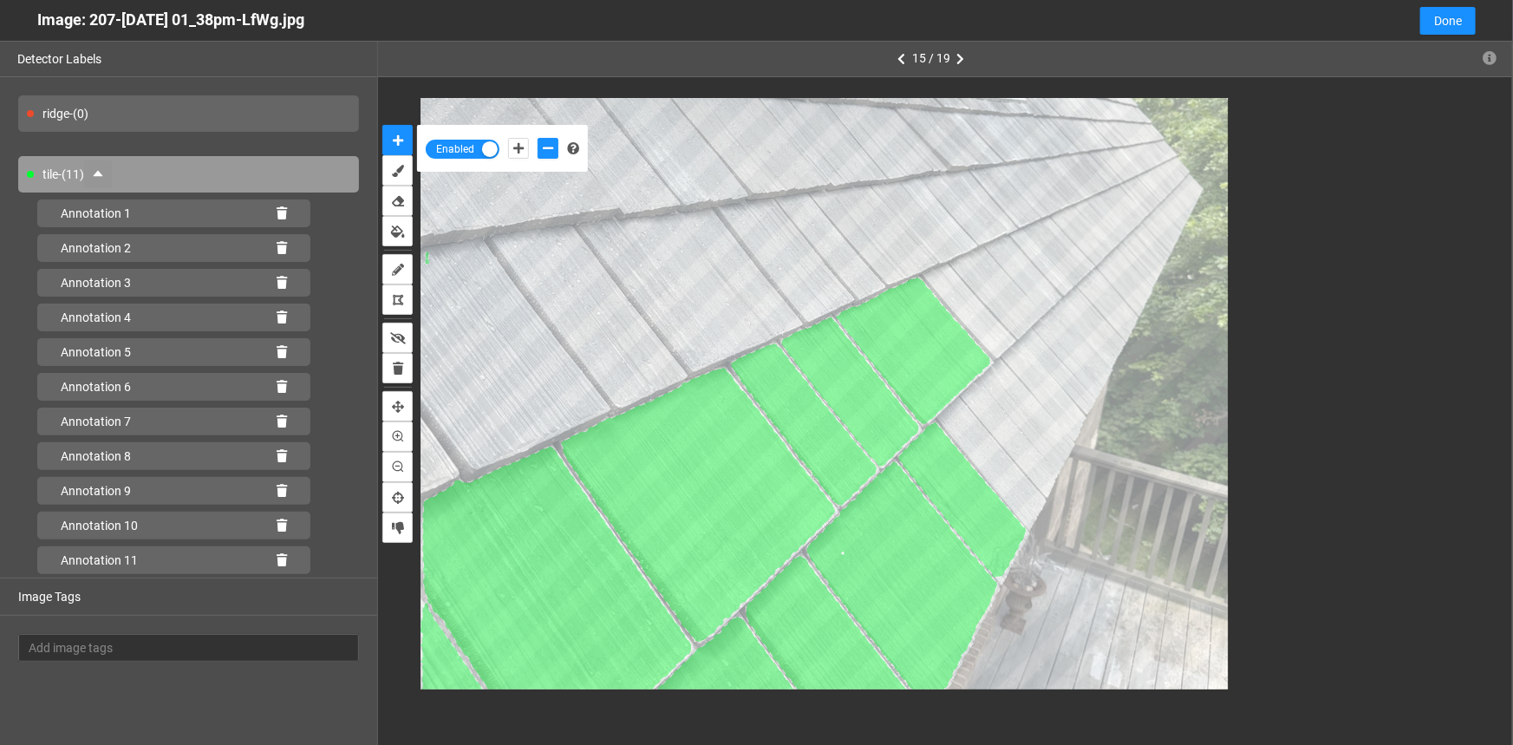
scroll to position [0, 0]
click at [519, 154] on icon "add-positive-points" at bounding box center [518, 148] width 10 height 12
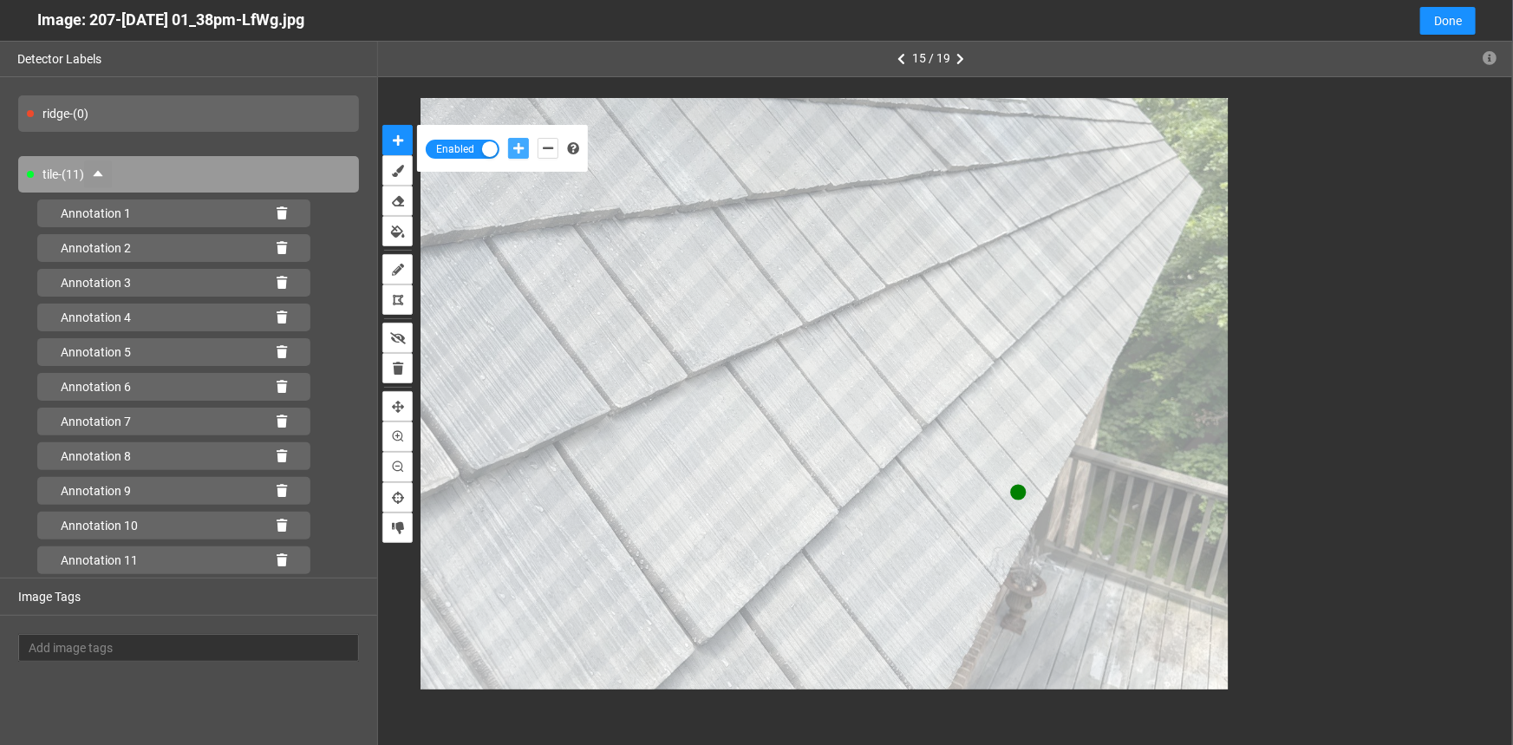
click at [519, 152] on icon "add-positive-points" at bounding box center [518, 148] width 10 height 12
click at [549, 149] on icon "add-negative-points" at bounding box center [548, 148] width 10 height 12
click at [538, 138] on button "add-negative-points" at bounding box center [548, 148] width 21 height 21
click at [540, 142] on button "add-negative-points" at bounding box center [548, 148] width 21 height 21
click at [538, 138] on button "add-negative-points" at bounding box center [548, 148] width 21 height 21
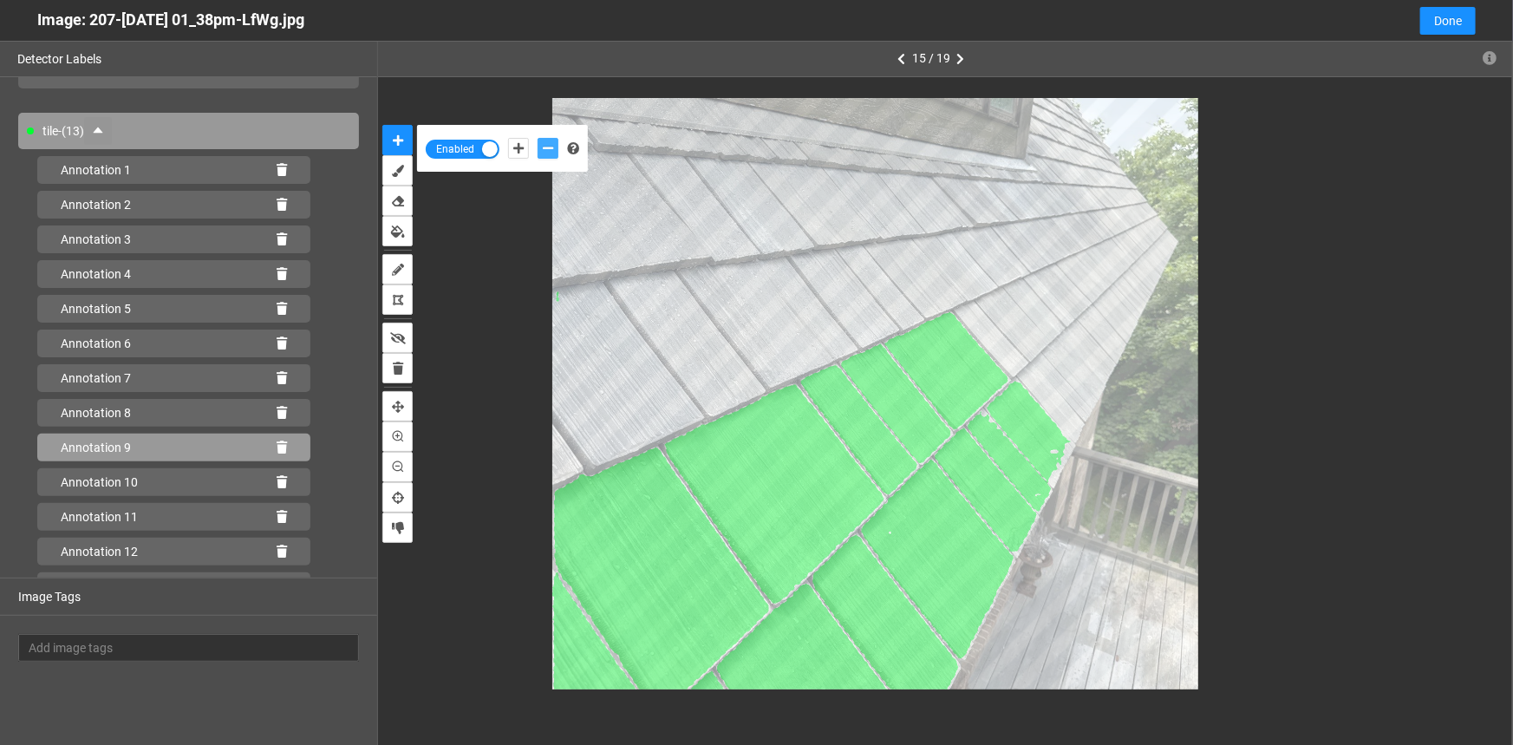
scroll to position [65, 0]
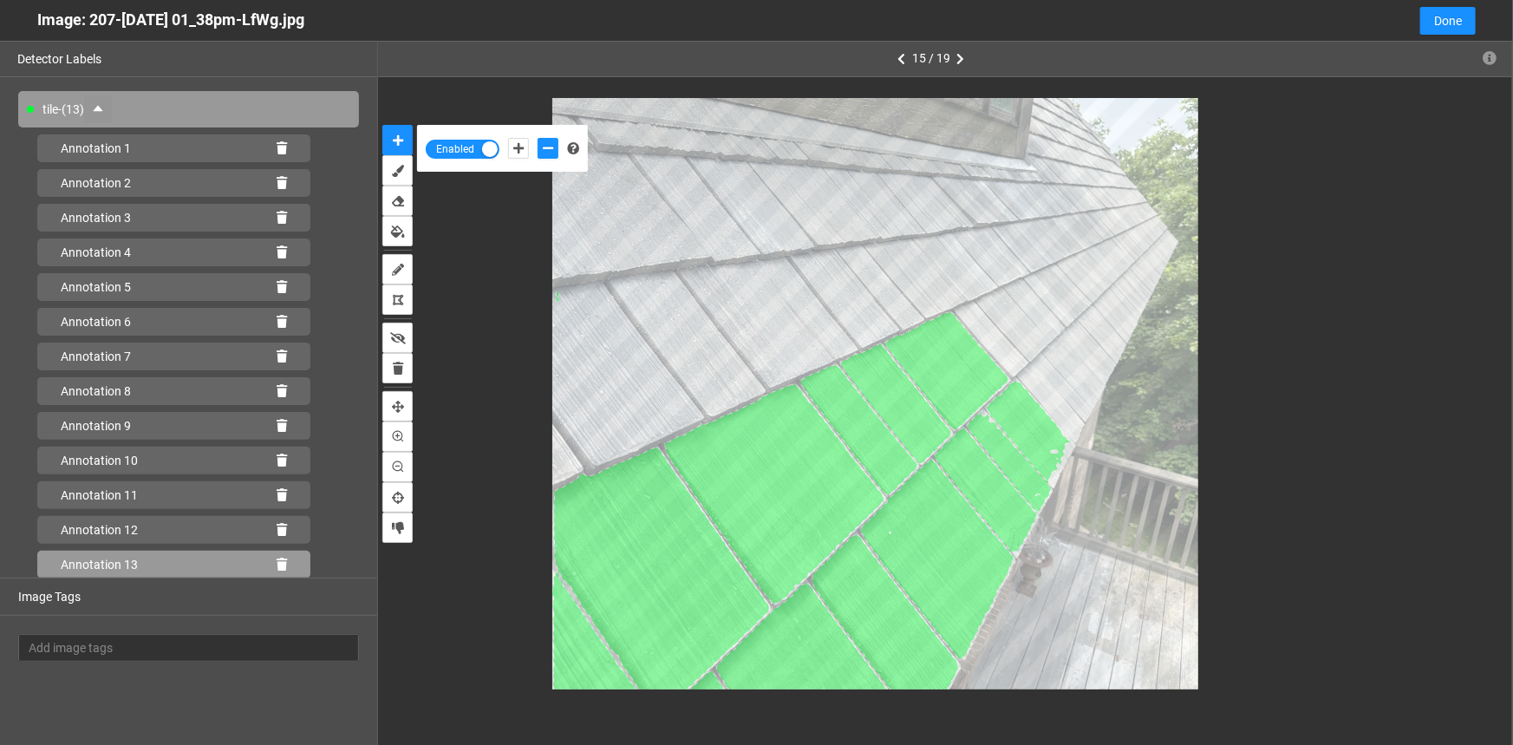
click at [277, 561] on icon at bounding box center [282, 565] width 10 height 12
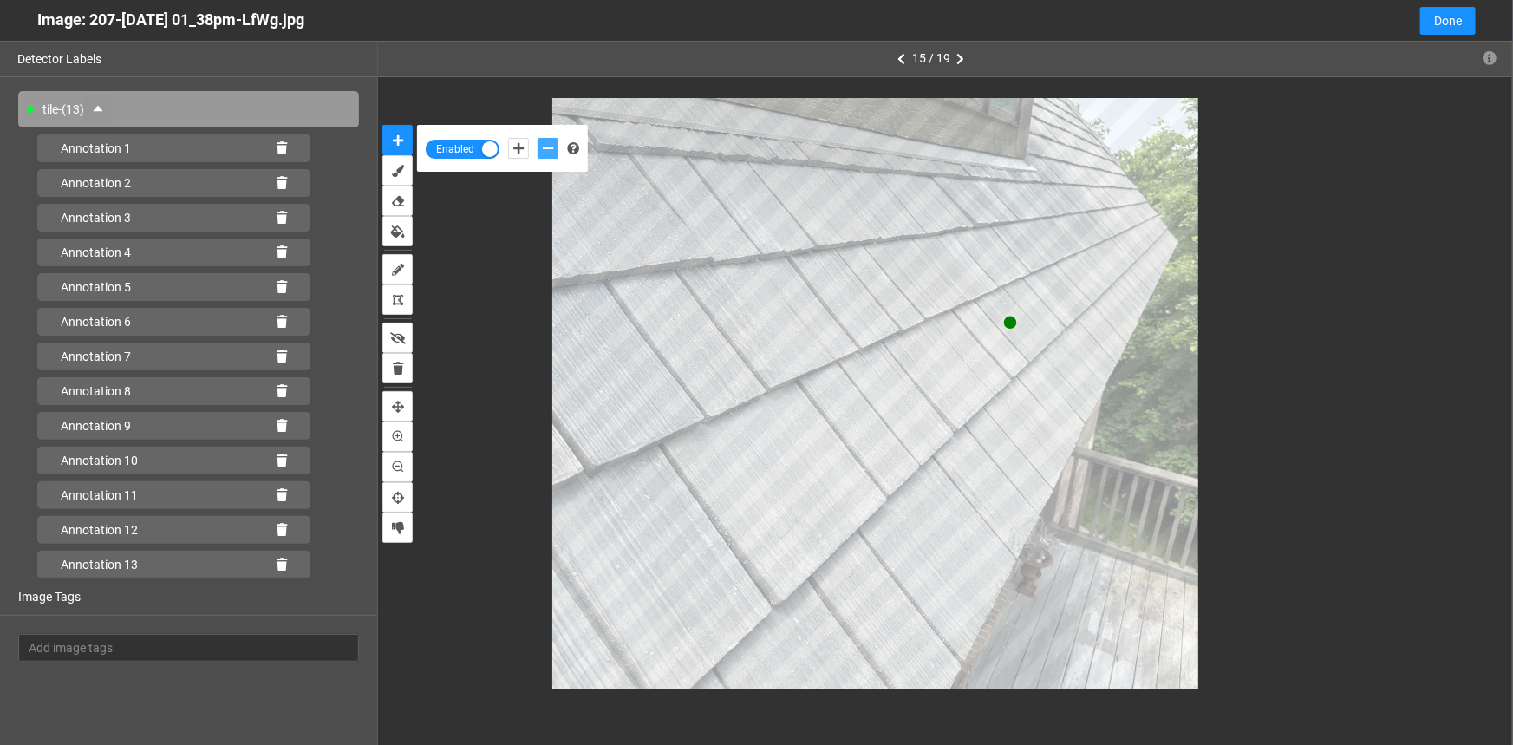
click at [538, 147] on button "add-negative-points" at bounding box center [548, 148] width 21 height 21
click at [538, 138] on button "add-negative-points" at bounding box center [548, 148] width 21 height 21
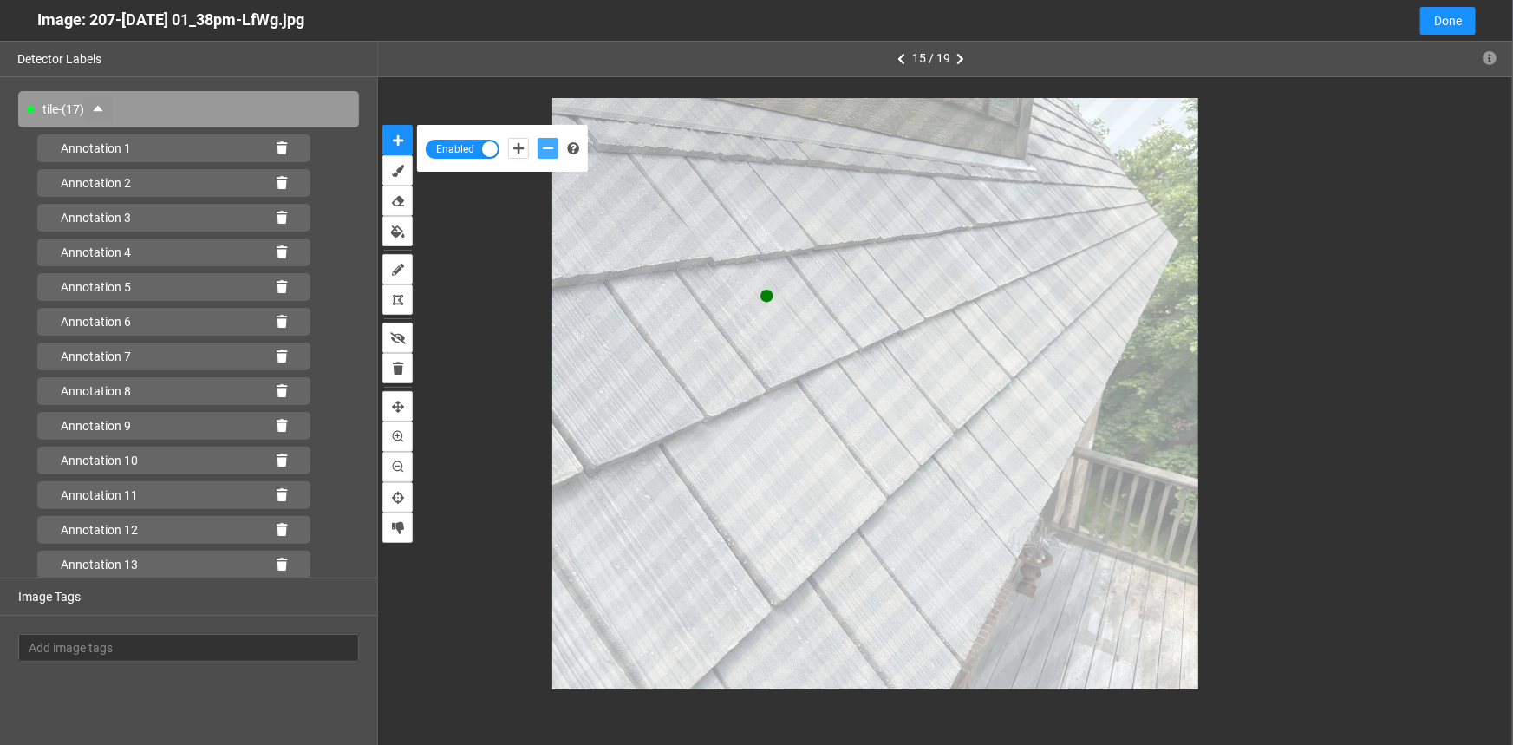
click at [538, 138] on button "add-negative-points" at bounding box center [548, 148] width 21 height 21
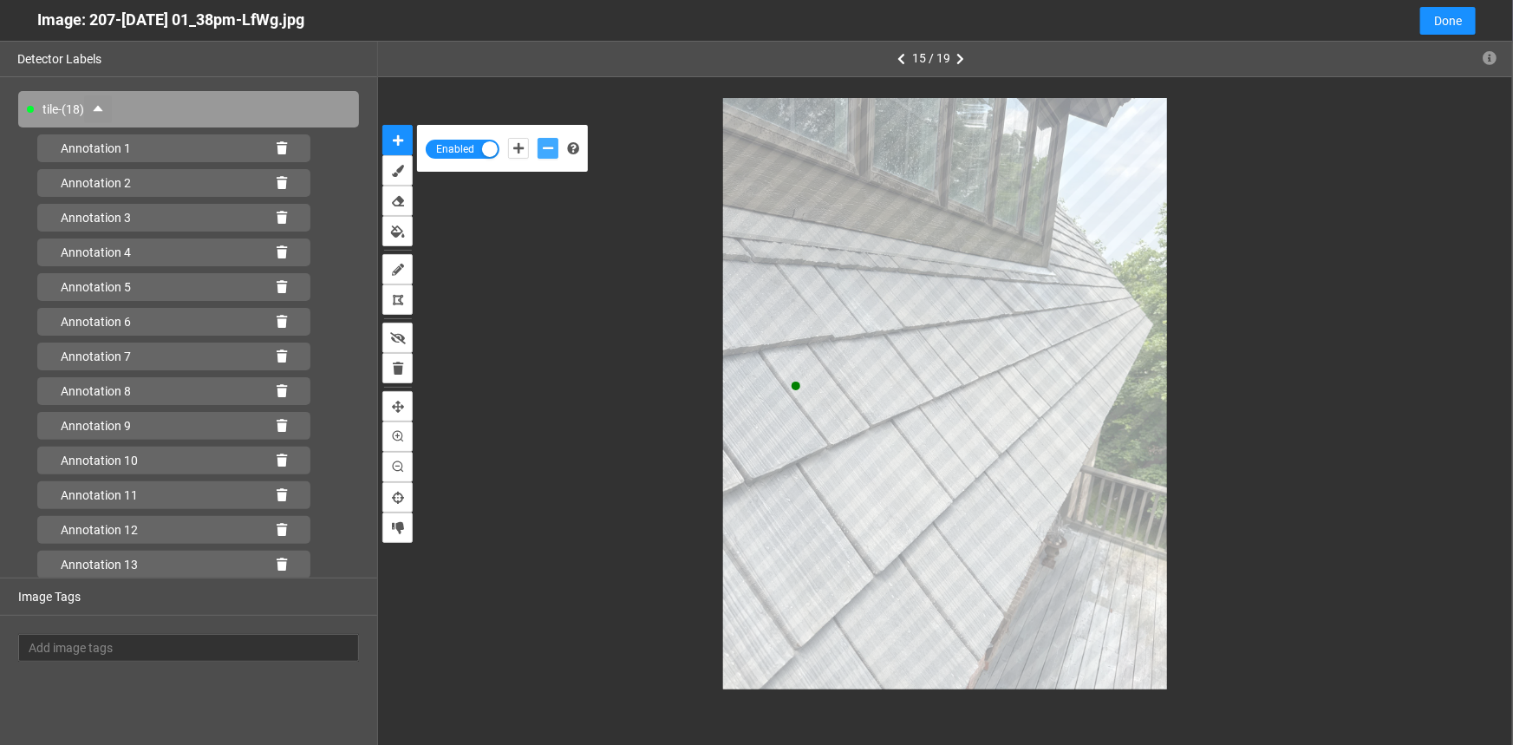
click at [538, 138] on button "add-negative-points" at bounding box center [548, 148] width 21 height 21
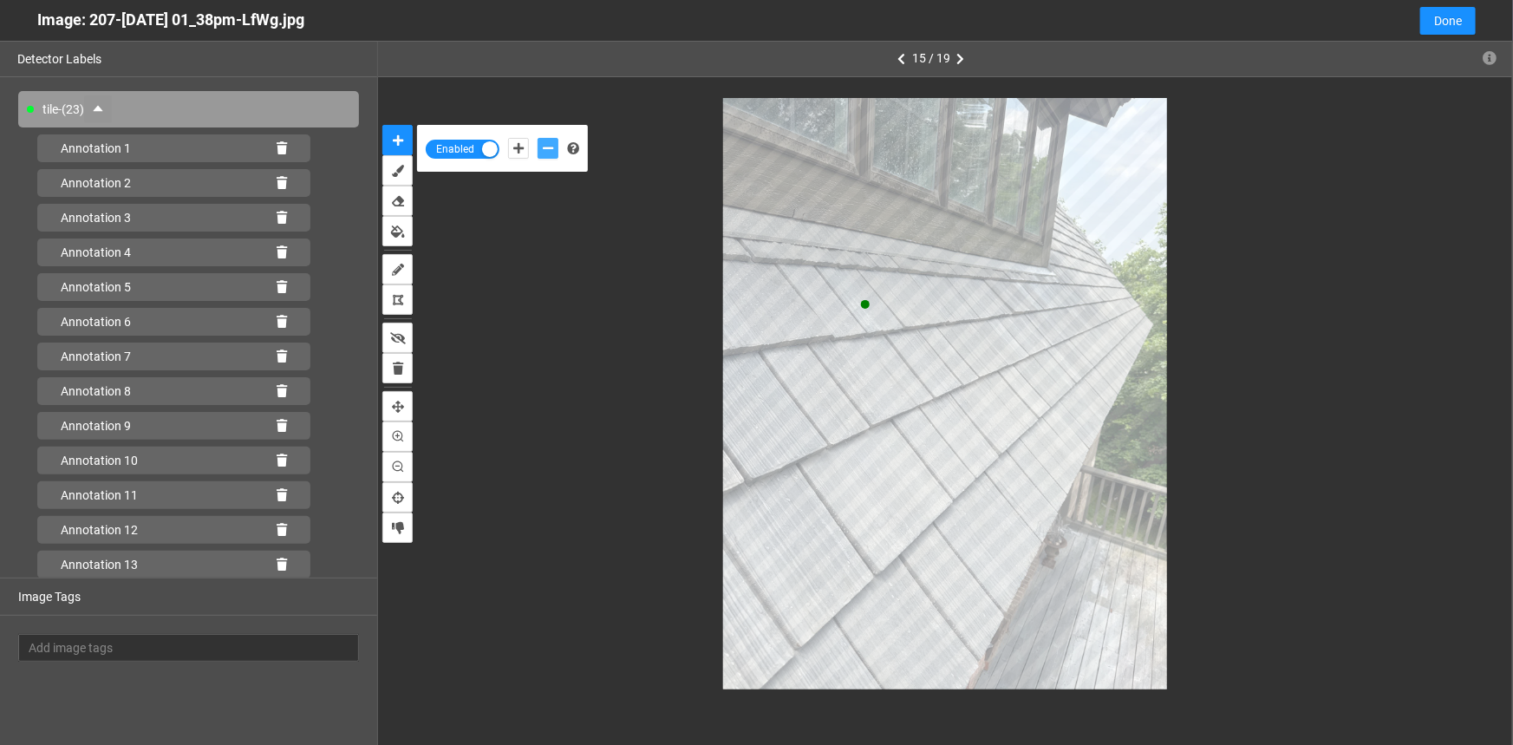
click at [538, 138] on button "add-negative-points" at bounding box center [548, 148] width 21 height 21
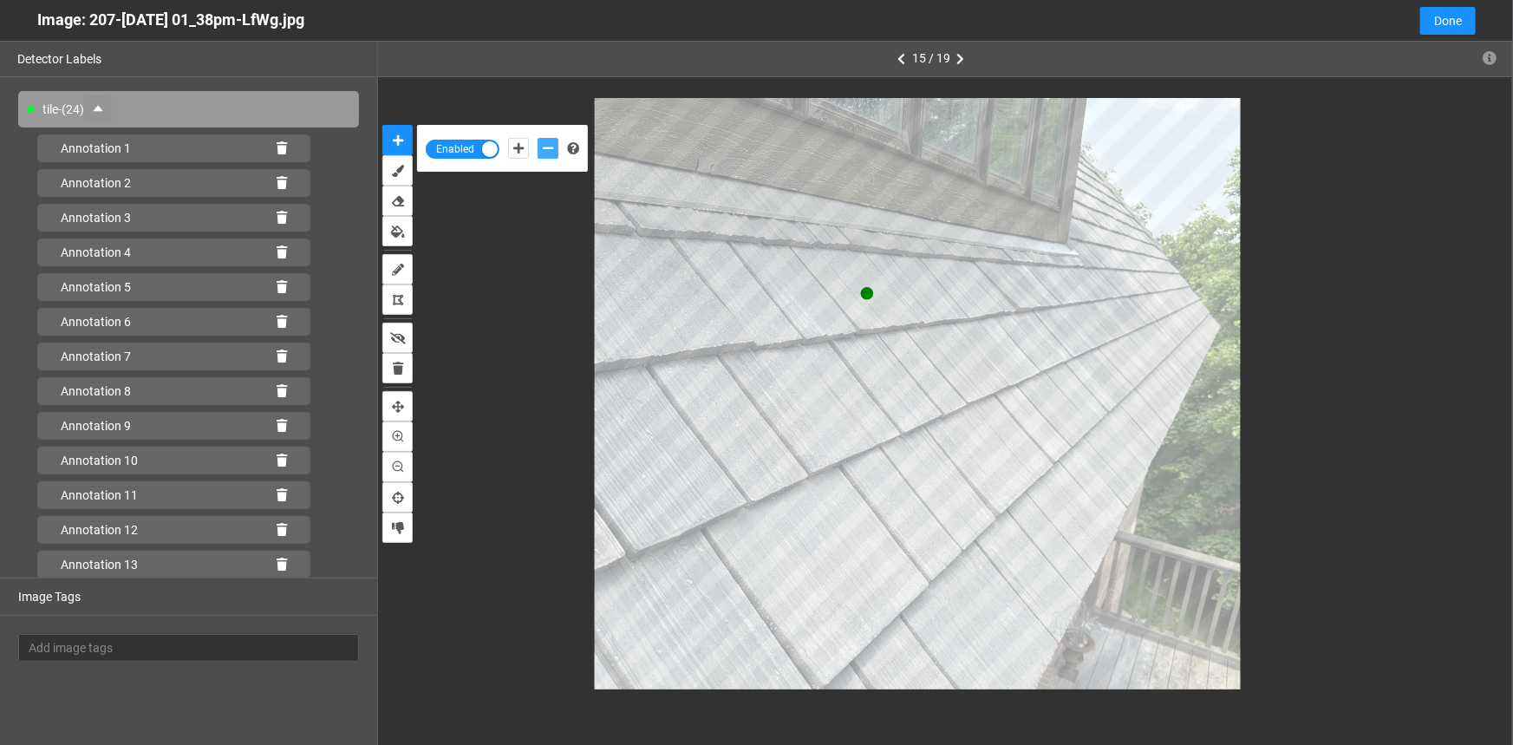
click at [538, 138] on button "add-negative-points" at bounding box center [548, 148] width 21 height 21
drag, startPoint x: 544, startPoint y: 145, endPoint x: 579, endPoint y: 173, distance: 45.1
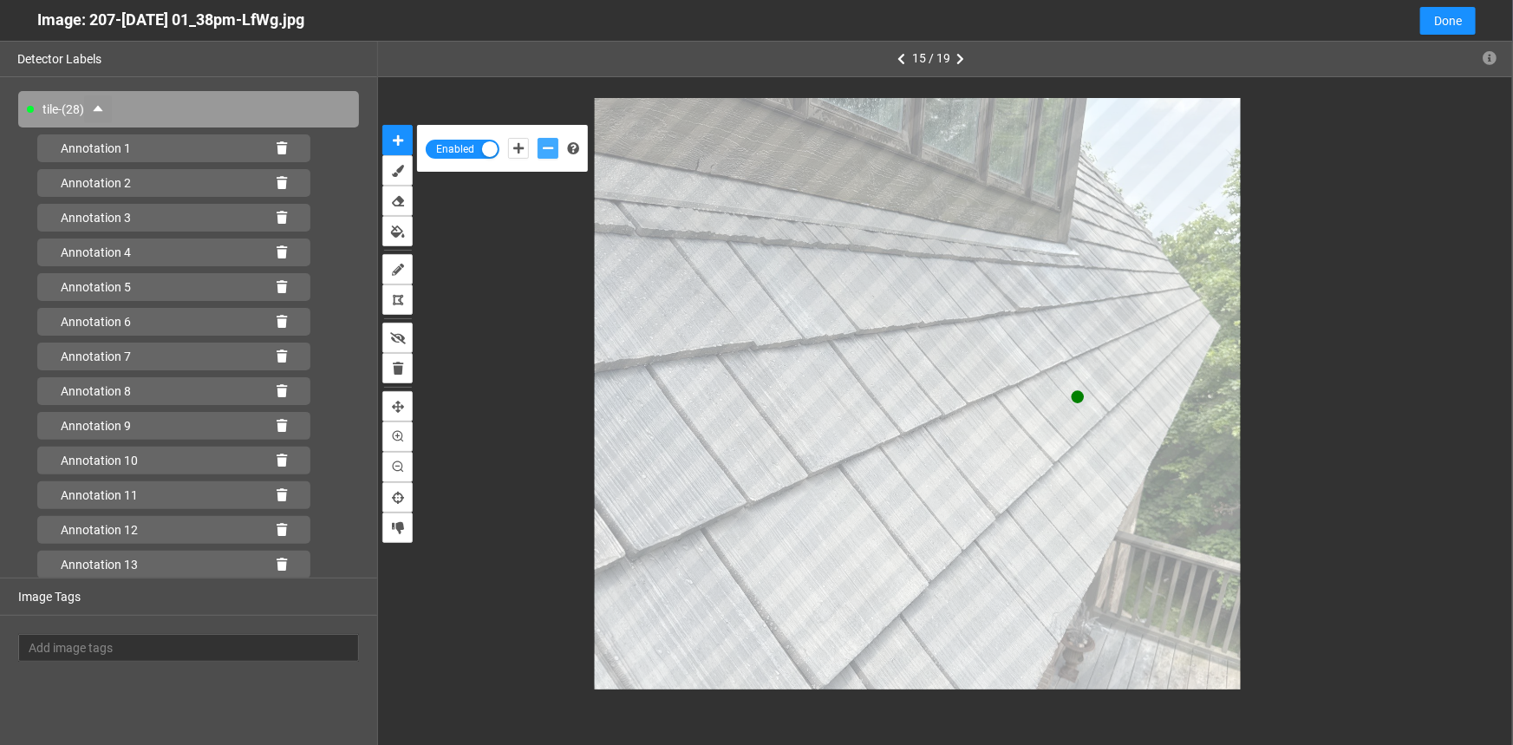
click at [546, 145] on icon "add-negative-points" at bounding box center [548, 148] width 10 height 12
click at [538, 138] on button "add-negative-points" at bounding box center [548, 148] width 21 height 21
click at [550, 147] on icon "add-negative-points" at bounding box center [548, 148] width 10 height 12
click at [538, 138] on button "add-negative-points" at bounding box center [548, 148] width 21 height 21
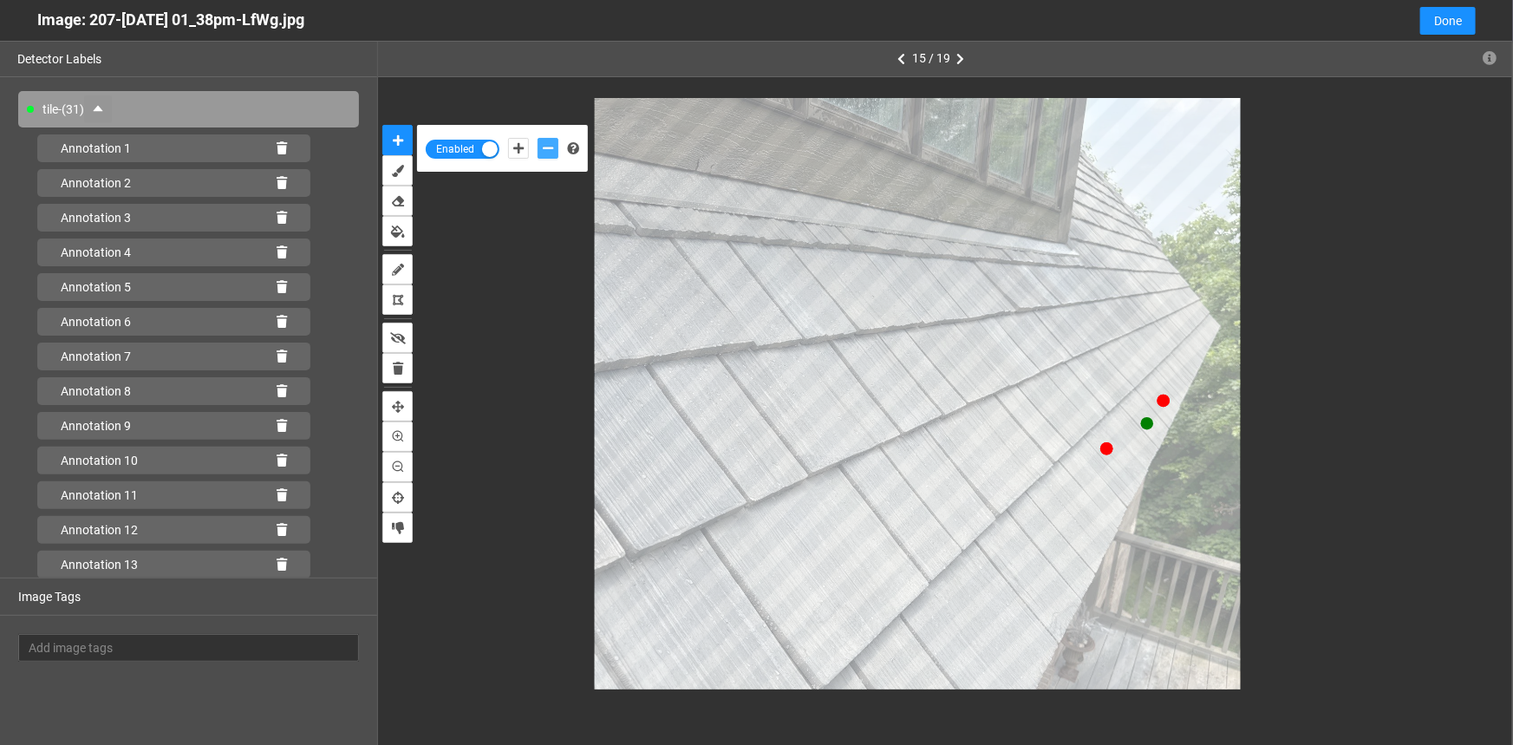
click at [538, 138] on button "add-negative-points" at bounding box center [548, 148] width 21 height 21
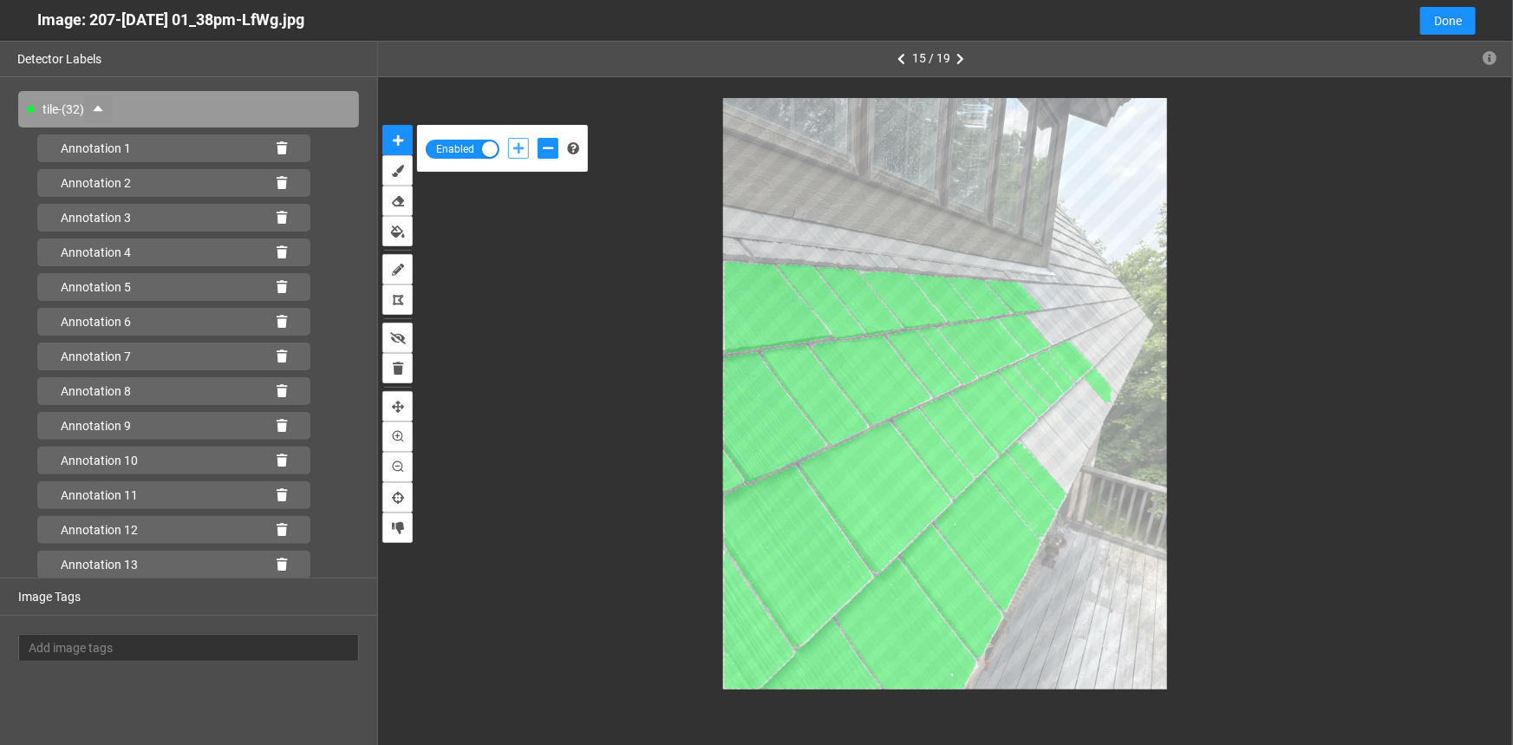
click at [519, 146] on icon "add-positive-points" at bounding box center [518, 148] width 10 height 12
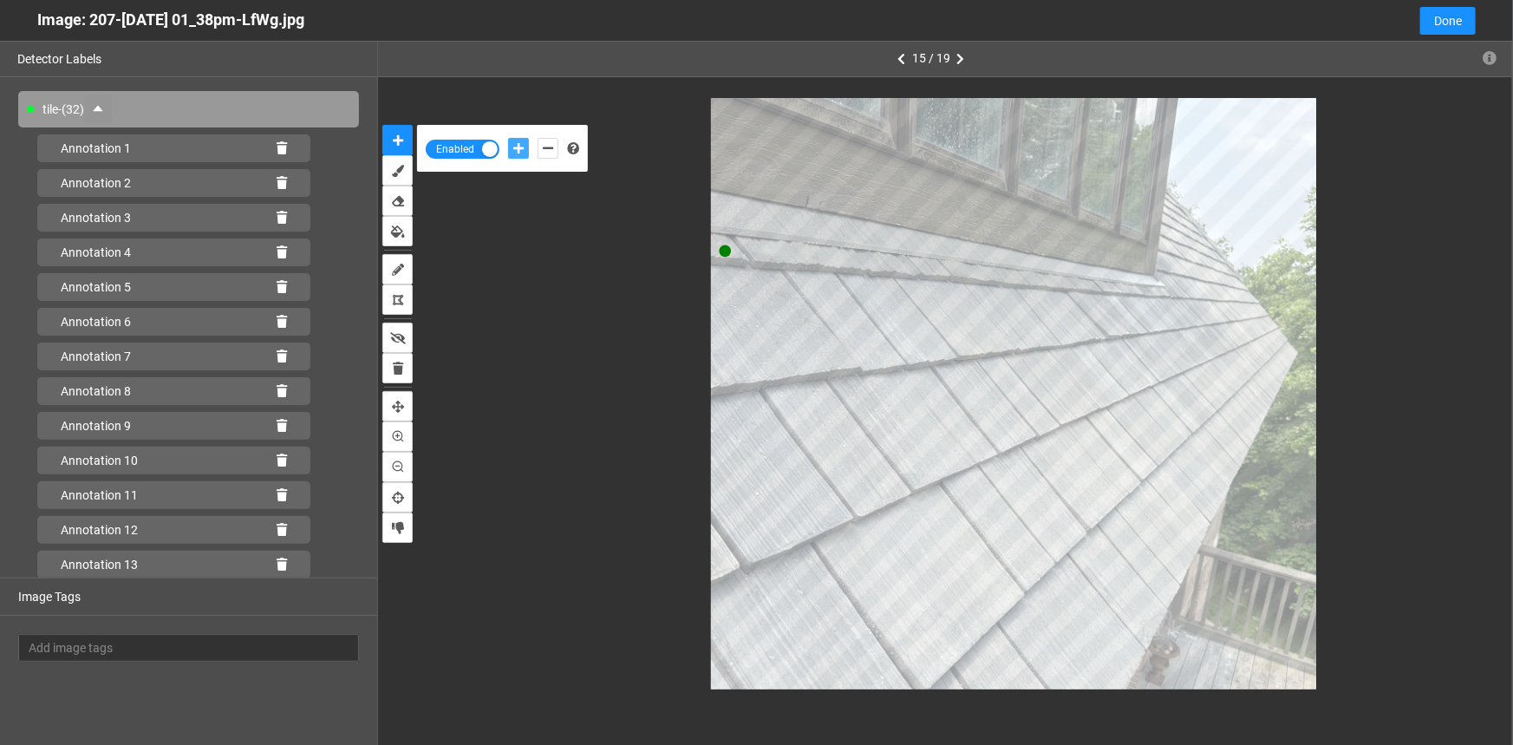
click at [508, 138] on button "add-positive-points" at bounding box center [518, 148] width 21 height 21
click at [544, 148] on icon "add-negative-points" at bounding box center [548, 148] width 10 height 12
click at [538, 138] on button "add-negative-points" at bounding box center [548, 148] width 21 height 21
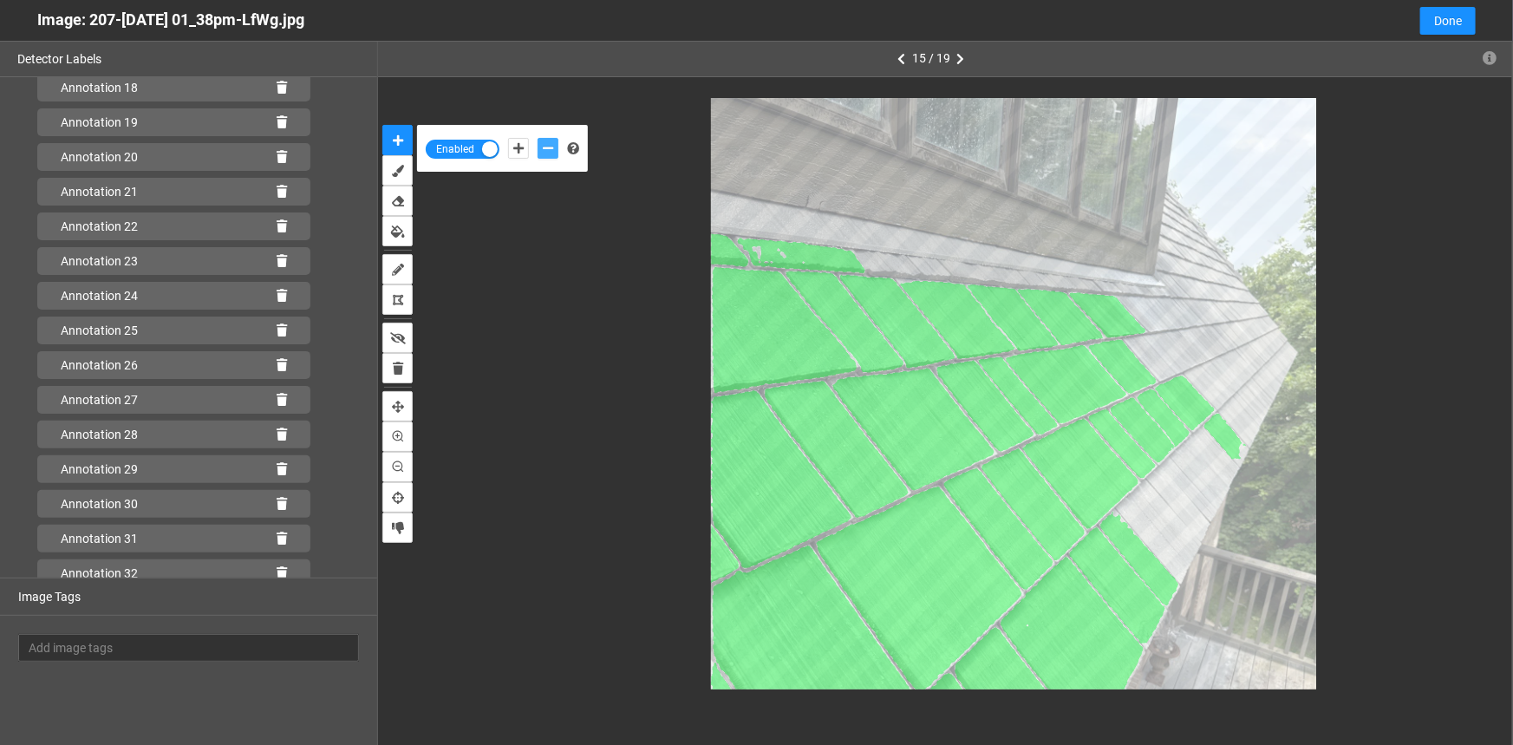
scroll to position [794, 0]
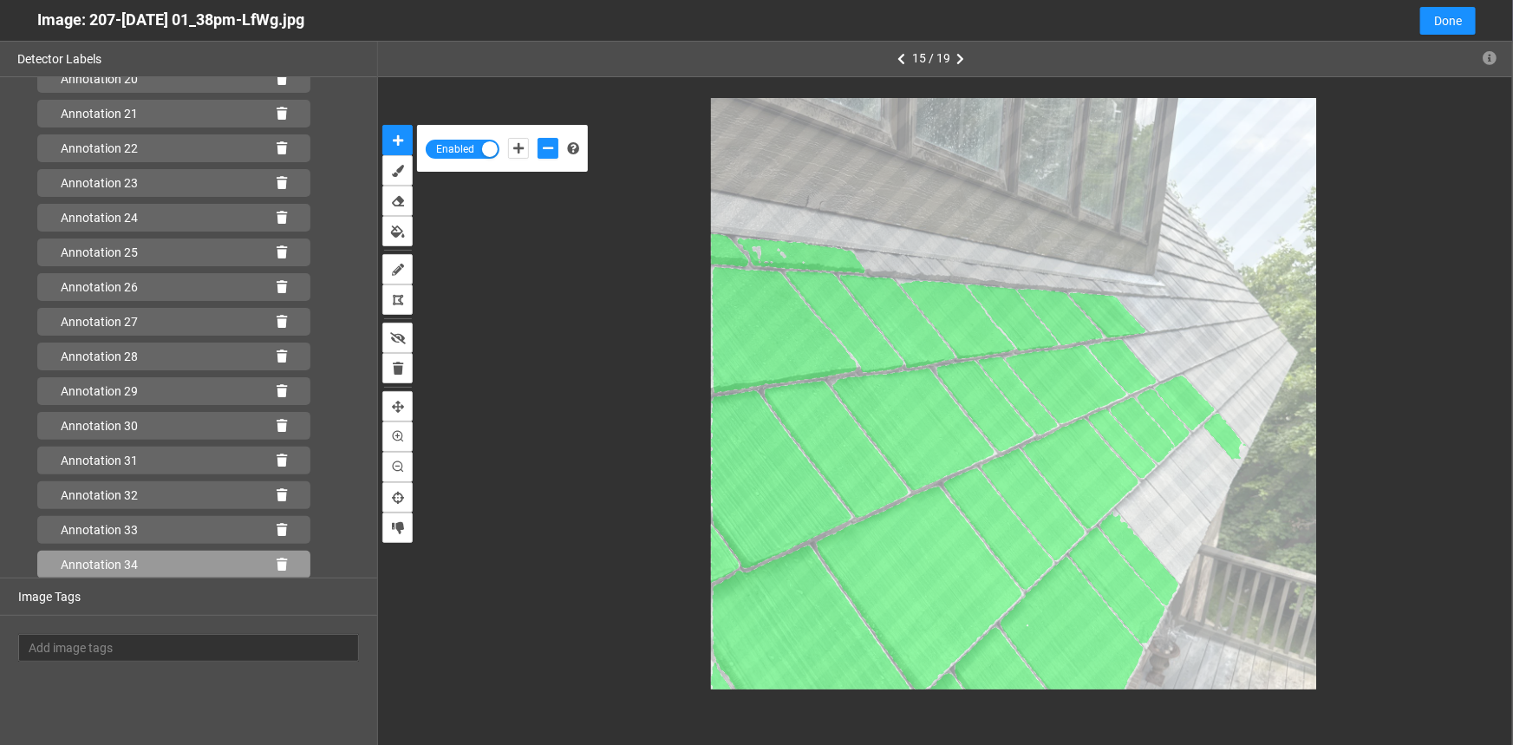
click at [277, 563] on icon at bounding box center [282, 565] width 10 height 12
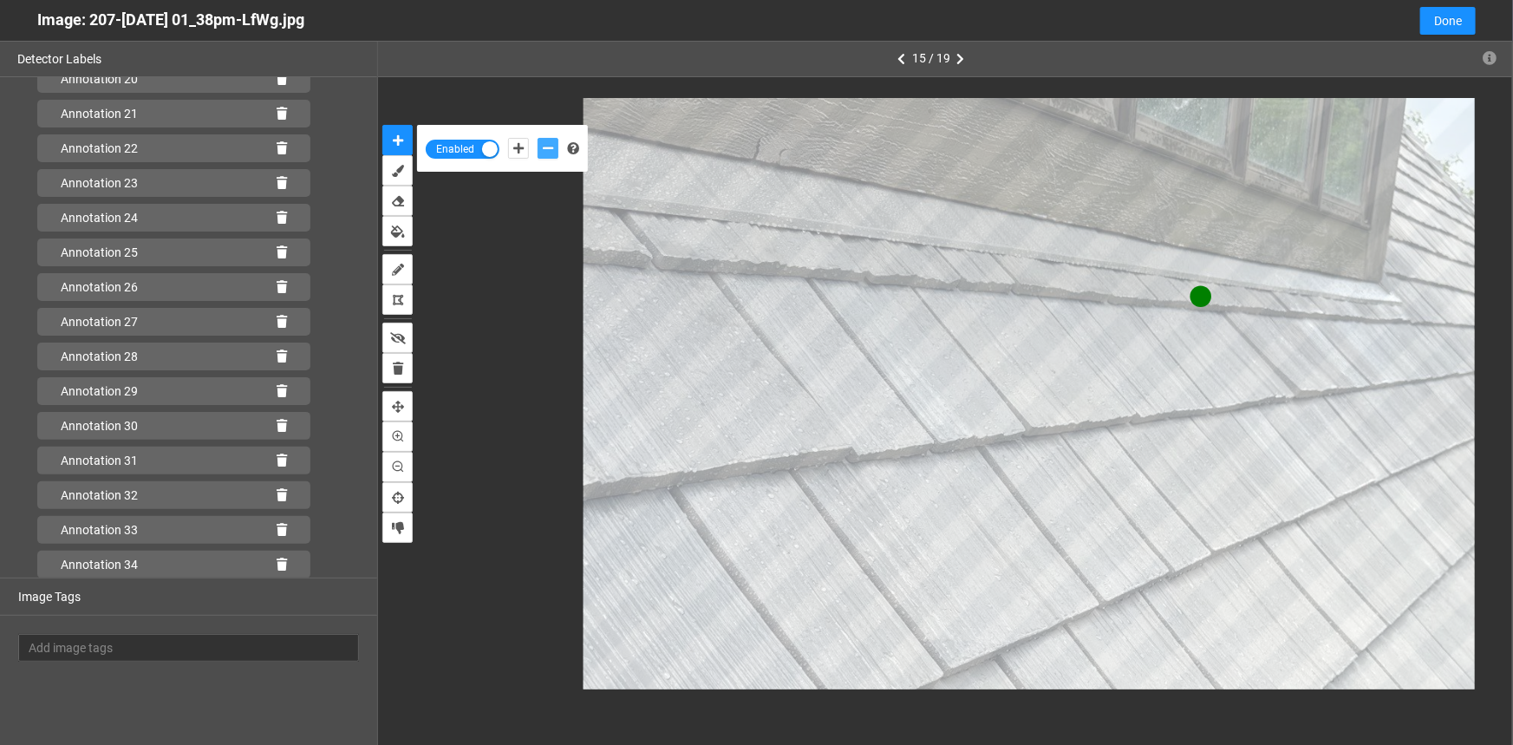
drag, startPoint x: 552, startPoint y: 147, endPoint x: 572, endPoint y: 165, distance: 25.8
click at [552, 147] on icon "add-negative-points" at bounding box center [548, 148] width 10 height 12
click at [538, 138] on button "add-negative-points" at bounding box center [548, 148] width 21 height 21
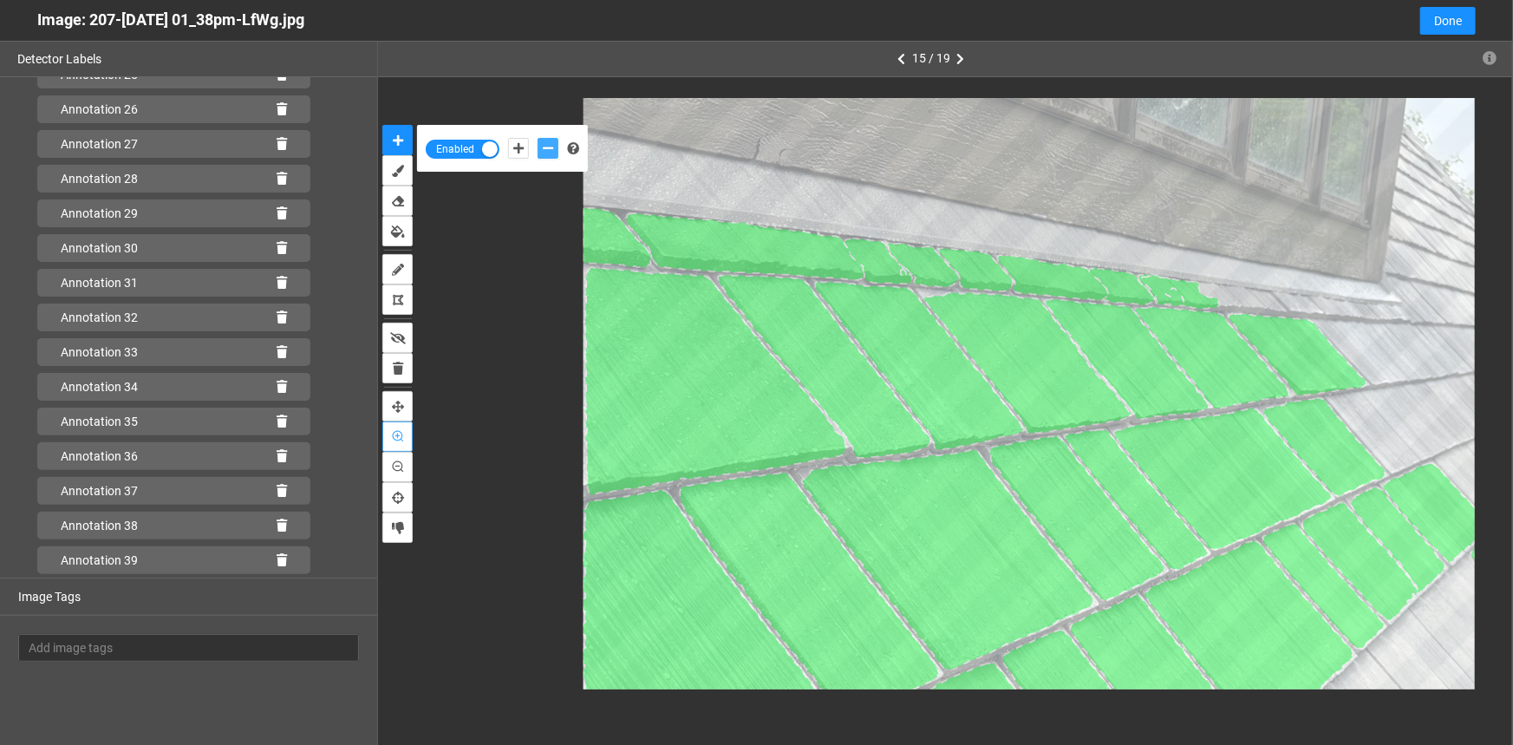
scroll to position [1036, 0]
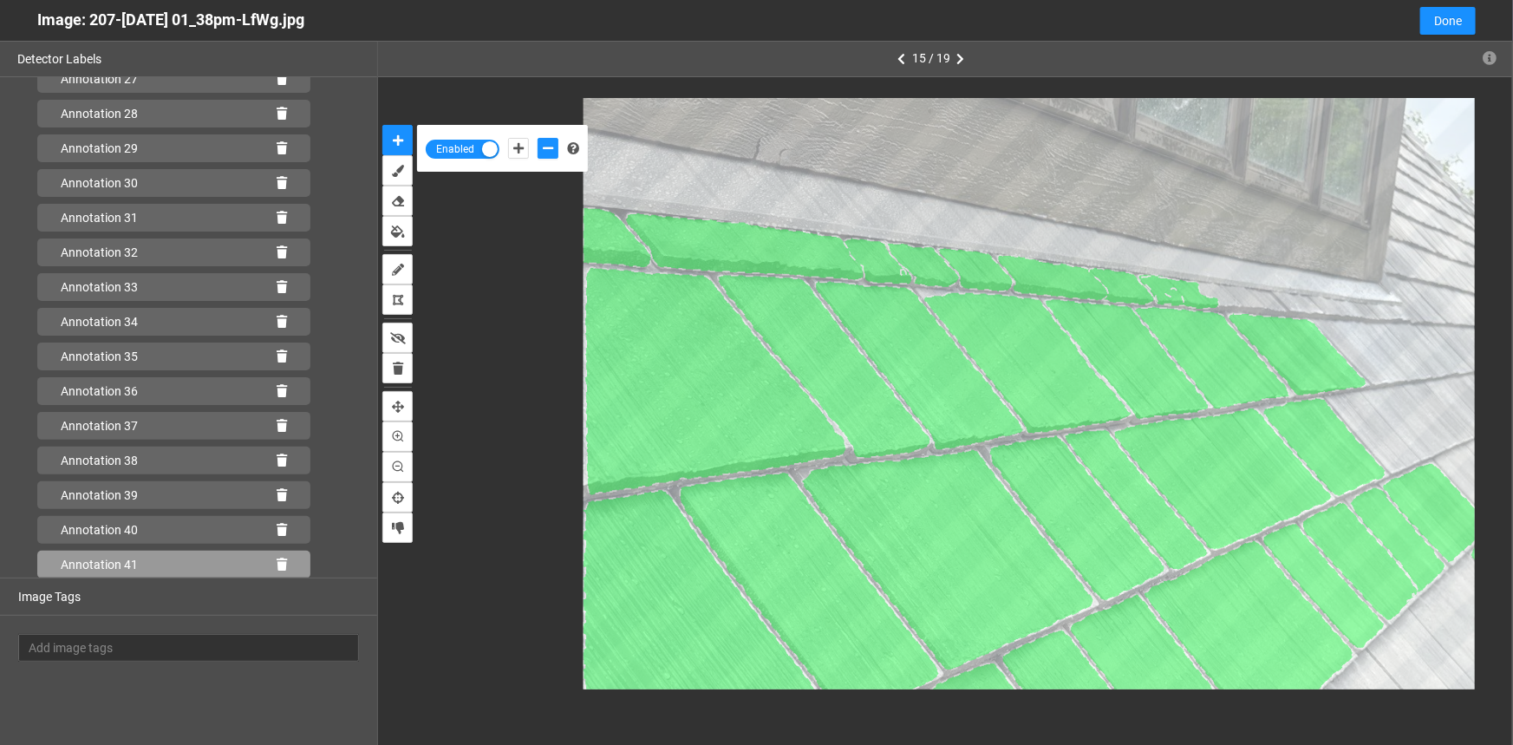
click at [277, 563] on icon at bounding box center [282, 565] width 10 height 12
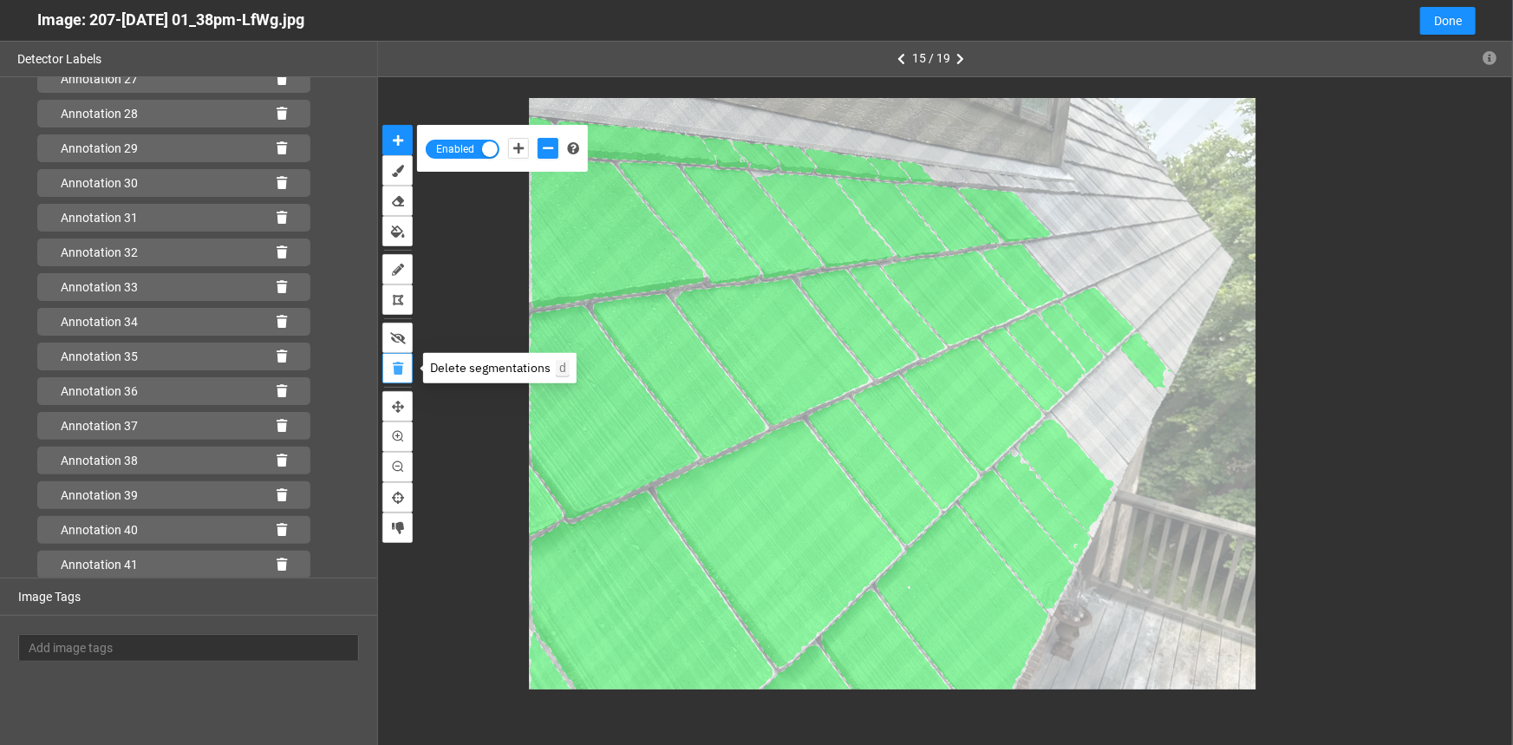
click at [393, 369] on icon "delete" at bounding box center [398, 369] width 10 height 12
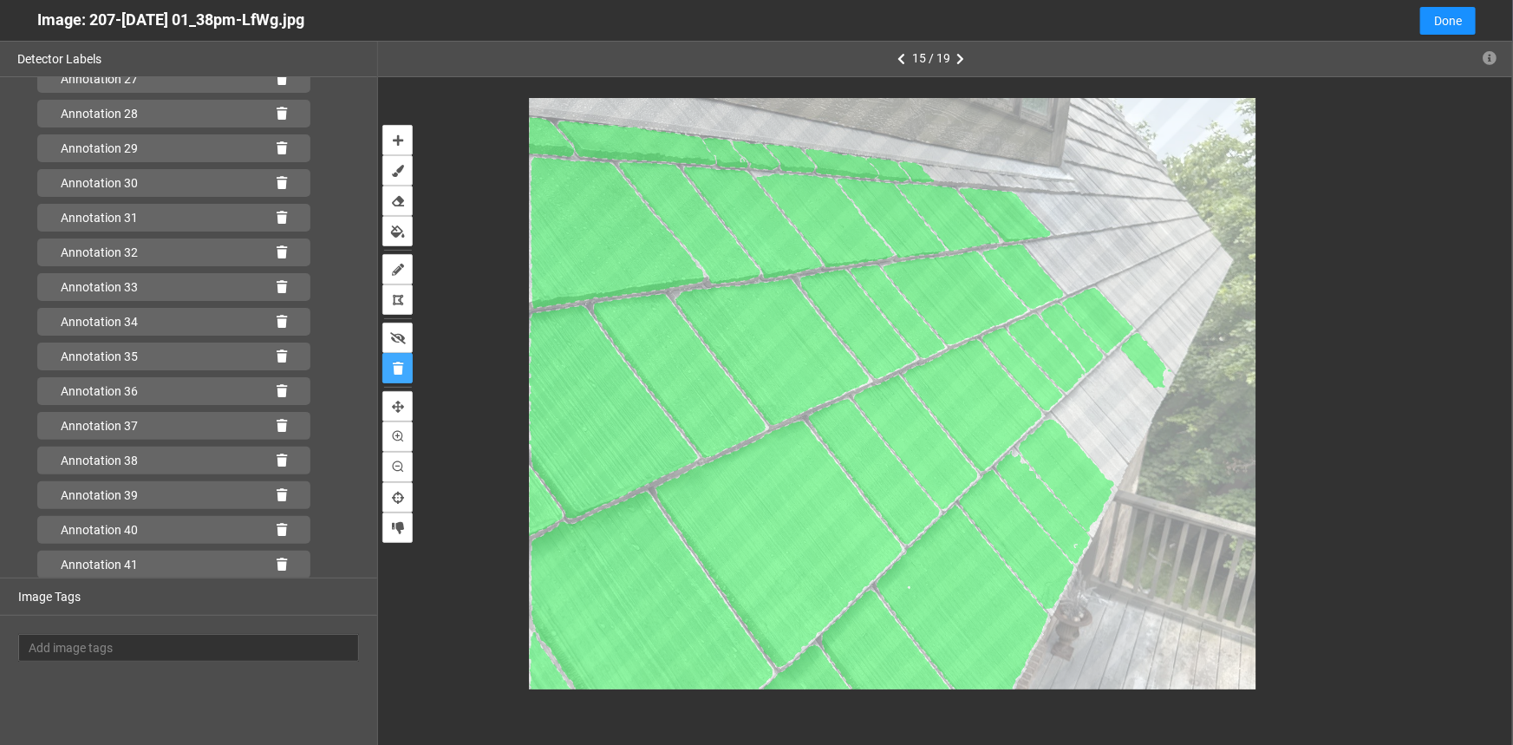
click at [1155, 366] on icon at bounding box center [1146, 360] width 51 height 55
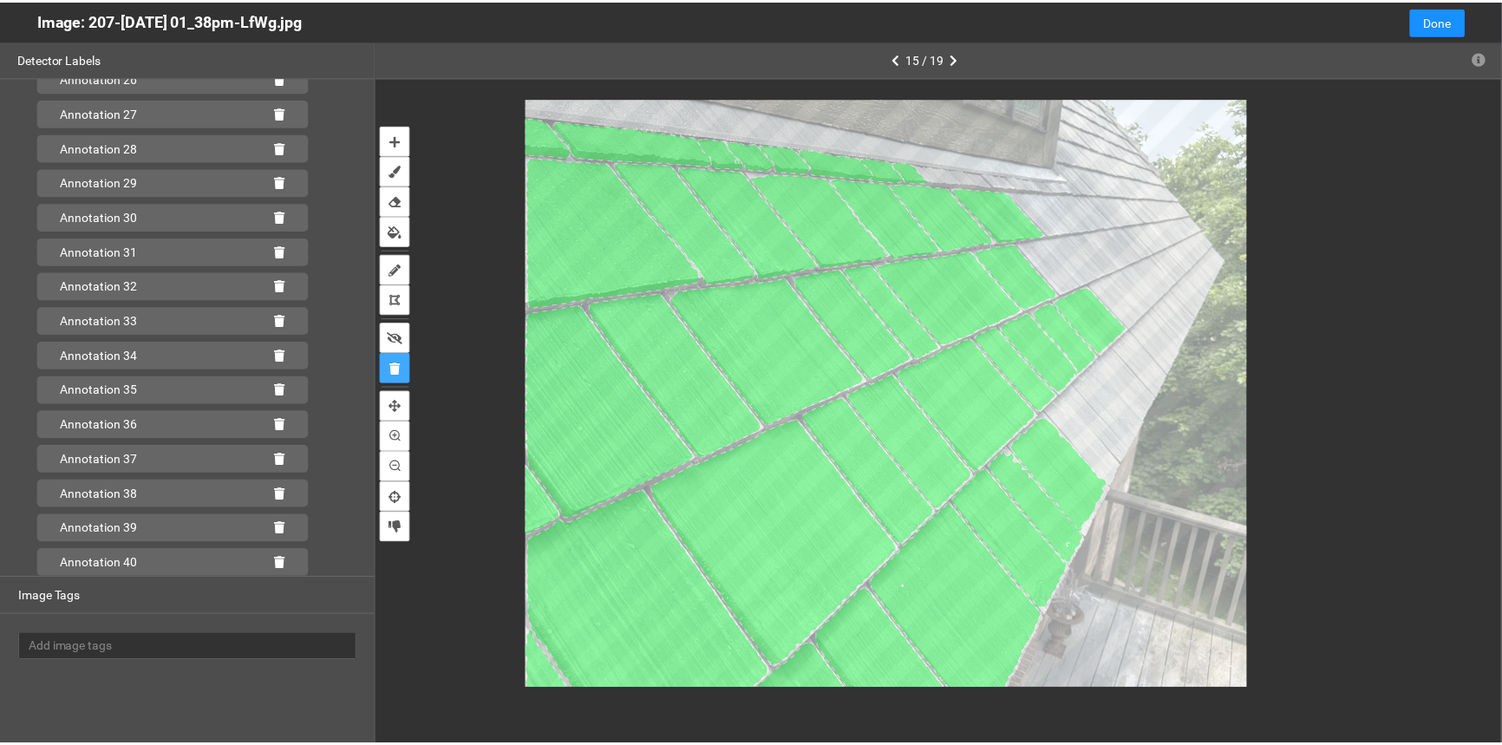
scroll to position [1002, 0]
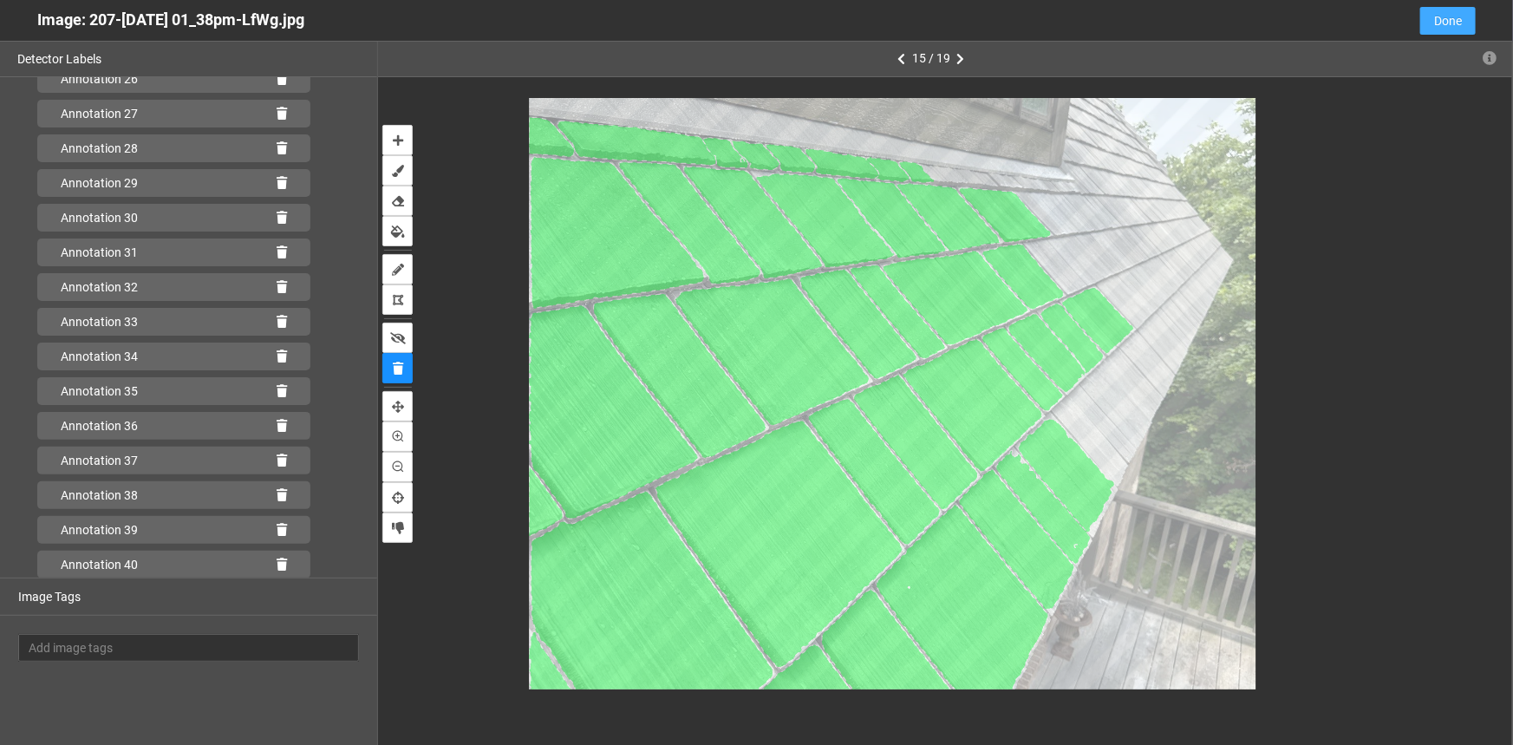
click at [1458, 17] on span "Done" at bounding box center [1448, 20] width 28 height 19
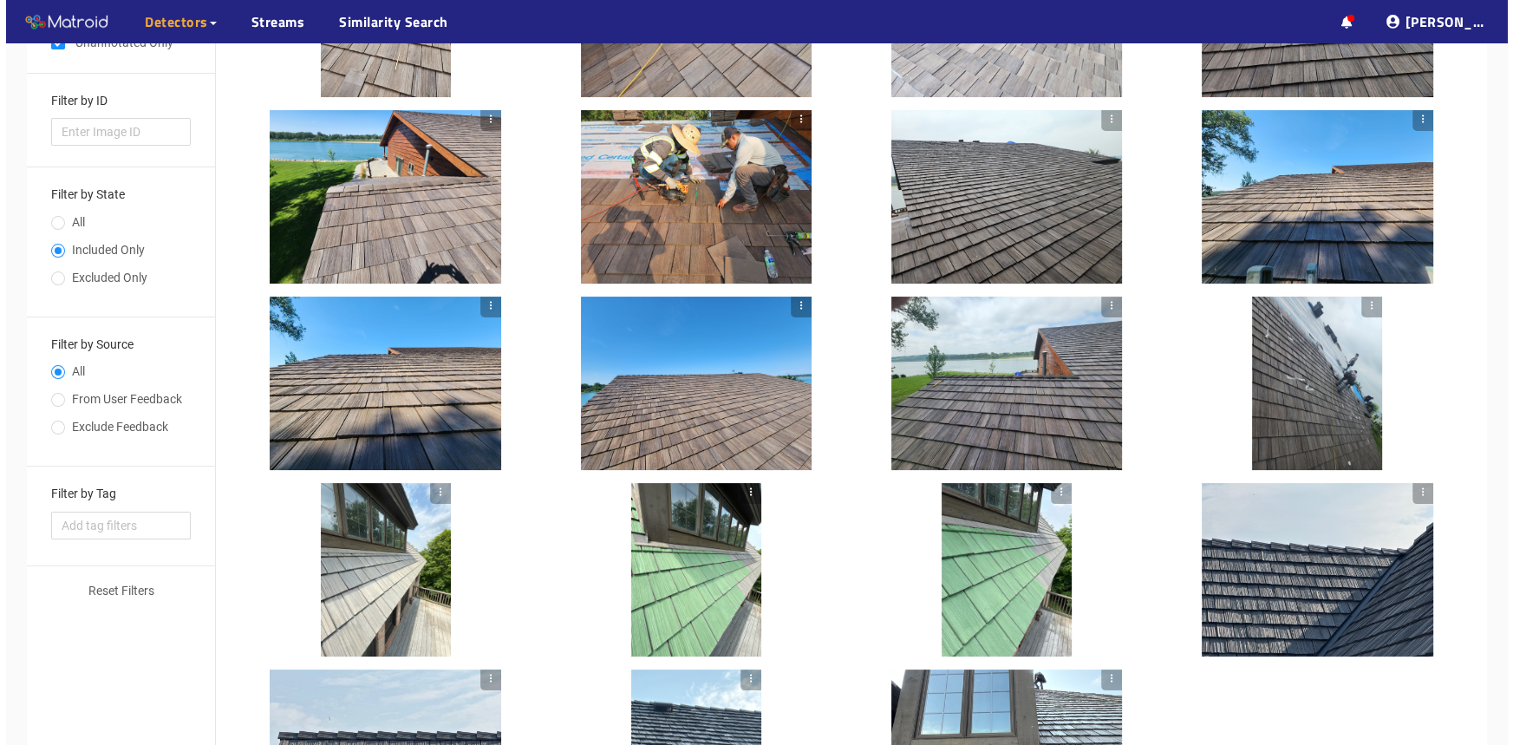
scroll to position [494, 0]
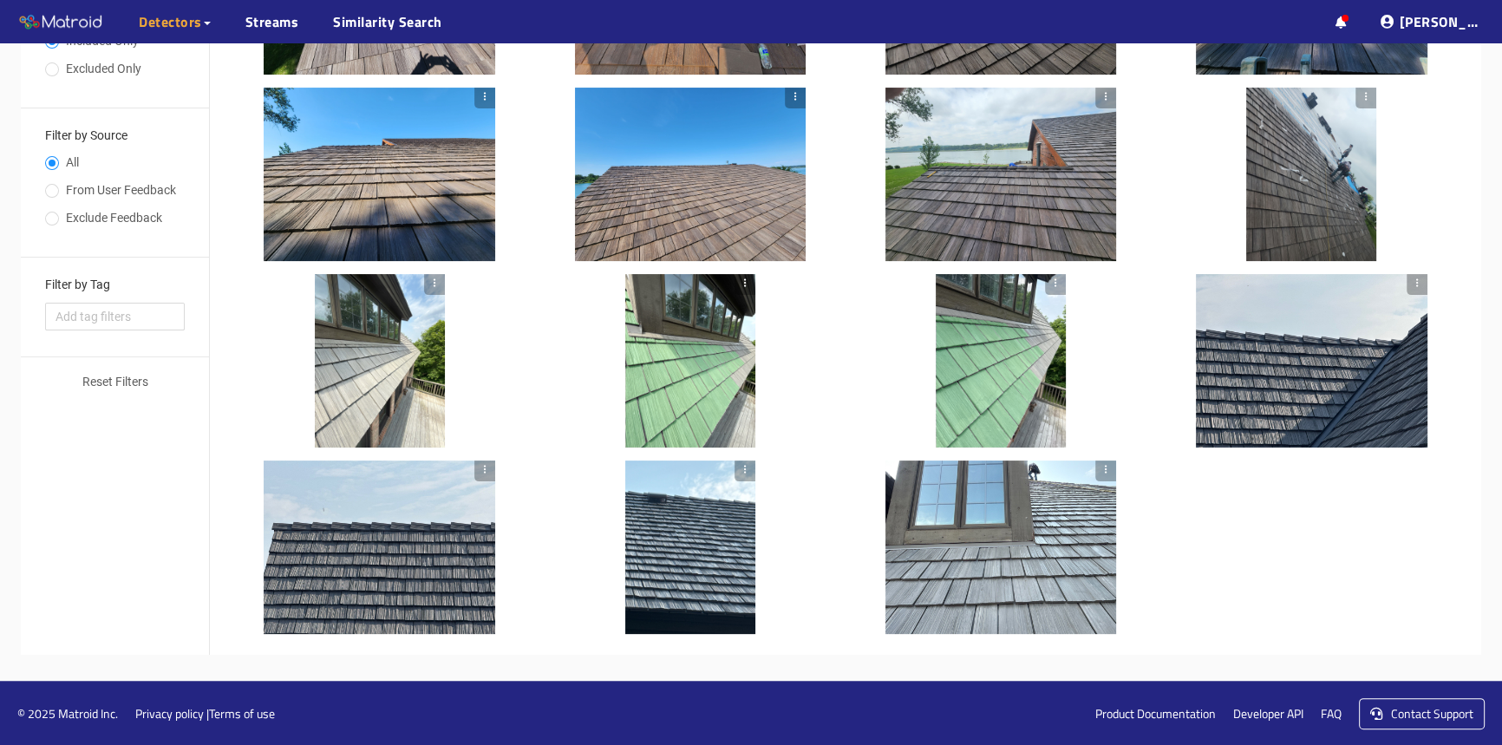
click at [998, 578] on div at bounding box center [1001, 547] width 232 height 173
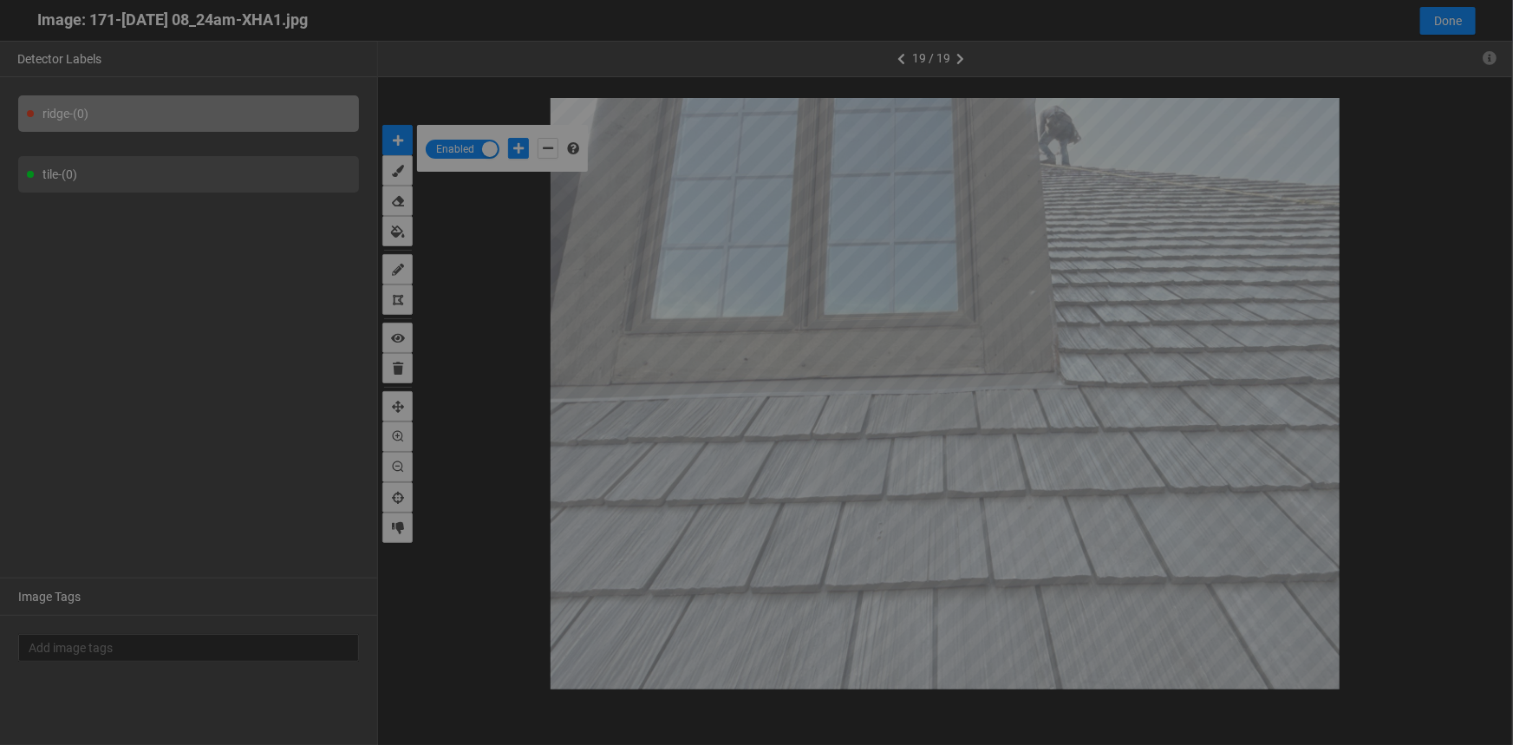
scroll to position [735, 0]
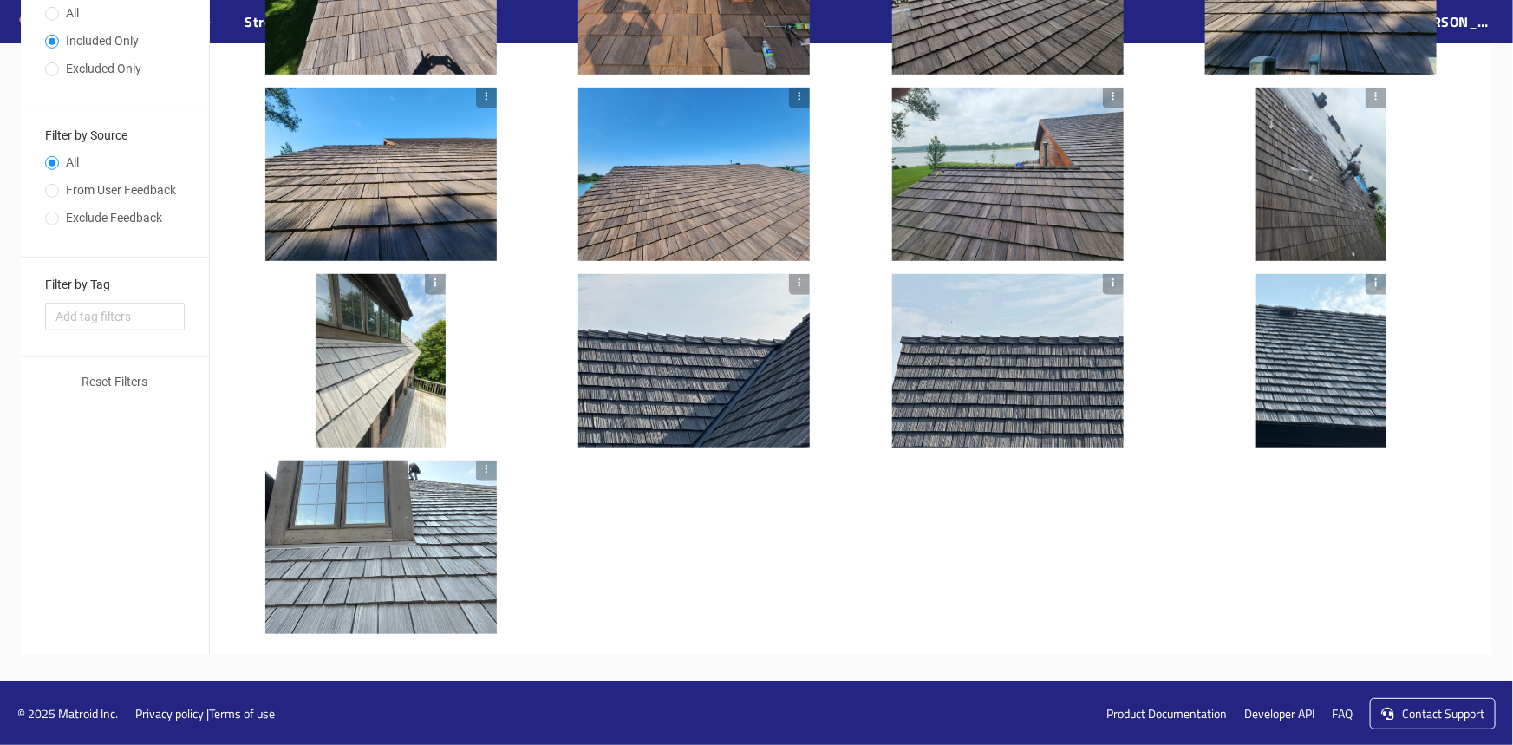
click at [417, 556] on div at bounding box center [381, 547] width 232 height 173
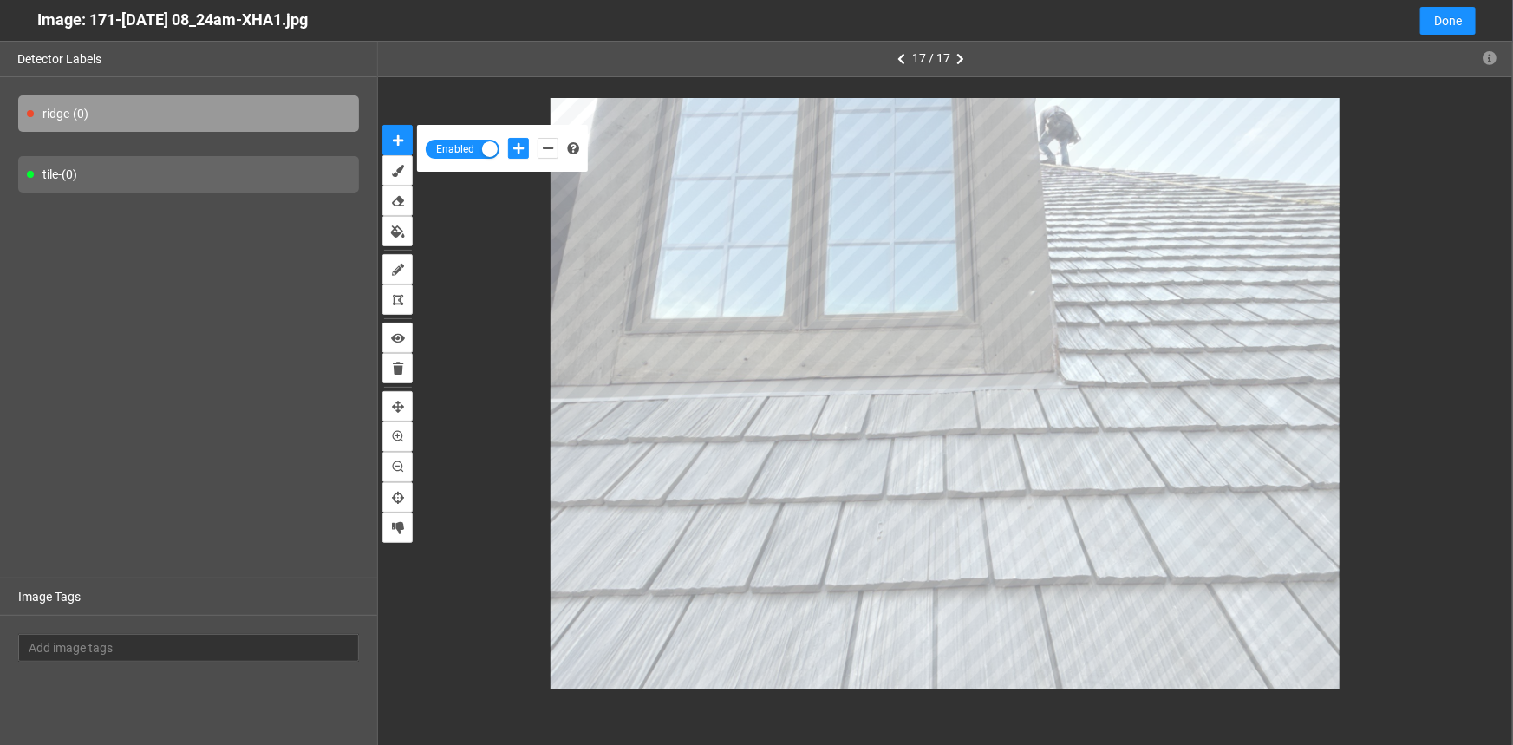
click at [243, 167] on div "tile - (0)" at bounding box center [188, 174] width 341 height 36
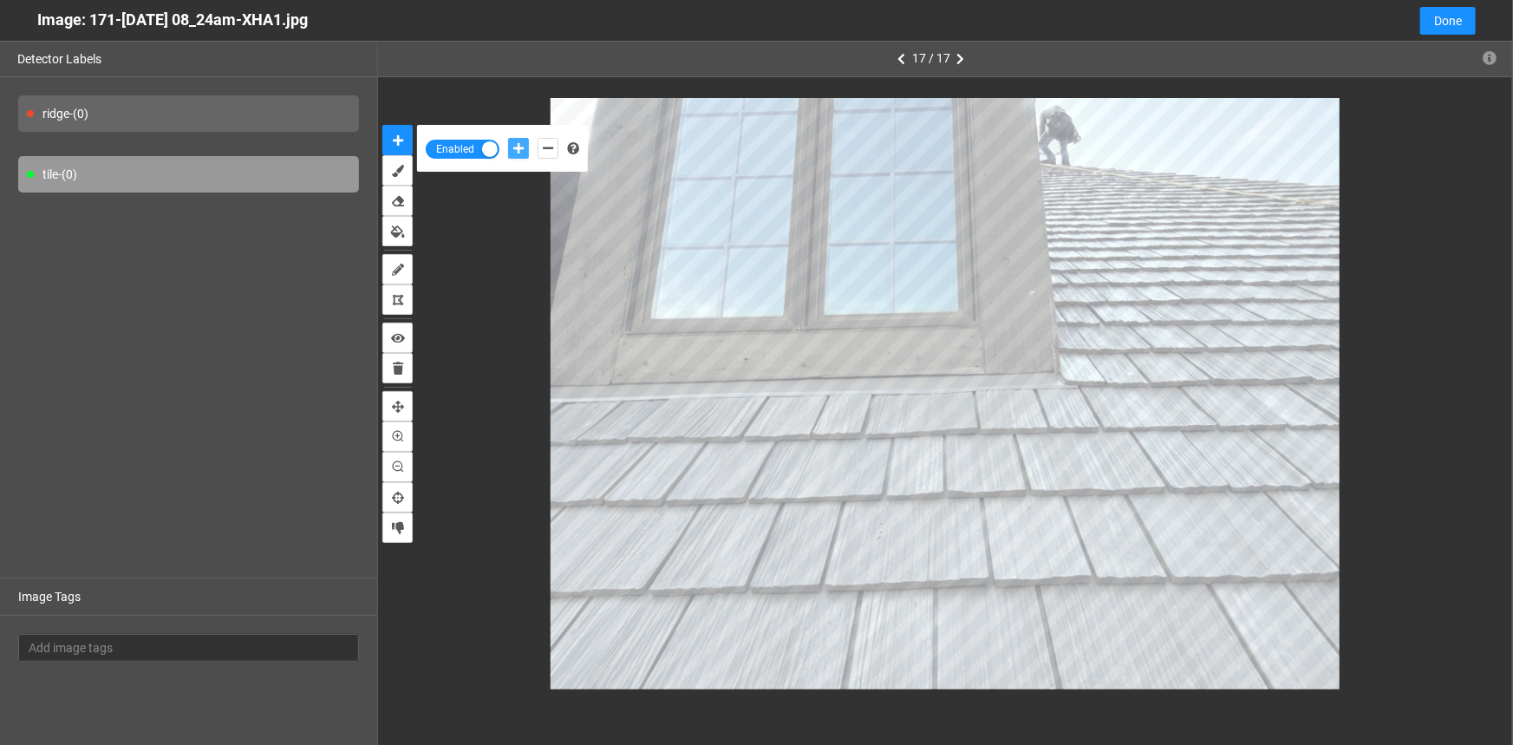
click at [516, 148] on icon "add-positive-points" at bounding box center [518, 148] width 10 height 12
click at [508, 138] on button "add-positive-points" at bounding box center [518, 148] width 21 height 21
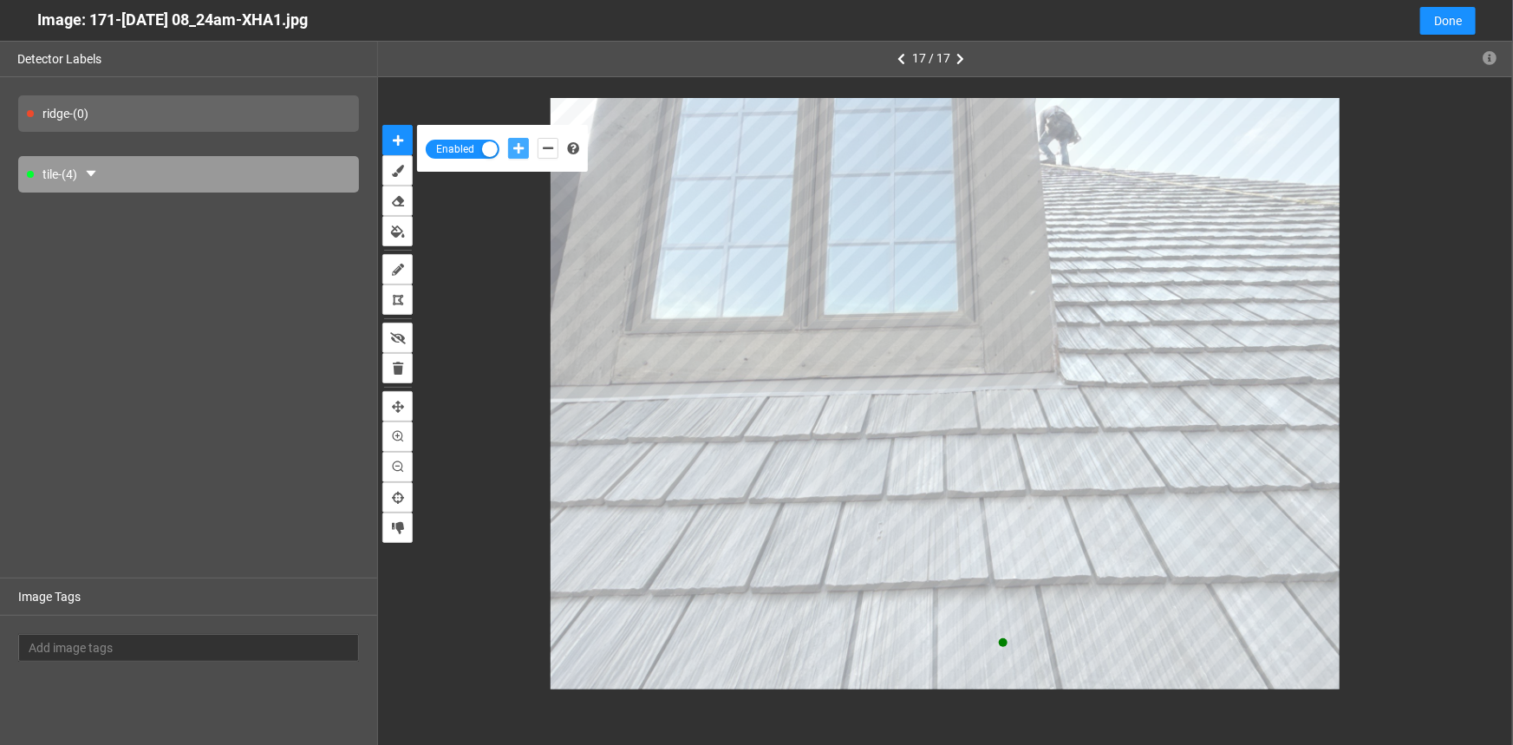
click at [508, 138] on button "add-positive-points" at bounding box center [518, 148] width 21 height 21
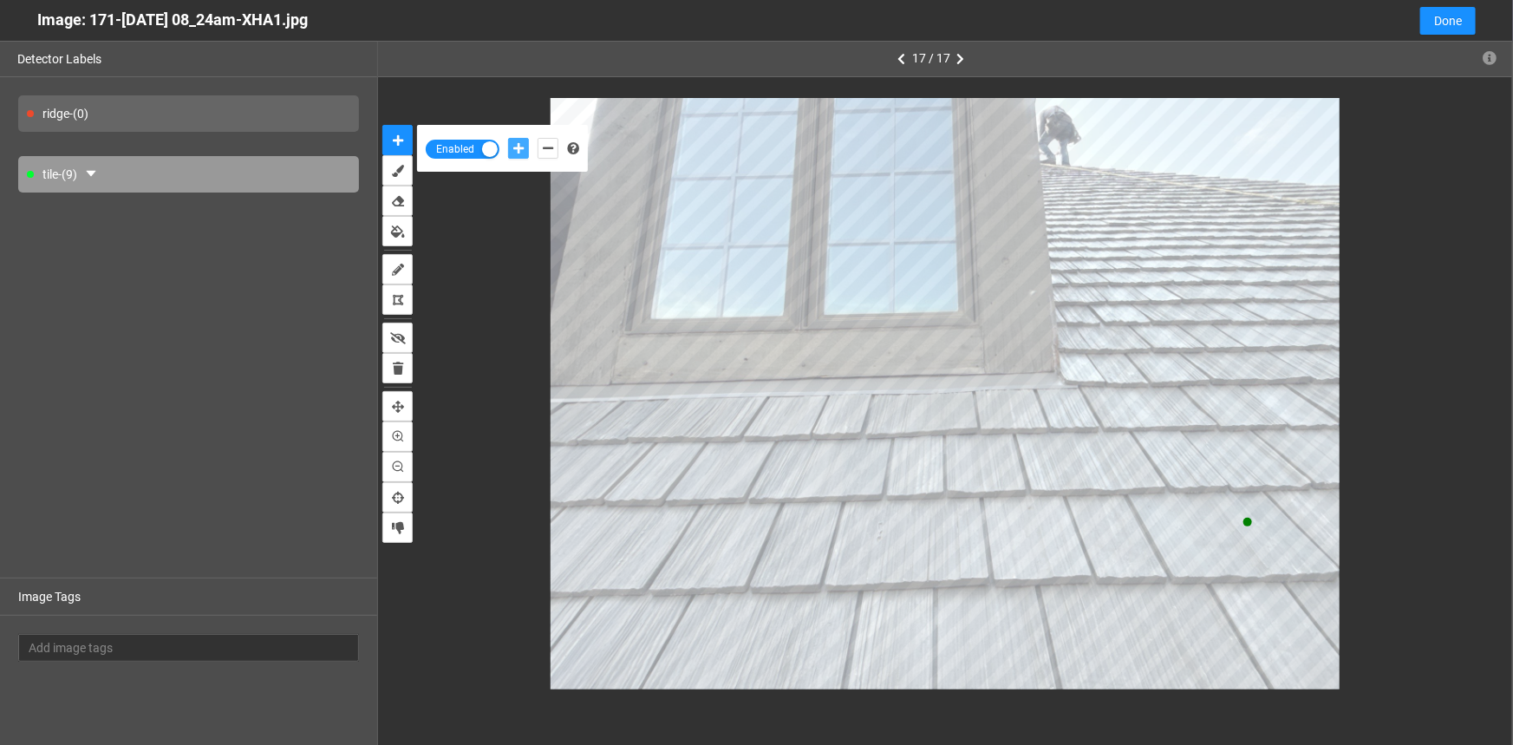
click at [508, 138] on button "add-positive-points" at bounding box center [518, 148] width 21 height 21
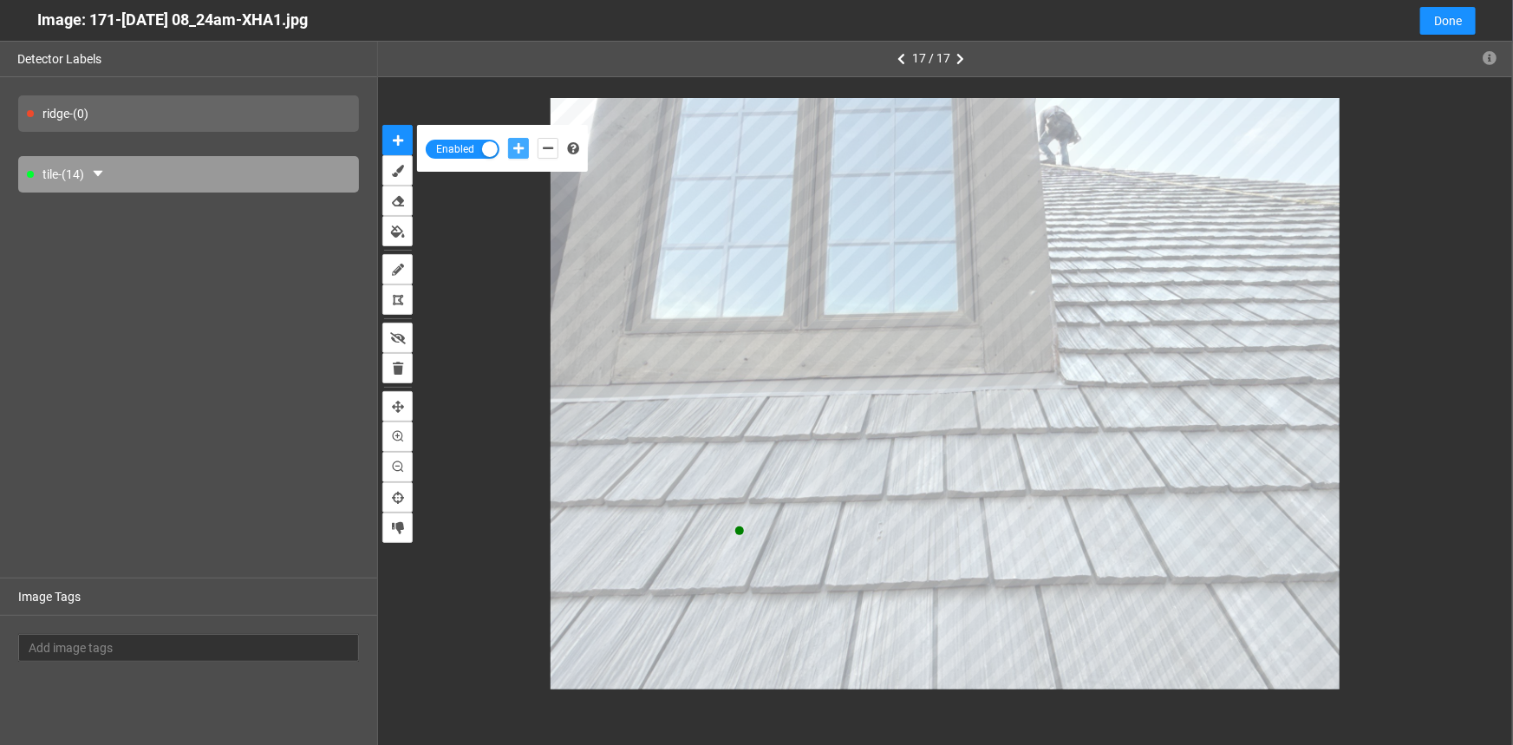
click at [508, 138] on button "add-positive-points" at bounding box center [518, 148] width 21 height 21
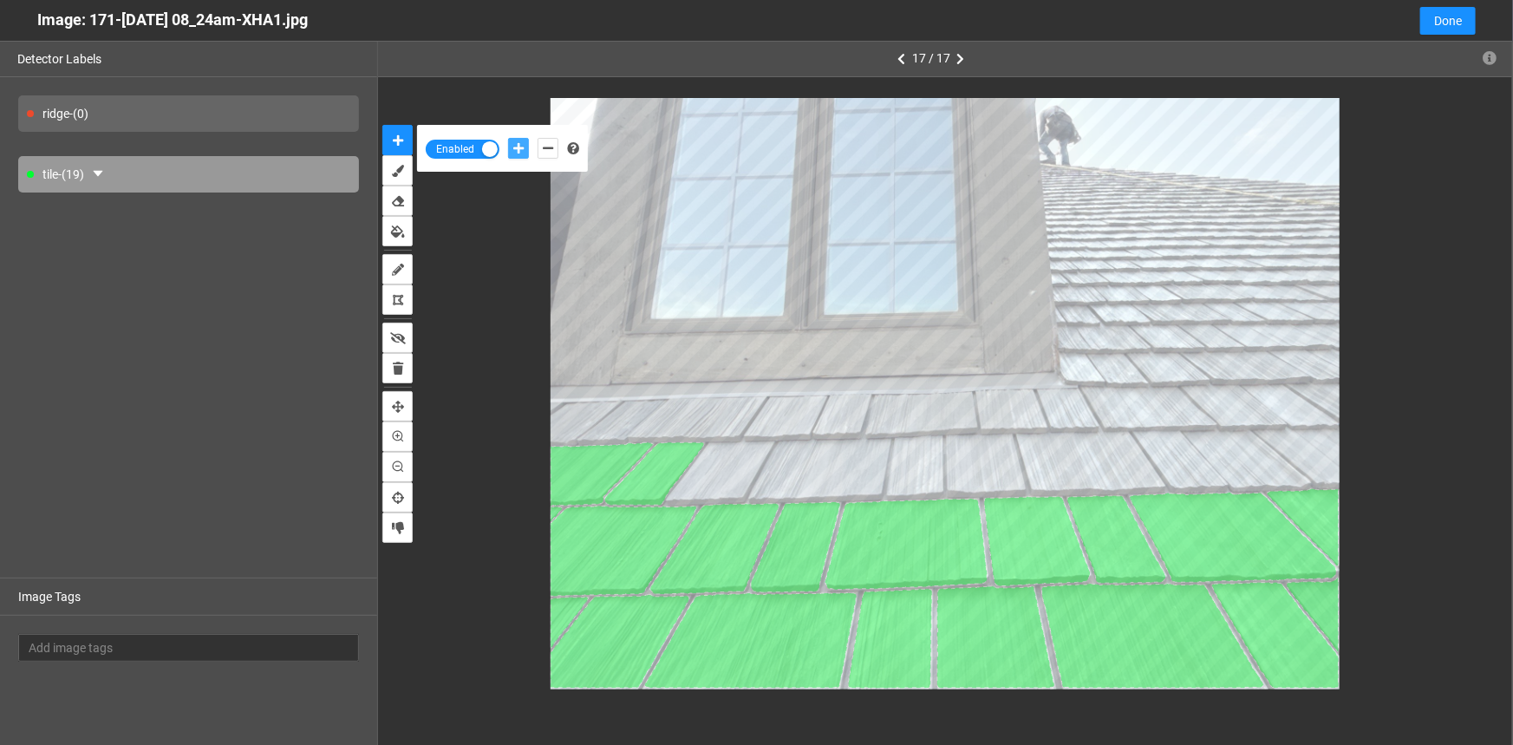
click at [508, 138] on button "add-positive-points" at bounding box center [518, 148] width 21 height 21
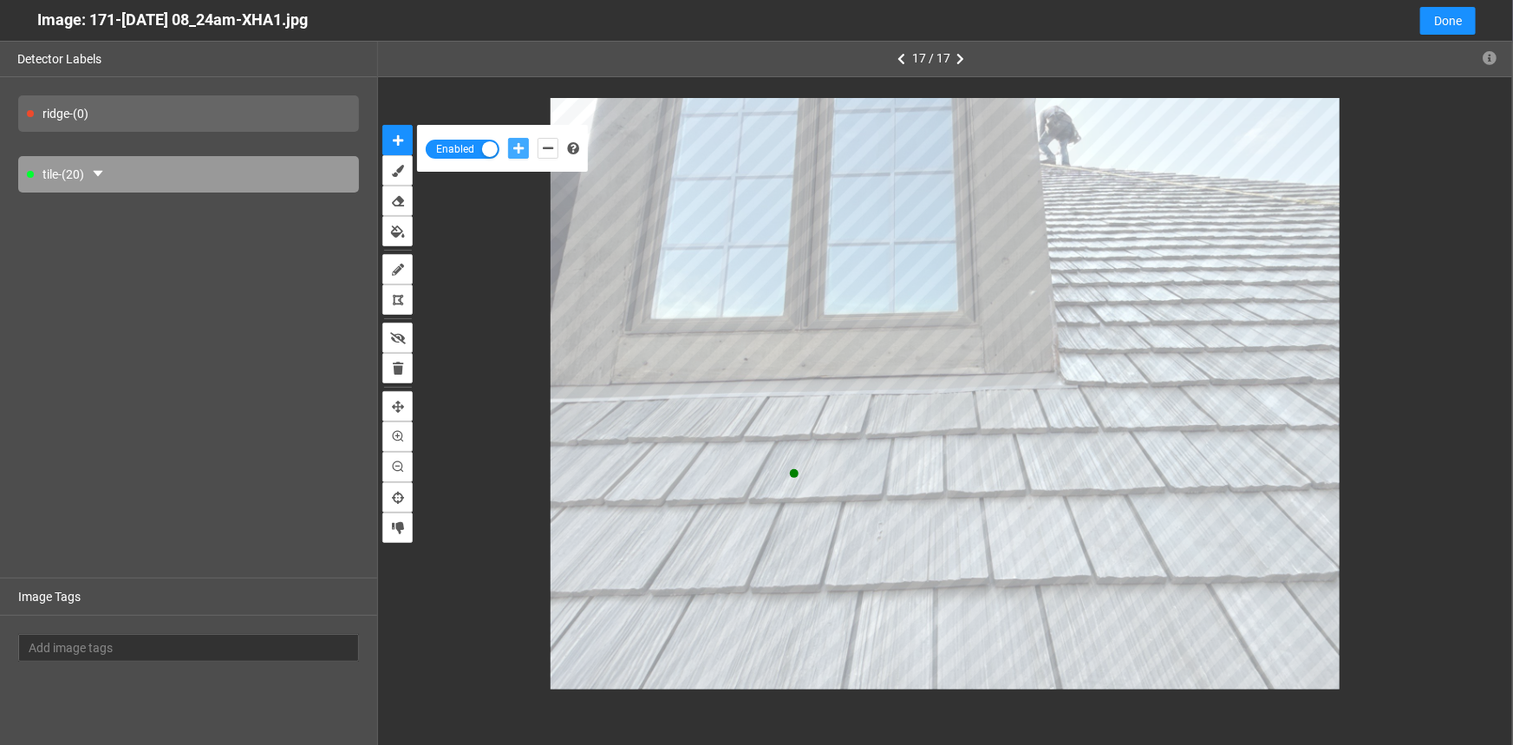
click at [508, 138] on button "add-positive-points" at bounding box center [518, 148] width 21 height 21
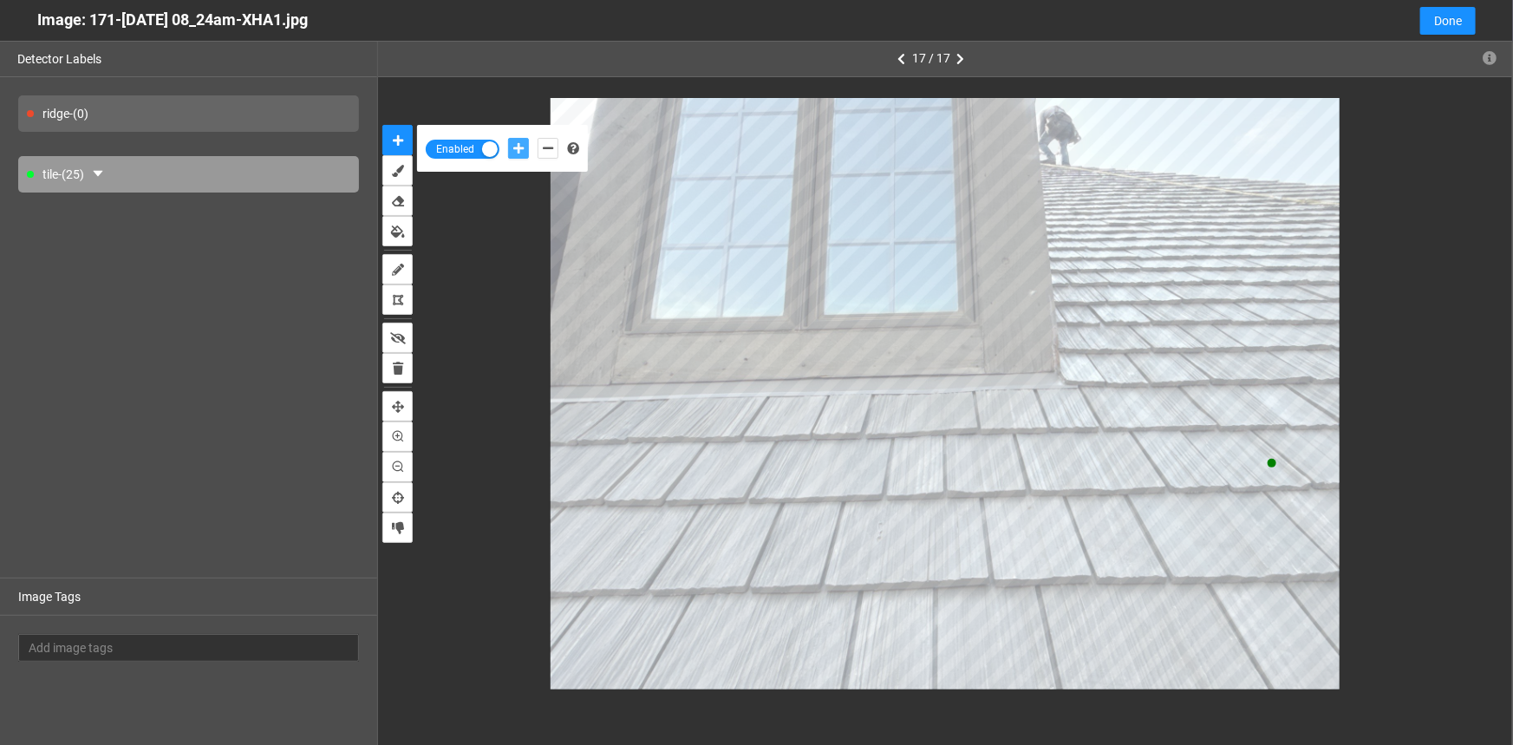
click at [508, 138] on button "add-positive-points" at bounding box center [518, 148] width 21 height 21
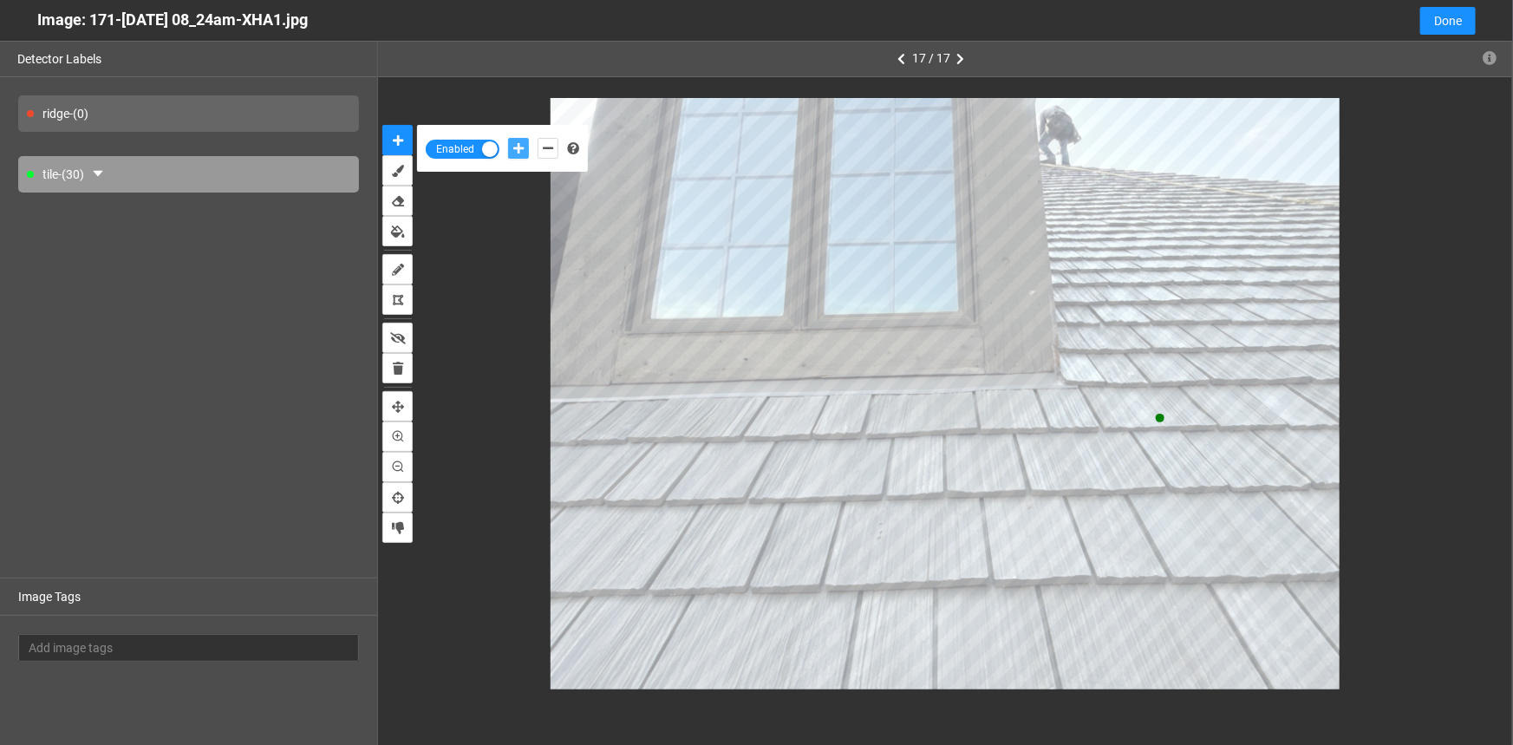
click at [508, 138] on button "add-positive-points" at bounding box center [518, 148] width 21 height 21
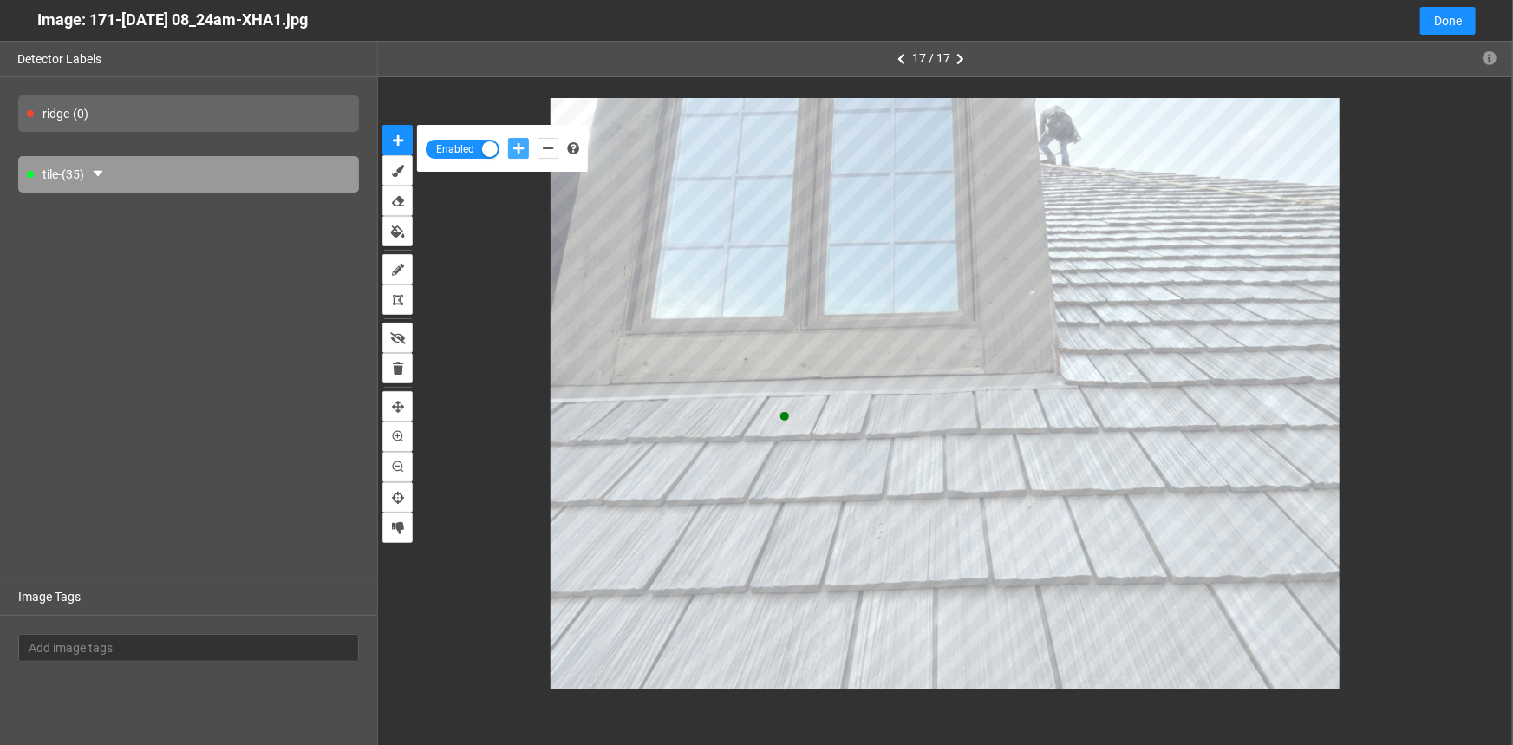
click at [508, 138] on button "add-positive-points" at bounding box center [518, 148] width 21 height 21
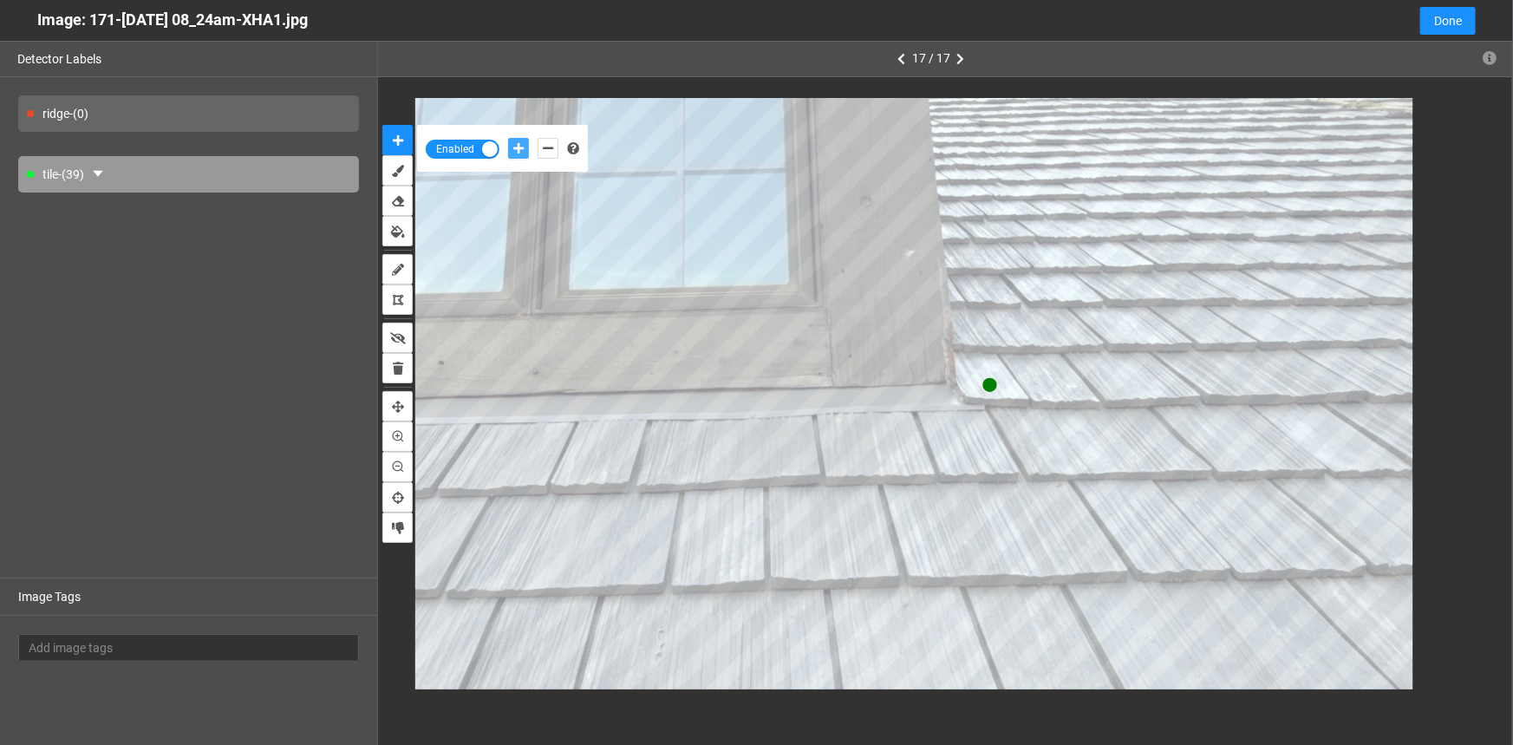
click at [508, 138] on button "add-positive-points" at bounding box center [518, 148] width 21 height 21
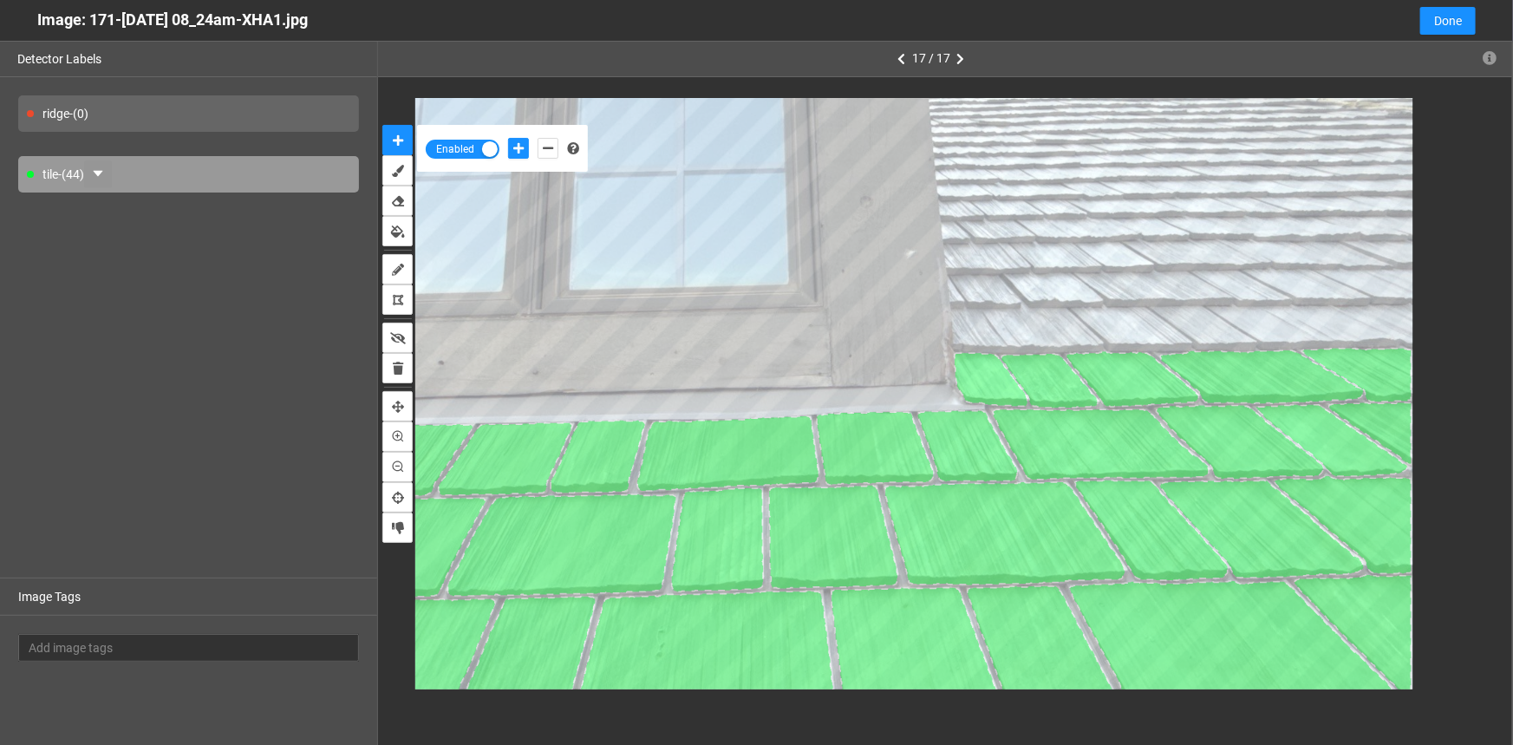
click at [102, 175] on icon "caret-down" at bounding box center [98, 174] width 10 height 6
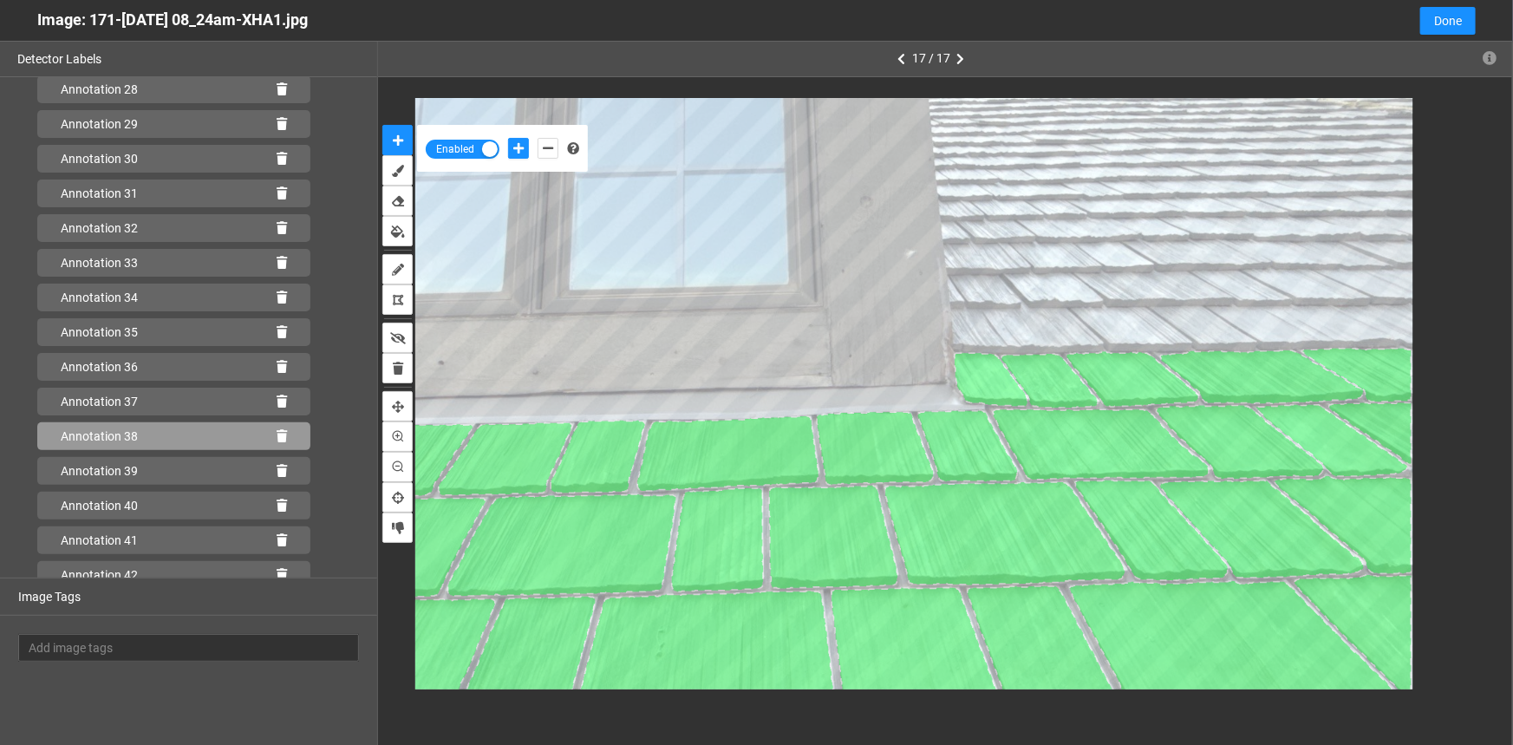
scroll to position [1140, 0]
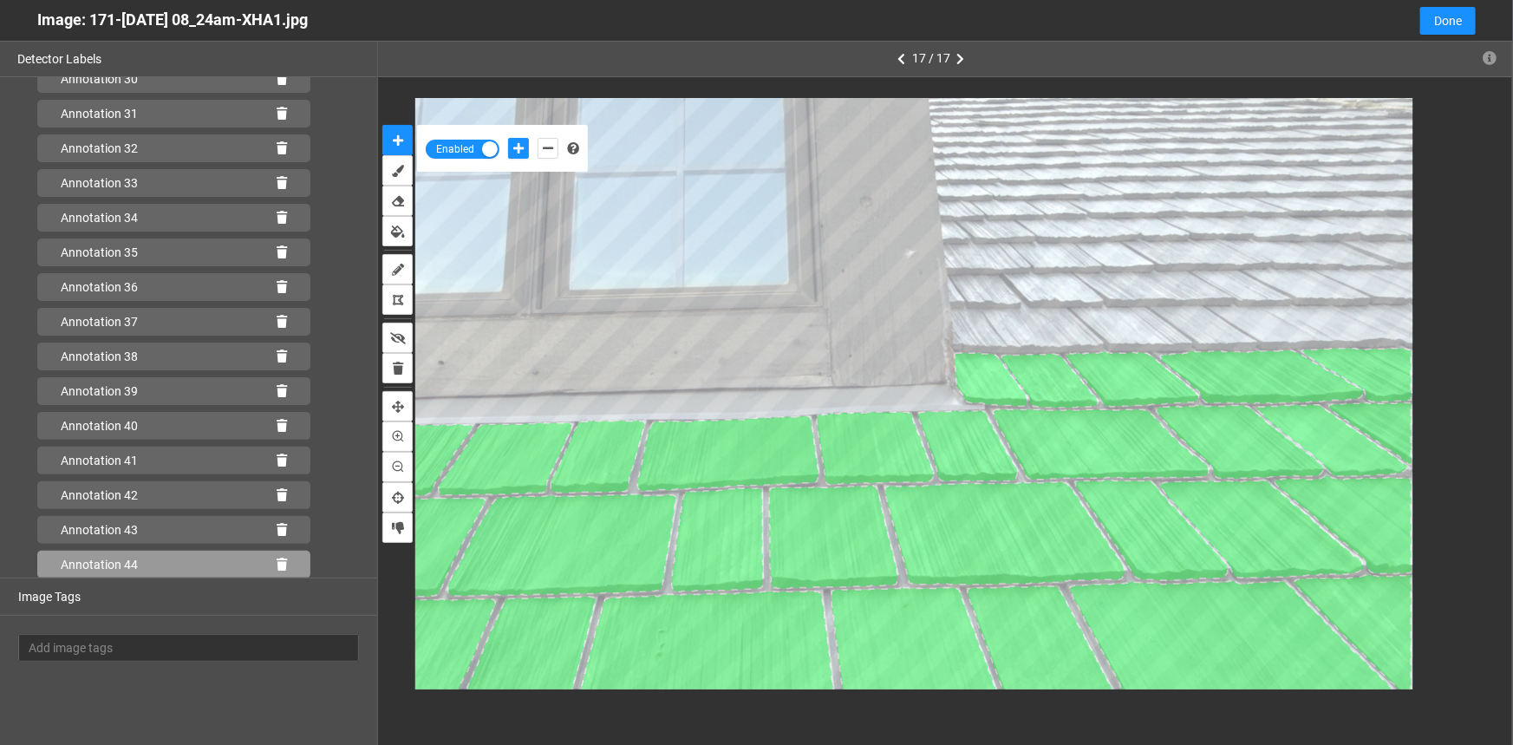
click at [277, 564] on icon at bounding box center [282, 565] width 10 height 12
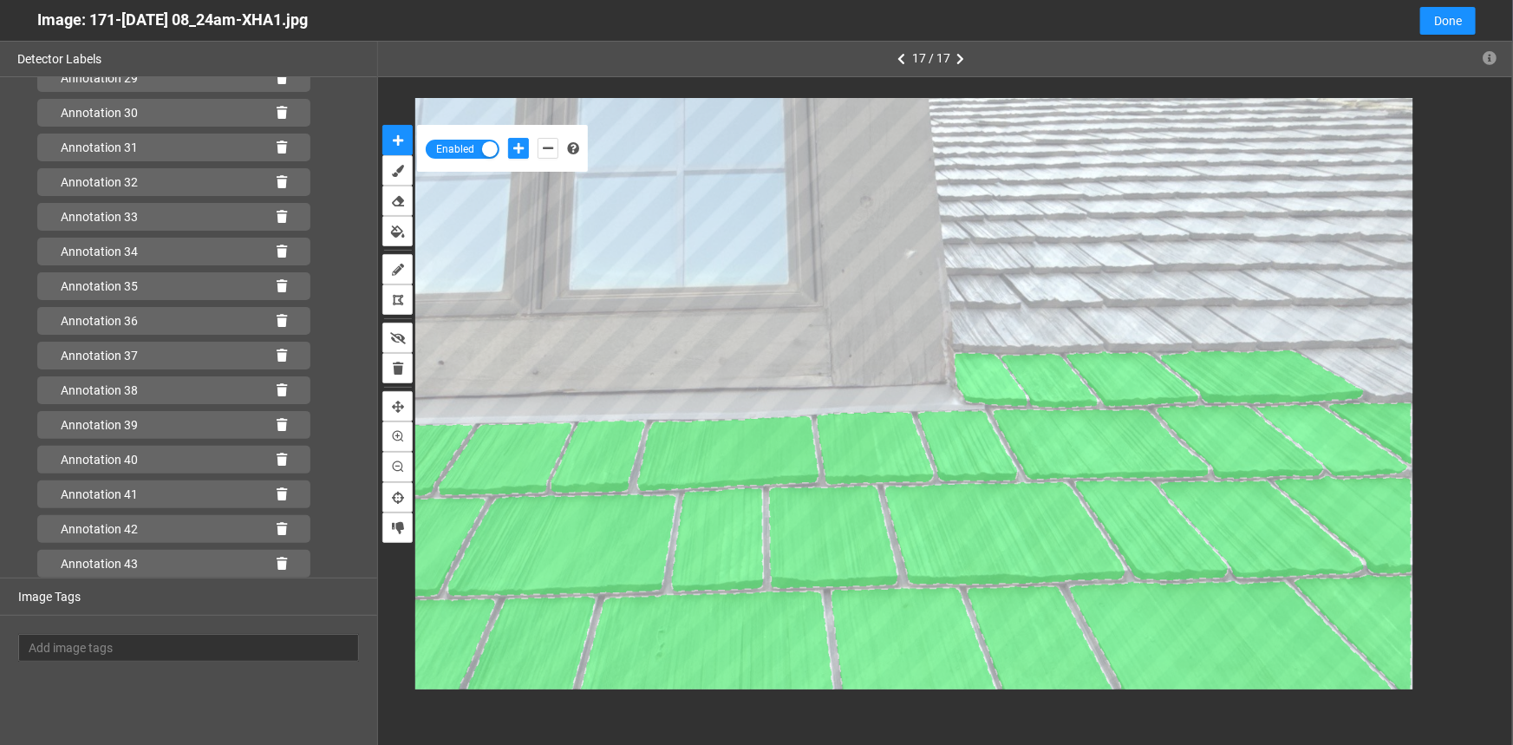
scroll to position [1106, 0]
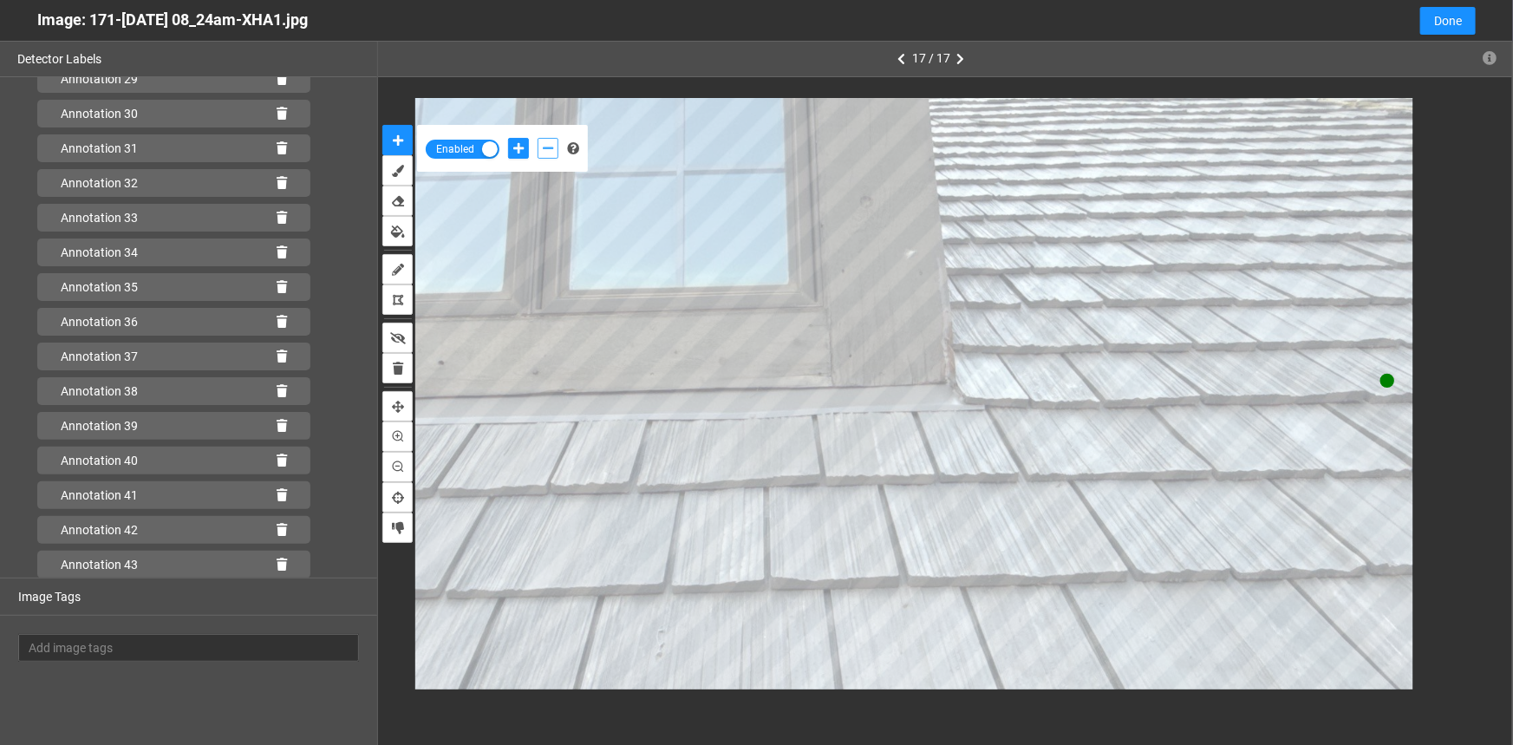
click at [544, 147] on icon "add-negative-points" at bounding box center [548, 148] width 10 height 12
click at [538, 138] on button "add-negative-points" at bounding box center [548, 148] width 21 height 21
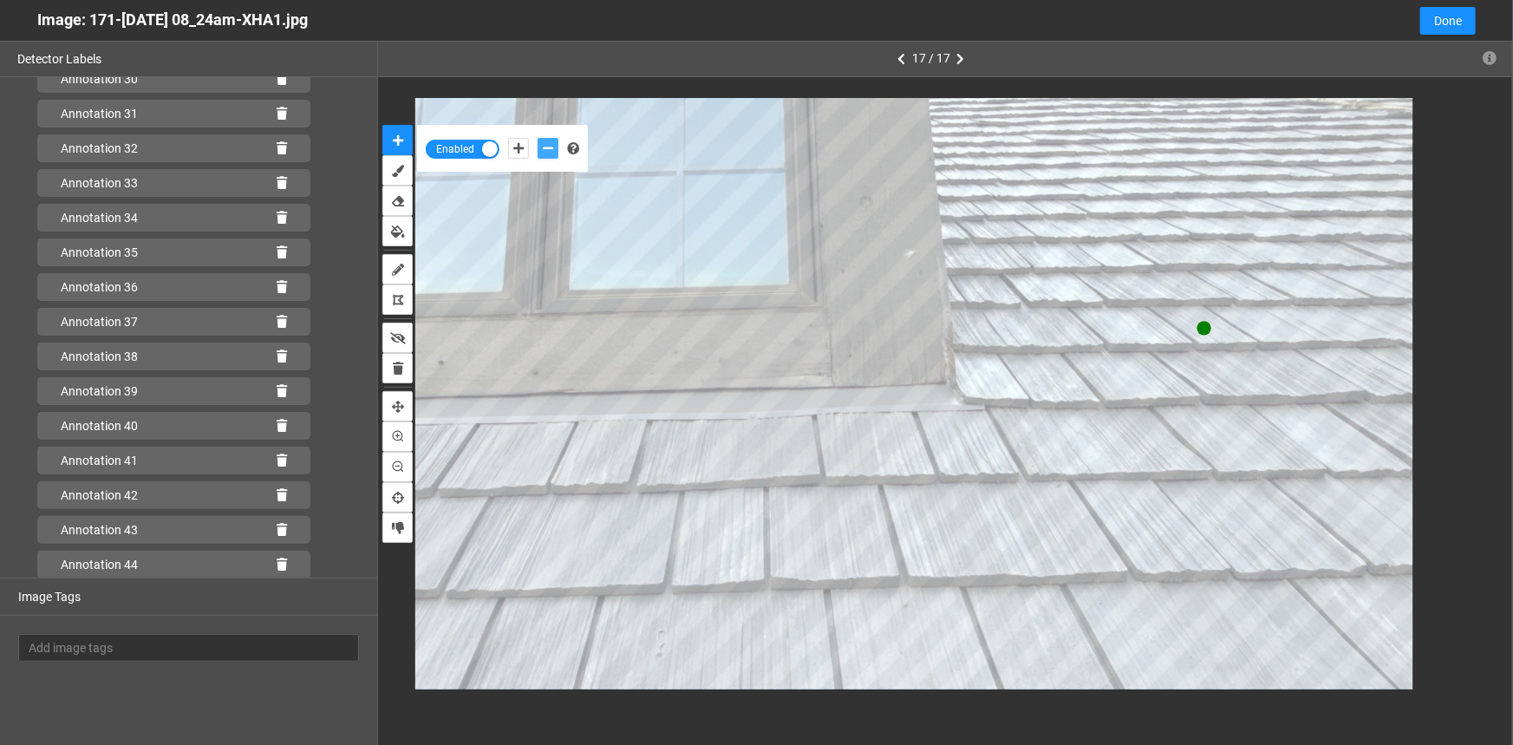
click at [538, 138] on button "add-negative-points" at bounding box center [548, 148] width 21 height 21
drag, startPoint x: 512, startPoint y: 147, endPoint x: 548, endPoint y: 168, distance: 42.0
click at [512, 147] on button "add-positive-points" at bounding box center [518, 148] width 21 height 21
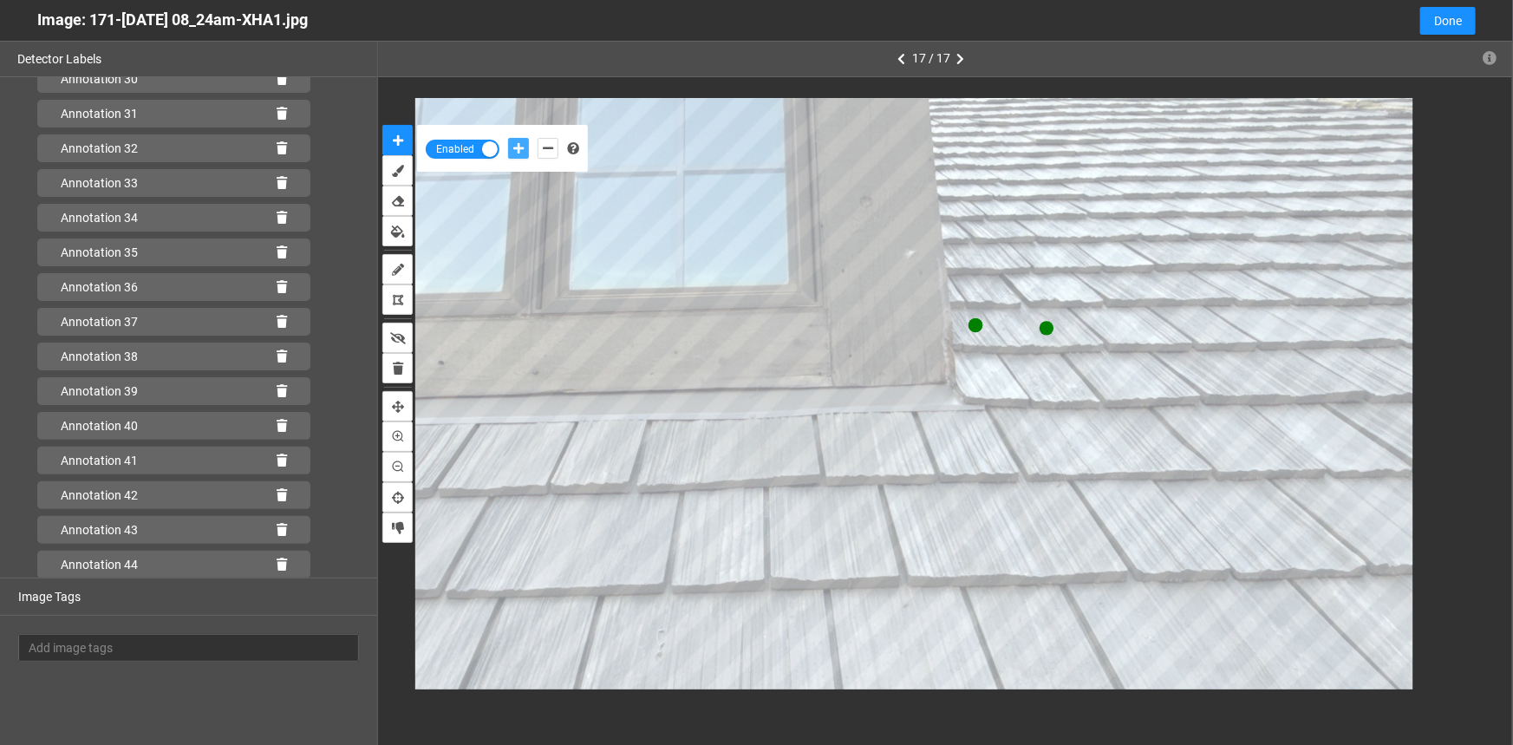
click at [508, 138] on button "add-positive-points" at bounding box center [518, 148] width 21 height 21
drag, startPoint x: 542, startPoint y: 147, endPoint x: 581, endPoint y: 165, distance: 42.7
click at [543, 147] on icon "add-negative-points" at bounding box center [548, 148] width 10 height 12
click at [538, 138] on button "add-negative-points" at bounding box center [548, 148] width 21 height 21
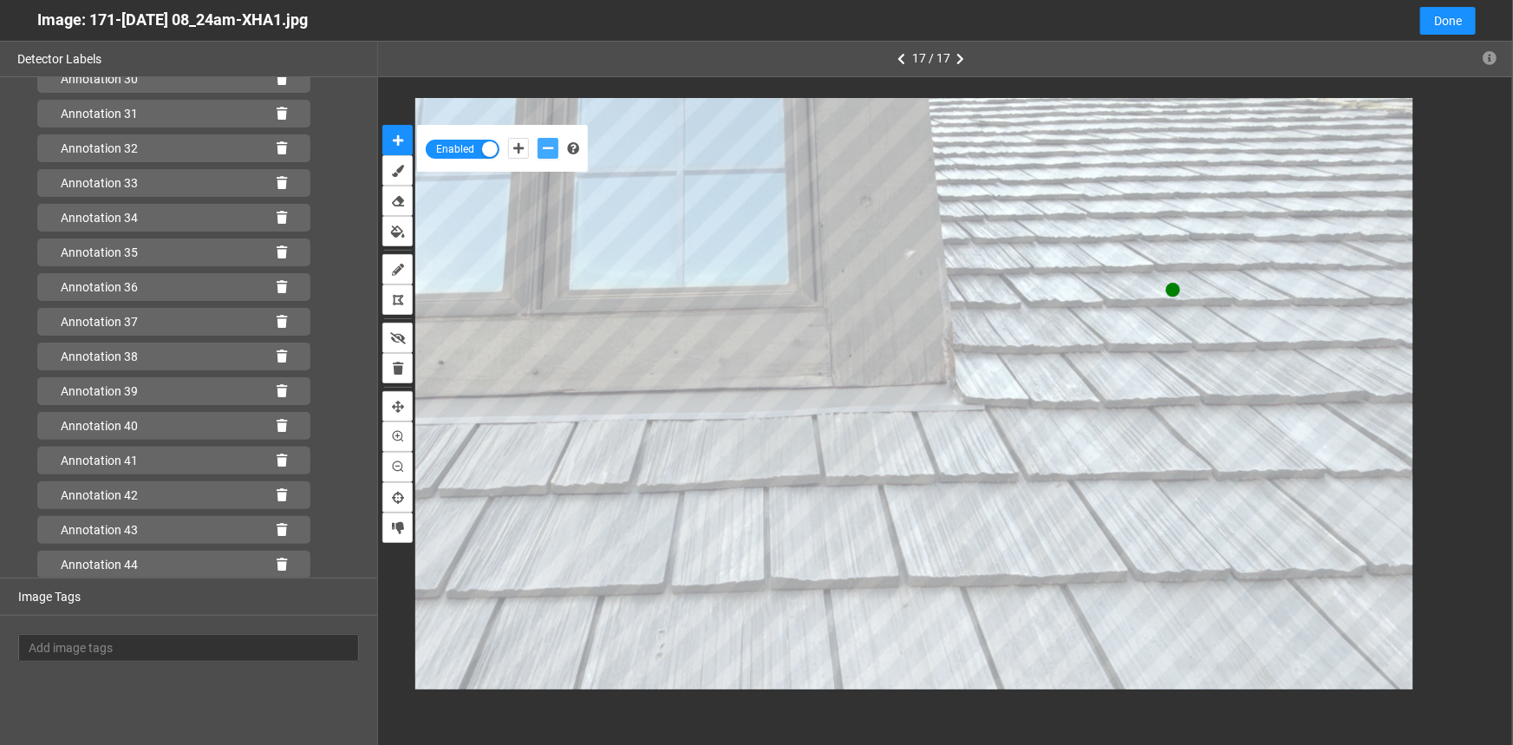
click at [538, 138] on button "add-negative-points" at bounding box center [548, 148] width 21 height 21
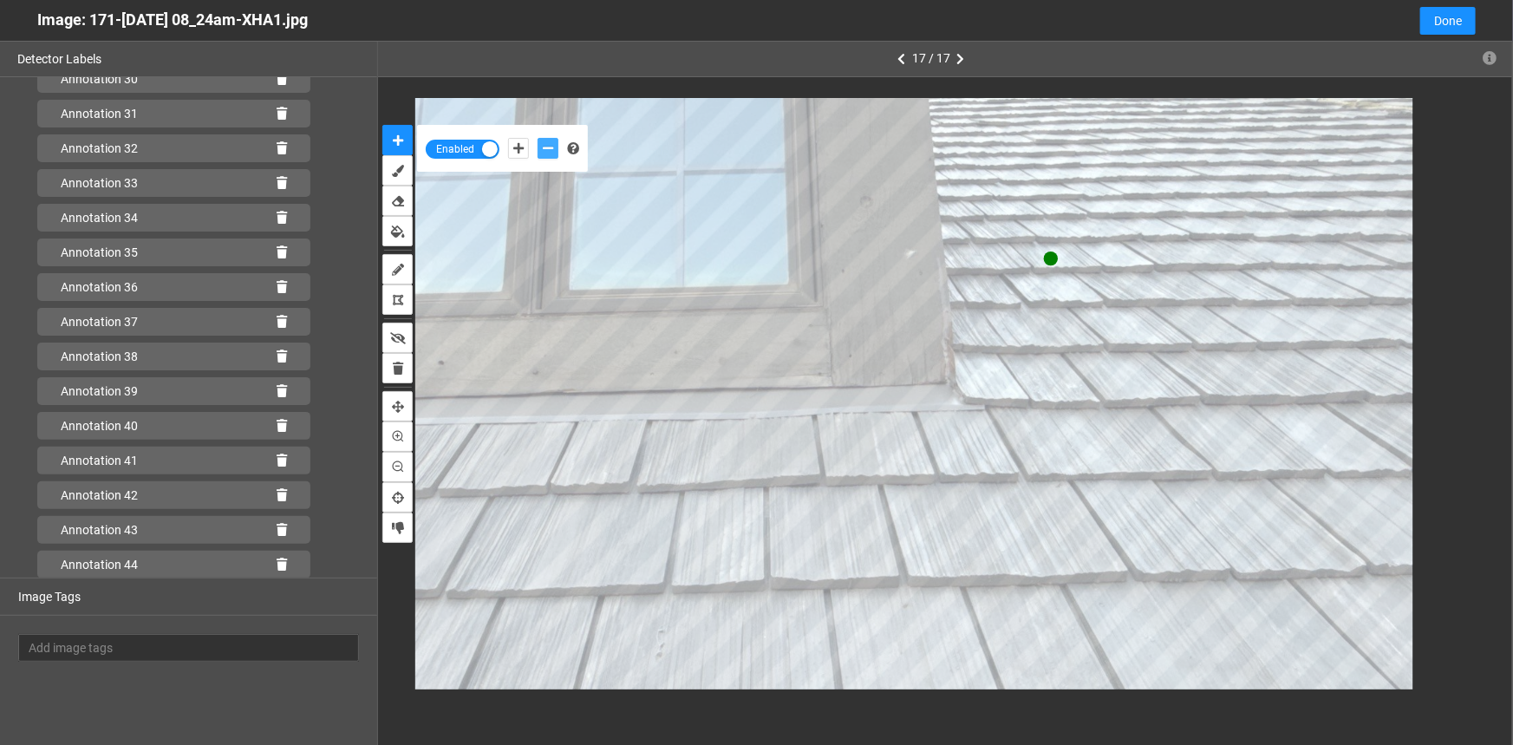
click at [538, 138] on button "add-negative-points" at bounding box center [548, 148] width 21 height 21
click at [517, 147] on icon "add-positive-points" at bounding box center [518, 148] width 10 height 12
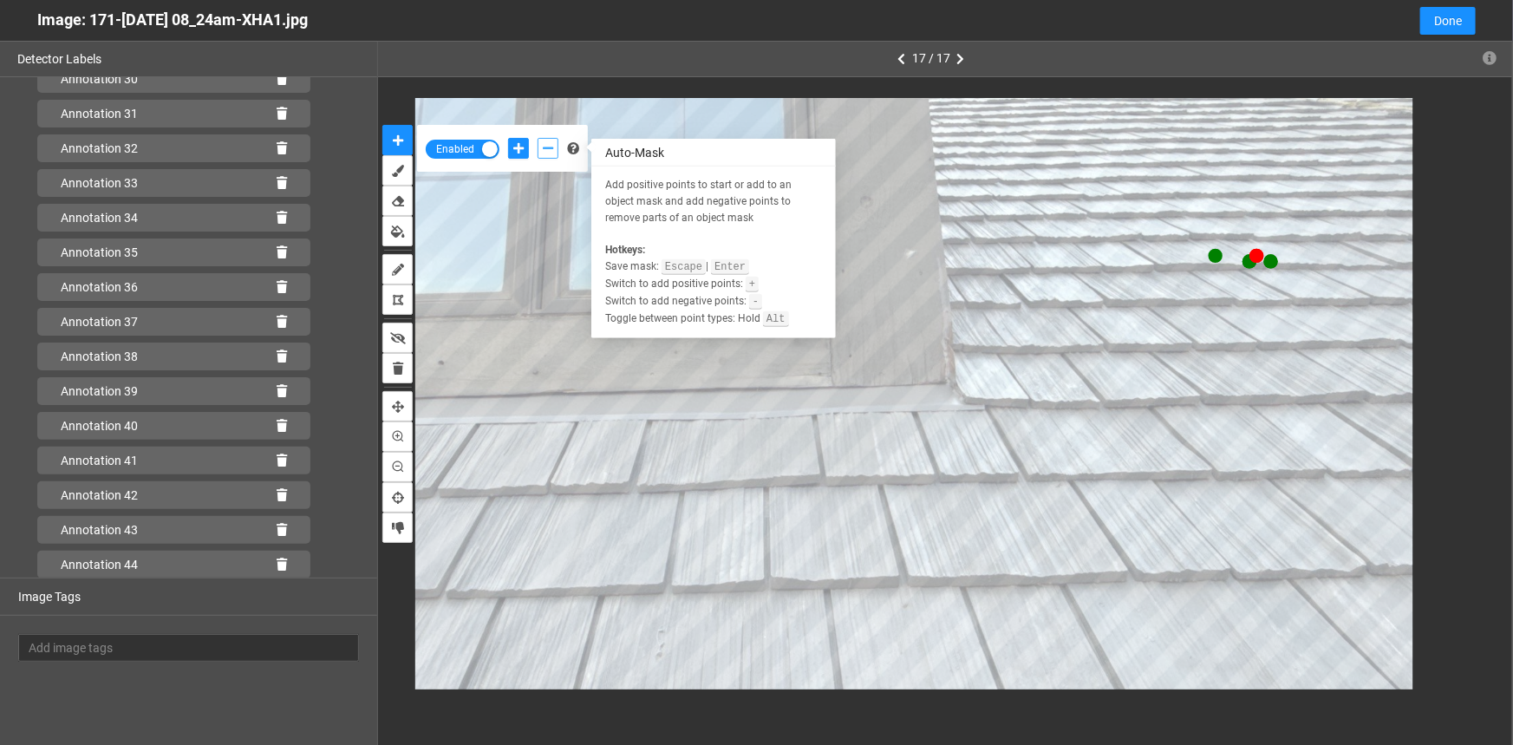
click at [546, 146] on icon "add-negative-points" at bounding box center [548, 148] width 10 height 12
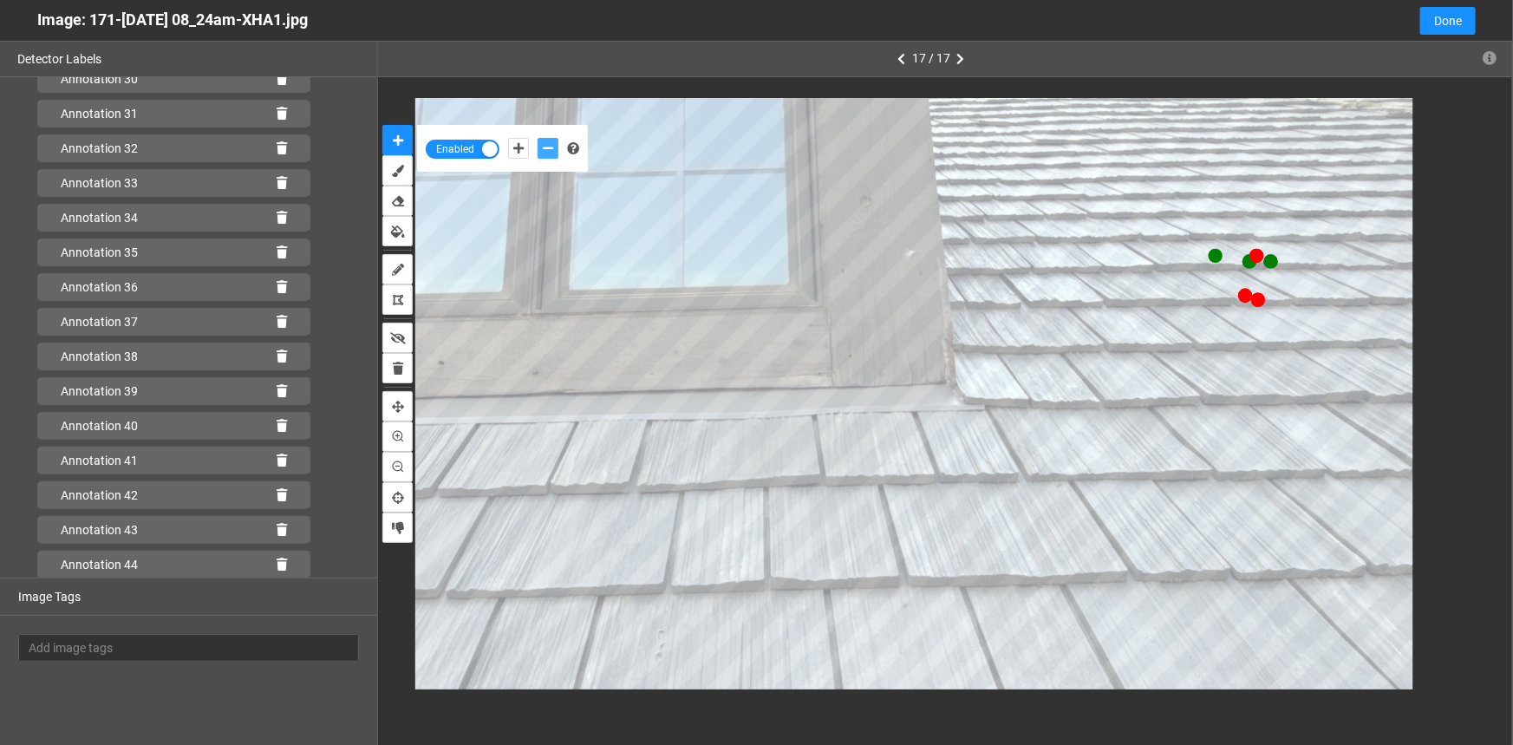
click at [538, 138] on button "add-negative-points" at bounding box center [548, 148] width 21 height 21
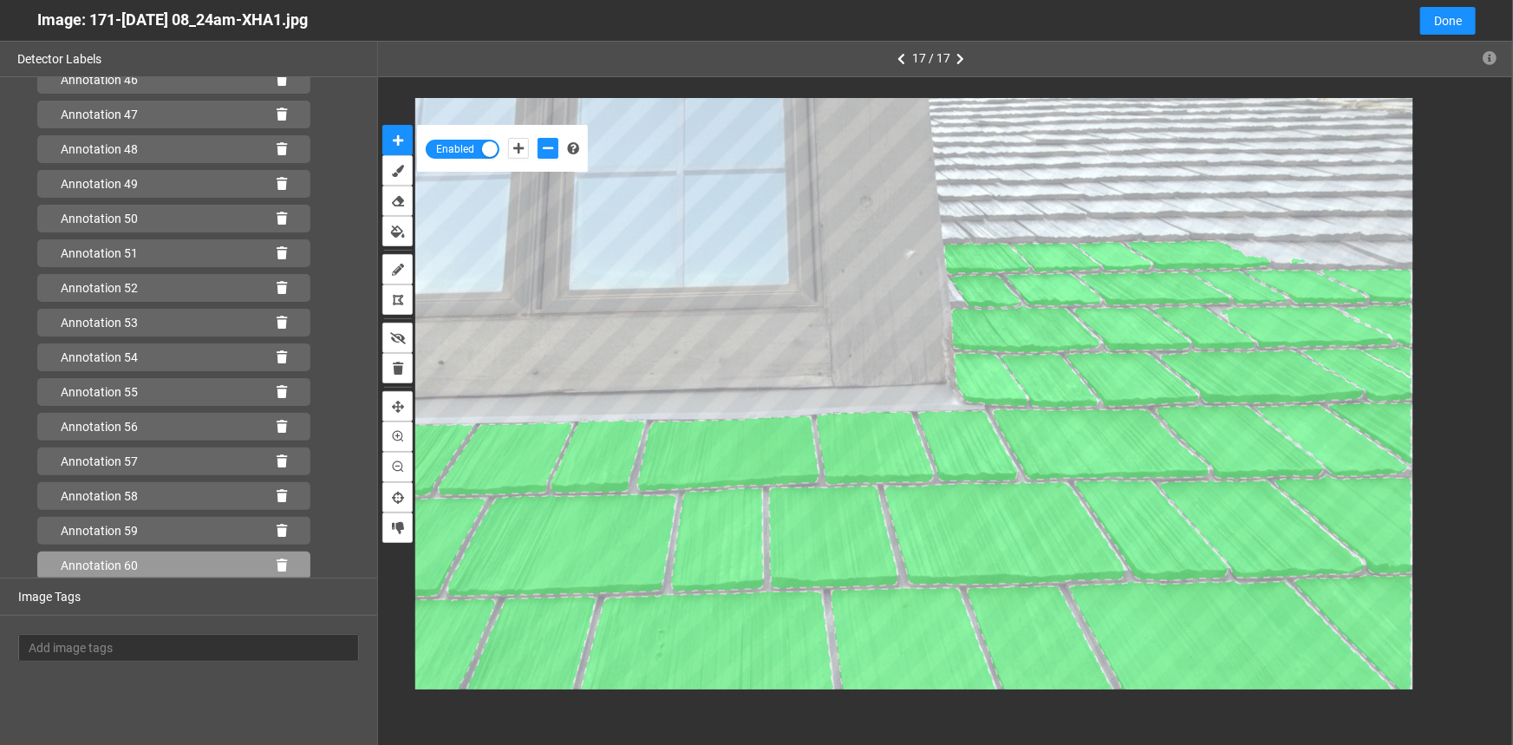
click at [277, 567] on icon at bounding box center [282, 565] width 10 height 12
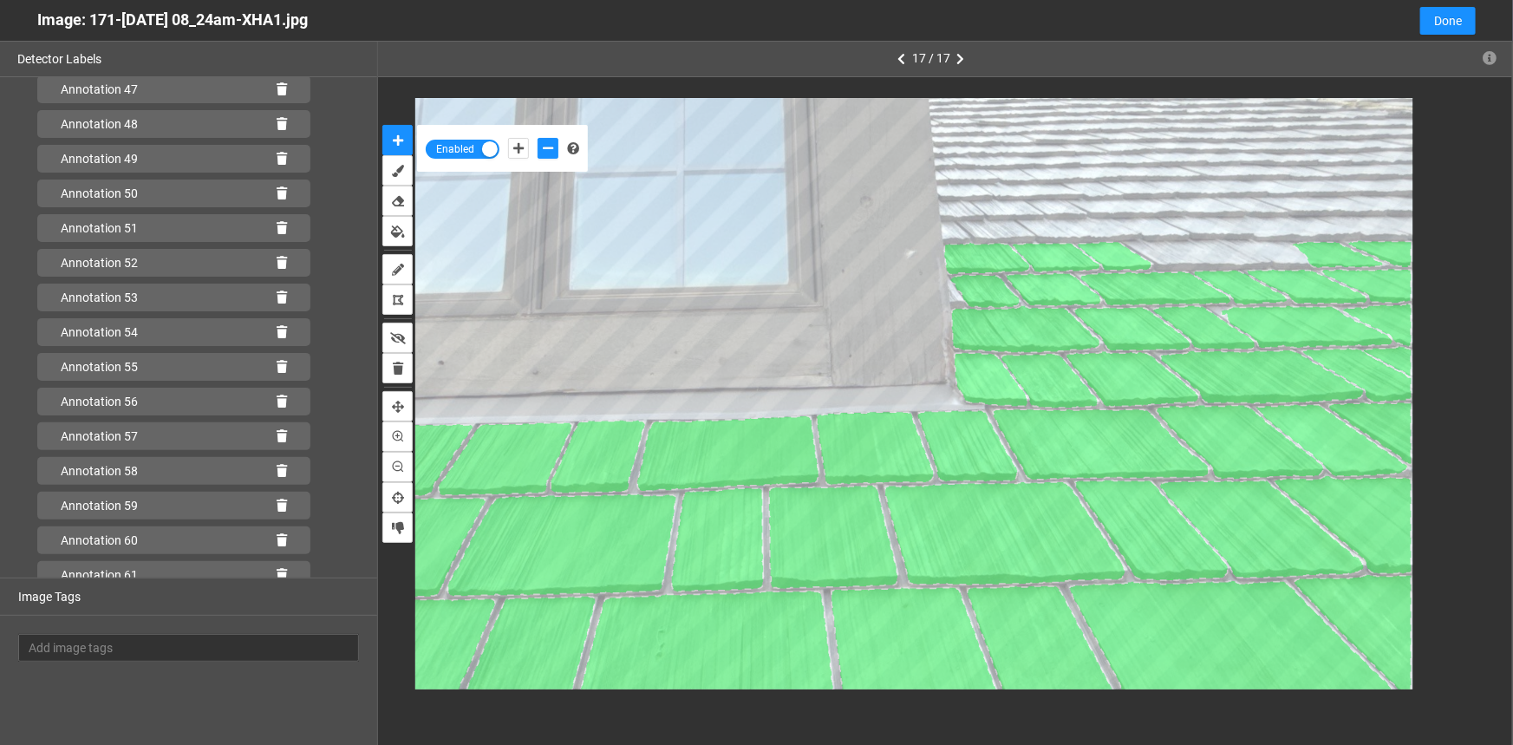
scroll to position [1729, 0]
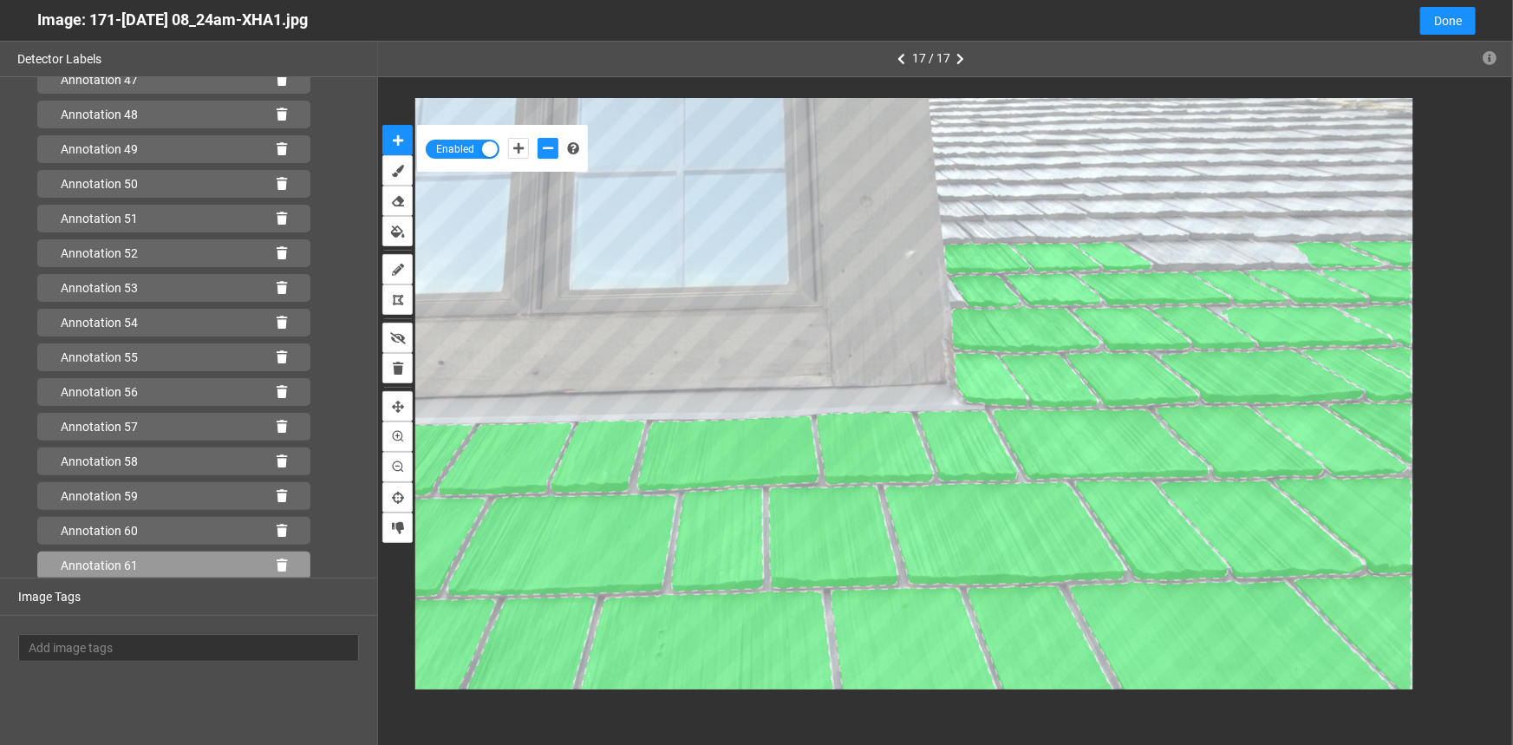
click at [277, 561] on icon at bounding box center [282, 565] width 10 height 12
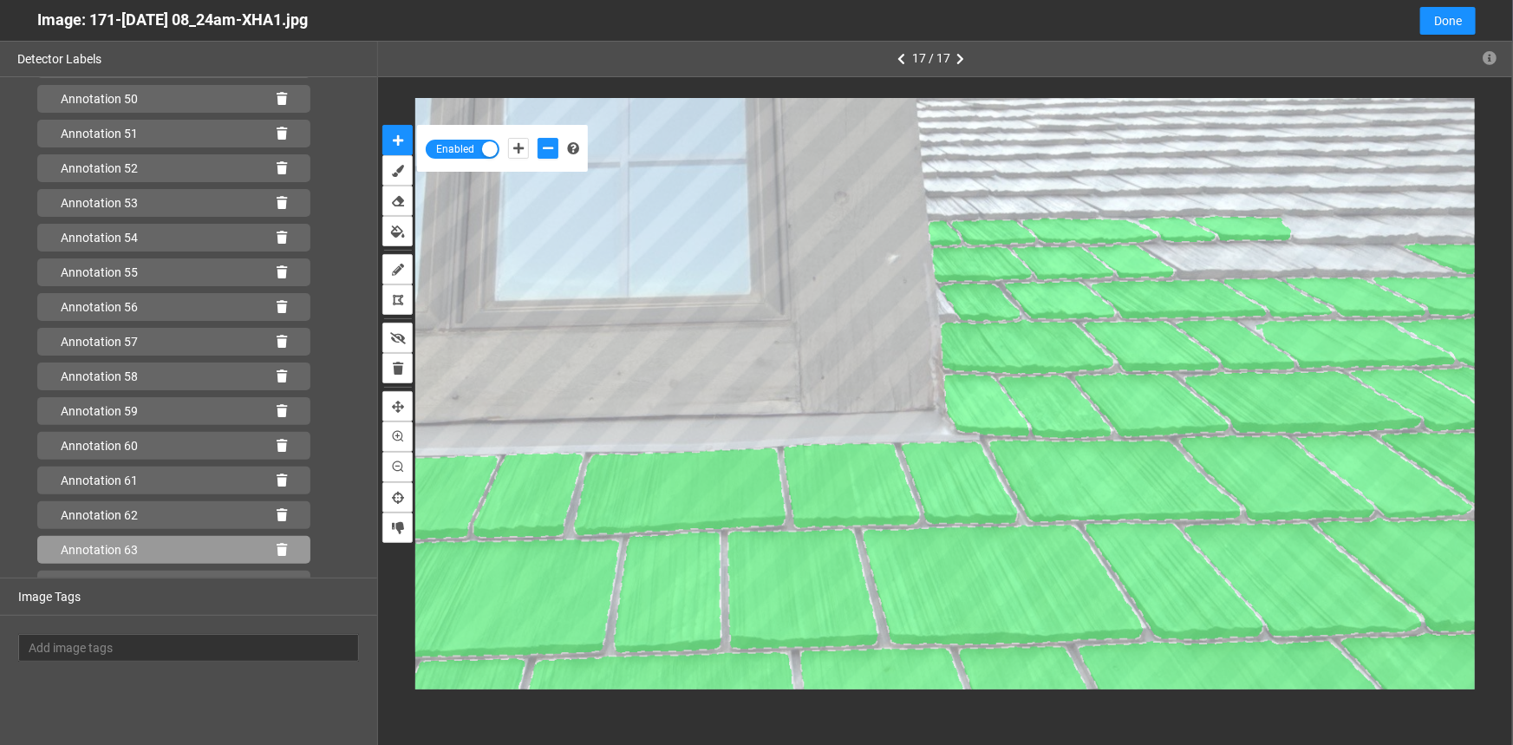
scroll to position [1868, 0]
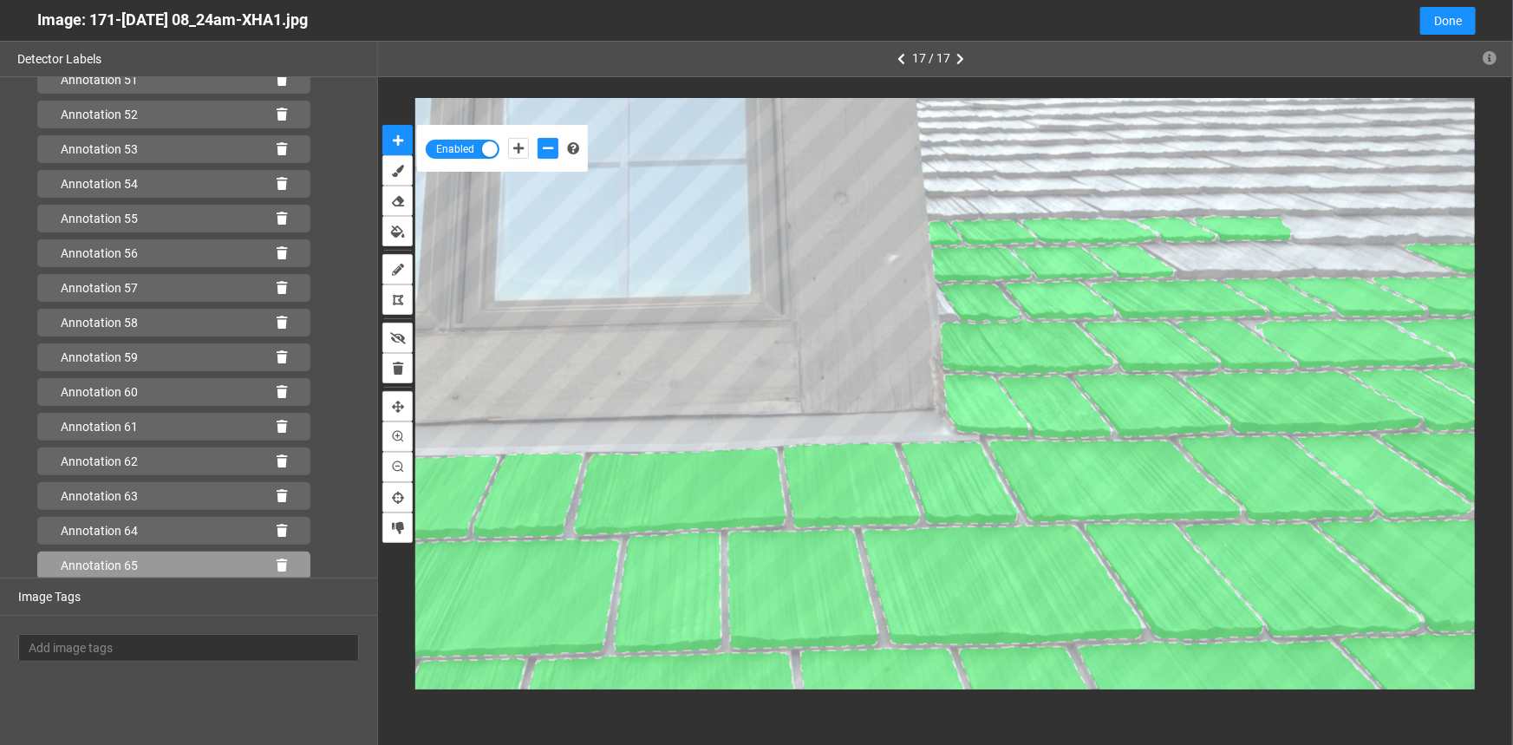
click at [277, 565] on icon at bounding box center [282, 565] width 10 height 12
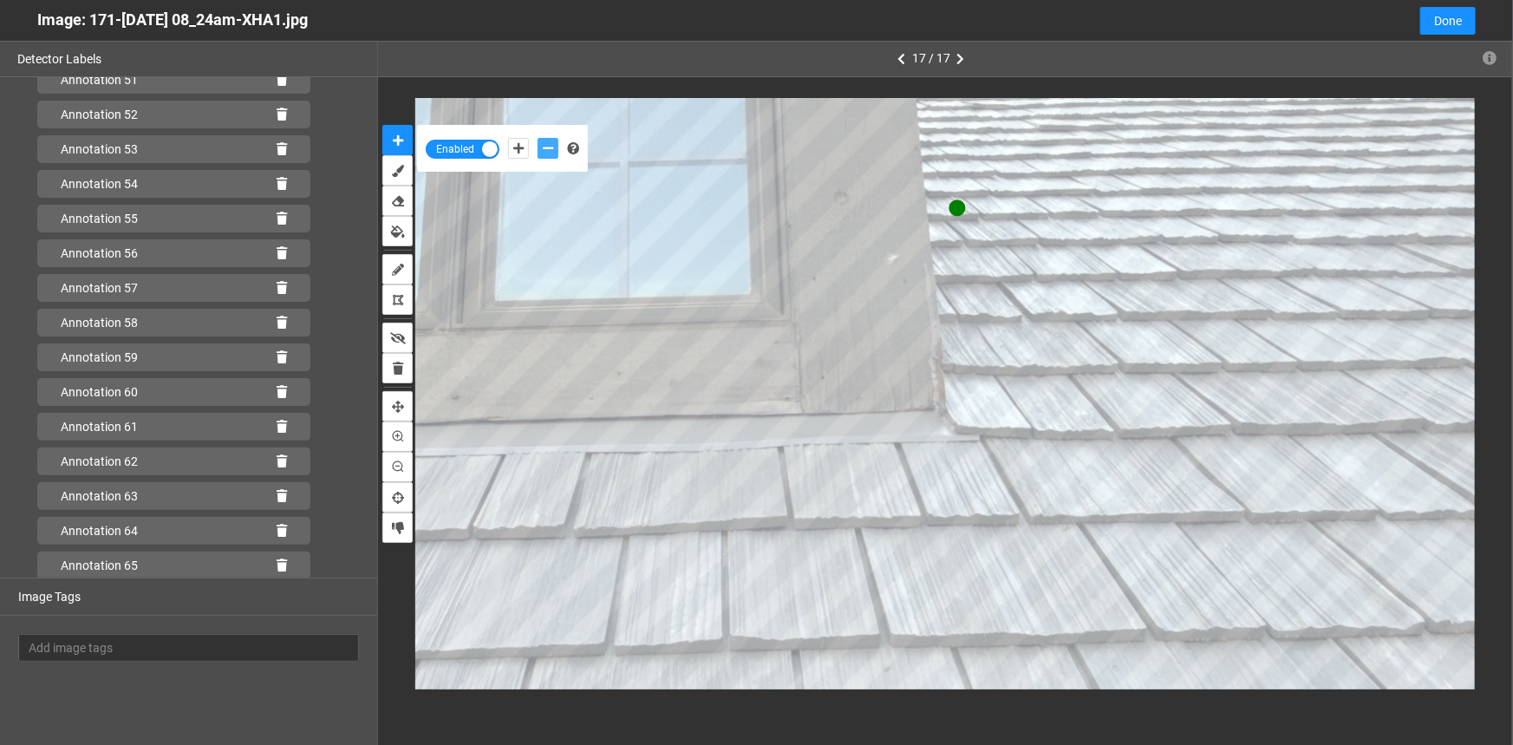
click at [546, 147] on icon "add-negative-points" at bounding box center [548, 148] width 10 height 12
click at [538, 138] on button "add-negative-points" at bounding box center [548, 148] width 21 height 21
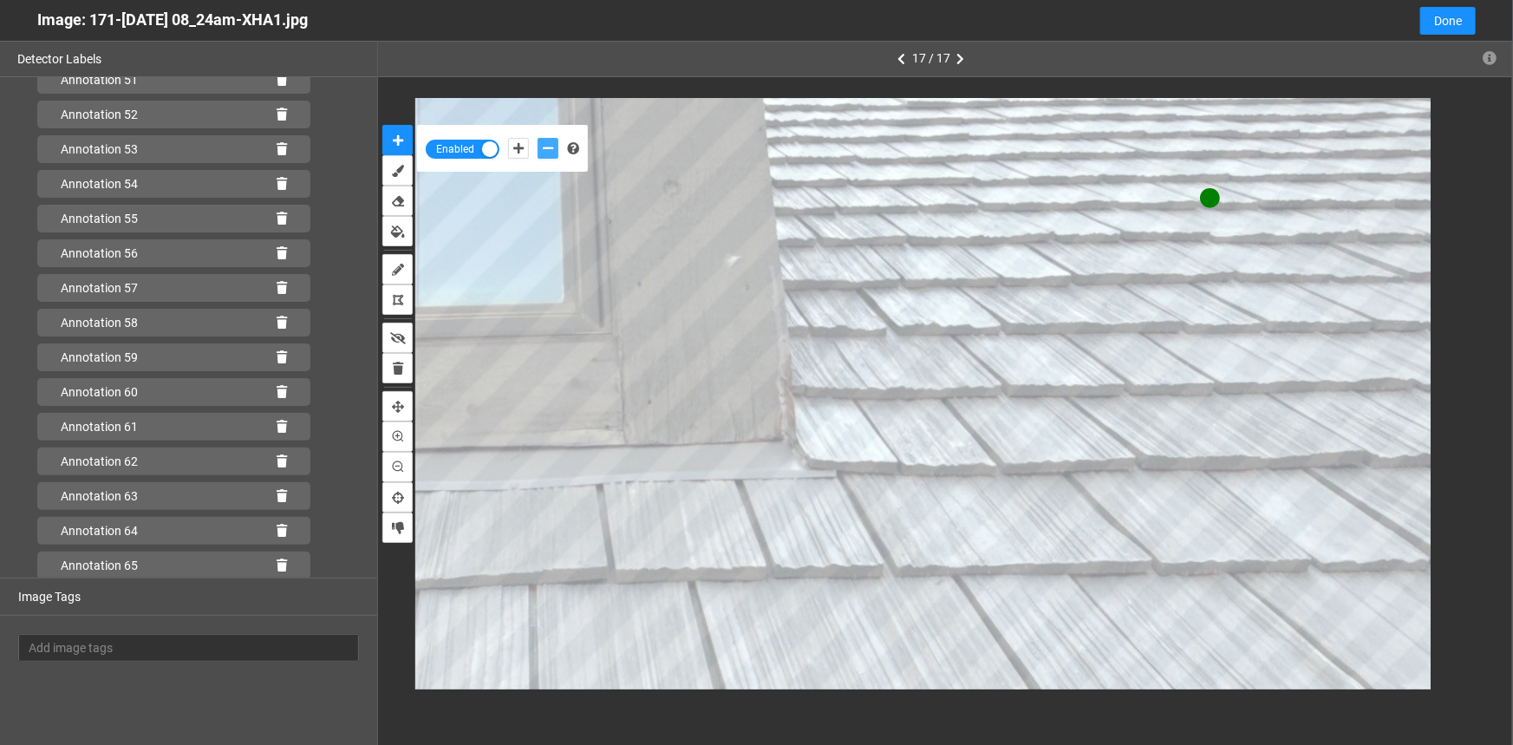
click at [538, 138] on button "add-negative-points" at bounding box center [548, 148] width 21 height 21
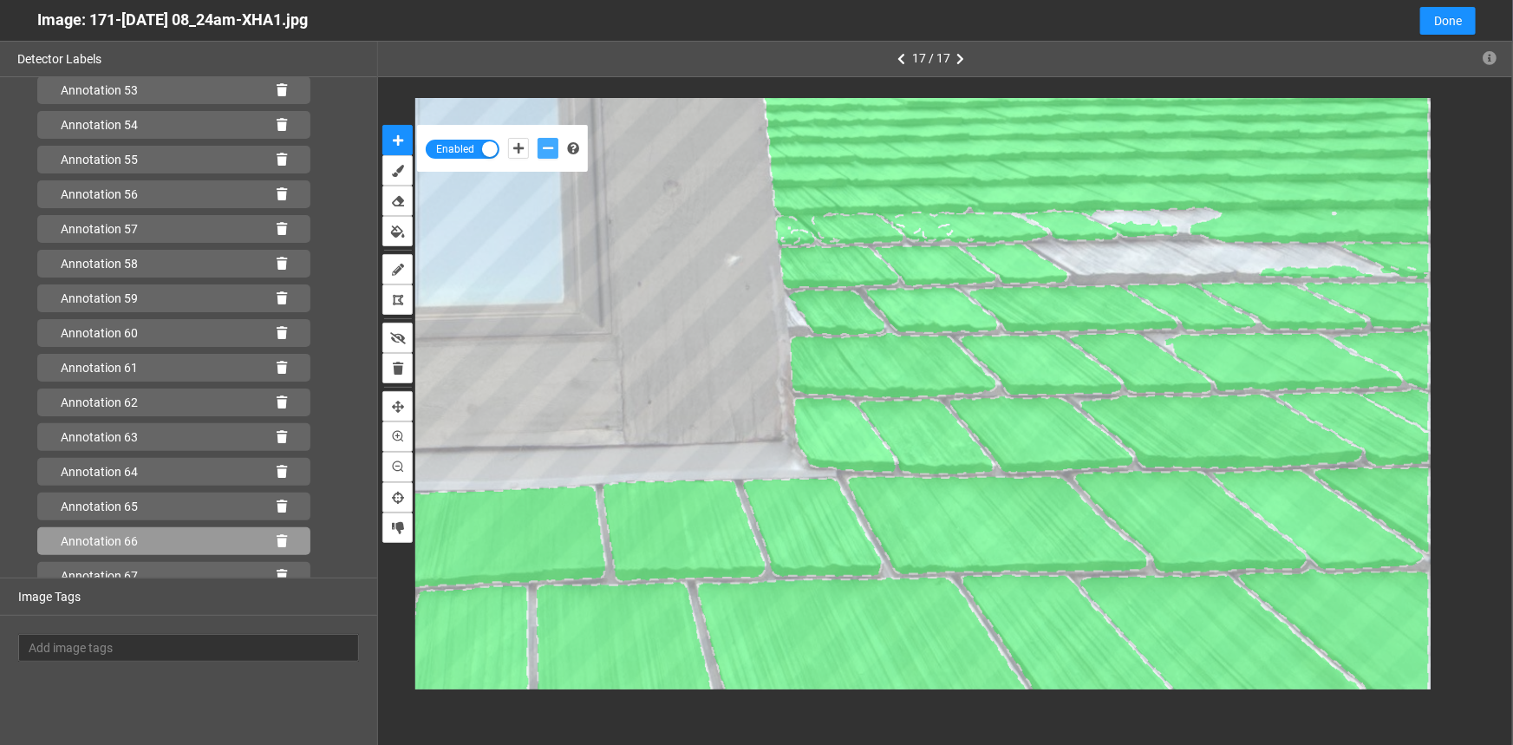
scroll to position [1972, 0]
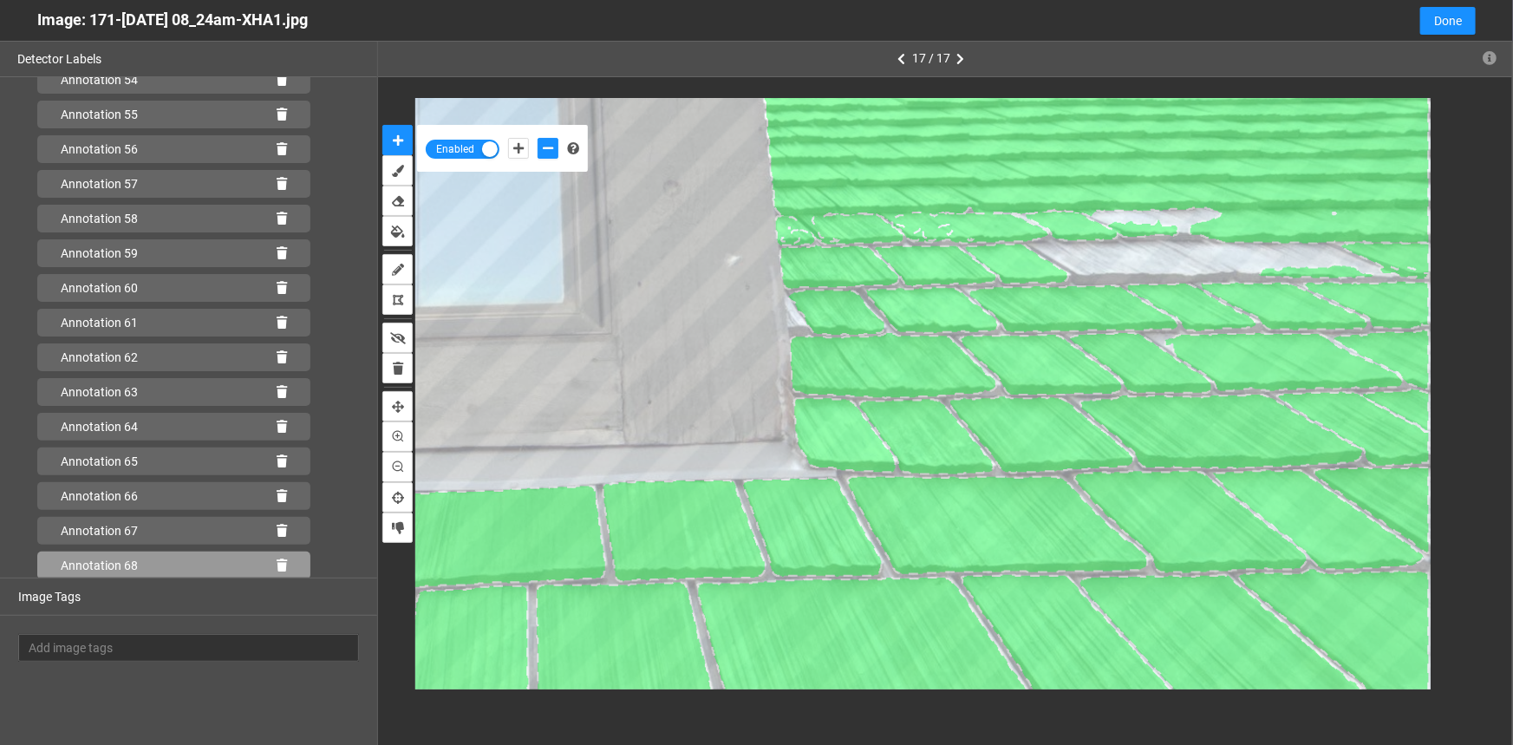
click at [277, 561] on icon at bounding box center [282, 565] width 10 height 12
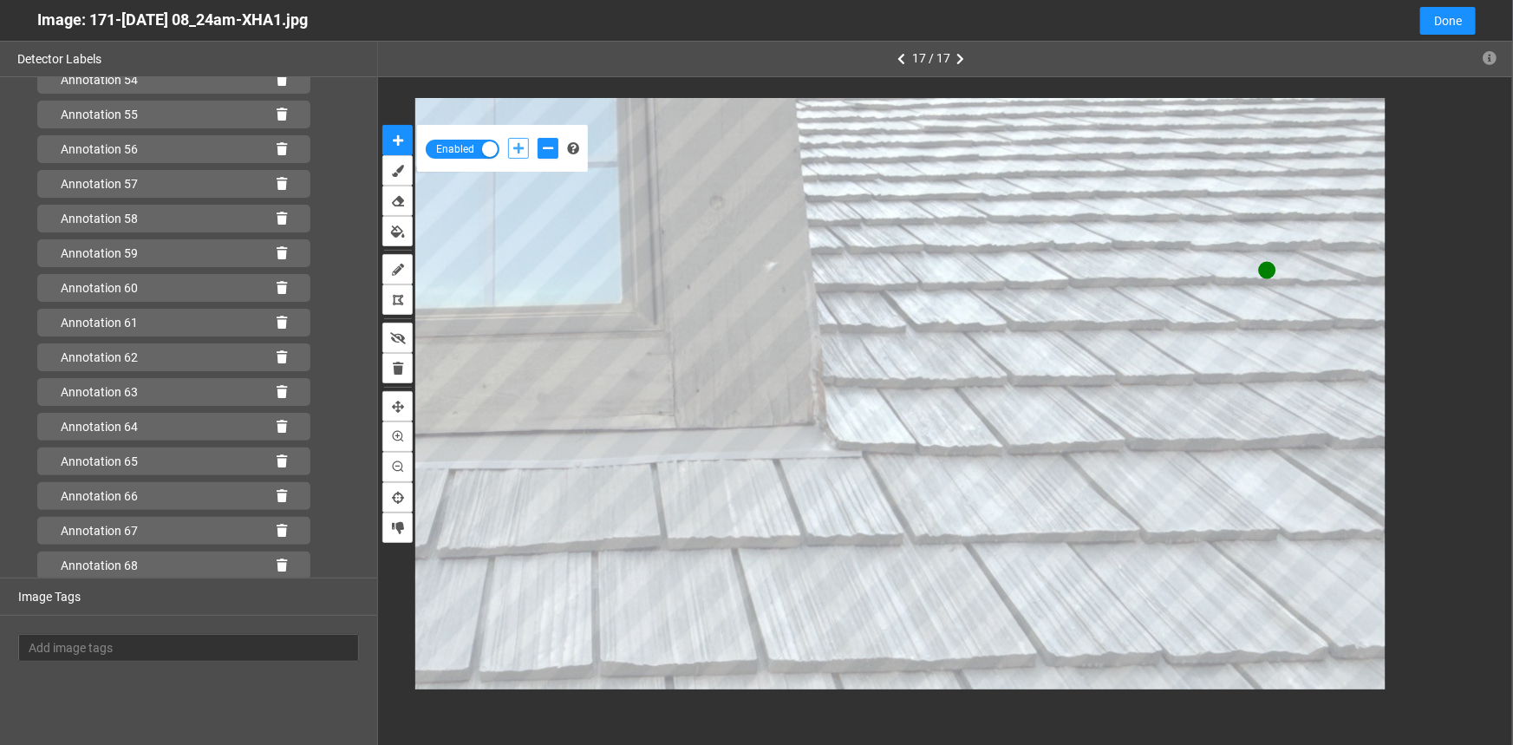
click at [516, 144] on icon "add-positive-points" at bounding box center [518, 148] width 10 height 12
click at [508, 138] on button "add-positive-points" at bounding box center [518, 148] width 21 height 21
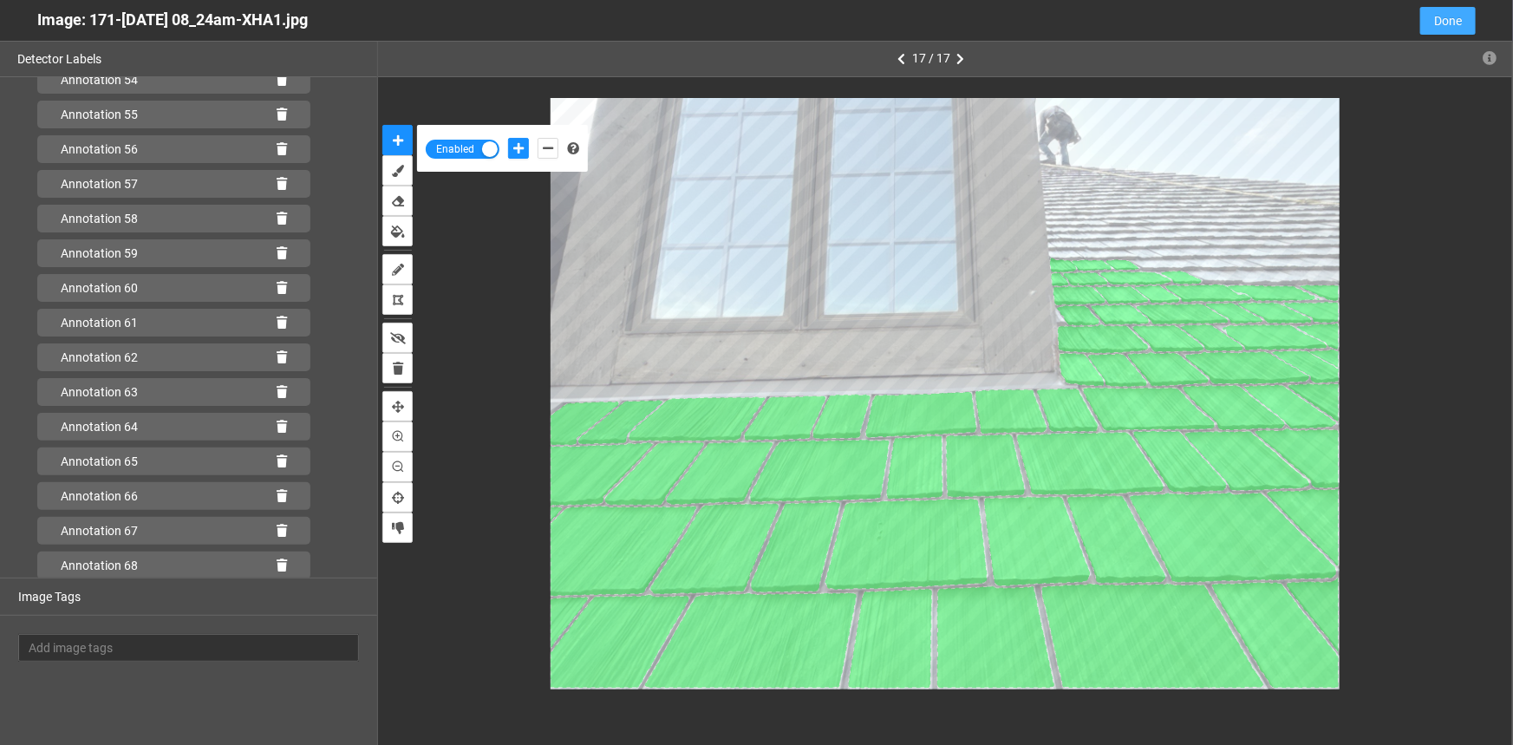
click at [1450, 21] on span "Done" at bounding box center [1448, 20] width 28 height 19
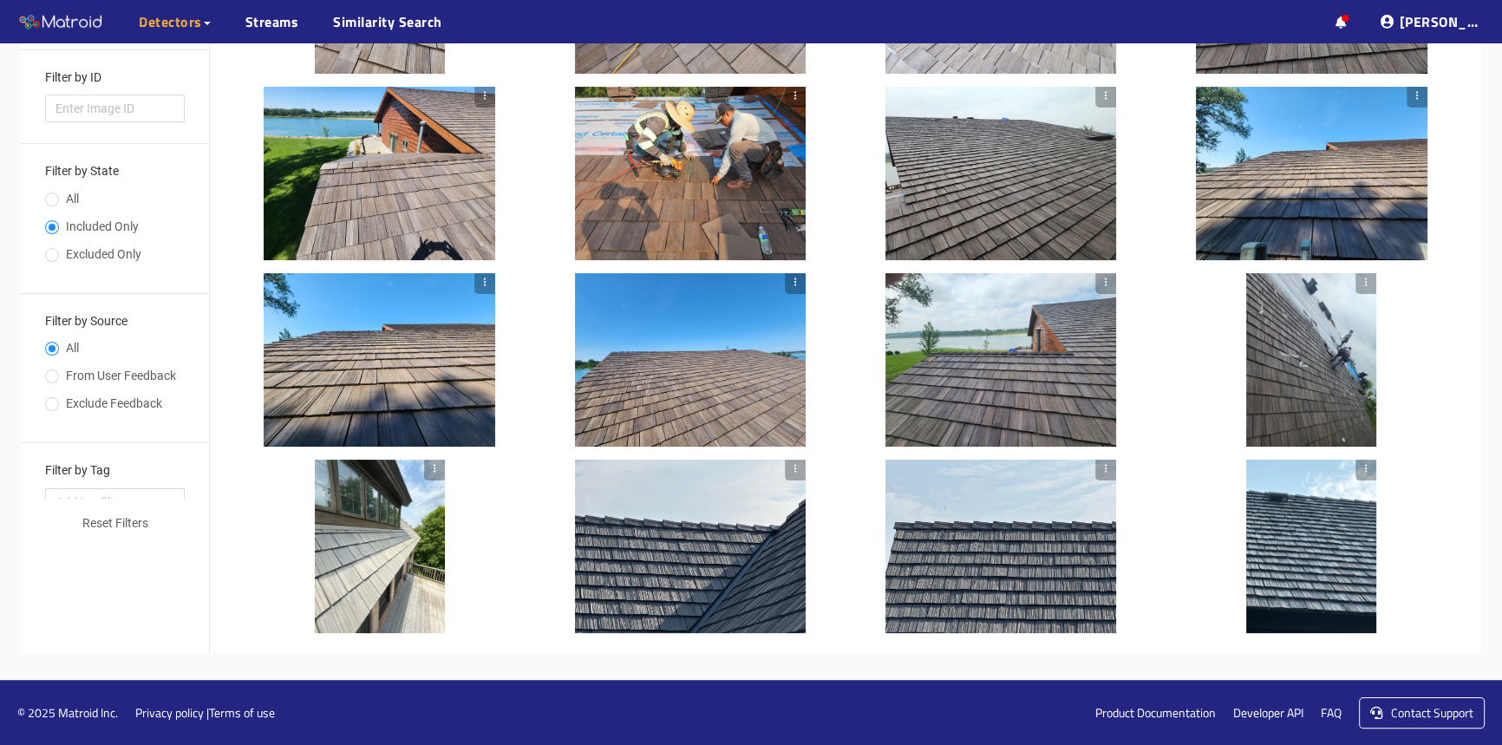
scroll to position [0, 0]
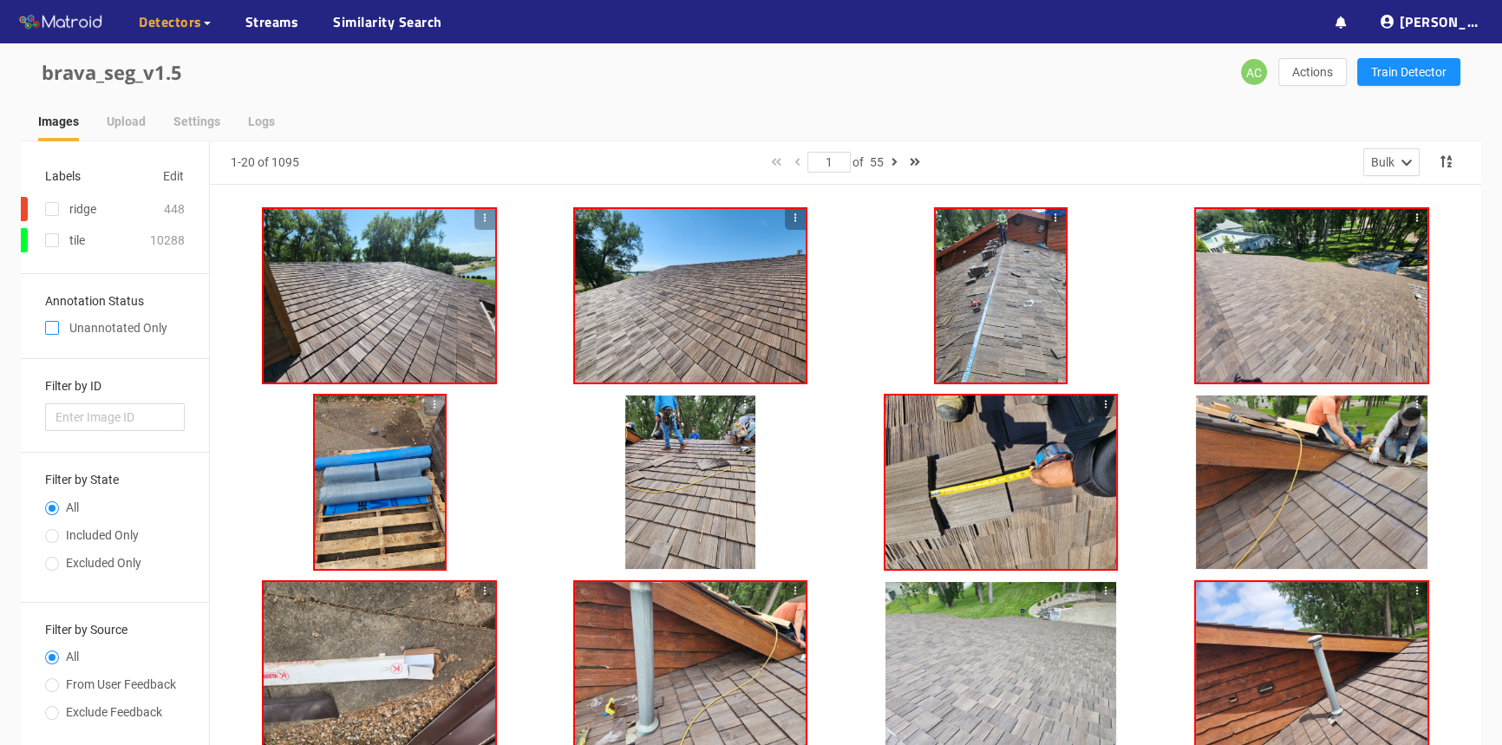
click at [54, 331] on input "checkbox" at bounding box center [52, 331] width 14 height 14
checkbox input "true"
click at [56, 538] on input "Included Only" at bounding box center [52, 537] width 14 height 10
radio input "true"
radio input "false"
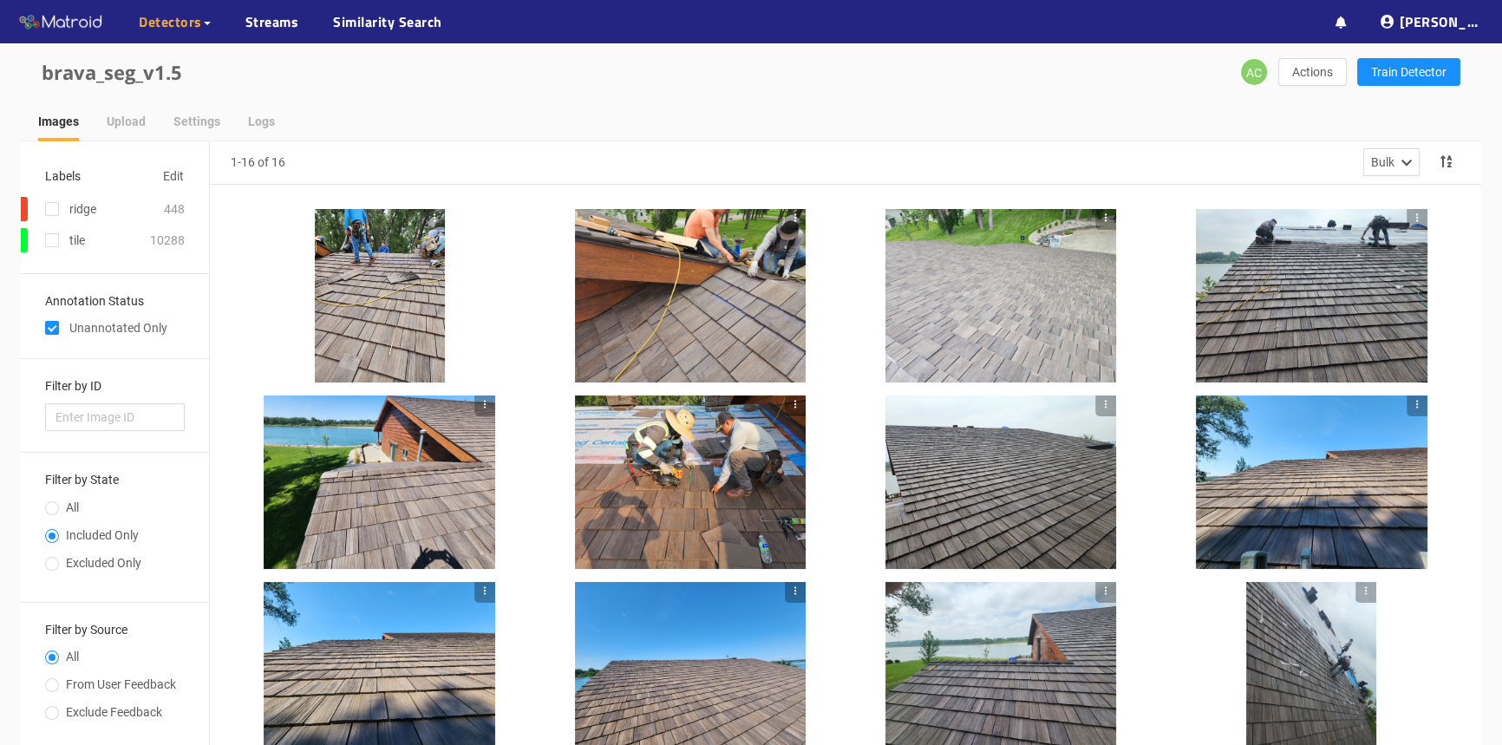
click at [683, 334] on div at bounding box center [691, 295] width 232 height 173
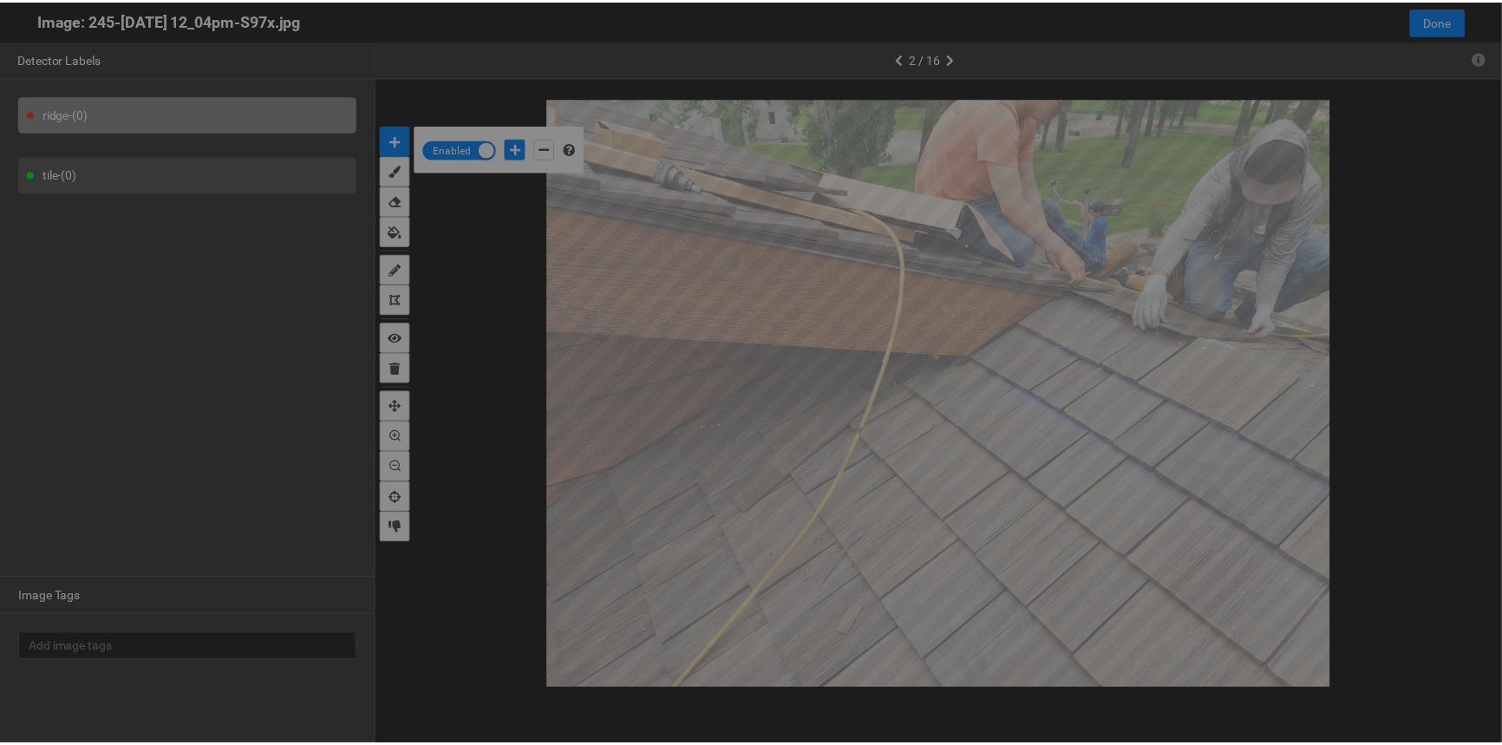
scroll to position [735, 0]
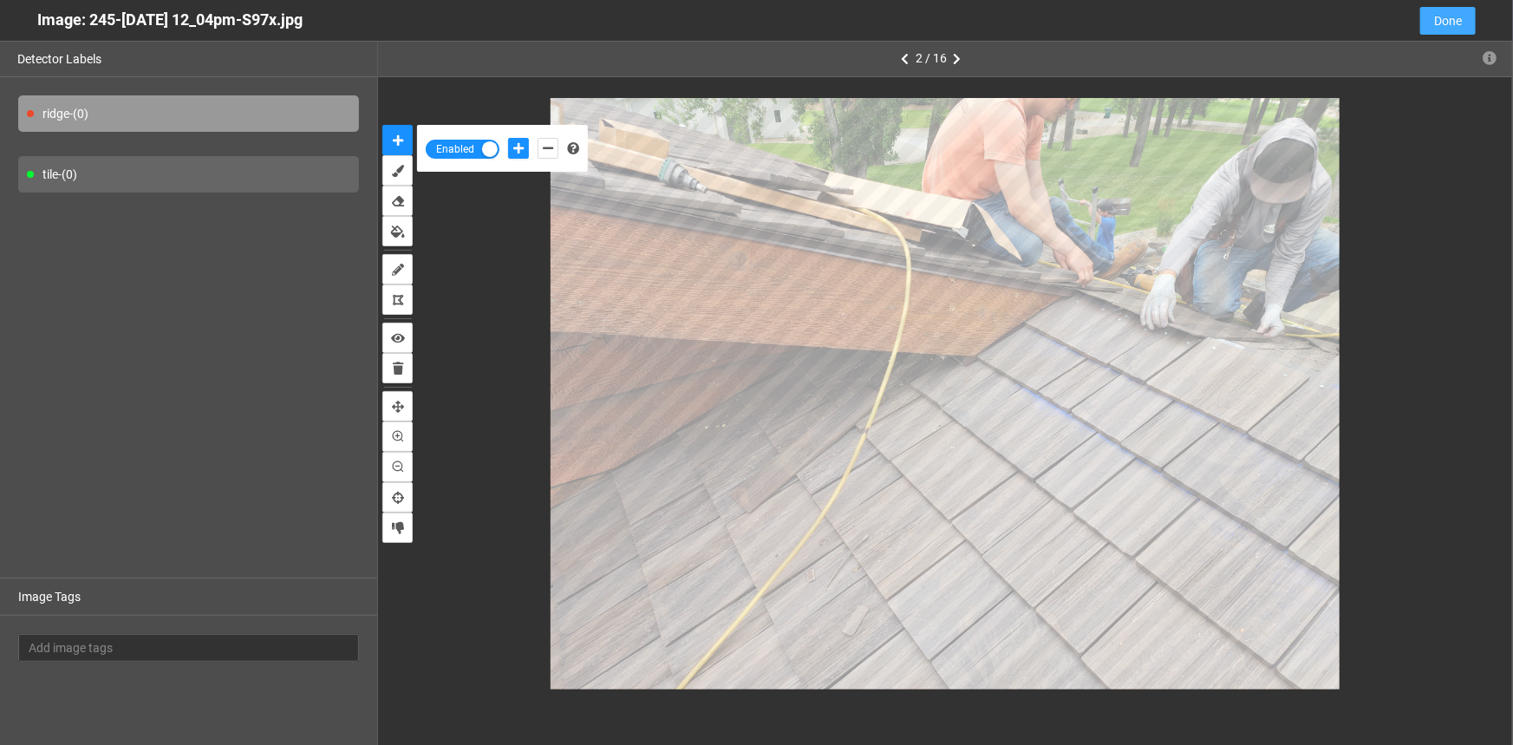
click at [1445, 24] on span "Done" at bounding box center [1448, 20] width 28 height 19
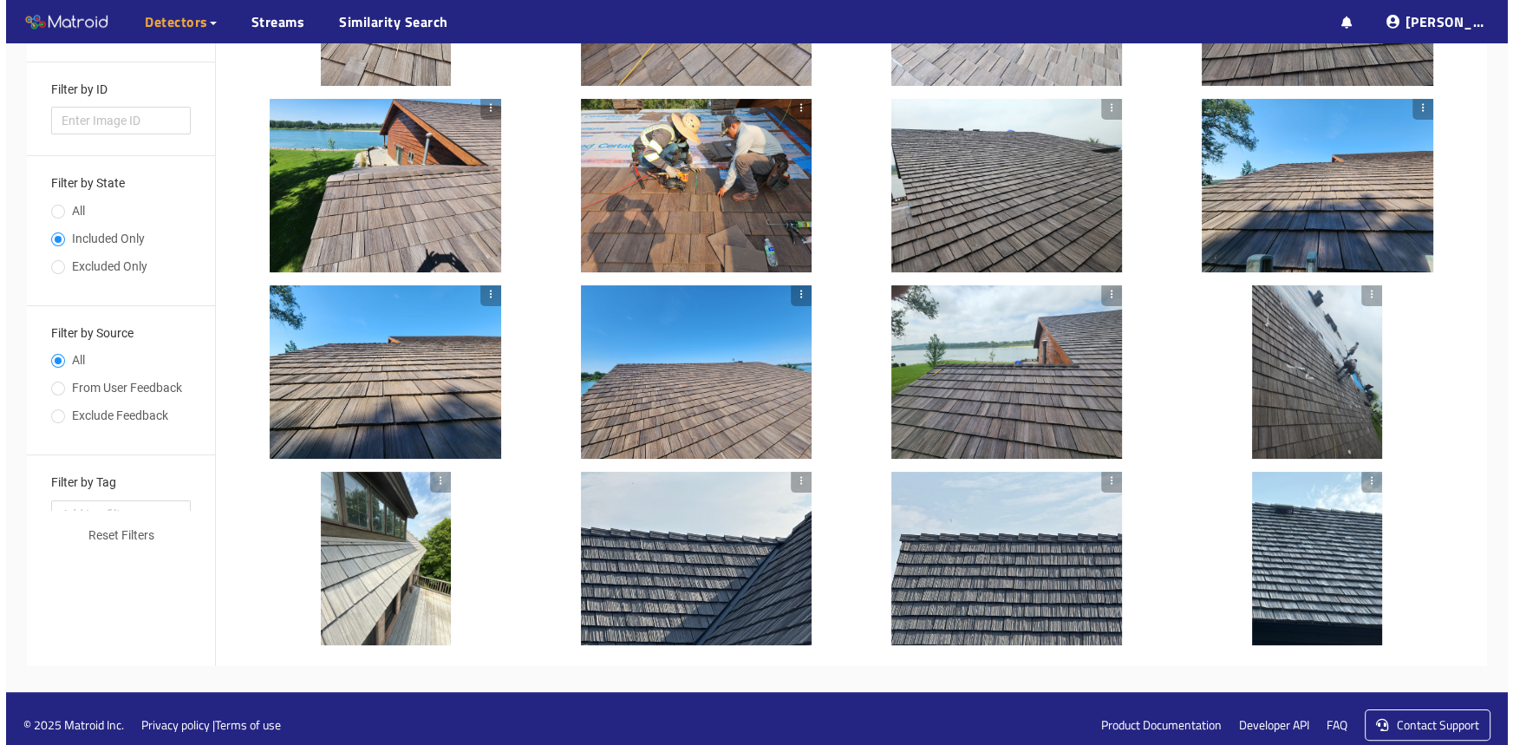
scroll to position [309, 0]
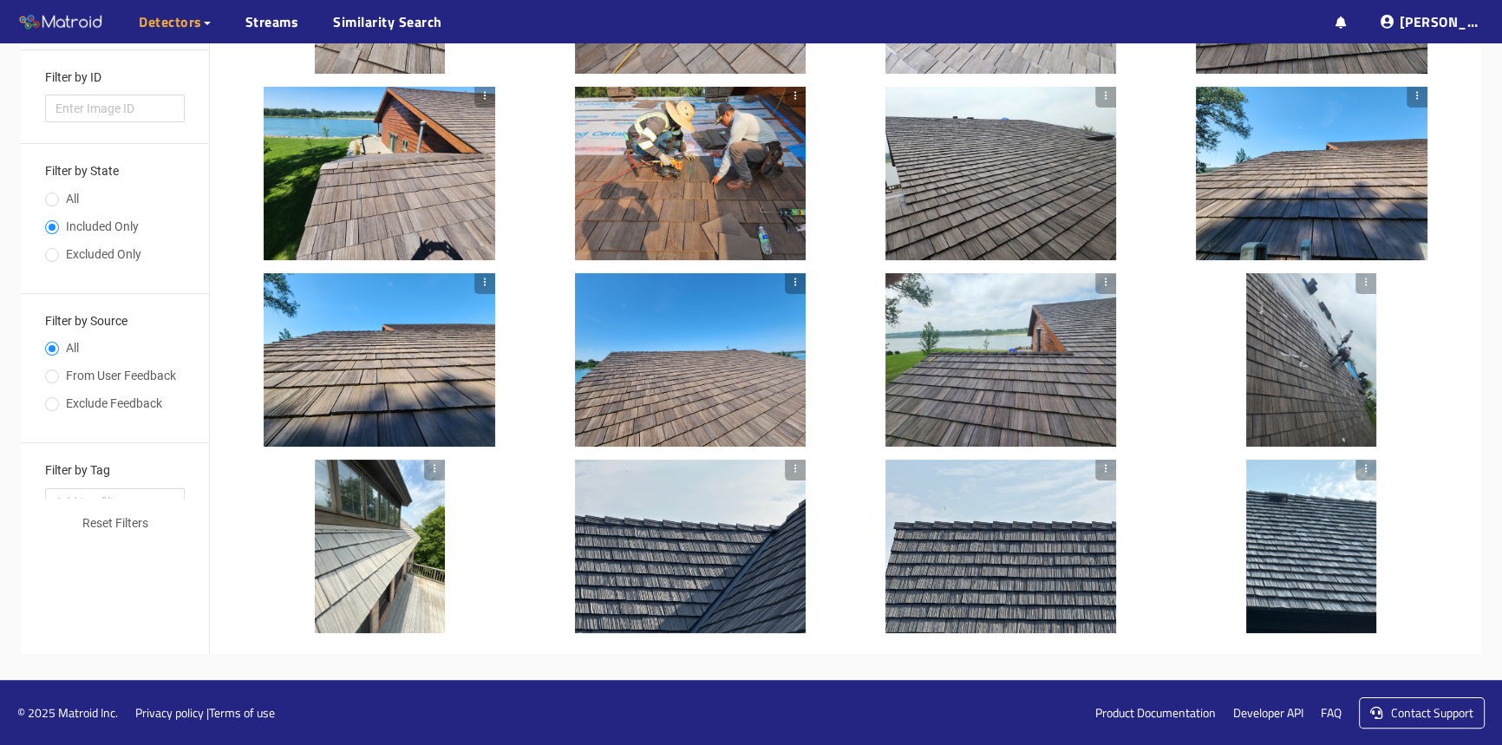
click at [382, 580] on div at bounding box center [380, 546] width 130 height 173
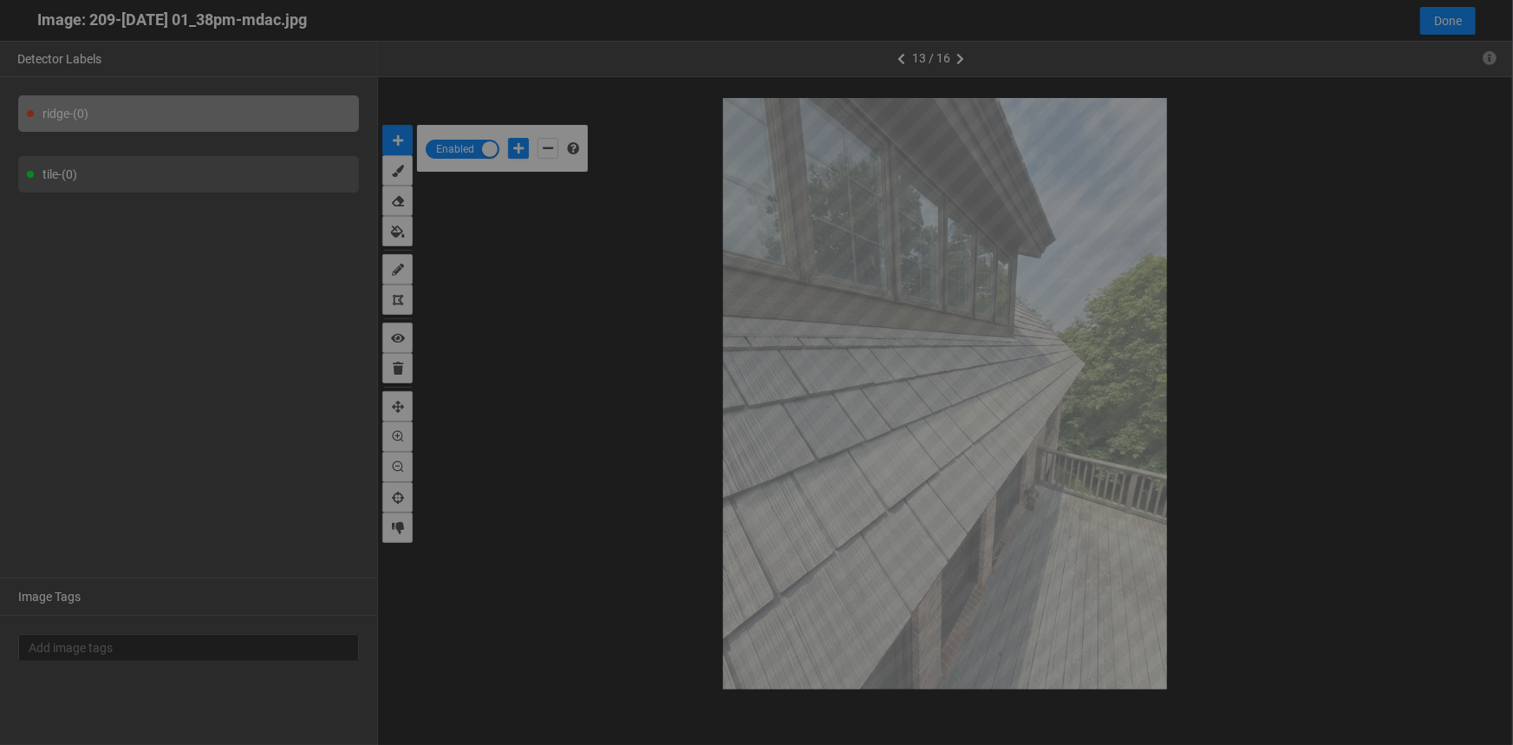
scroll to position [735, 0]
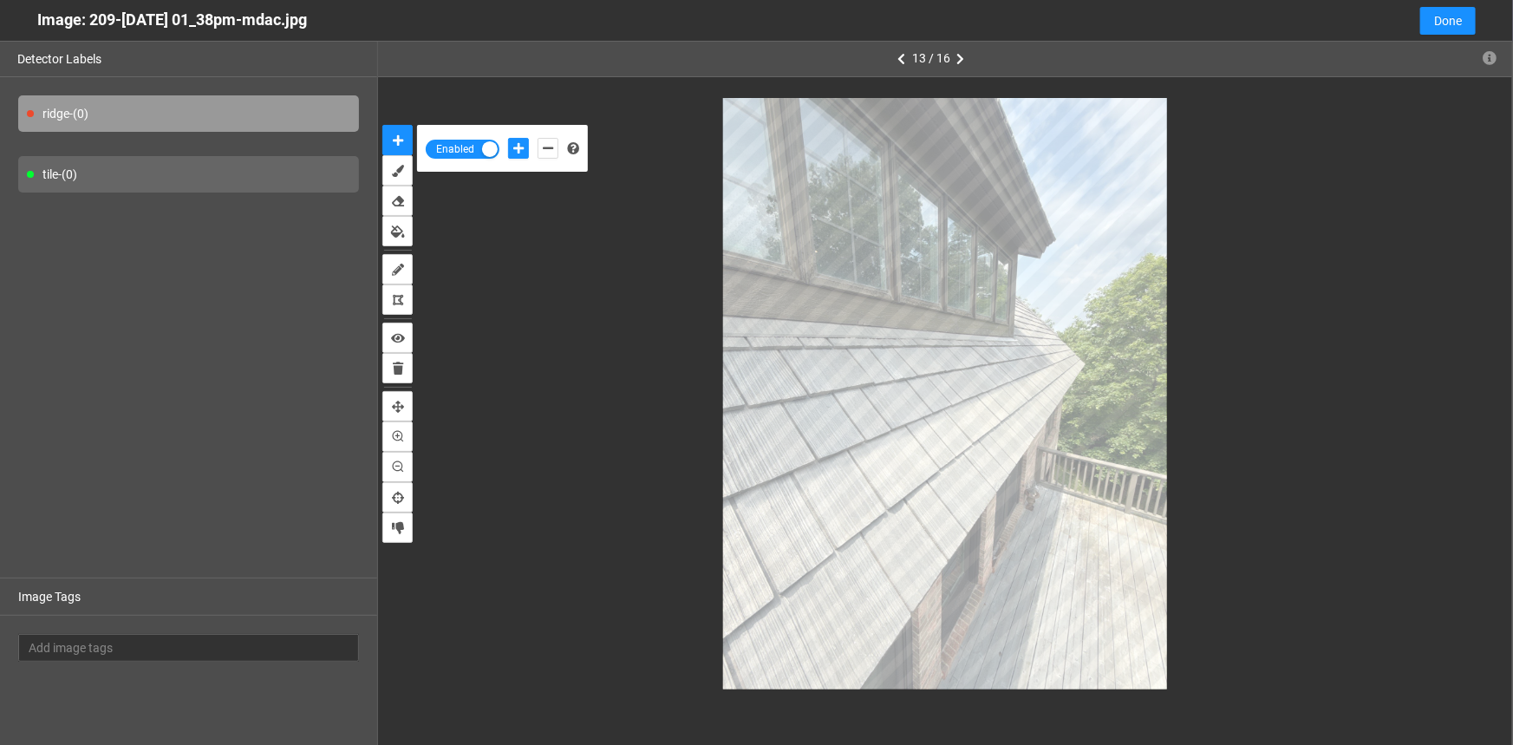
click at [110, 179] on div "tile - (0)" at bounding box center [188, 174] width 341 height 36
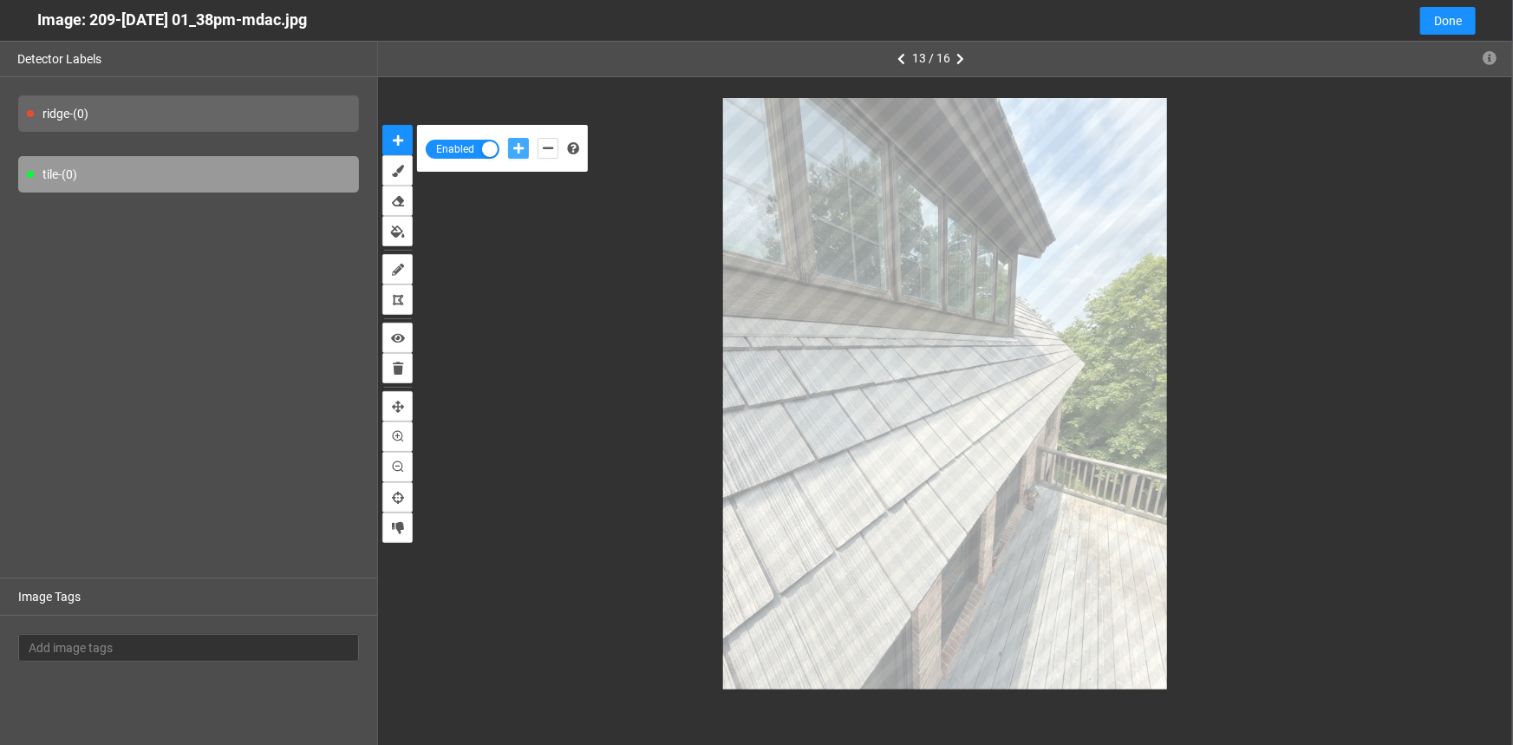
click at [517, 145] on icon "add-positive-points" at bounding box center [518, 148] width 10 height 12
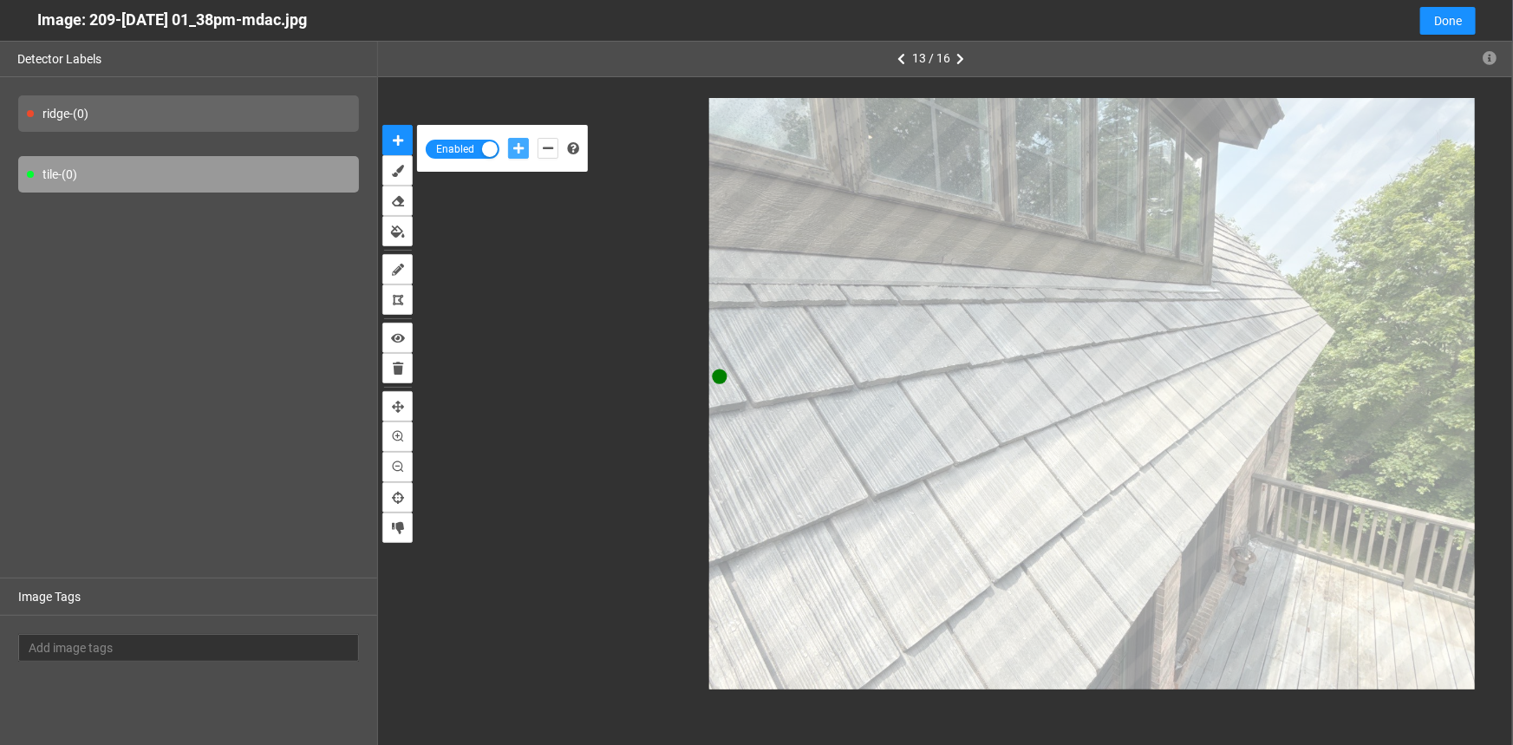
click at [508, 138] on button "add-positive-points" at bounding box center [518, 148] width 21 height 21
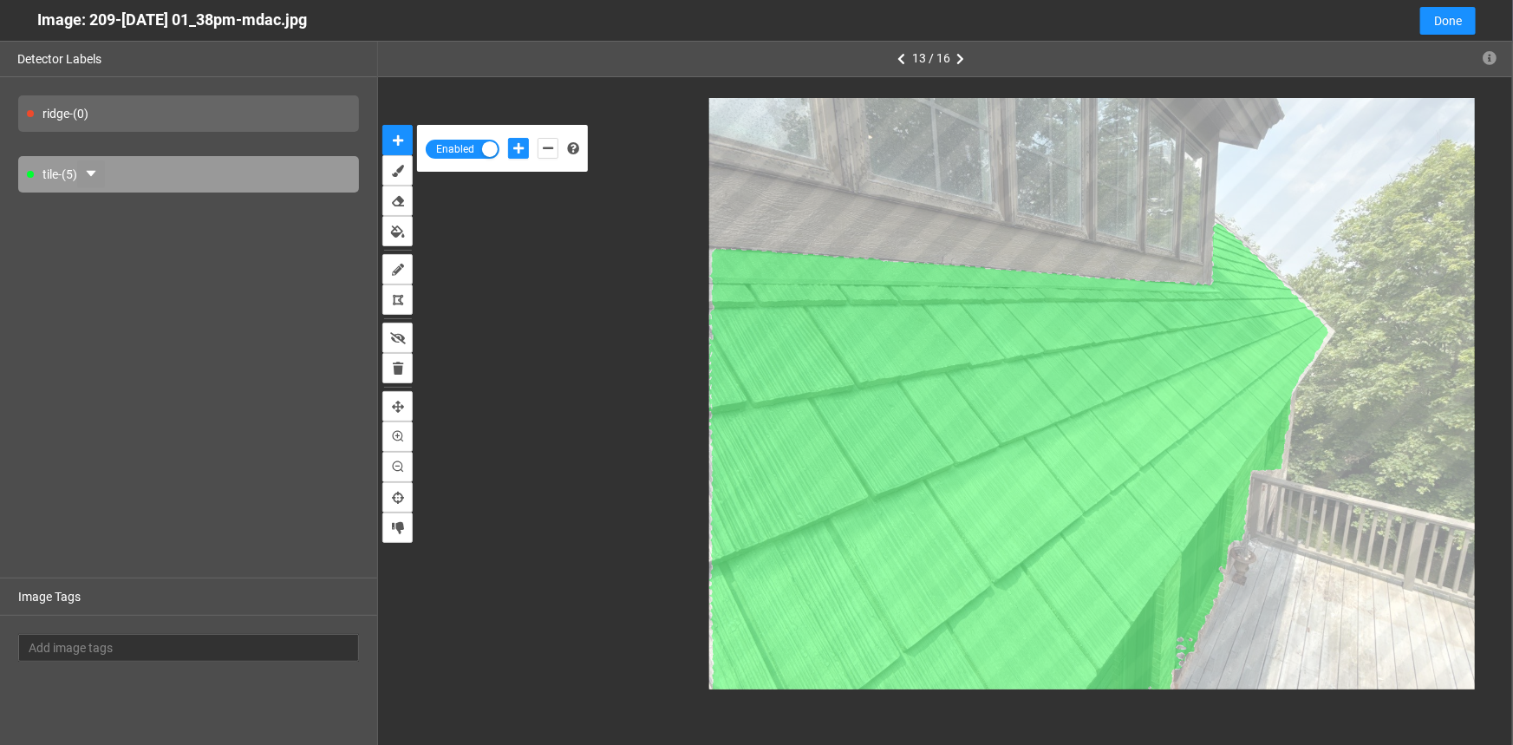
click at [95, 180] on icon "caret-down" at bounding box center [91, 174] width 14 height 14
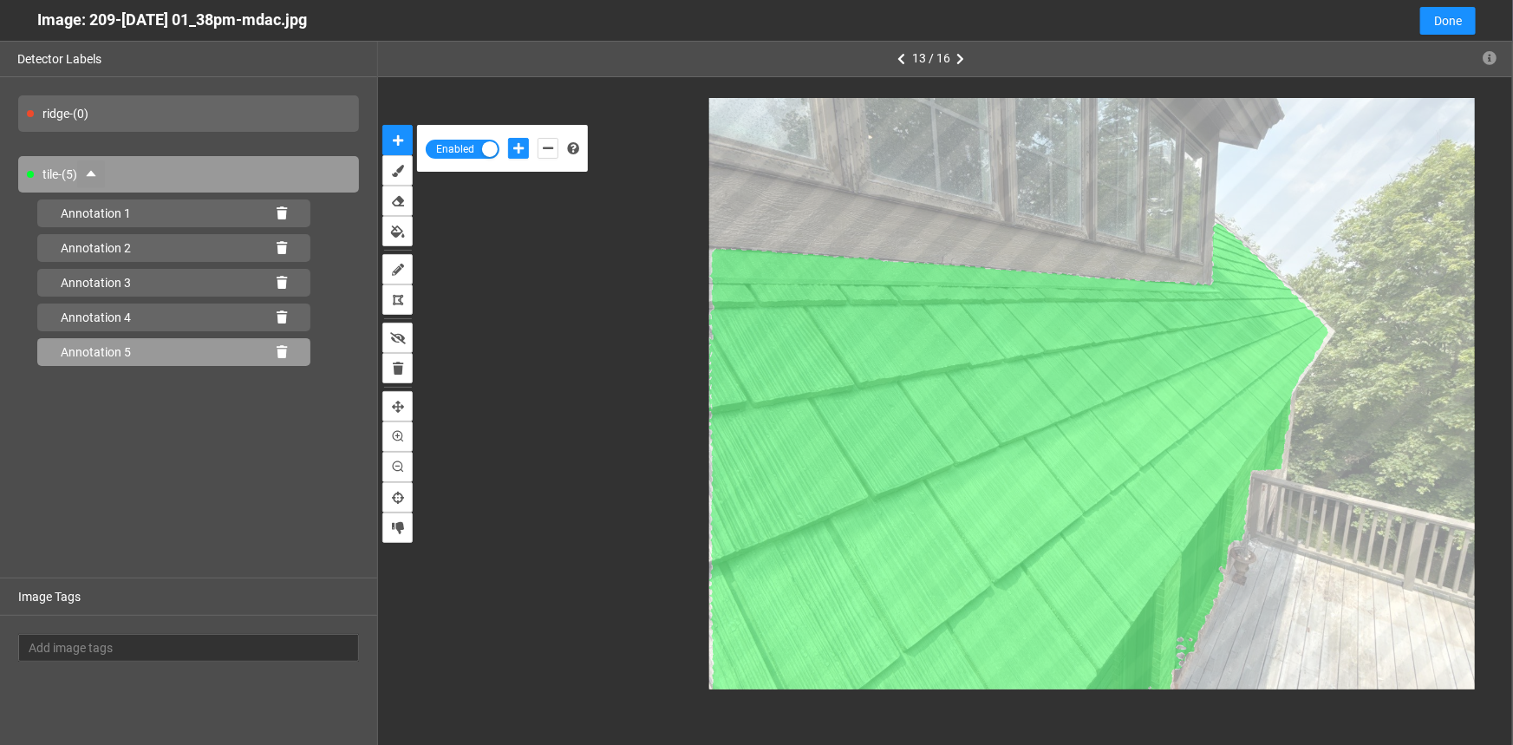
click at [284, 353] on icon at bounding box center [282, 352] width 10 height 12
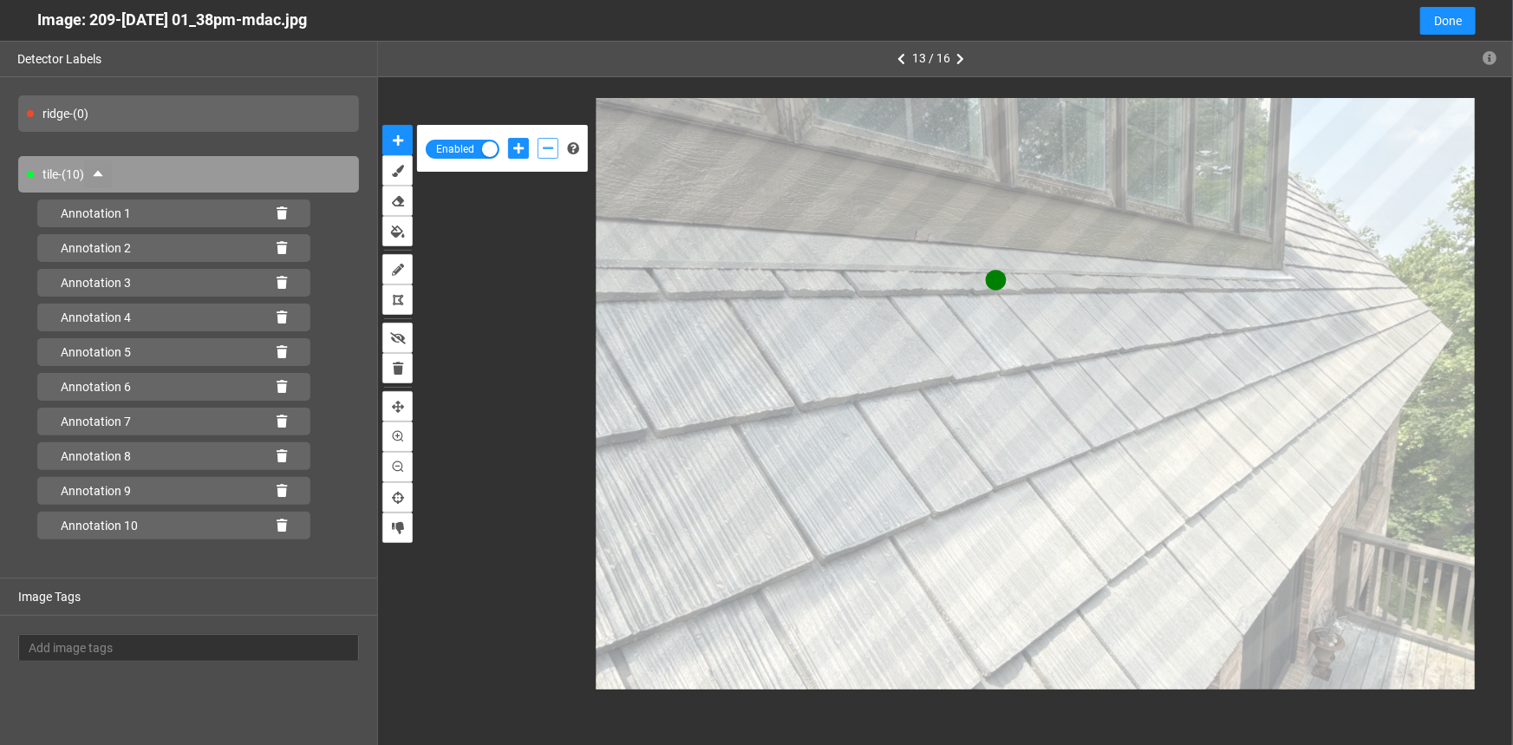
click at [545, 147] on icon "add-negative-points" at bounding box center [548, 148] width 10 height 12
click at [538, 138] on button "add-negative-points" at bounding box center [548, 148] width 21 height 21
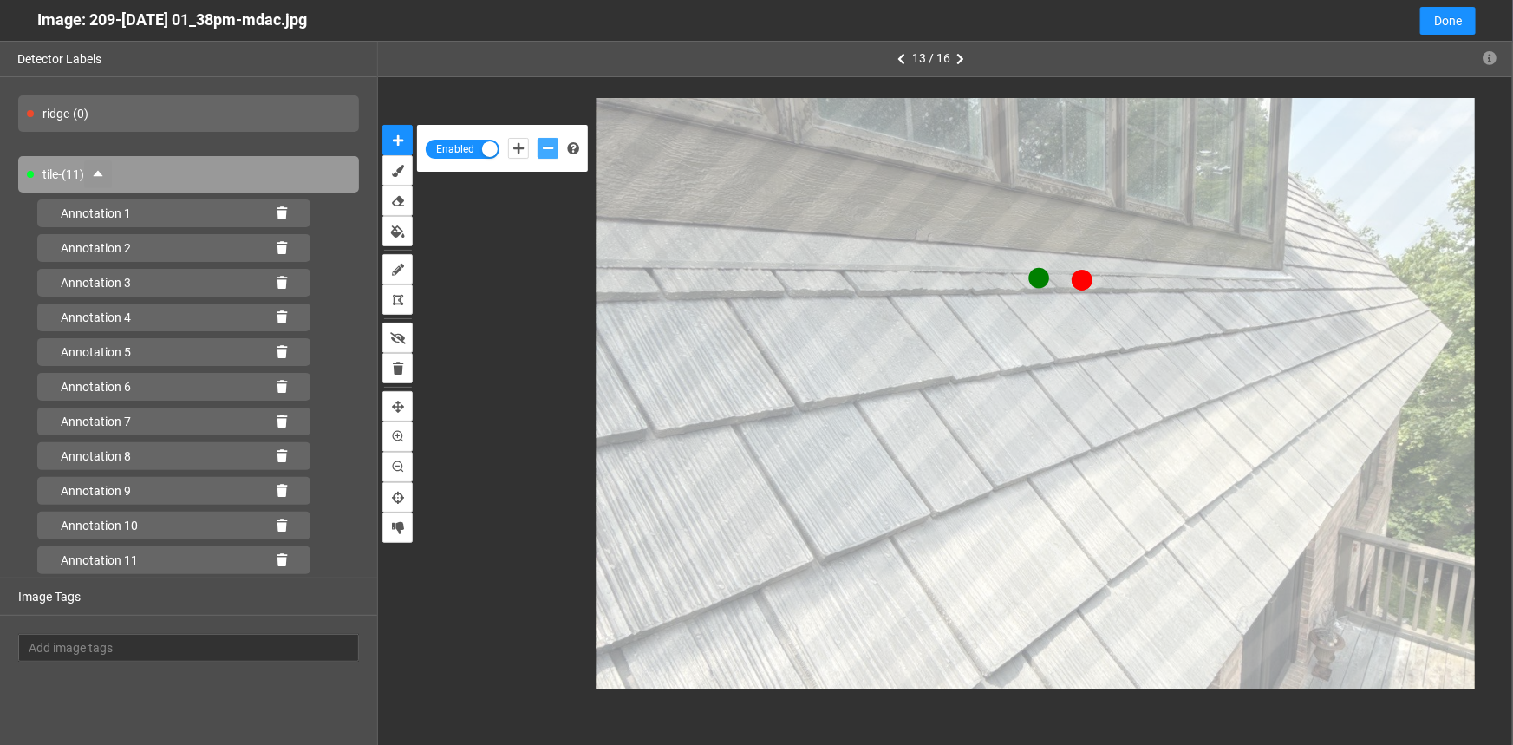
click at [538, 138] on button "add-negative-points" at bounding box center [548, 148] width 21 height 21
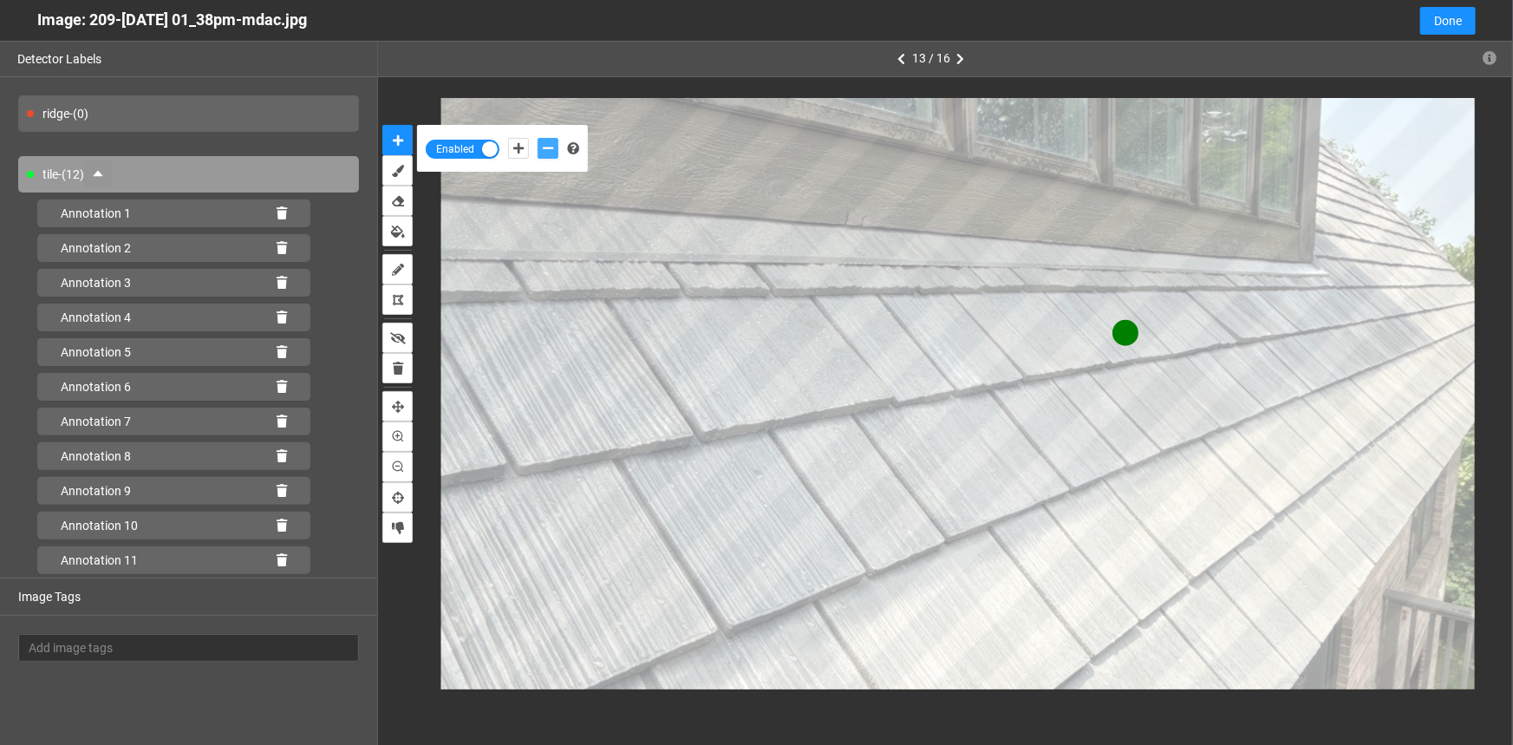
click at [538, 138] on button "add-negative-points" at bounding box center [548, 148] width 21 height 21
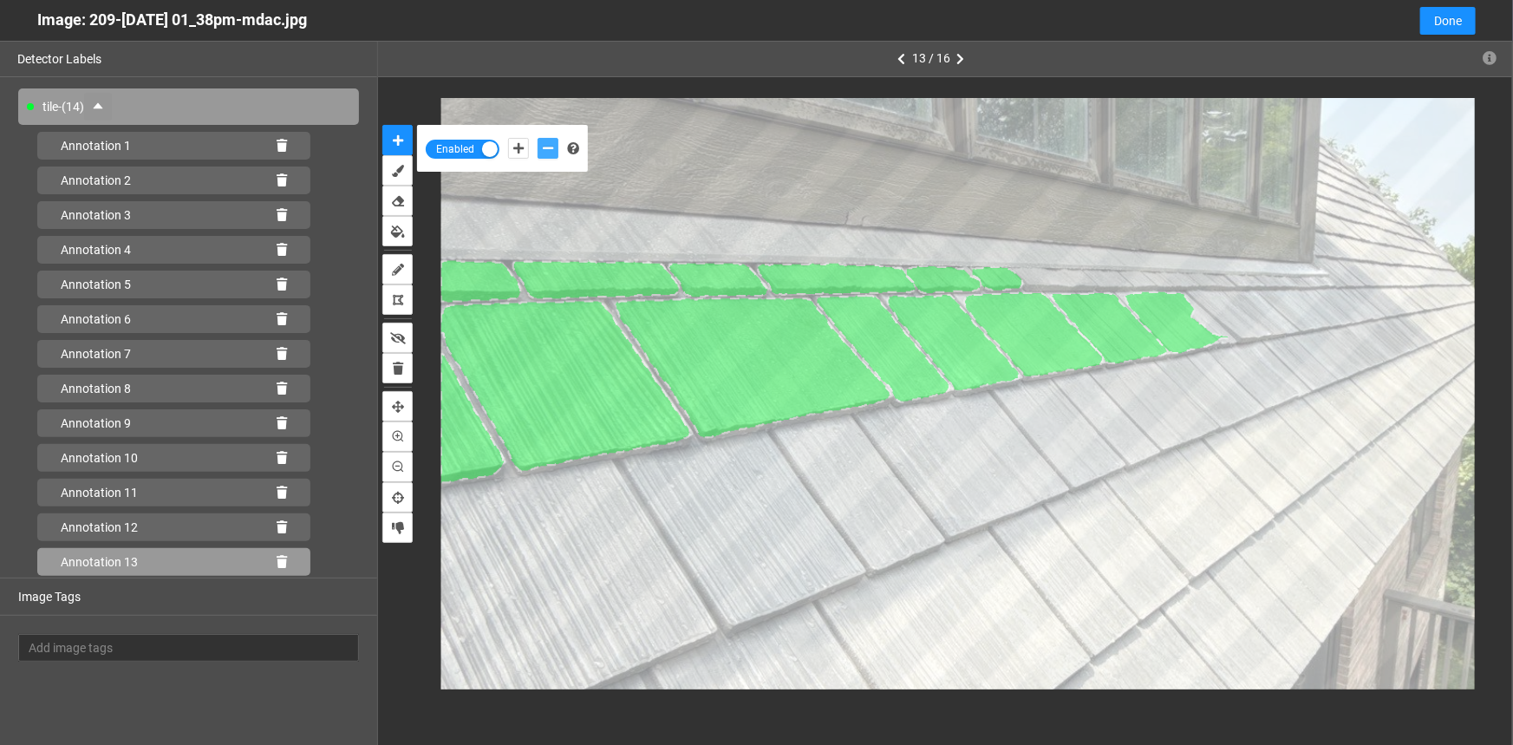
scroll to position [100, 0]
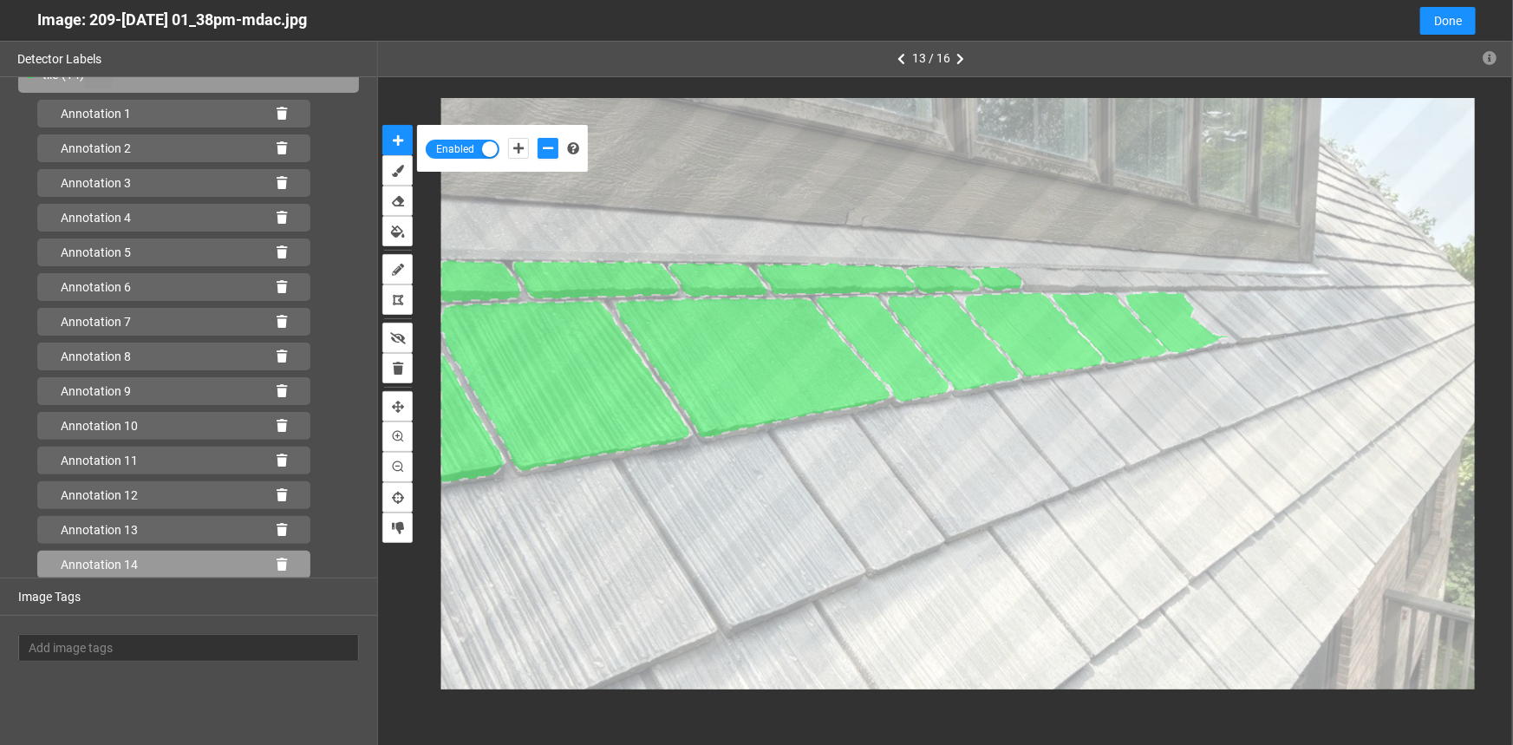
click at [277, 563] on icon at bounding box center [282, 565] width 10 height 12
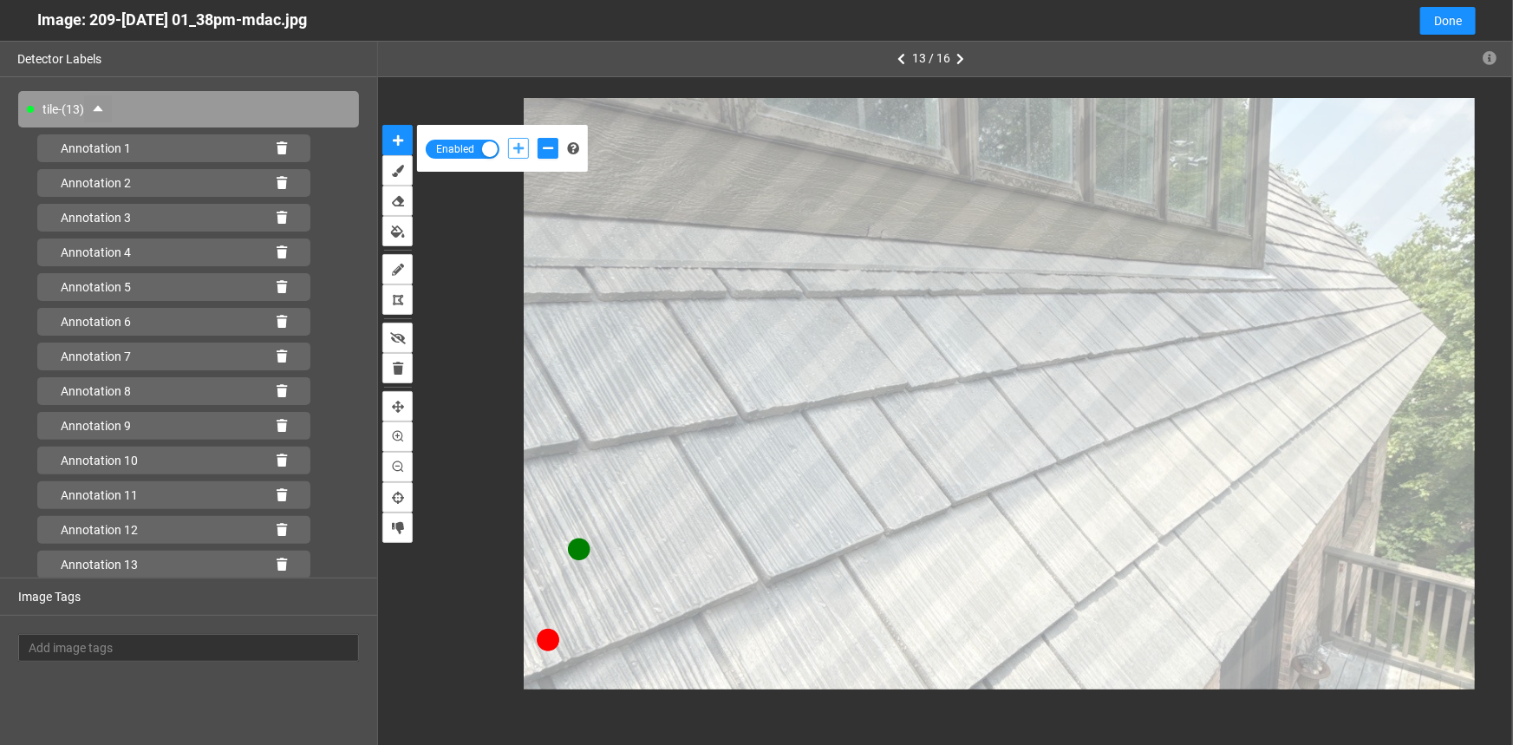
click at [519, 147] on icon "add-positive-points" at bounding box center [518, 148] width 10 height 12
click at [508, 138] on button "add-positive-points" at bounding box center [518, 148] width 21 height 21
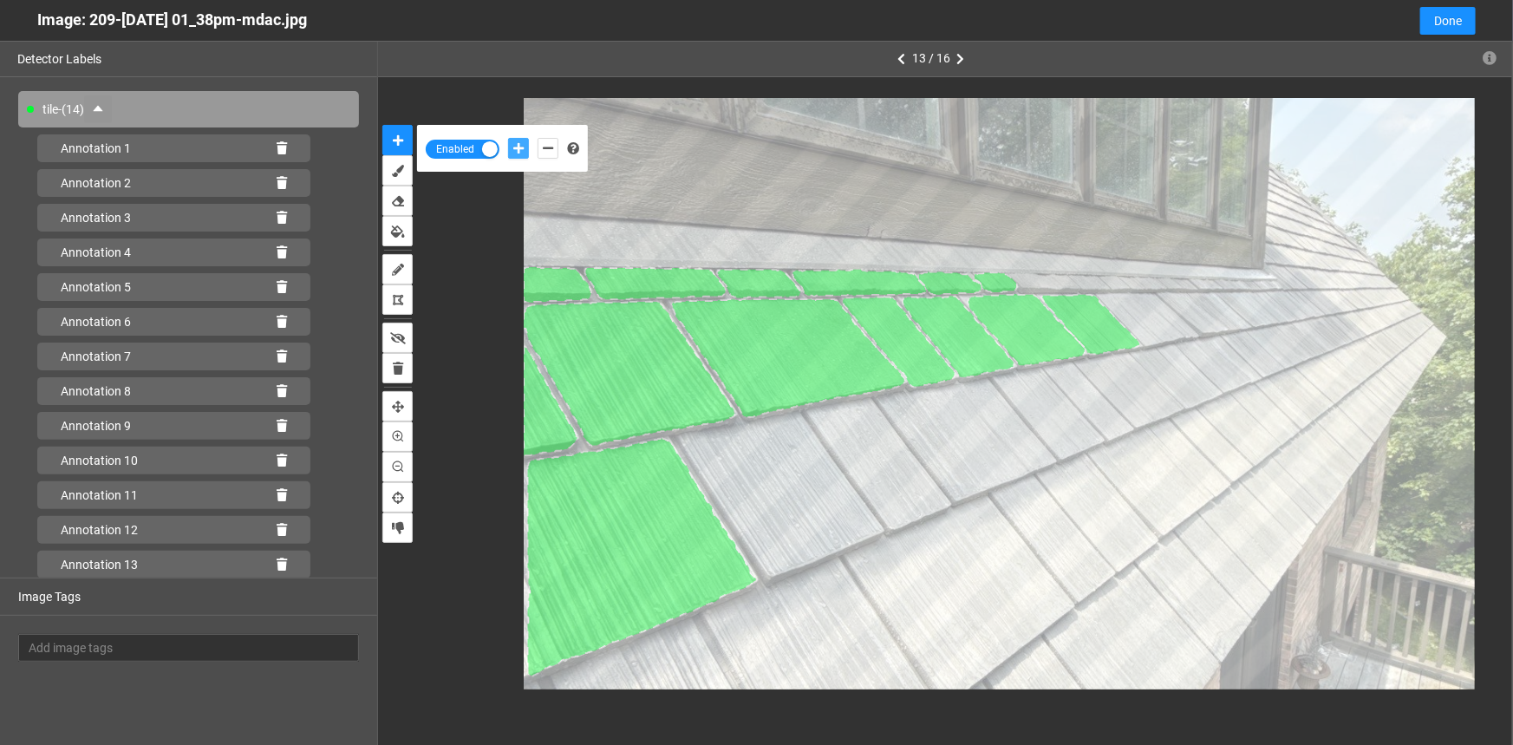
scroll to position [100, 0]
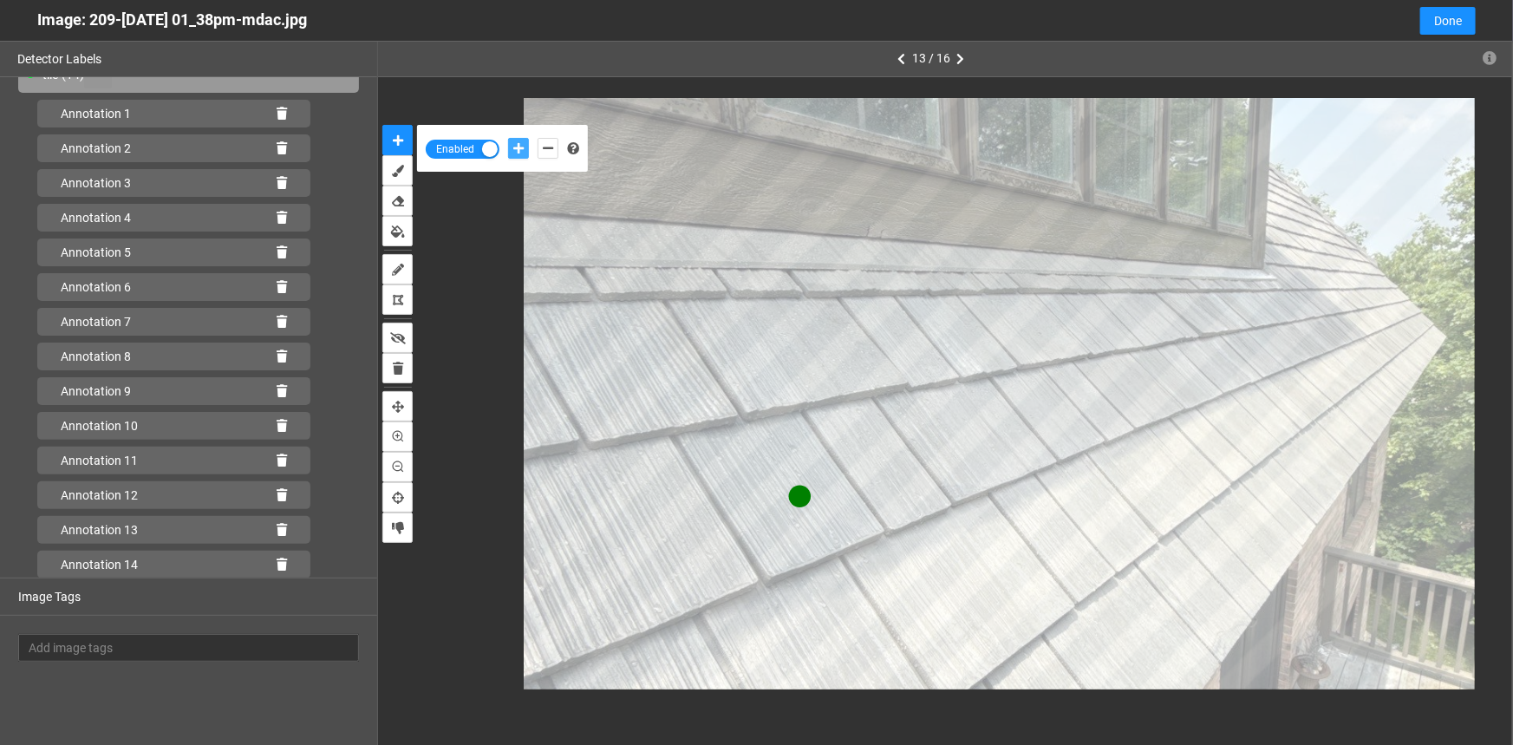
click at [508, 138] on button "add-positive-points" at bounding box center [518, 148] width 21 height 21
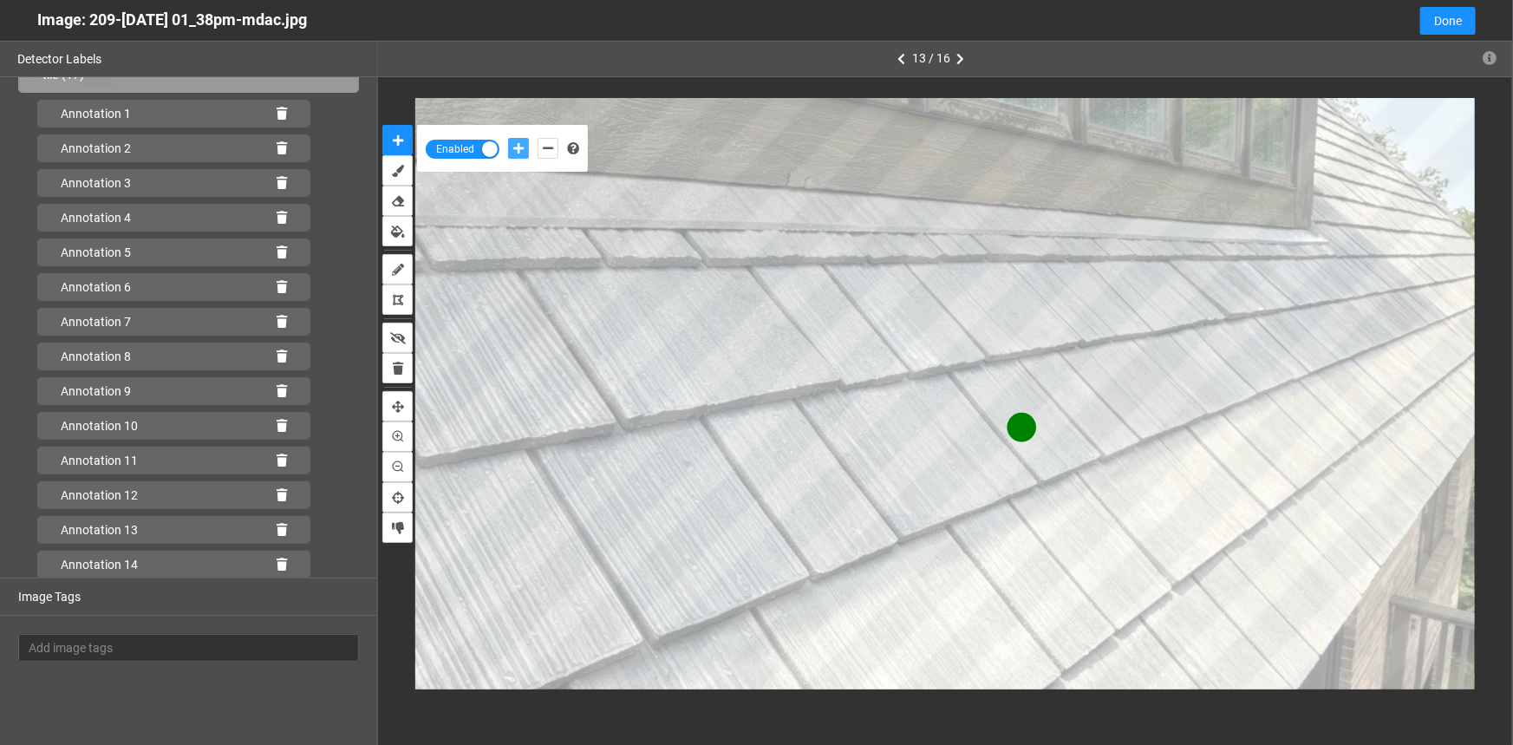
click at [508, 138] on button "add-positive-points" at bounding box center [518, 148] width 21 height 21
click at [555, 152] on button "add-negative-points" at bounding box center [548, 148] width 21 height 21
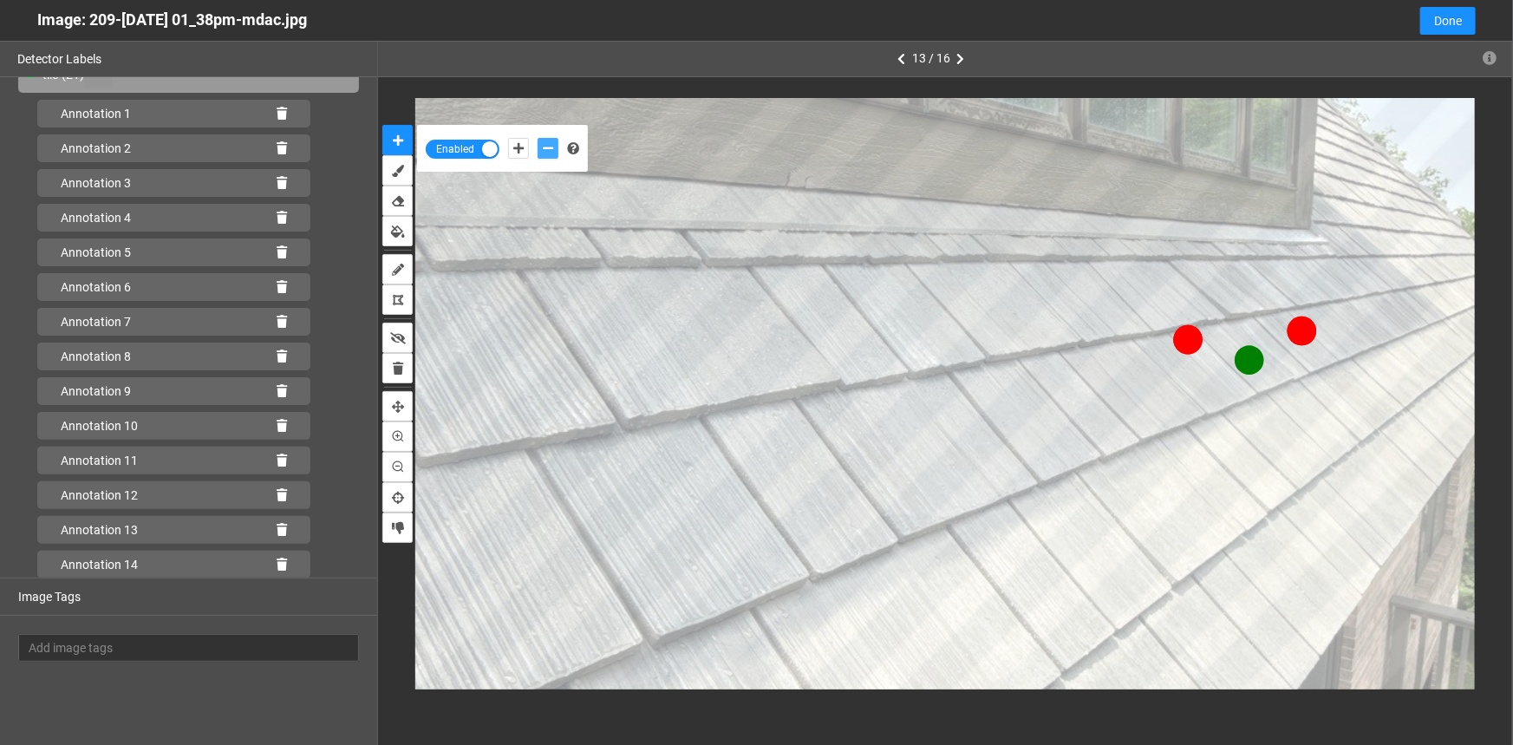
click at [538, 138] on button "add-negative-points" at bounding box center [548, 148] width 21 height 21
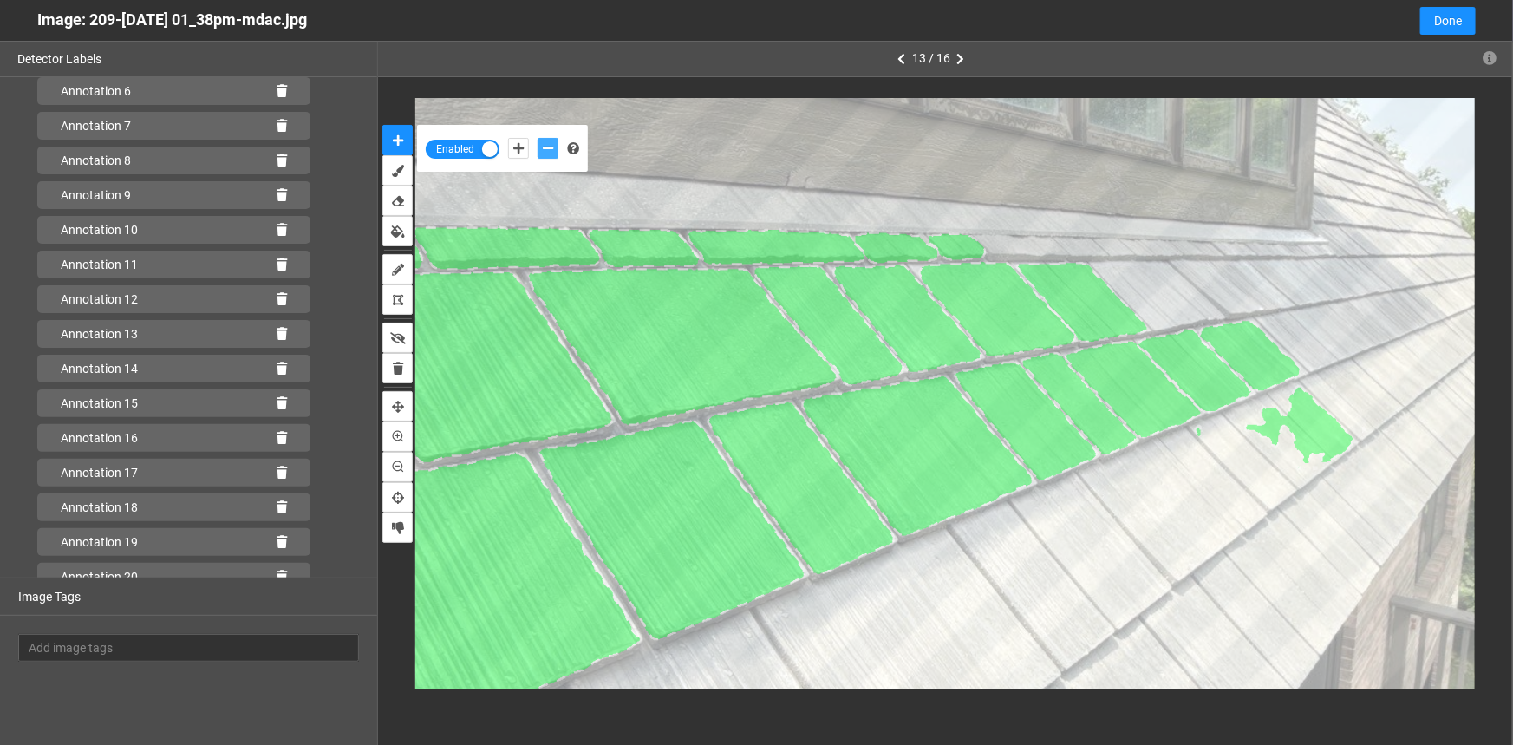
scroll to position [412, 0]
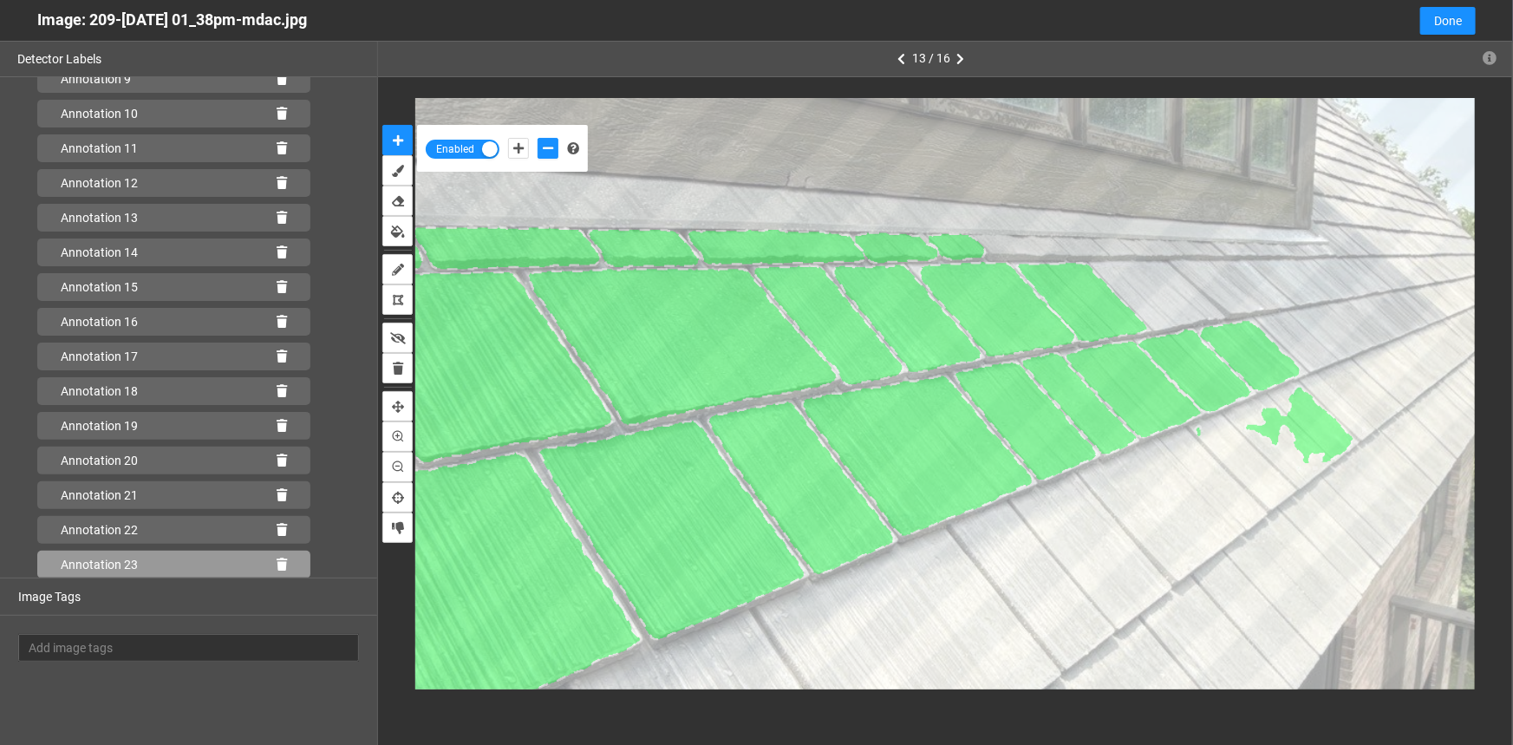
click at [277, 562] on icon at bounding box center [282, 565] width 10 height 12
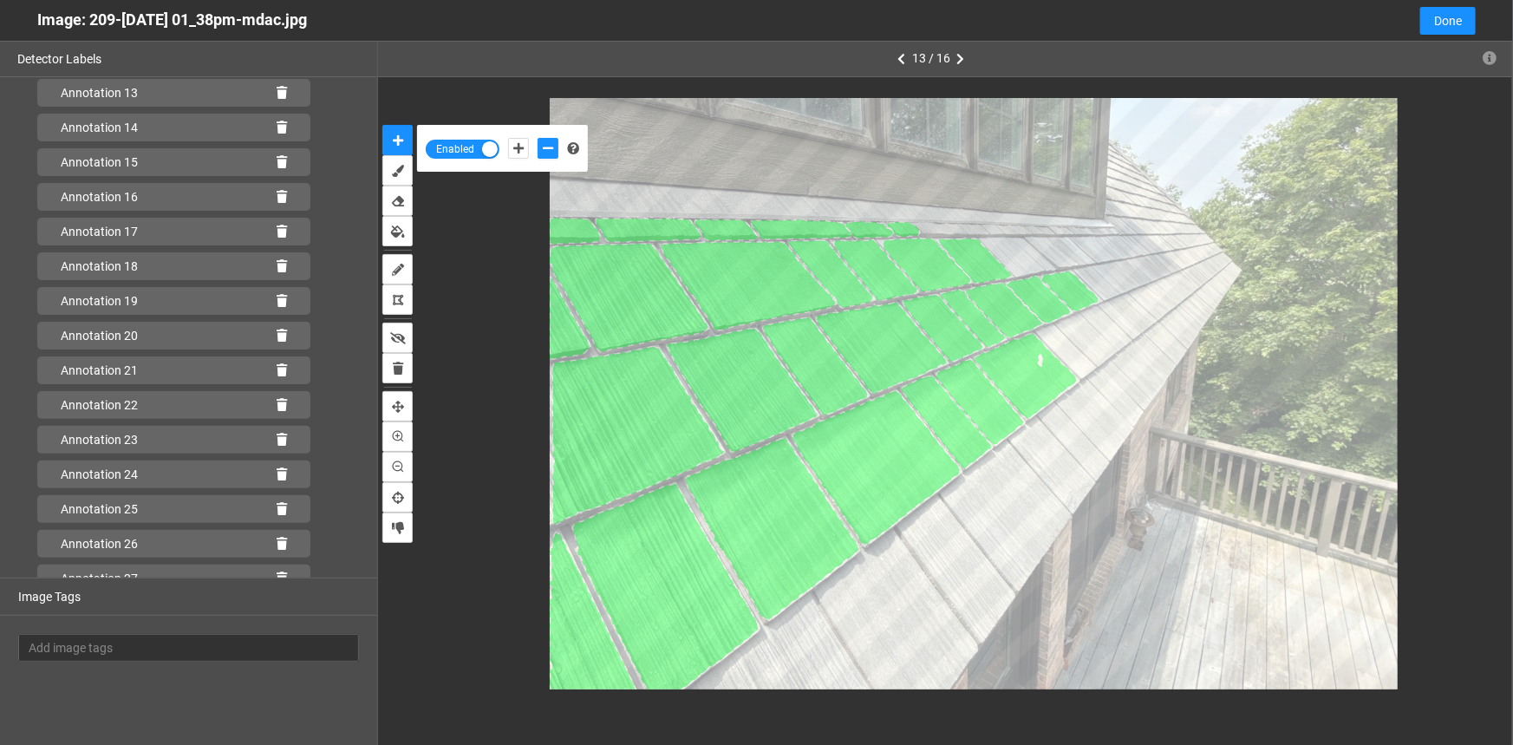
scroll to position [620, 0]
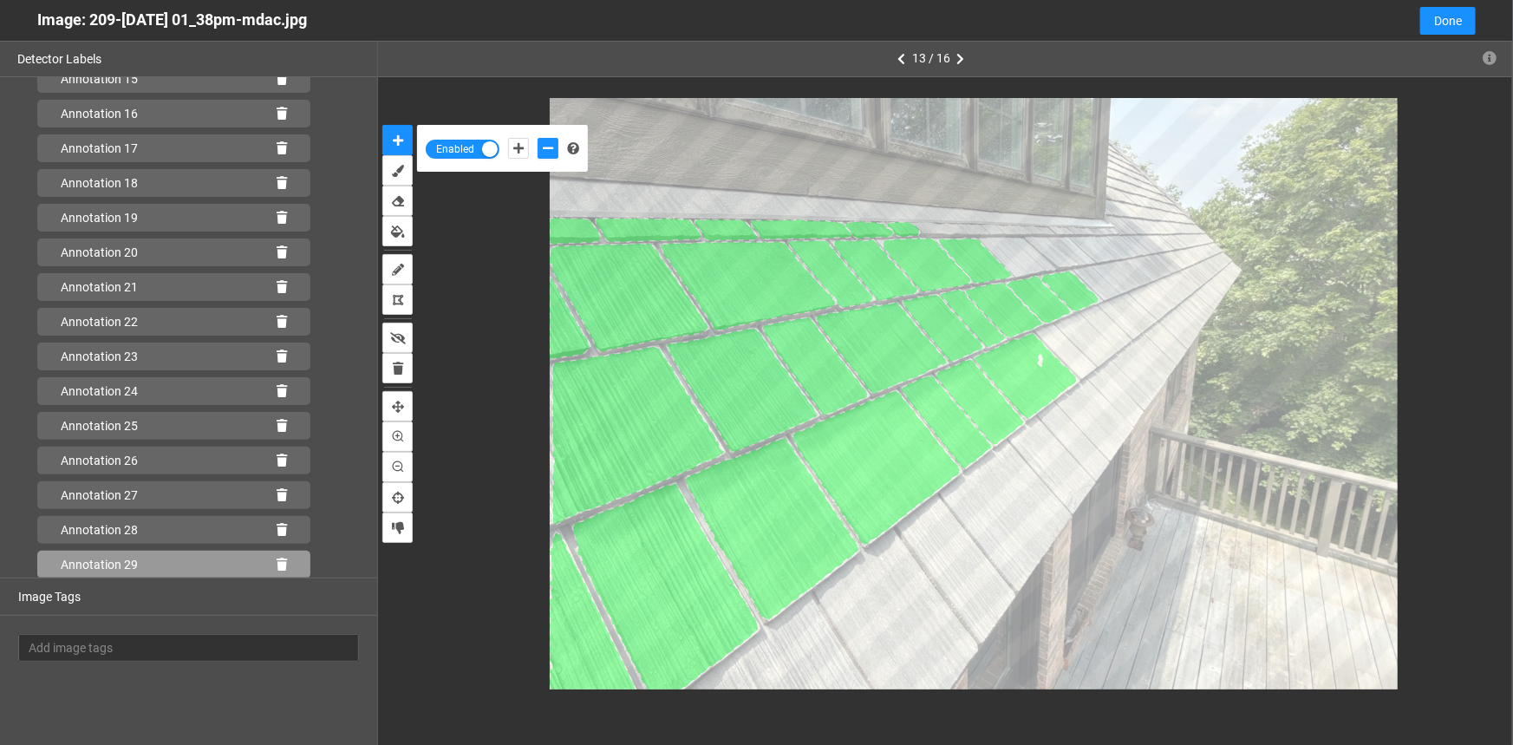
click at [278, 561] on div "Annotation 29" at bounding box center [173, 565] width 273 height 28
click at [277, 562] on icon at bounding box center [282, 565] width 10 height 12
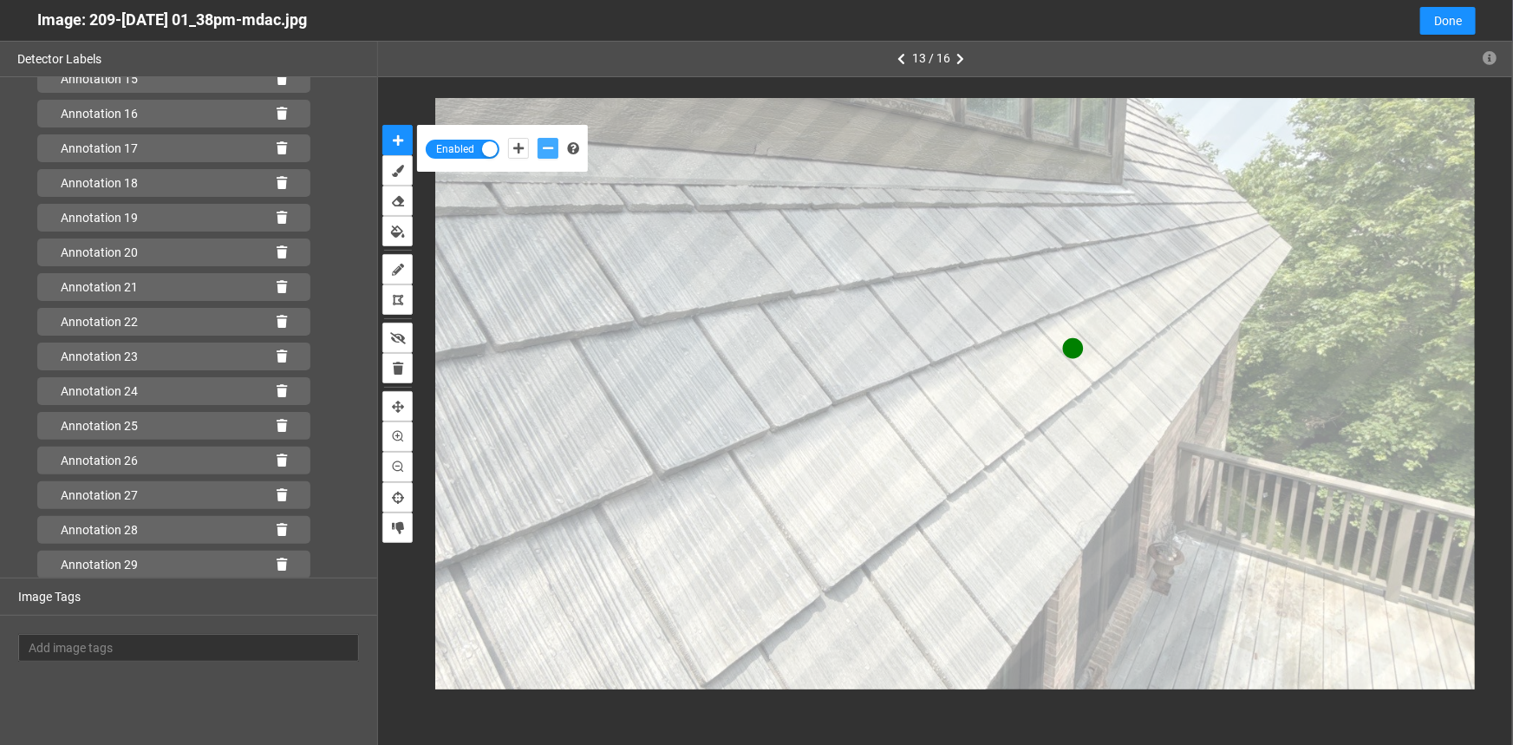
drag, startPoint x: 544, startPoint y: 145, endPoint x: 567, endPoint y: 160, distance: 27.7
click at [543, 145] on icon "add-negative-points" at bounding box center [548, 148] width 10 height 12
click at [538, 138] on button "add-negative-points" at bounding box center [548, 148] width 21 height 21
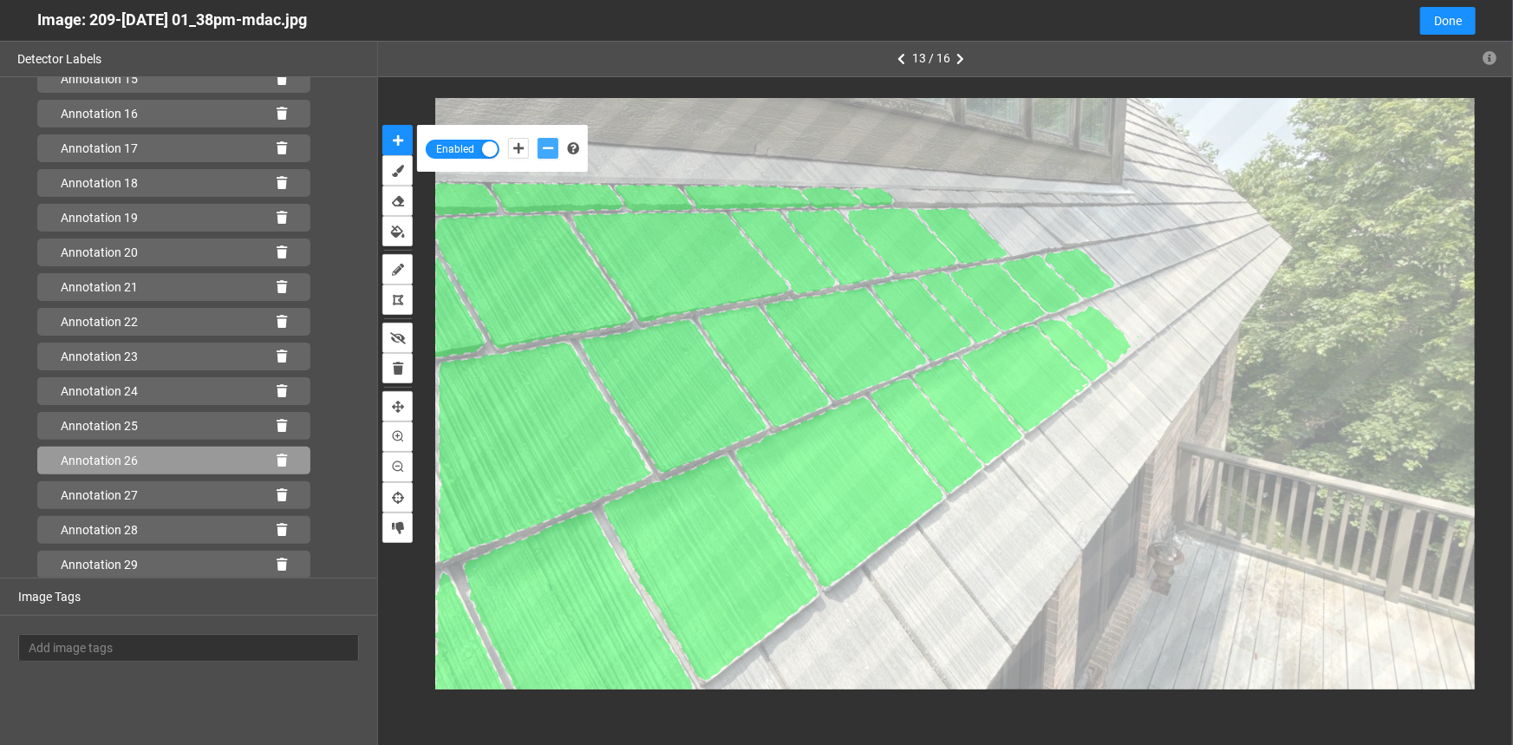
scroll to position [689, 0]
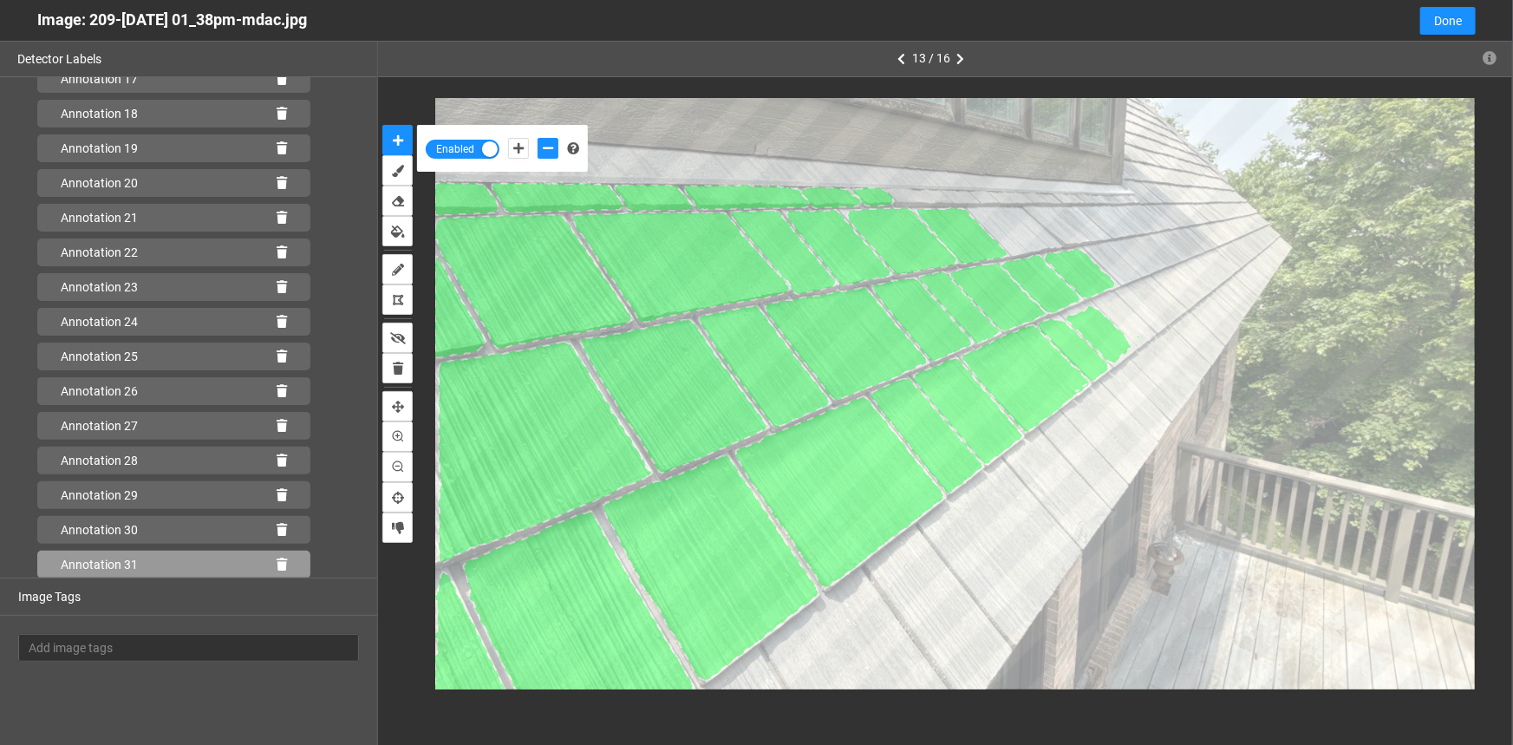
click at [277, 565] on icon at bounding box center [282, 565] width 10 height 12
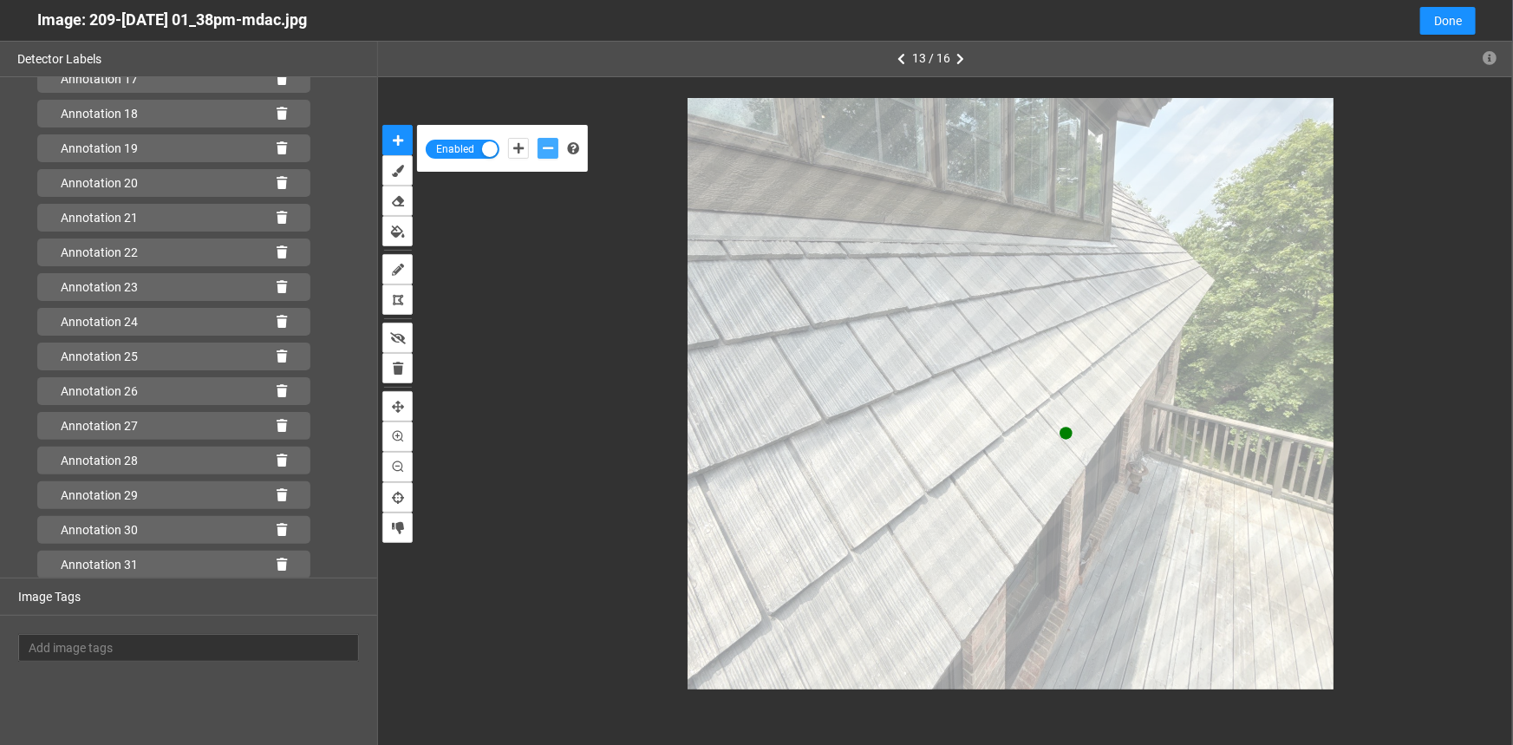
click at [551, 150] on icon "add-negative-points" at bounding box center [548, 148] width 10 height 12
click at [538, 138] on button "add-negative-points" at bounding box center [548, 148] width 21 height 21
click at [554, 149] on button "add-negative-points" at bounding box center [548, 148] width 21 height 21
click at [538, 138] on button "add-negative-points" at bounding box center [548, 148] width 21 height 21
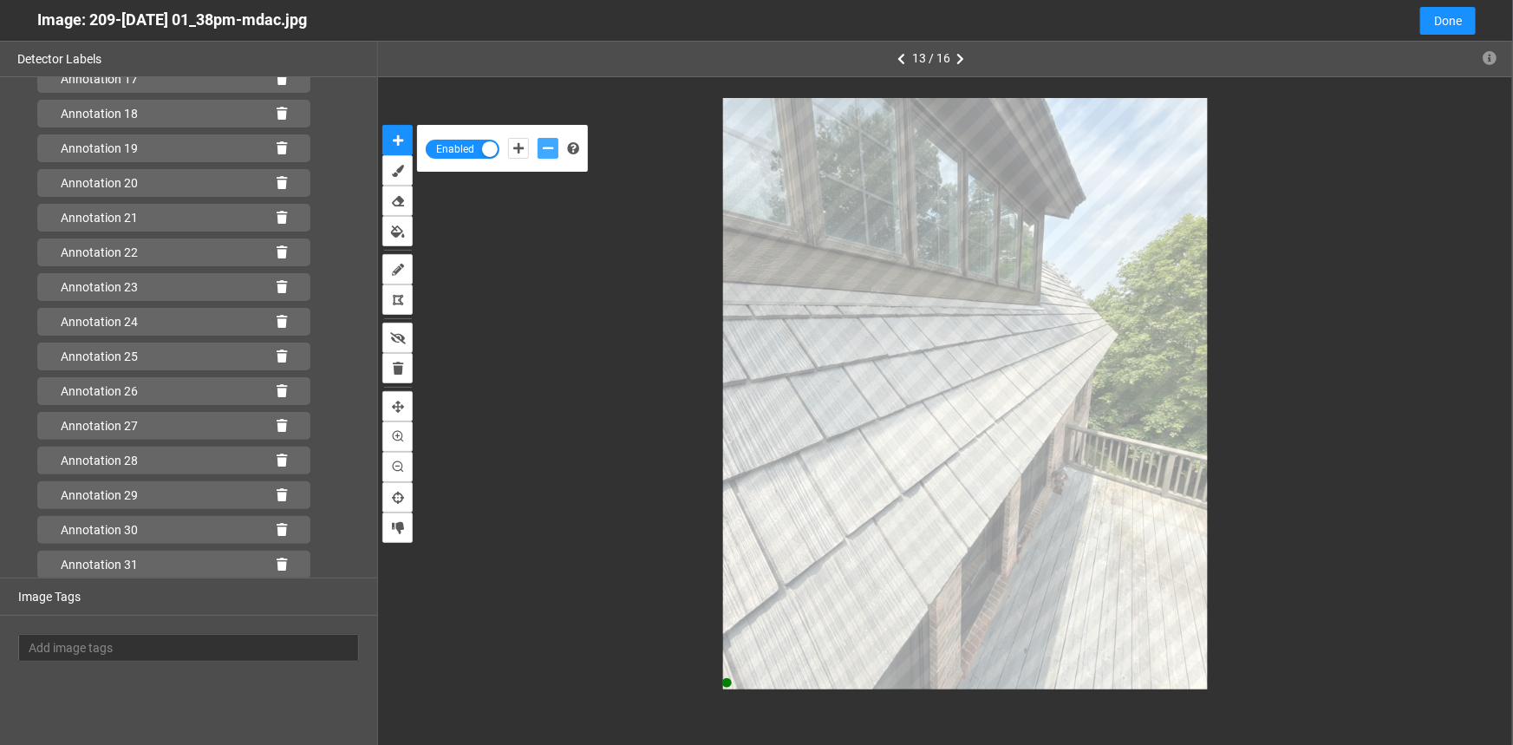
click at [538, 138] on button "add-negative-points" at bounding box center [548, 148] width 21 height 21
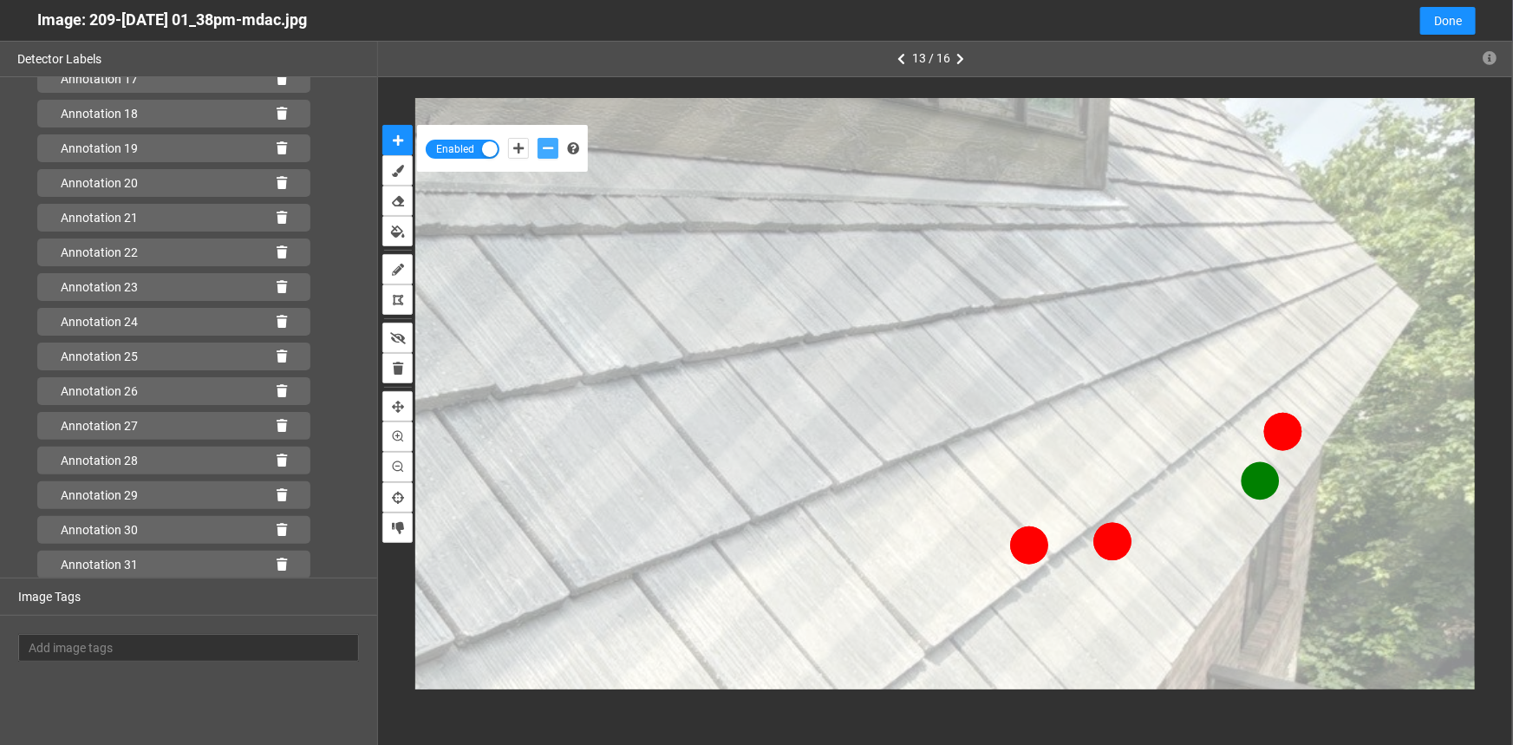
click at [538, 138] on button "add-negative-points" at bounding box center [548, 148] width 21 height 21
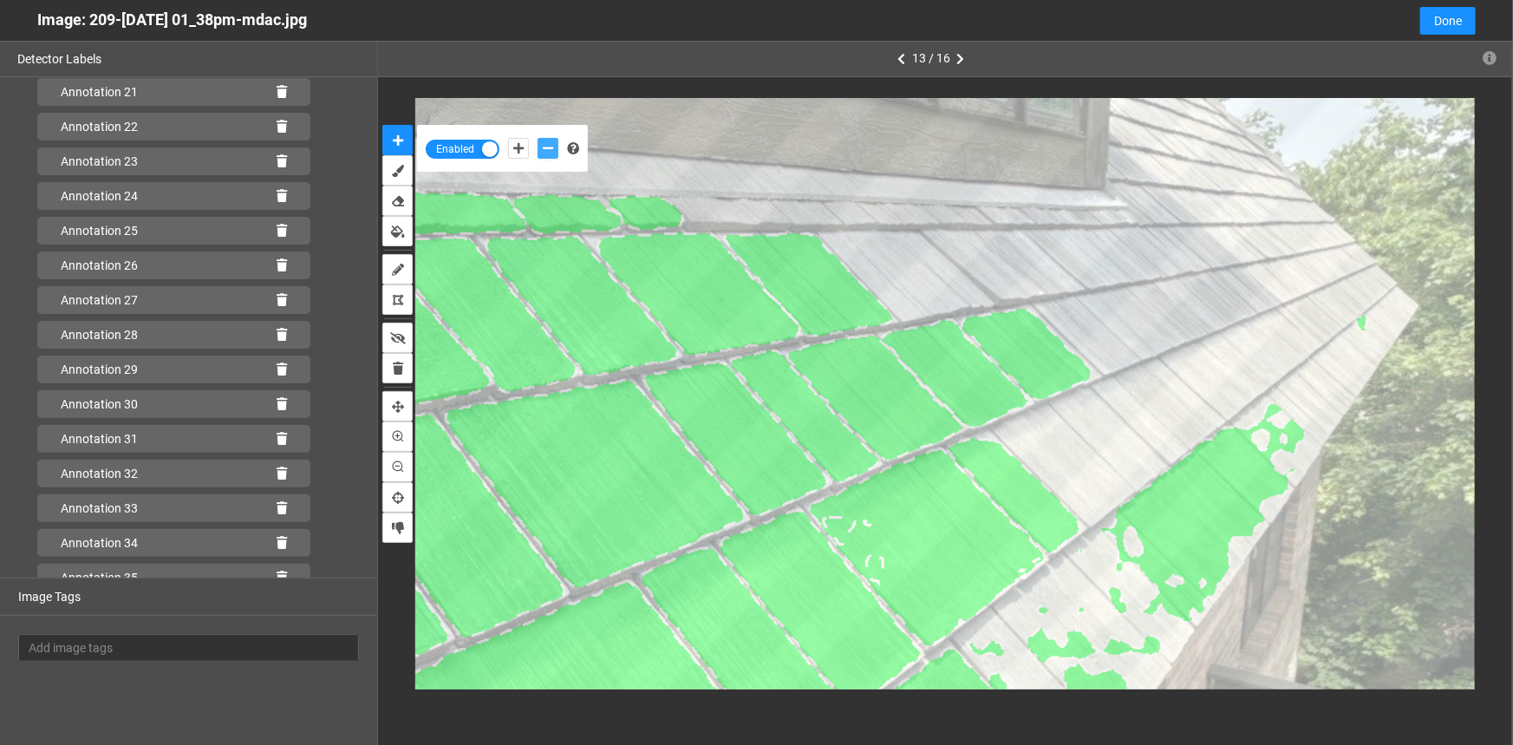
scroll to position [898, 0]
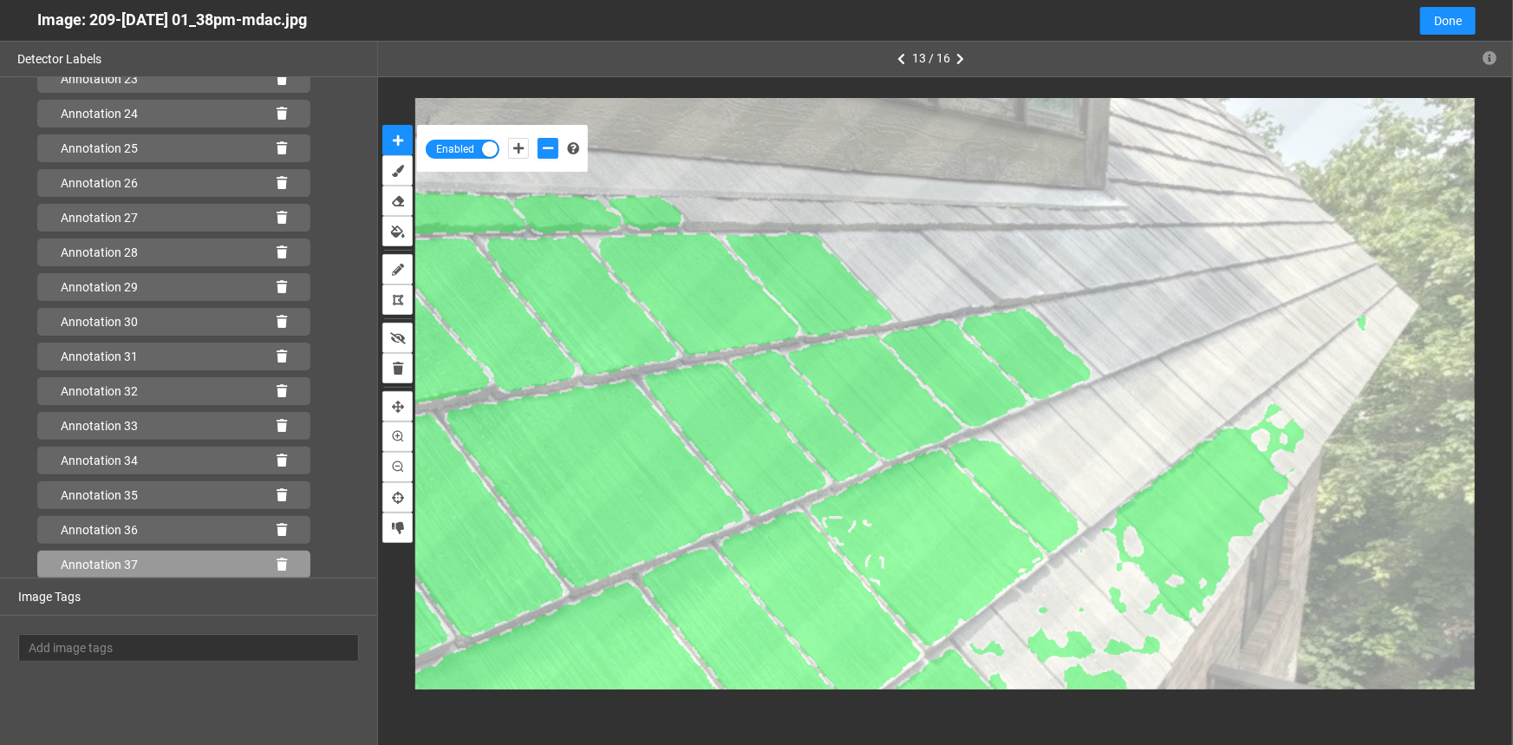
click at [277, 563] on icon at bounding box center [282, 565] width 10 height 12
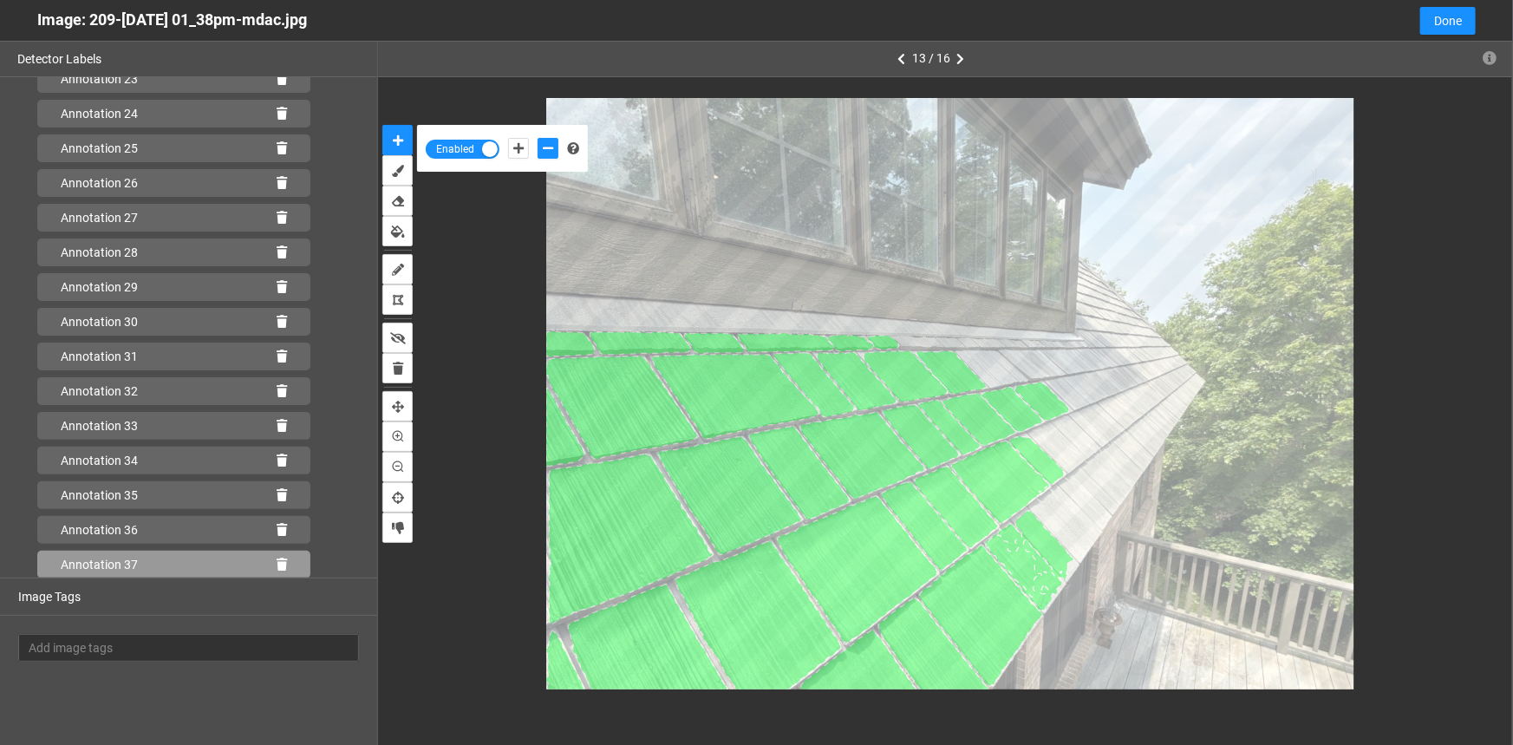
click at [277, 564] on icon at bounding box center [282, 565] width 10 height 12
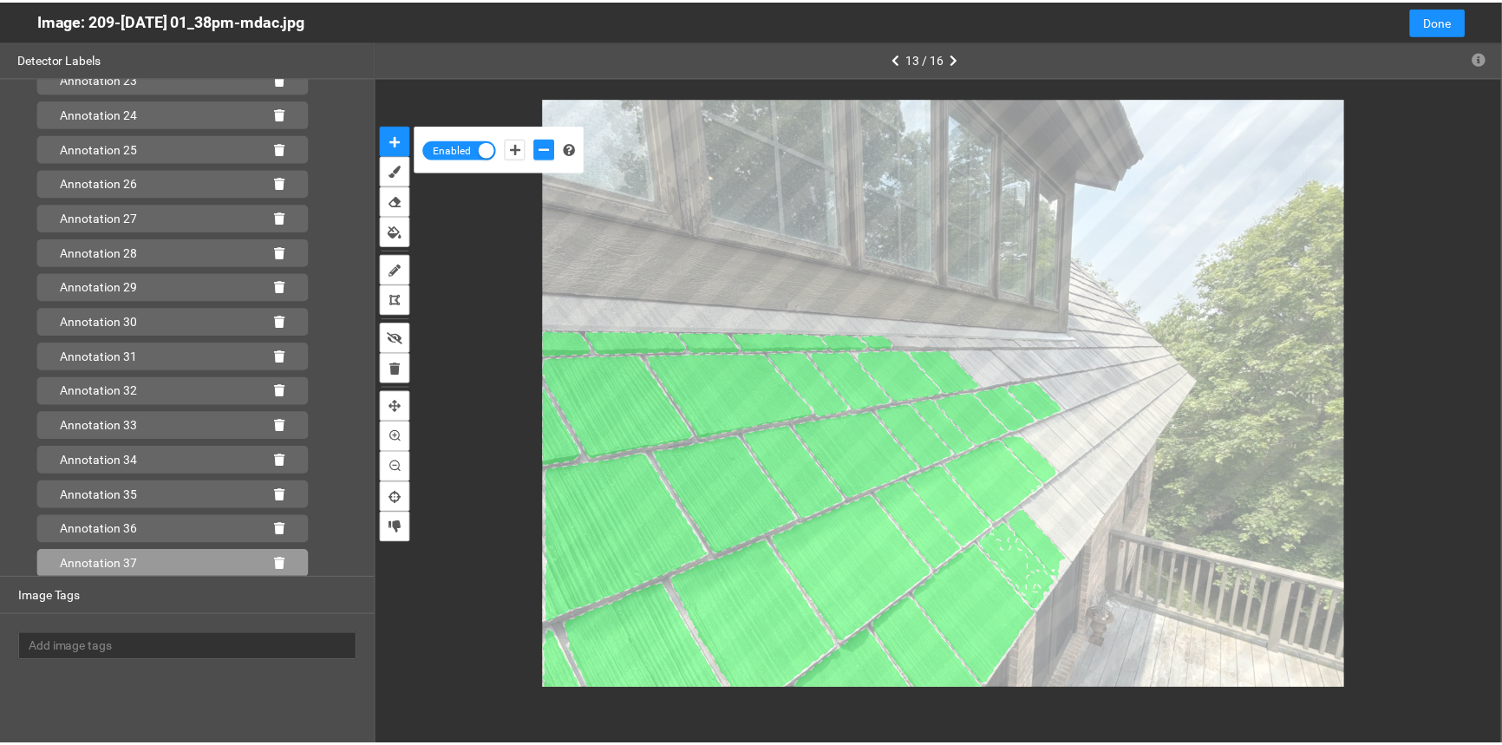
scroll to position [863, 0]
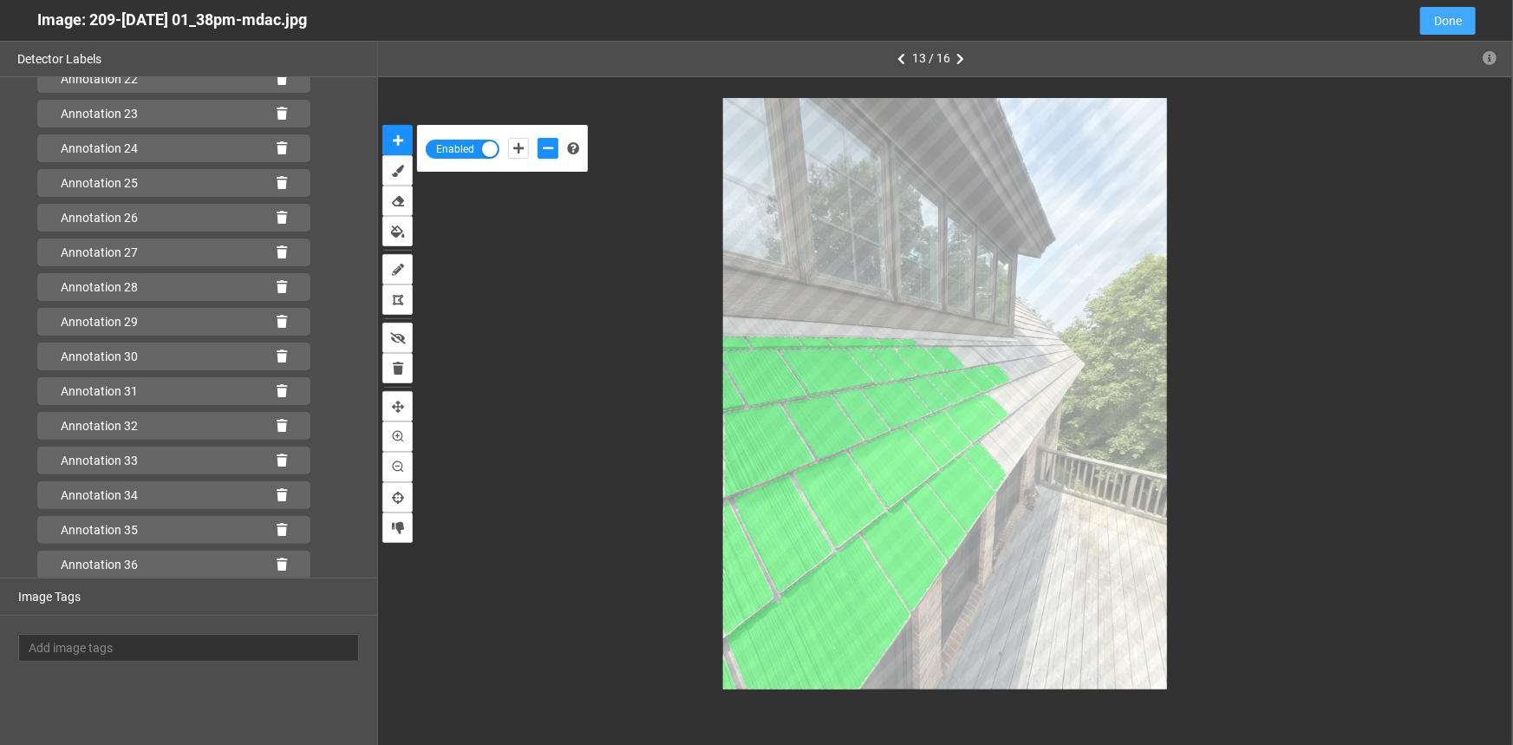
click at [1450, 19] on span "Done" at bounding box center [1448, 20] width 28 height 19
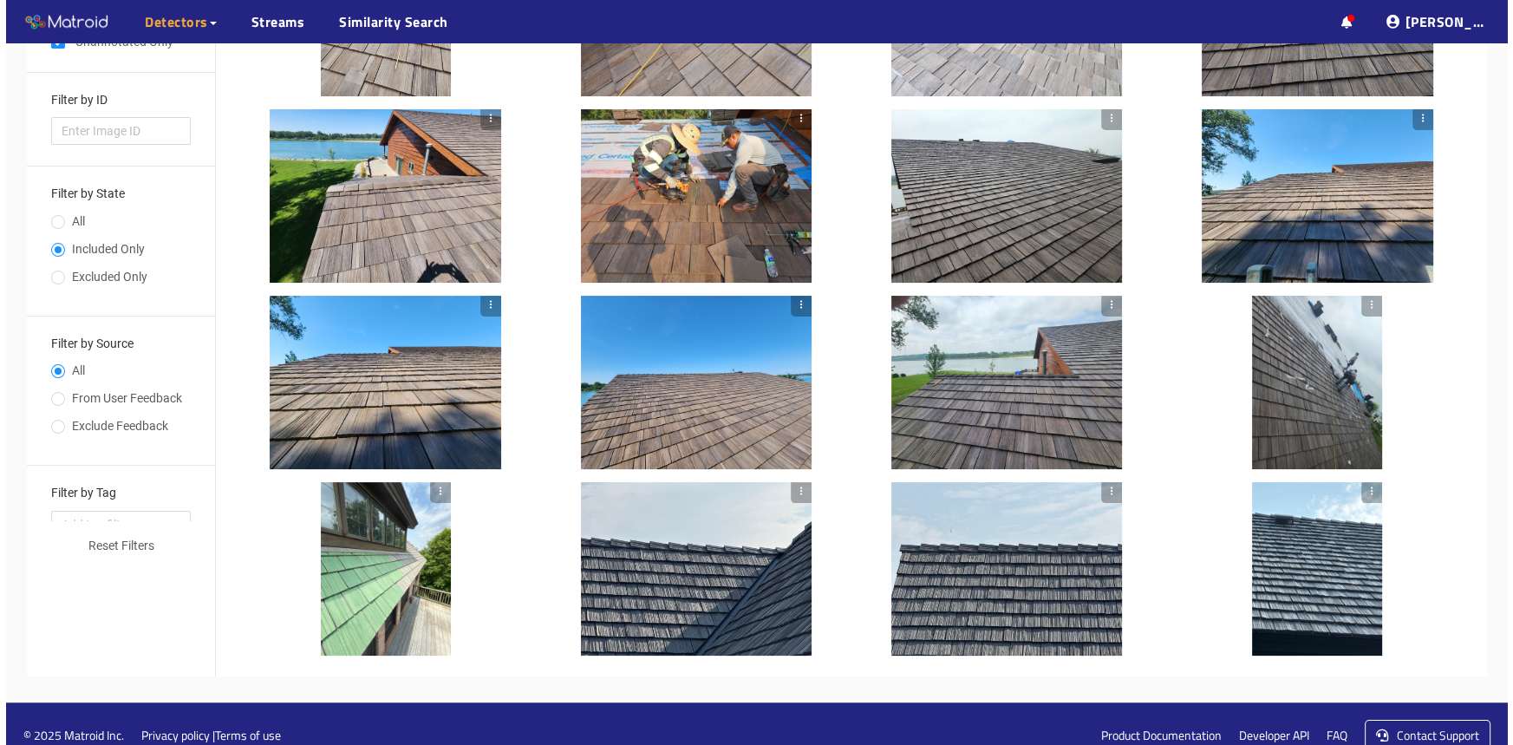
scroll to position [309, 0]
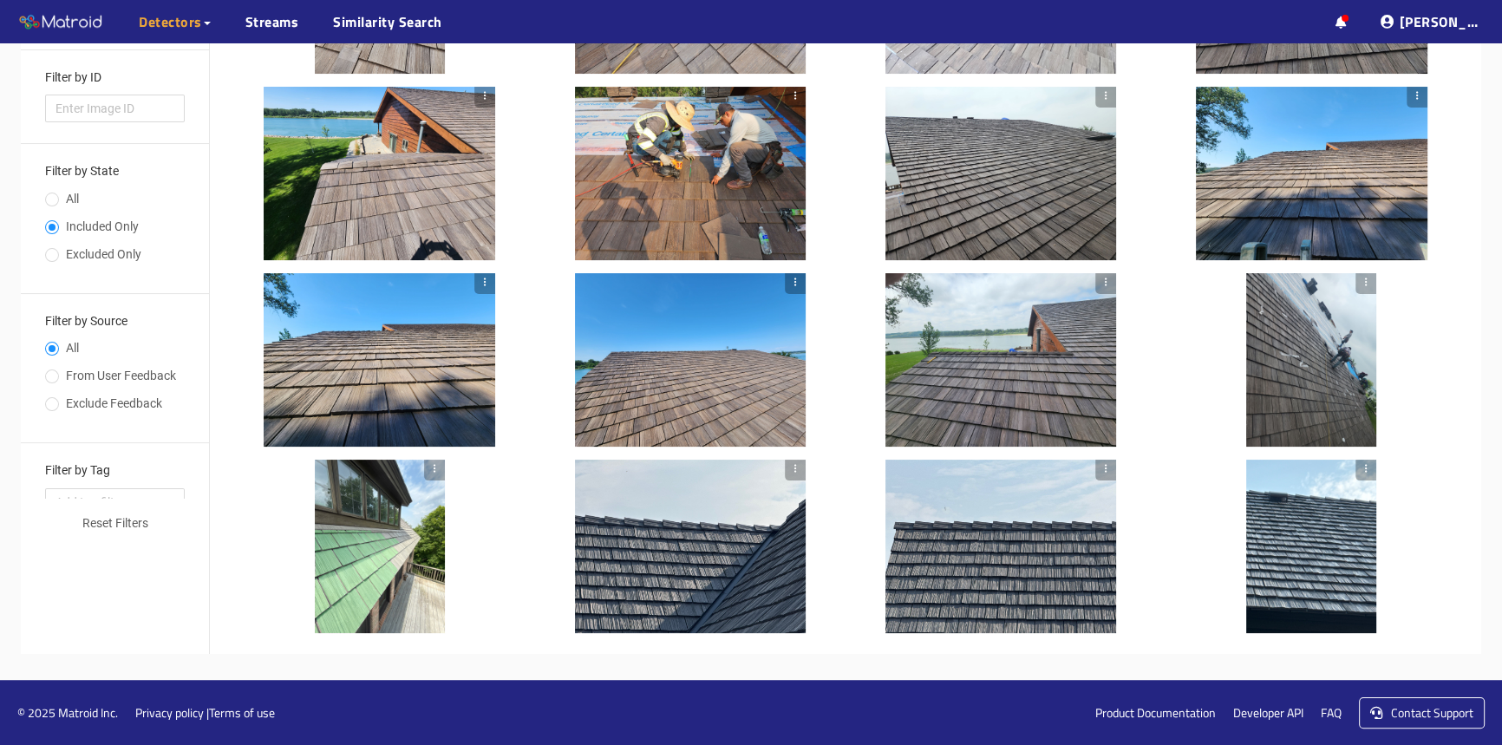
click at [349, 415] on div at bounding box center [380, 359] width 232 height 173
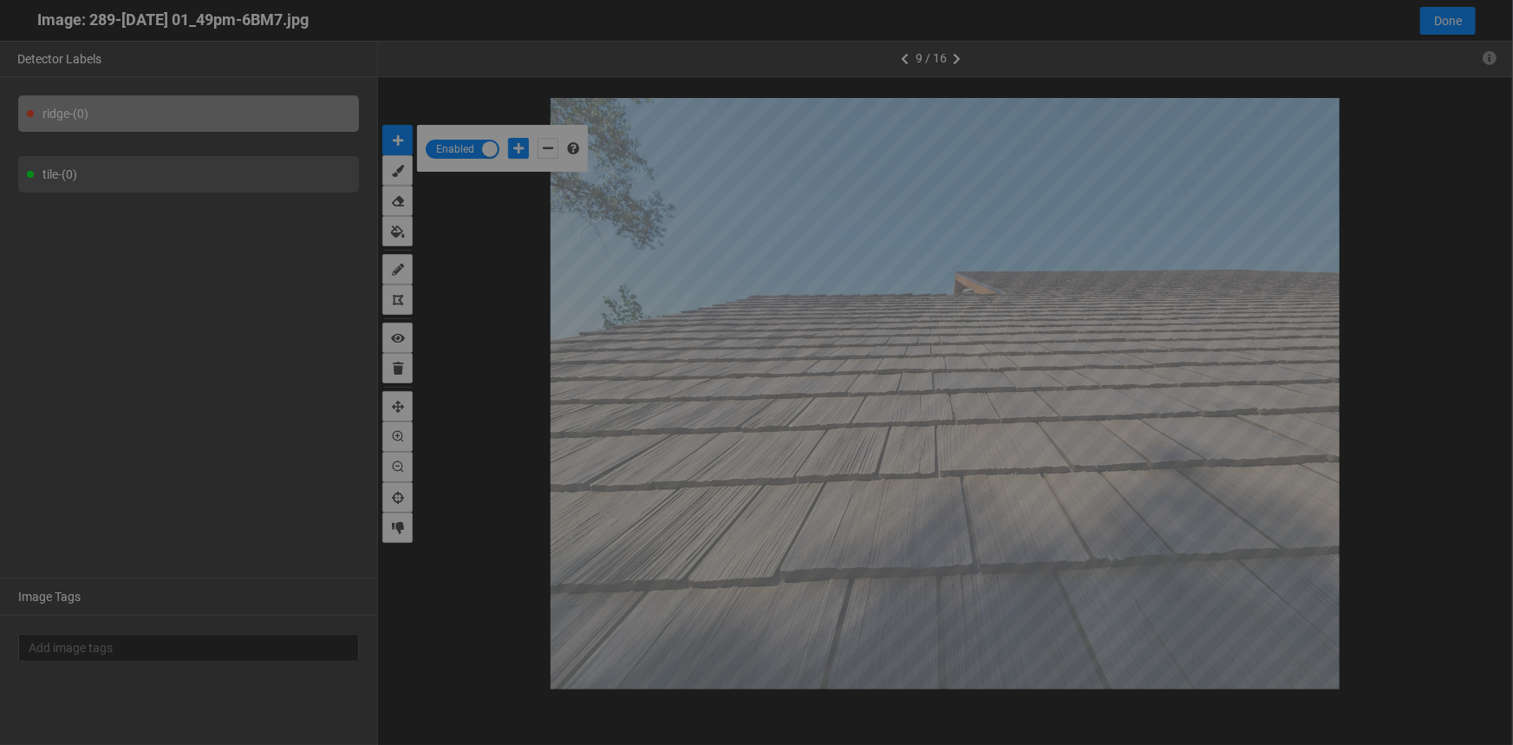
scroll to position [735, 0]
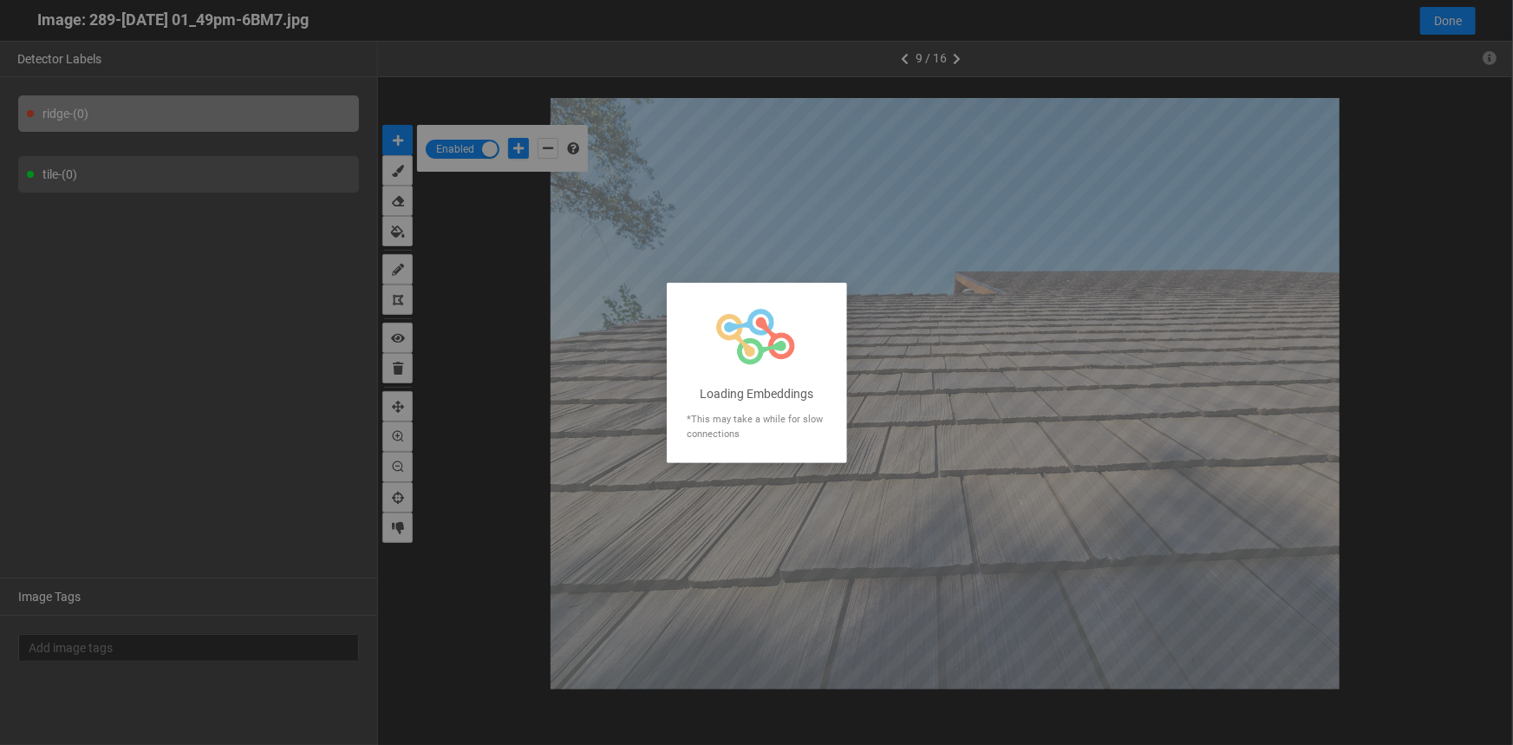
click at [189, 177] on div at bounding box center [756, 372] width 1513 height 745
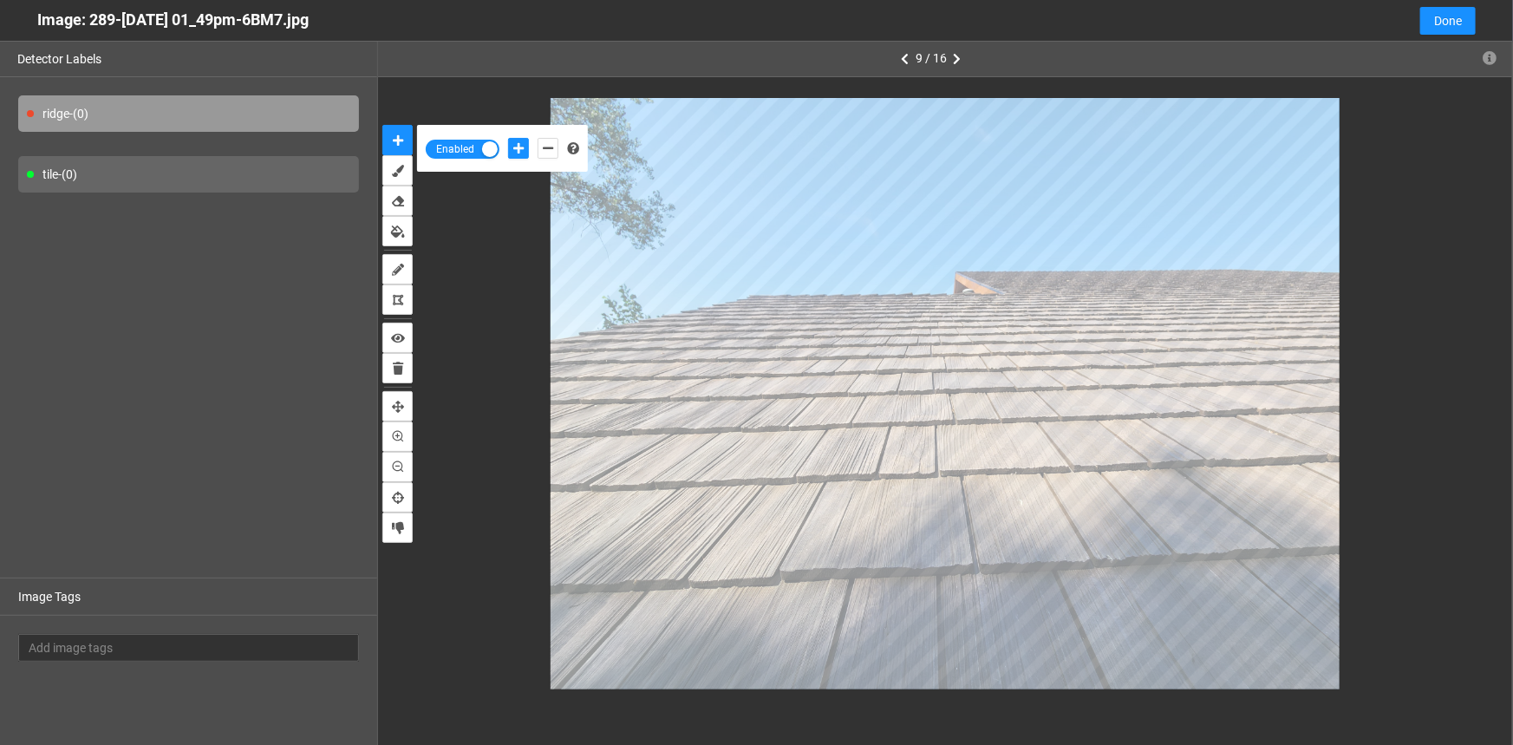
click at [182, 167] on div "tile - (0)" at bounding box center [188, 174] width 341 height 36
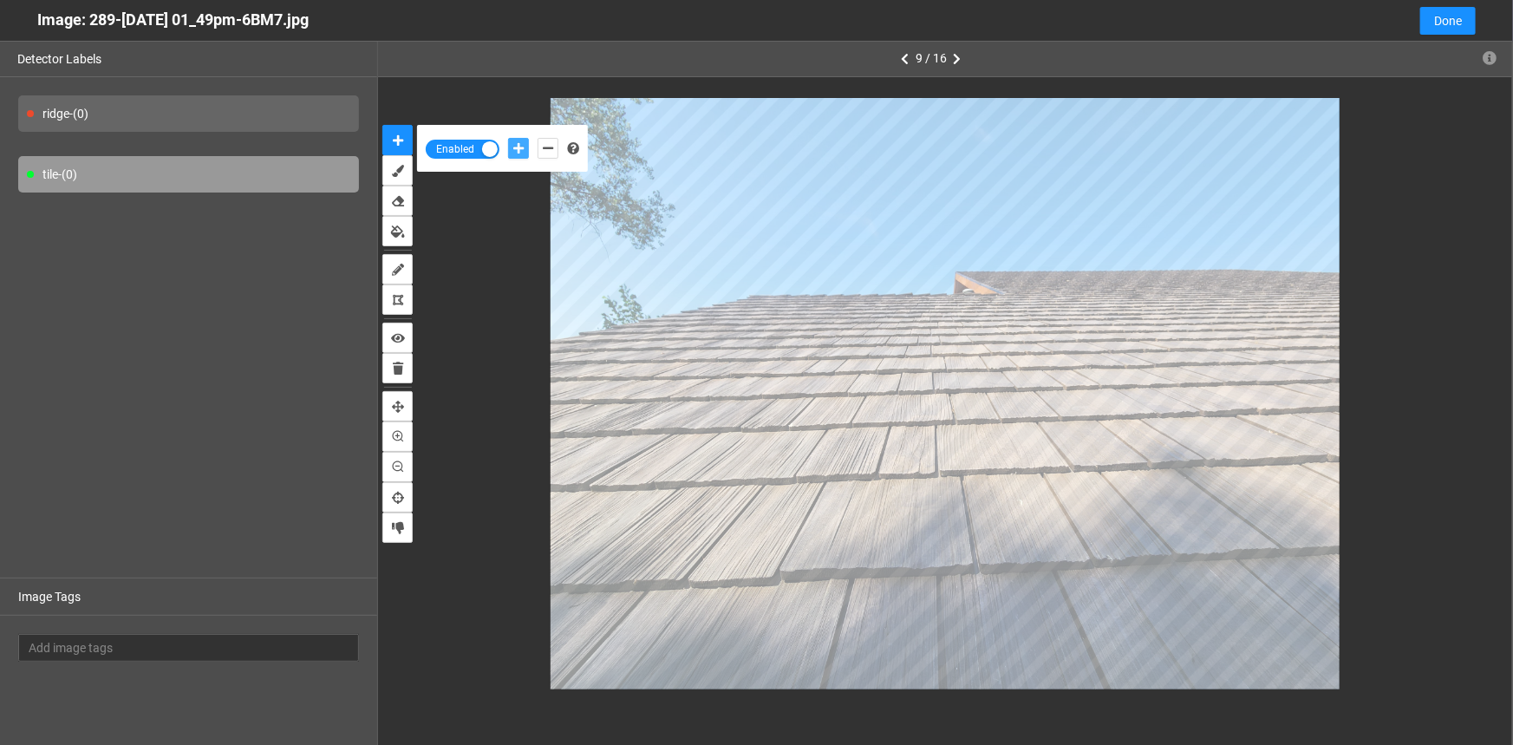
click at [522, 145] on icon "add-positive-points" at bounding box center [518, 148] width 10 height 12
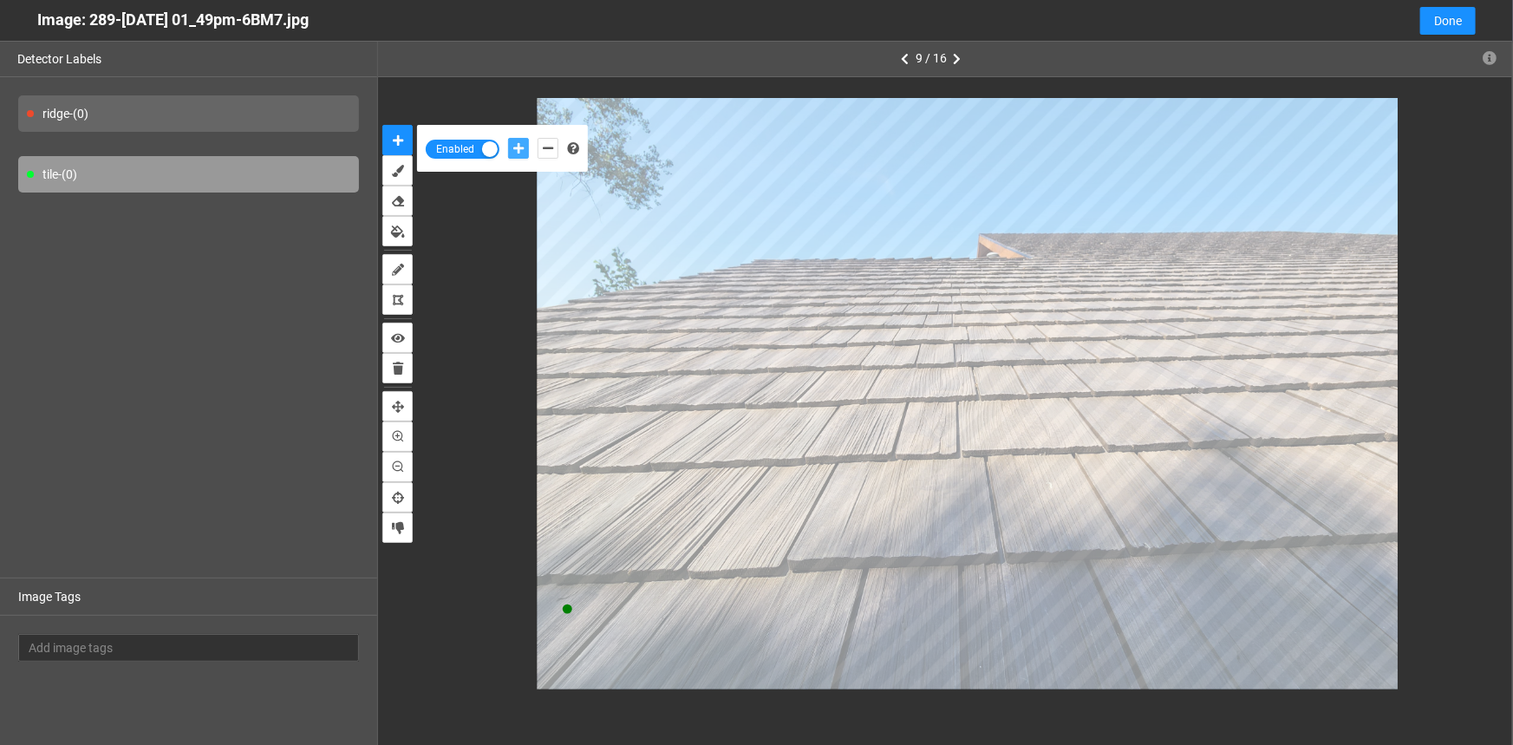
click at [508, 138] on button "add-positive-points" at bounding box center [518, 148] width 21 height 21
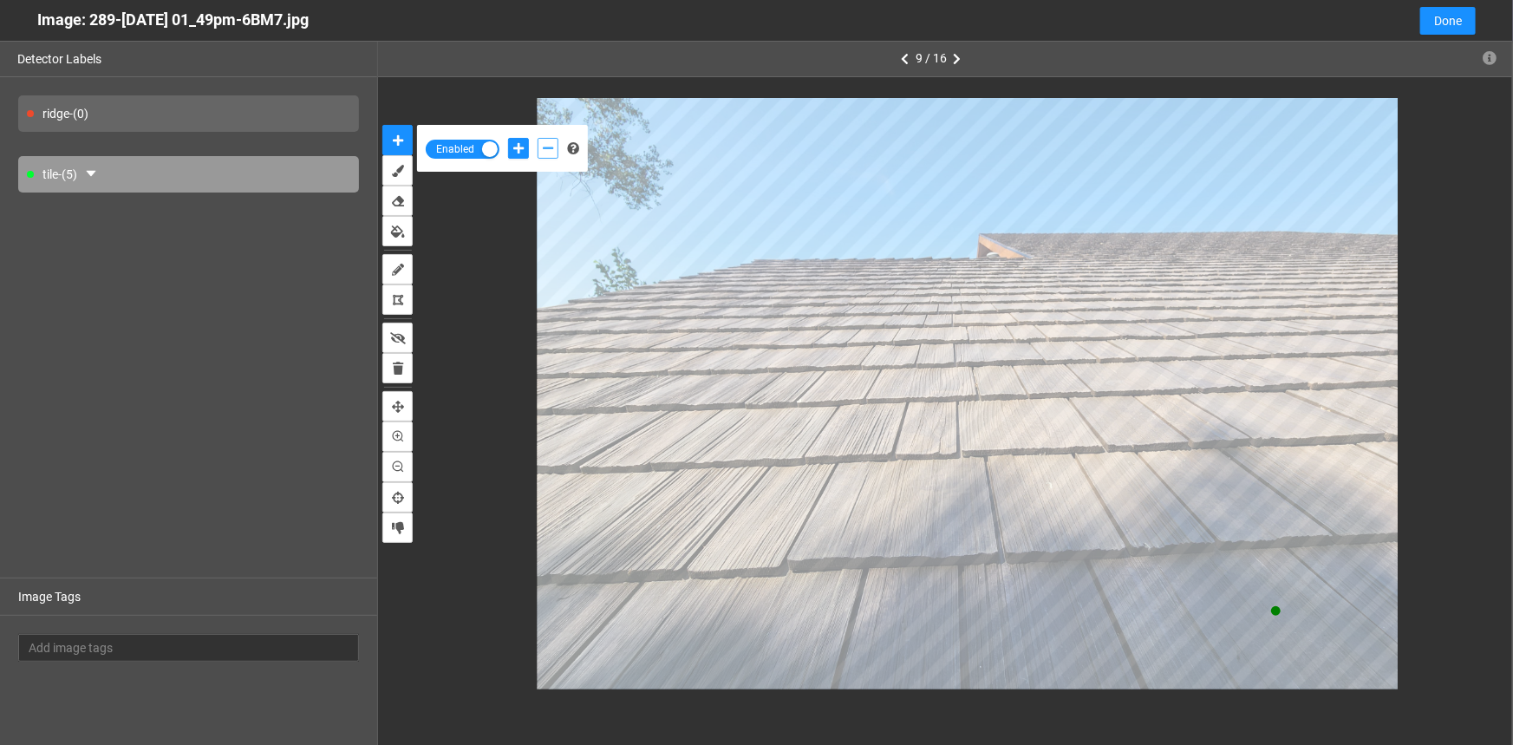
click at [546, 140] on button "add-negative-points" at bounding box center [548, 148] width 21 height 21
click at [538, 138] on button "add-negative-points" at bounding box center [548, 148] width 21 height 21
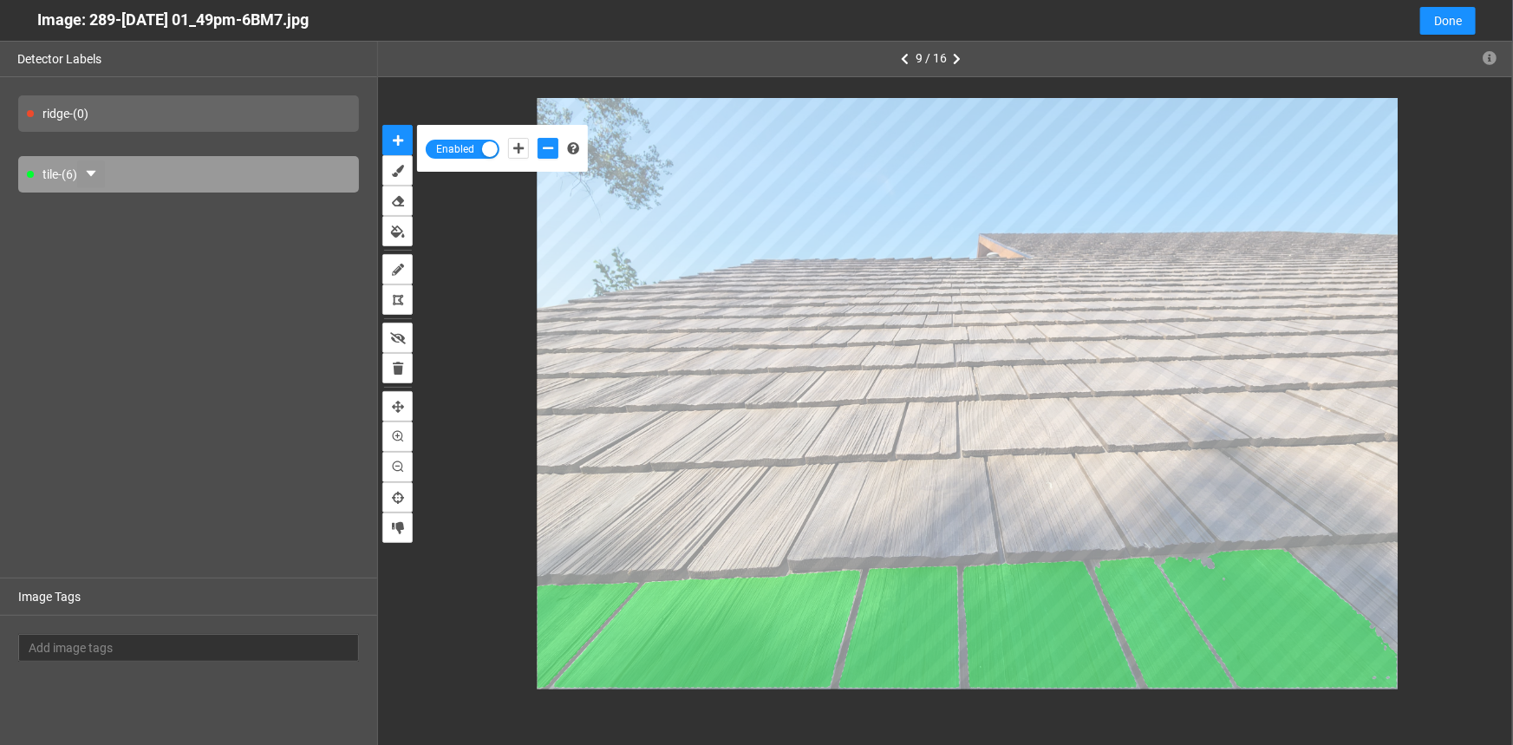
click at [83, 173] on div "tile - (6)" at bounding box center [188, 174] width 341 height 36
click at [98, 171] on icon "caret-down" at bounding box center [91, 174] width 14 height 14
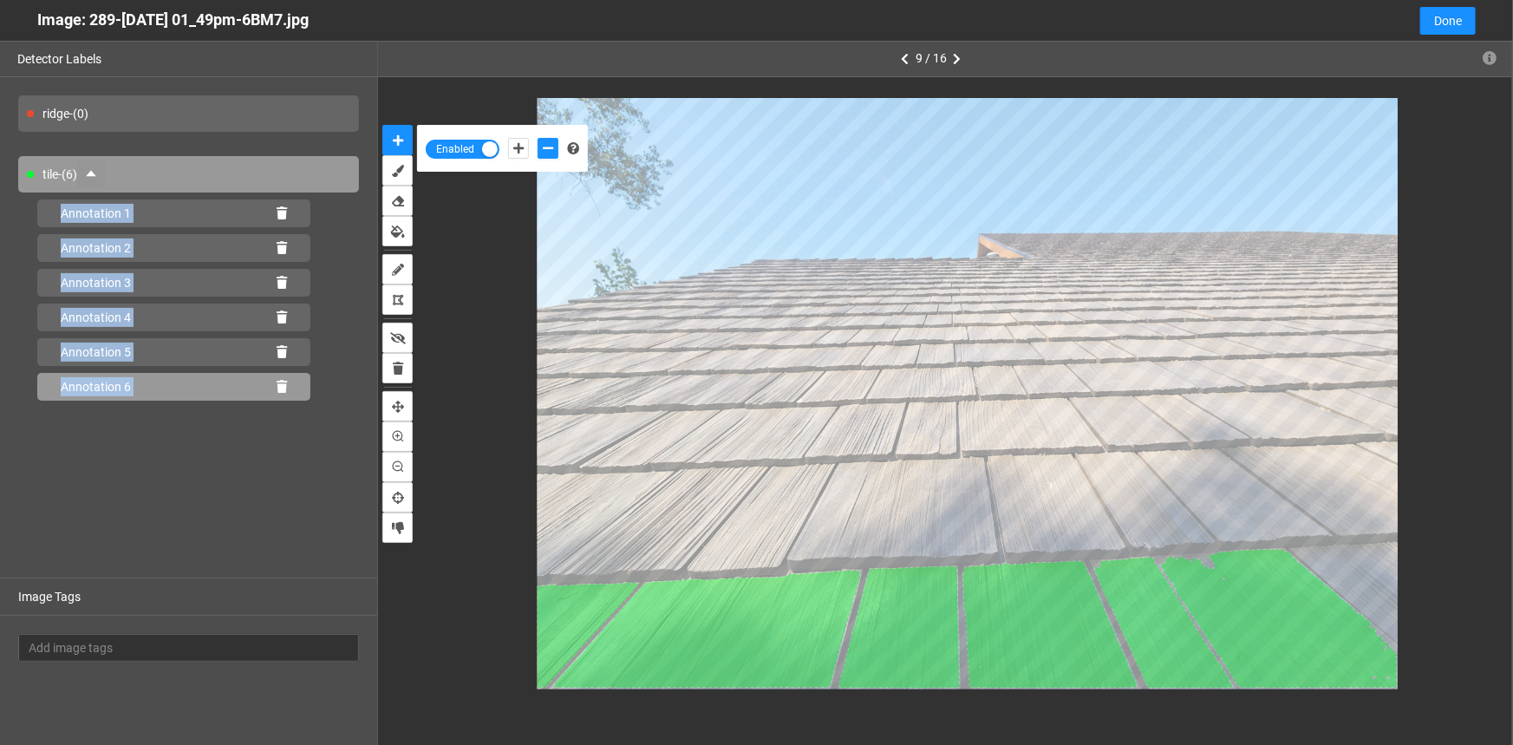
click at [286, 381] on div "Annotation 6" at bounding box center [173, 387] width 273 height 28
click at [278, 385] on icon at bounding box center [282, 387] width 10 height 12
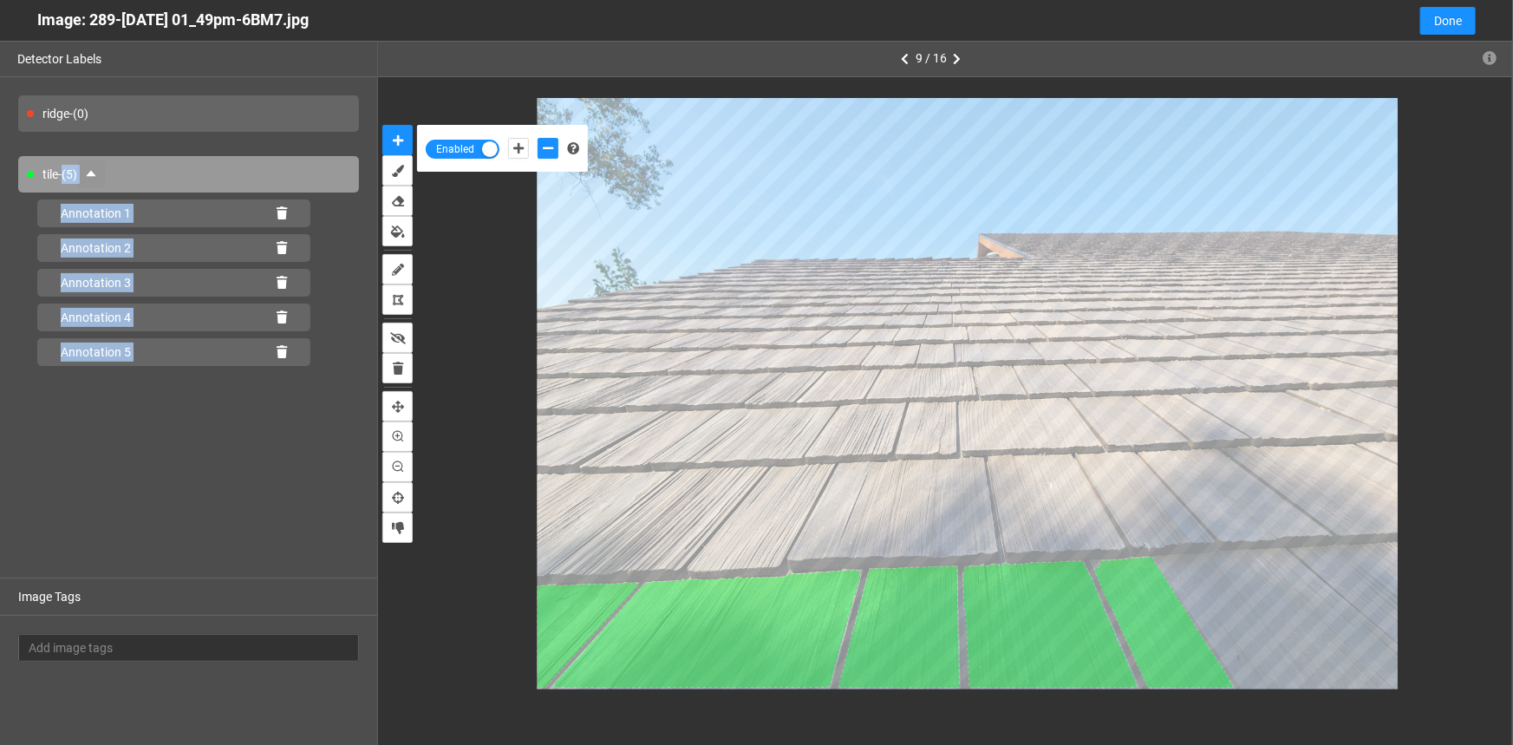
click at [217, 441] on div "ridge - (0) tile - (5) Annotation 1 Annotation 2 Annotation 3 Annotation 4 Anno…" at bounding box center [188, 327] width 377 height 500
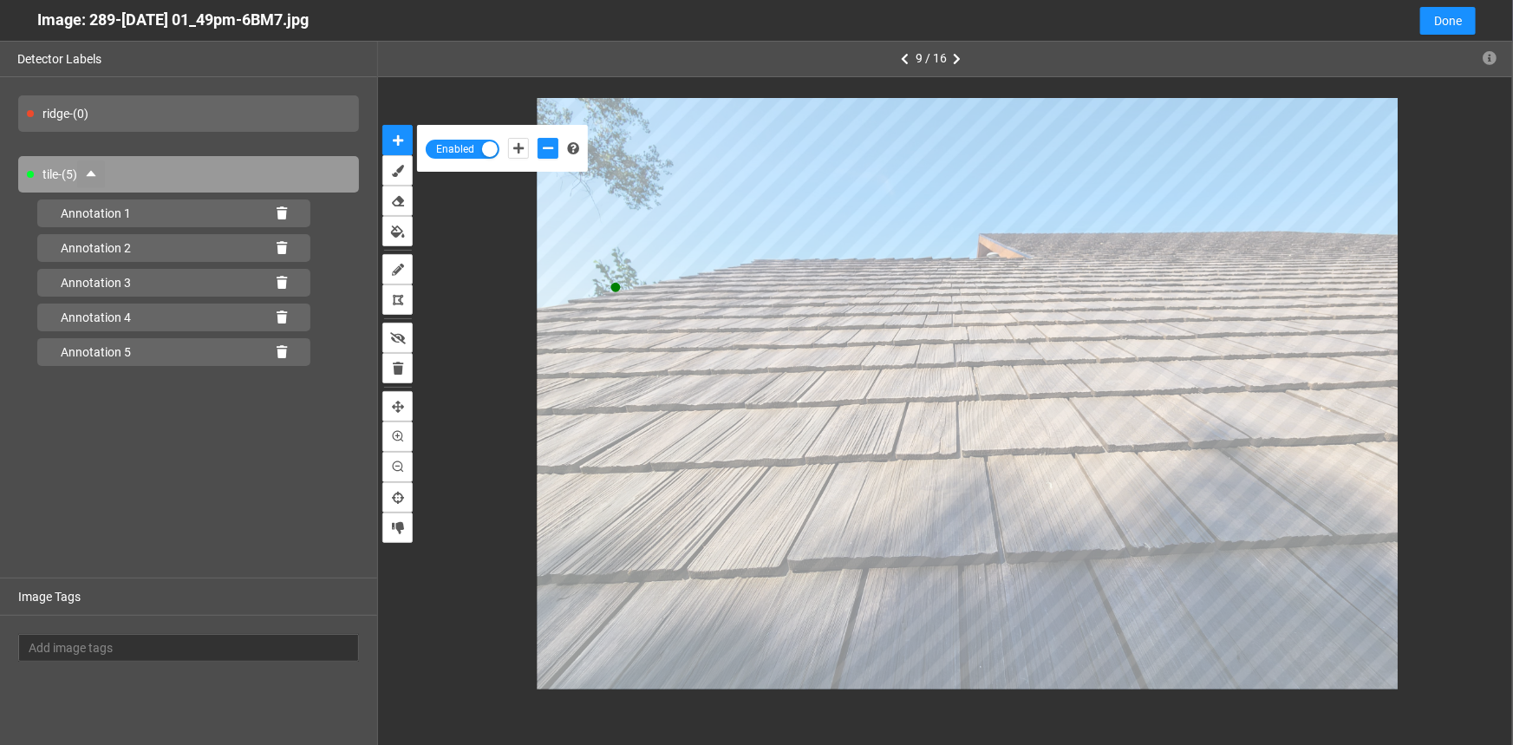
click at [468, 242] on div at bounding box center [945, 393] width 1060 height 591
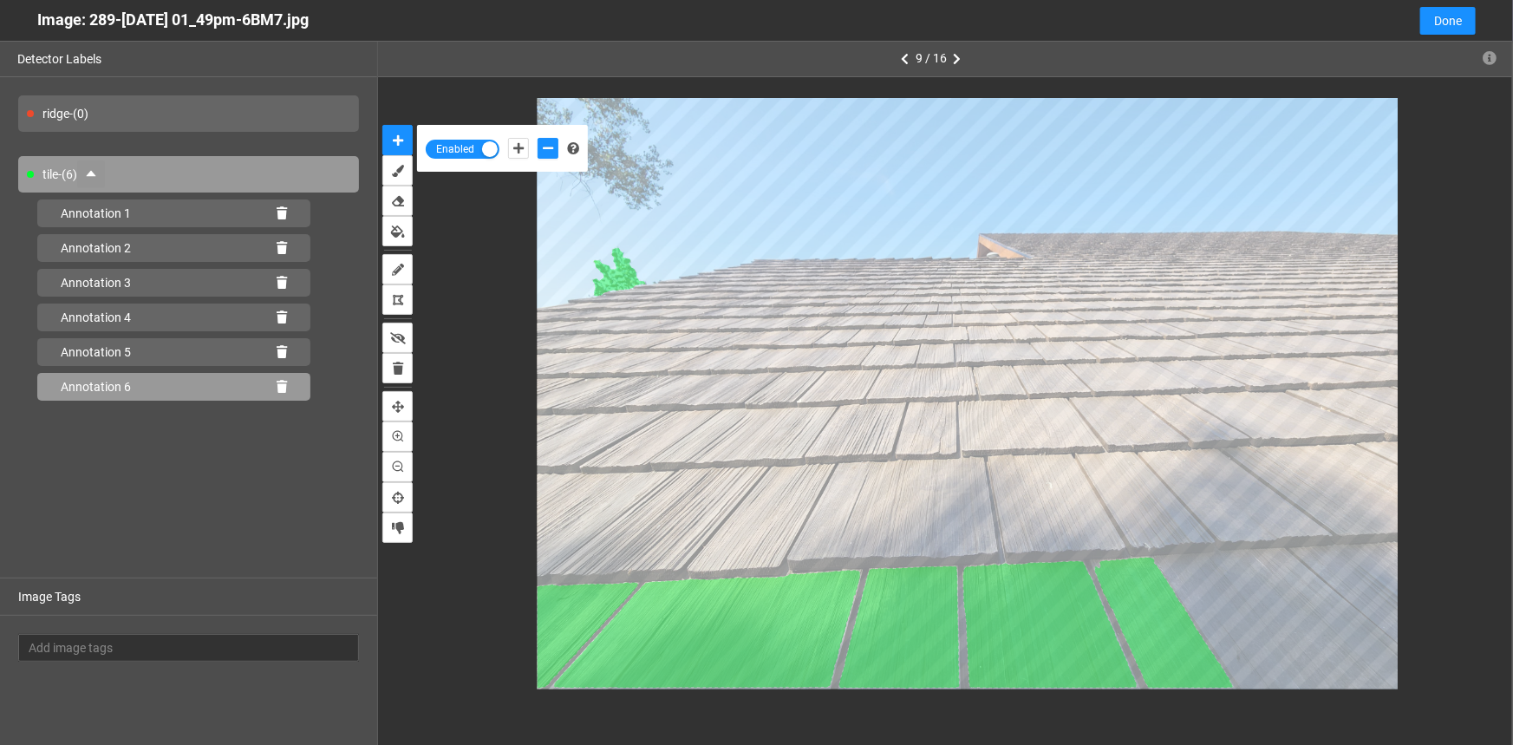
click at [284, 389] on icon at bounding box center [282, 387] width 10 height 12
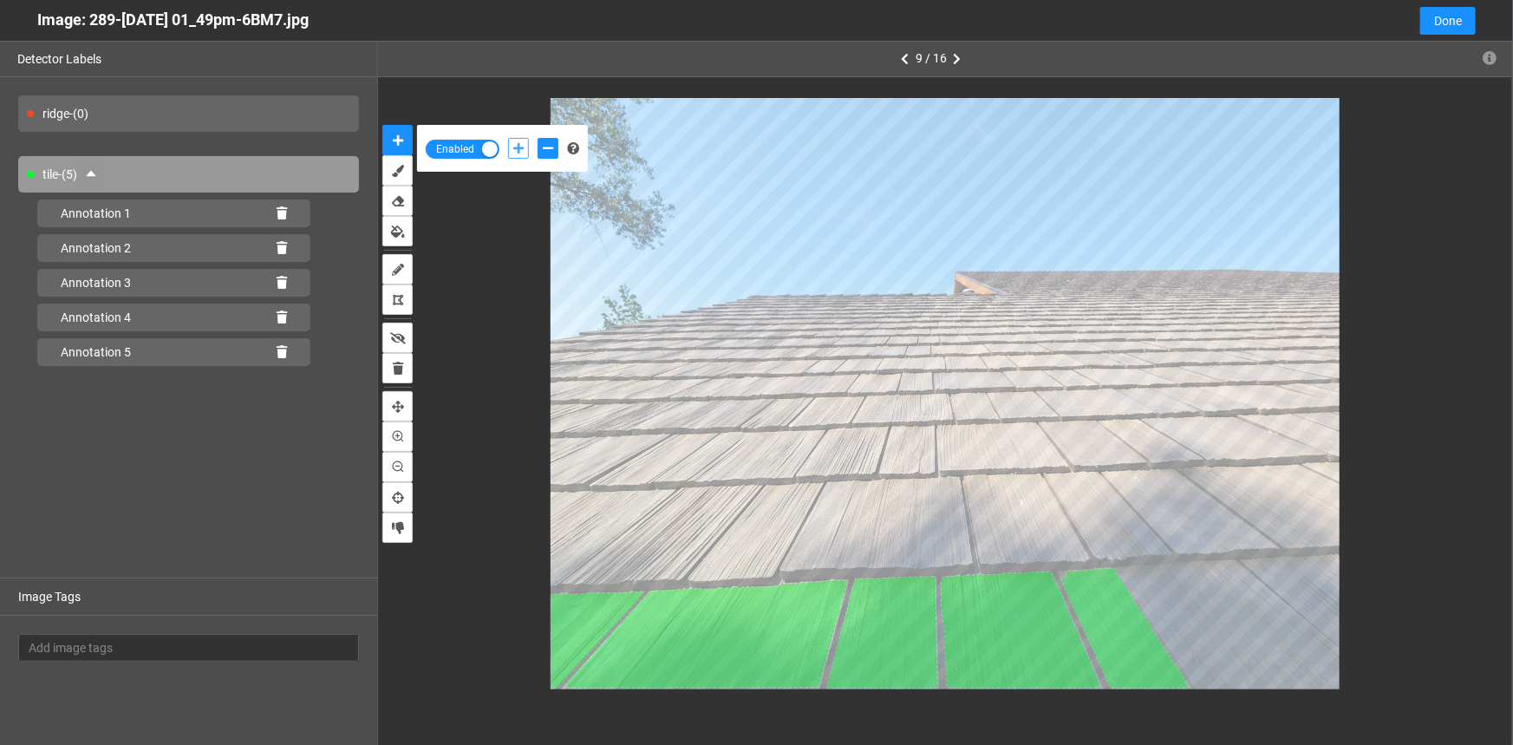
click at [515, 143] on icon "add-positive-points" at bounding box center [518, 148] width 10 height 12
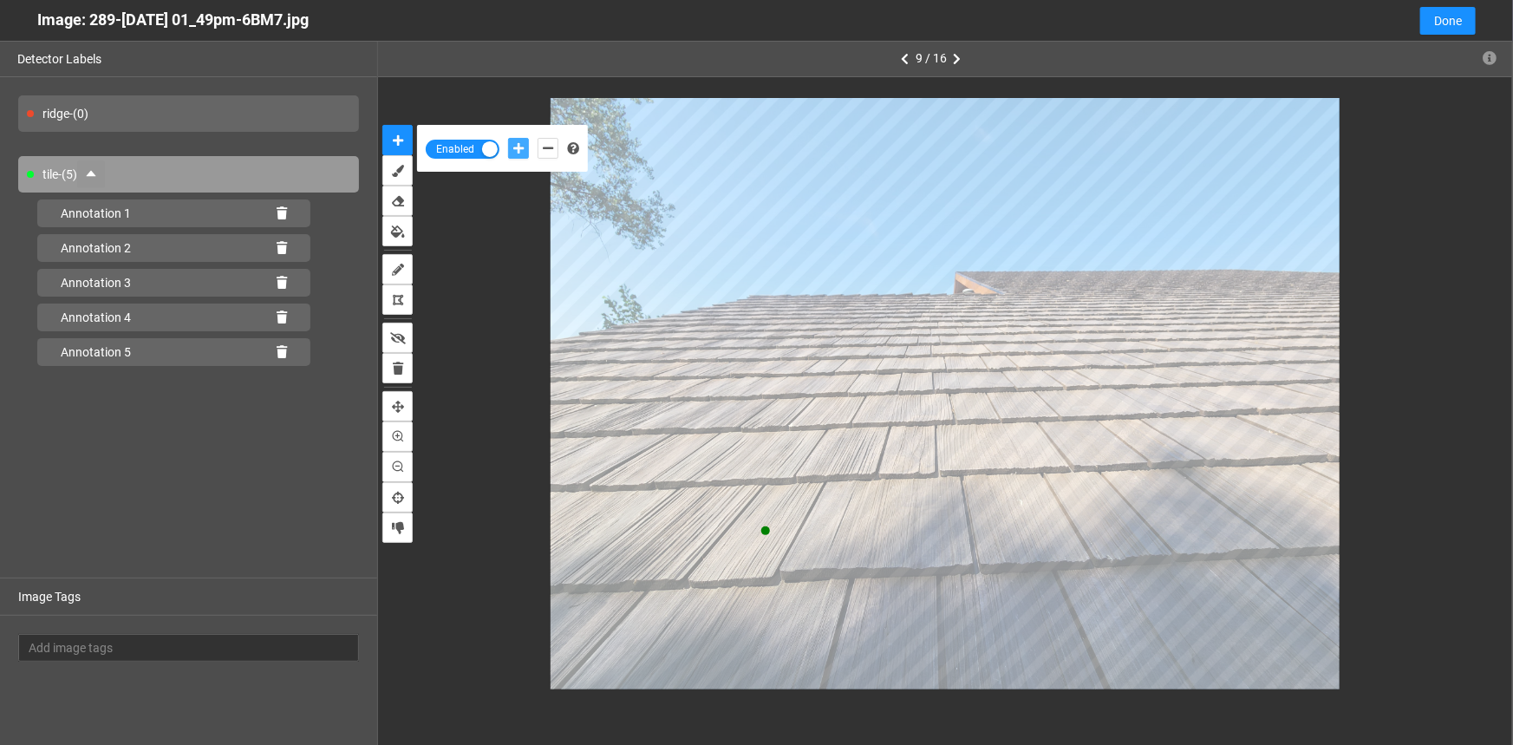
click at [508, 138] on button "add-positive-points" at bounding box center [518, 148] width 21 height 21
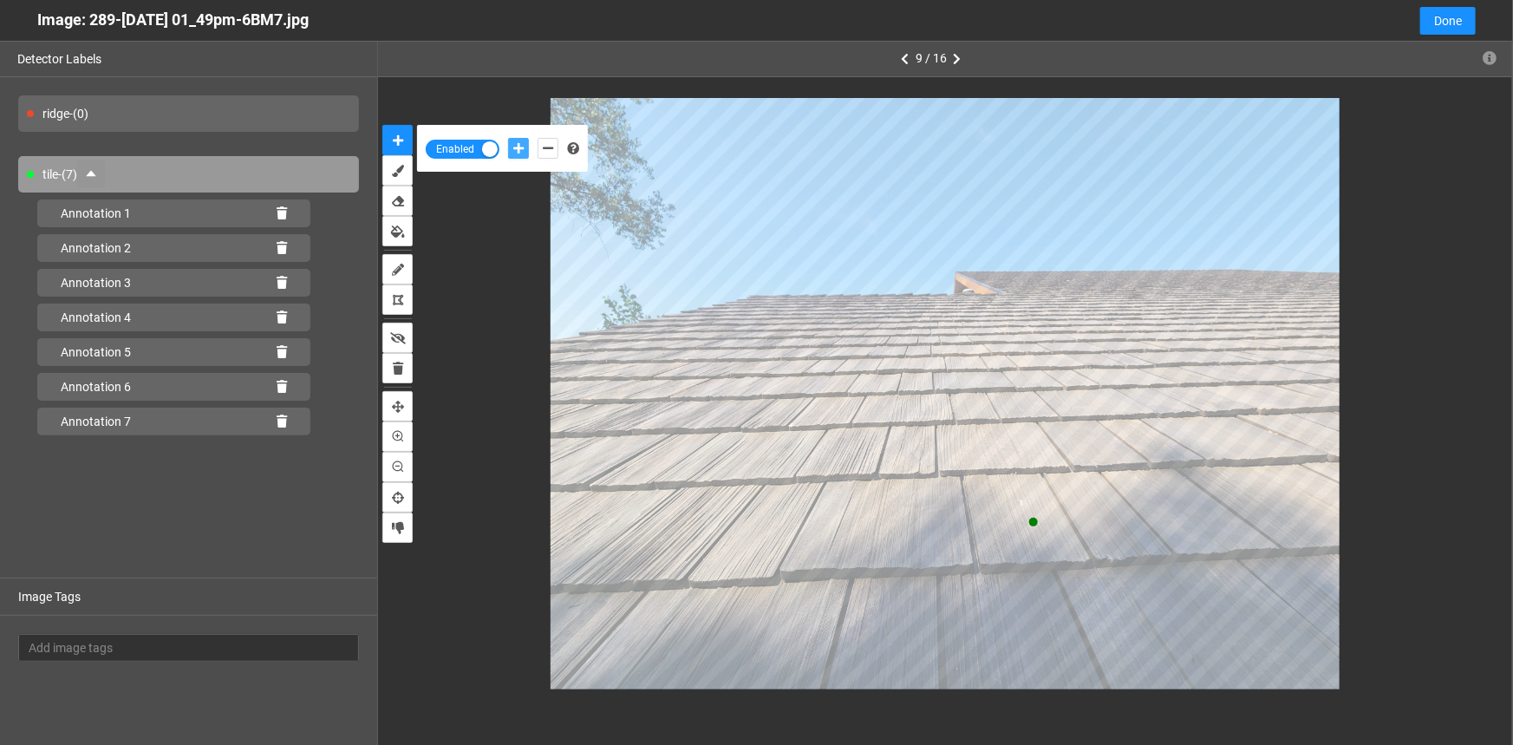
click at [508, 138] on button "add-positive-points" at bounding box center [518, 148] width 21 height 21
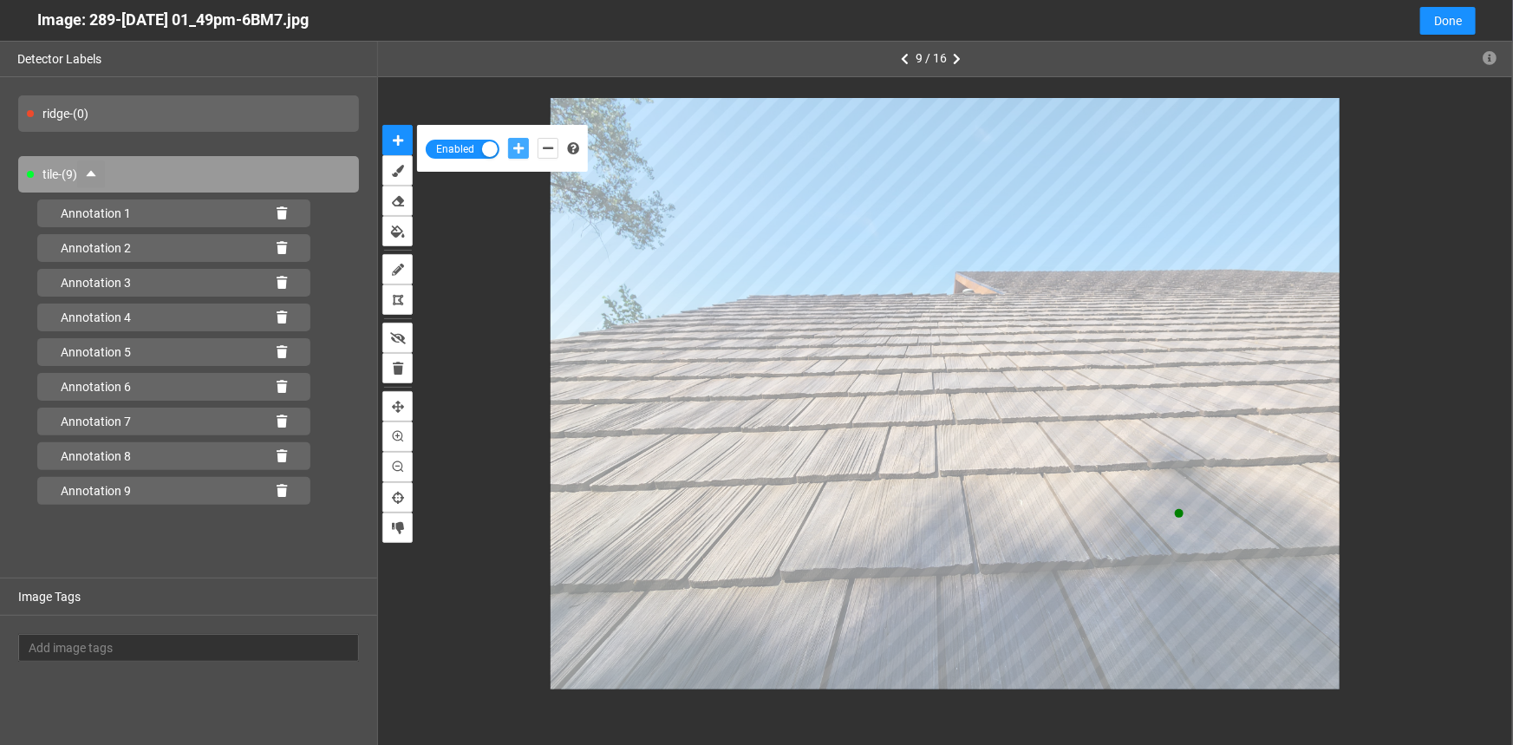
click at [508, 138] on button "add-positive-points" at bounding box center [518, 148] width 21 height 21
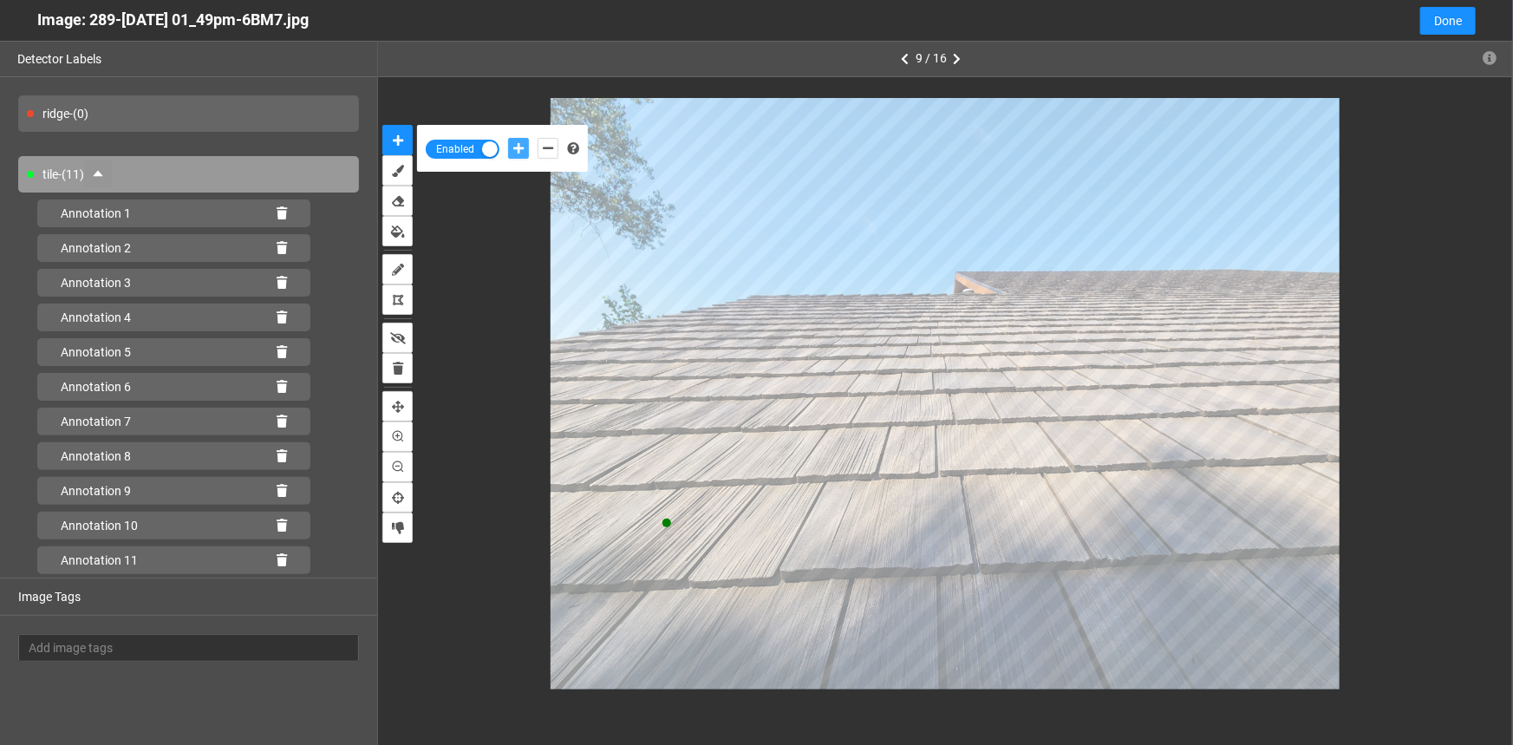
click at [508, 138] on button "add-positive-points" at bounding box center [518, 148] width 21 height 21
click at [555, 150] on button "add-negative-points" at bounding box center [548, 148] width 21 height 21
click at [538, 138] on button "add-negative-points" at bounding box center [548, 148] width 21 height 21
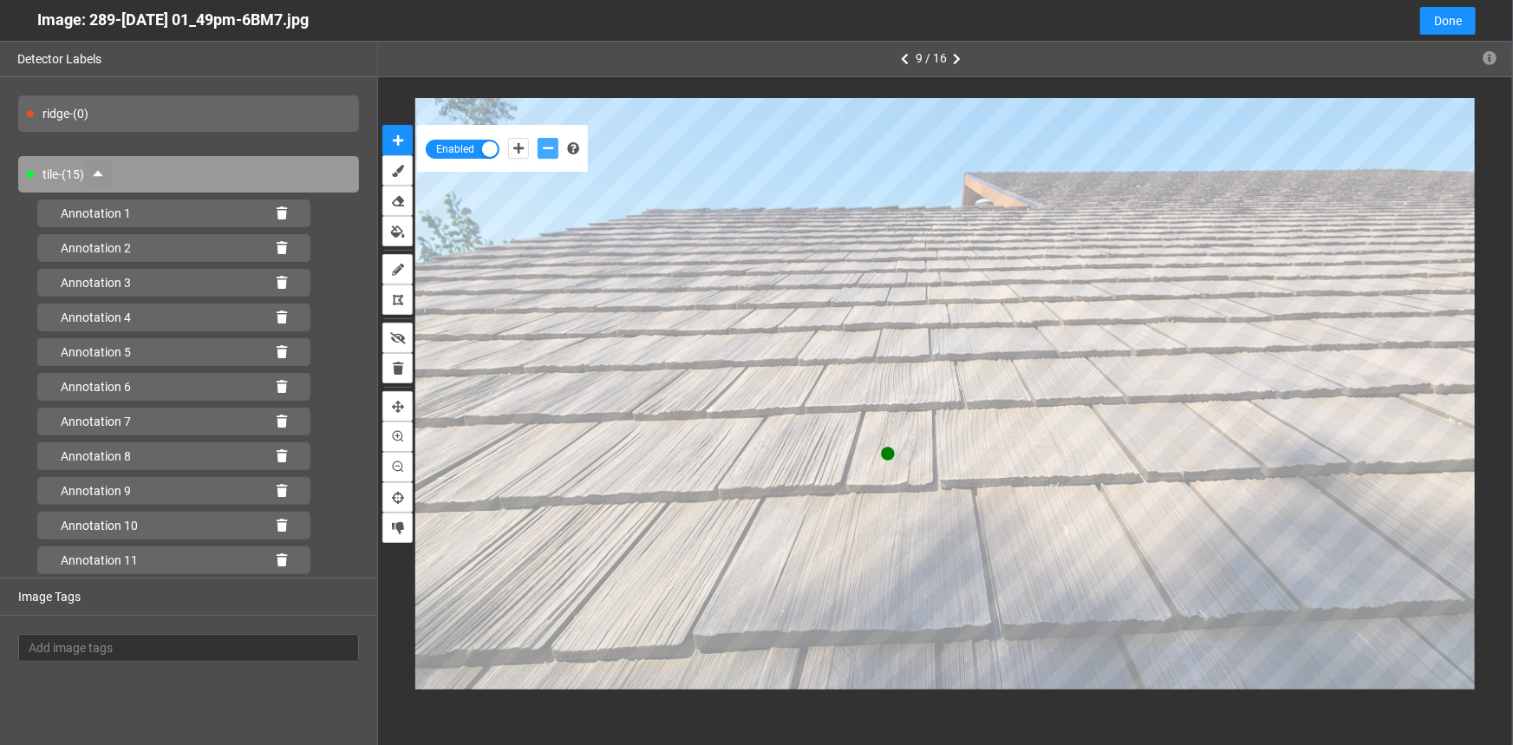
click at [538, 138] on button "add-negative-points" at bounding box center [548, 148] width 21 height 21
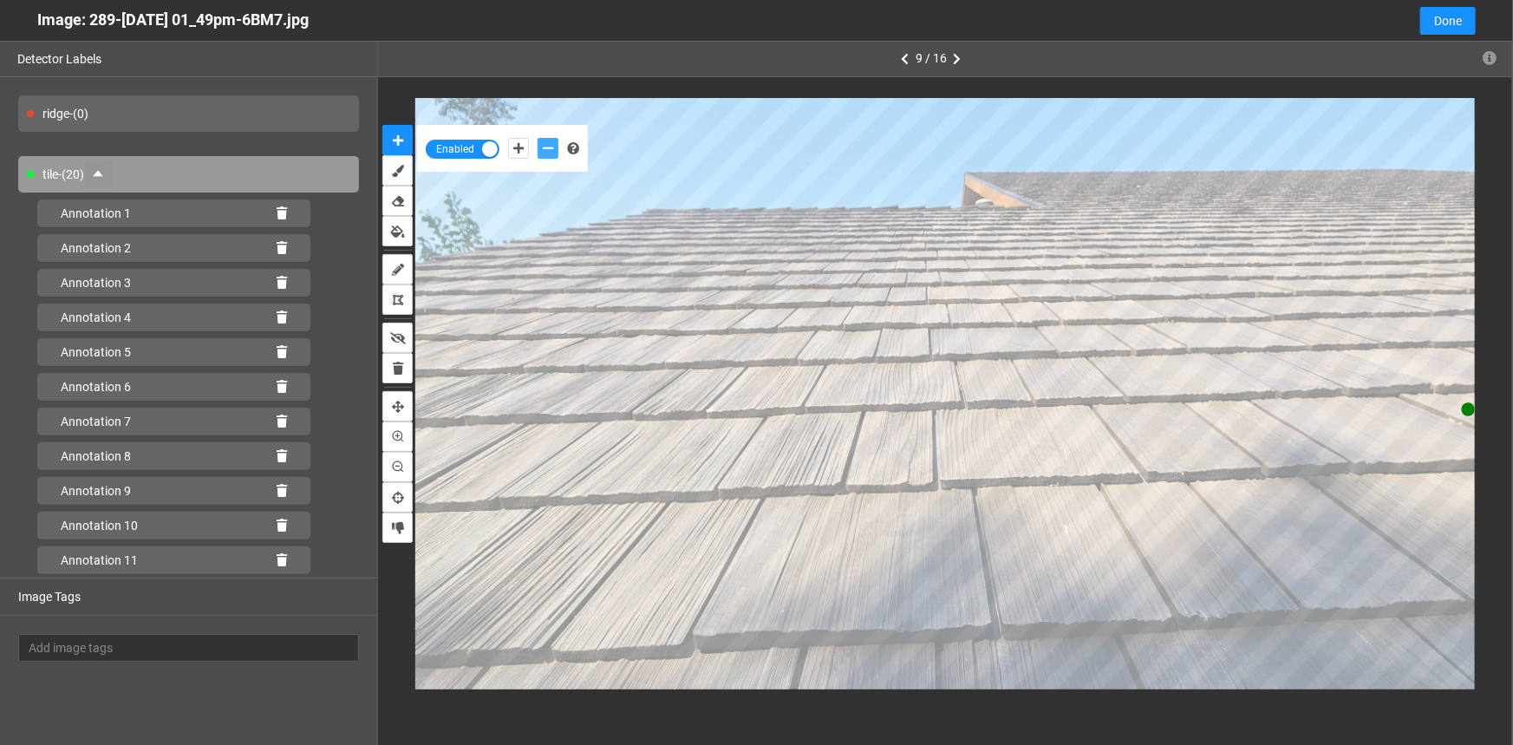
click at [538, 138] on button "add-negative-points" at bounding box center [548, 148] width 21 height 21
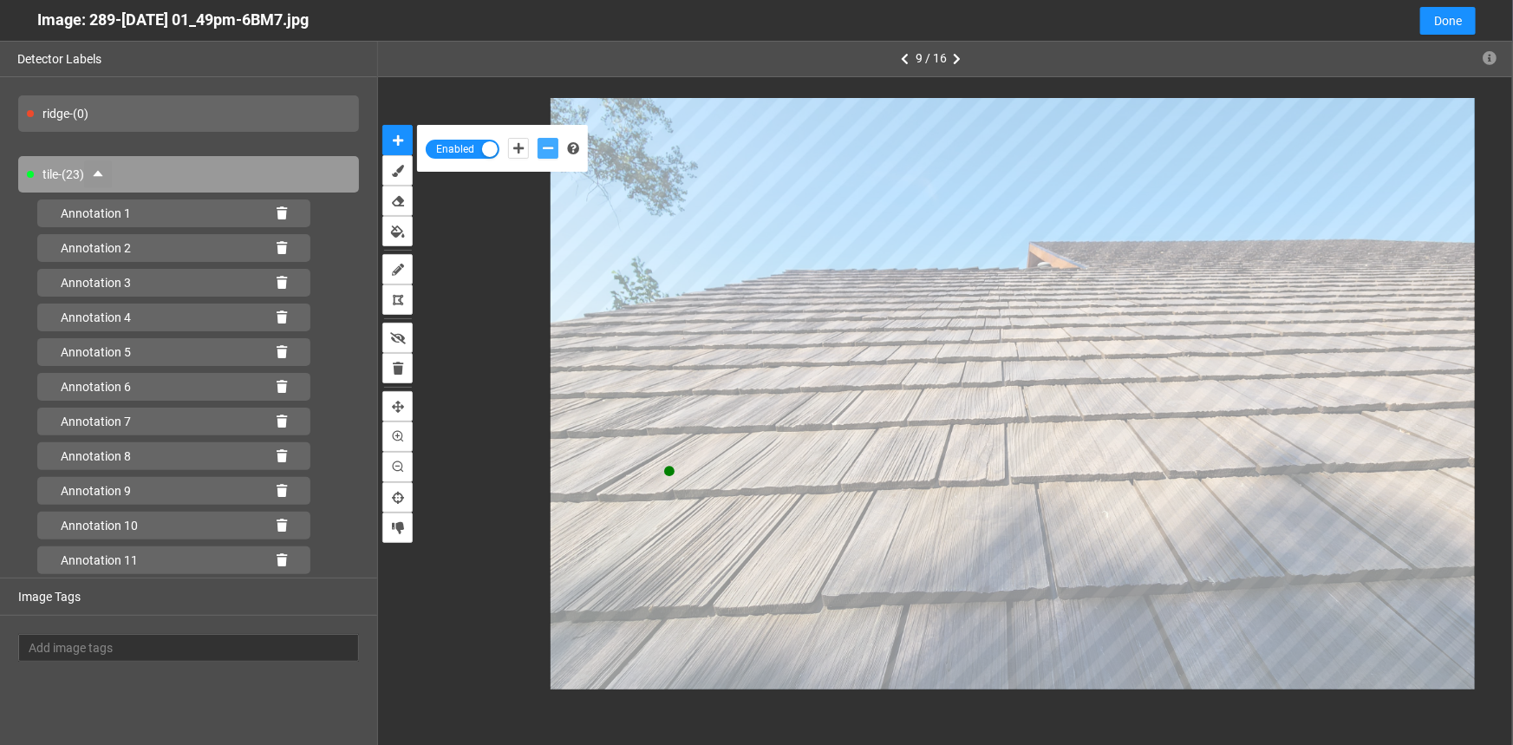
click at [538, 138] on button "add-negative-points" at bounding box center [548, 148] width 21 height 21
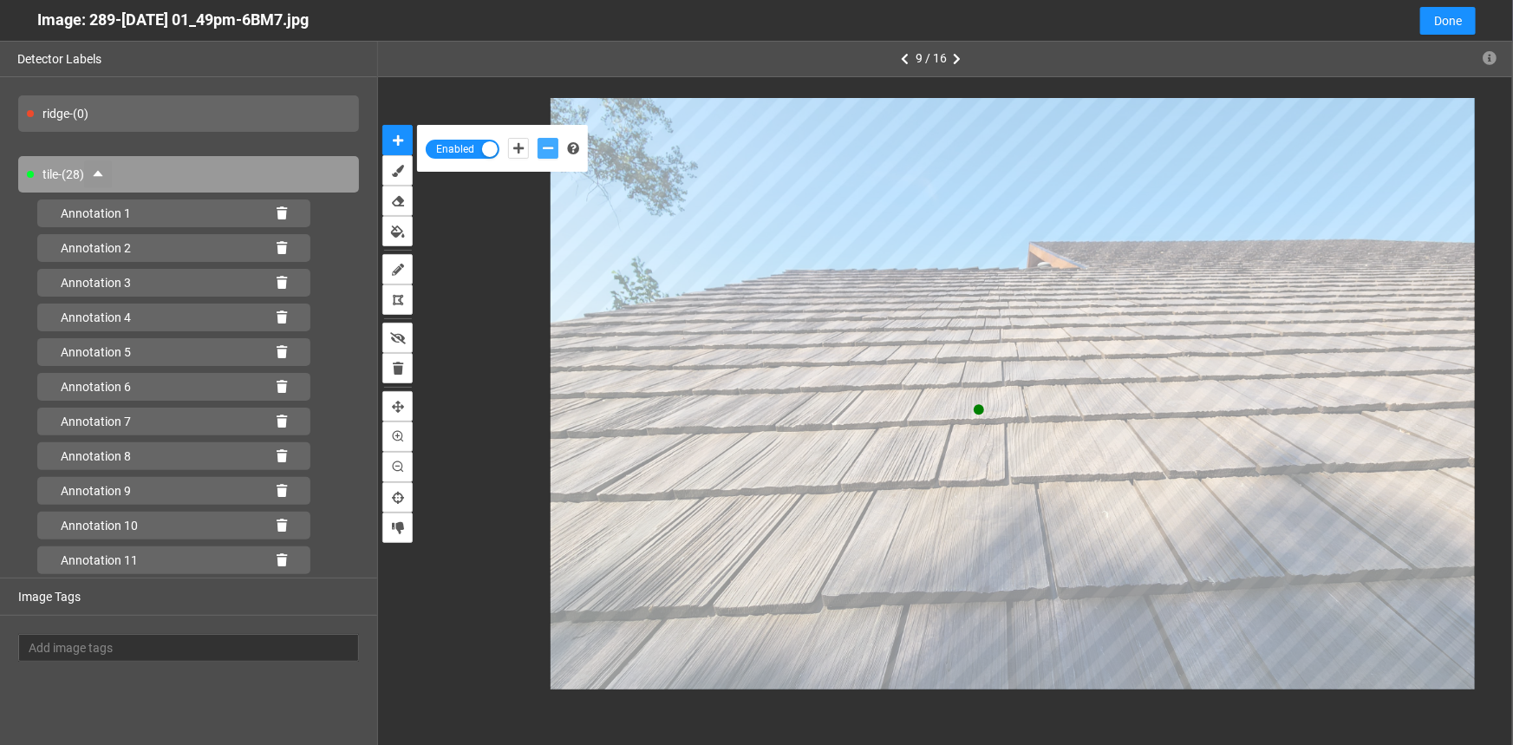
click at [538, 138] on button "add-negative-points" at bounding box center [548, 148] width 21 height 21
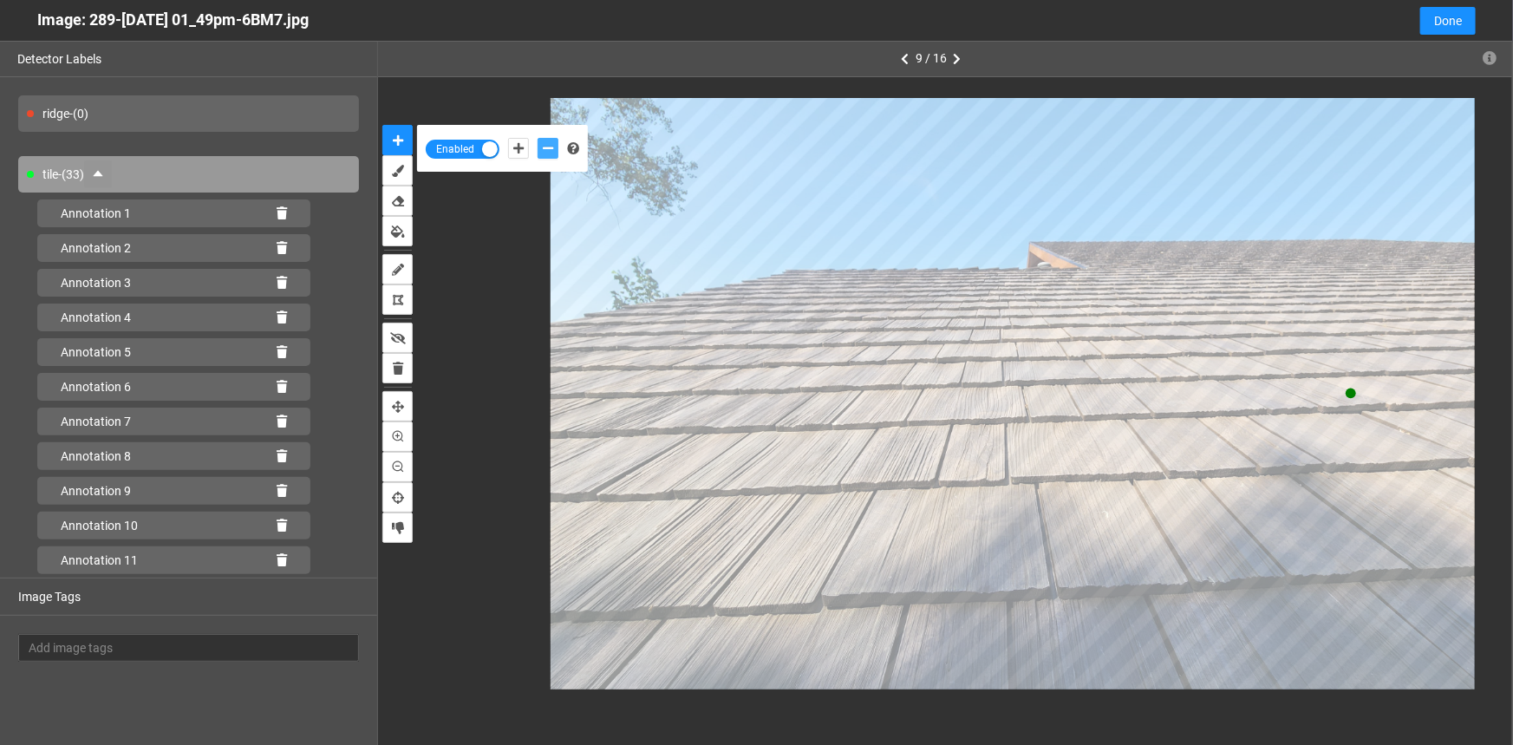
click at [538, 138] on button "add-negative-points" at bounding box center [548, 148] width 21 height 21
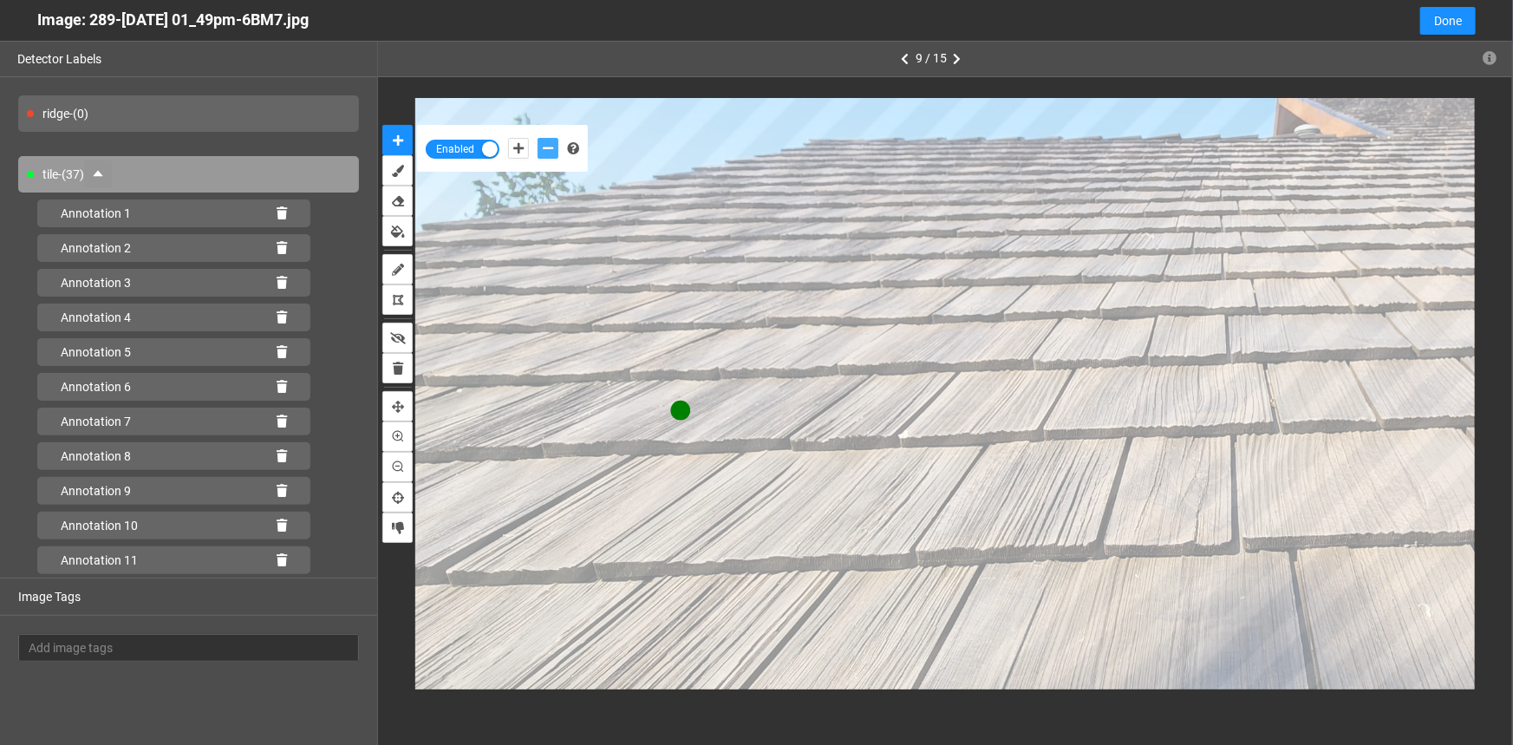
click at [538, 138] on button "add-negative-points" at bounding box center [548, 148] width 21 height 21
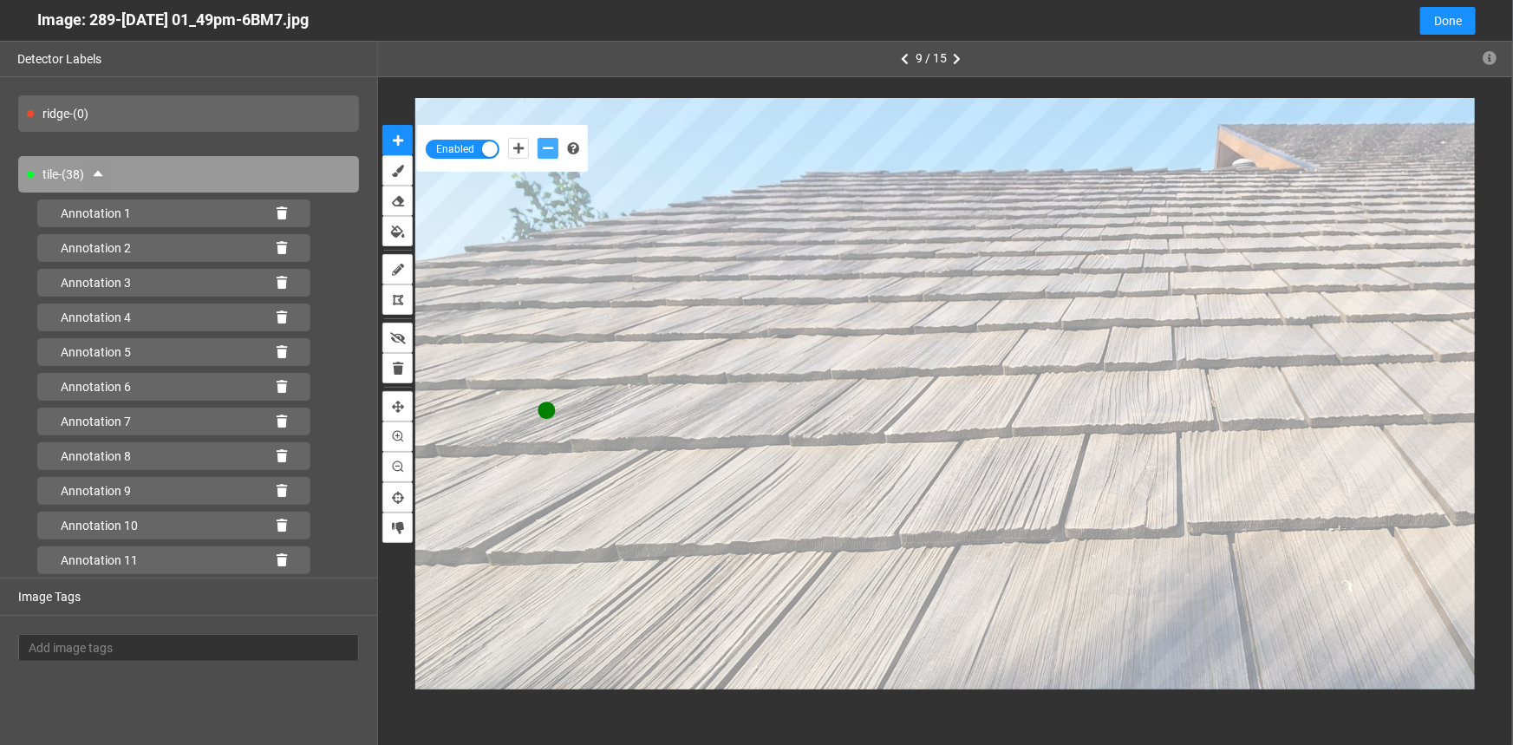
click at [538, 138] on button "add-negative-points" at bounding box center [548, 148] width 21 height 21
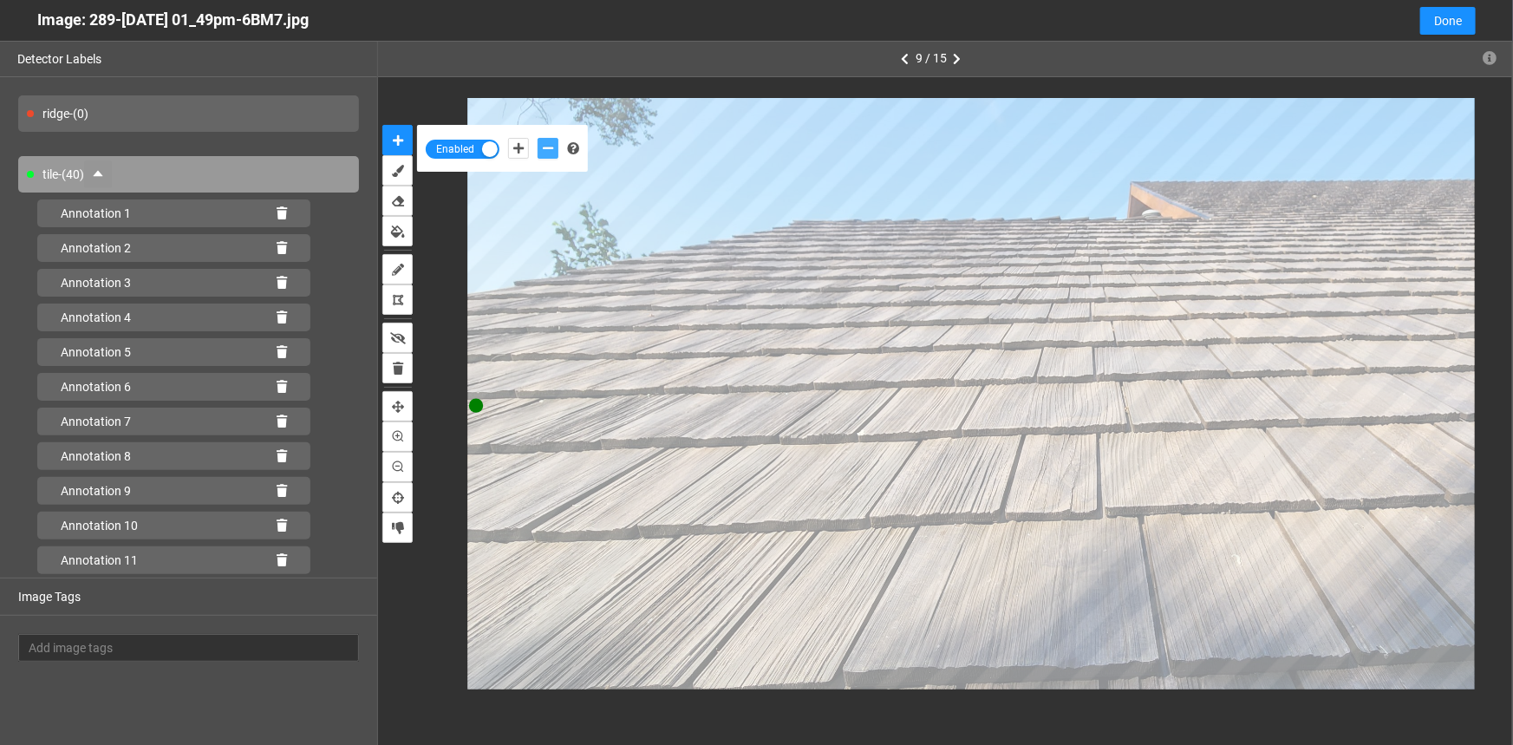
click at [538, 138] on button "add-negative-points" at bounding box center [548, 148] width 21 height 21
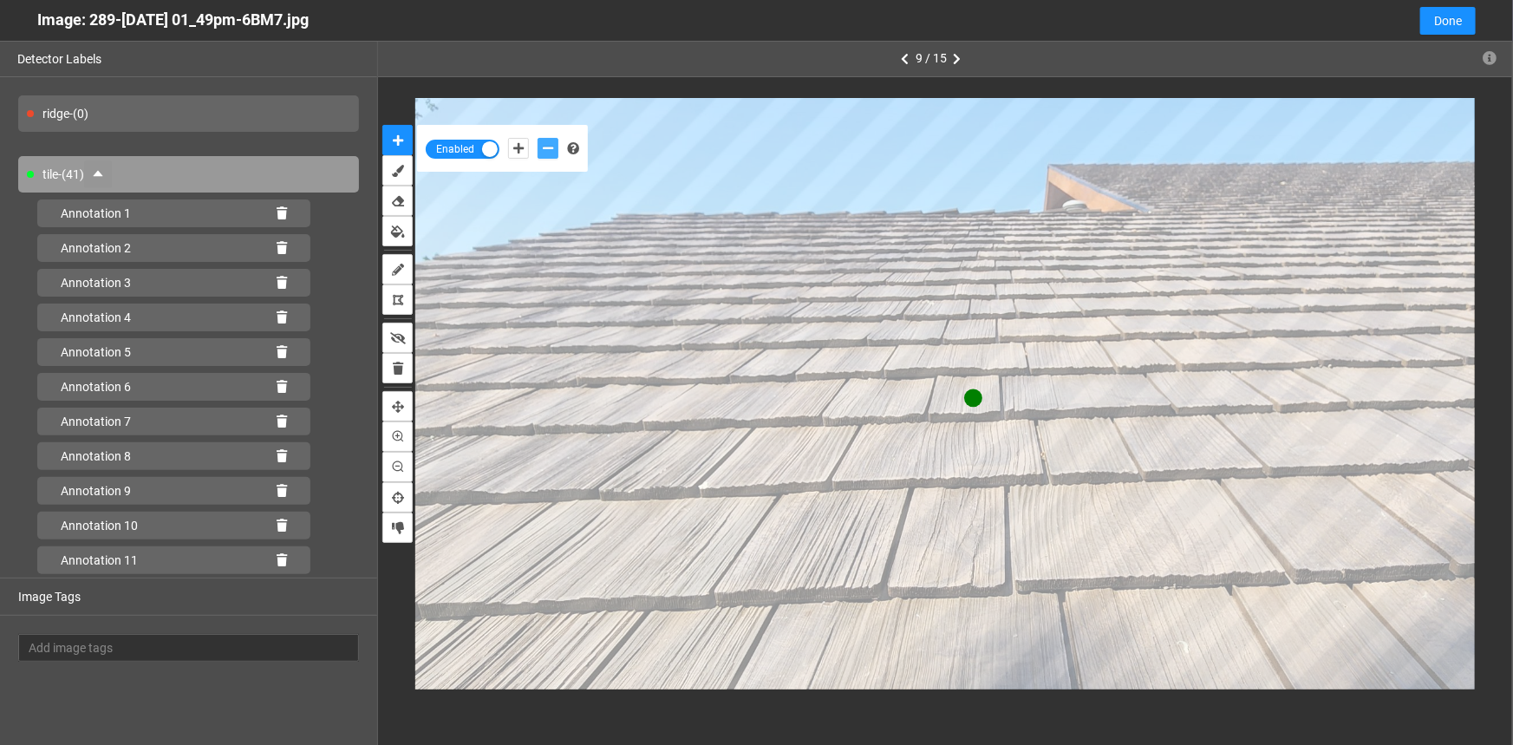
click at [538, 138] on button "add-negative-points" at bounding box center [548, 148] width 21 height 21
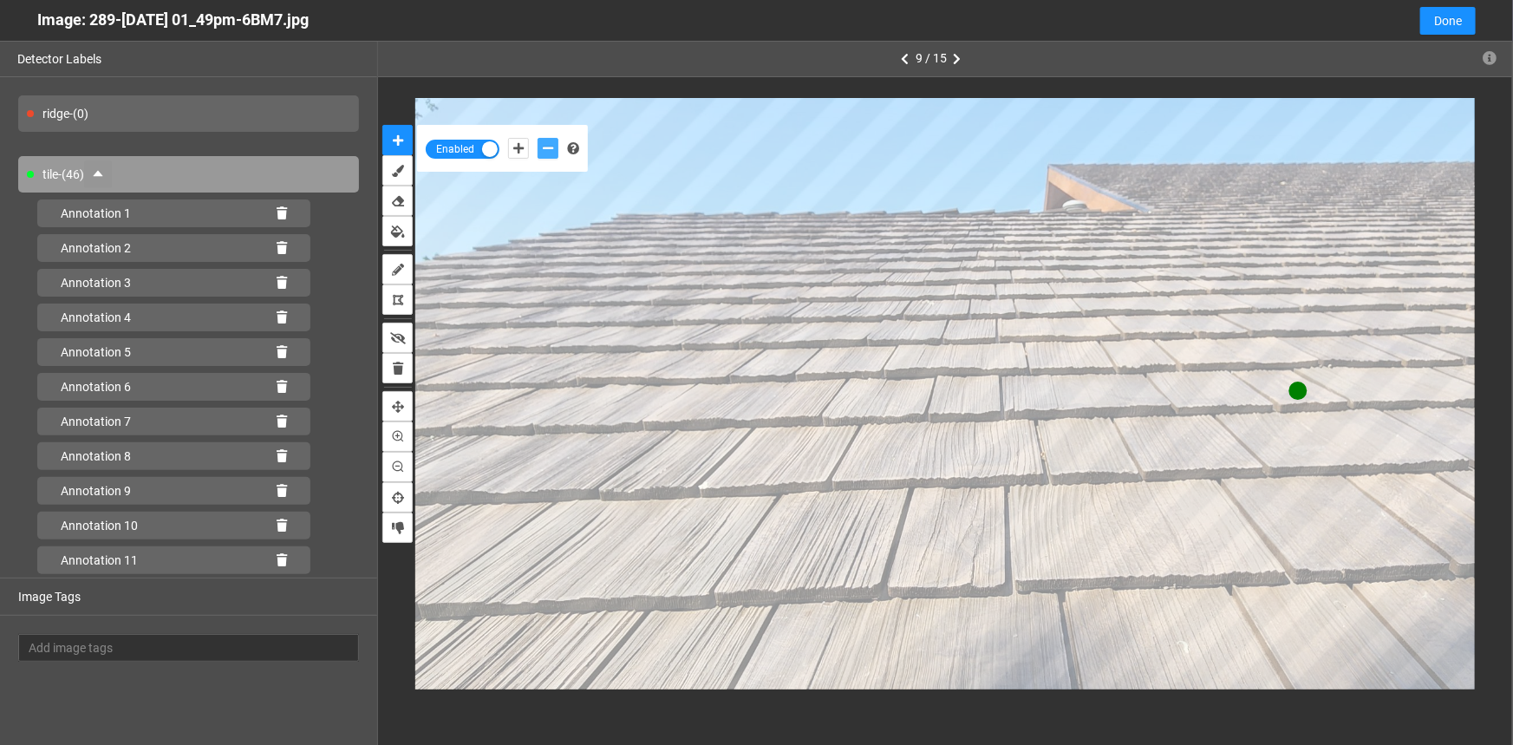
click at [538, 138] on button "add-negative-points" at bounding box center [548, 148] width 21 height 21
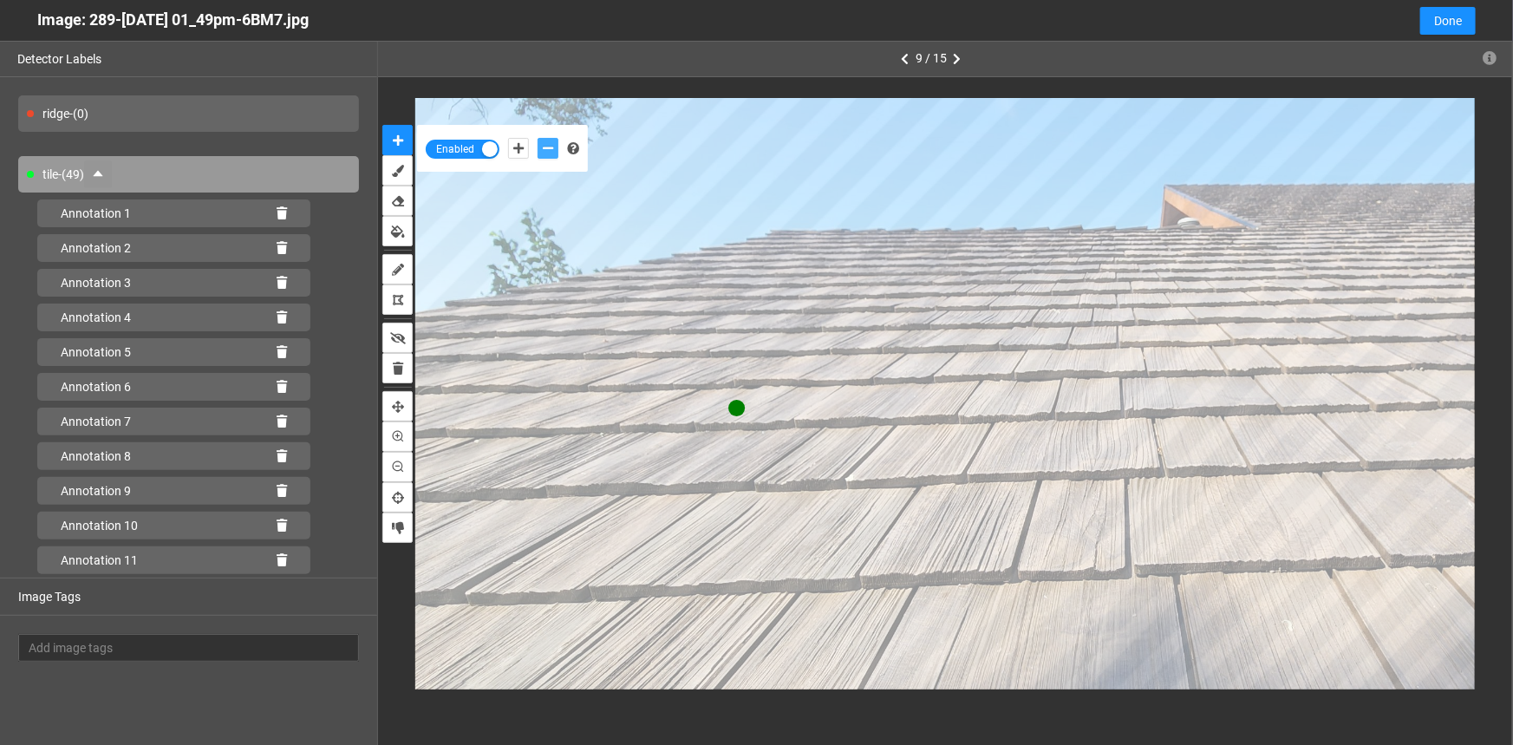
click at [538, 138] on button "add-negative-points" at bounding box center [548, 148] width 21 height 21
click at [547, 152] on icon "add-negative-points" at bounding box center [548, 148] width 10 height 12
click at [538, 138] on button "add-negative-points" at bounding box center [548, 148] width 21 height 21
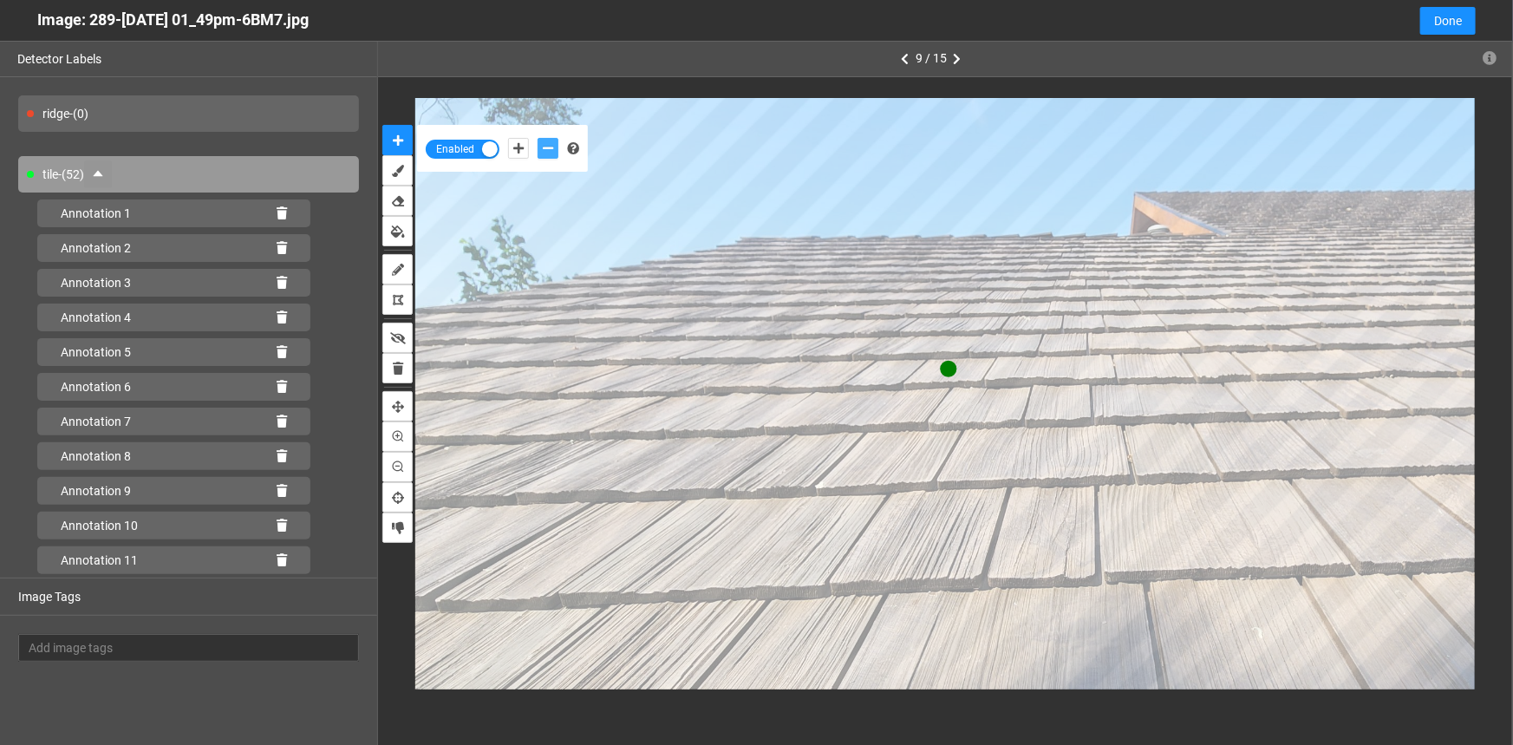
click at [538, 138] on button "add-negative-points" at bounding box center [548, 148] width 21 height 21
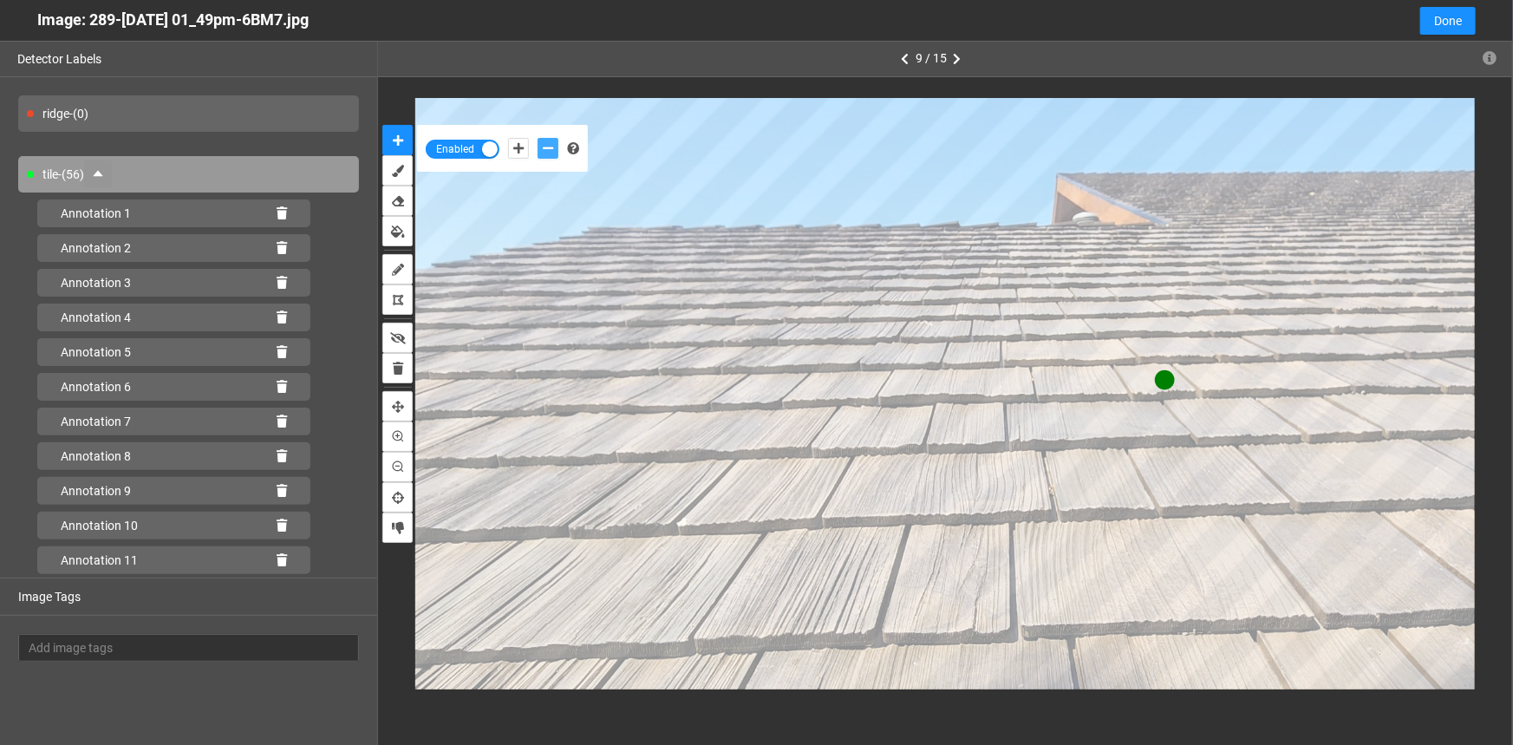
click at [538, 138] on button "add-negative-points" at bounding box center [548, 148] width 21 height 21
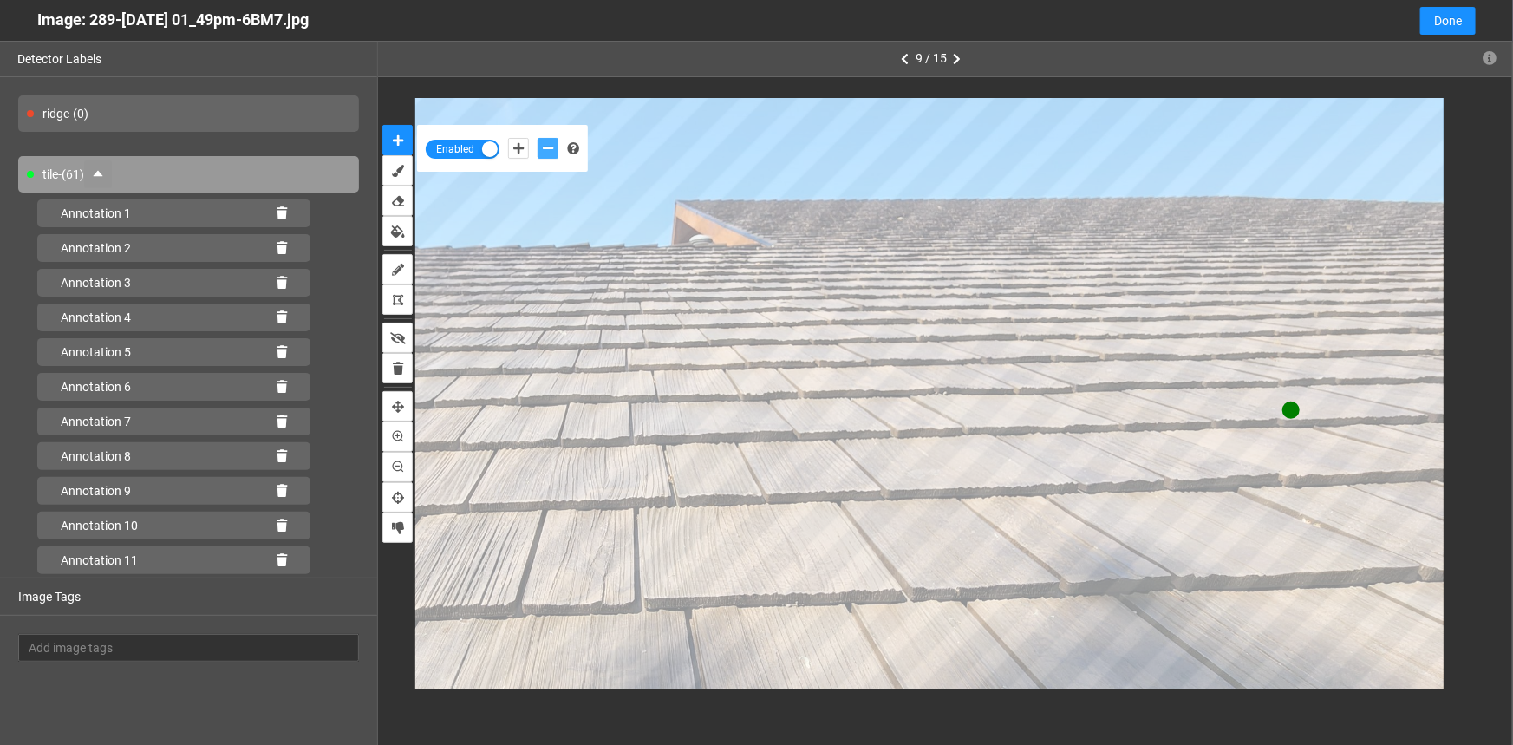
click at [538, 138] on button "add-negative-points" at bounding box center [548, 148] width 21 height 21
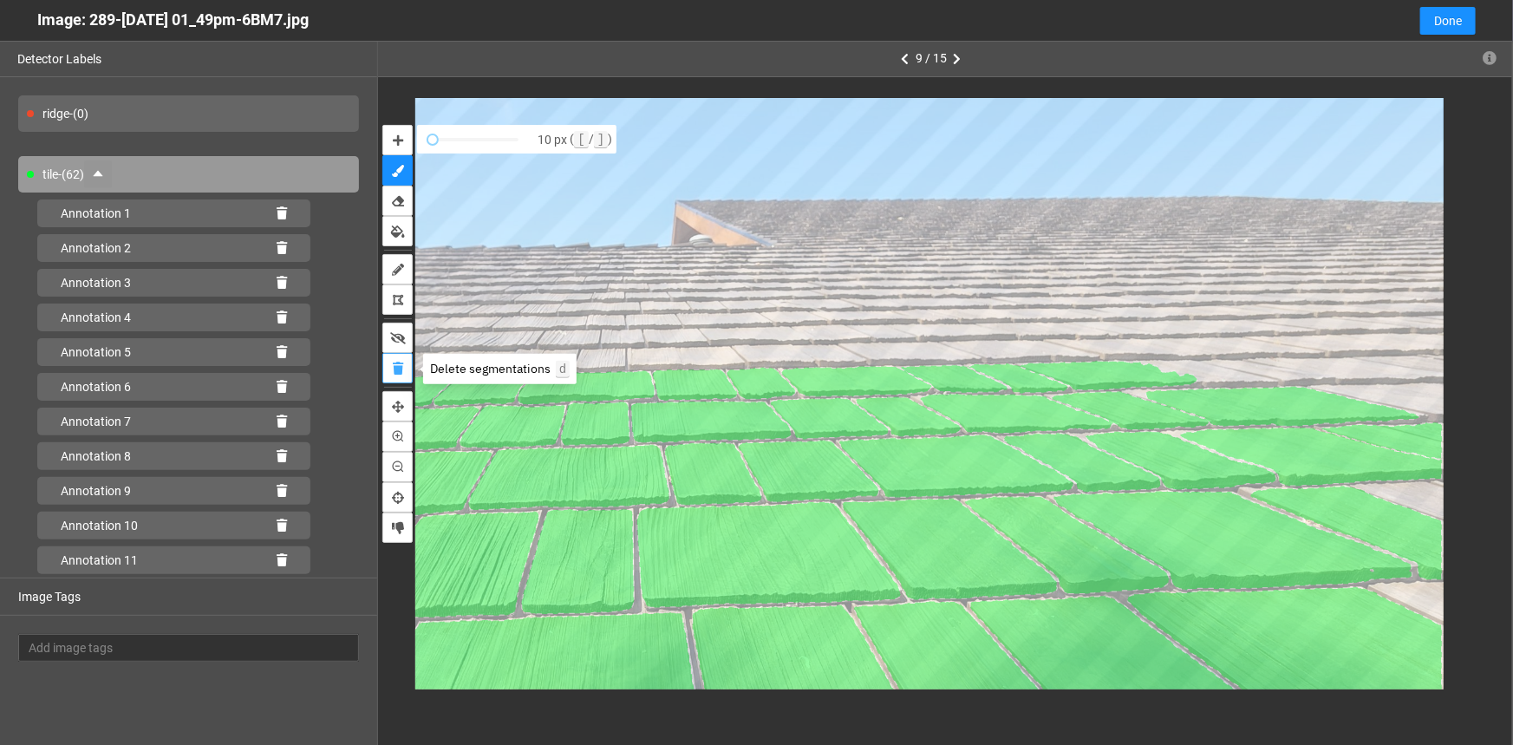
click at [391, 369] on button "delete" at bounding box center [397, 368] width 30 height 30
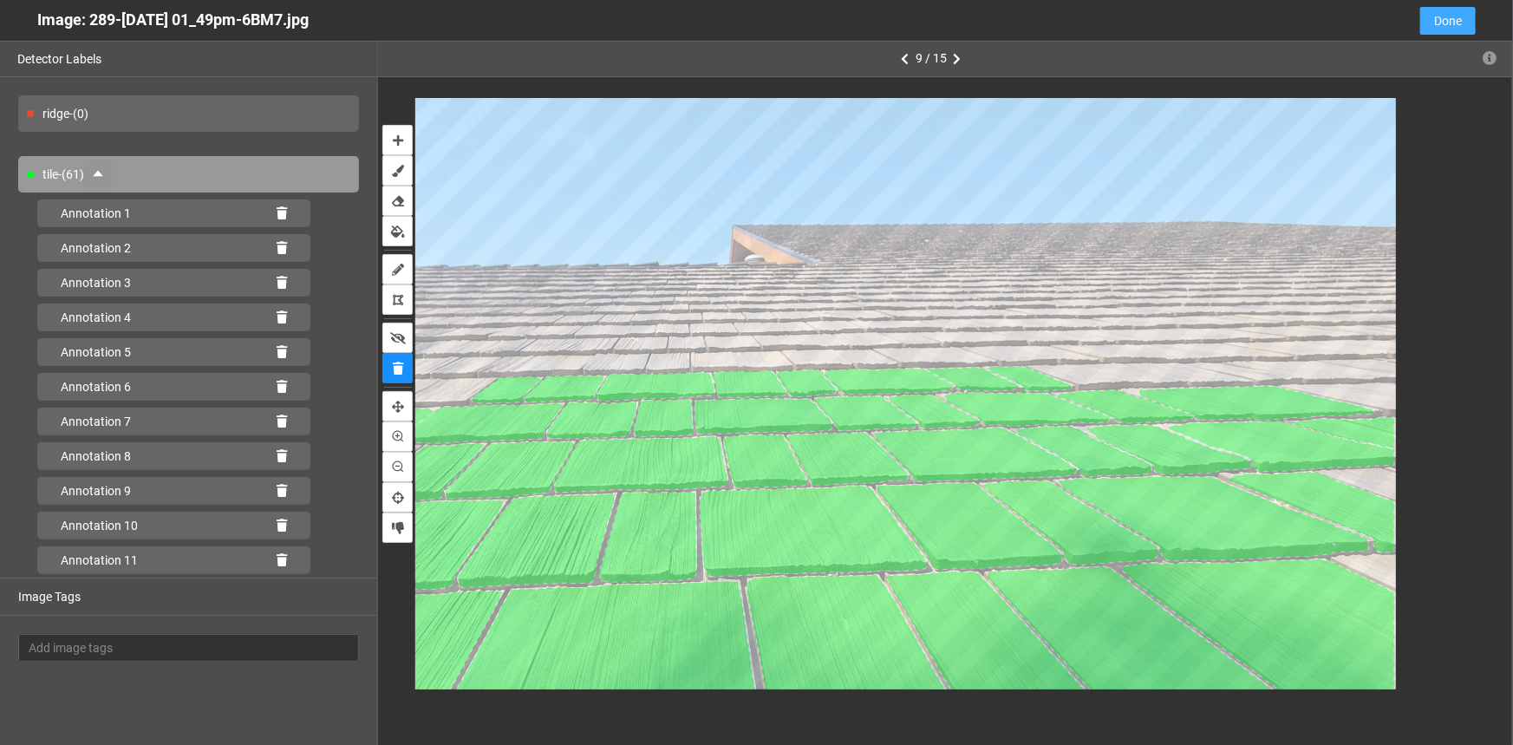
click at [1449, 25] on span "Done" at bounding box center [1448, 20] width 28 height 19
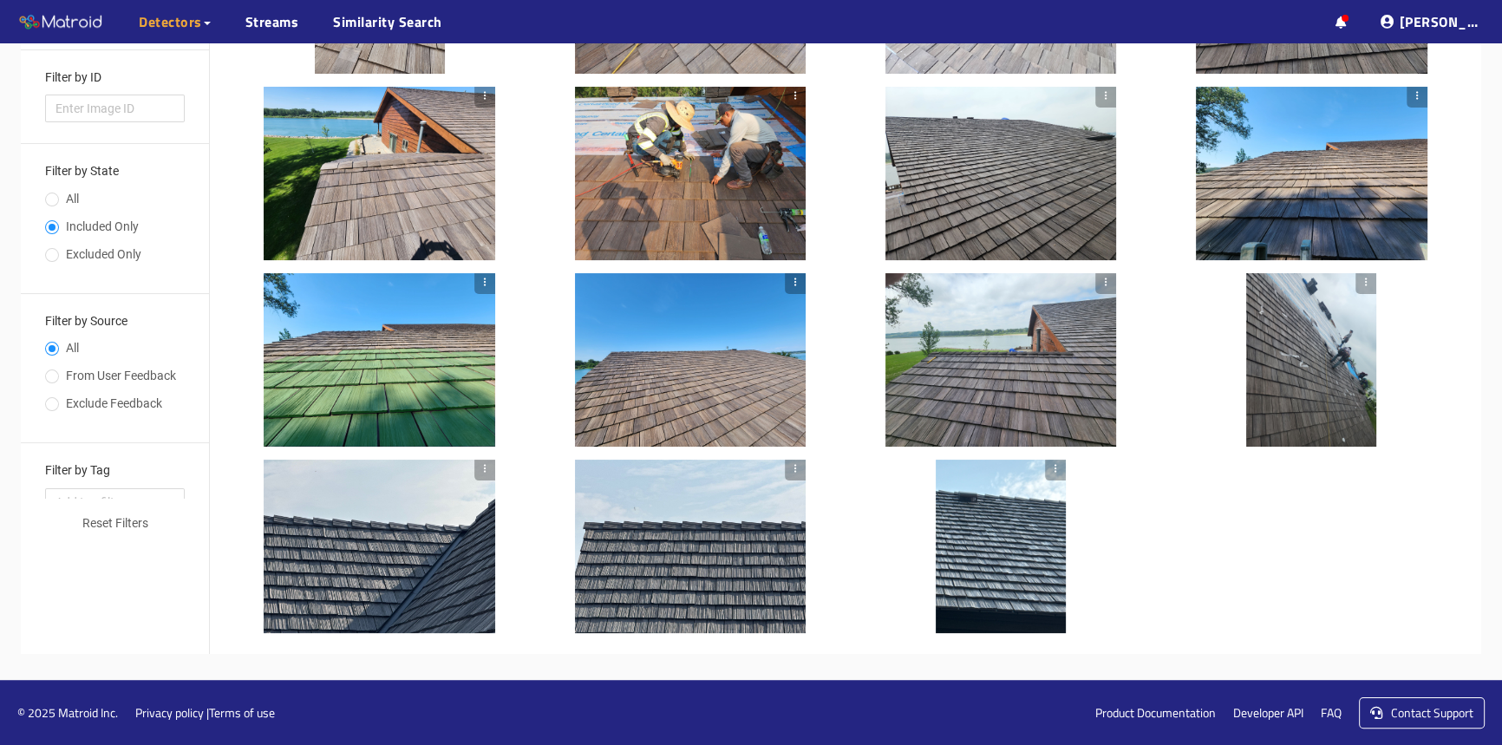
click at [439, 402] on div at bounding box center [380, 359] width 232 height 173
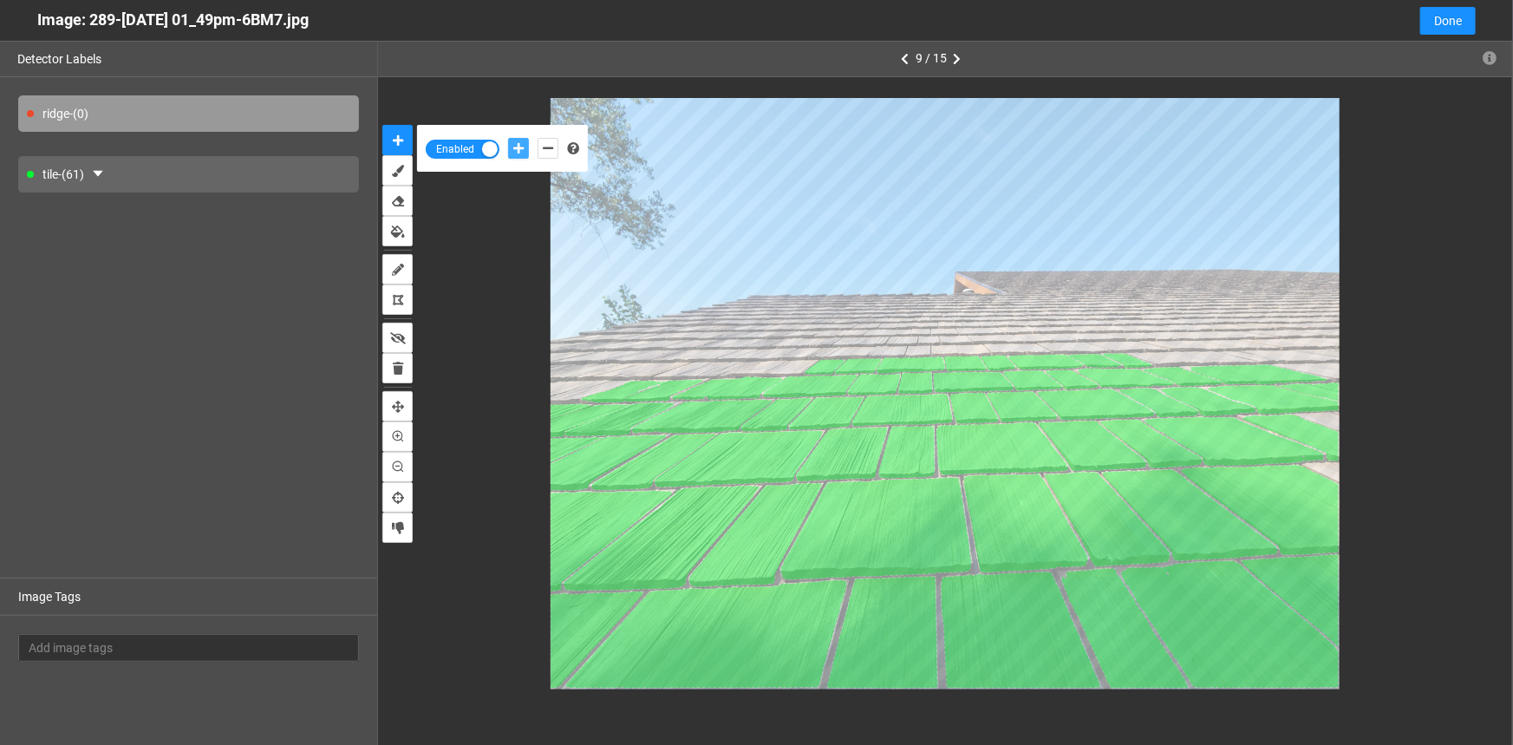
click at [519, 143] on icon "add-positive-points" at bounding box center [518, 148] width 10 height 12
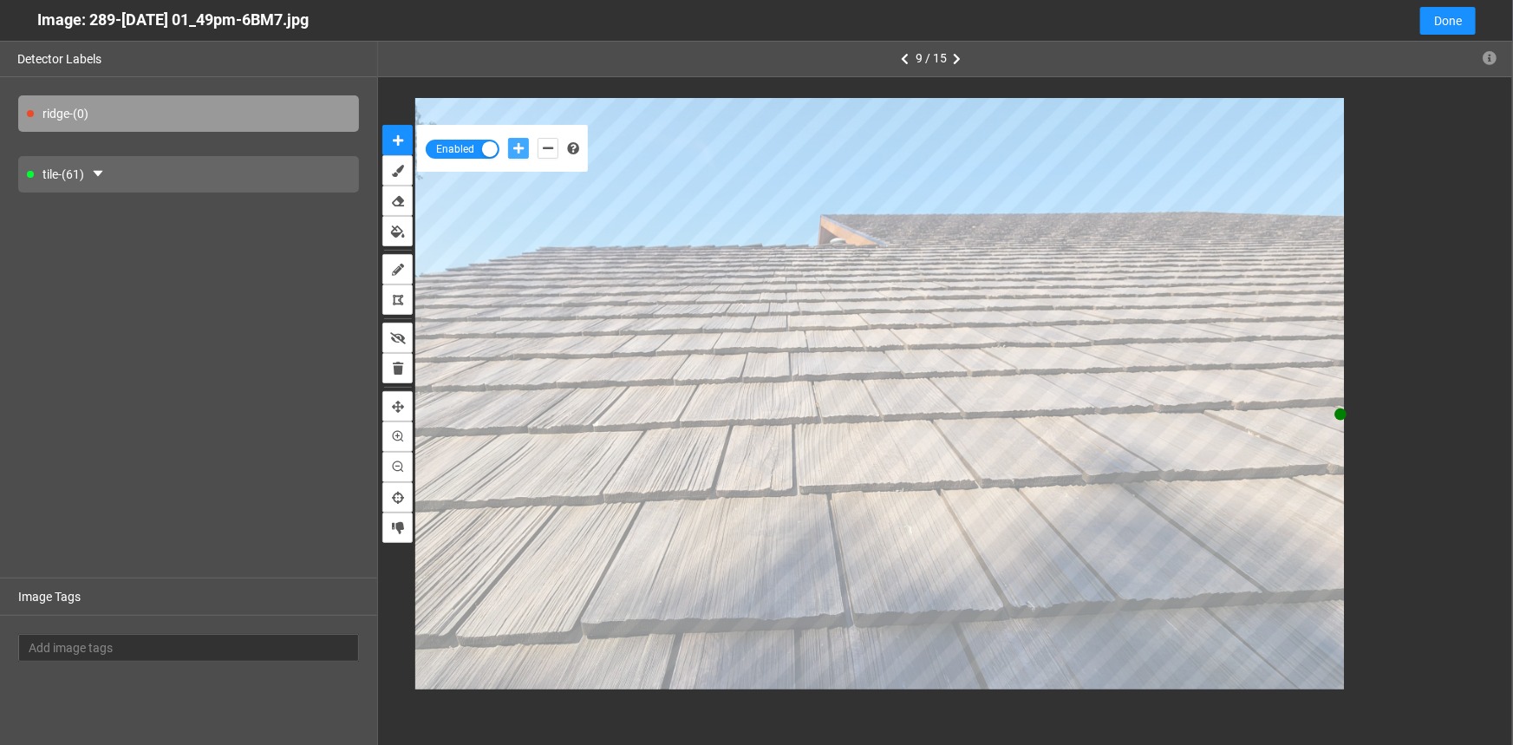
click at [508, 138] on button "add-positive-points" at bounding box center [518, 148] width 21 height 21
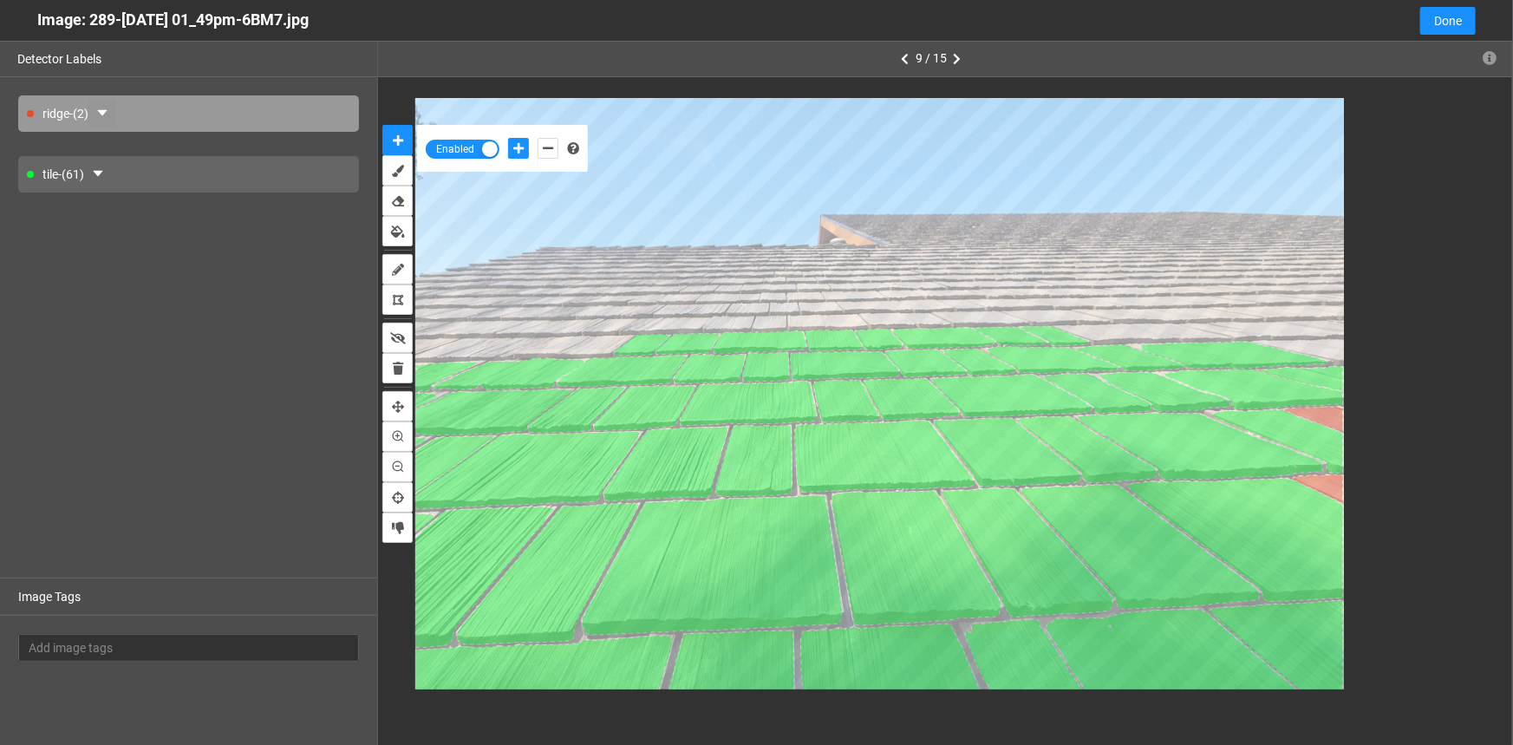
click at [102, 113] on icon "caret-down" at bounding box center [102, 113] width 14 height 14
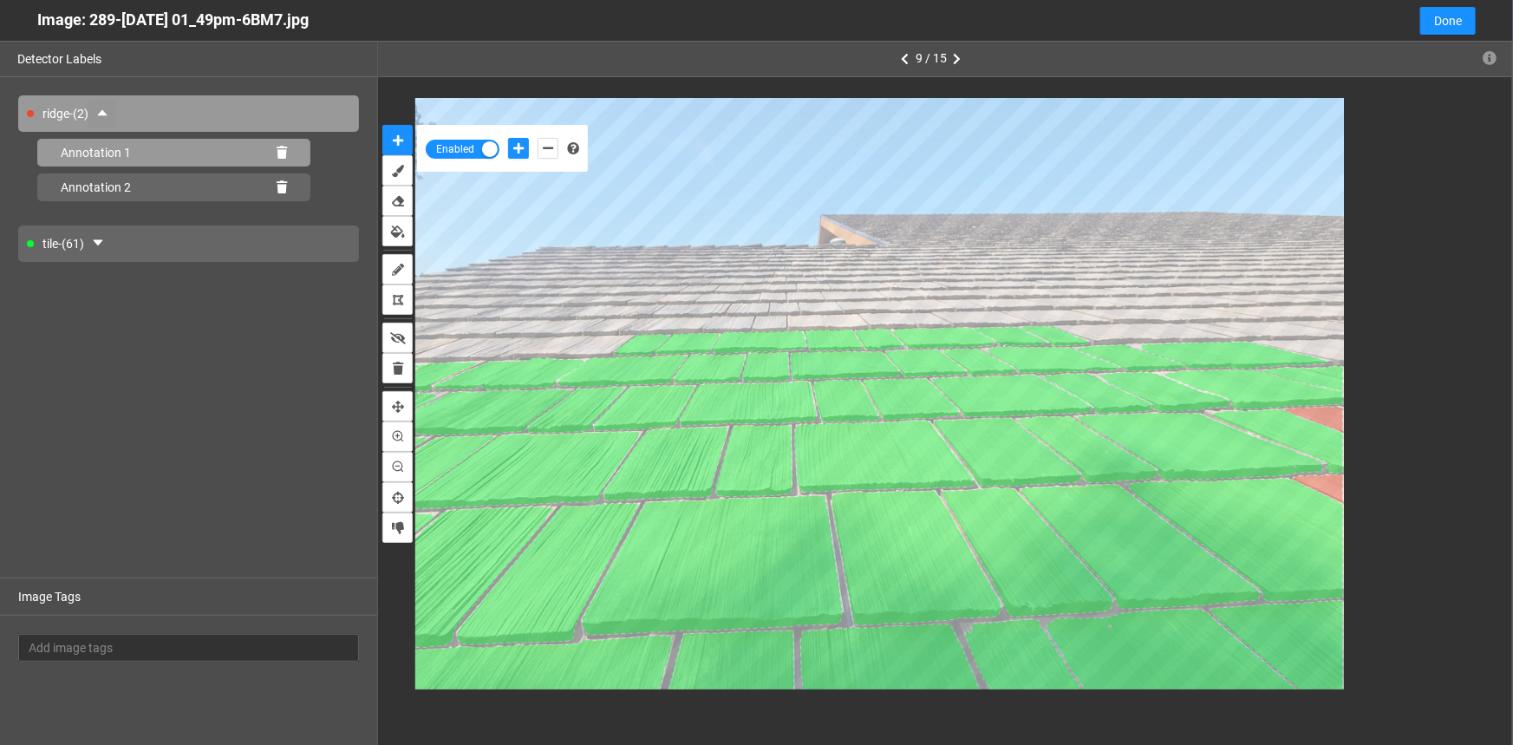
click at [278, 153] on icon at bounding box center [282, 153] width 10 height 12
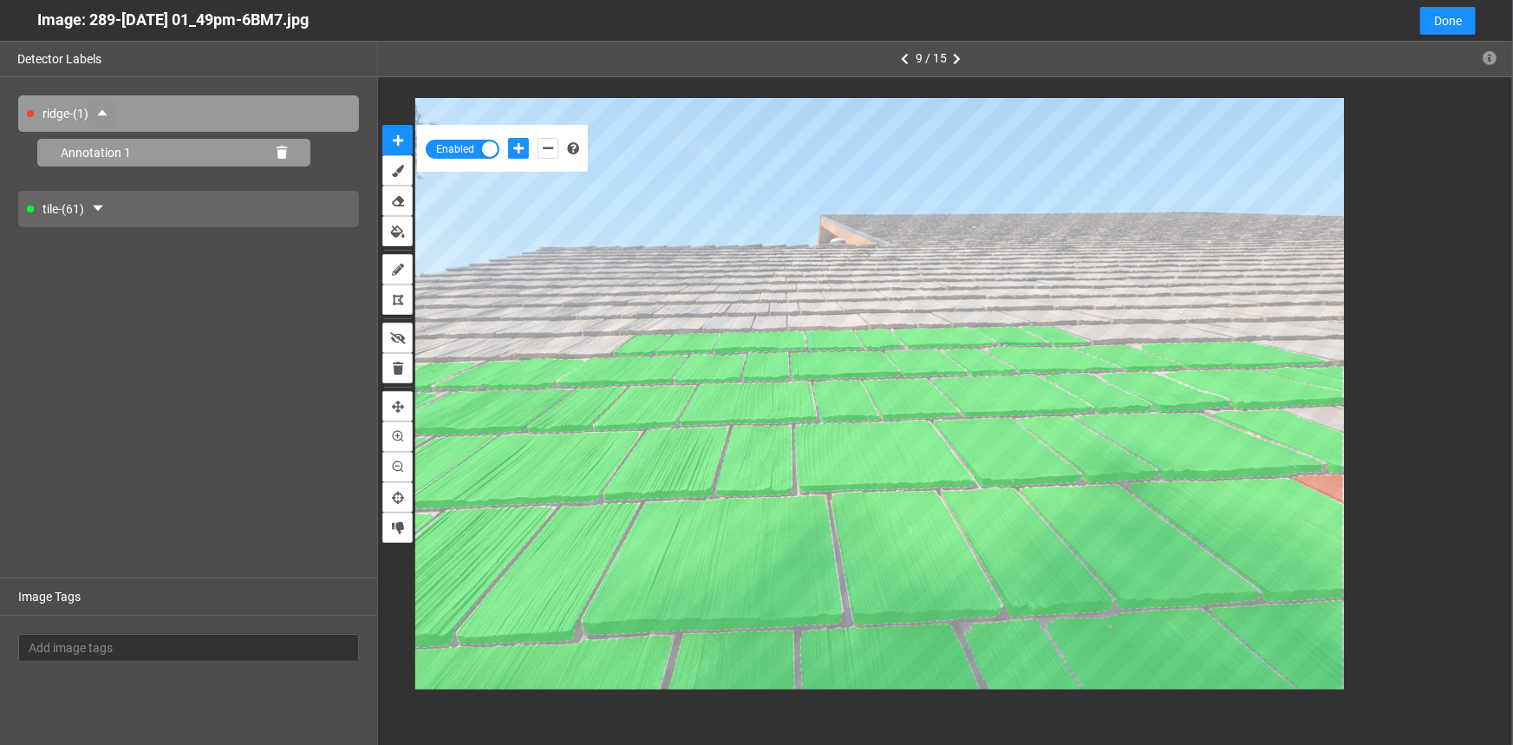
click at [278, 149] on icon at bounding box center [282, 153] width 10 height 12
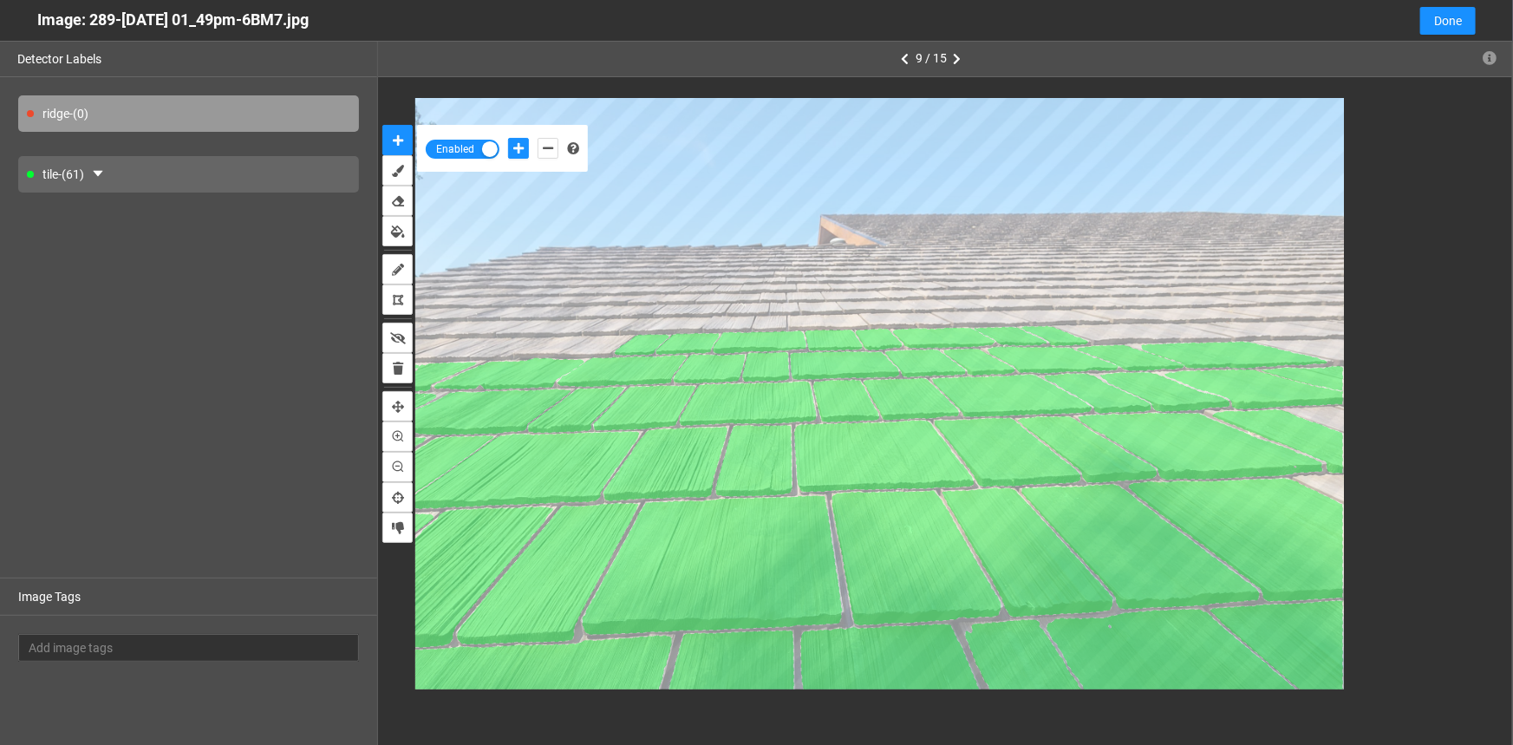
click at [216, 170] on div "tile - (61)" at bounding box center [188, 174] width 341 height 36
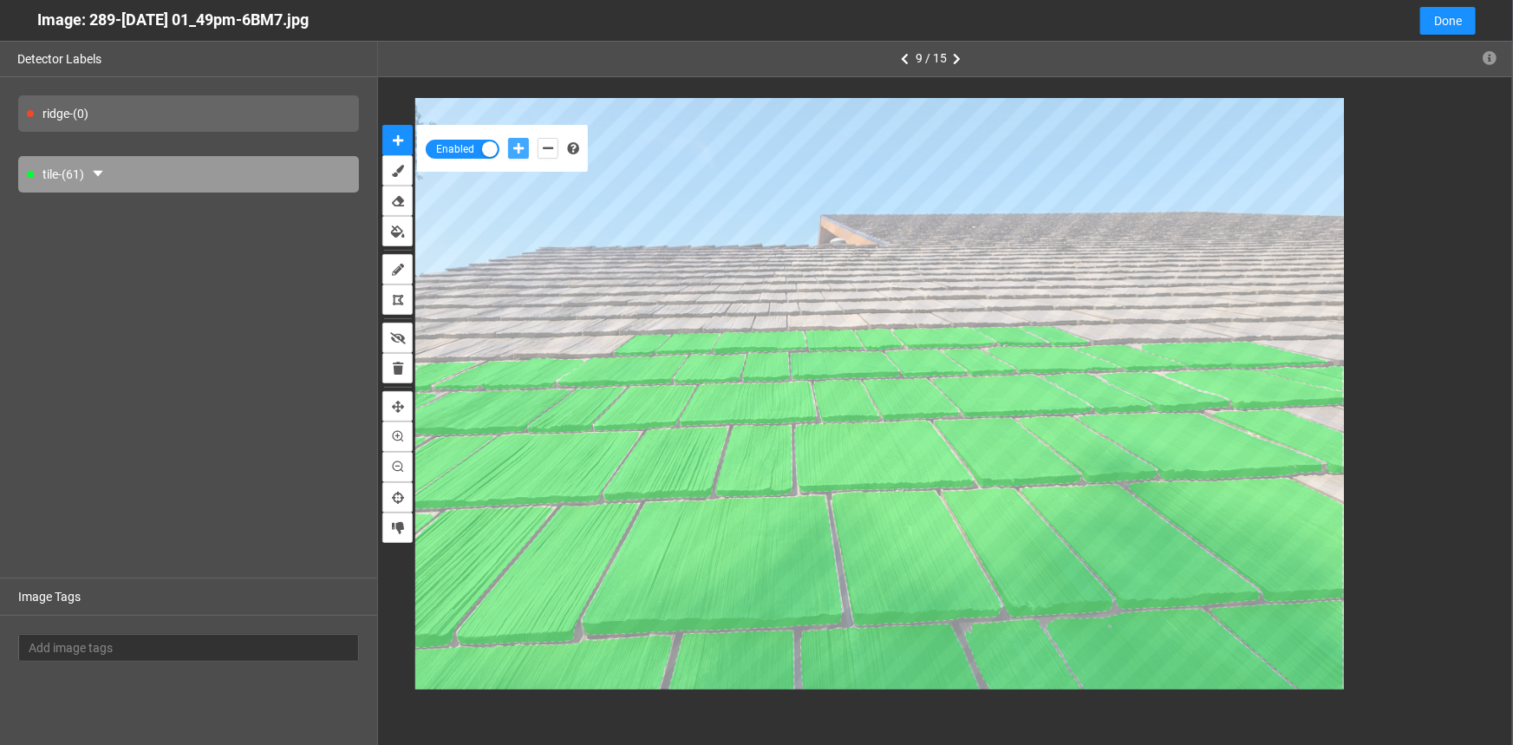
click at [520, 143] on icon "add-positive-points" at bounding box center [518, 148] width 10 height 12
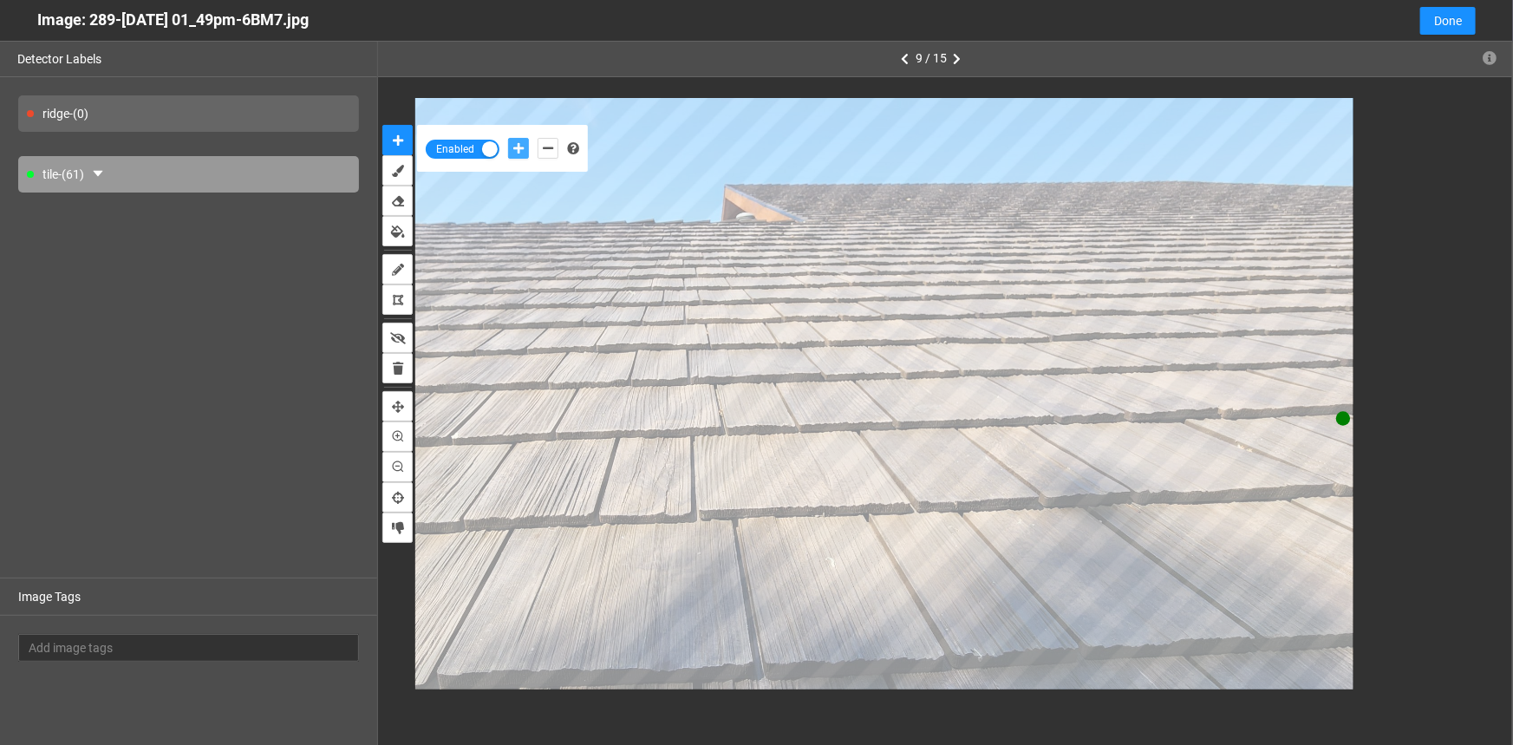
click at [508, 138] on button "add-positive-points" at bounding box center [518, 148] width 21 height 21
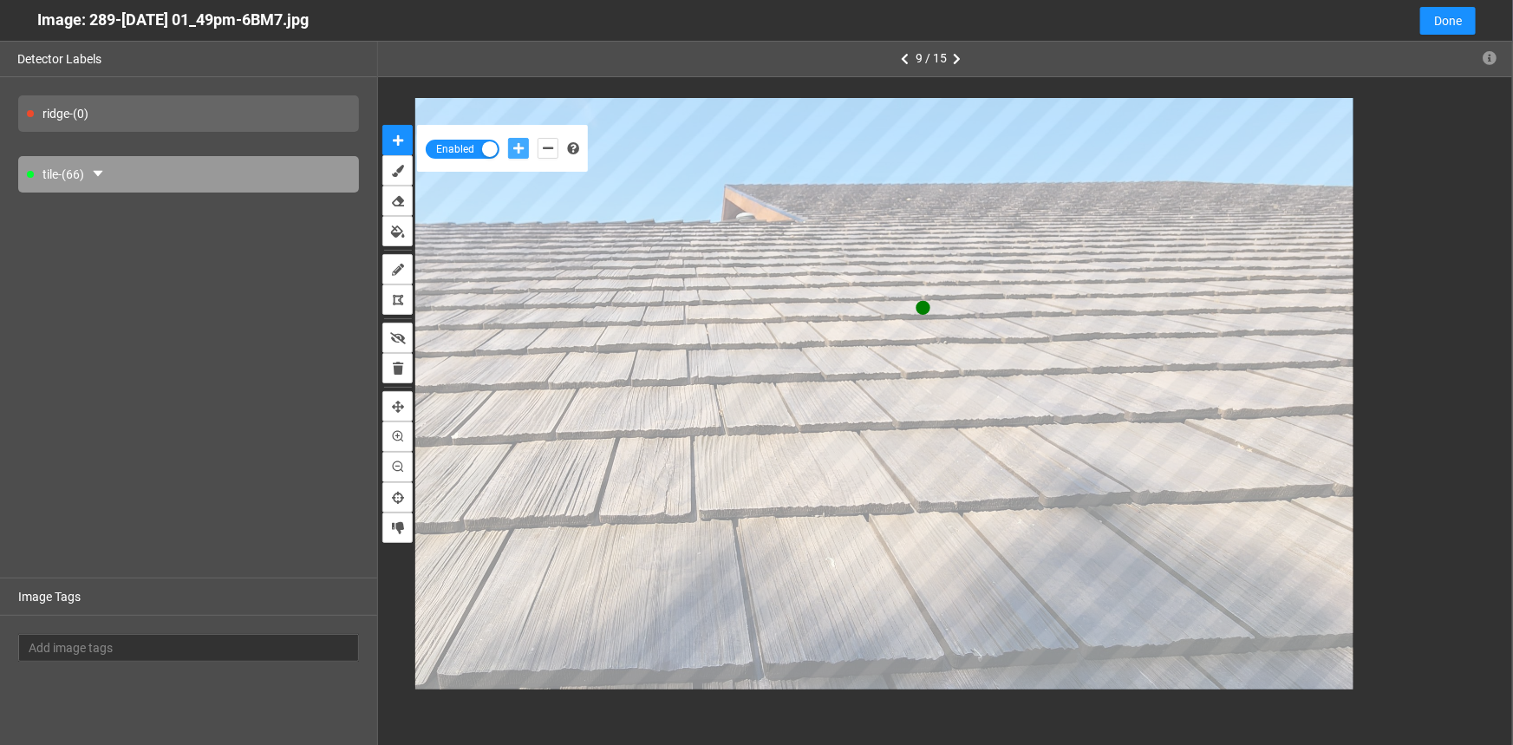
click at [508, 138] on button "add-positive-points" at bounding box center [518, 148] width 21 height 21
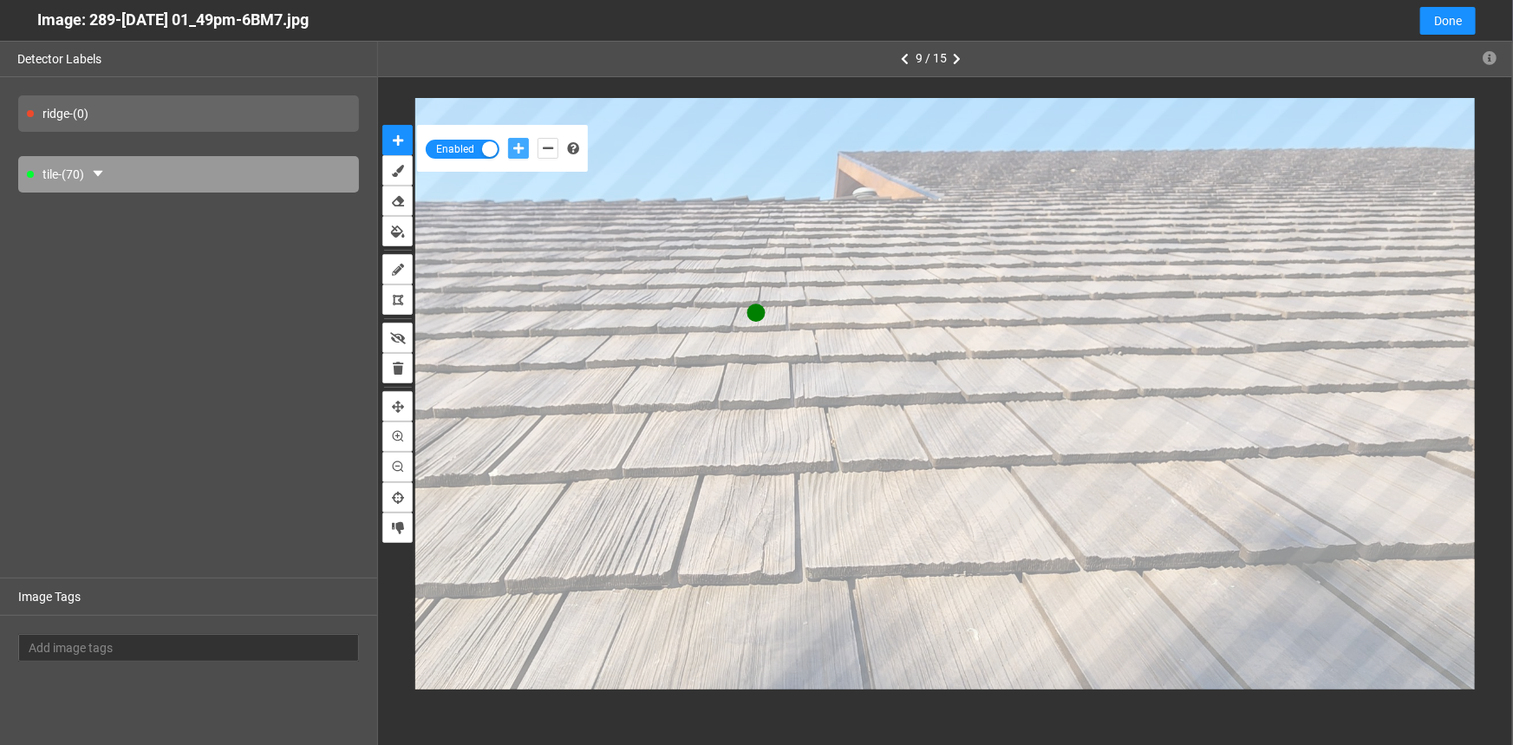
click at [508, 138] on button "add-positive-points" at bounding box center [518, 148] width 21 height 21
click at [541, 142] on button "add-negative-points" at bounding box center [548, 148] width 21 height 21
click at [538, 138] on button "add-negative-points" at bounding box center [548, 148] width 21 height 21
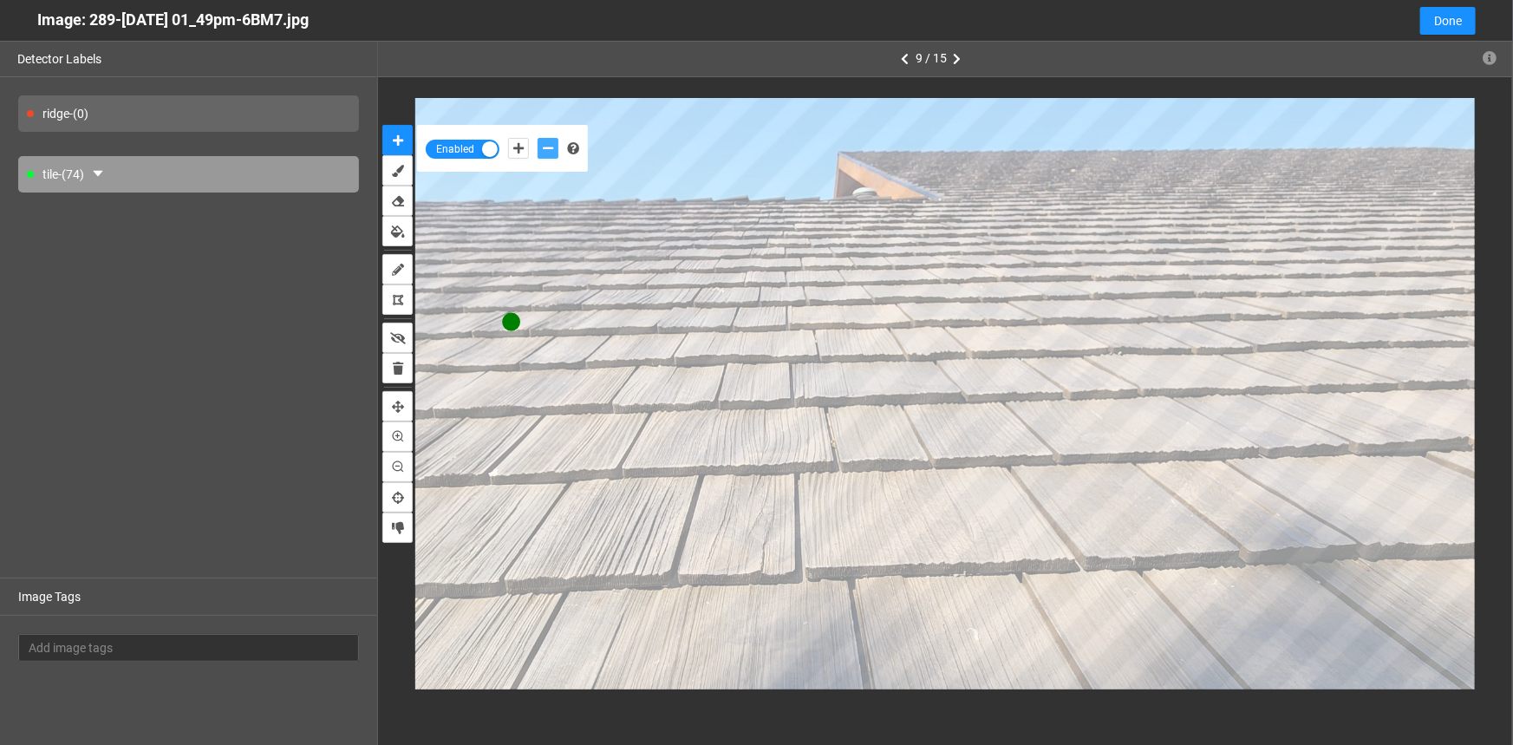
click at [538, 138] on button "add-negative-points" at bounding box center [548, 148] width 21 height 21
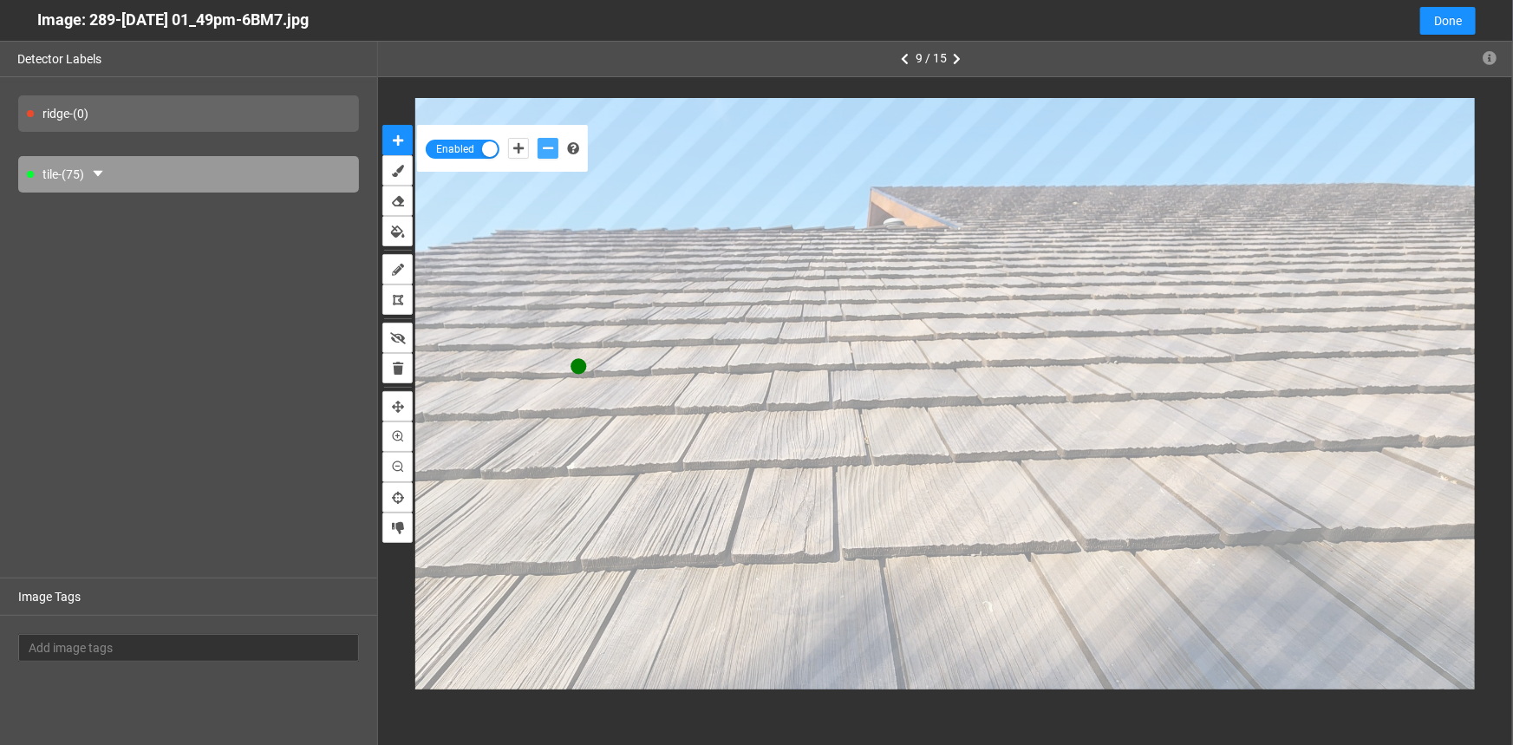
click at [538, 138] on button "add-negative-points" at bounding box center [548, 148] width 21 height 21
click at [547, 151] on icon "add-negative-points" at bounding box center [548, 148] width 10 height 12
click at [538, 138] on button "add-negative-points" at bounding box center [548, 148] width 21 height 21
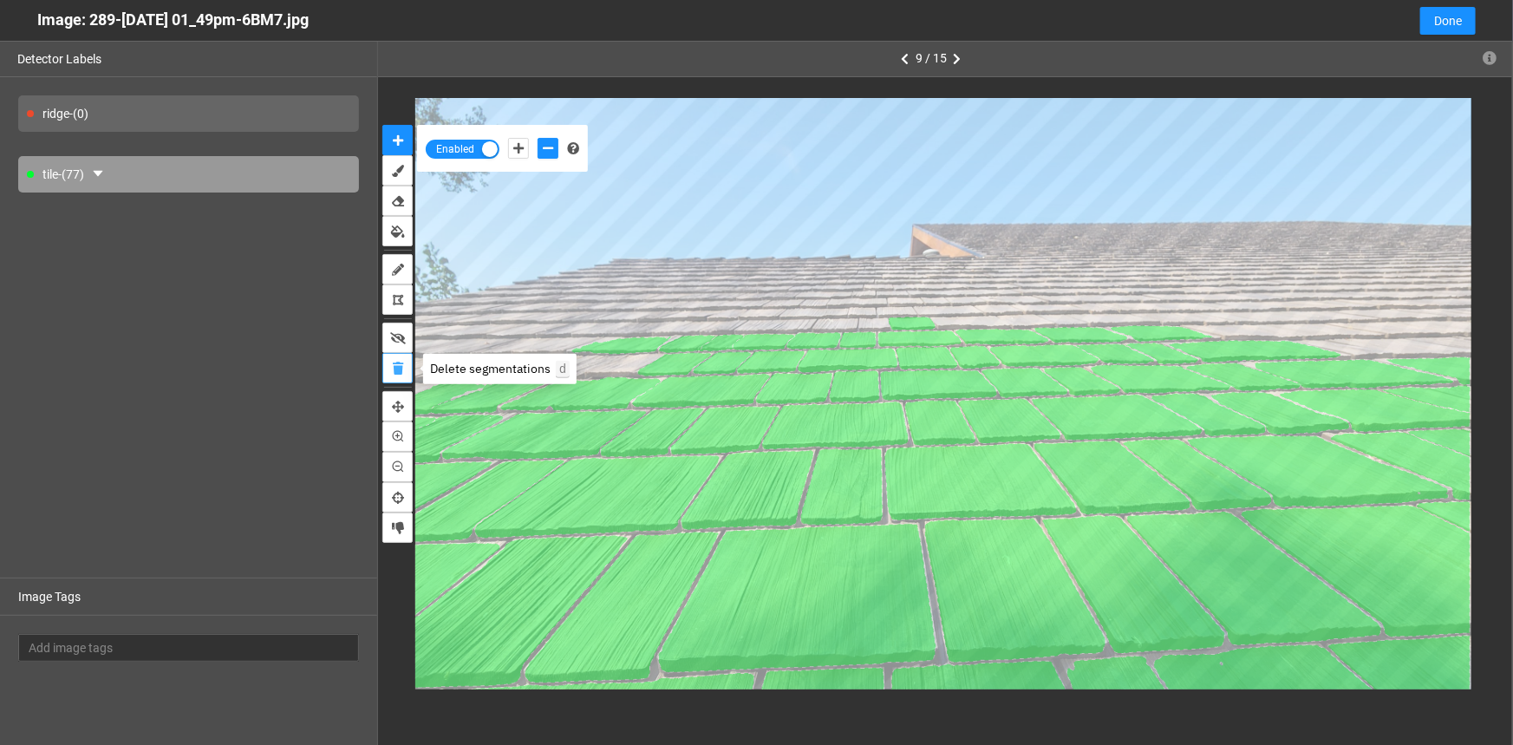
click at [399, 365] on icon "delete" at bounding box center [398, 369] width 10 height 12
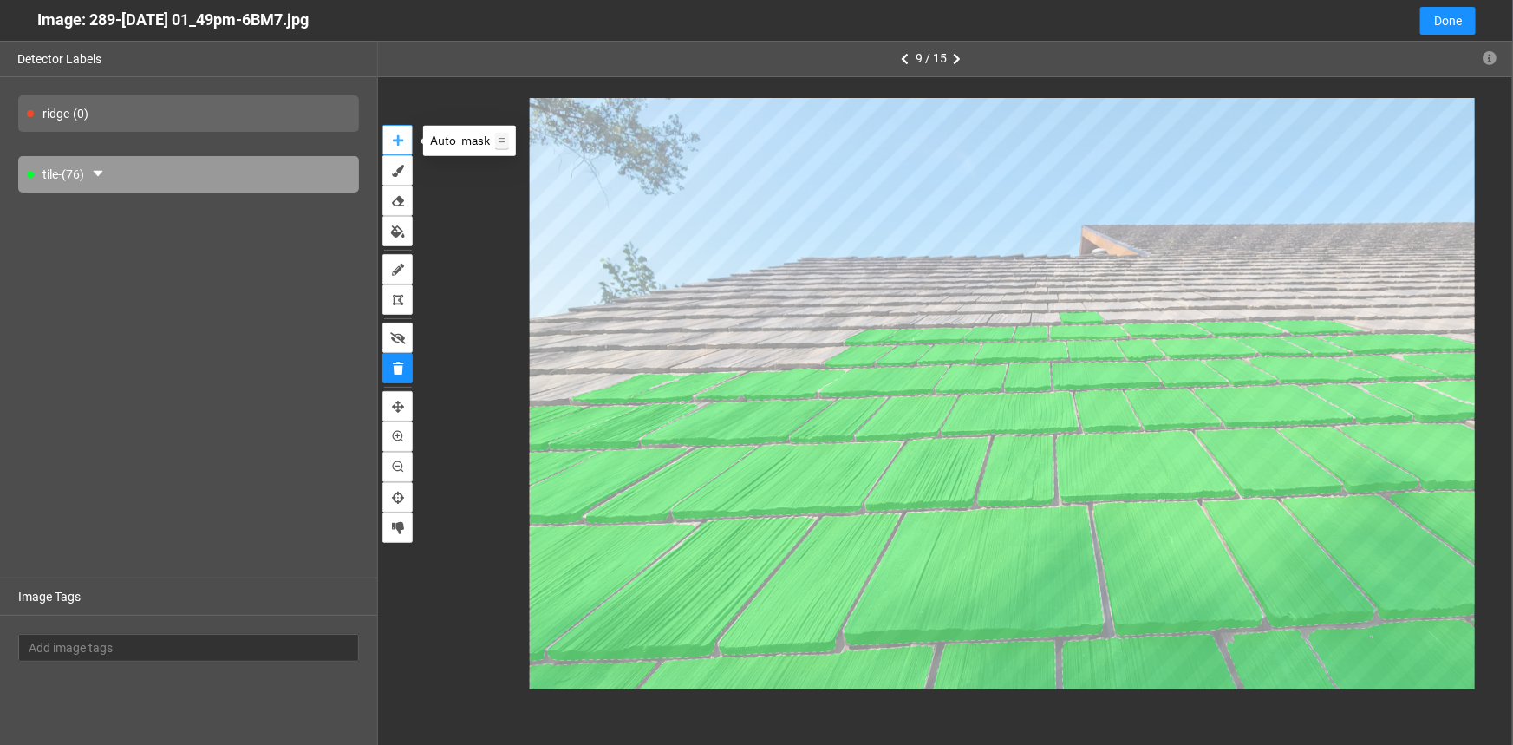
click at [387, 139] on button "auto-mask" at bounding box center [397, 140] width 30 height 30
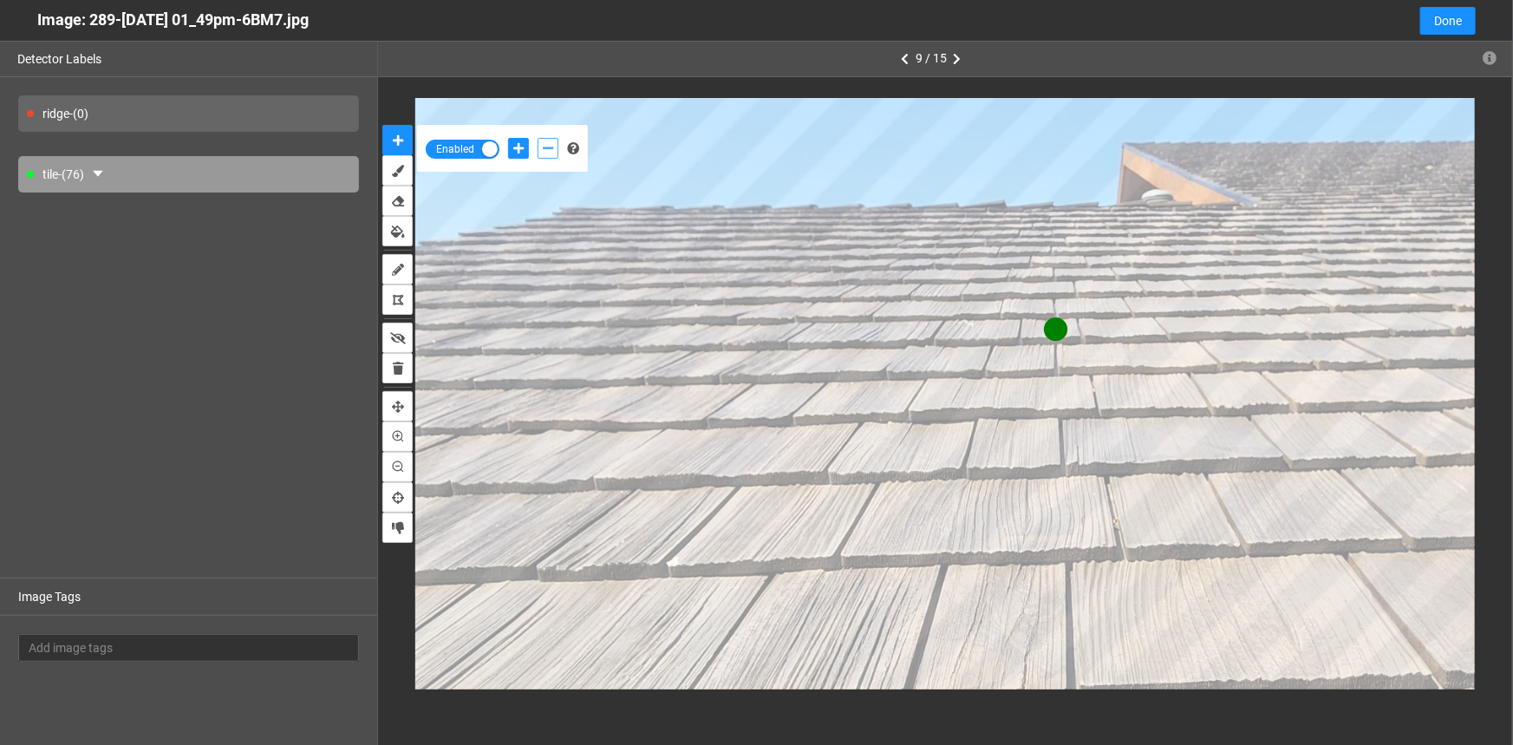
drag, startPoint x: 542, startPoint y: 147, endPoint x: 556, endPoint y: 160, distance: 19.0
click at [543, 147] on icon "add-negative-points" at bounding box center [548, 148] width 10 height 12
click at [538, 138] on button "add-negative-points" at bounding box center [548, 148] width 21 height 21
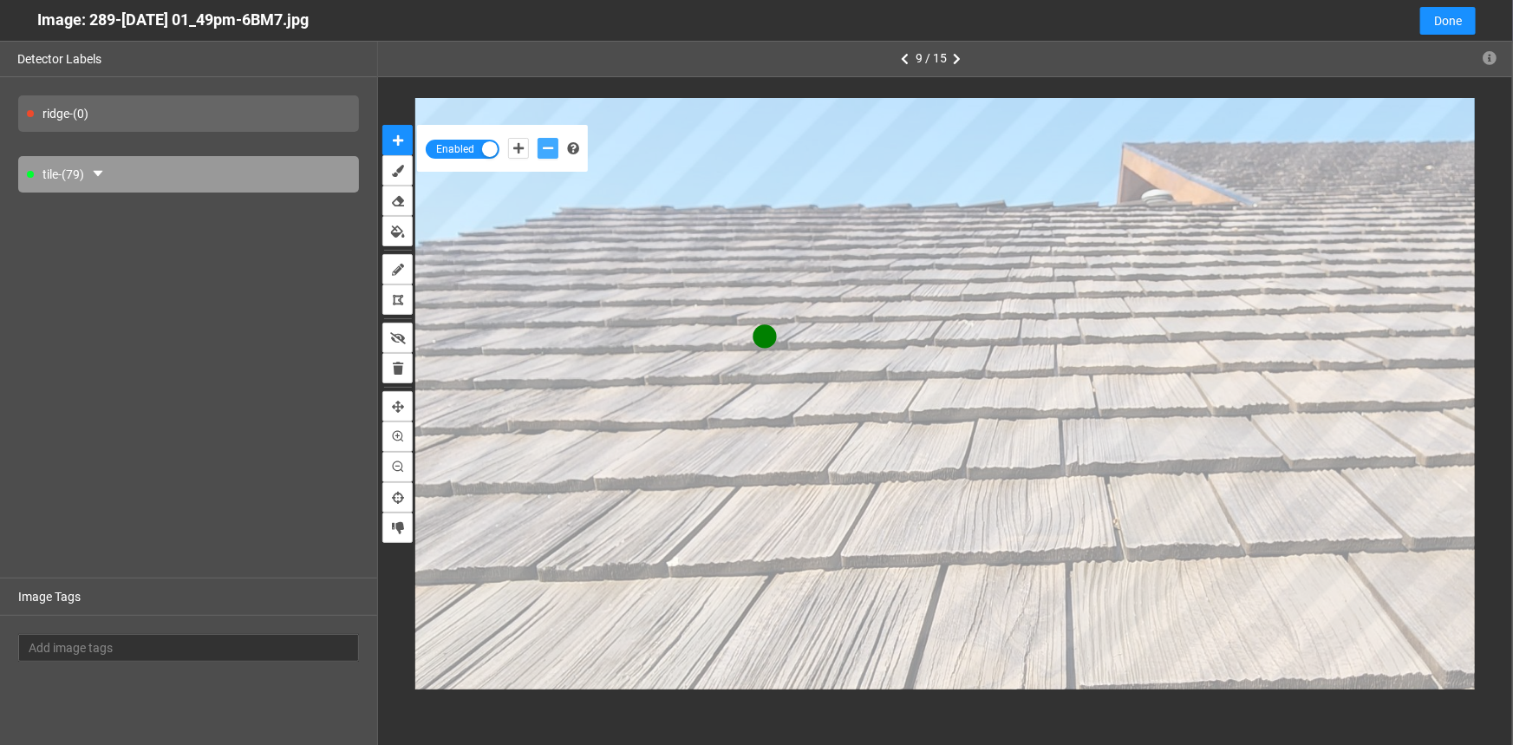
click at [541, 149] on button "add-negative-points" at bounding box center [548, 148] width 21 height 21
click at [538, 138] on button "add-negative-points" at bounding box center [548, 148] width 21 height 21
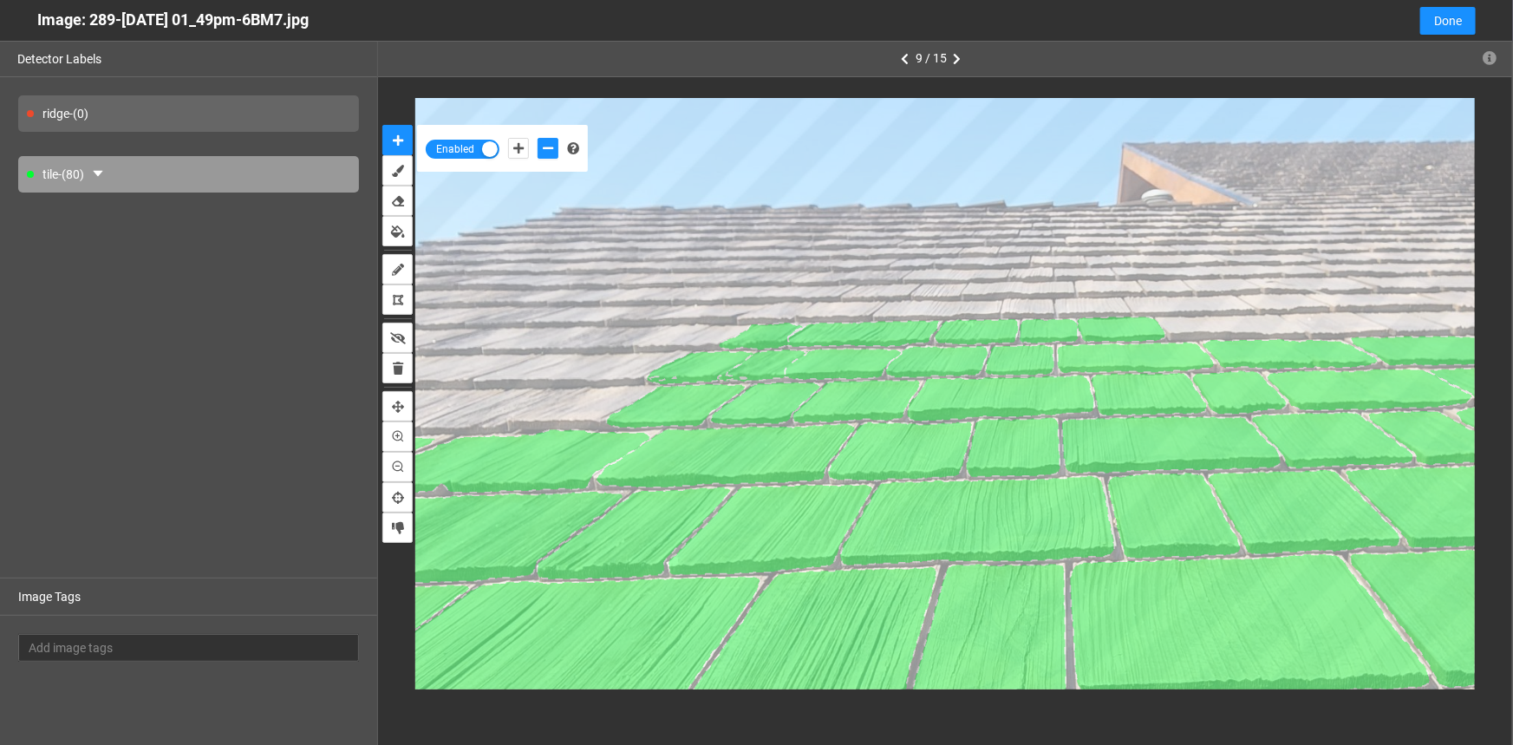
click at [88, 176] on div "tile - (80)" at bounding box center [188, 174] width 341 height 36
click at [101, 169] on icon "caret-down" at bounding box center [98, 174] width 14 height 14
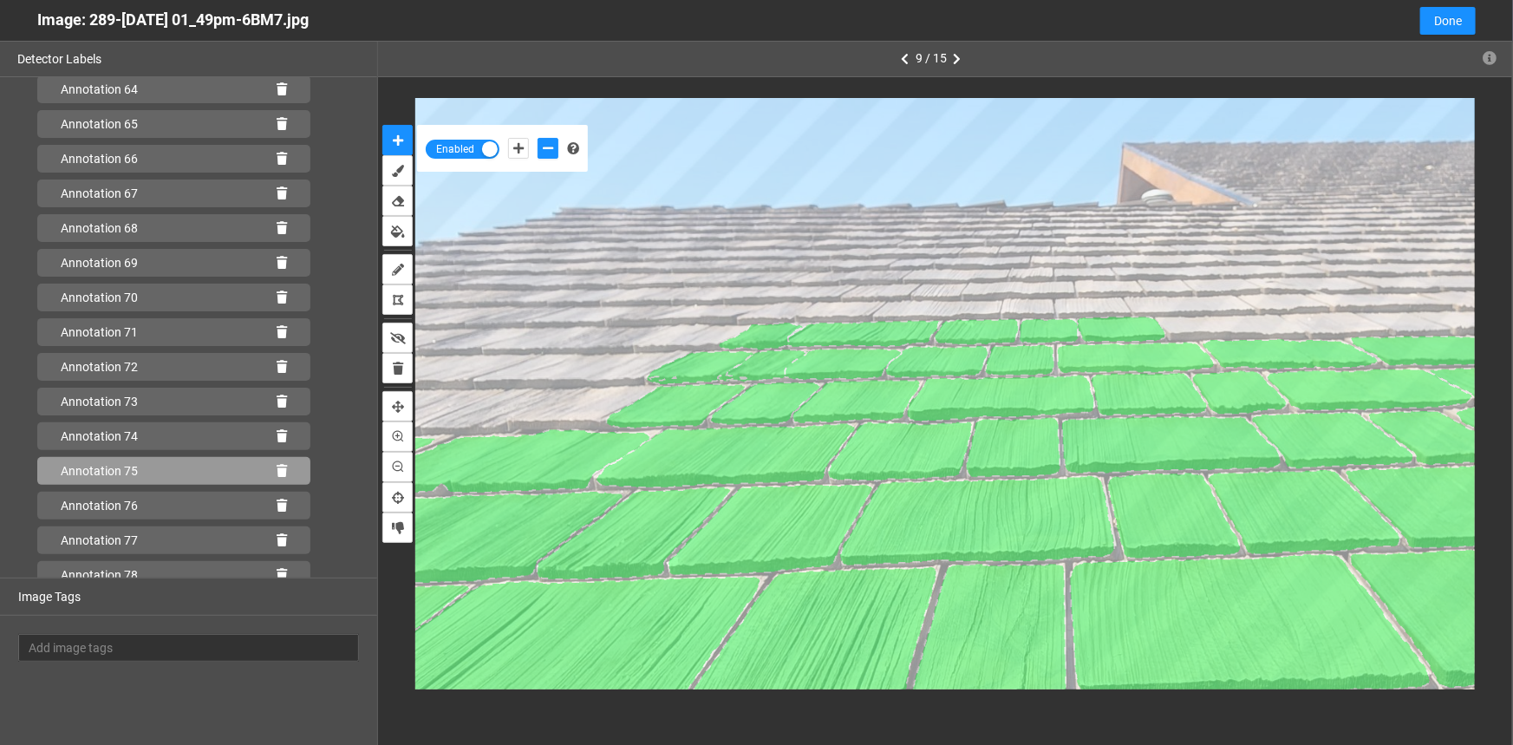
scroll to position [2388, 0]
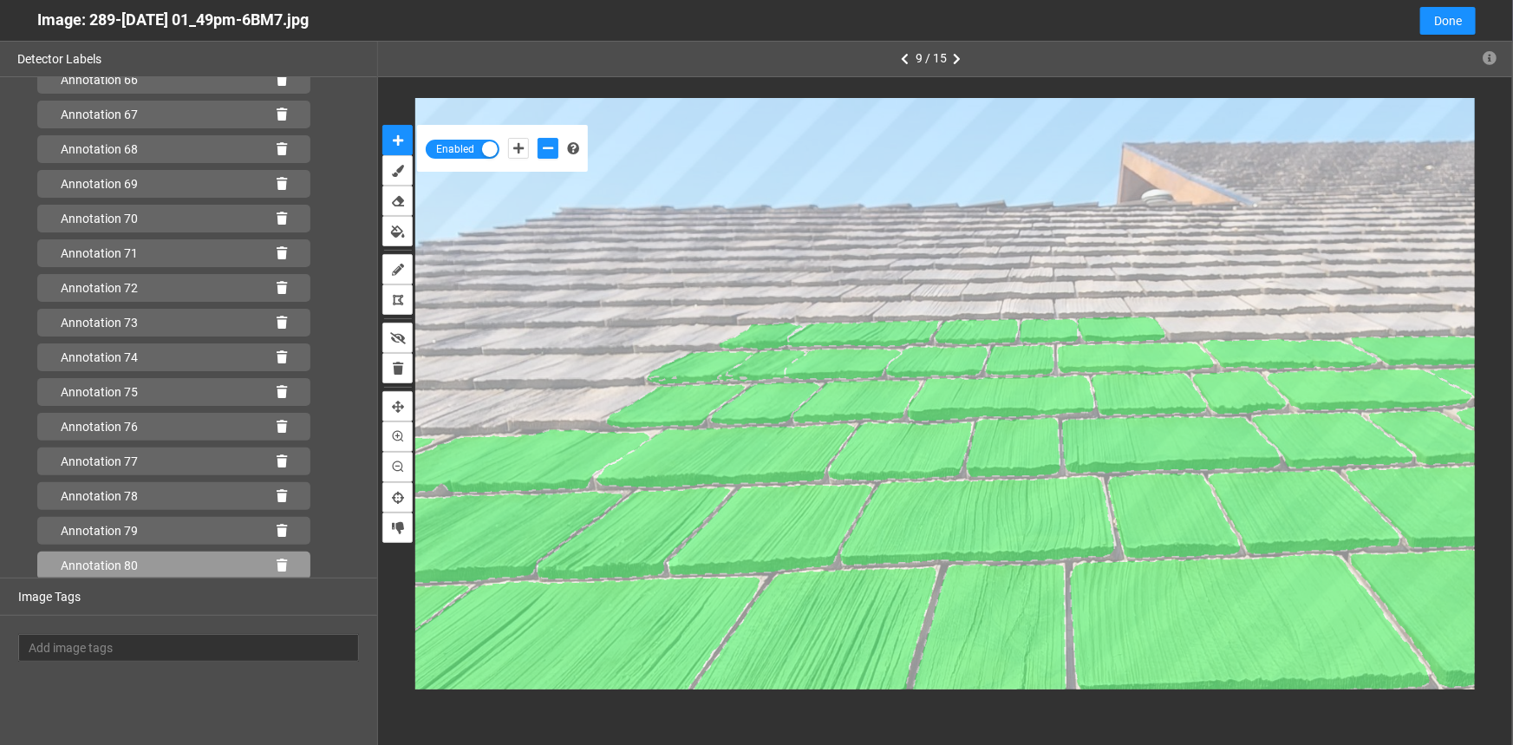
click at [277, 561] on icon at bounding box center [282, 565] width 10 height 12
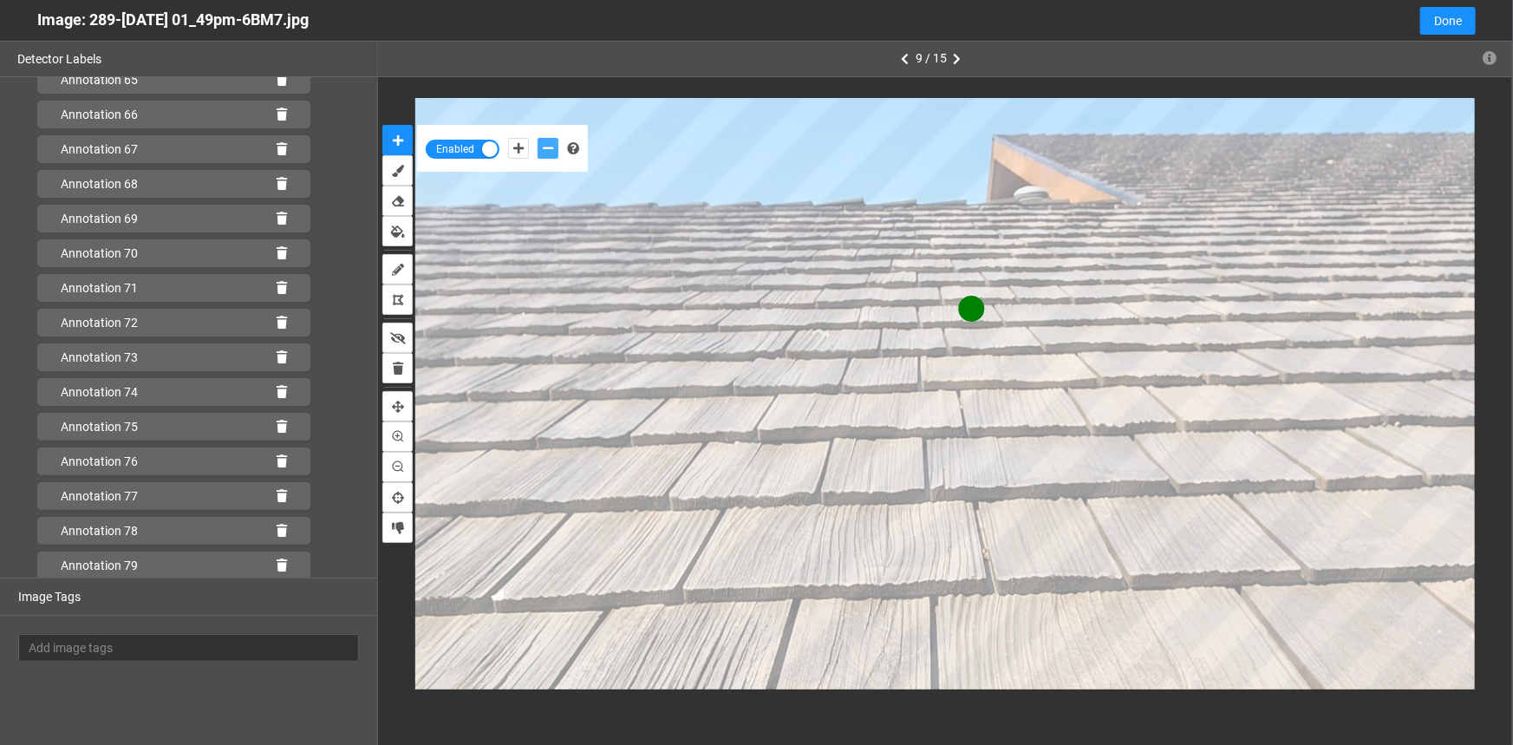
click at [548, 147] on icon "add-negative-points" at bounding box center [548, 148] width 10 height 12
click at [538, 138] on button "add-negative-points" at bounding box center [548, 148] width 21 height 21
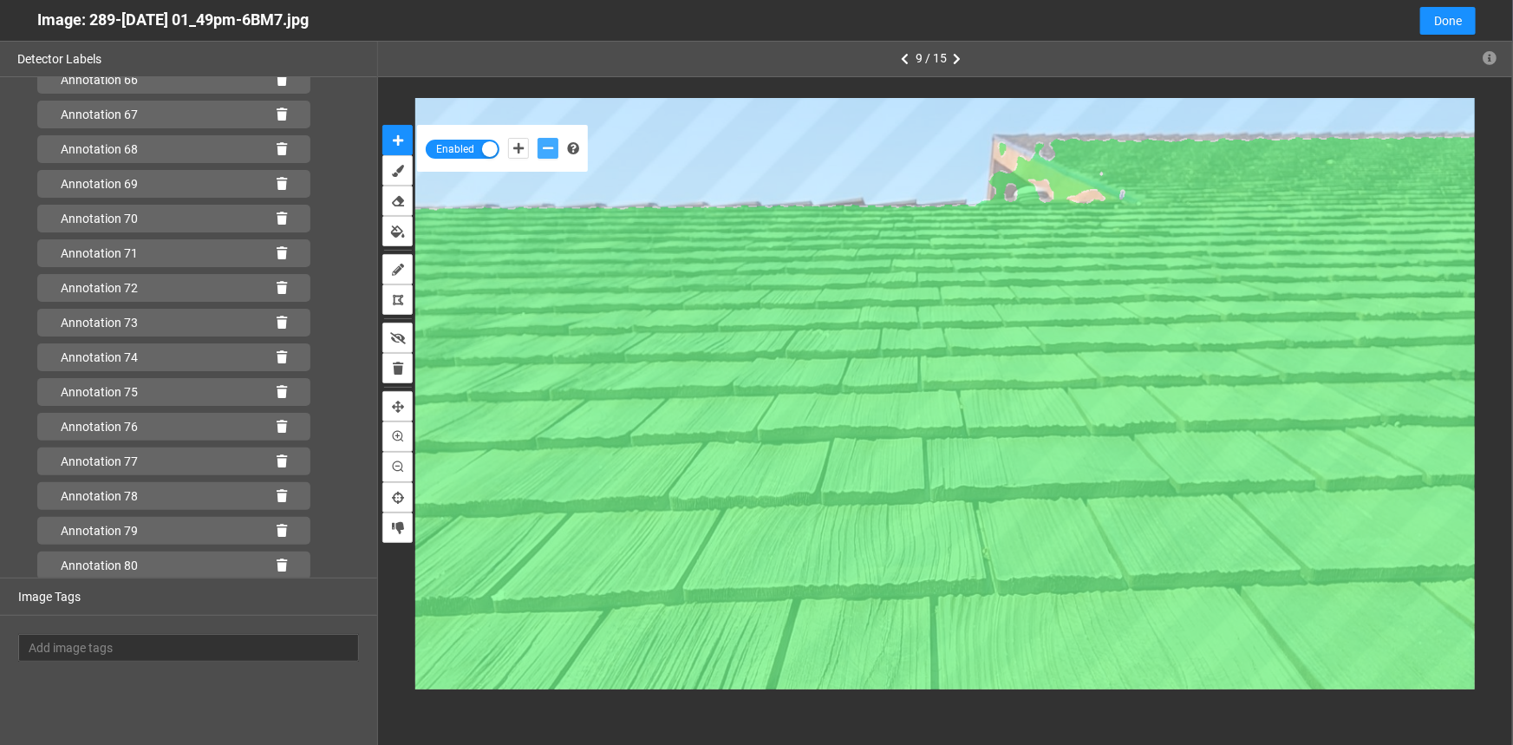
scroll to position [2423, 0]
click at [274, 559] on div "Annotation 81" at bounding box center [173, 566] width 273 height 28
click at [277, 565] on icon at bounding box center [282, 565] width 10 height 12
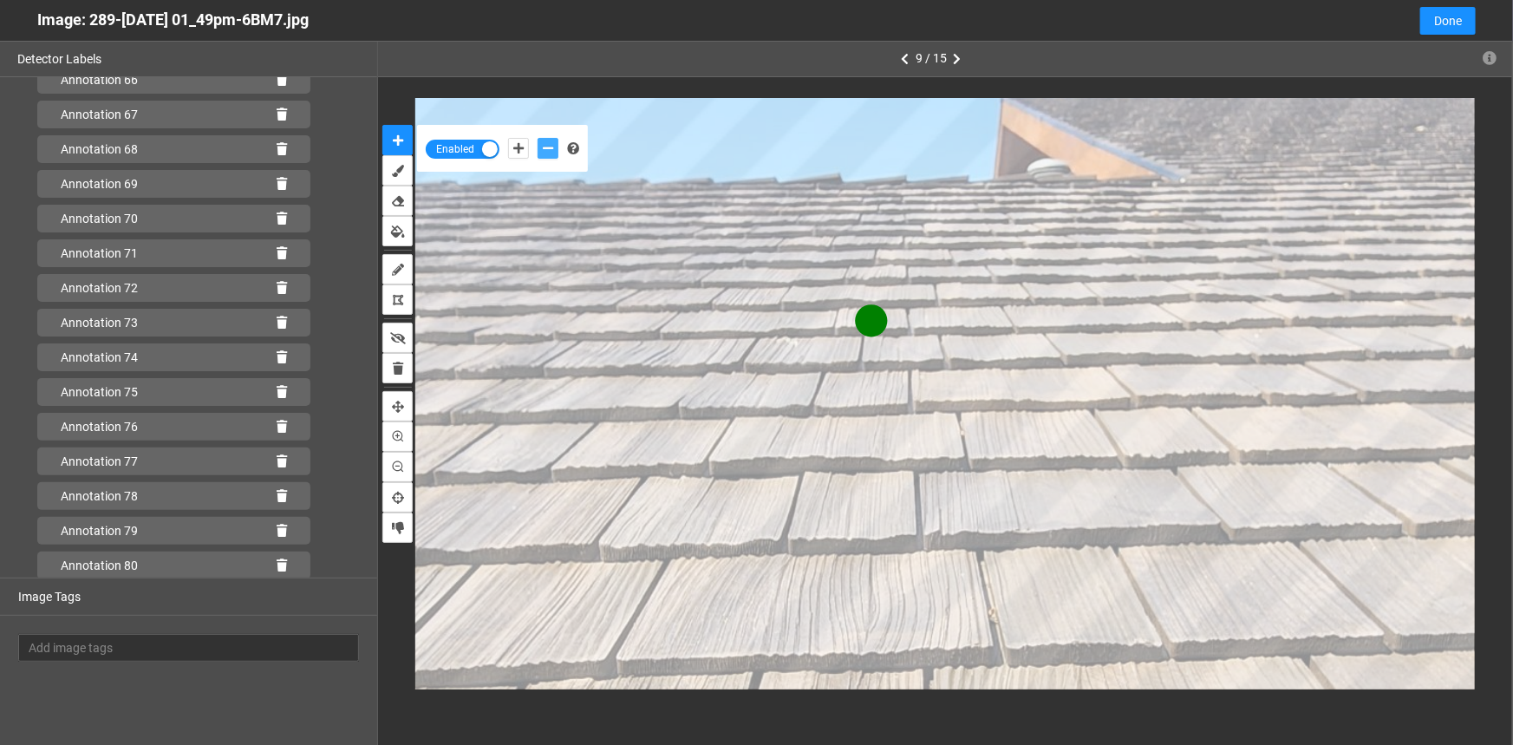
click at [550, 149] on icon "add-negative-points" at bounding box center [548, 148] width 10 height 12
click at [538, 138] on button "add-negative-points" at bounding box center [548, 148] width 21 height 21
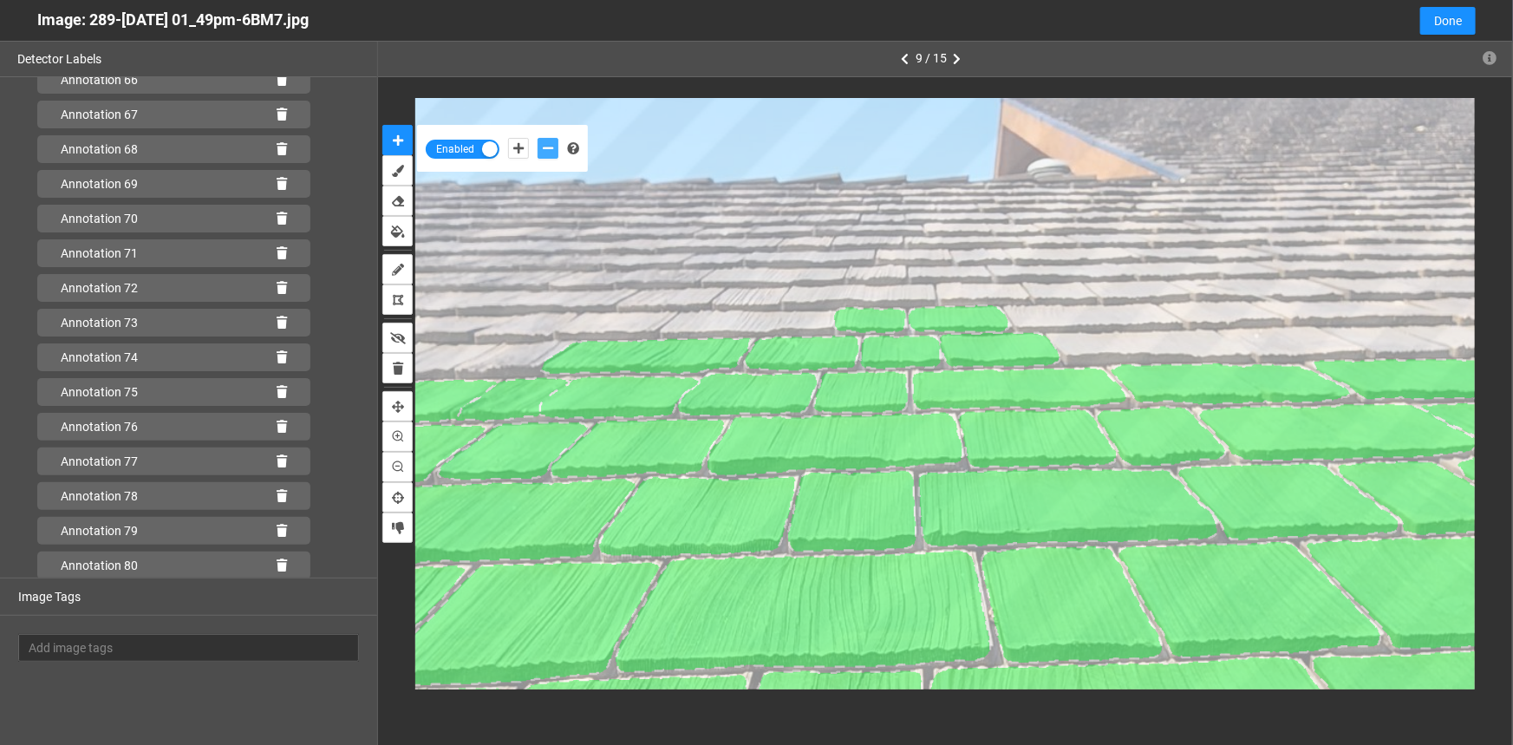
scroll to position [2423, 0]
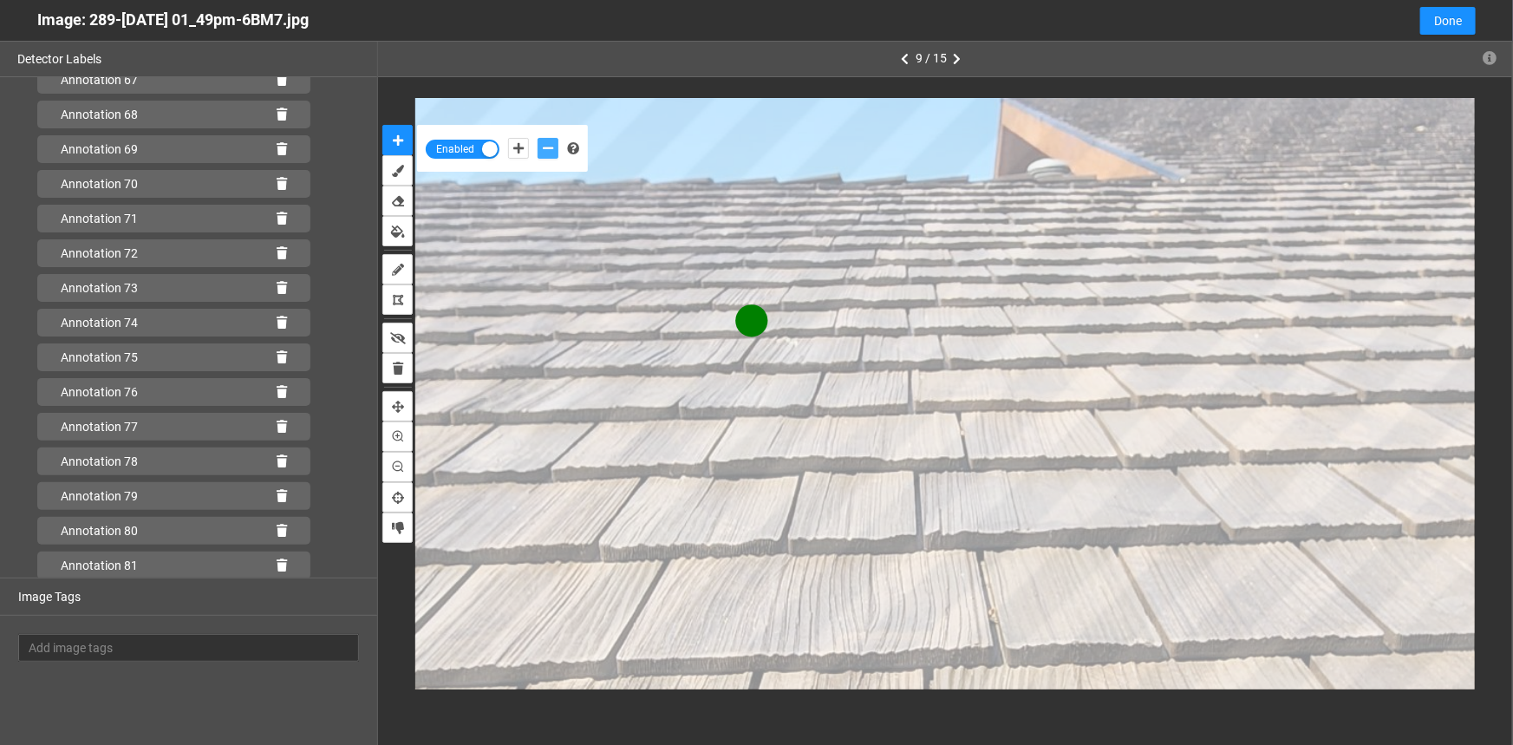
click at [545, 147] on icon "add-negative-points" at bounding box center [548, 148] width 10 height 12
click at [538, 138] on button "add-negative-points" at bounding box center [548, 148] width 21 height 21
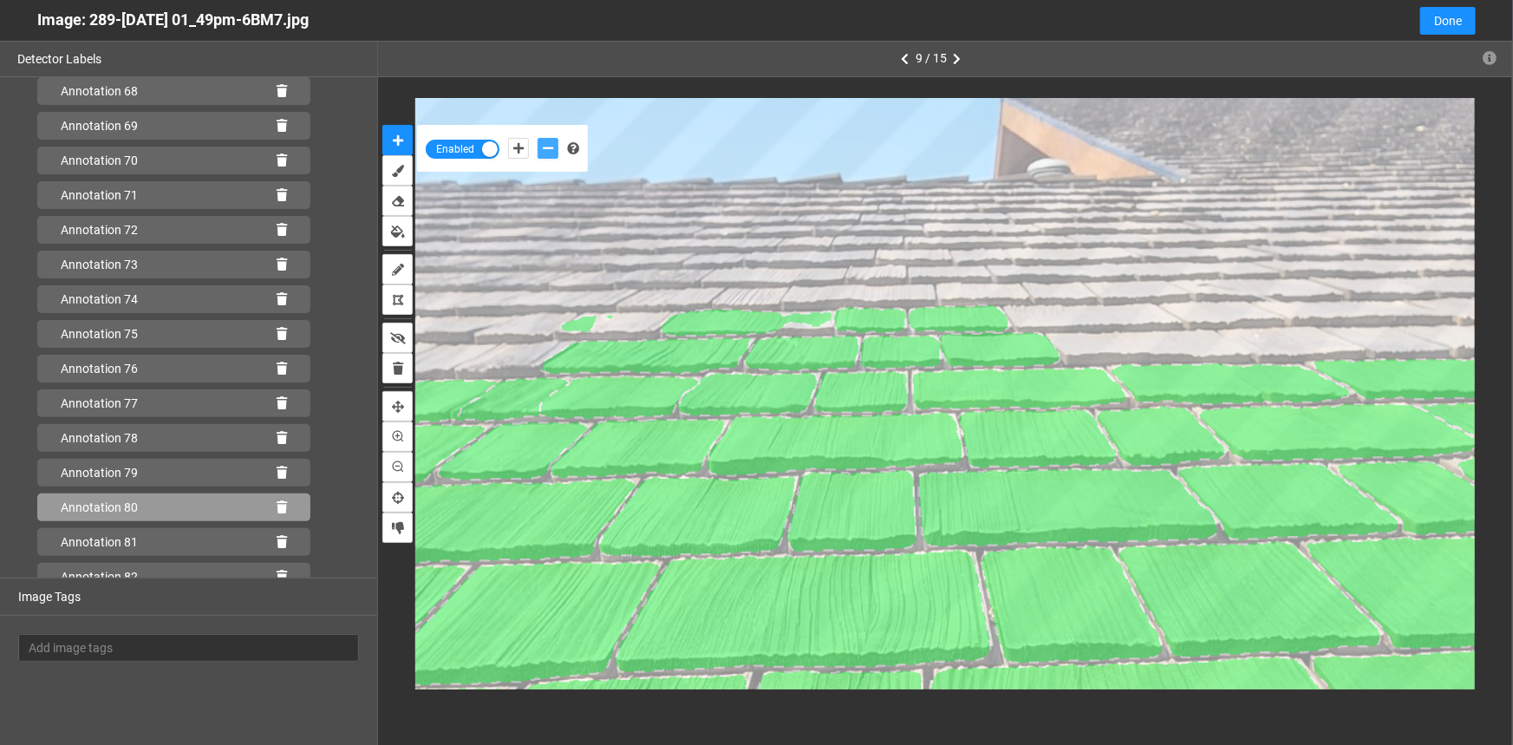
scroll to position [2458, 0]
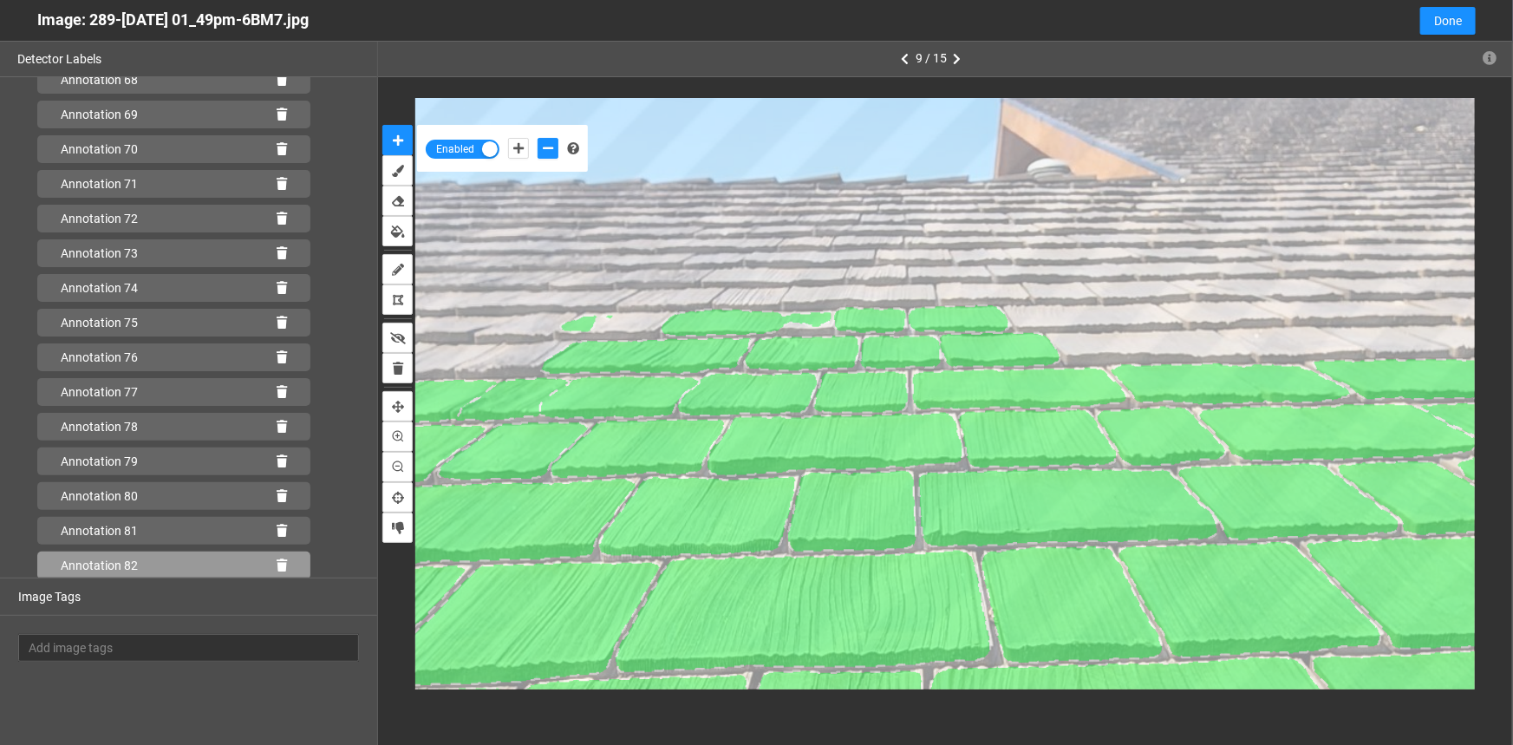
click at [277, 562] on icon at bounding box center [282, 565] width 10 height 12
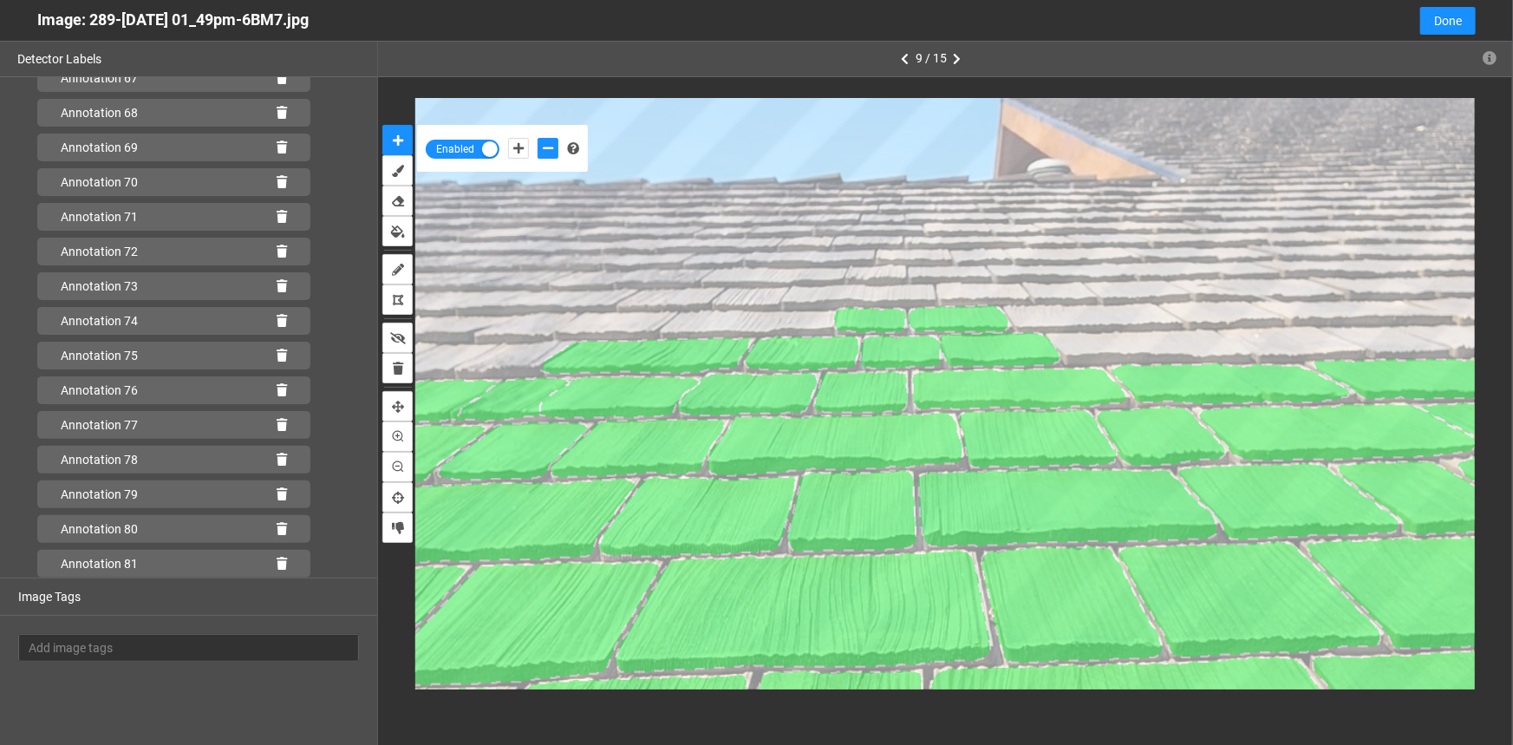
scroll to position [2423, 0]
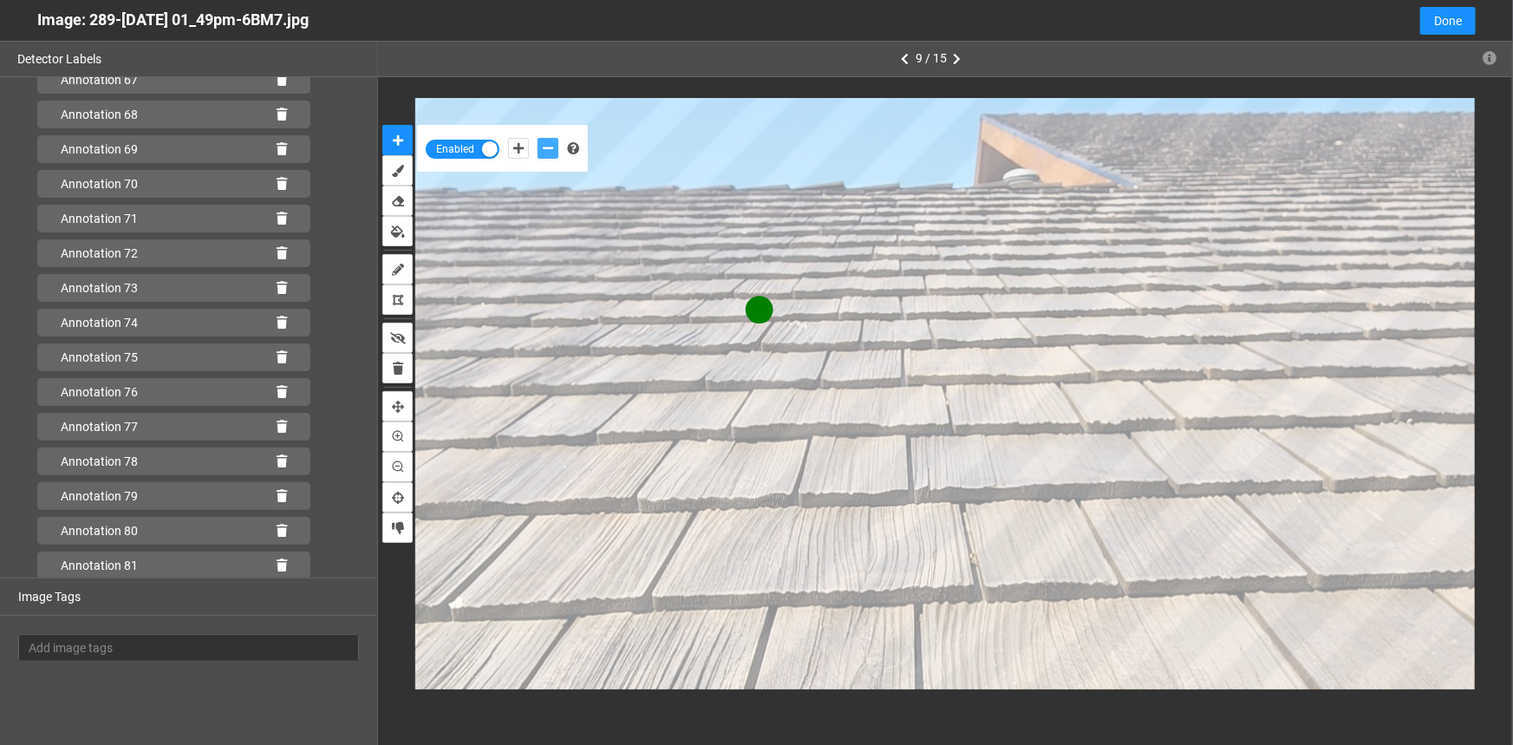
click at [549, 153] on icon "add-negative-points" at bounding box center [548, 148] width 10 height 12
click at [520, 143] on icon "add-positive-points" at bounding box center [518, 148] width 10 height 12
drag, startPoint x: 543, startPoint y: 147, endPoint x: 565, endPoint y: 157, distance: 24.5
click at [548, 147] on icon "add-negative-points" at bounding box center [548, 148] width 10 height 12
click at [538, 138] on button "add-negative-points" at bounding box center [548, 148] width 21 height 21
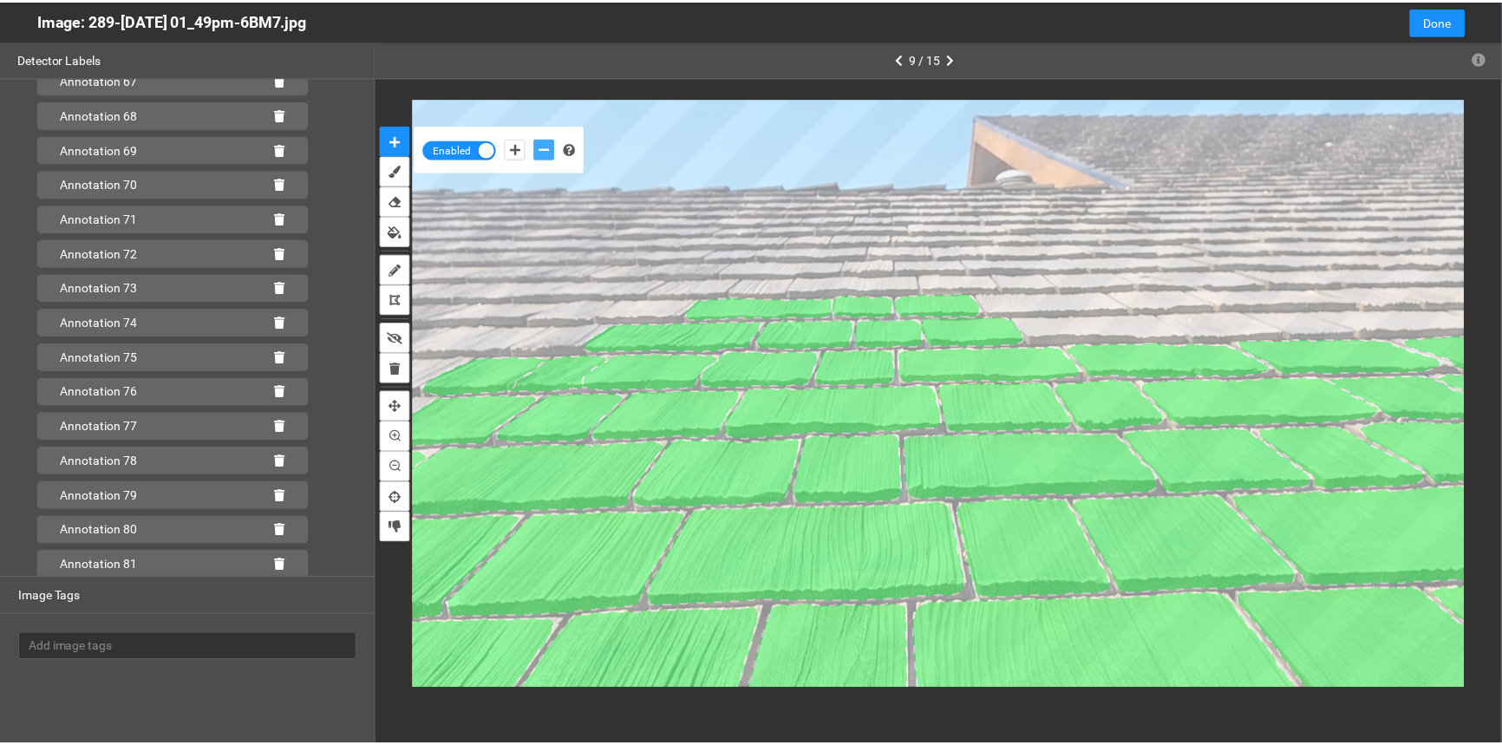
scroll to position [2458, 0]
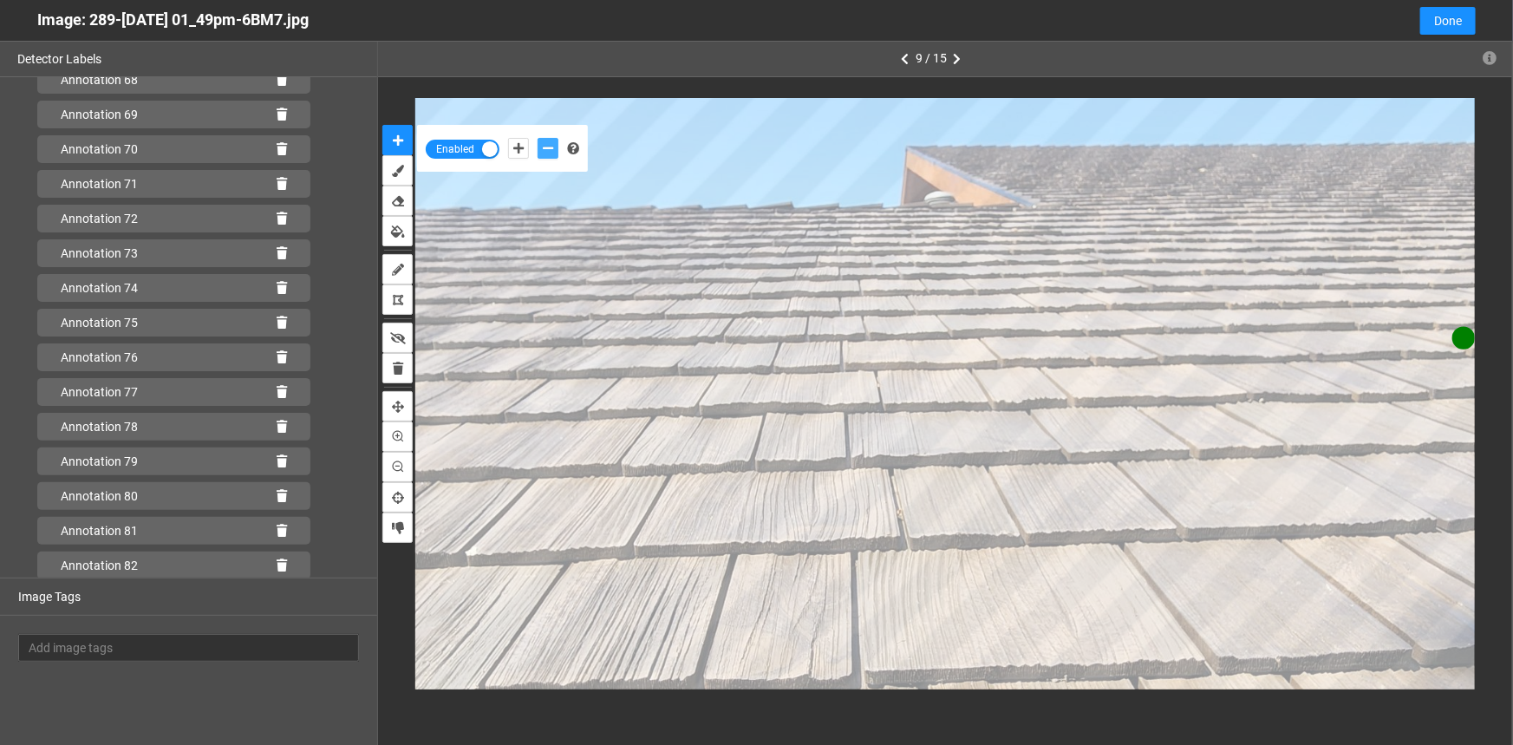
click at [538, 138] on button "add-negative-points" at bounding box center [548, 148] width 21 height 21
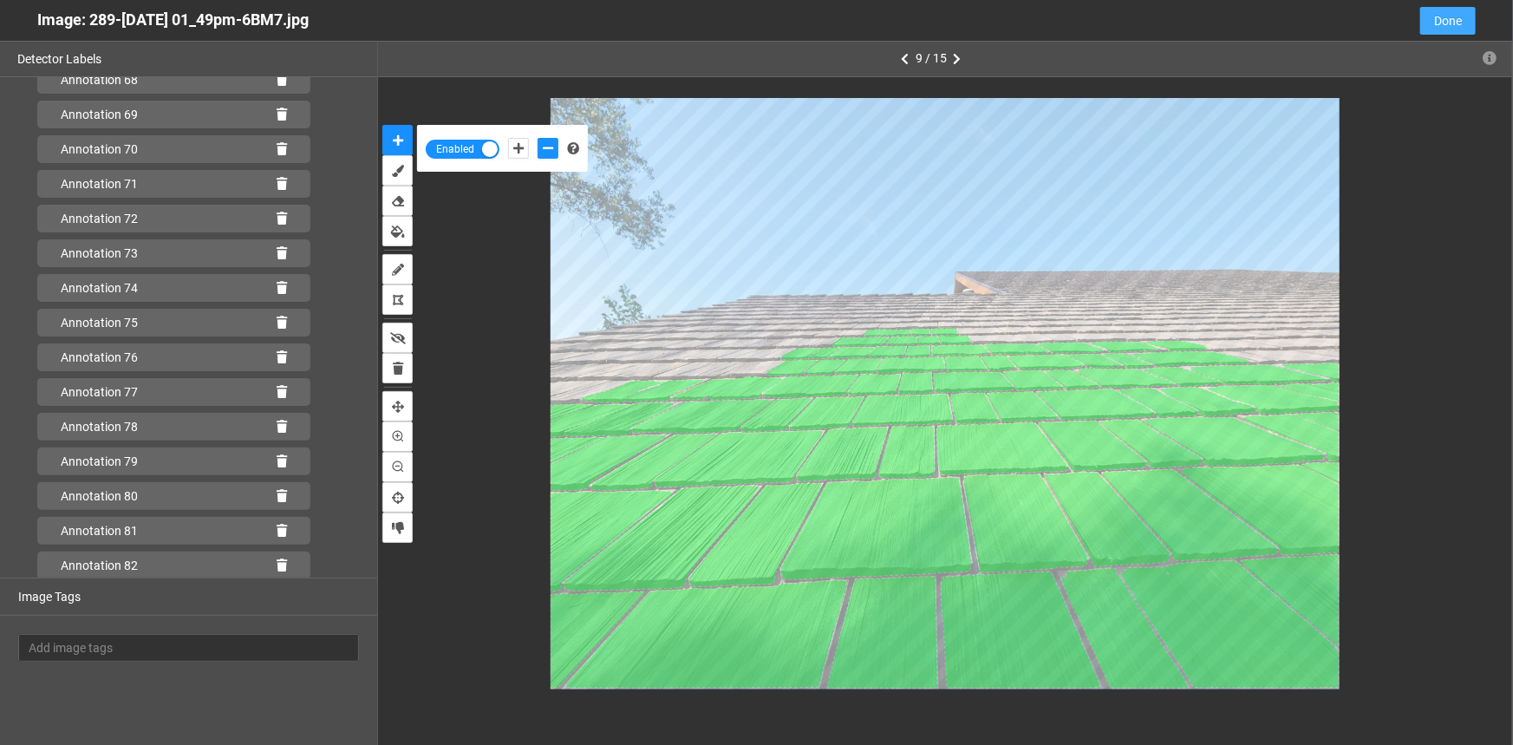
click at [1458, 27] on span "Done" at bounding box center [1448, 20] width 28 height 19
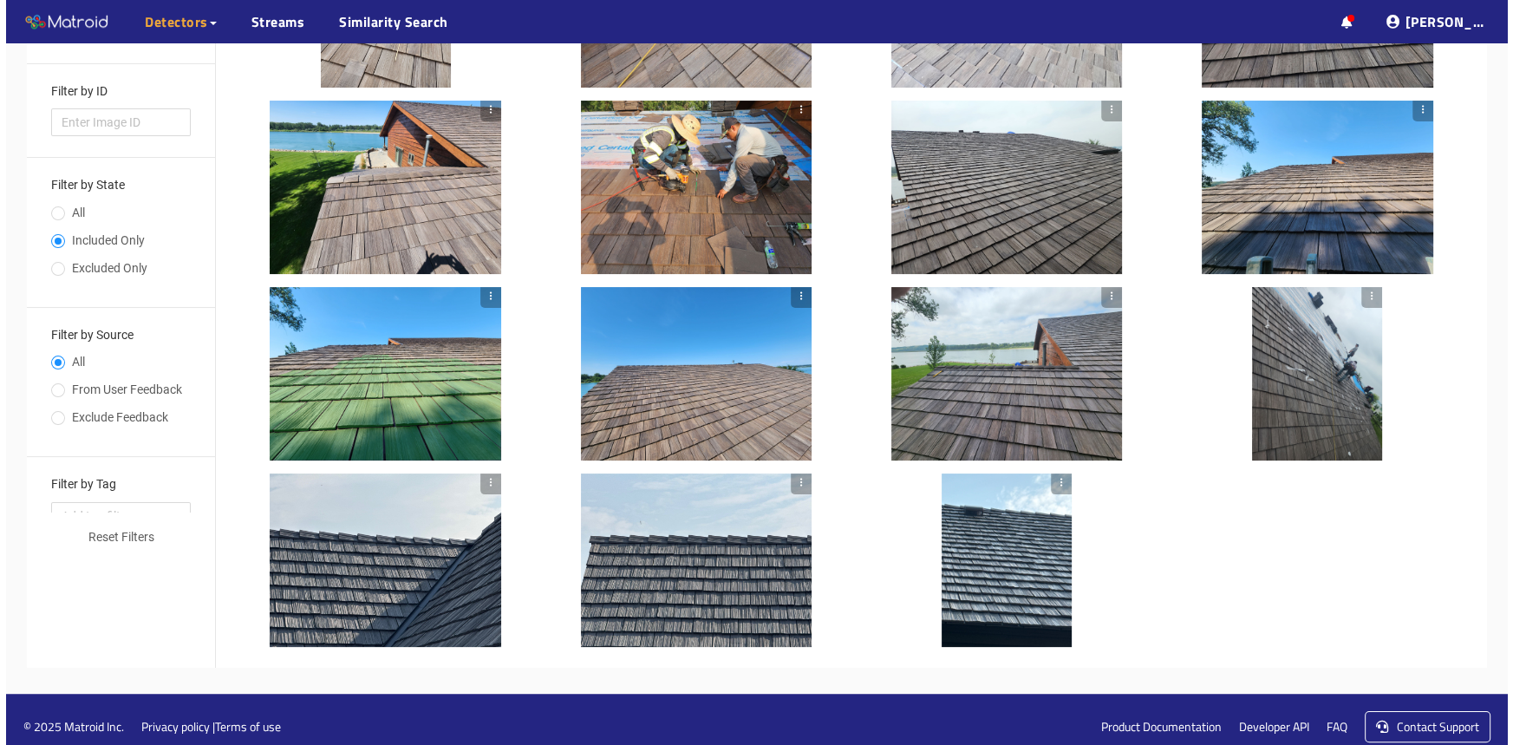
scroll to position [309, 0]
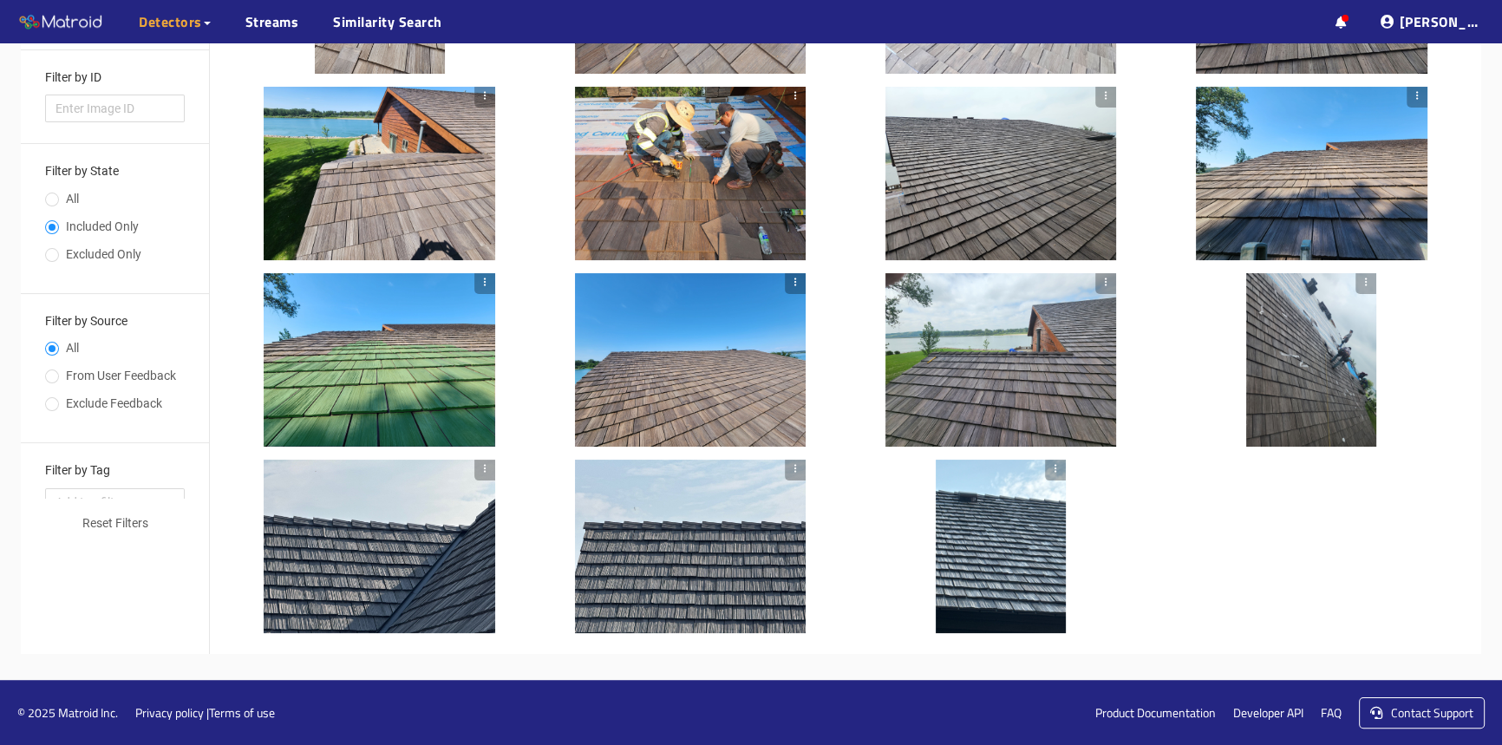
click at [963, 617] on div at bounding box center [1001, 546] width 130 height 173
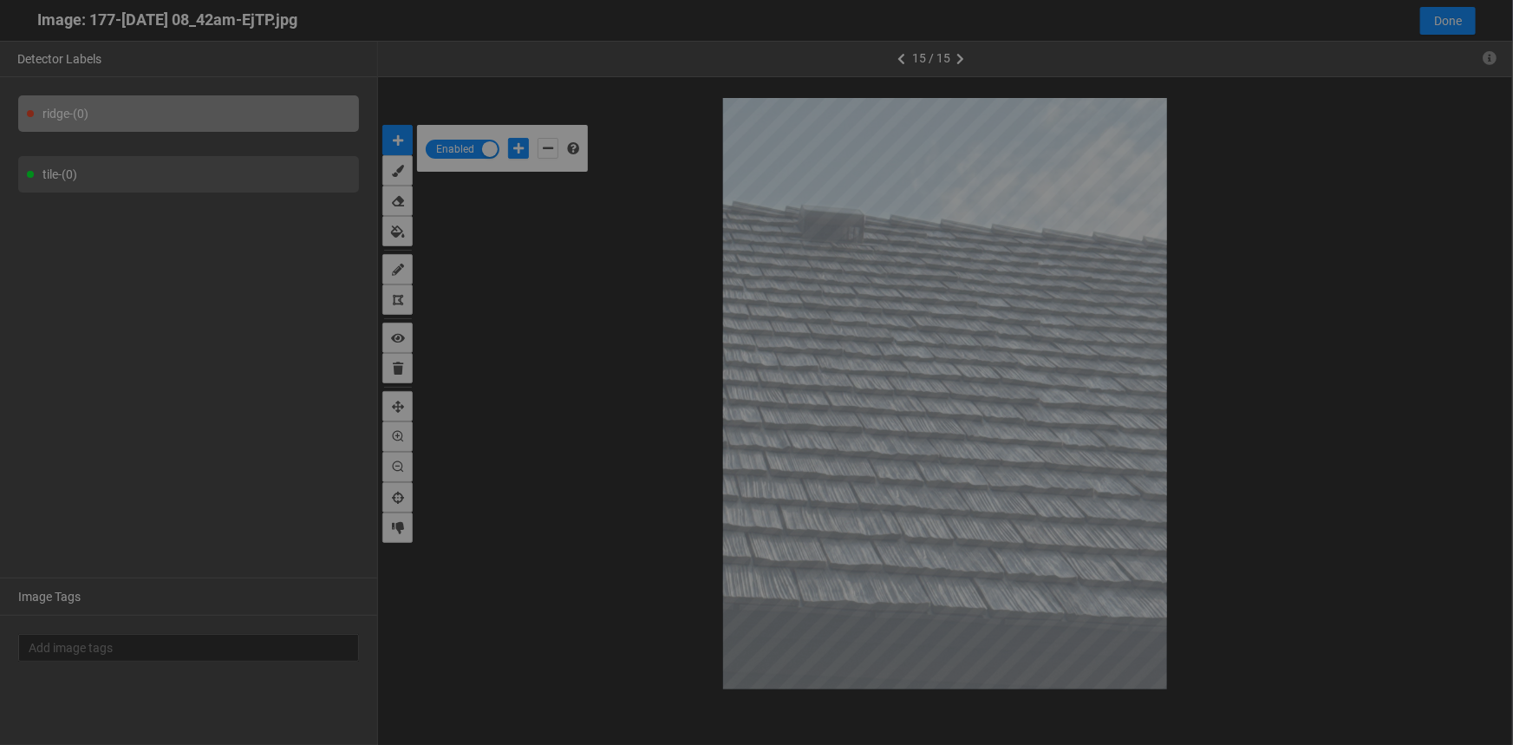
scroll to position [735, 0]
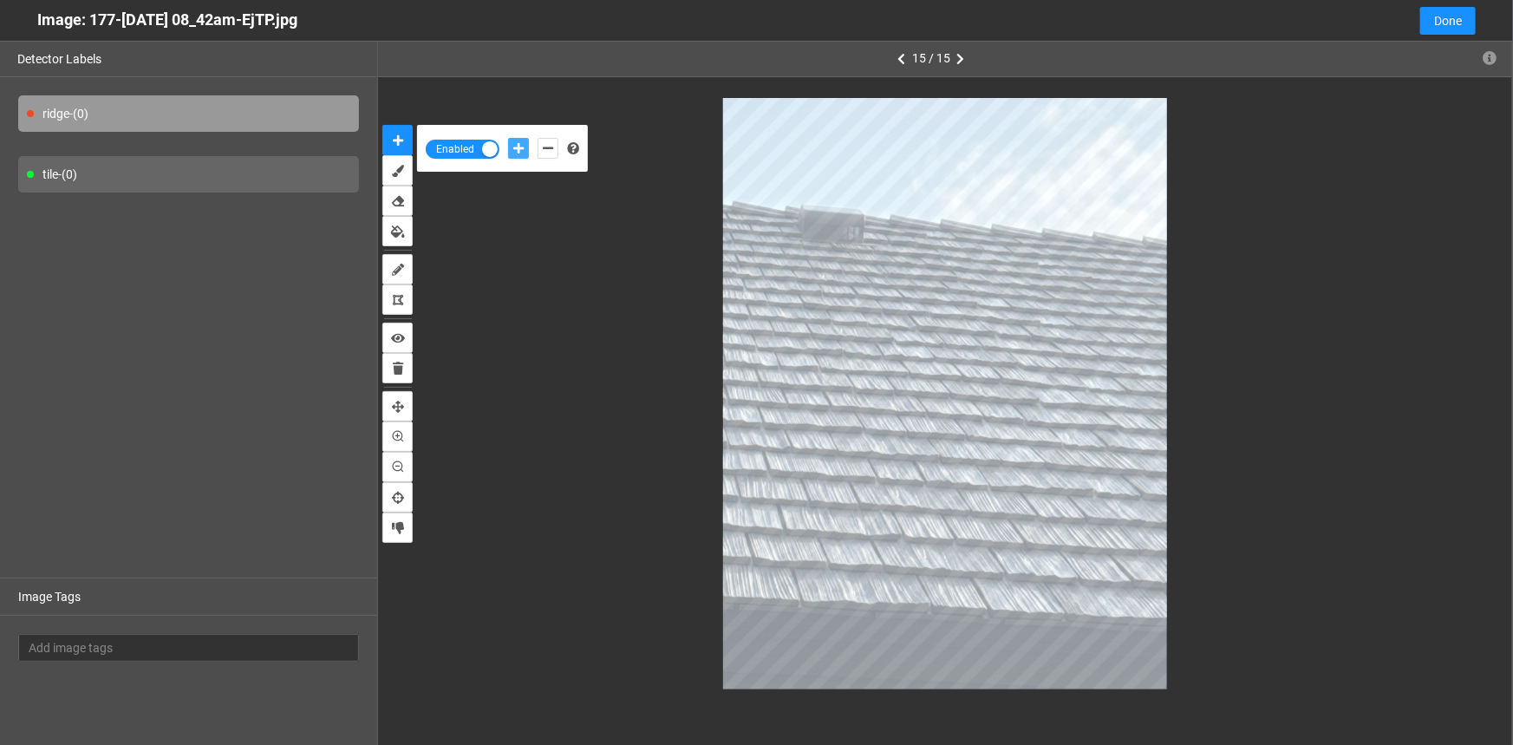
click at [515, 147] on icon "add-positive-points" at bounding box center [518, 148] width 10 height 12
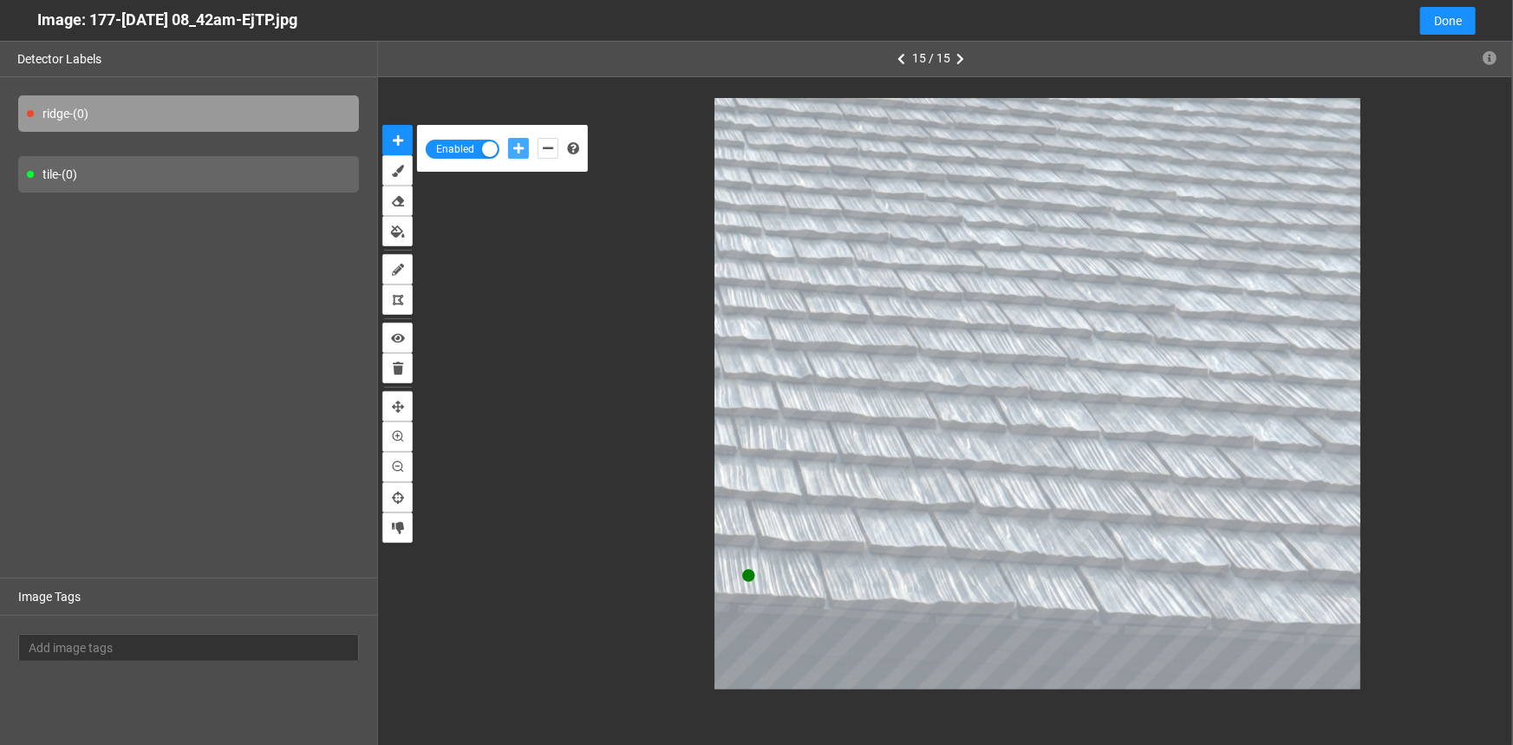
click at [508, 138] on button "add-positive-points" at bounding box center [518, 148] width 21 height 21
click at [816, 529] on icon "delete" at bounding box center [819, 530] width 13 height 14
click at [197, 176] on div "tile - (0)" at bounding box center [188, 174] width 341 height 36
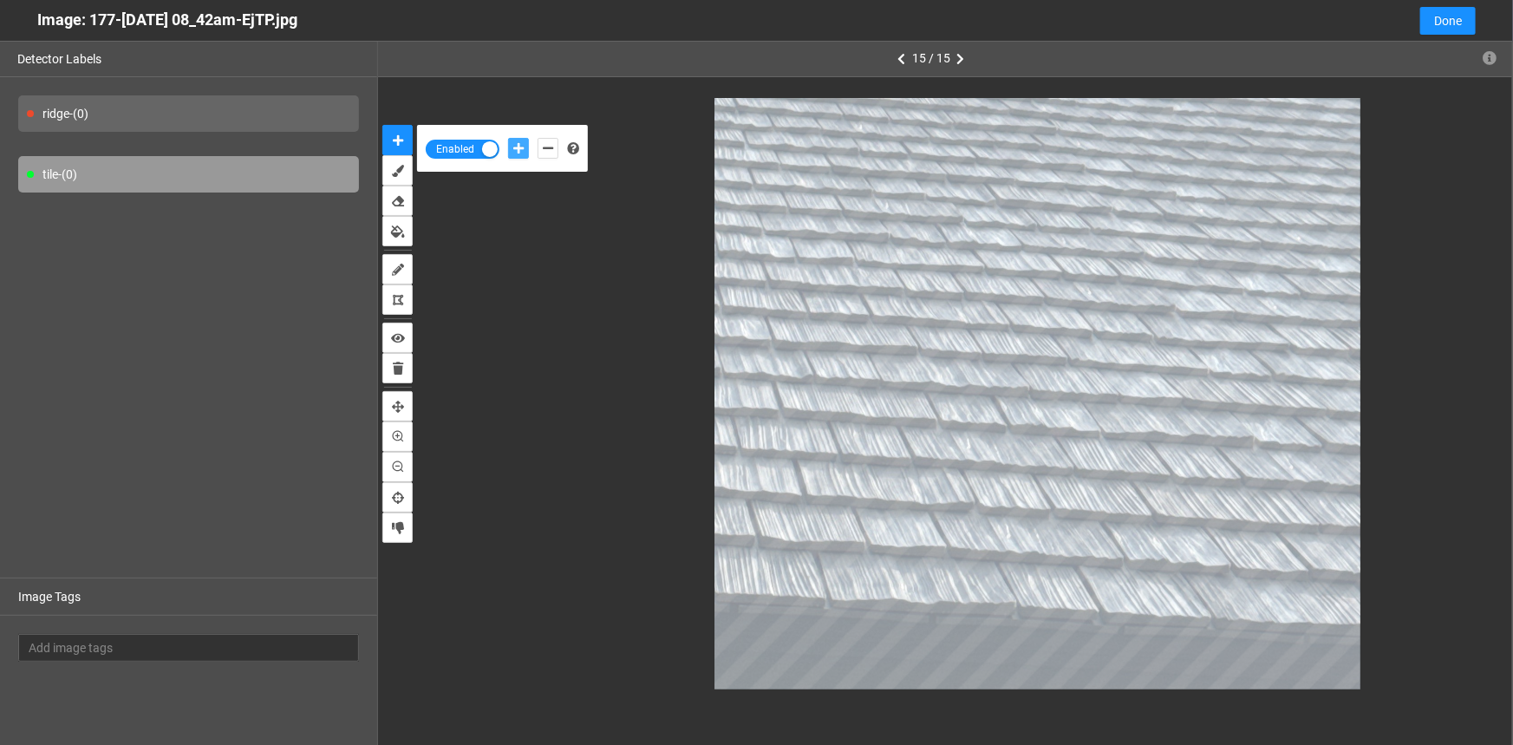
click at [518, 145] on icon "add-positive-points" at bounding box center [518, 148] width 10 height 12
click at [508, 138] on button "add-positive-points" at bounding box center [518, 148] width 21 height 21
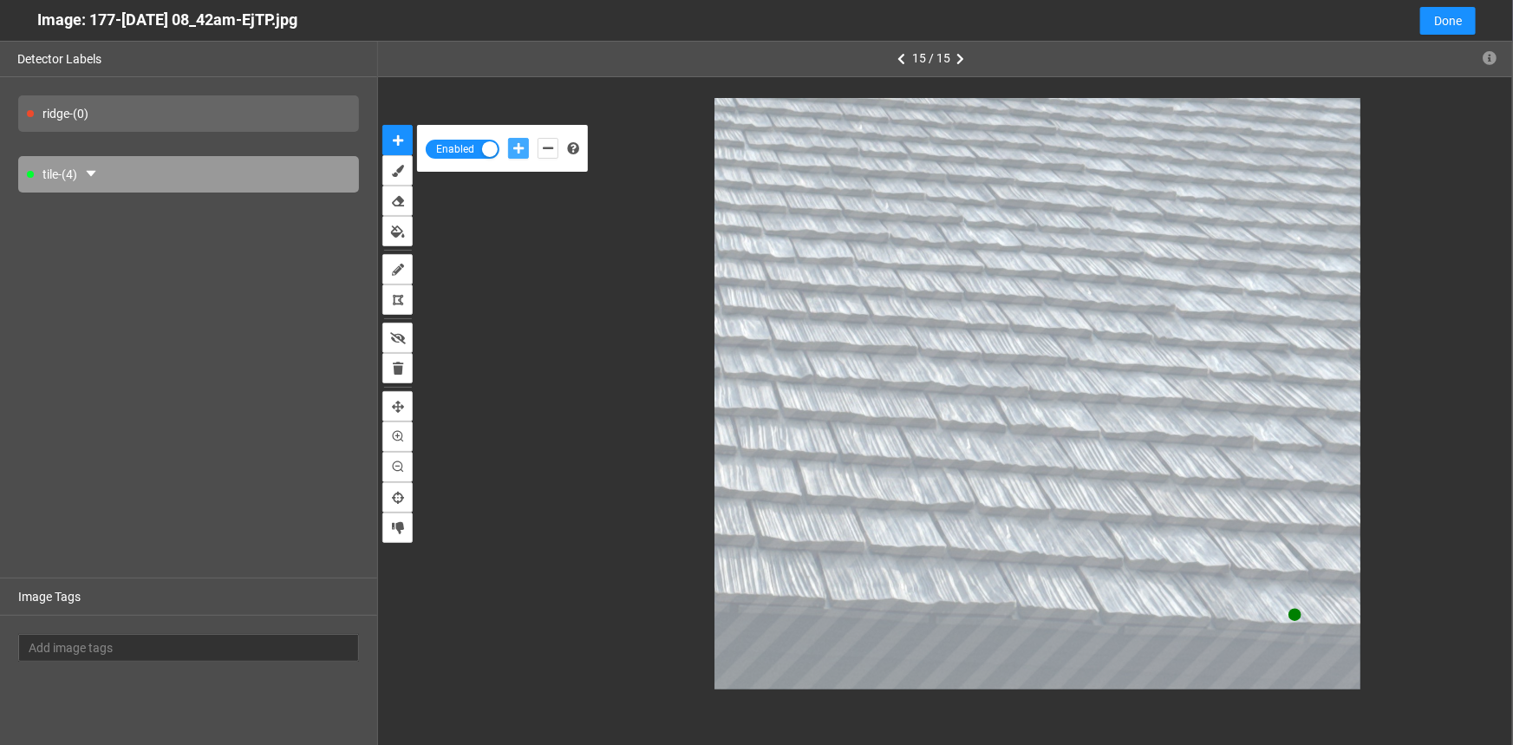
click at [508, 138] on button "add-positive-points" at bounding box center [518, 148] width 21 height 21
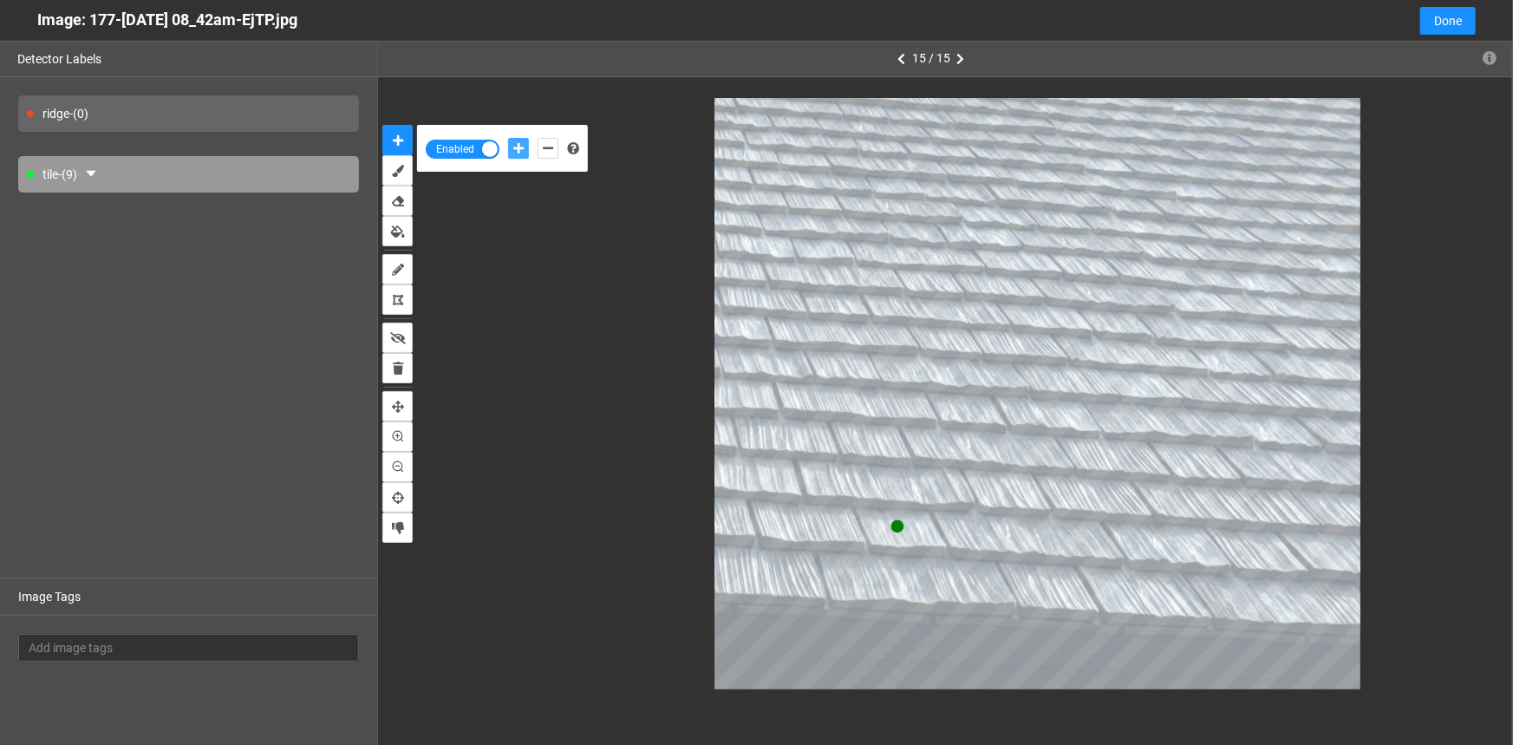
click at [508, 138] on button "add-positive-points" at bounding box center [518, 148] width 21 height 21
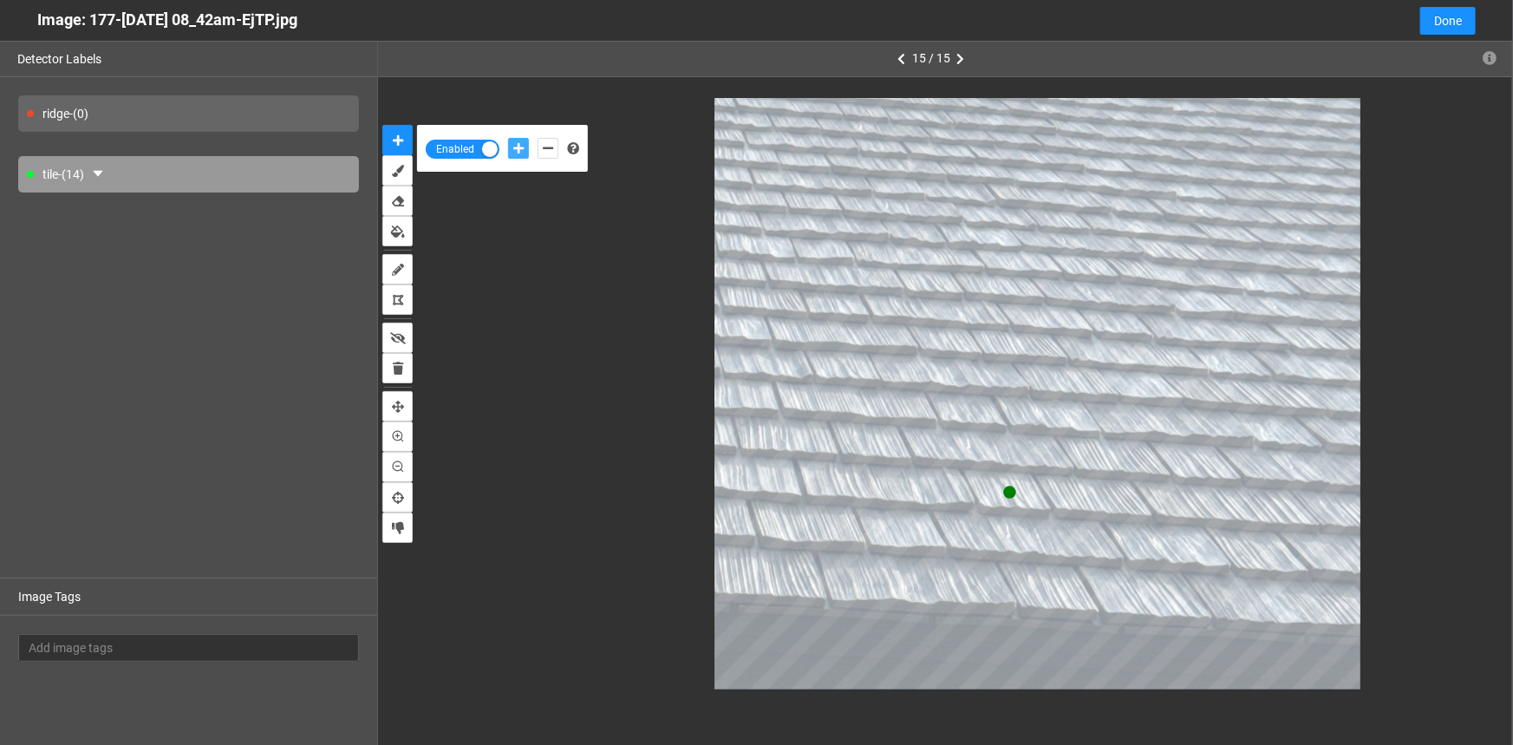
click at [508, 138] on button "add-positive-points" at bounding box center [518, 148] width 21 height 21
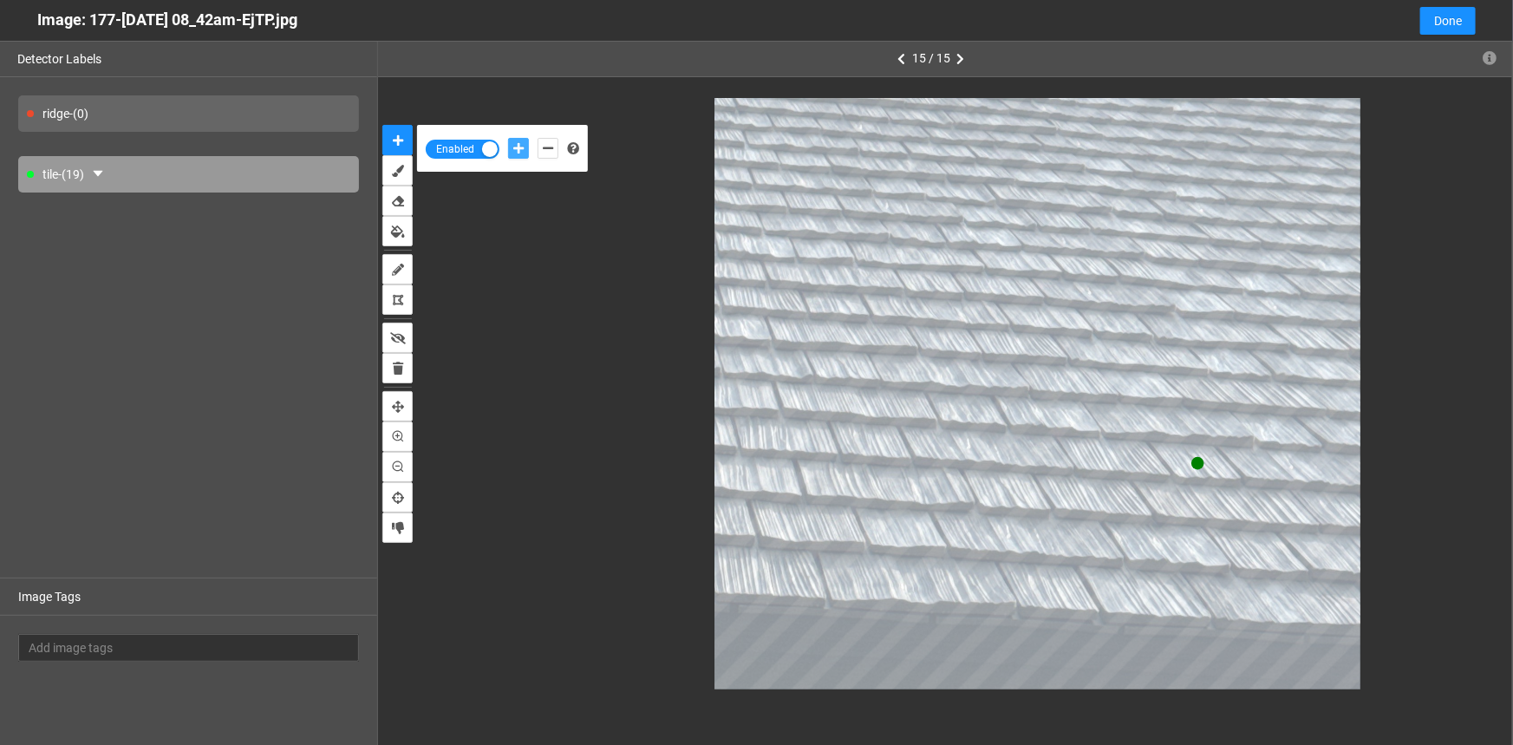
click at [508, 138] on button "add-positive-points" at bounding box center [518, 148] width 21 height 21
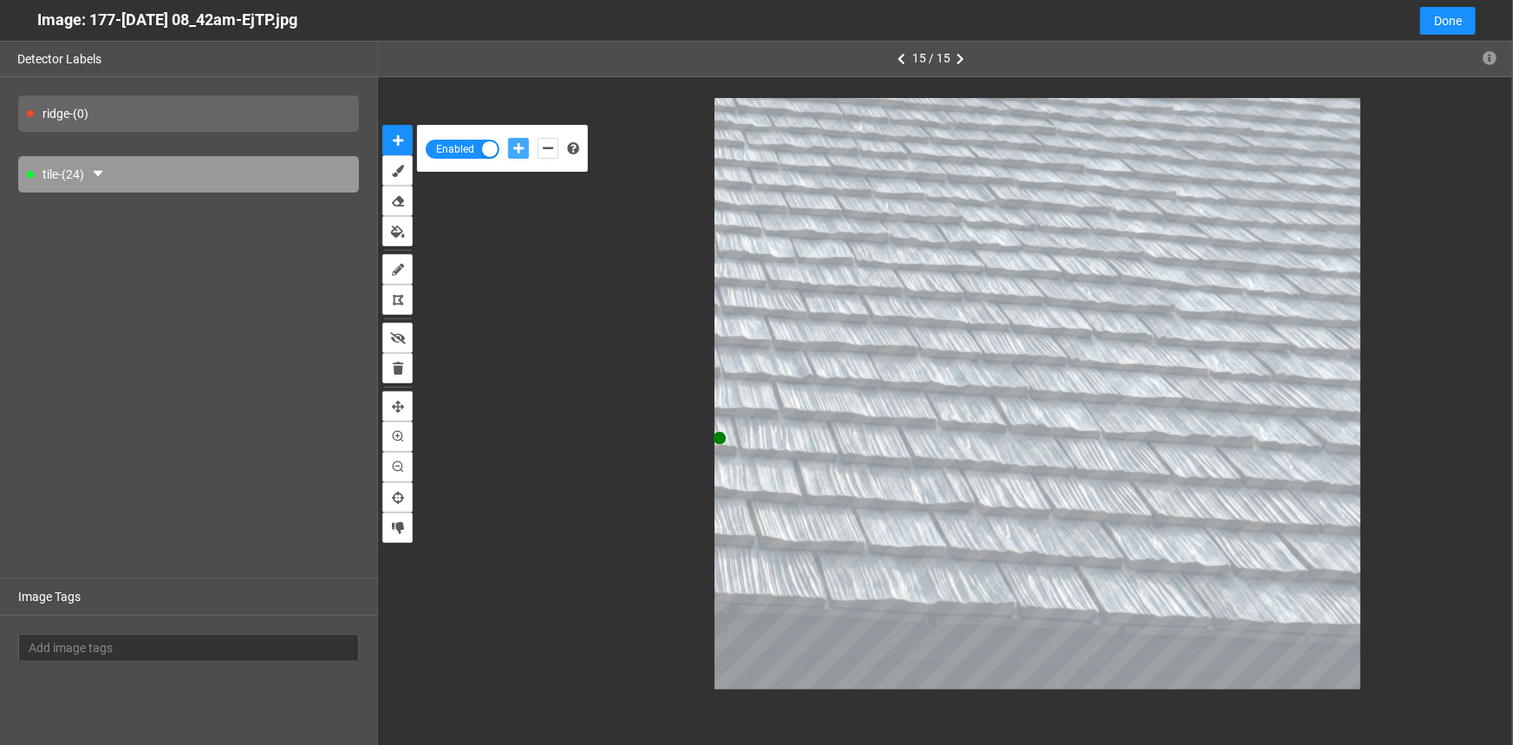
click at [508, 138] on button "add-positive-points" at bounding box center [518, 148] width 21 height 21
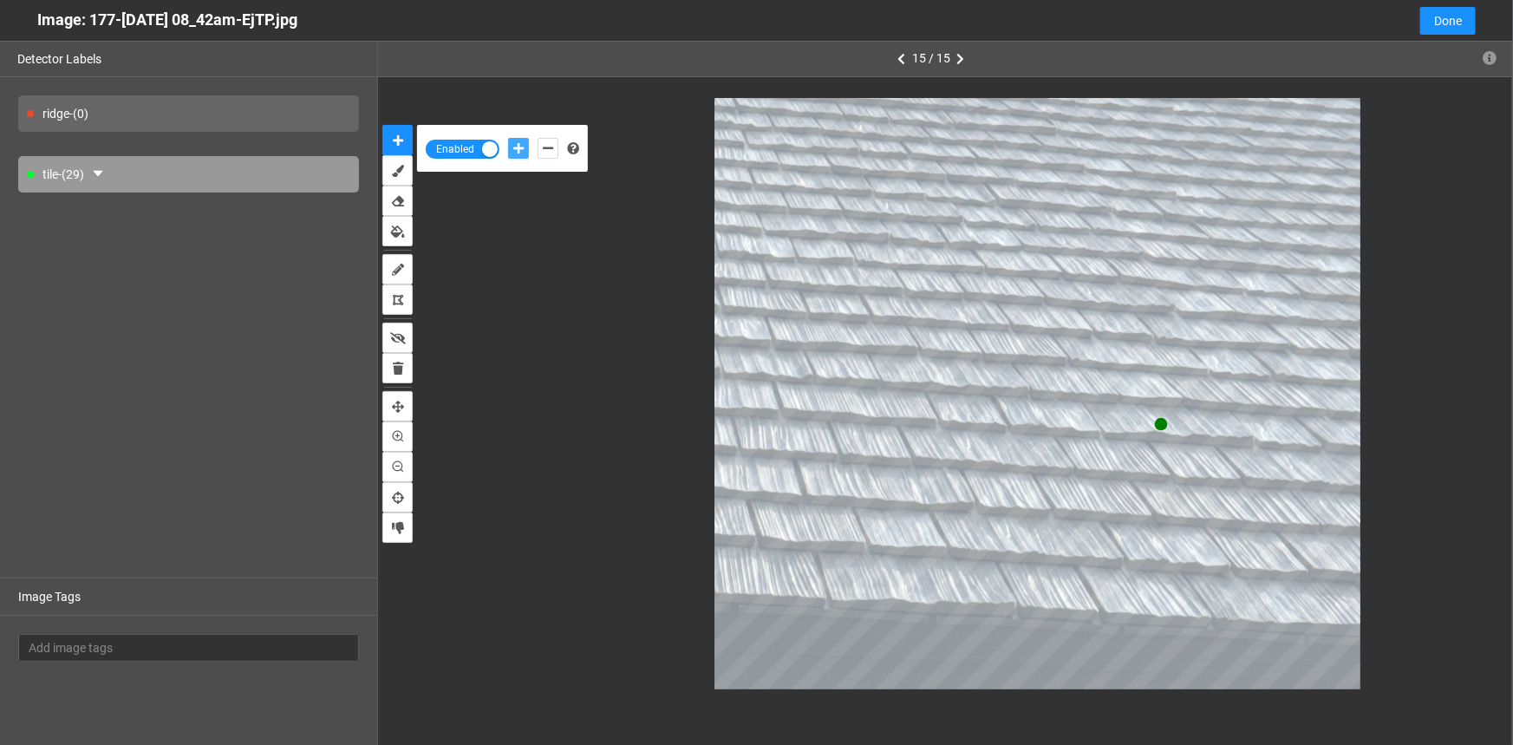
click at [508, 138] on button "add-positive-points" at bounding box center [518, 148] width 21 height 21
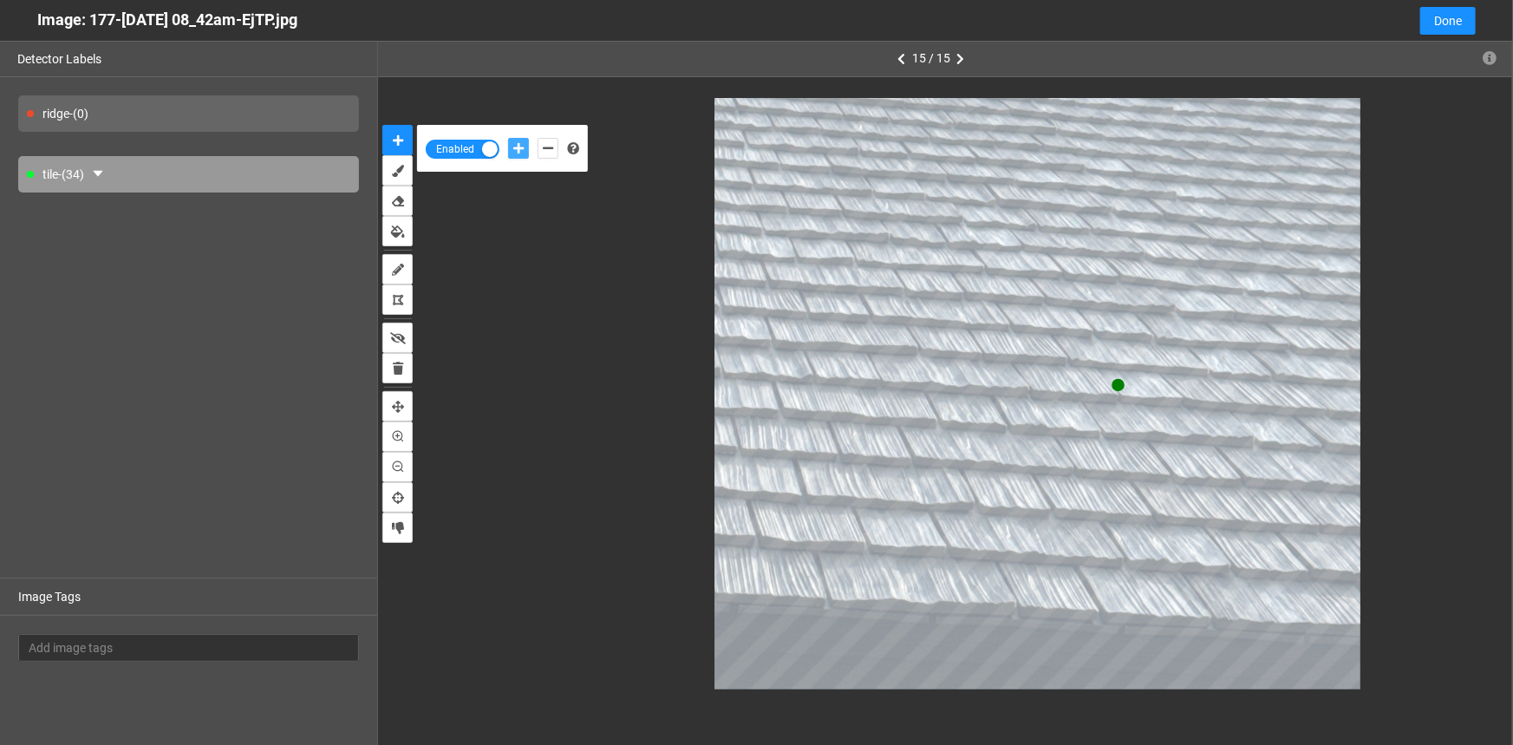
click at [508, 138] on button "add-positive-points" at bounding box center [518, 148] width 21 height 21
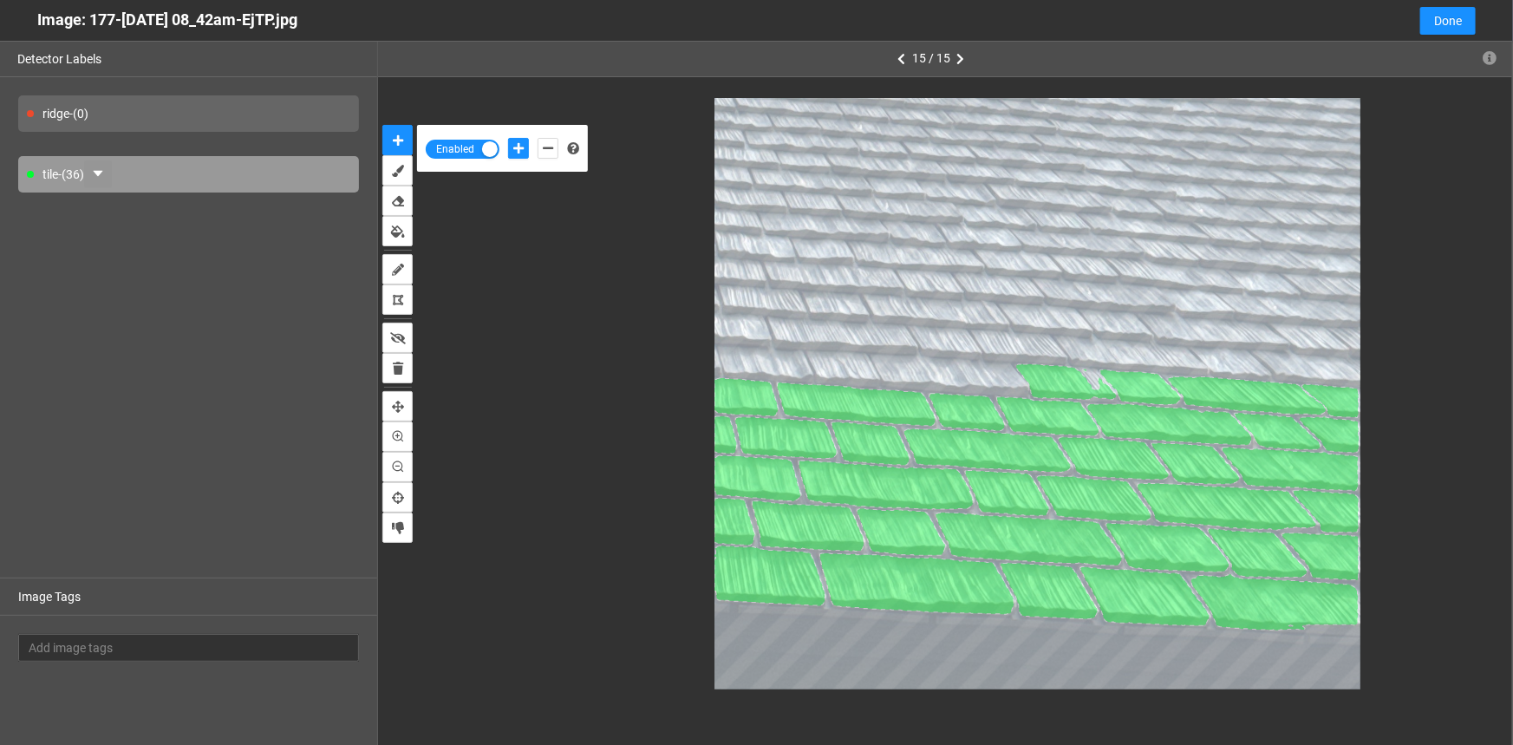
click at [100, 173] on icon "caret-down" at bounding box center [98, 174] width 14 height 14
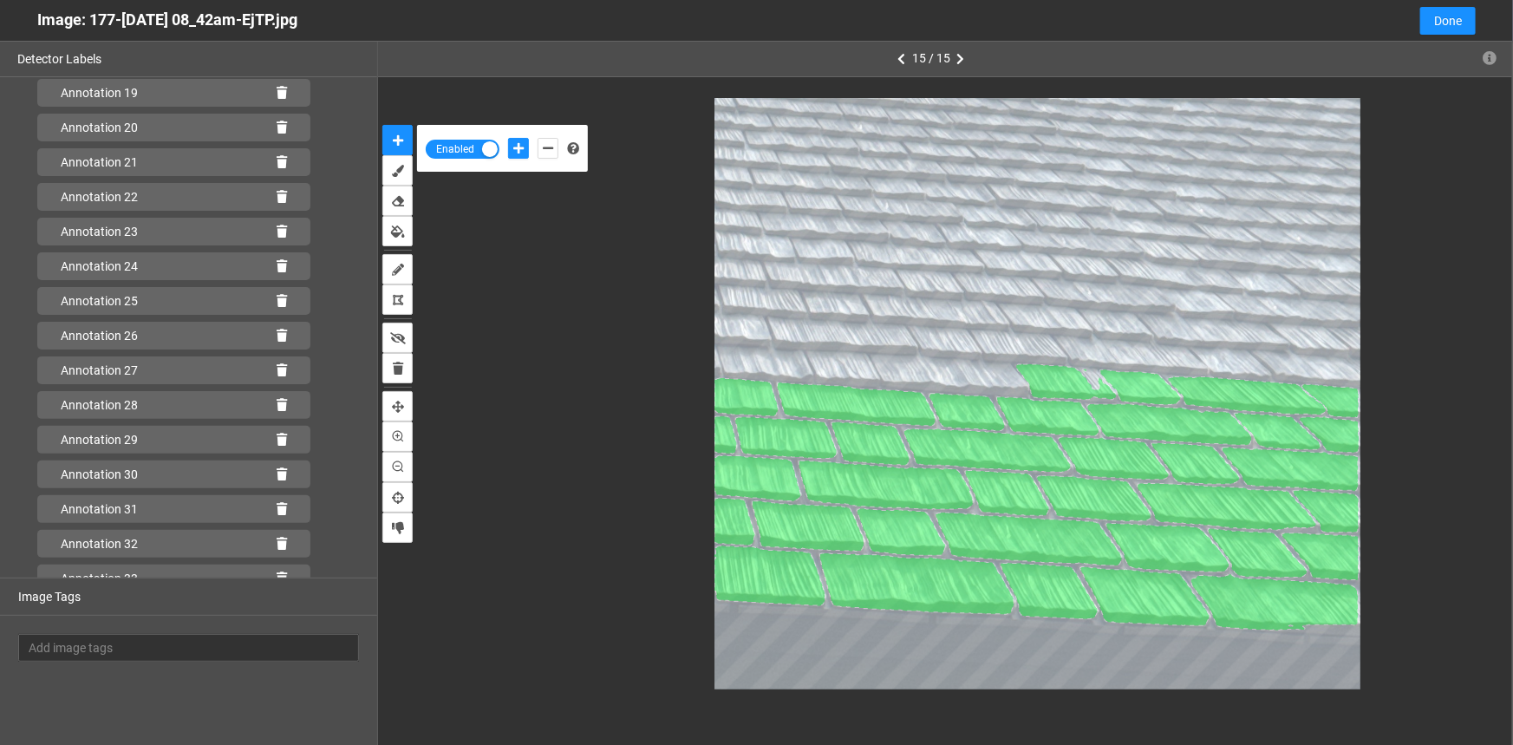
scroll to position [863, 0]
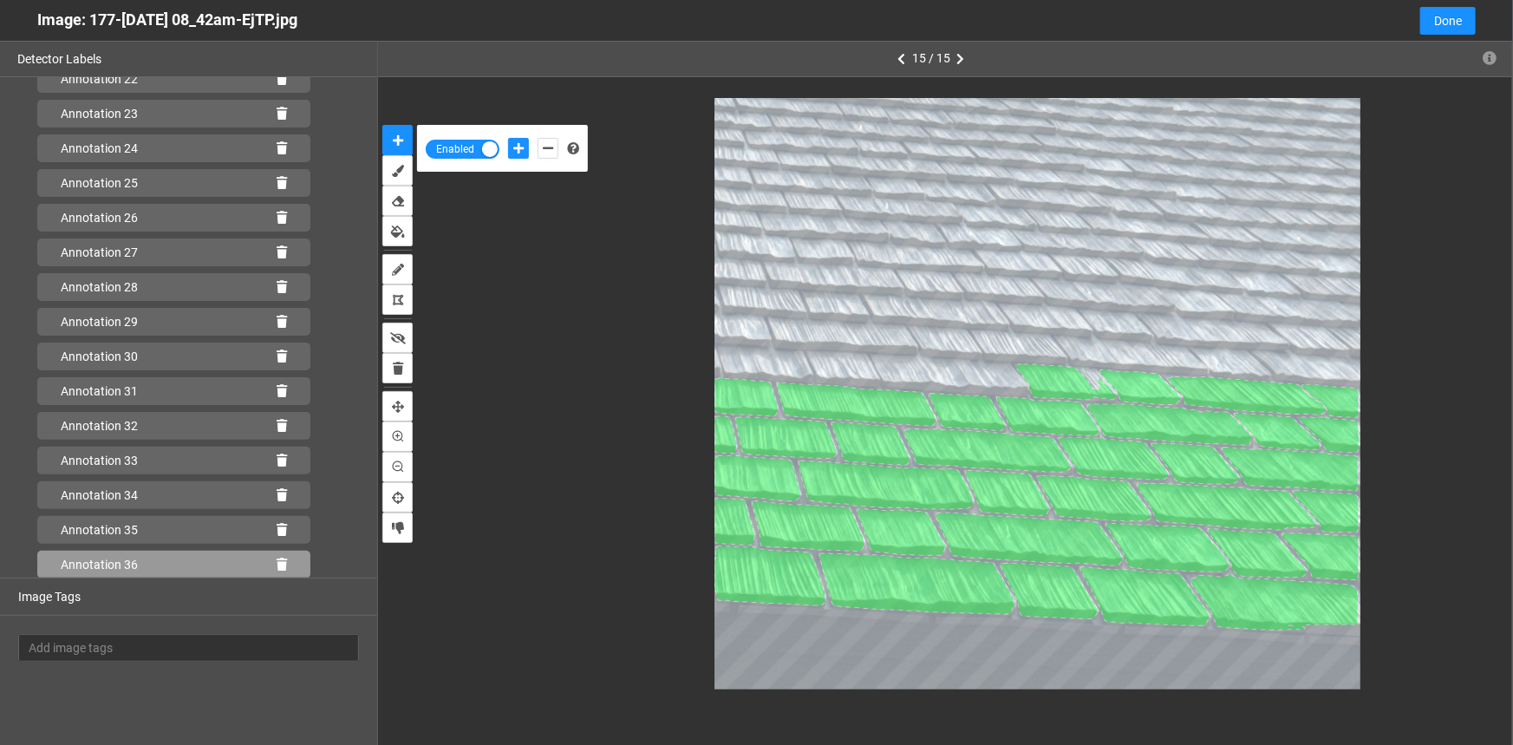
click at [277, 560] on icon at bounding box center [282, 565] width 10 height 12
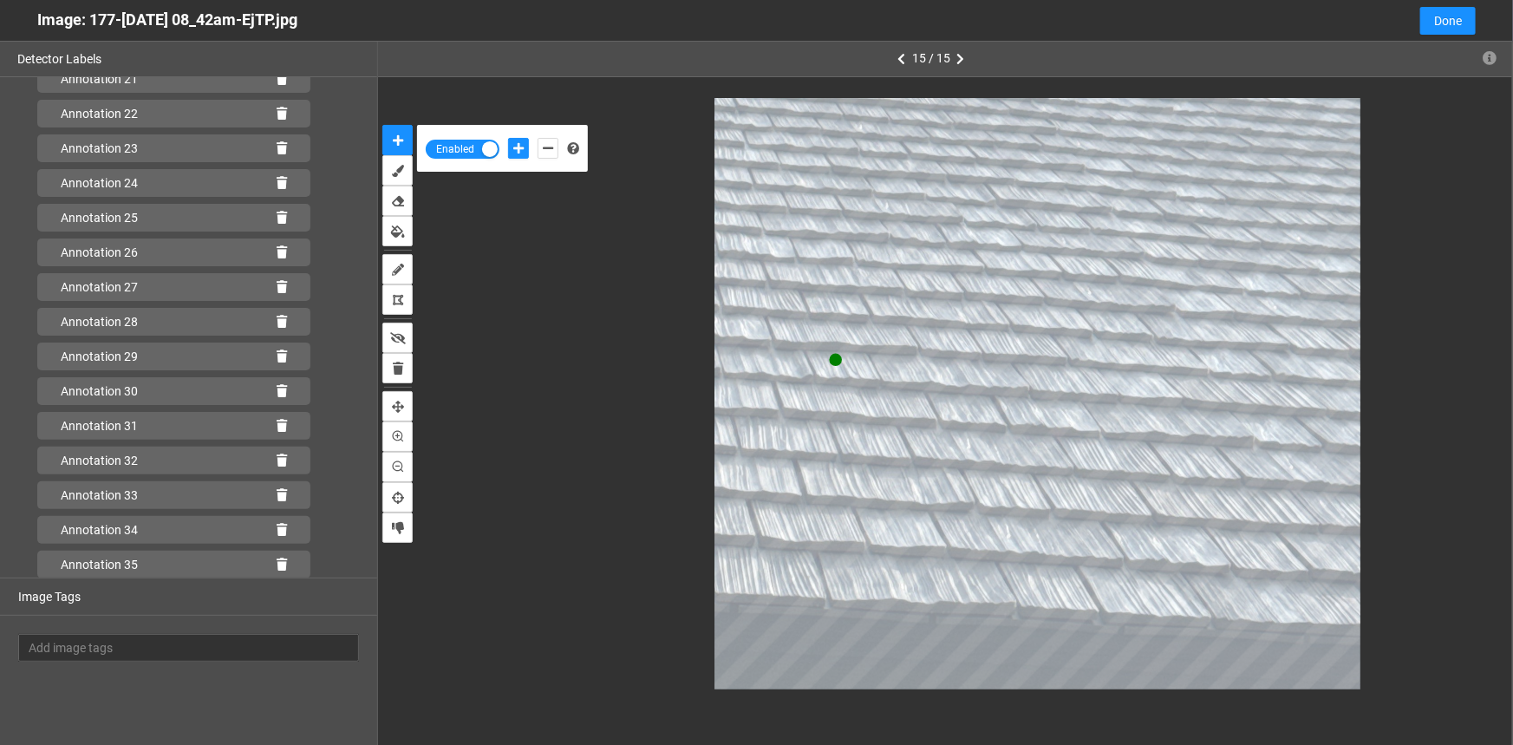
scroll to position [863, 0]
drag, startPoint x: 553, startPoint y: 143, endPoint x: 709, endPoint y: 229, distance: 177.4
click at [552, 144] on icon "add-negative-points" at bounding box center [548, 148] width 10 height 12
click at [538, 138] on button "add-negative-points" at bounding box center [548, 148] width 21 height 21
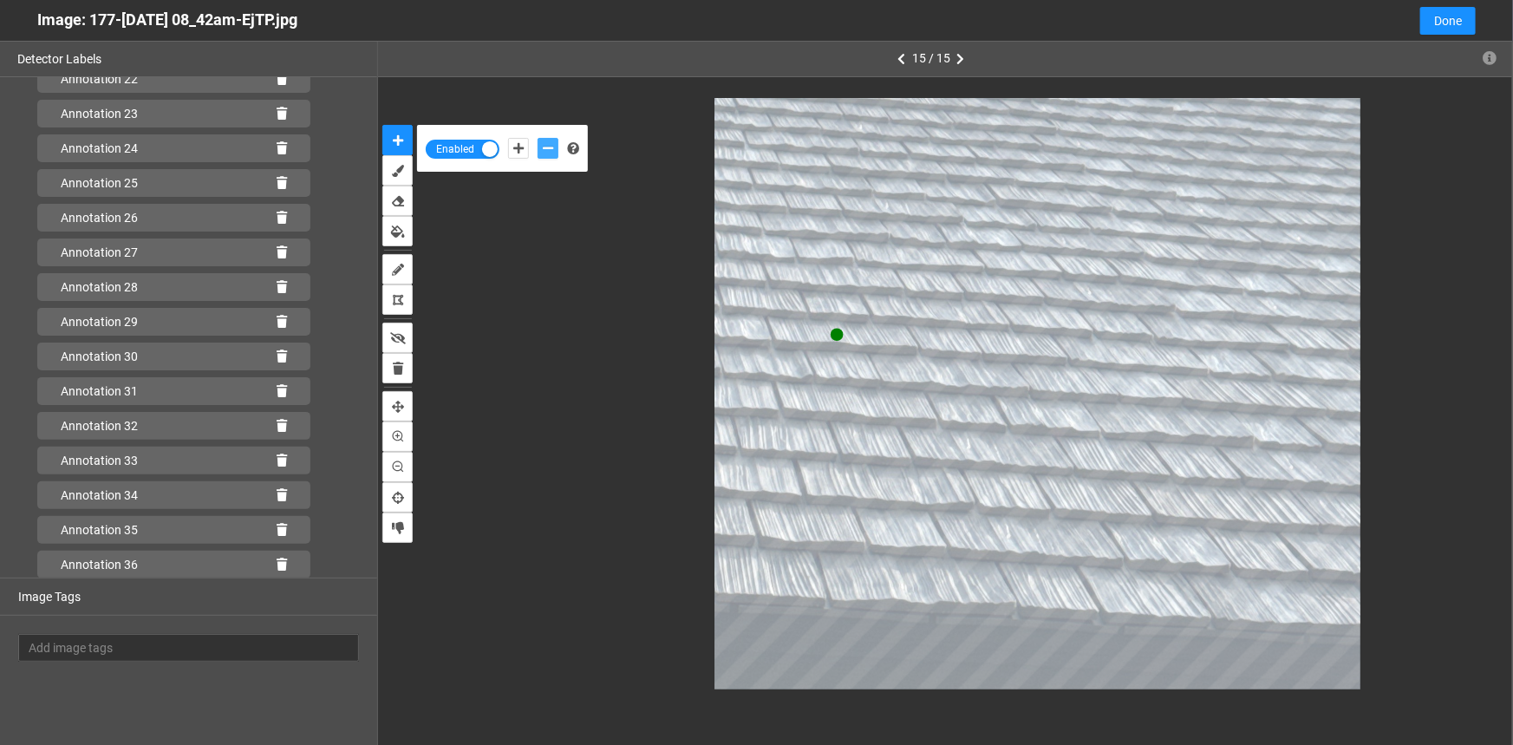
click at [538, 138] on button "add-negative-points" at bounding box center [548, 148] width 21 height 21
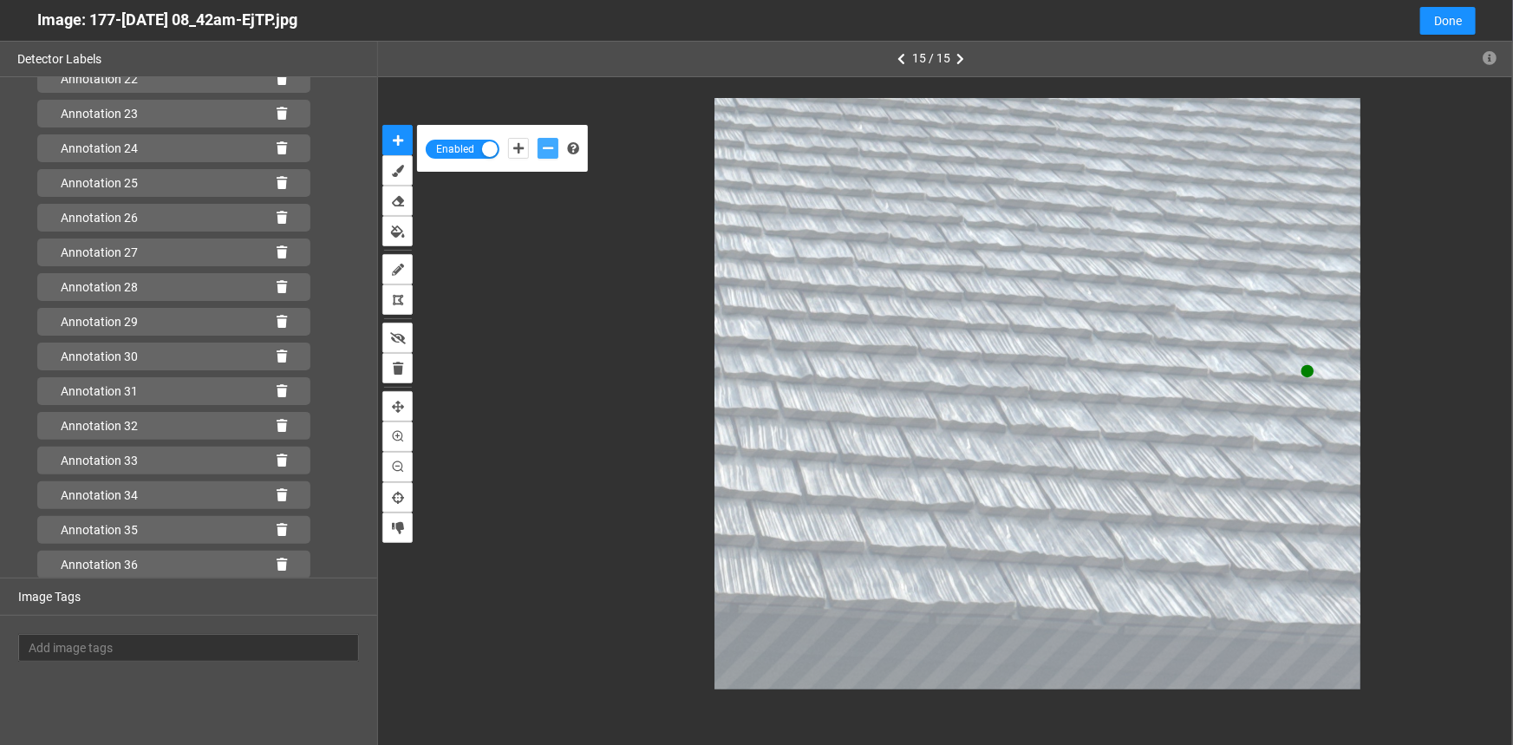
click at [538, 138] on button "add-negative-points" at bounding box center [548, 148] width 21 height 21
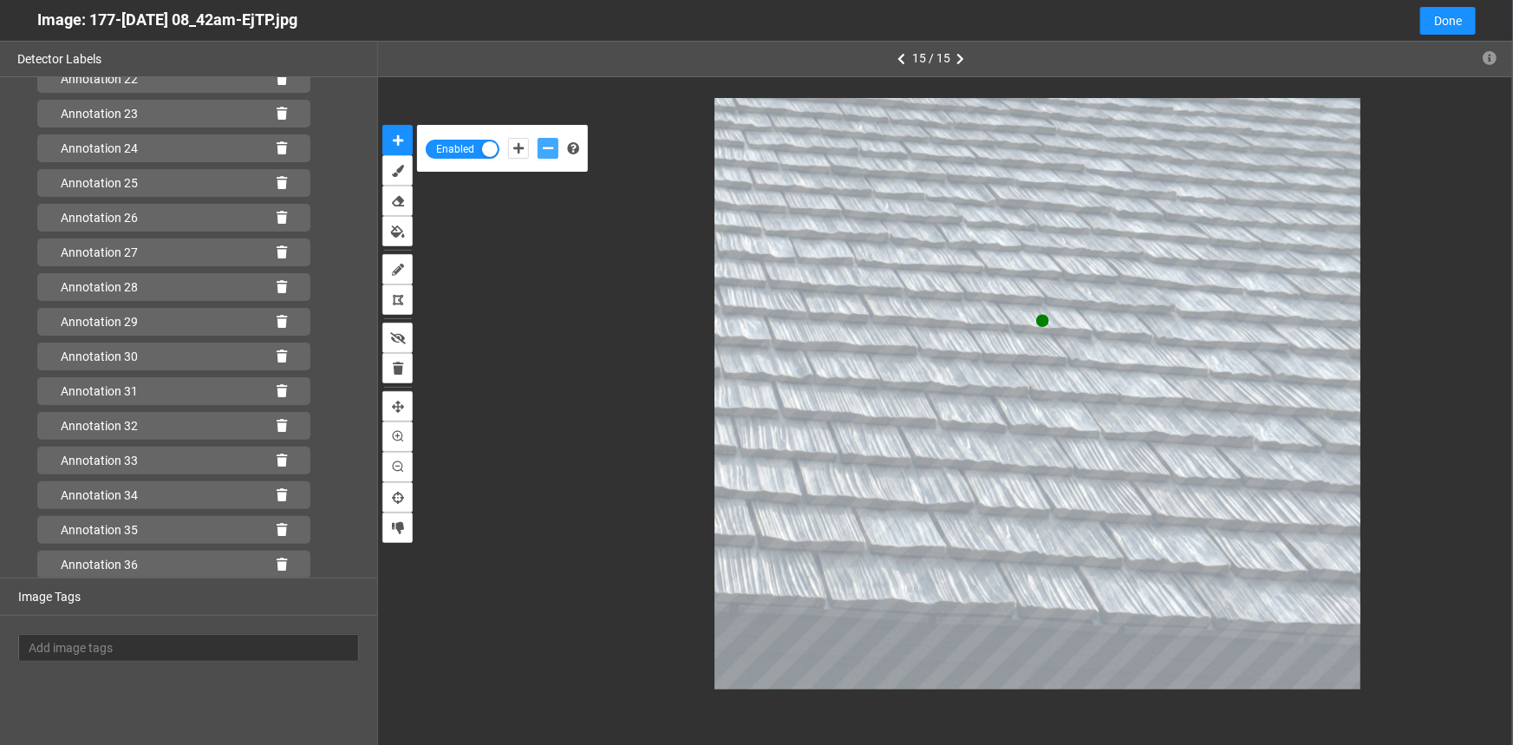
click at [538, 138] on button "add-negative-points" at bounding box center [548, 148] width 21 height 21
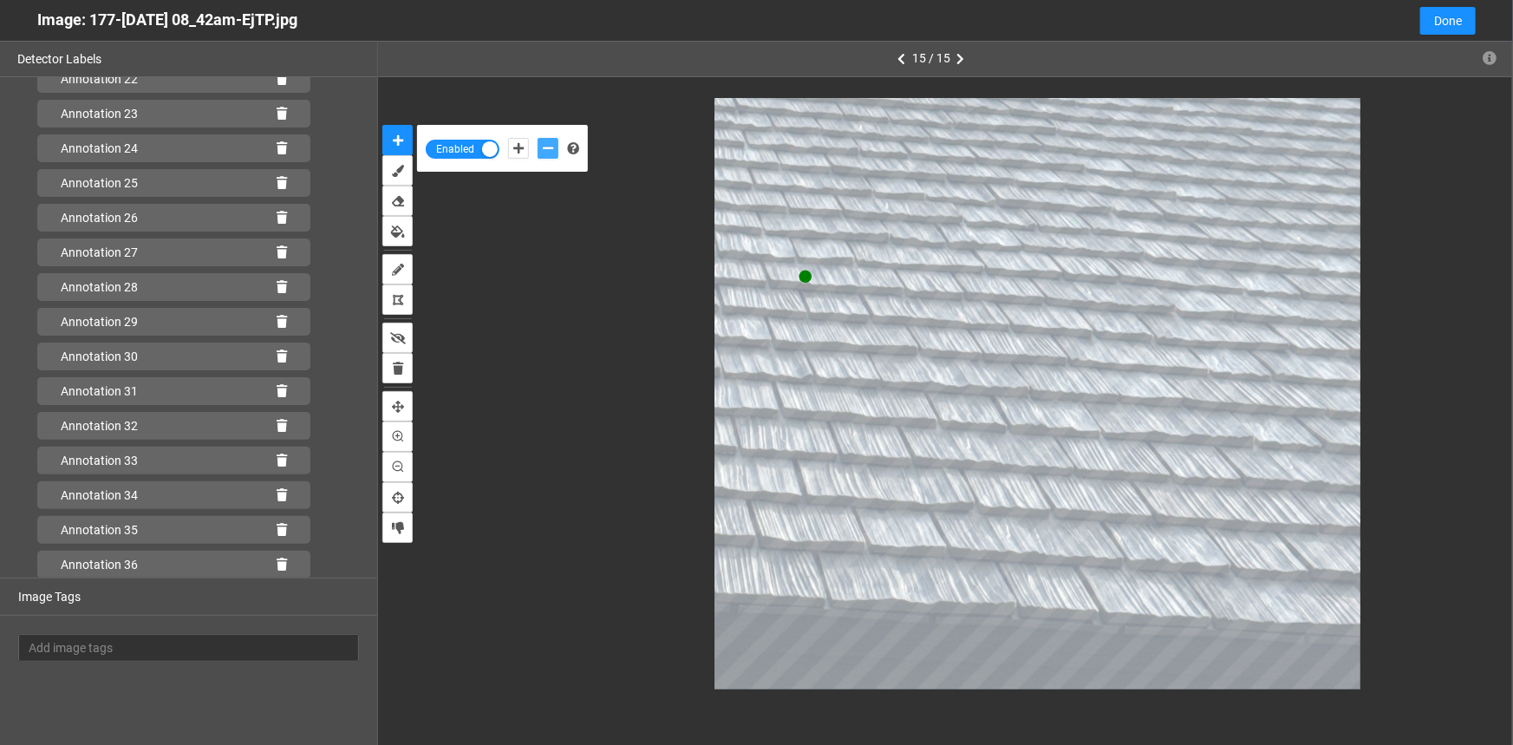
click at [538, 138] on button "add-negative-points" at bounding box center [548, 148] width 21 height 21
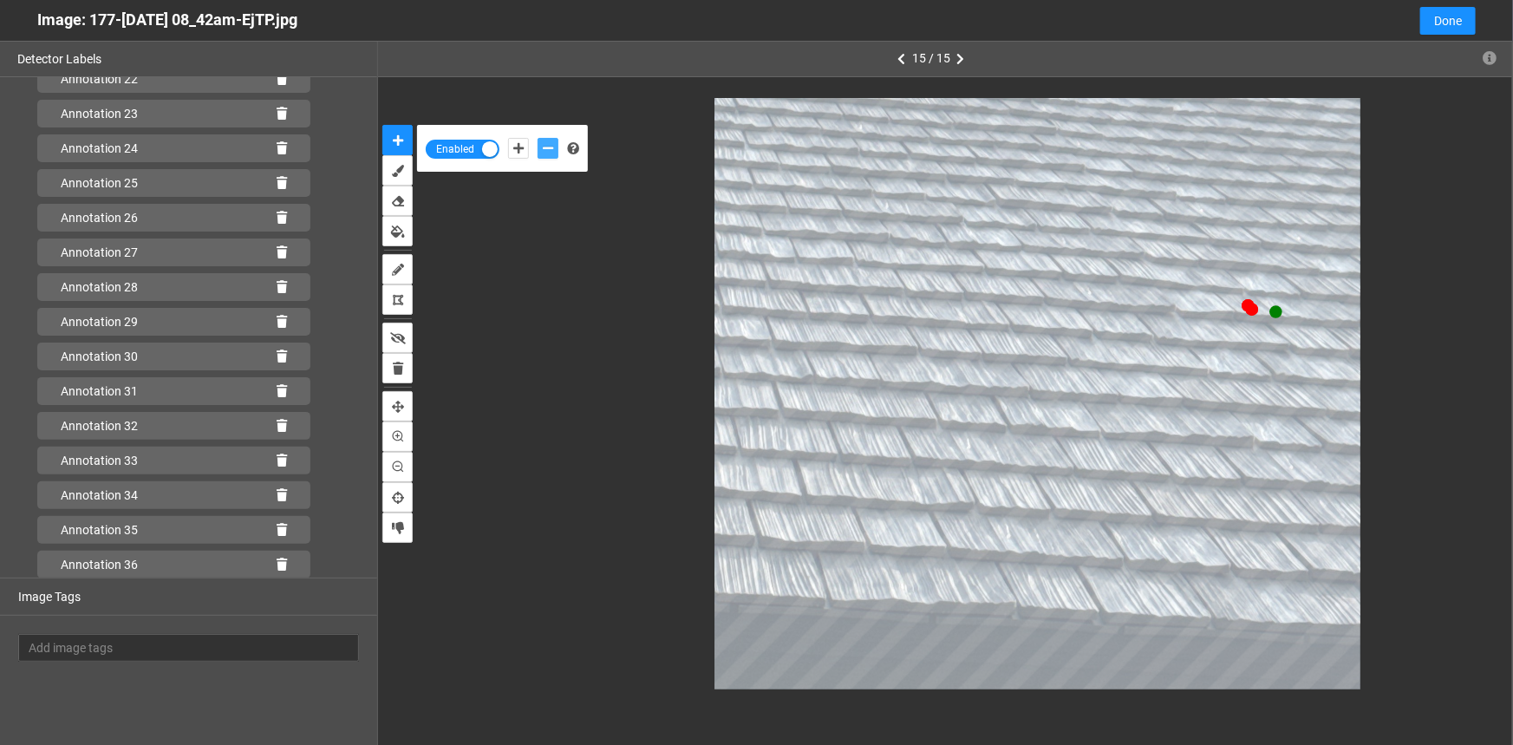
click at [538, 138] on button "add-negative-points" at bounding box center [548, 148] width 21 height 21
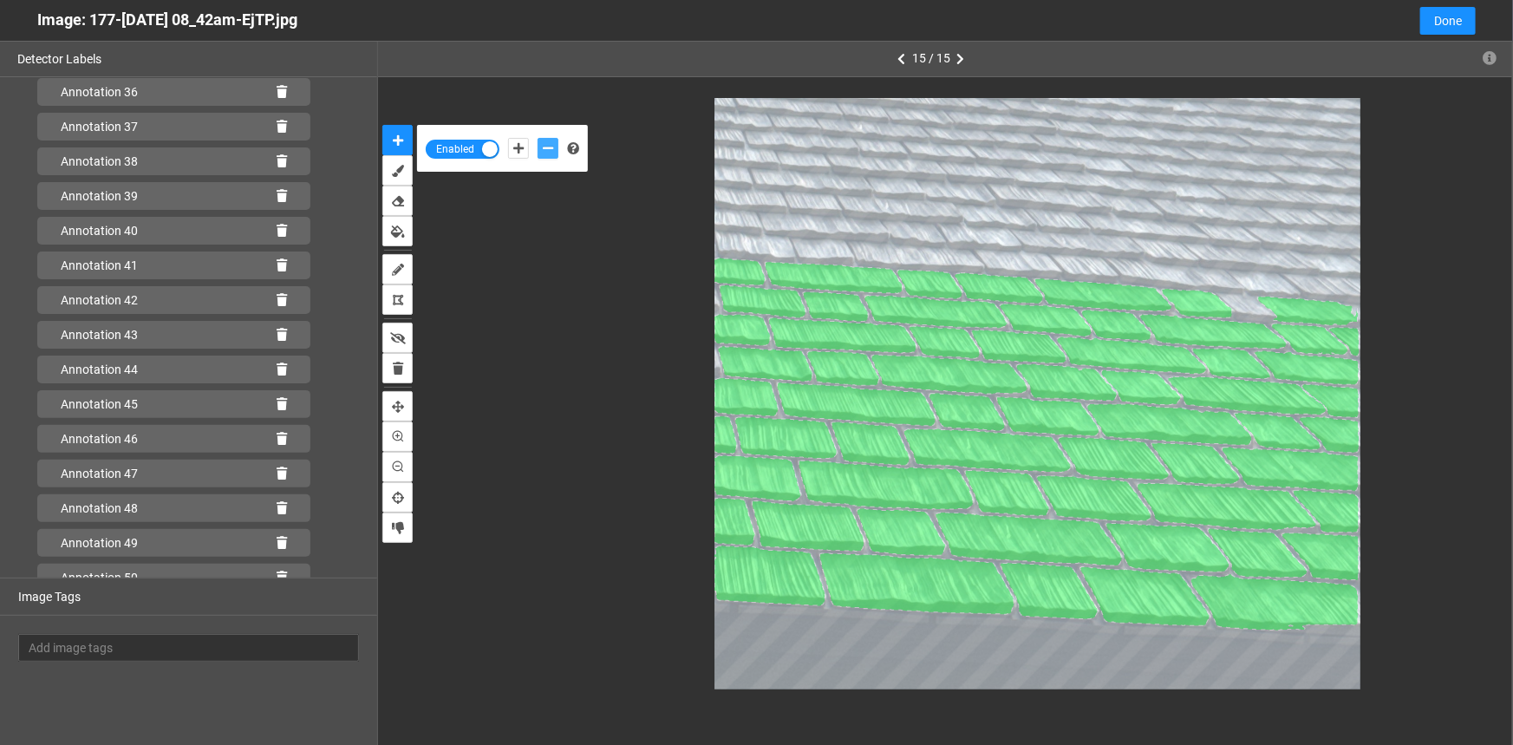
scroll to position [1729, 0]
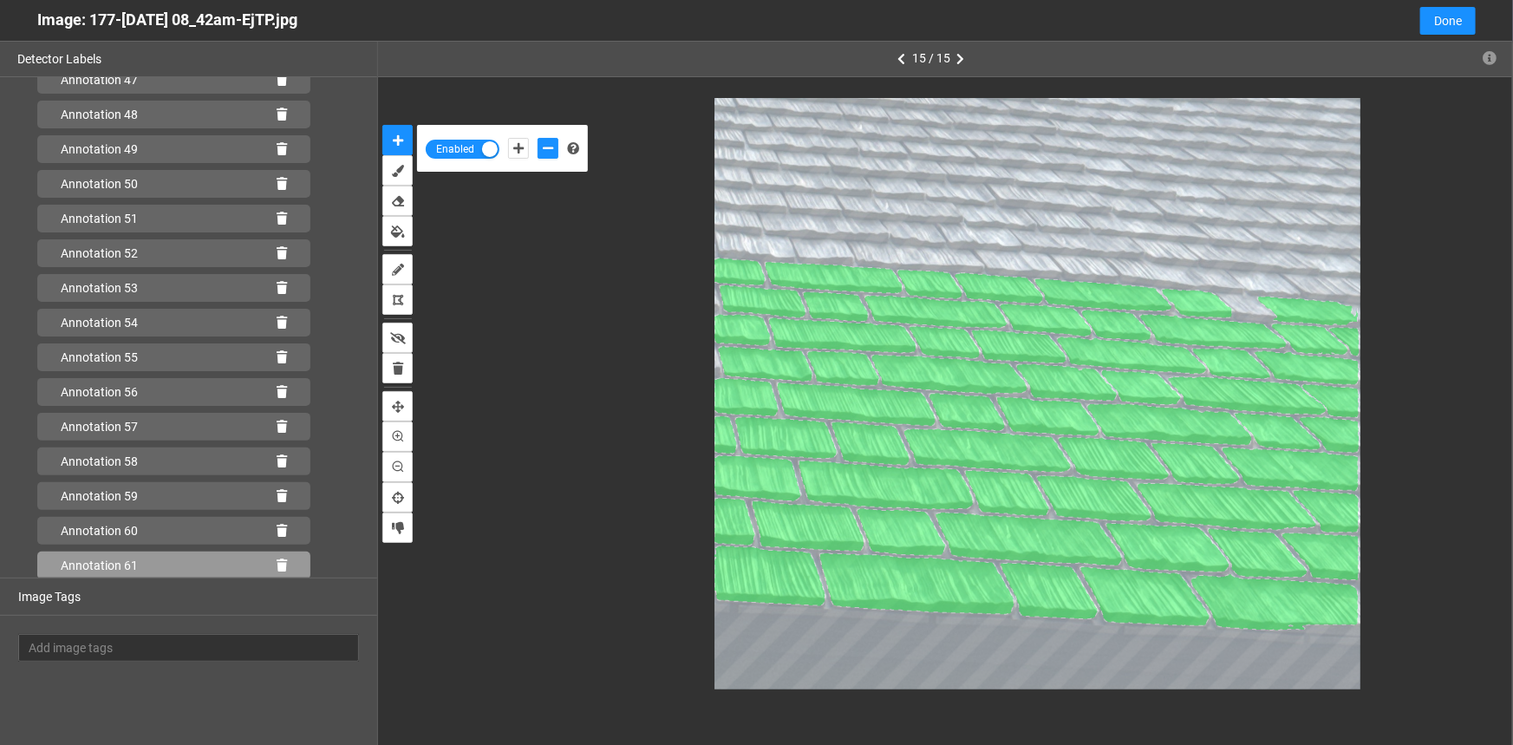
click at [277, 564] on icon at bounding box center [282, 565] width 10 height 12
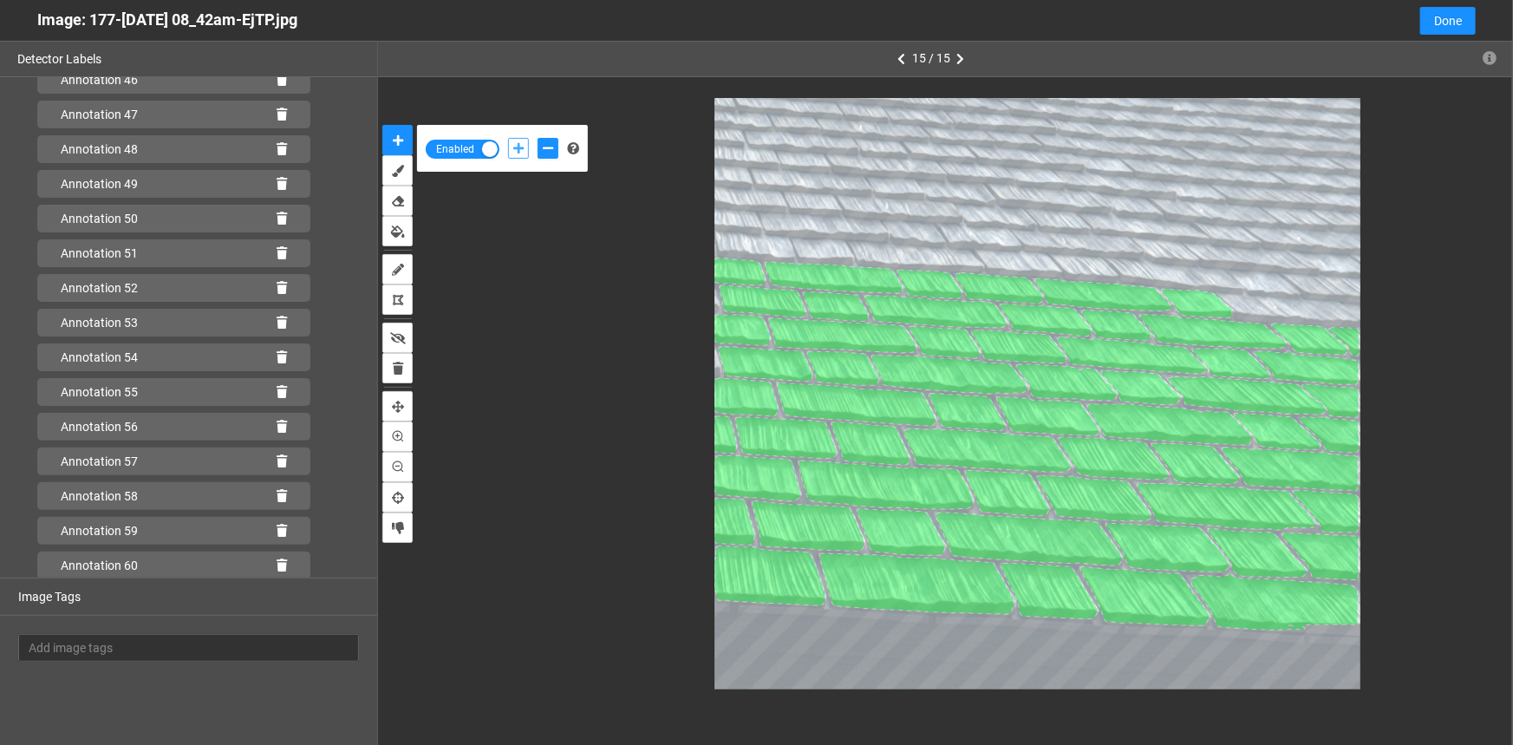
click at [512, 151] on button "add-positive-points" at bounding box center [518, 148] width 21 height 21
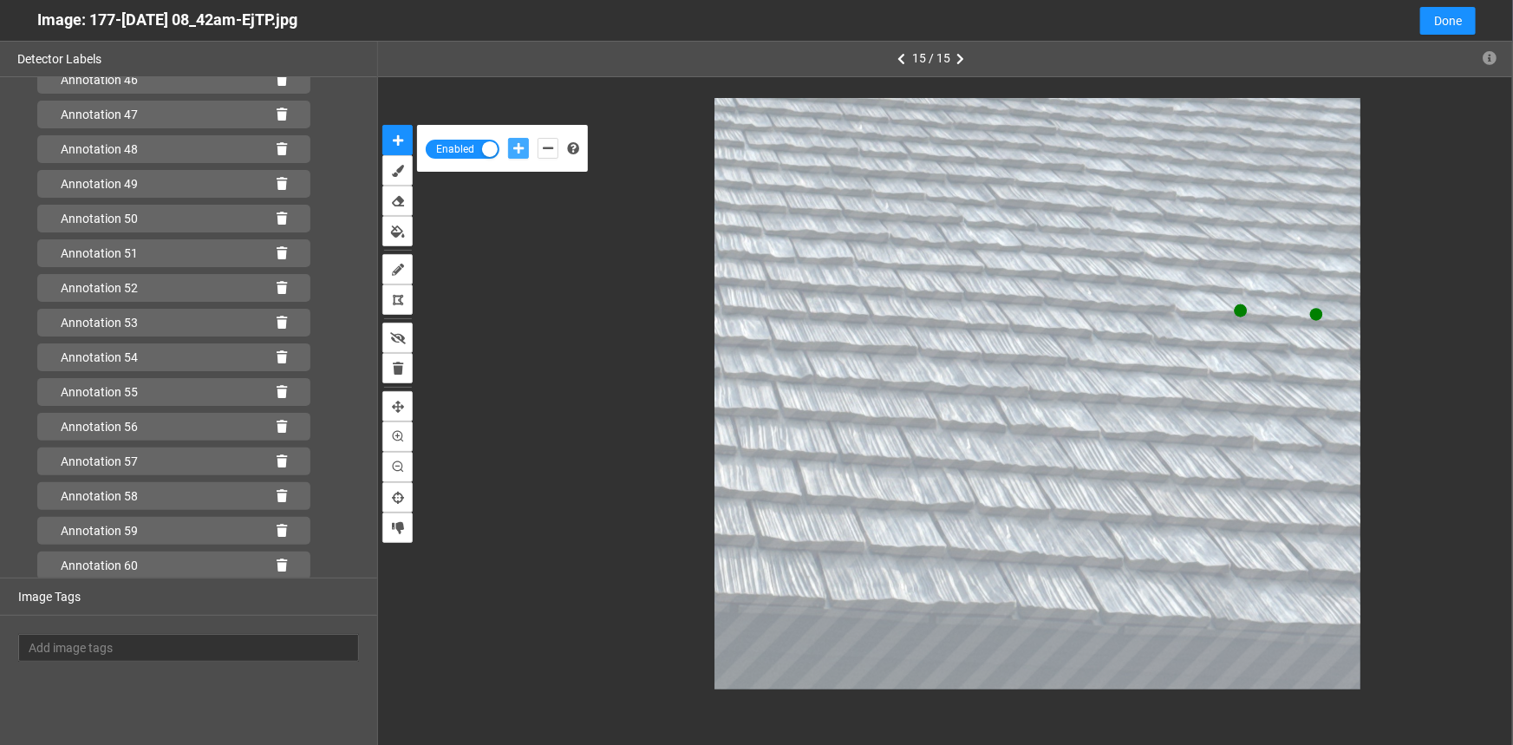
click at [508, 138] on button "add-positive-points" at bounding box center [518, 148] width 21 height 21
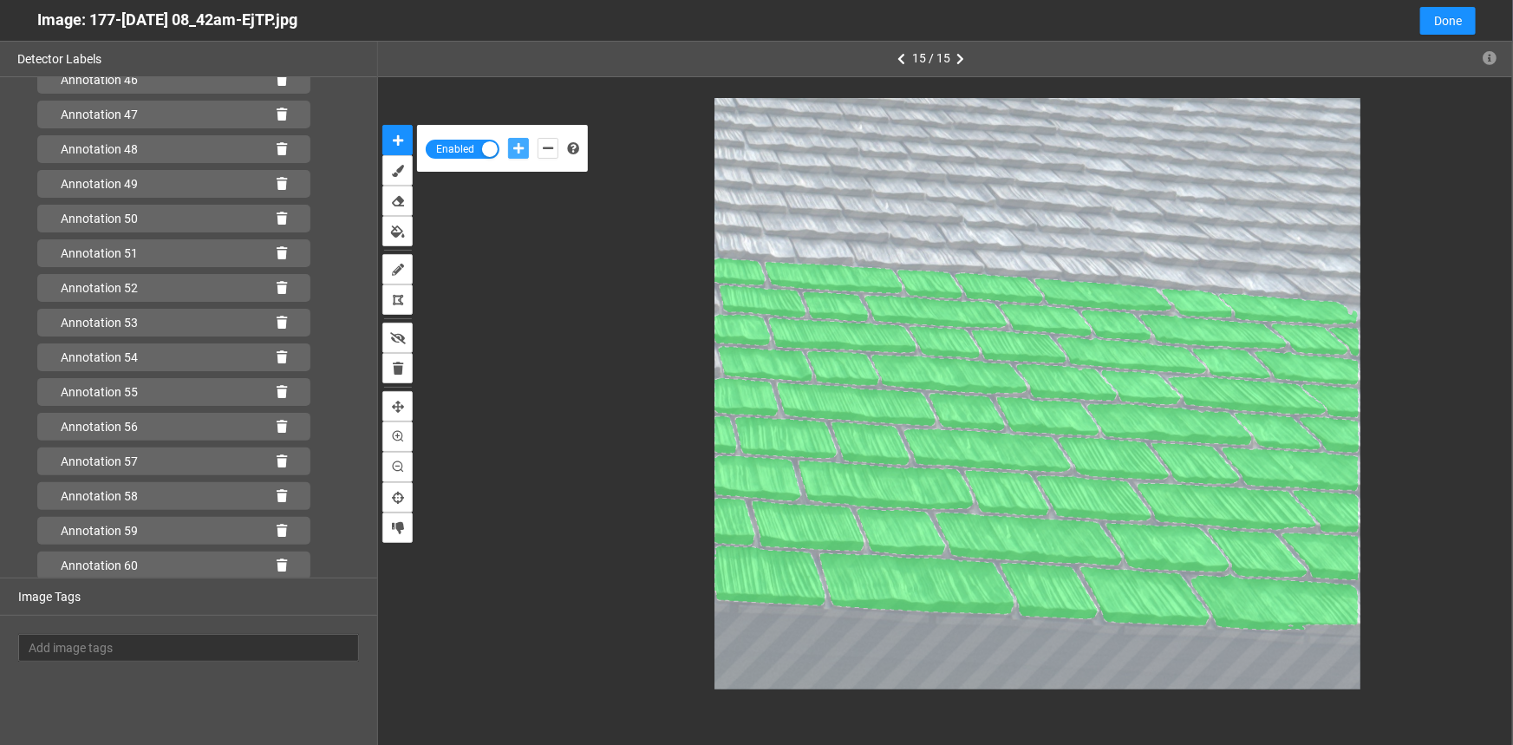
scroll to position [1729, 0]
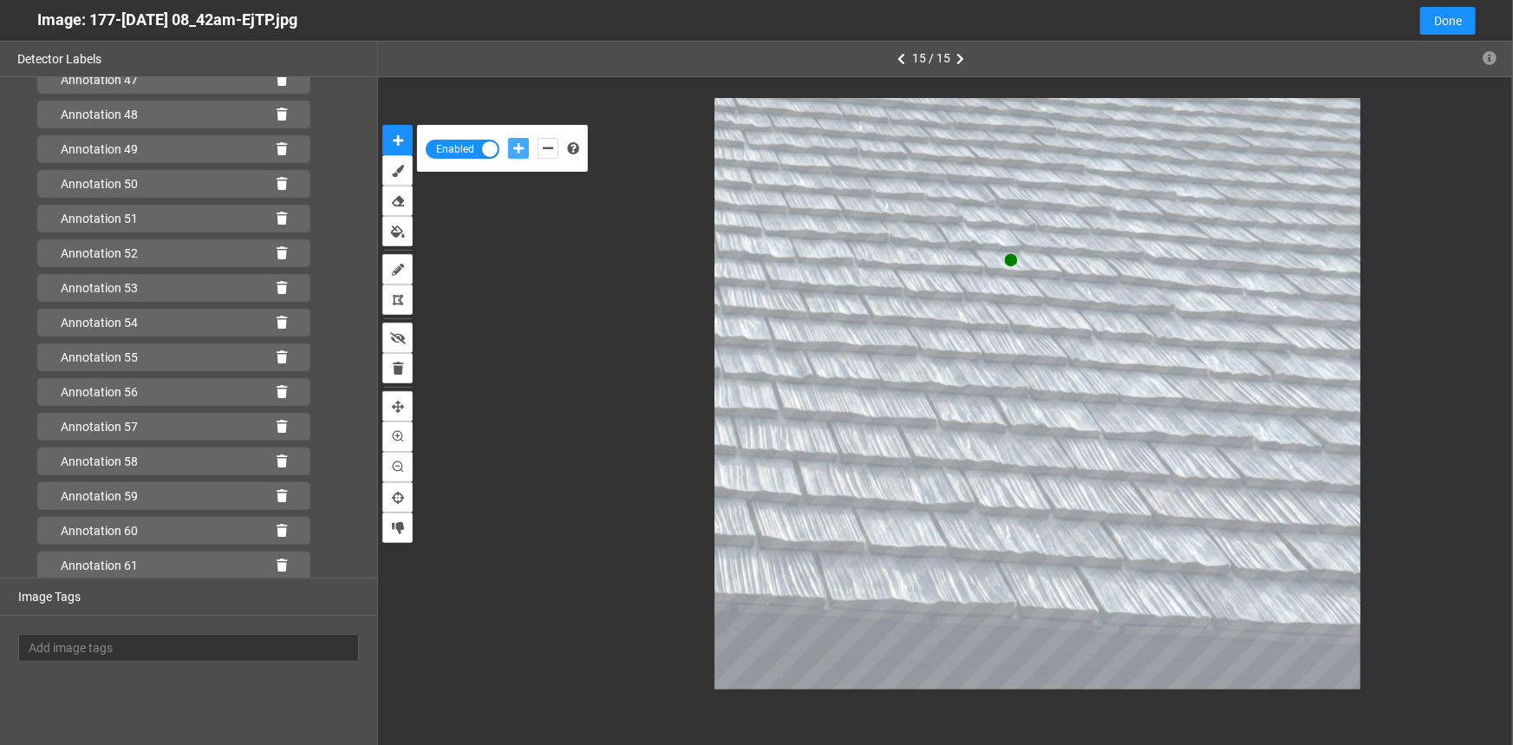
click at [508, 138] on button "add-positive-points" at bounding box center [518, 148] width 21 height 21
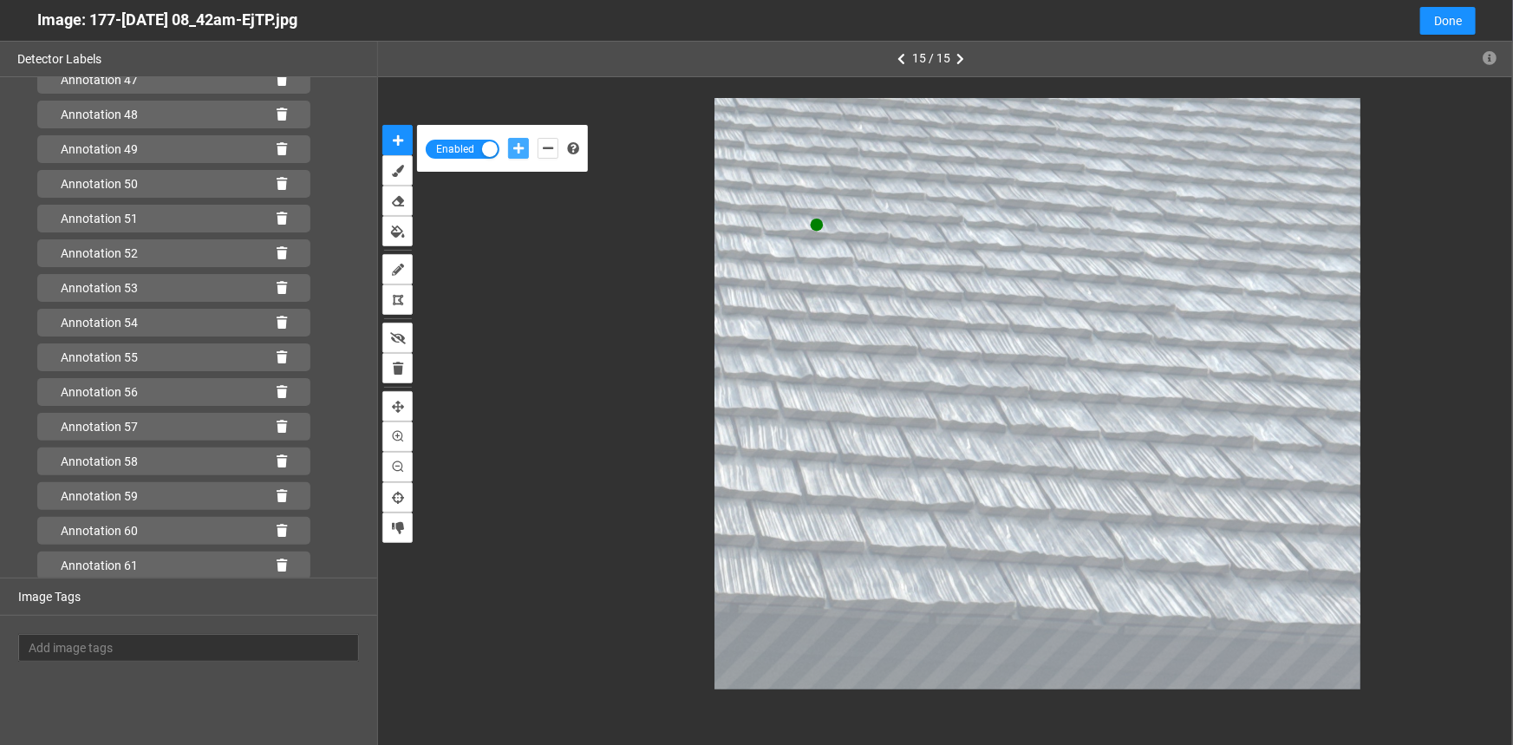
click at [508, 138] on button "add-positive-points" at bounding box center [518, 148] width 21 height 21
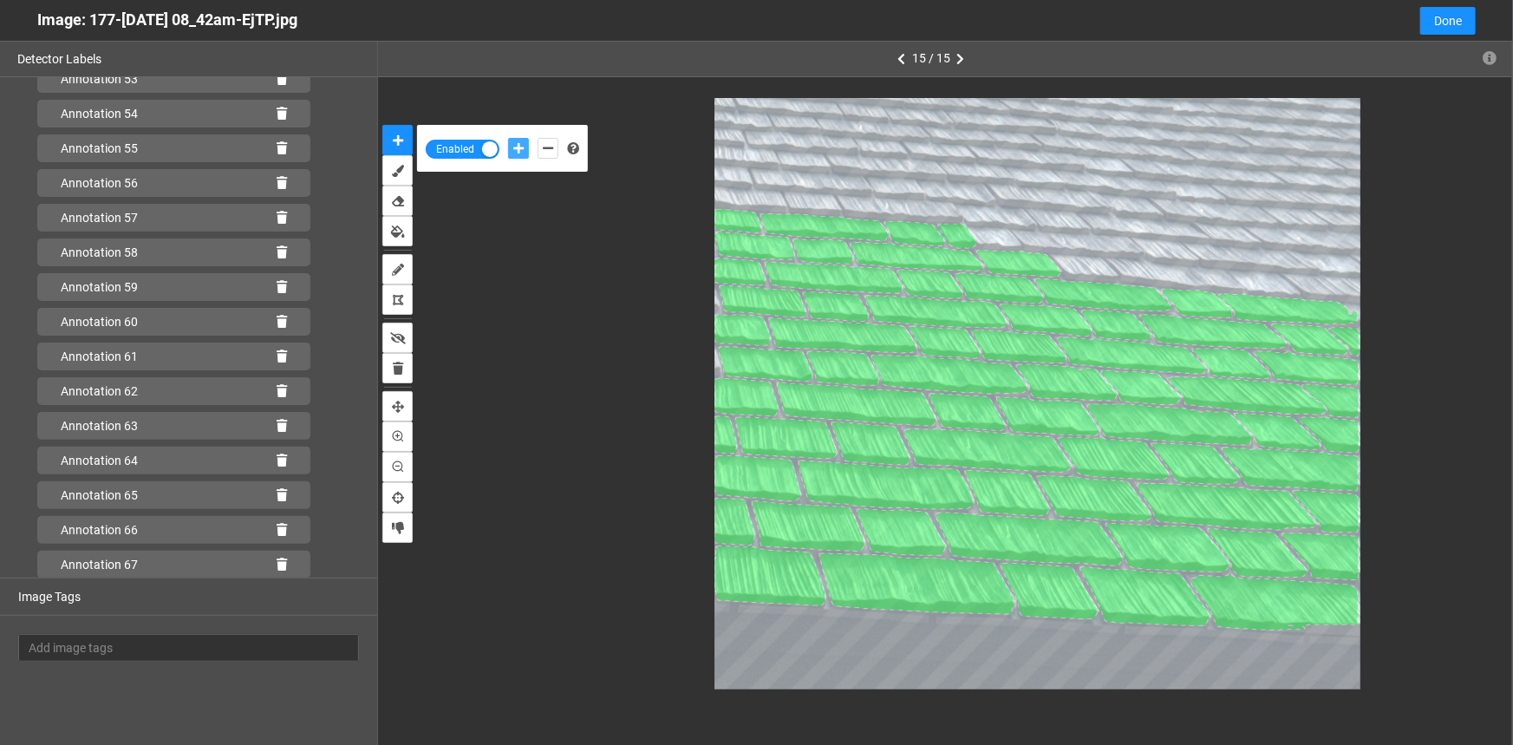
scroll to position [2007, 0]
click at [277, 561] on icon at bounding box center [282, 565] width 10 height 12
click at [519, 146] on icon "add-positive-points" at bounding box center [518, 148] width 10 height 12
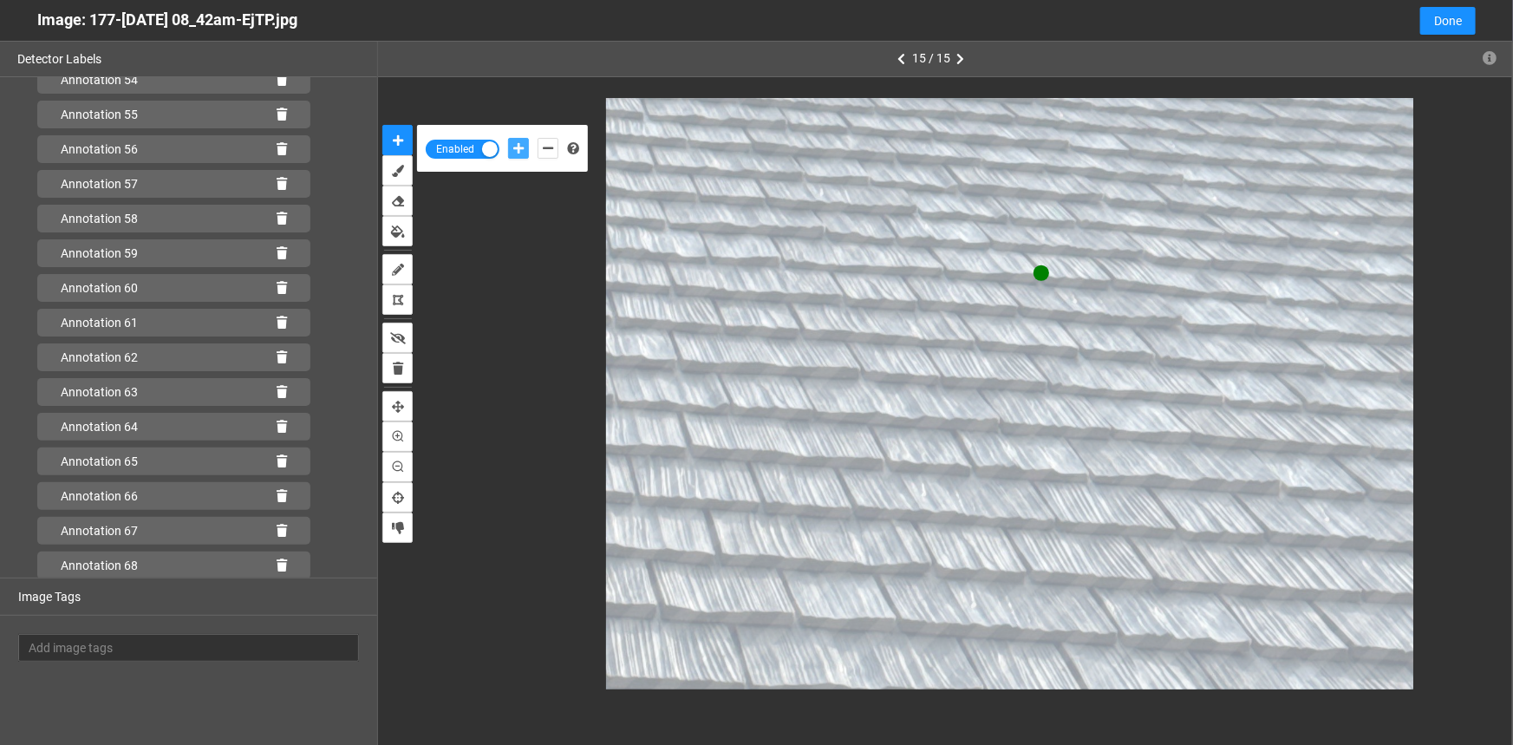
click at [508, 138] on button "add-positive-points" at bounding box center [518, 148] width 21 height 21
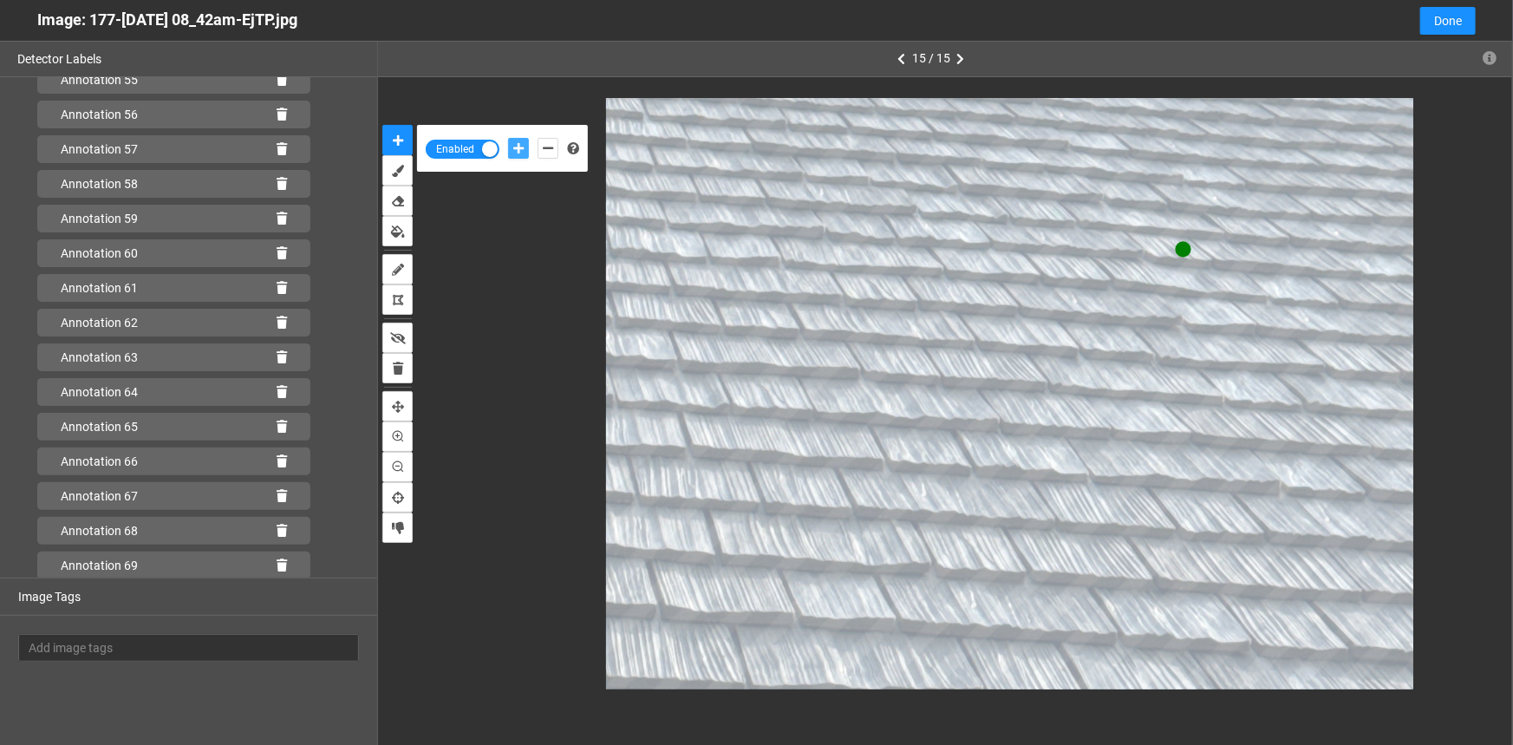
click at [508, 138] on button "add-positive-points" at bounding box center [518, 148] width 21 height 21
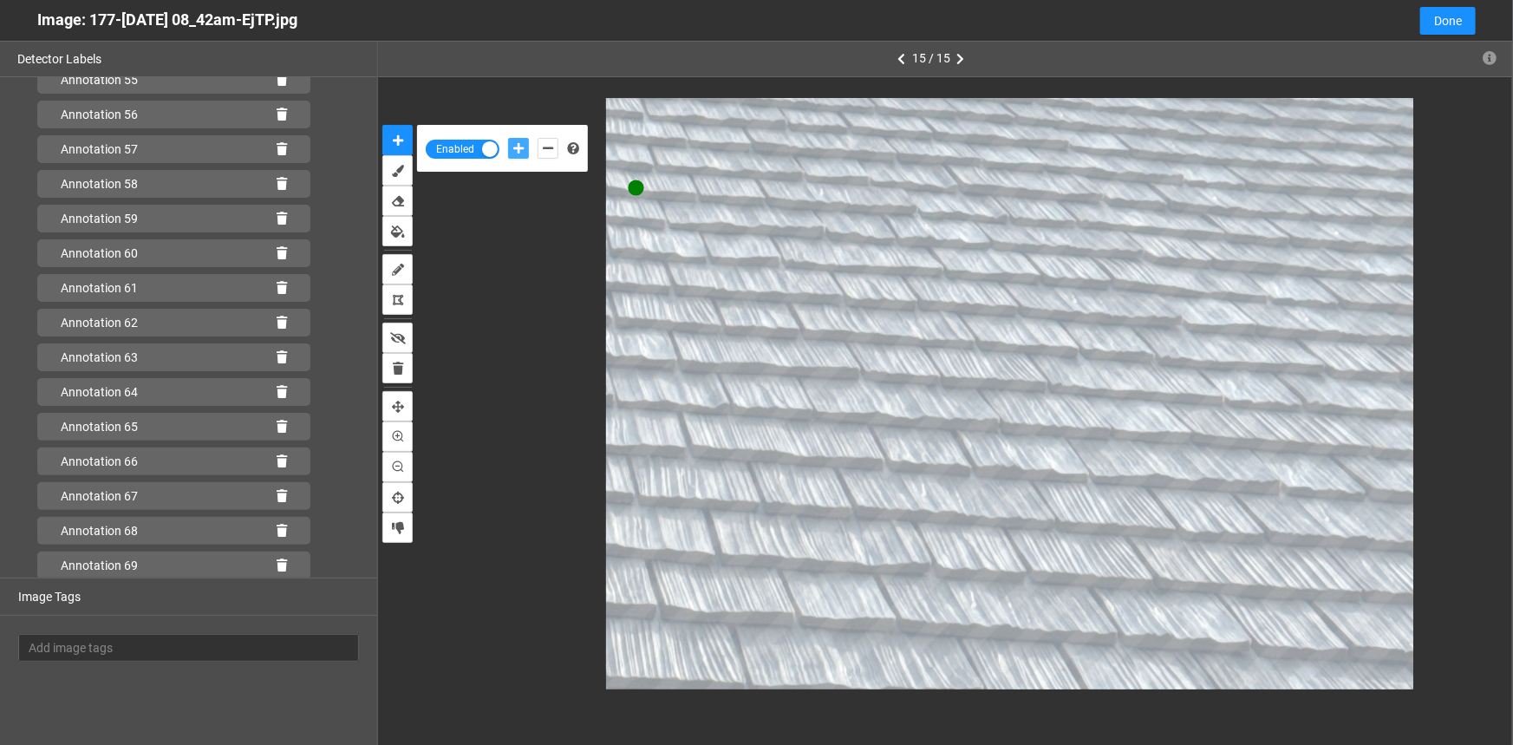
click at [508, 138] on button "add-positive-points" at bounding box center [518, 148] width 21 height 21
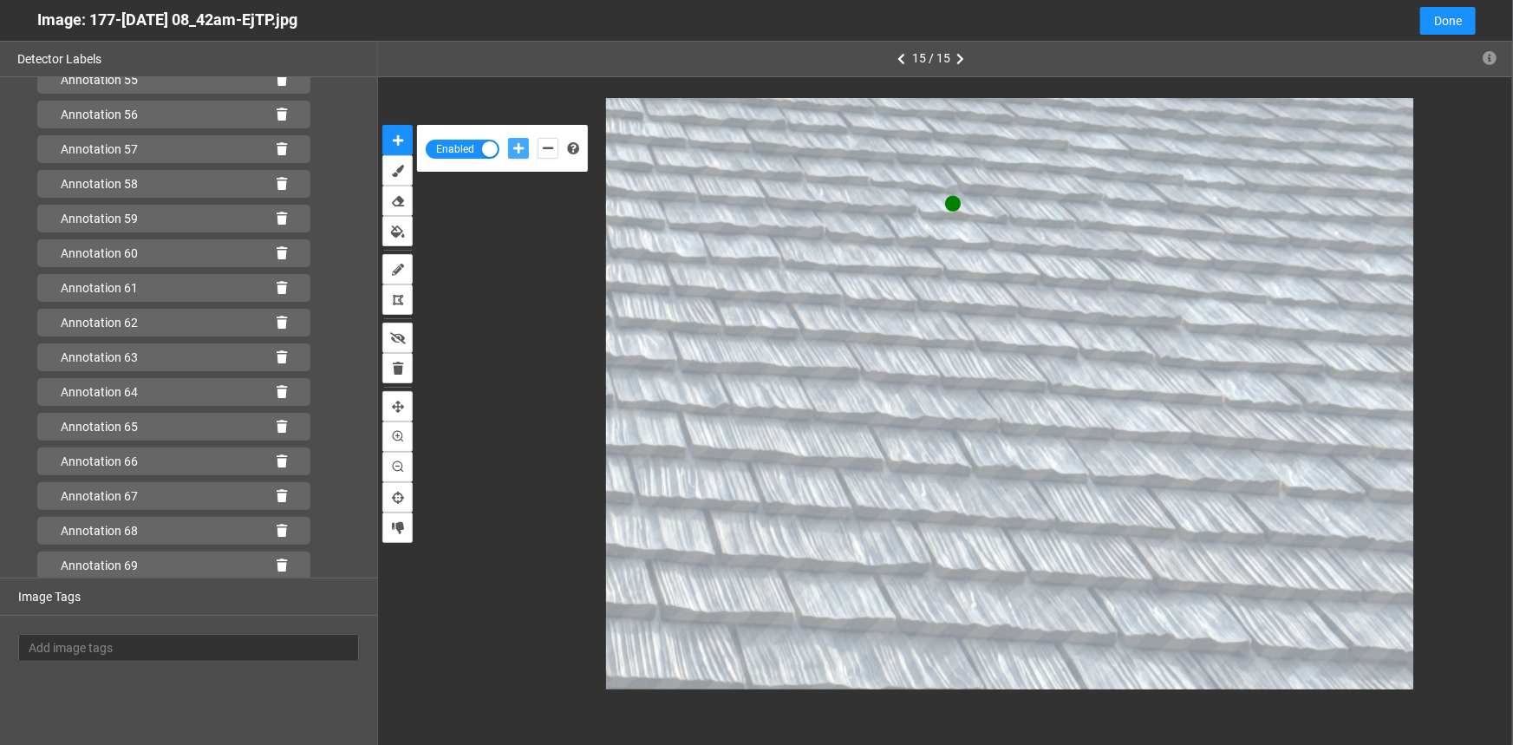
click at [508, 138] on button "add-positive-points" at bounding box center [518, 148] width 21 height 21
click at [552, 147] on button "add-negative-points" at bounding box center [548, 148] width 21 height 21
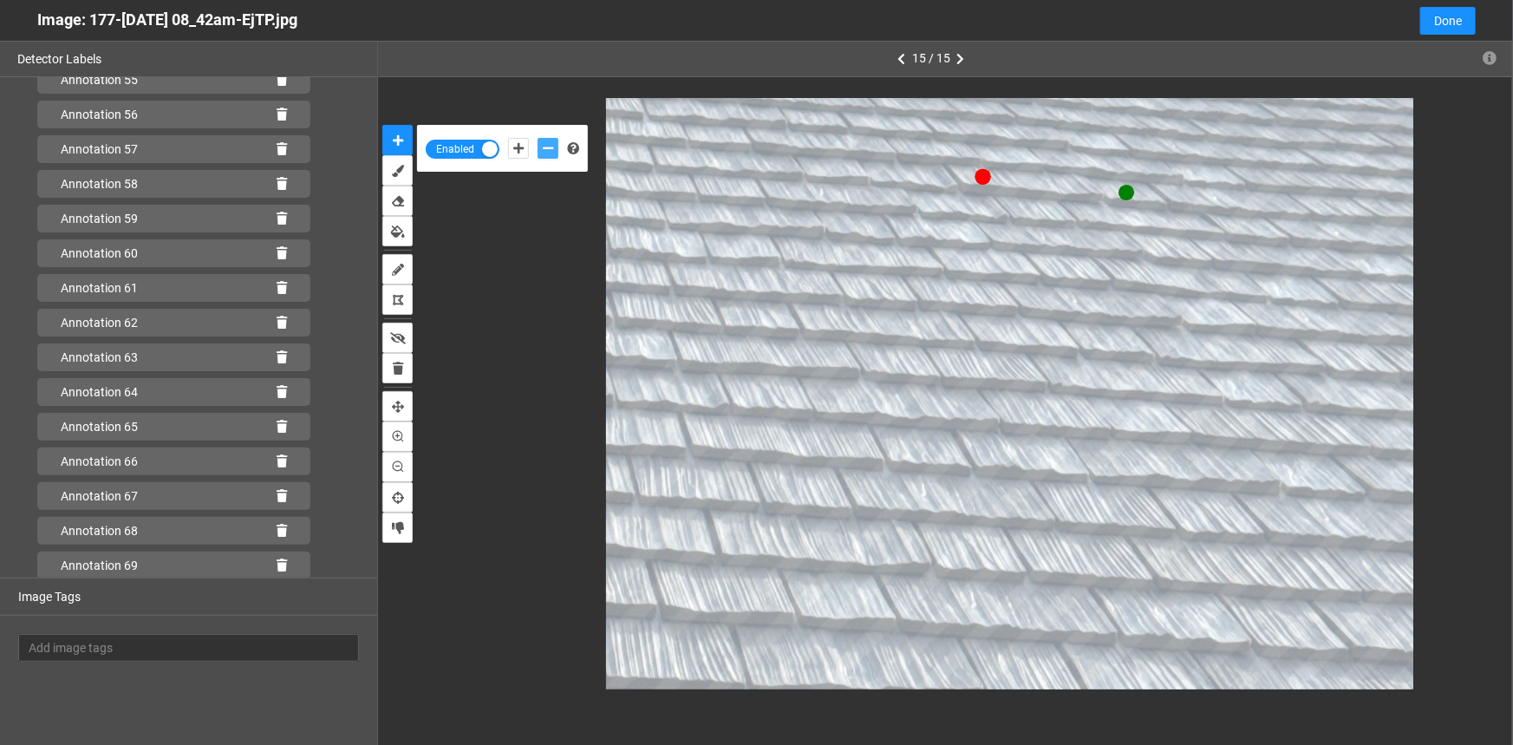
click at [538, 138] on button "add-negative-points" at bounding box center [548, 148] width 21 height 21
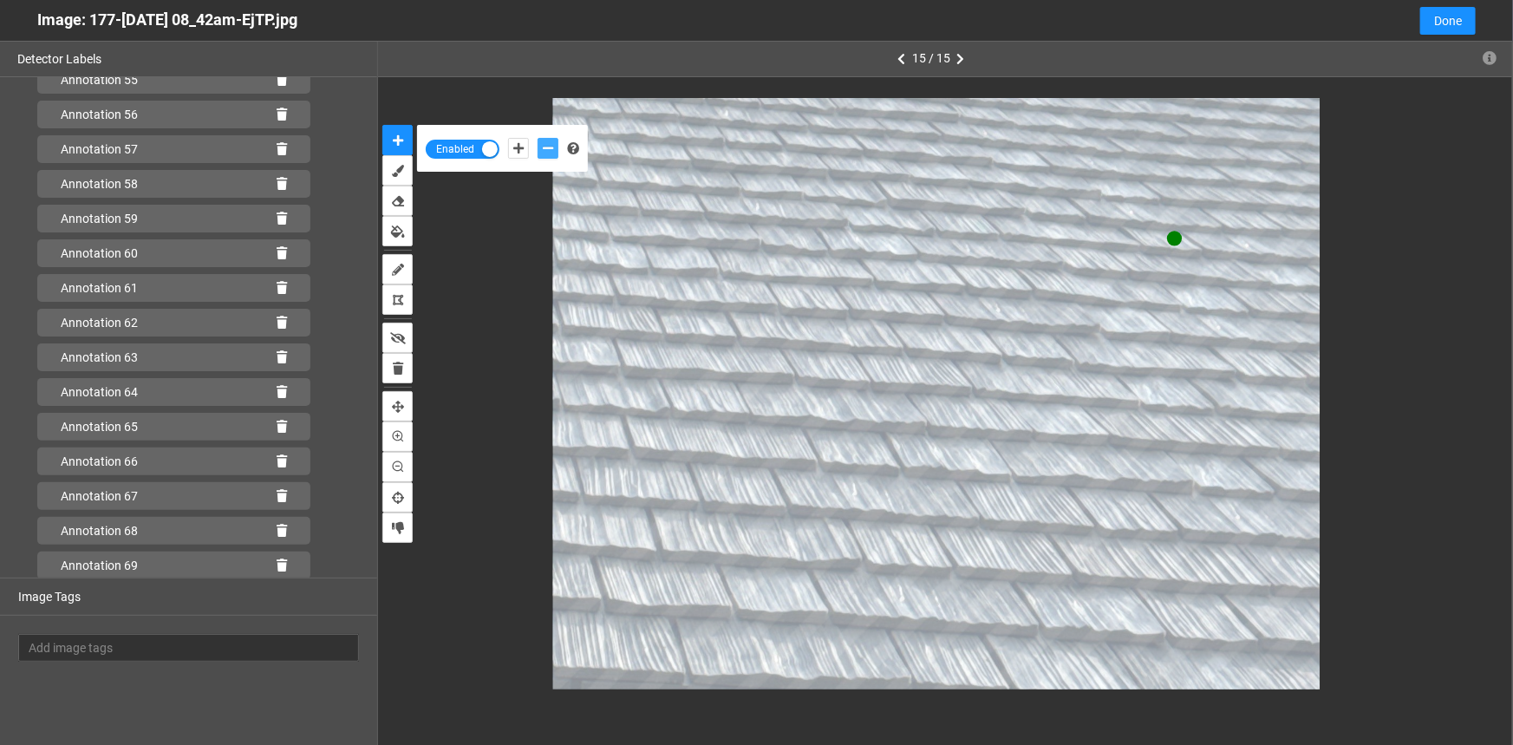
click at [538, 138] on button "add-negative-points" at bounding box center [548, 148] width 21 height 21
click at [549, 148] on icon "add-negative-points" at bounding box center [548, 148] width 10 height 12
click at [546, 147] on icon "add-negative-points" at bounding box center [548, 148] width 10 height 12
click at [538, 138] on button "add-negative-points" at bounding box center [548, 148] width 21 height 21
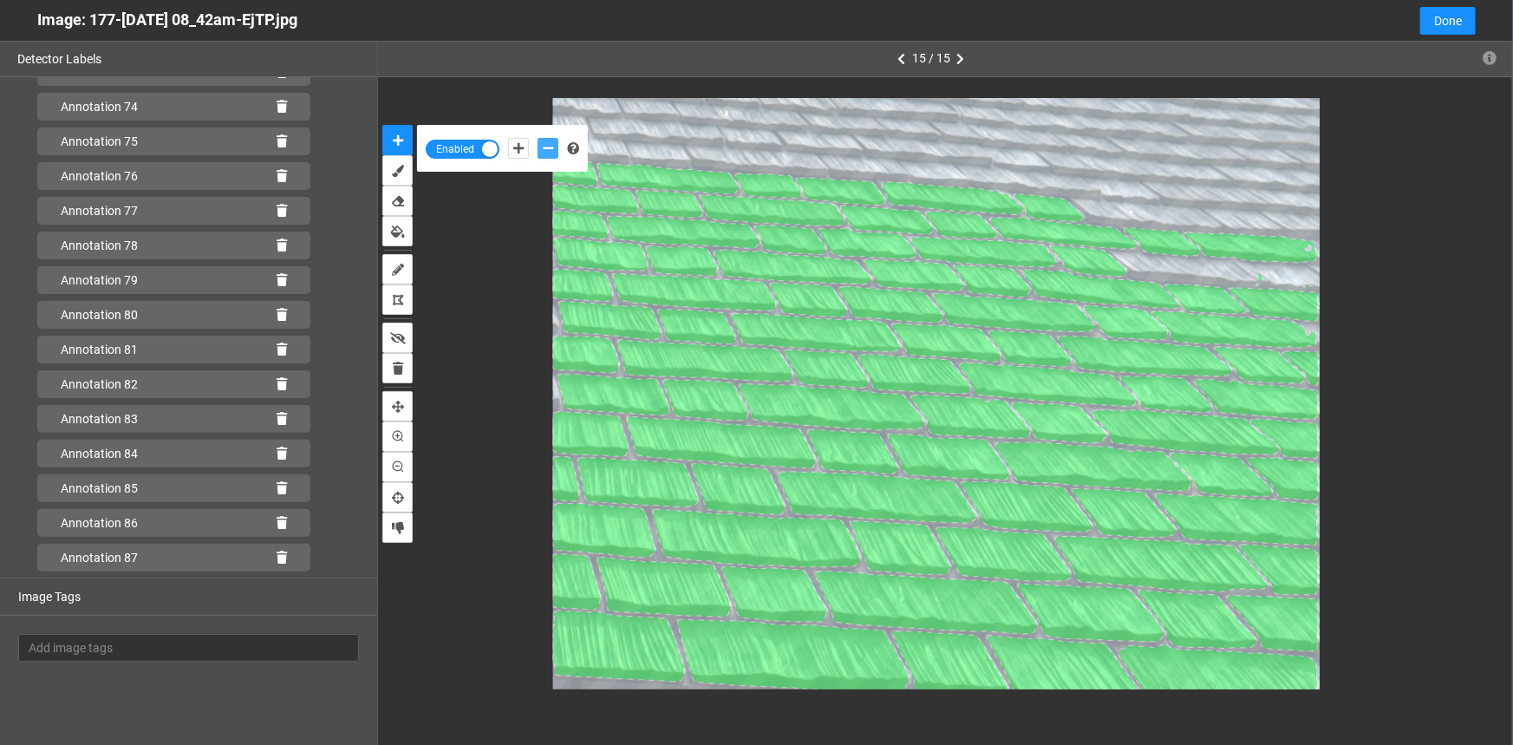
scroll to position [2701, 0]
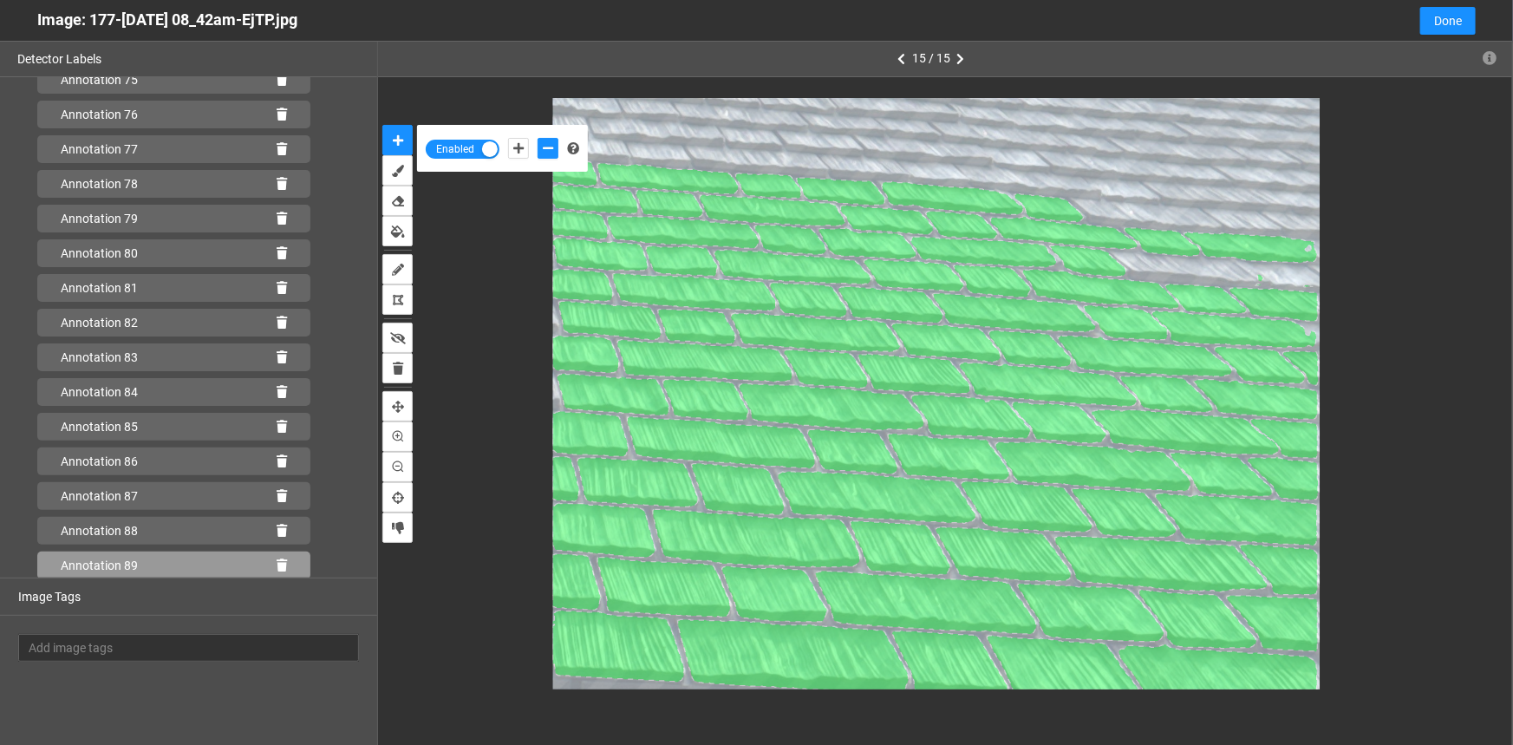
click at [277, 565] on icon at bounding box center [282, 565] width 10 height 12
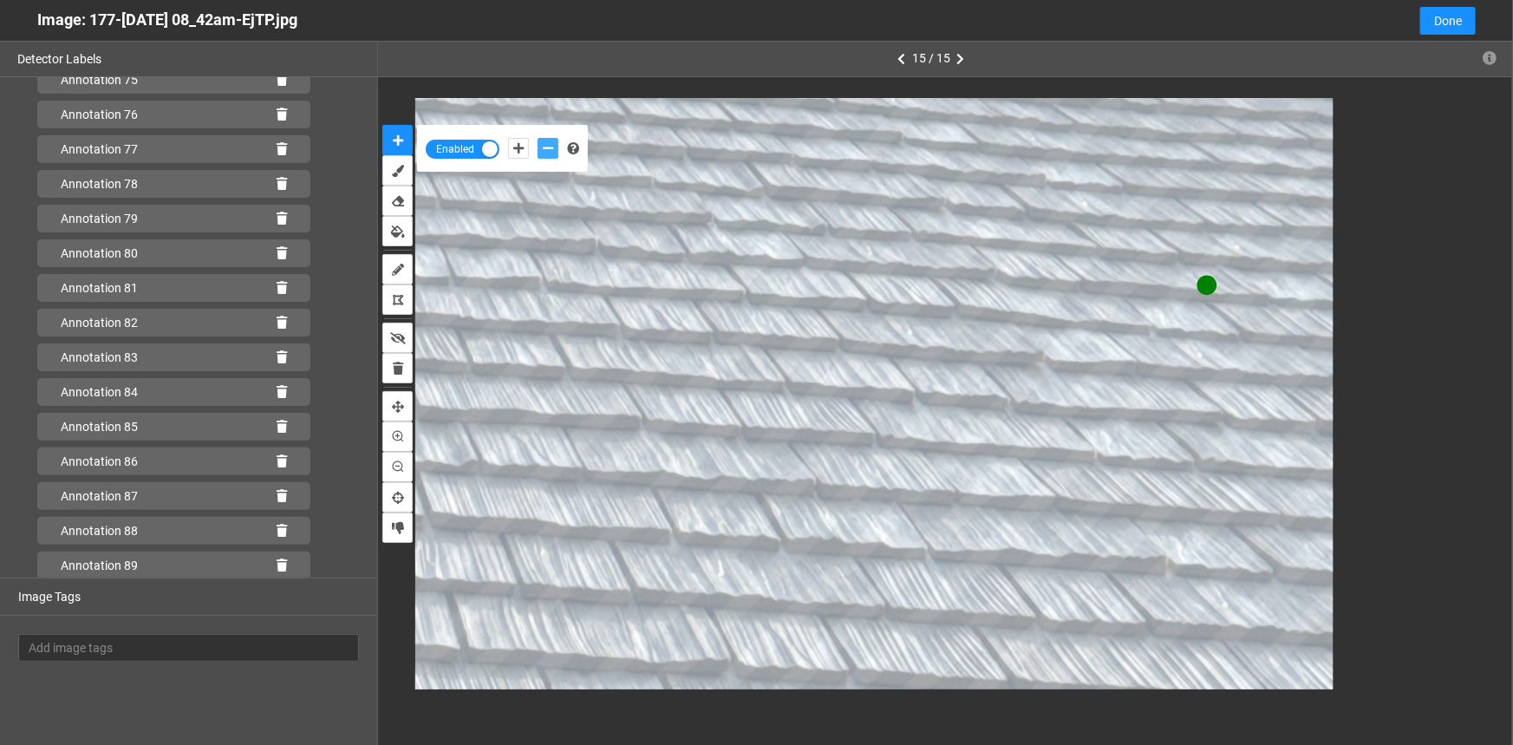
click at [547, 156] on button "add-negative-points" at bounding box center [548, 148] width 21 height 21
click at [517, 143] on icon "add-positive-points" at bounding box center [518, 148] width 10 height 12
click at [554, 150] on button "add-negative-points" at bounding box center [548, 148] width 21 height 21
click at [538, 138] on button "add-negative-points" at bounding box center [548, 148] width 21 height 21
click at [546, 147] on icon "add-negative-points" at bounding box center [548, 148] width 10 height 12
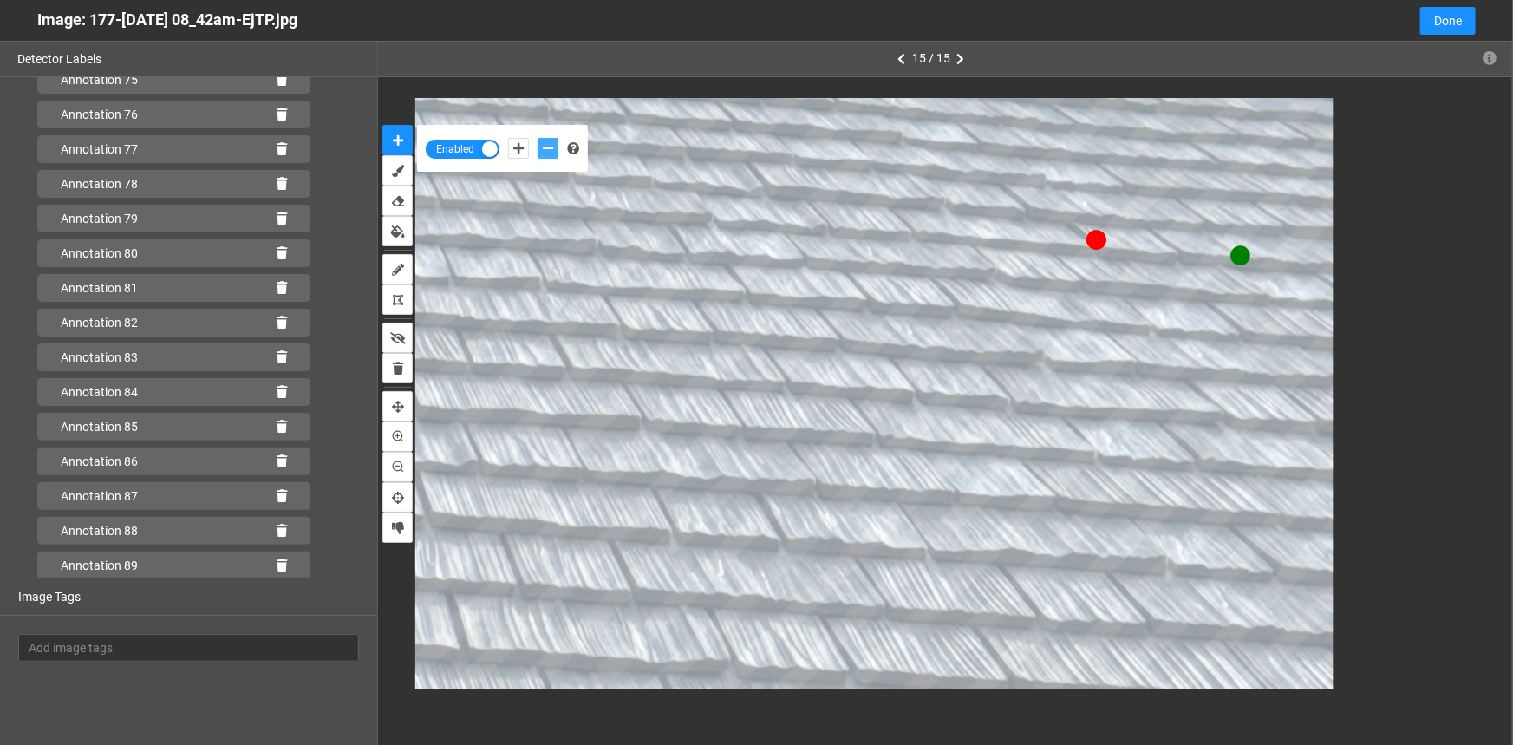
click at [538, 138] on button "add-negative-points" at bounding box center [548, 148] width 21 height 21
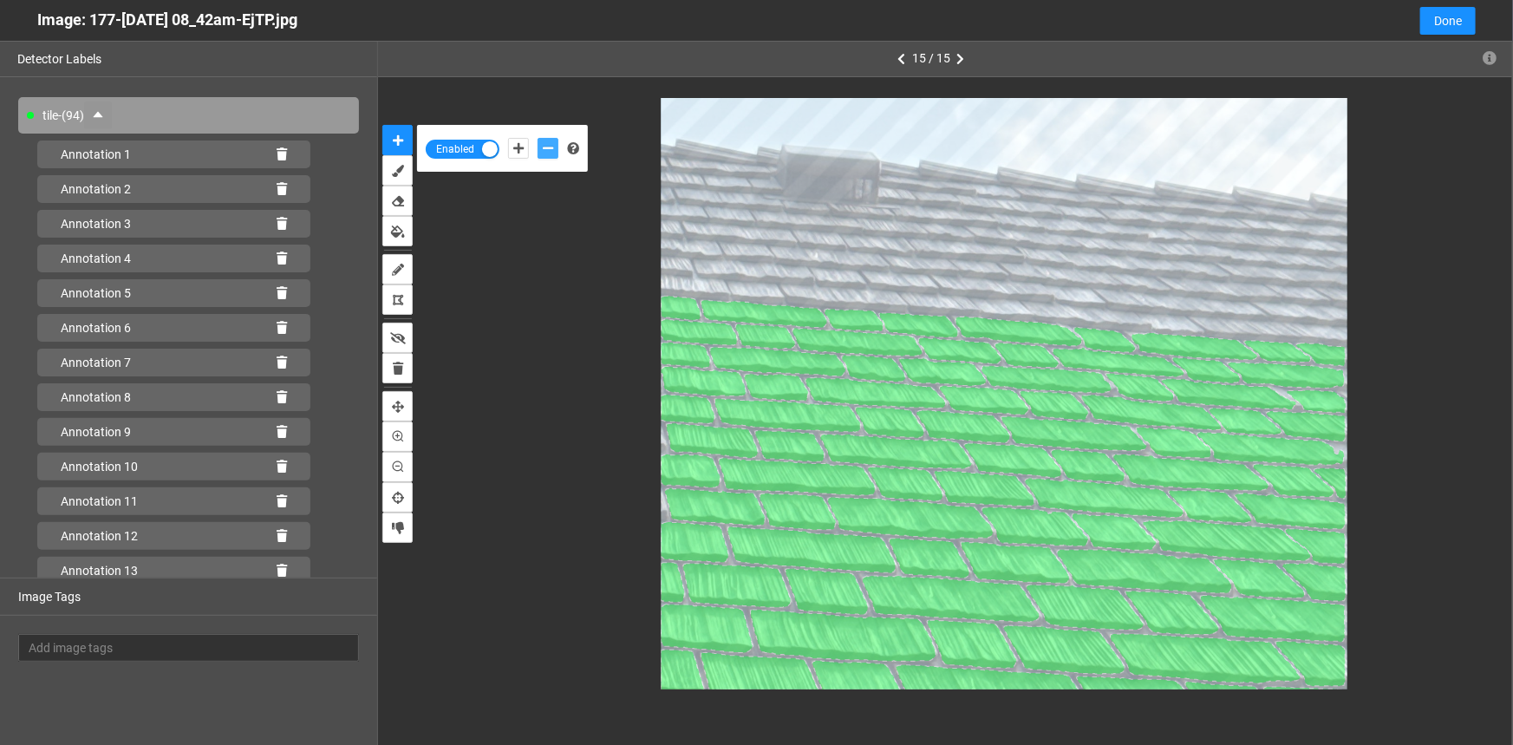
scroll to position [0, 0]
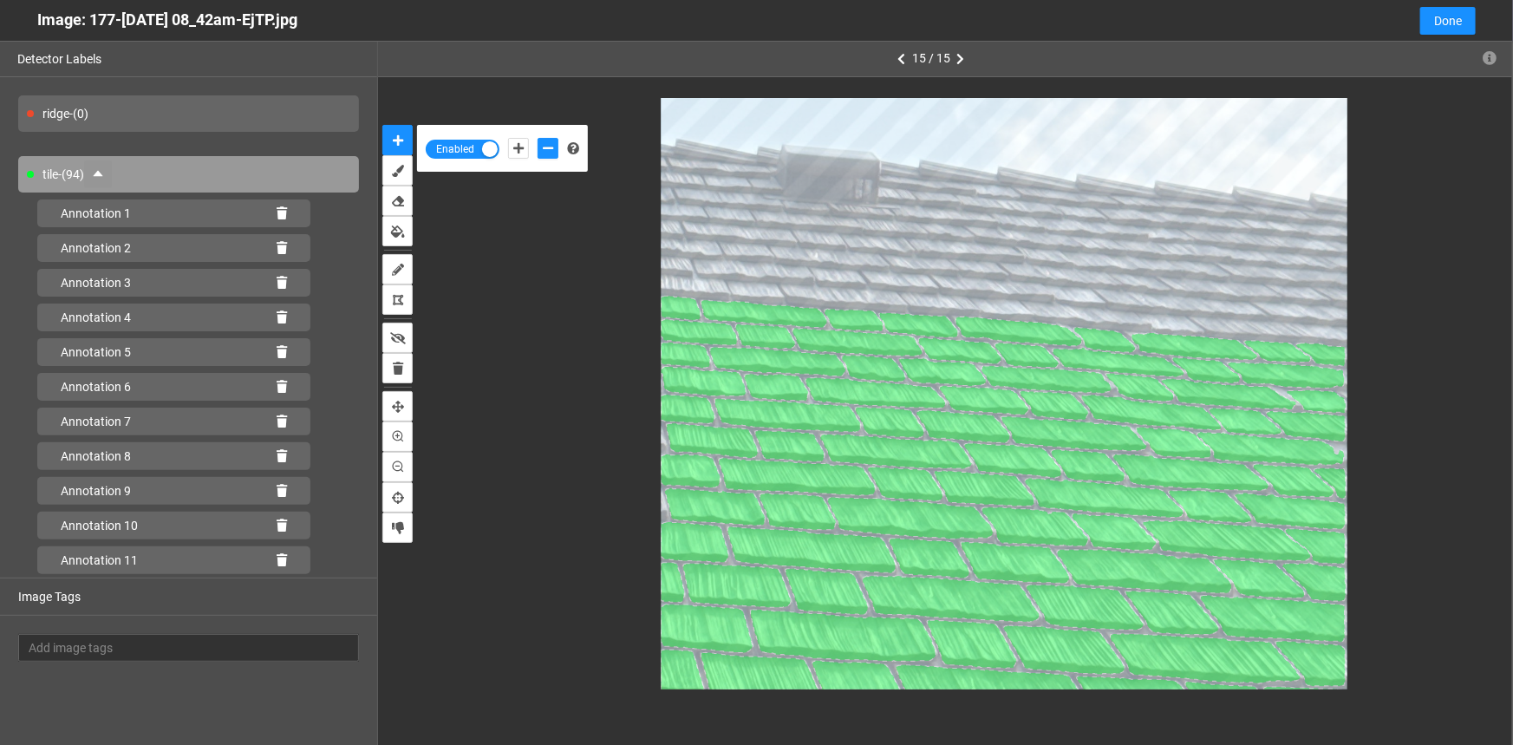
click at [236, 112] on div "ridge - (0)" at bounding box center [188, 113] width 341 height 36
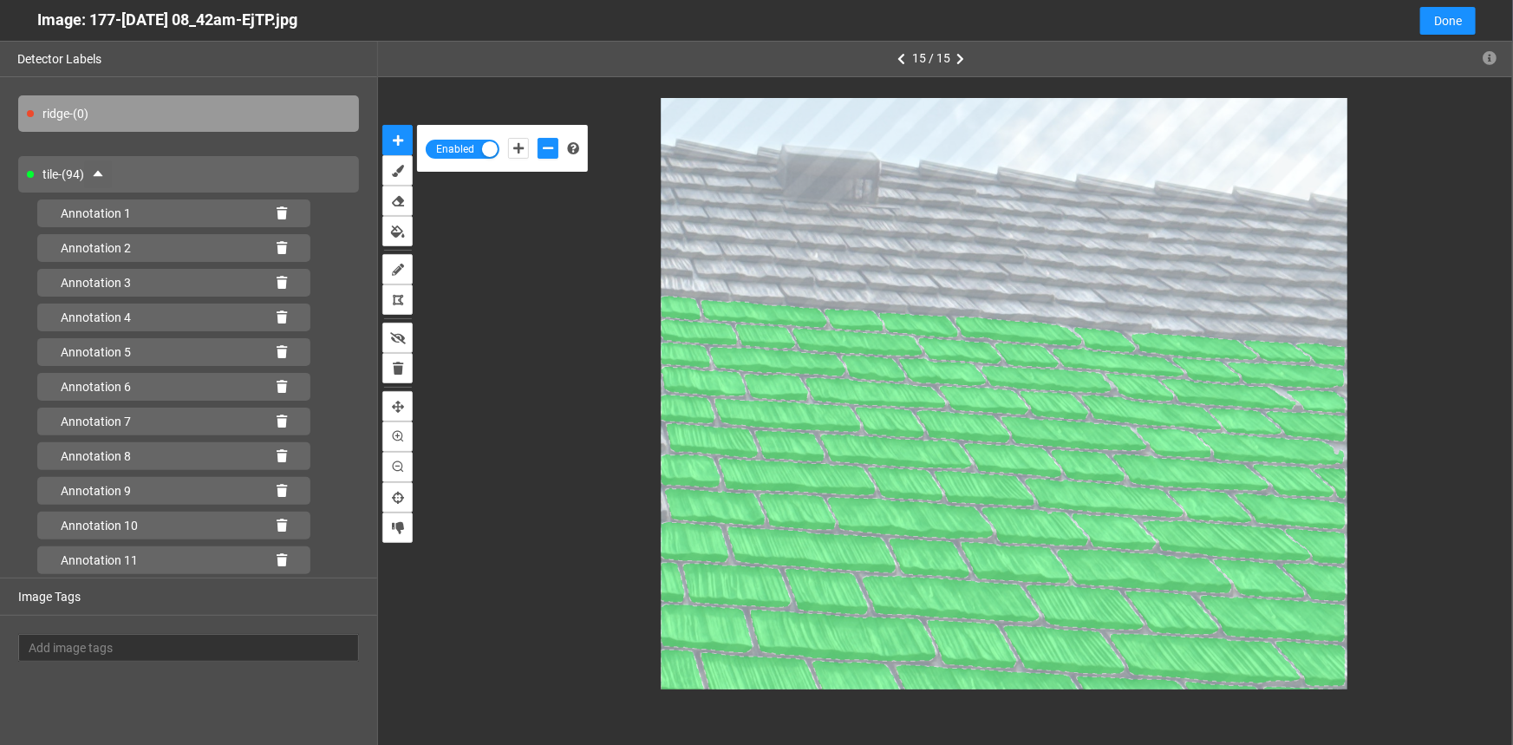
click at [102, 175] on icon "caret-up" at bounding box center [98, 174] width 10 height 6
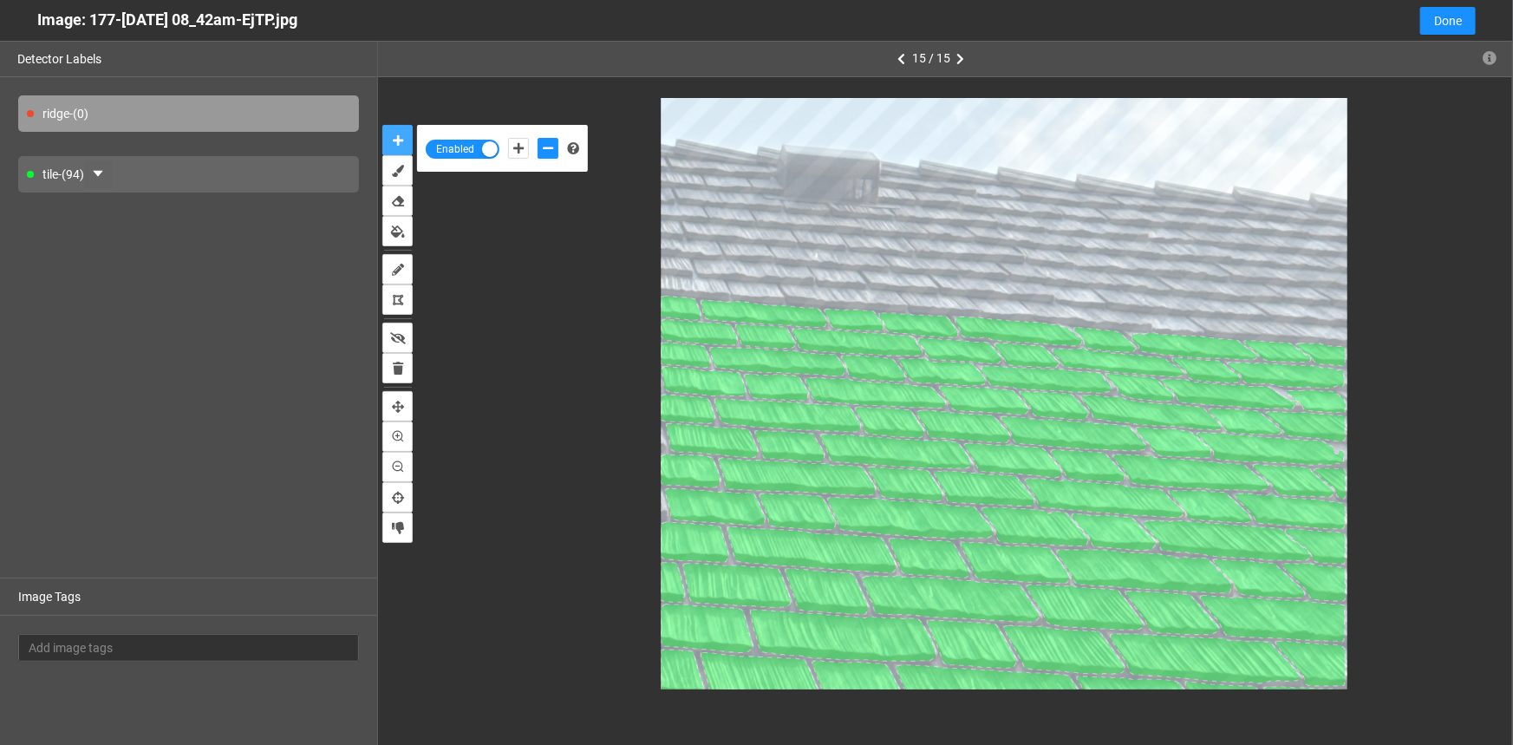
click at [407, 136] on button "auto-mask" at bounding box center [397, 140] width 30 height 30
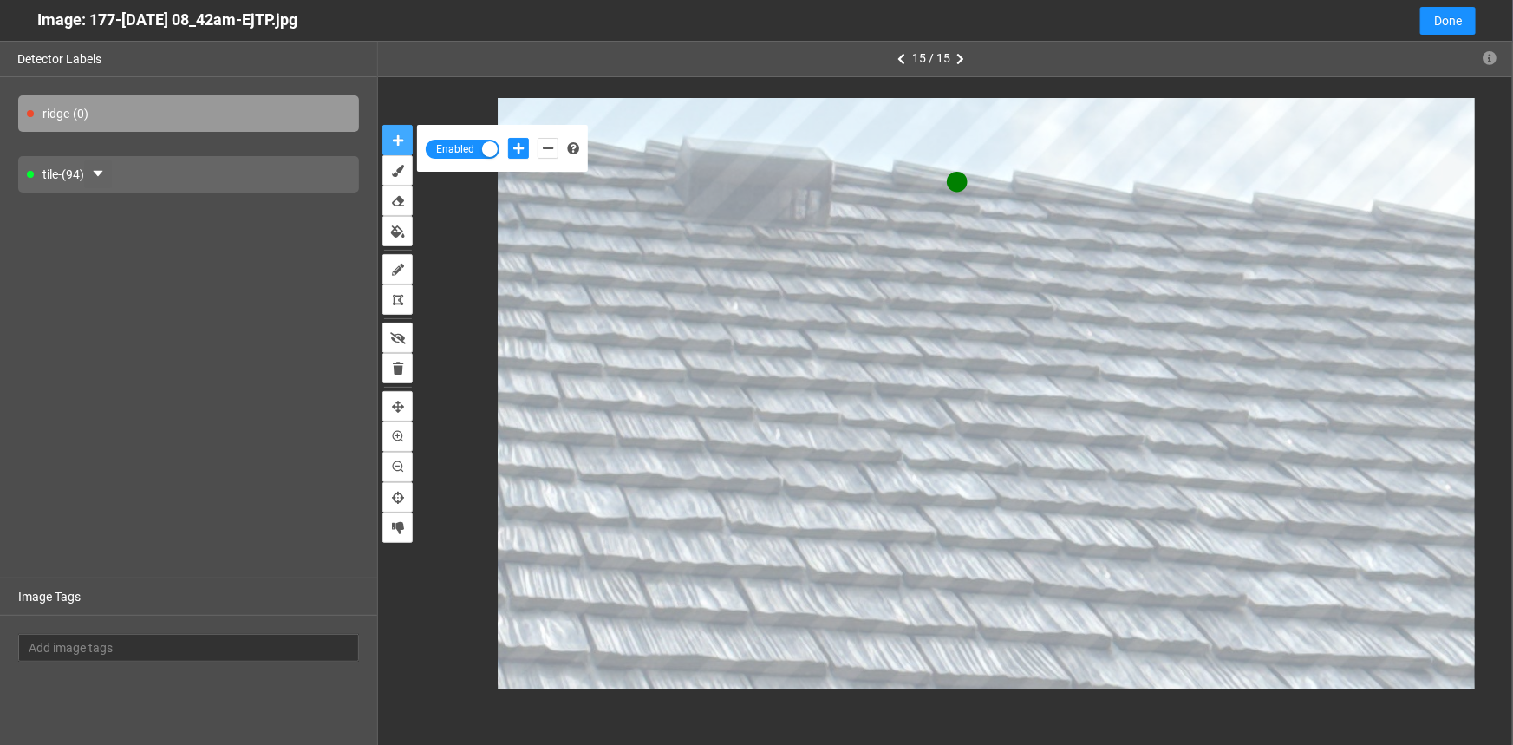
click at [382, 125] on button "auto-mask" at bounding box center [397, 140] width 30 height 30
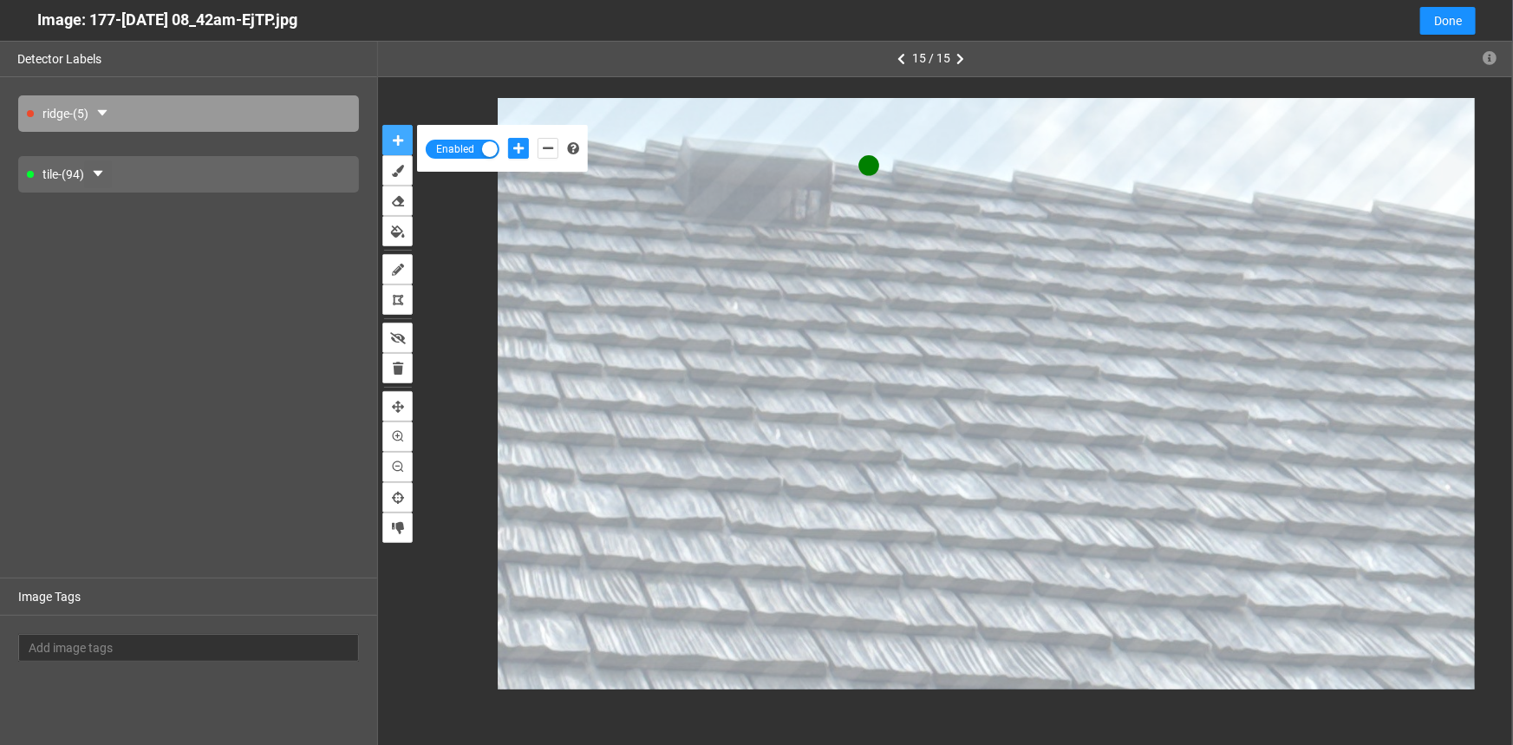
click at [382, 125] on button "auto-mask" at bounding box center [397, 140] width 30 height 30
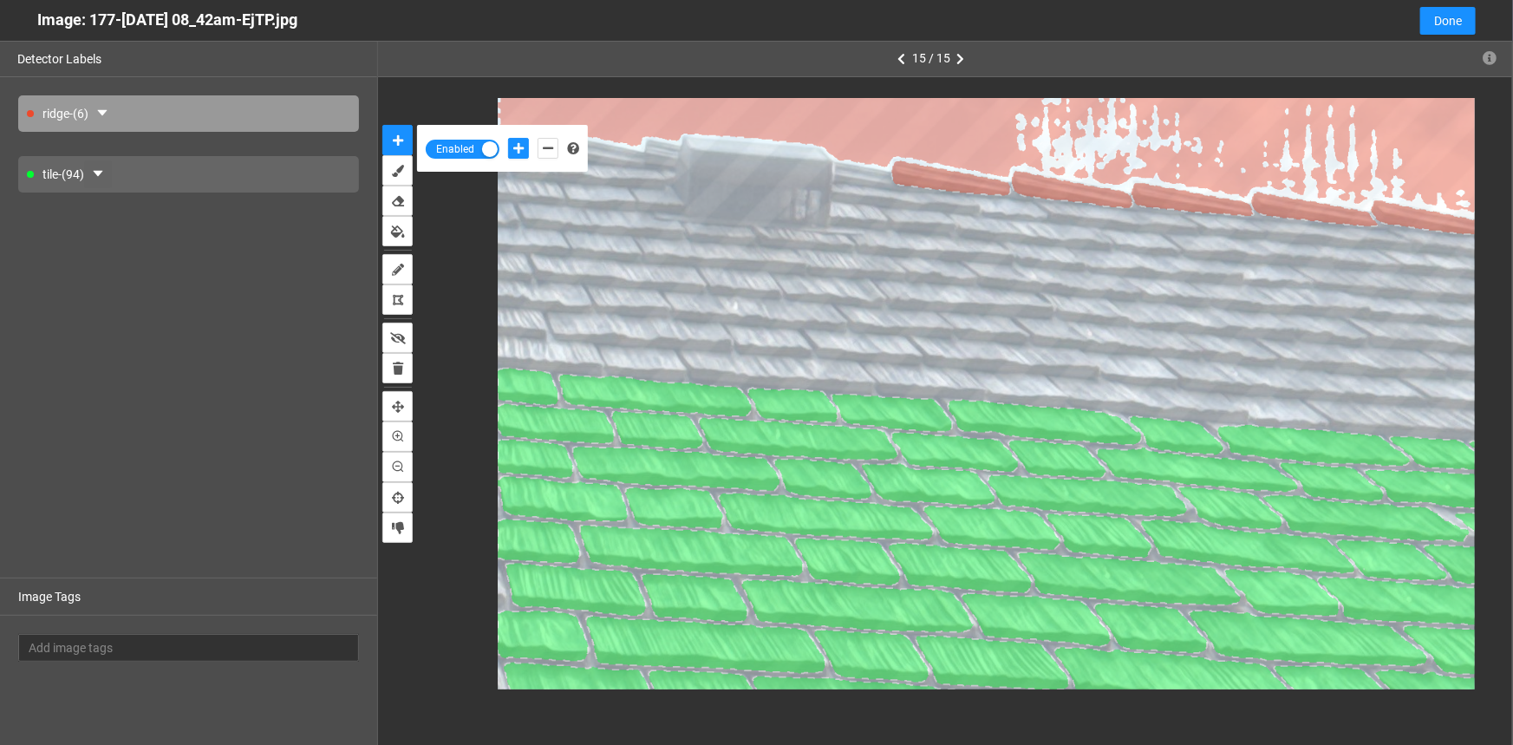
click at [89, 113] on div "ridge - (6)" at bounding box center [188, 113] width 341 height 36
click at [106, 109] on icon "caret-down" at bounding box center [102, 113] width 14 height 14
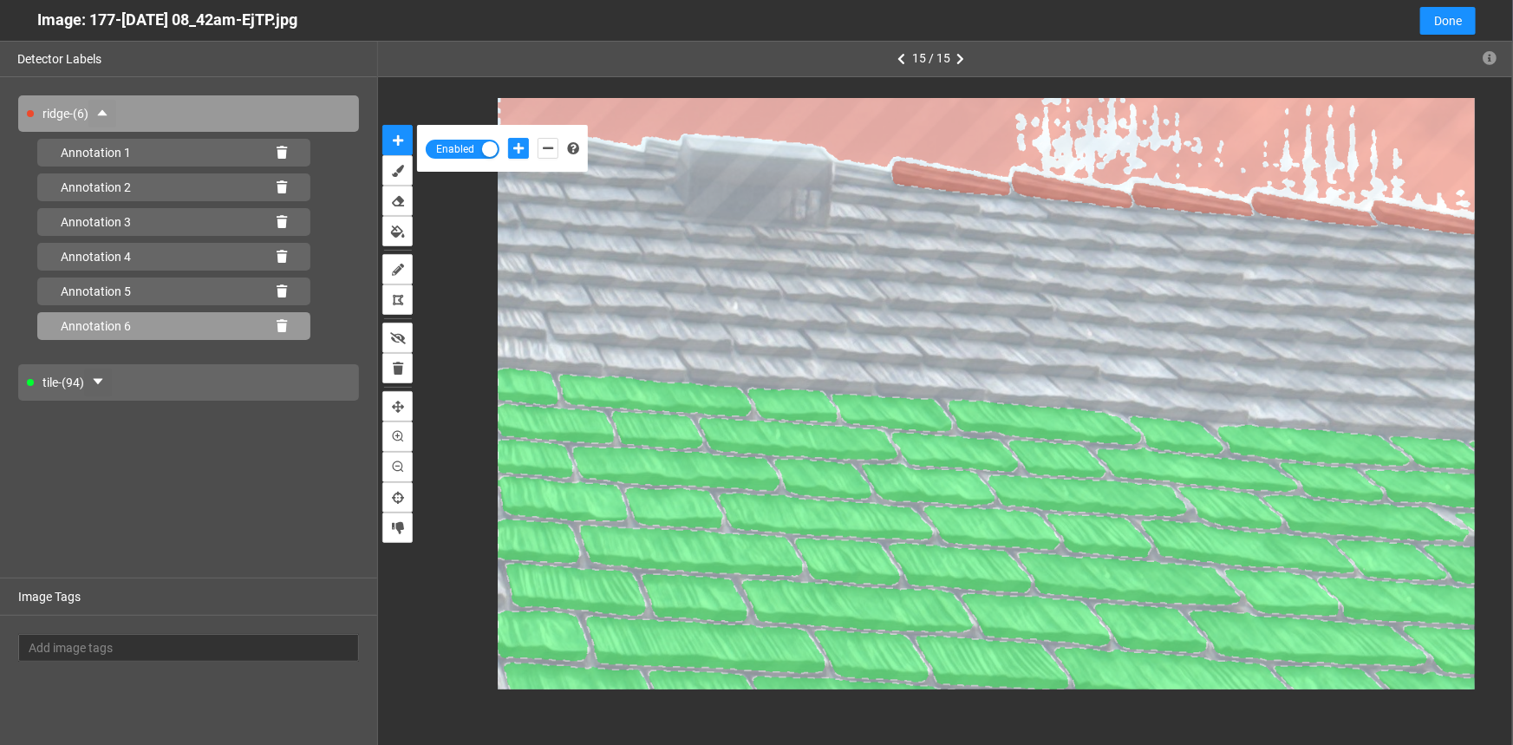
drag, startPoint x: 284, startPoint y: 330, endPoint x: 304, endPoint y: 321, distance: 21.0
click at [284, 330] on icon at bounding box center [282, 326] width 10 height 12
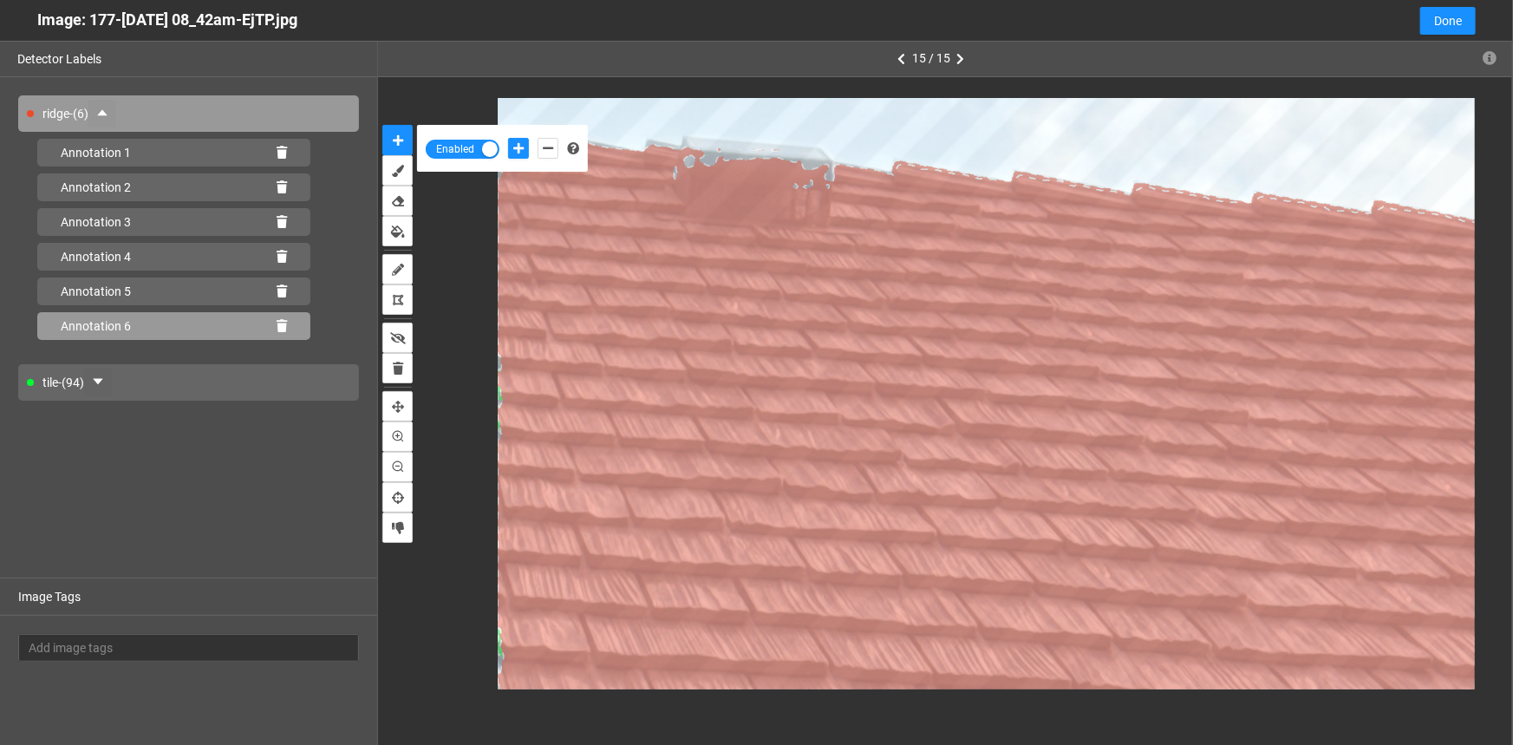
click at [278, 326] on icon at bounding box center [282, 326] width 10 height 12
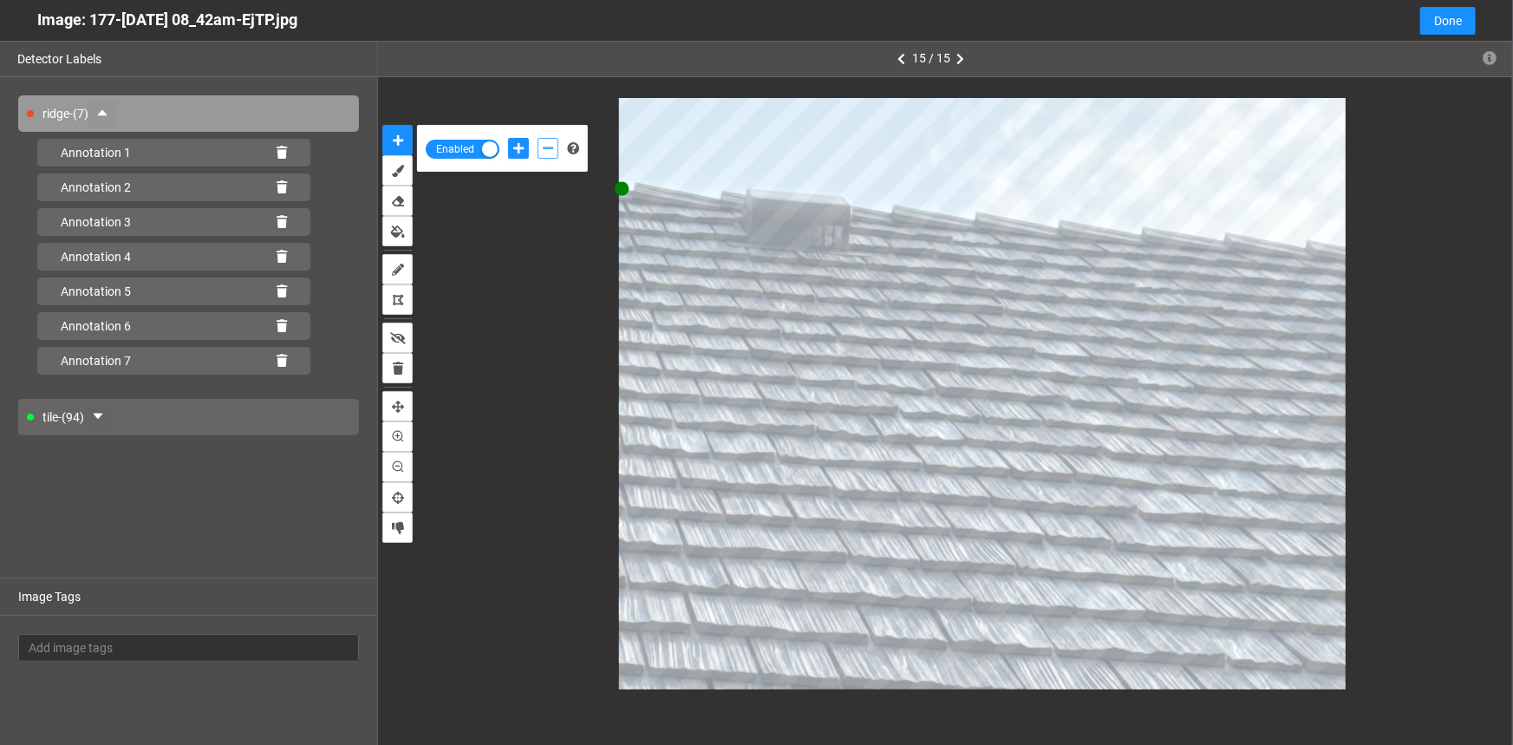
click at [541, 147] on button "add-negative-points" at bounding box center [548, 148] width 21 height 21
click at [538, 138] on button "add-negative-points" at bounding box center [548, 148] width 21 height 21
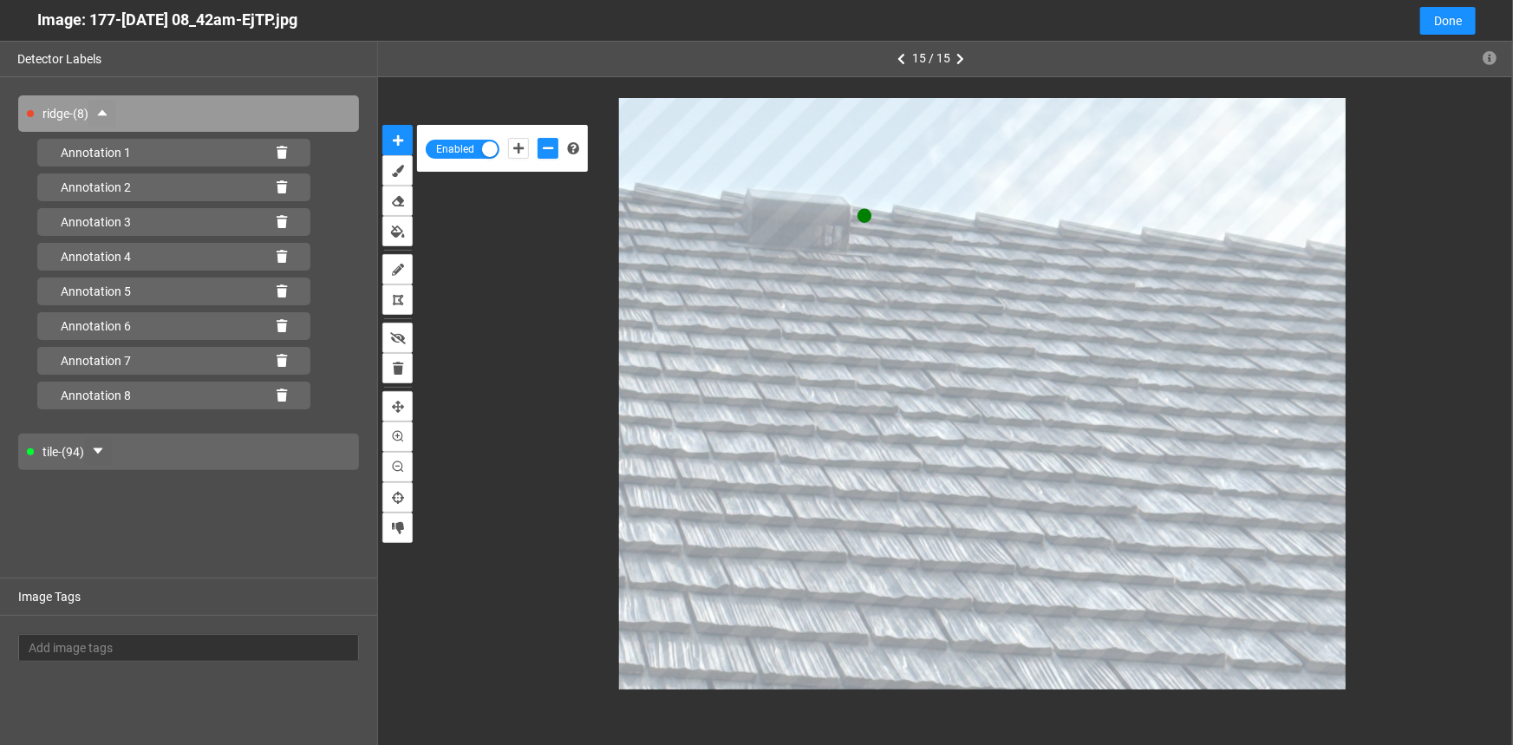
click at [537, 145] on div at bounding box center [533, 148] width 59 height 29
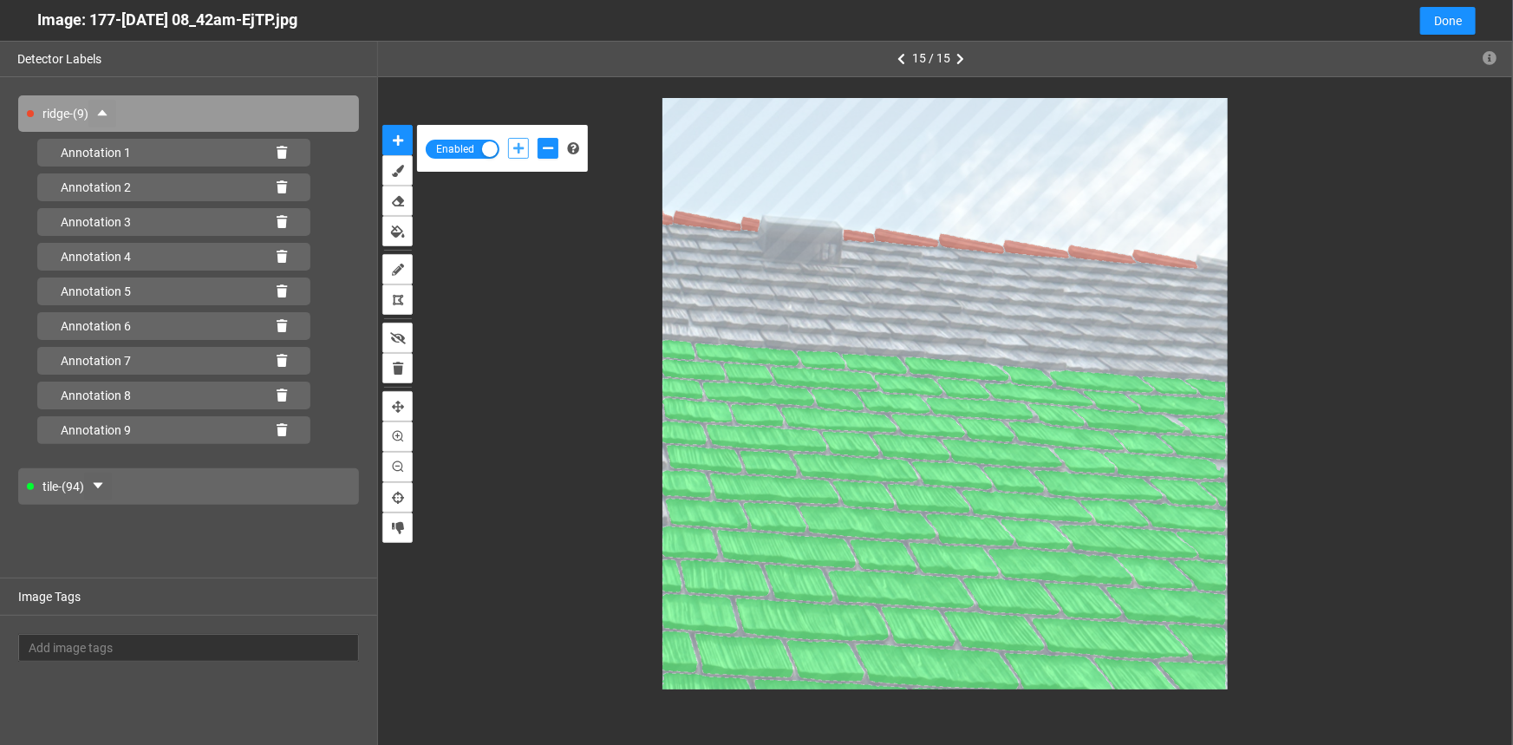
click at [515, 152] on icon "add-positive-points" at bounding box center [518, 148] width 10 height 12
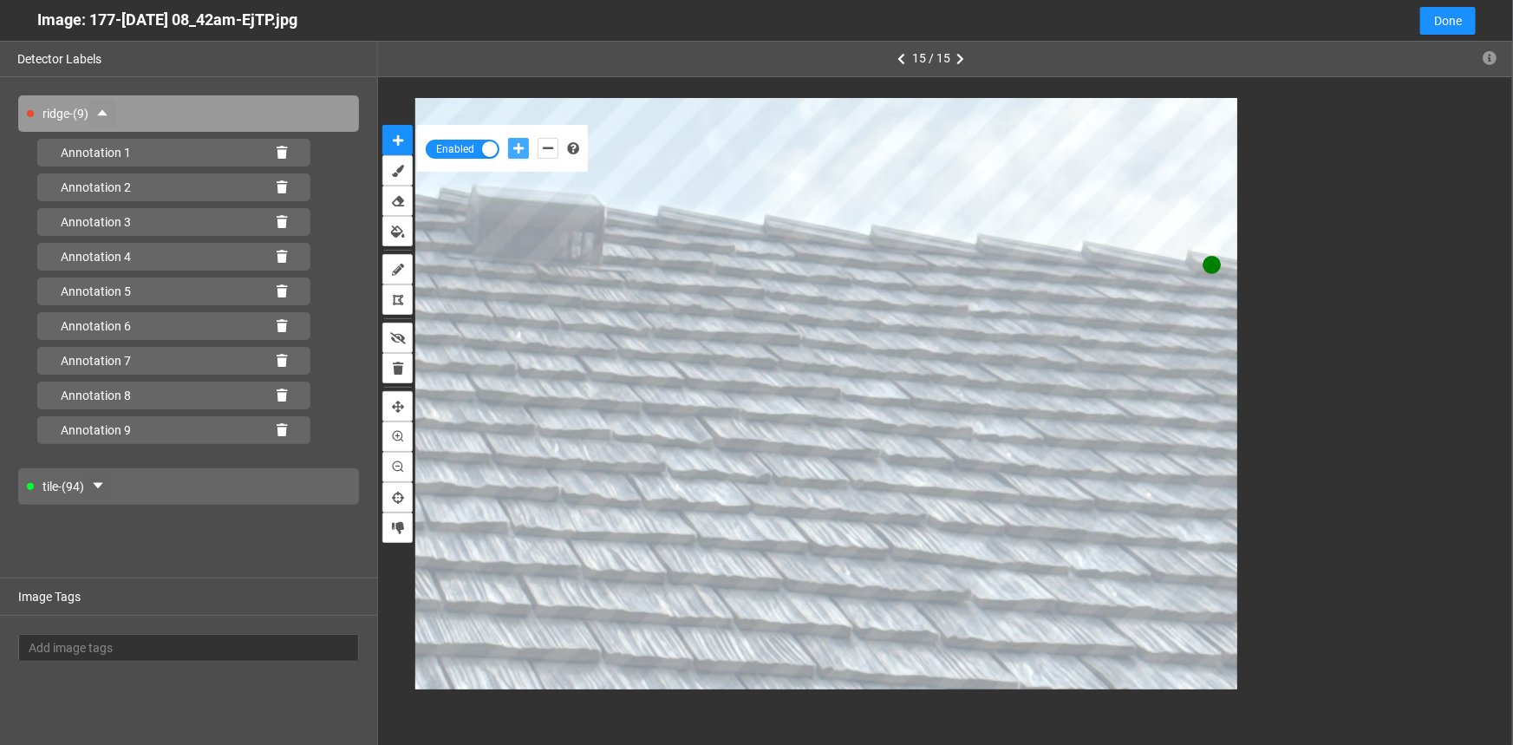
click at [508, 138] on button "add-positive-points" at bounding box center [518, 148] width 21 height 21
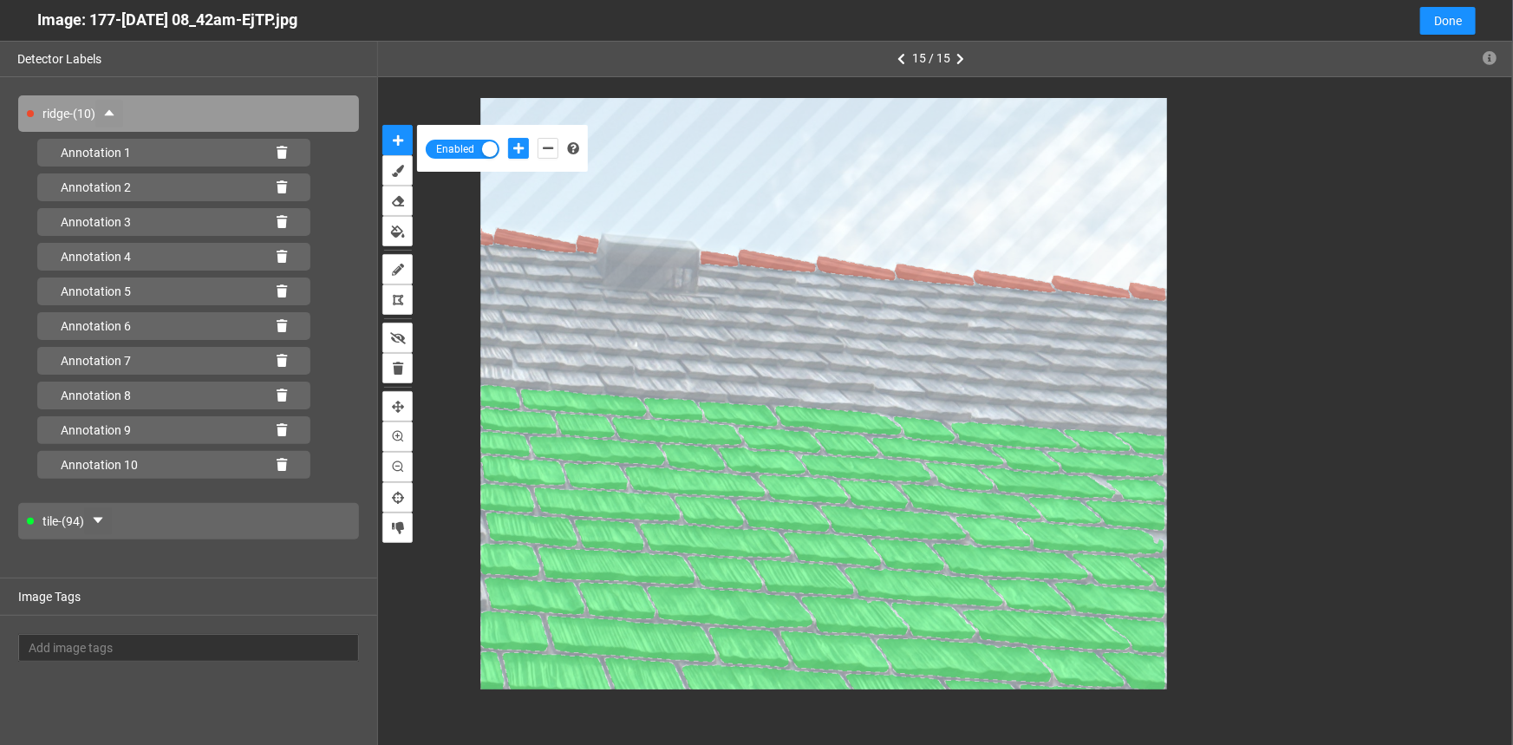
click at [157, 524] on div "tile - (94)" at bounding box center [188, 521] width 341 height 36
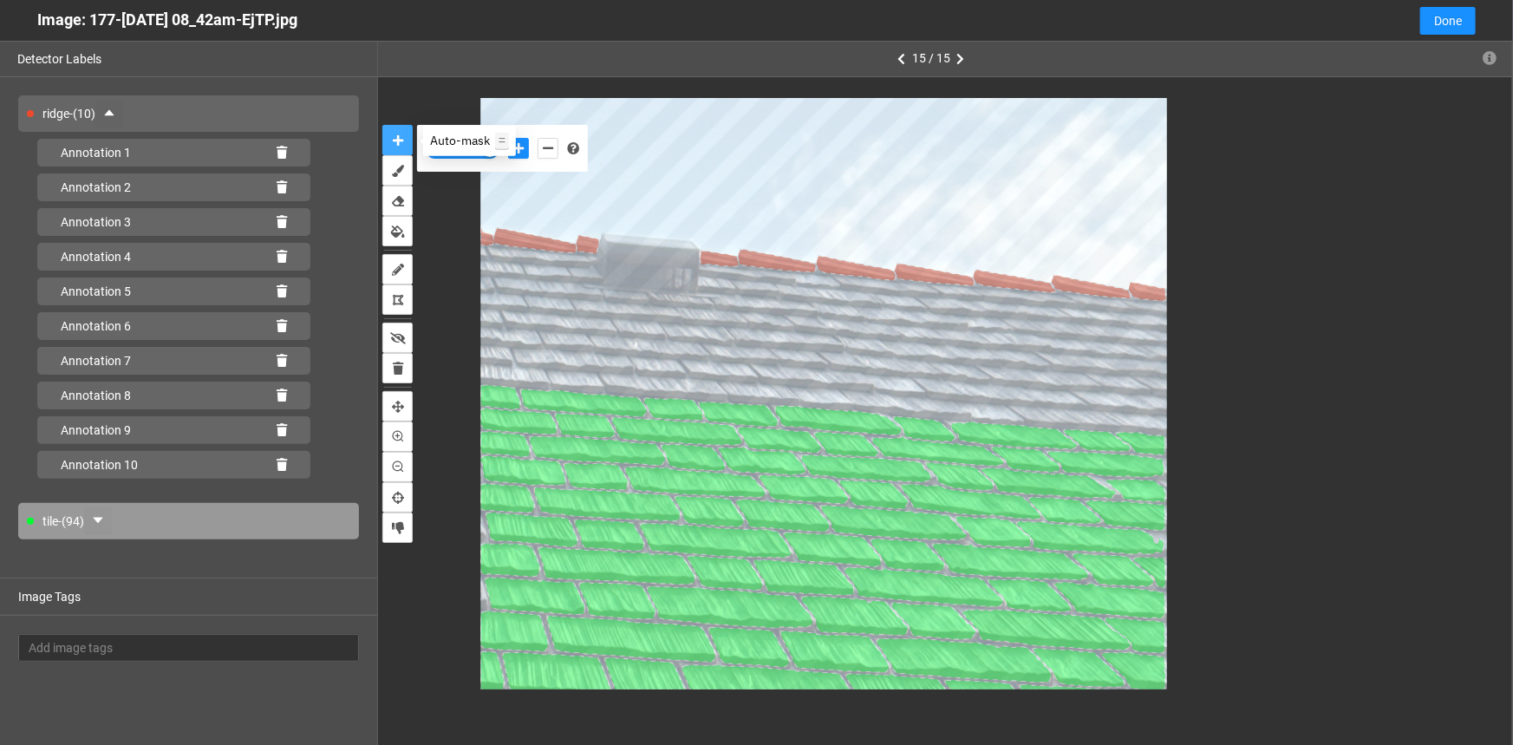
click at [398, 140] on icon "auto-mask" at bounding box center [398, 140] width 10 height 12
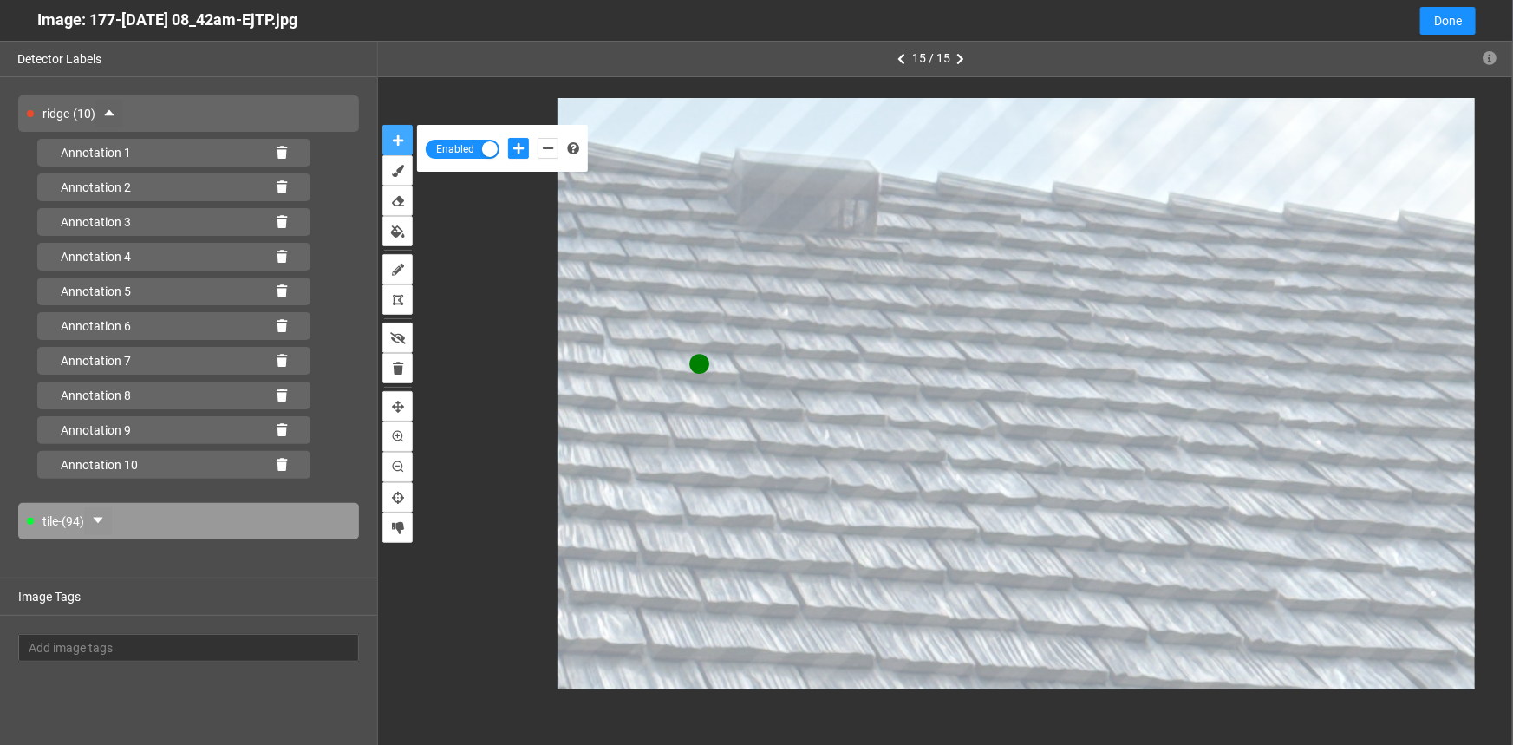
click at [382, 125] on button "auto-mask" at bounding box center [397, 140] width 30 height 30
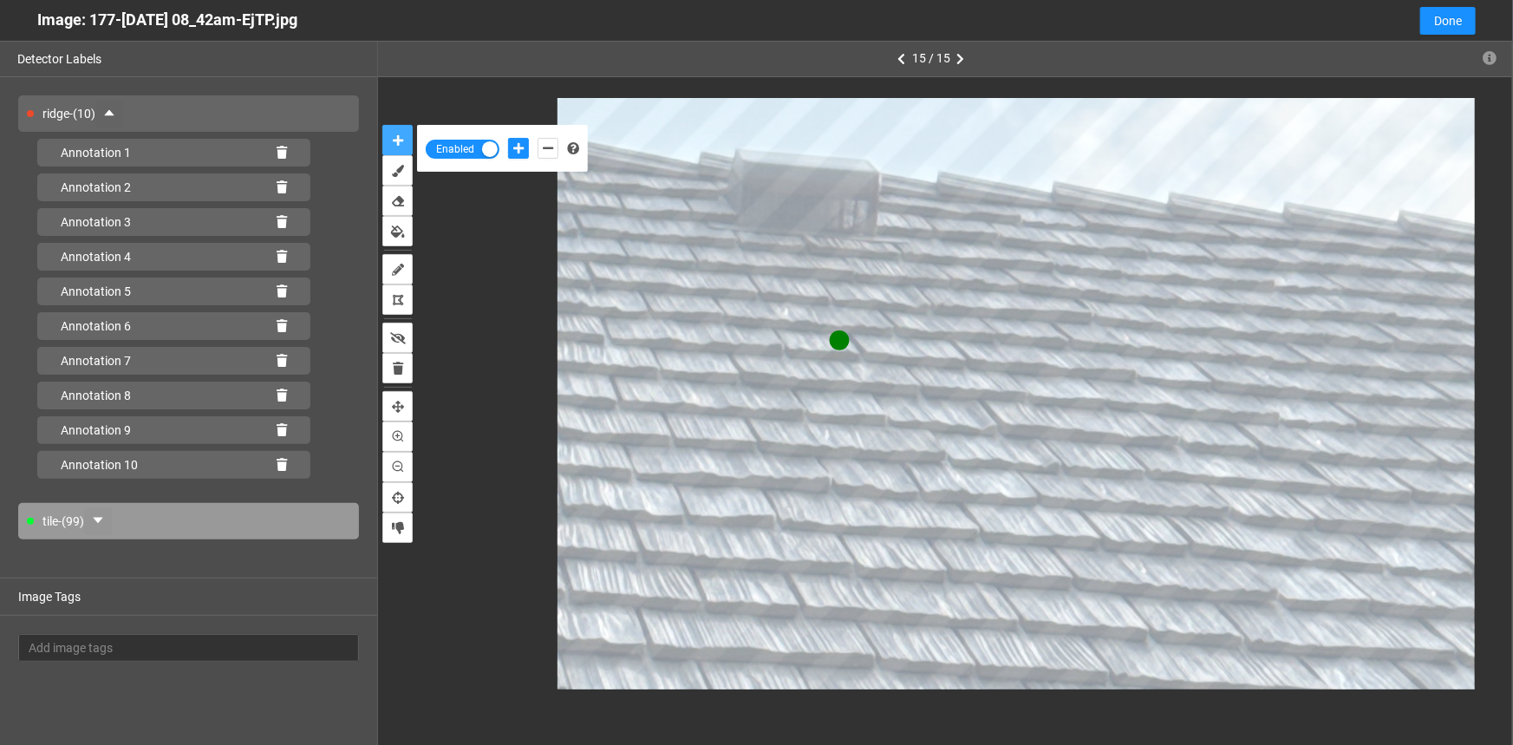
click at [382, 125] on button "auto-mask" at bounding box center [397, 140] width 30 height 30
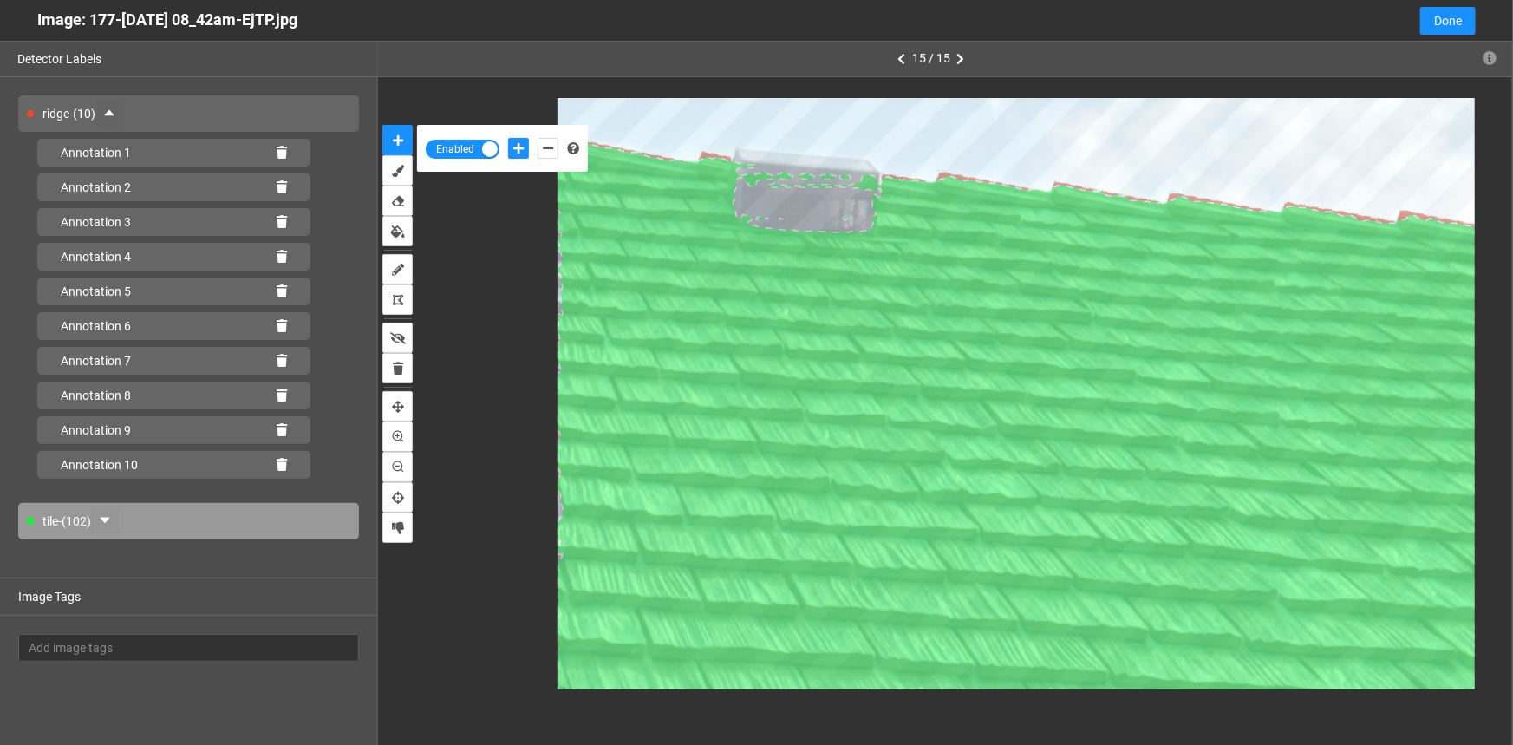
click at [108, 520] on icon "caret-down" at bounding box center [105, 521] width 10 height 6
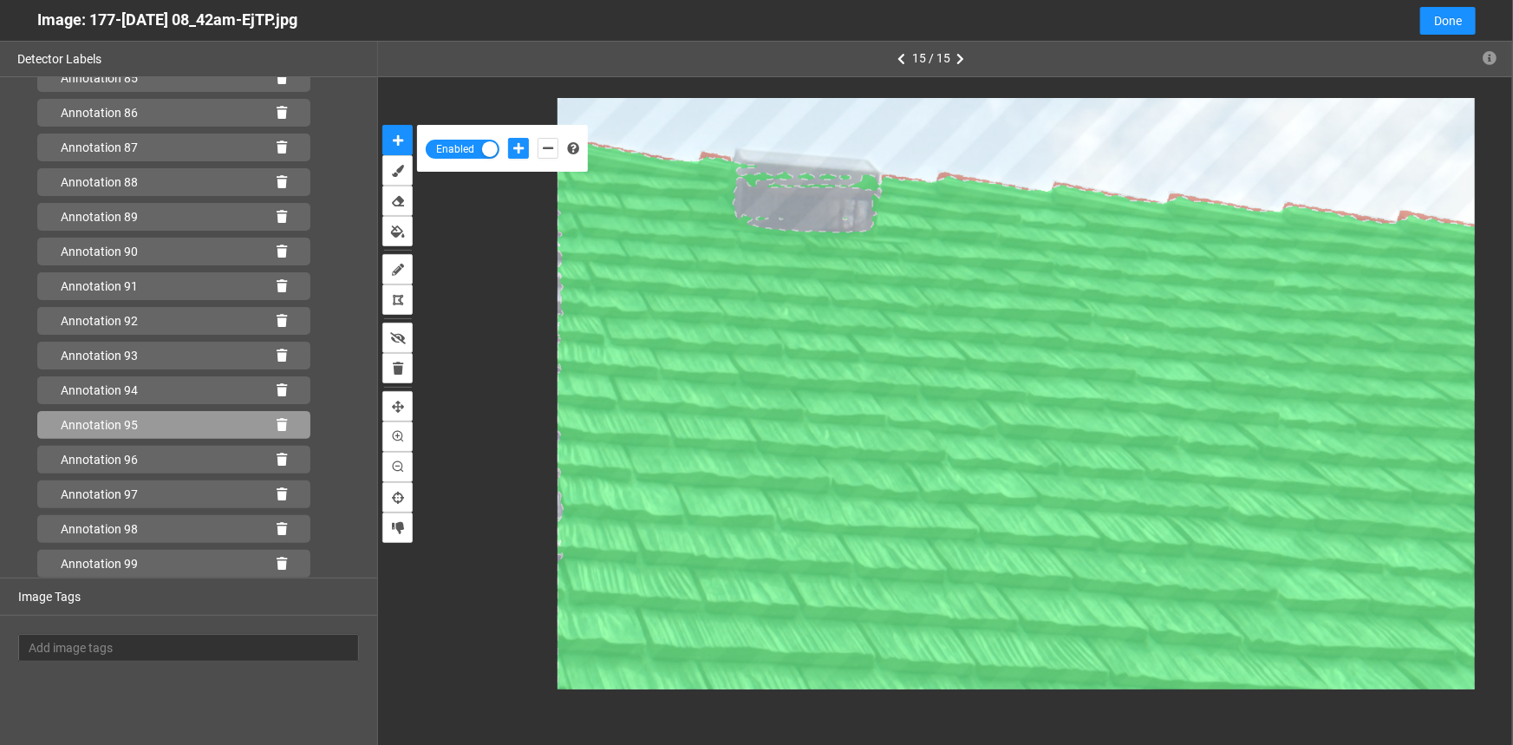
scroll to position [3499, 0]
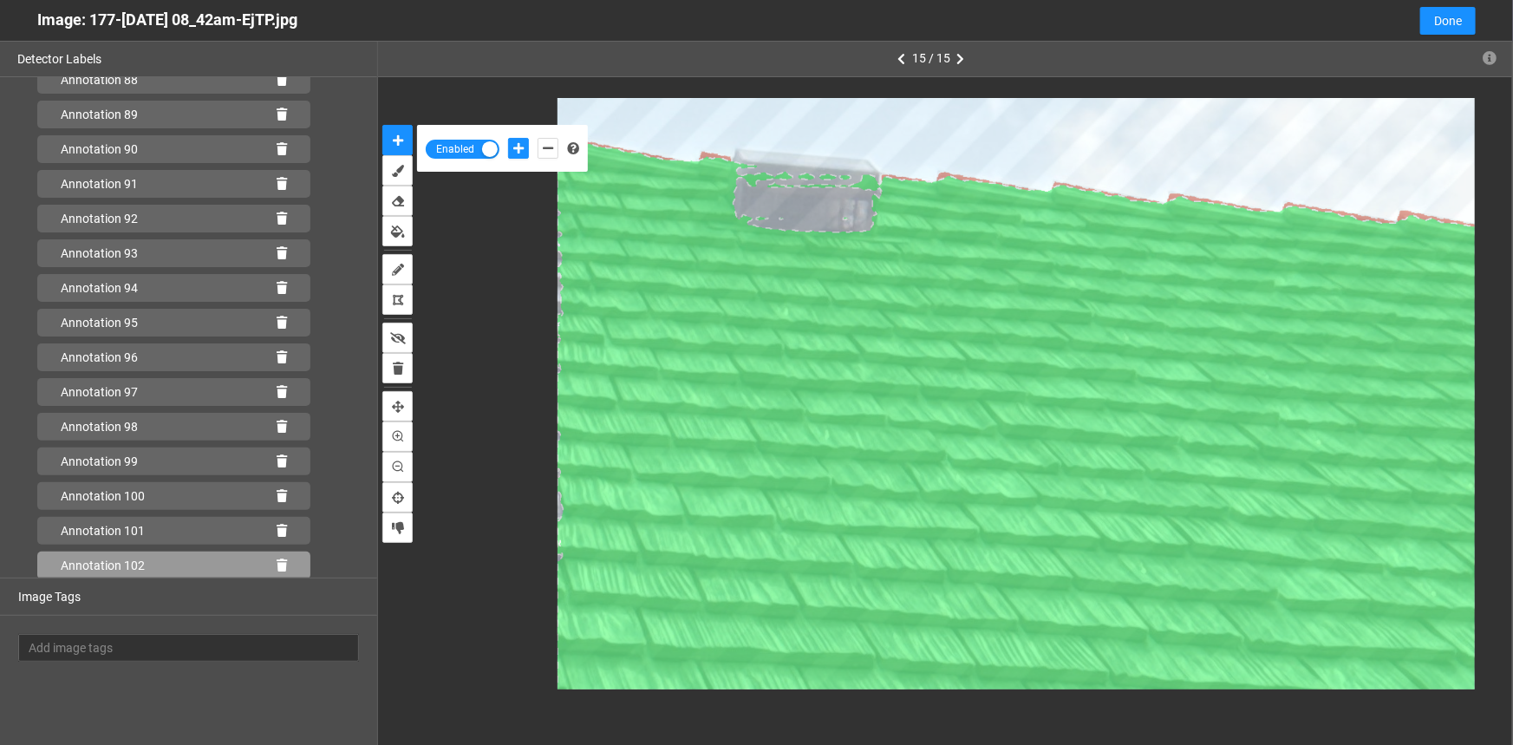
click at [277, 559] on icon at bounding box center [282, 565] width 10 height 12
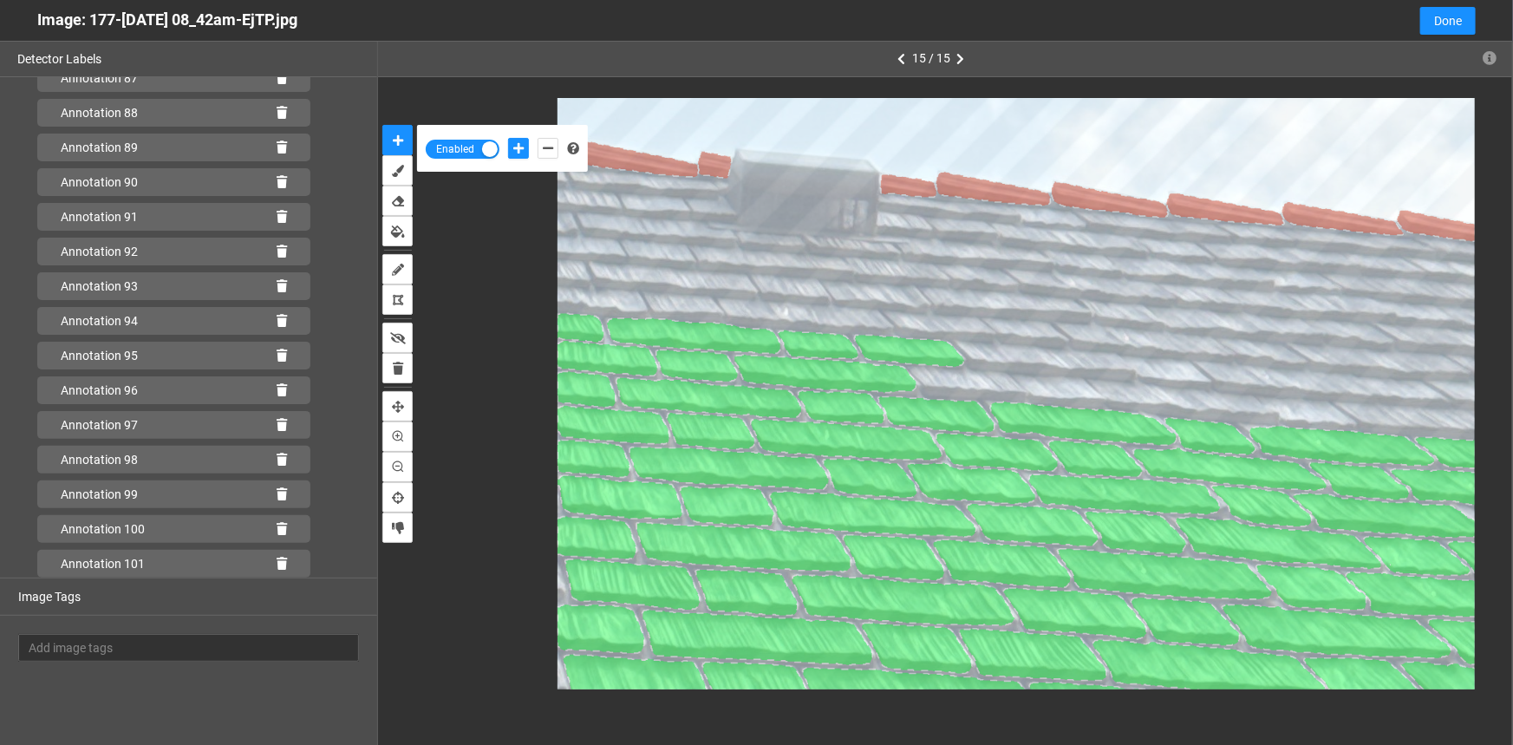
scroll to position [3464, 0]
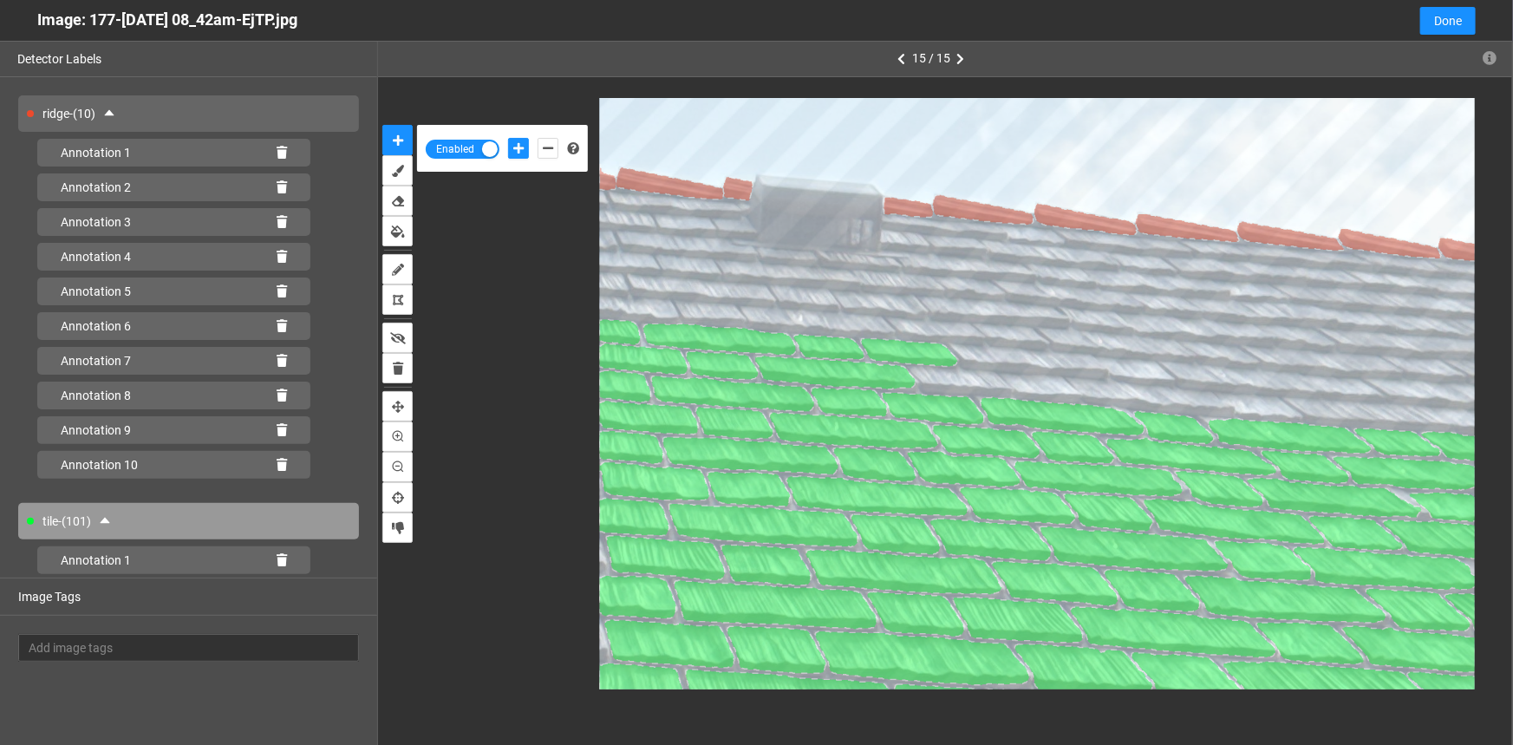
scroll to position [3464, 0]
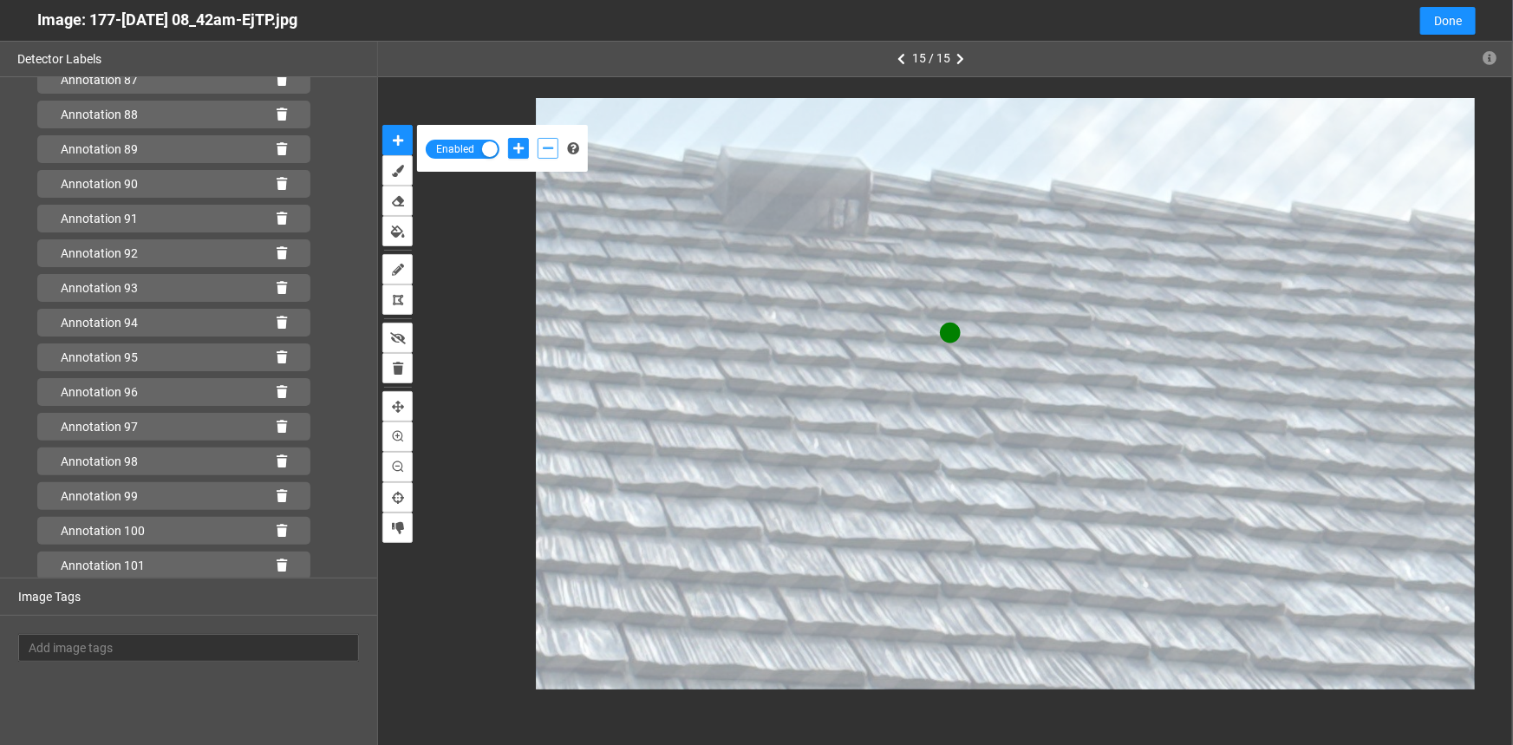
click at [554, 145] on button "add-negative-points" at bounding box center [548, 148] width 21 height 21
click at [538, 138] on button "add-negative-points" at bounding box center [548, 148] width 21 height 21
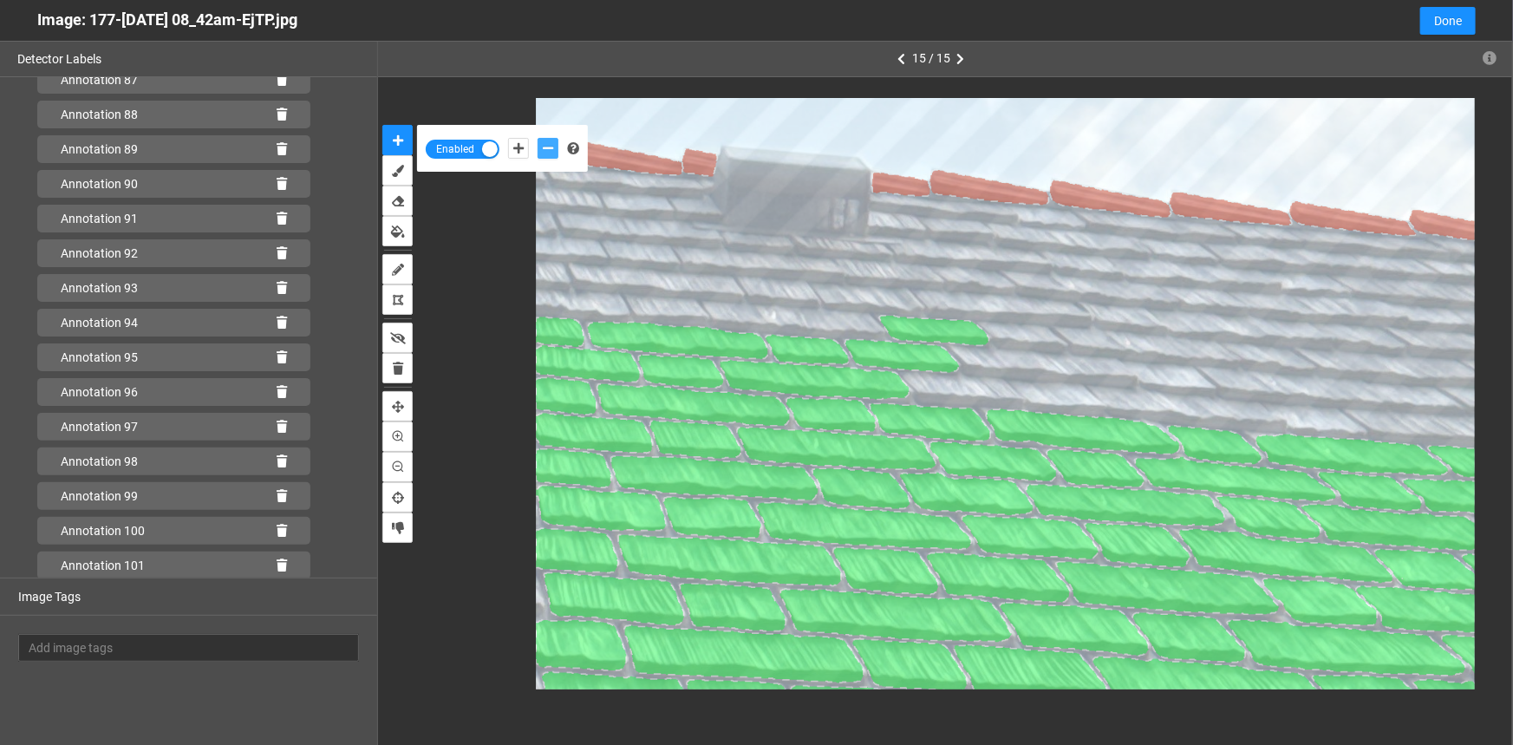
scroll to position [3499, 0]
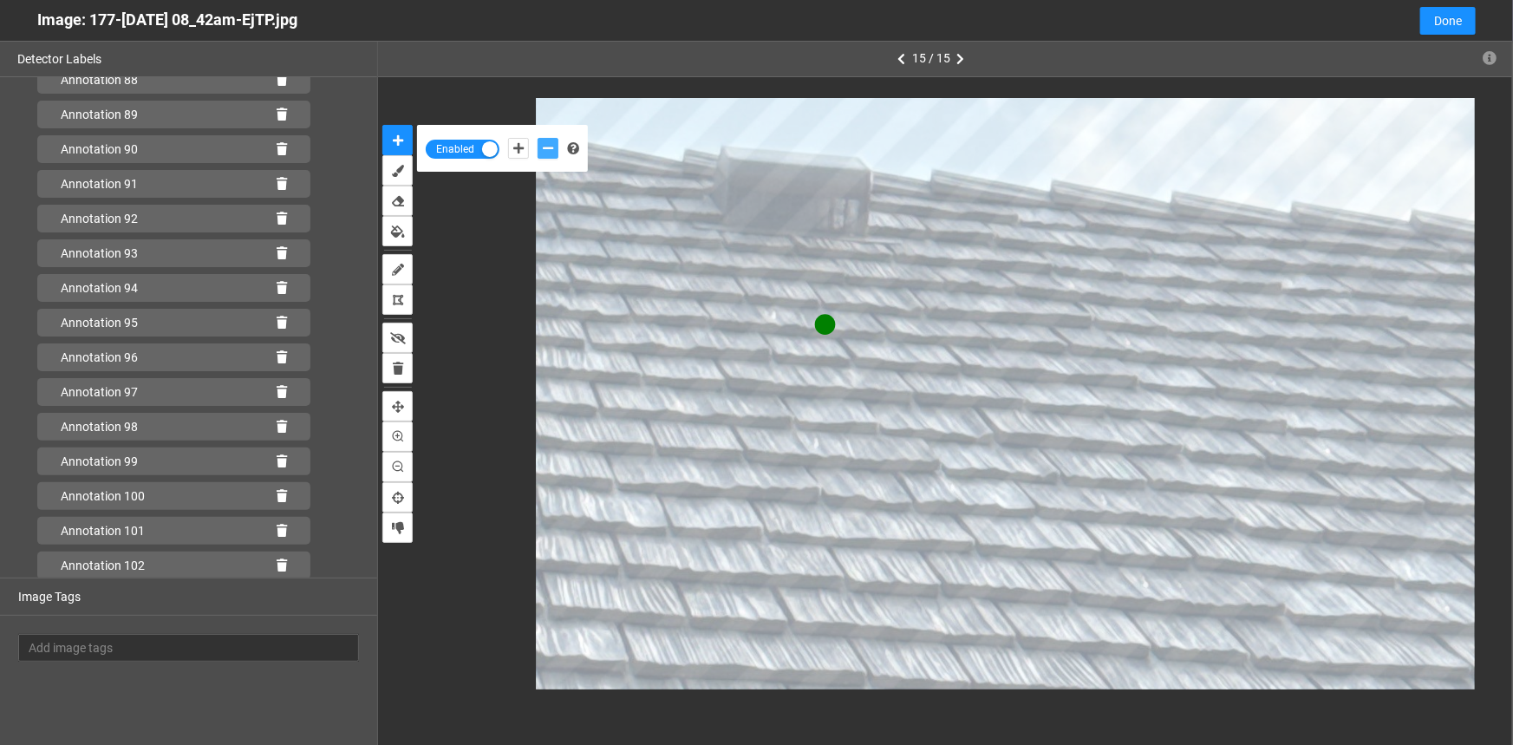
click at [550, 146] on icon "add-negative-points" at bounding box center [548, 148] width 10 height 12
click at [538, 138] on button "add-negative-points" at bounding box center [548, 148] width 21 height 21
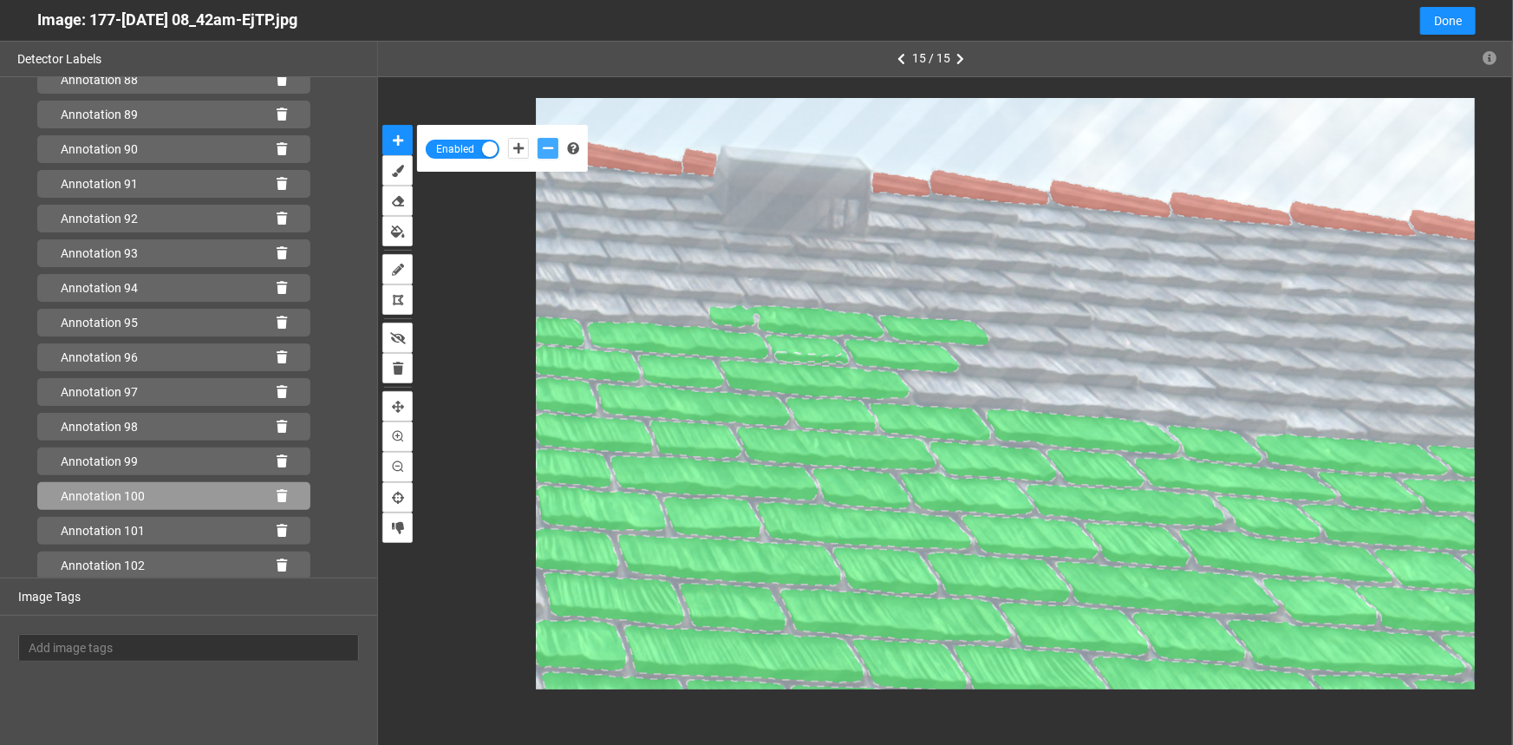
scroll to position [3532, 0]
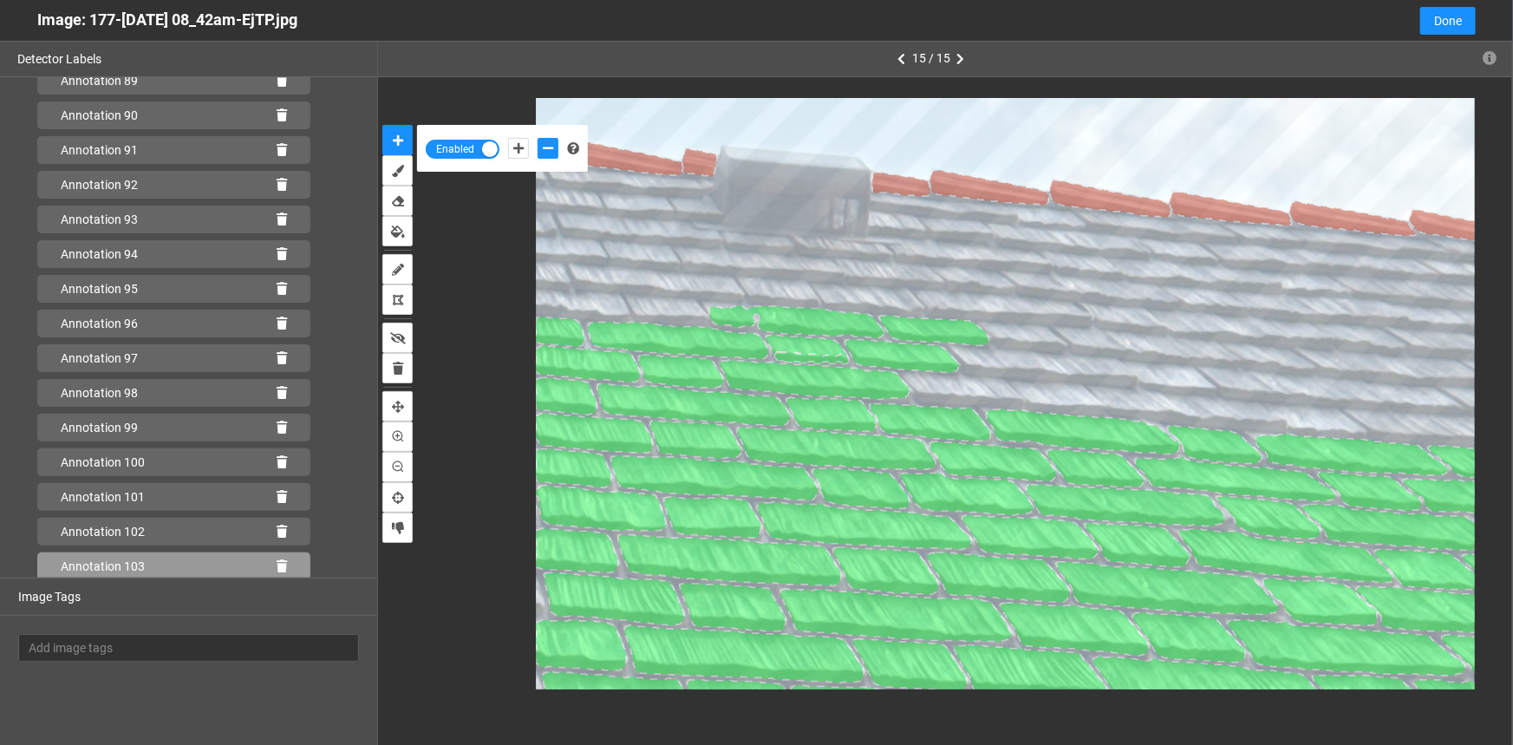
click at [277, 564] on icon at bounding box center [282, 566] width 10 height 12
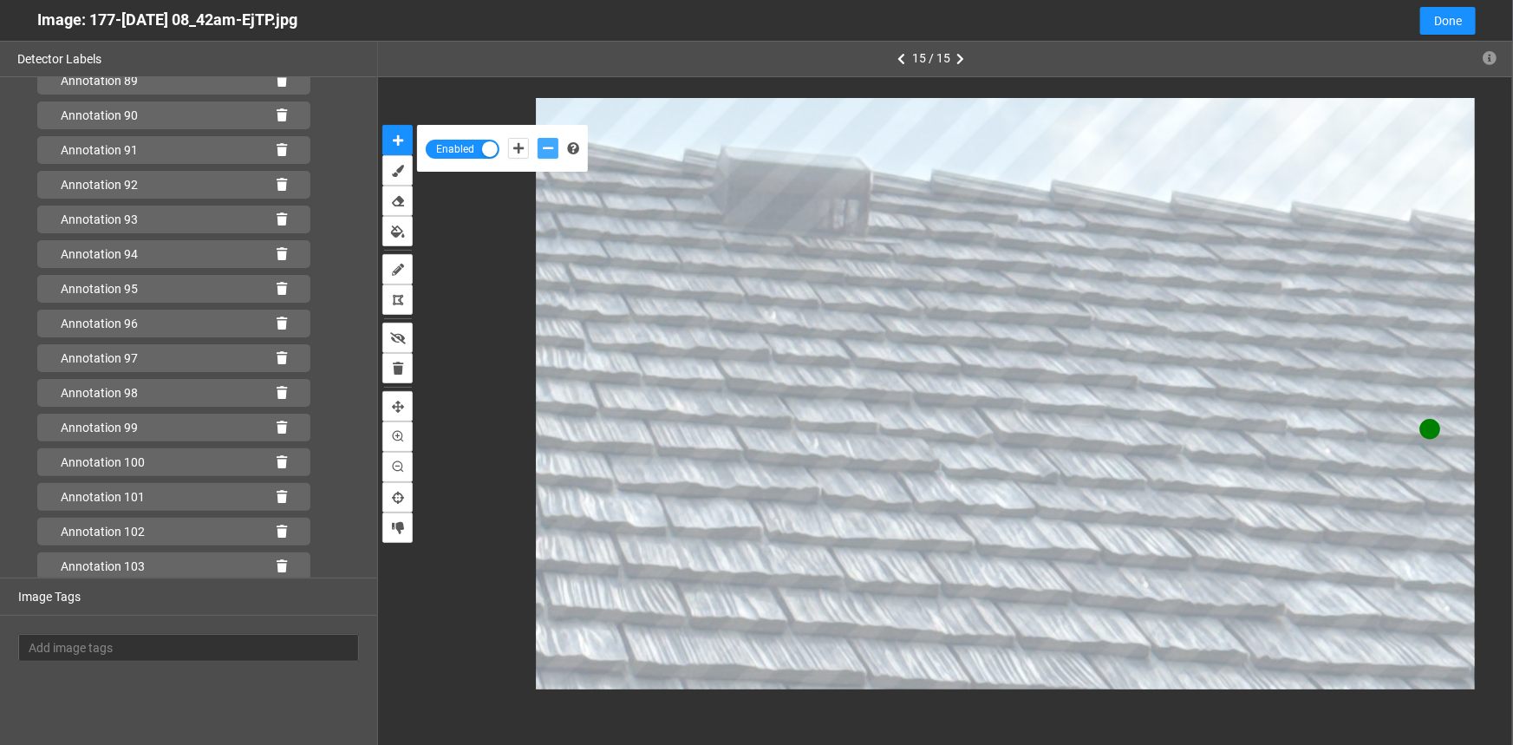
click at [549, 146] on icon "add-negative-points" at bounding box center [548, 148] width 10 height 12
click at [538, 138] on button "add-negative-points" at bounding box center [548, 148] width 21 height 21
click at [547, 143] on icon "add-negative-points" at bounding box center [548, 148] width 10 height 12
click at [520, 144] on icon "add-positive-points" at bounding box center [518, 148] width 10 height 12
drag, startPoint x: 550, startPoint y: 148, endPoint x: 559, endPoint y: 157, distance: 12.9
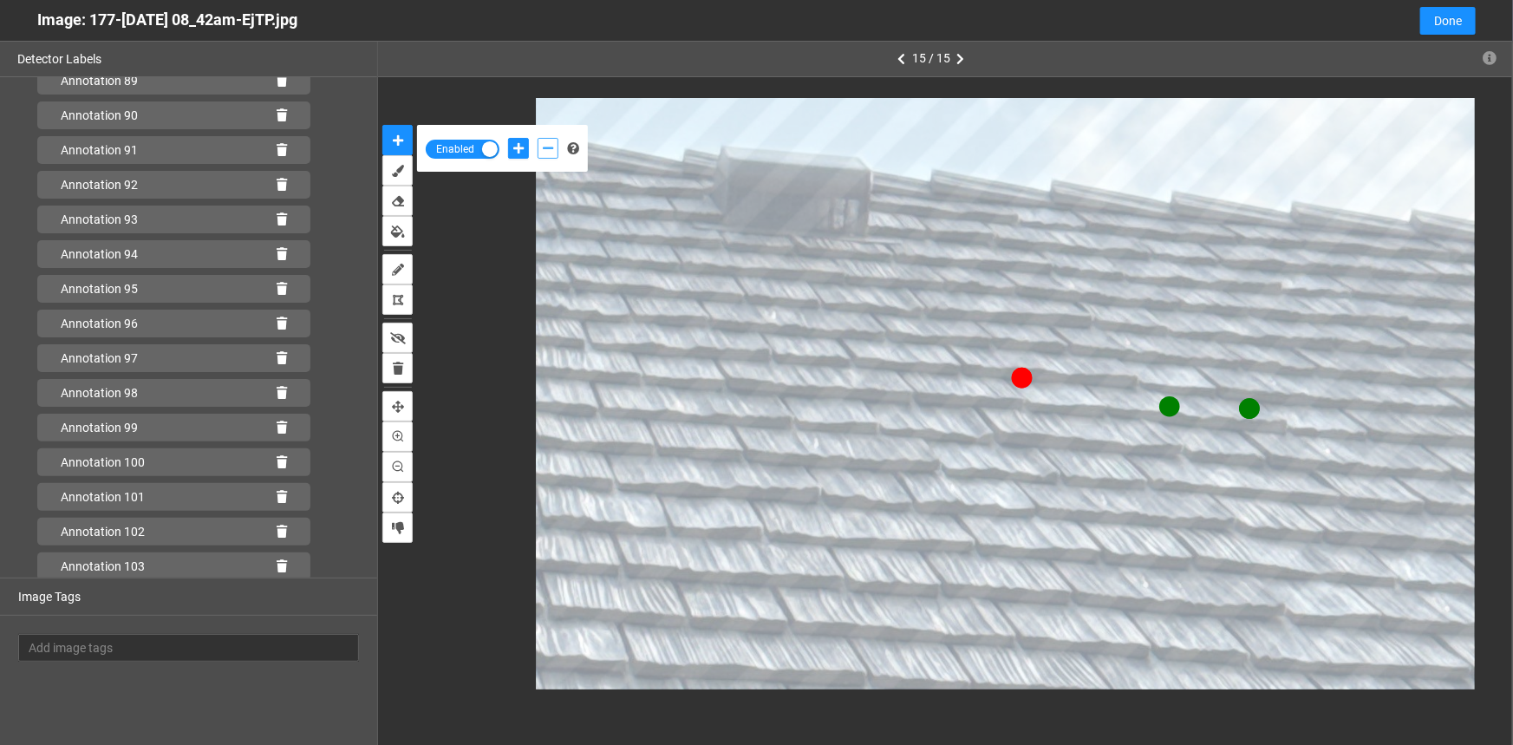
click at [550, 147] on icon "add-negative-points" at bounding box center [548, 148] width 10 height 12
click at [538, 138] on button "add-negative-points" at bounding box center [548, 148] width 21 height 21
click at [520, 146] on icon "add-positive-points" at bounding box center [518, 148] width 10 height 12
click at [508, 138] on button "add-positive-points" at bounding box center [518, 148] width 21 height 21
click at [552, 147] on icon "add-negative-points" at bounding box center [548, 148] width 10 height 12
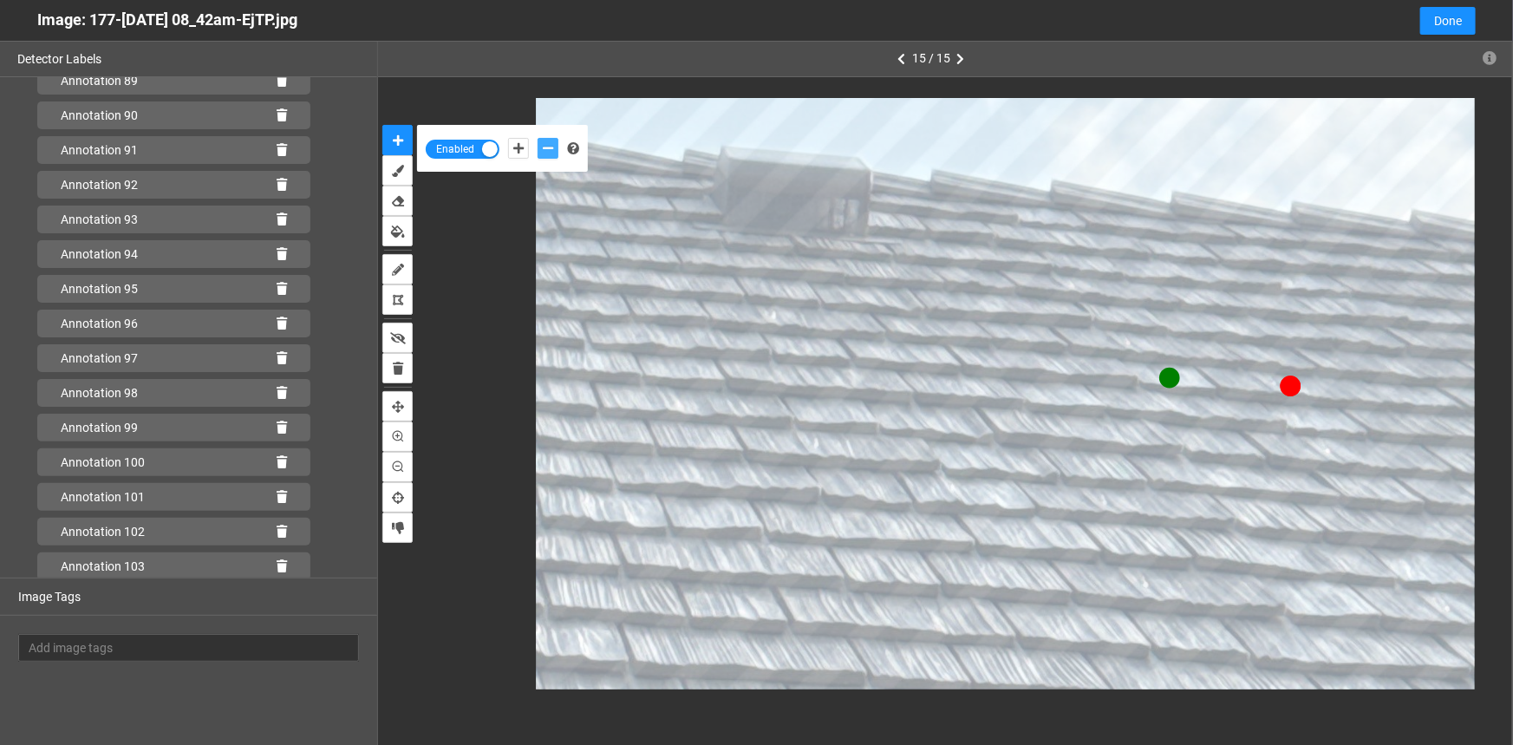
click at [538, 138] on button "add-negative-points" at bounding box center [548, 148] width 21 height 21
drag, startPoint x: 539, startPoint y: 140, endPoint x: 578, endPoint y: 167, distance: 47.4
click at [539, 141] on button "add-negative-points" at bounding box center [548, 148] width 21 height 21
click at [538, 138] on button "add-negative-points" at bounding box center [548, 148] width 21 height 21
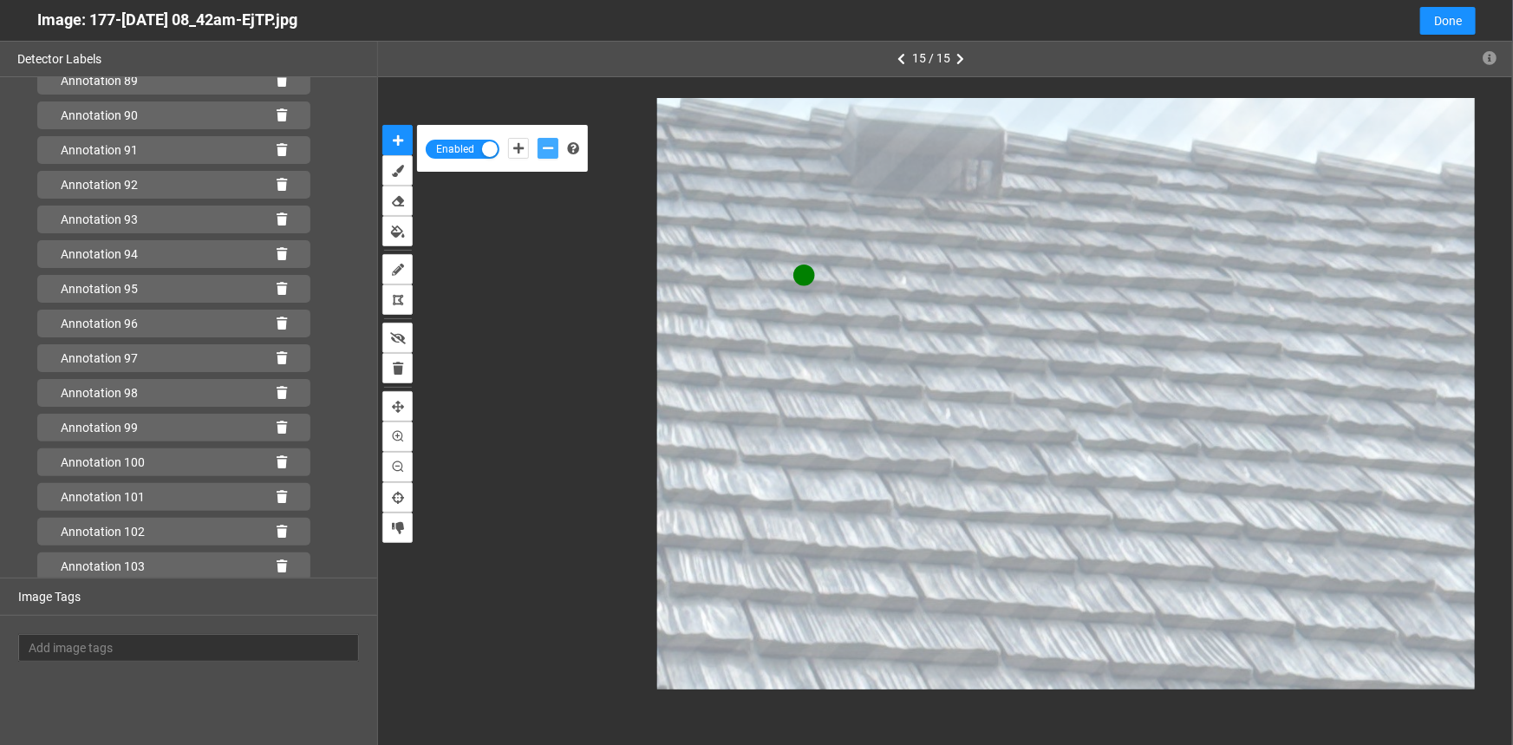
click at [538, 138] on button "add-negative-points" at bounding box center [548, 148] width 21 height 21
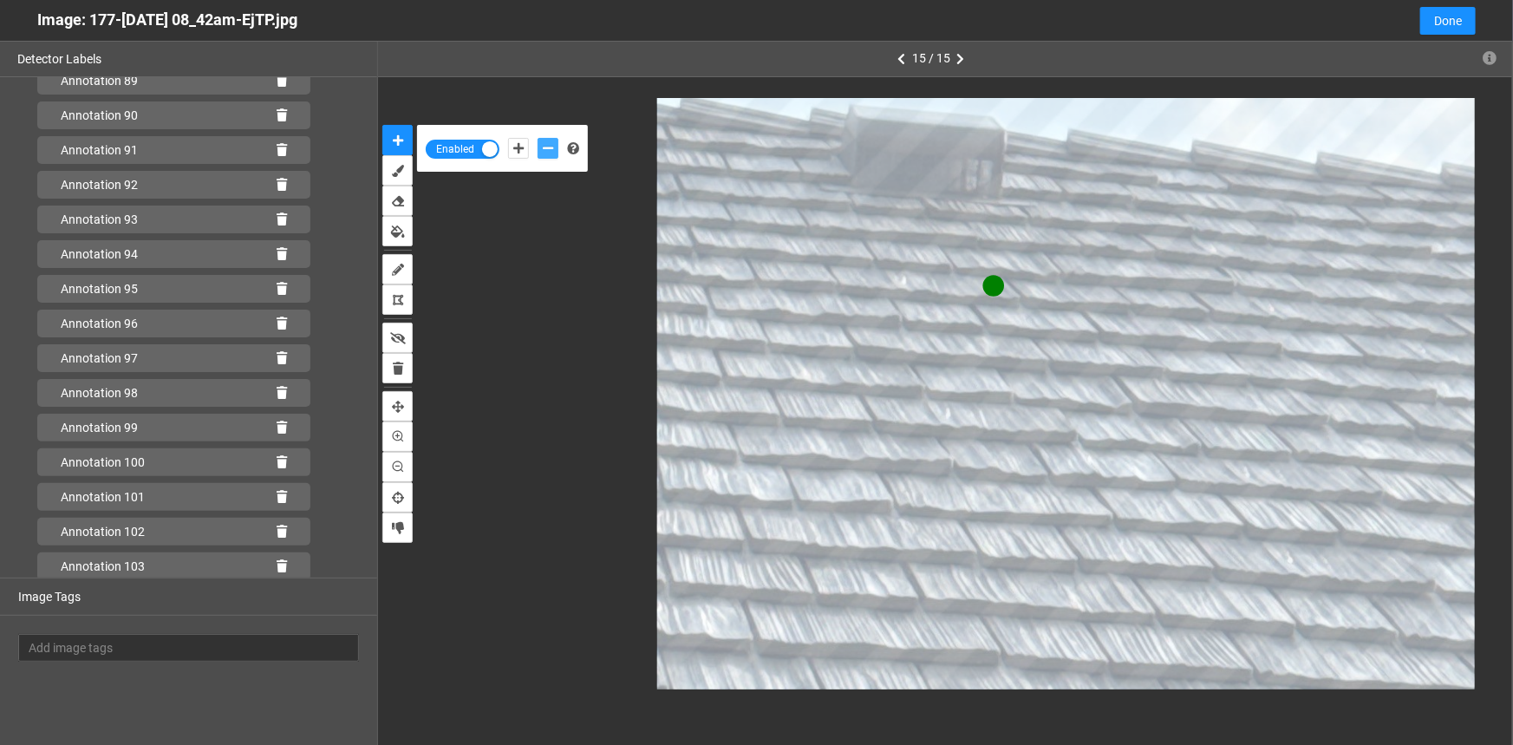
click at [538, 138] on button "add-negative-points" at bounding box center [548, 148] width 21 height 21
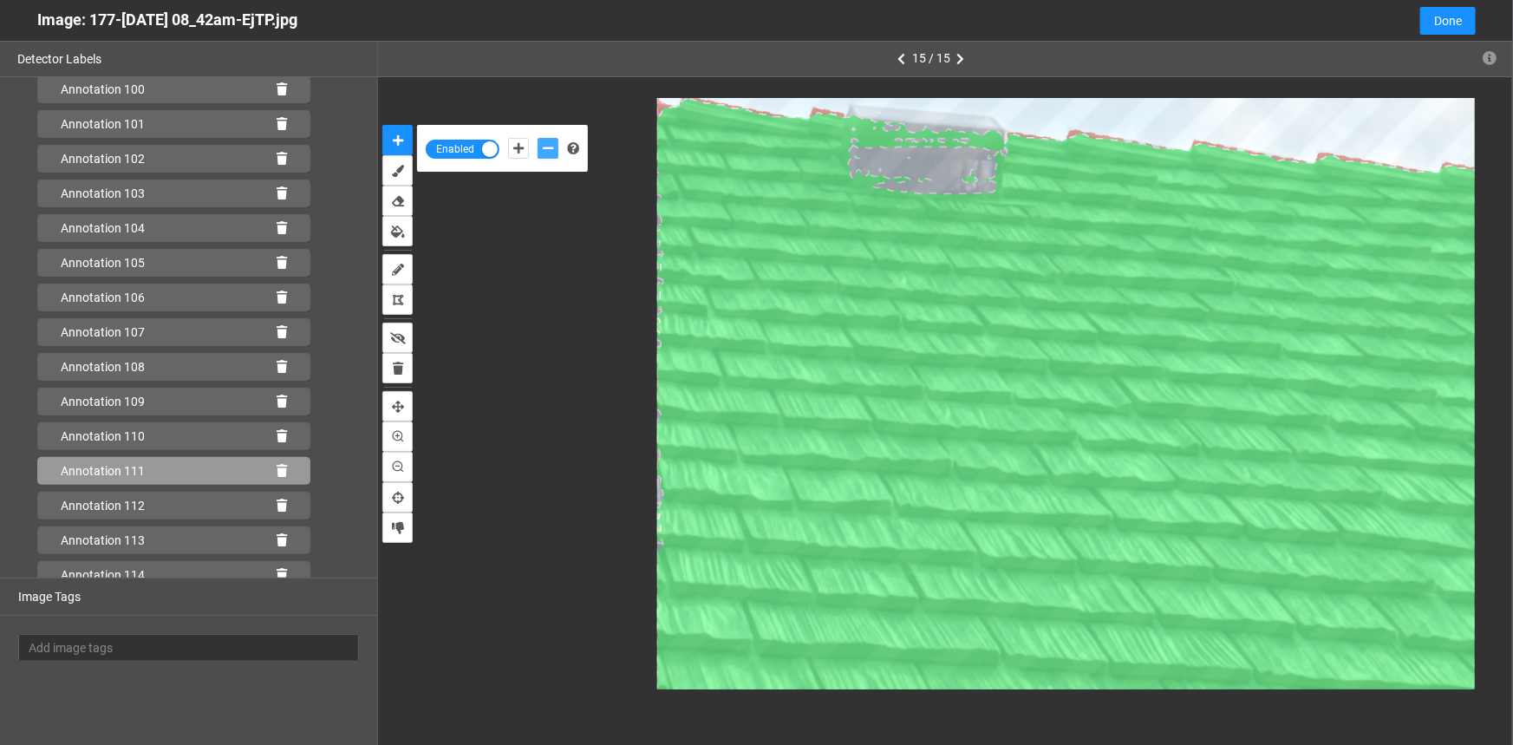
scroll to position [3949, 0]
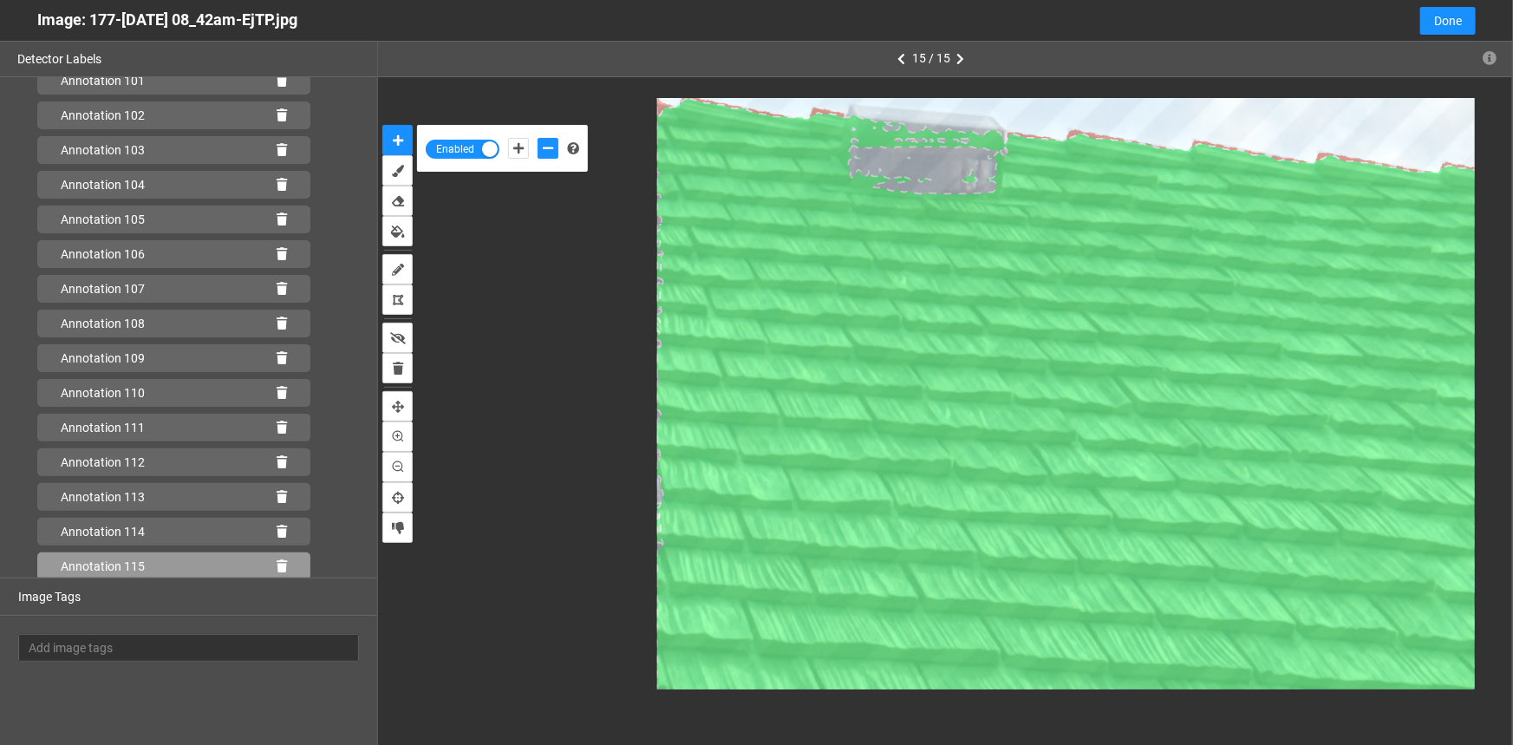
click at [286, 565] on div "Annotation 115" at bounding box center [173, 566] width 273 height 28
click at [278, 568] on div "Annotation 115" at bounding box center [173, 566] width 273 height 28
click at [277, 560] on icon at bounding box center [282, 566] width 10 height 12
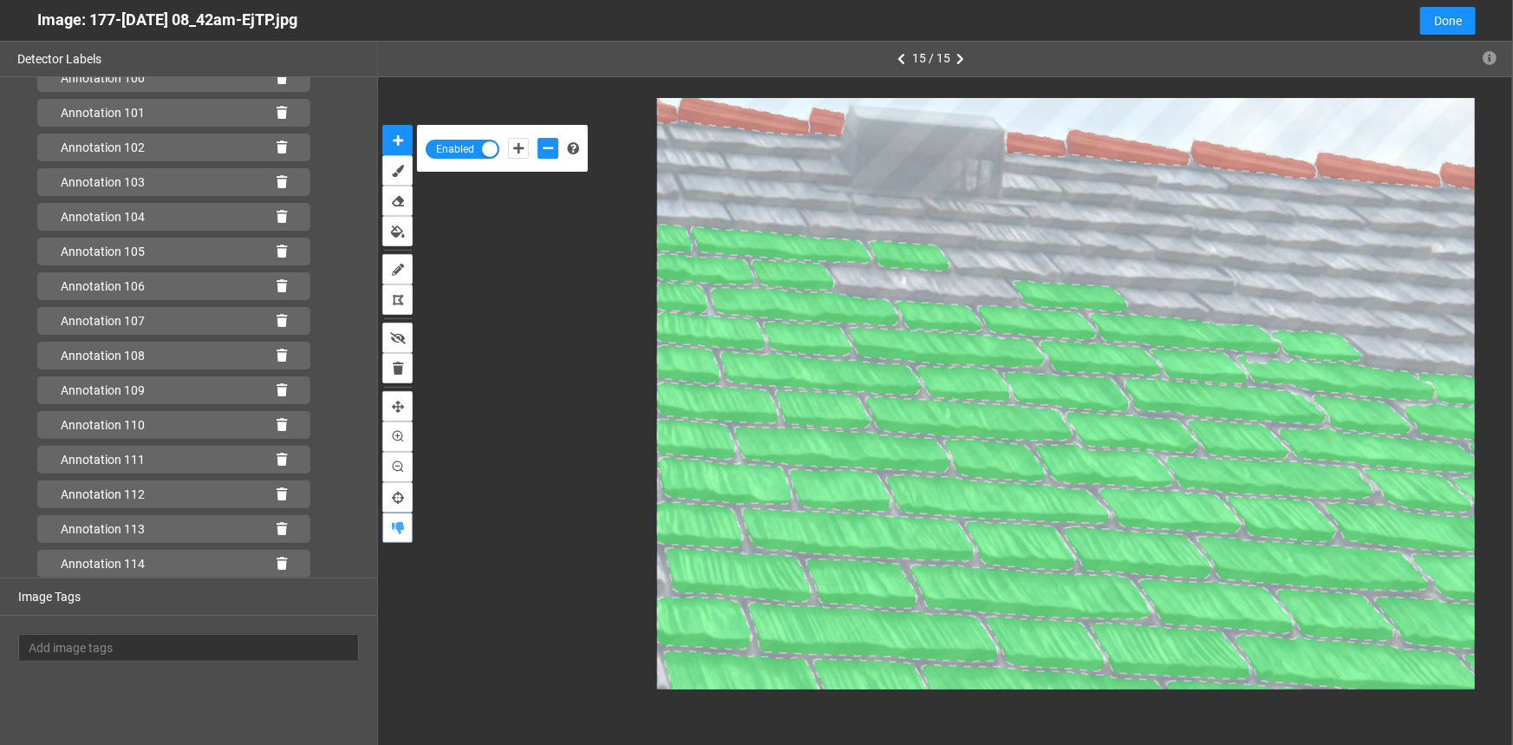
scroll to position [3914, 0]
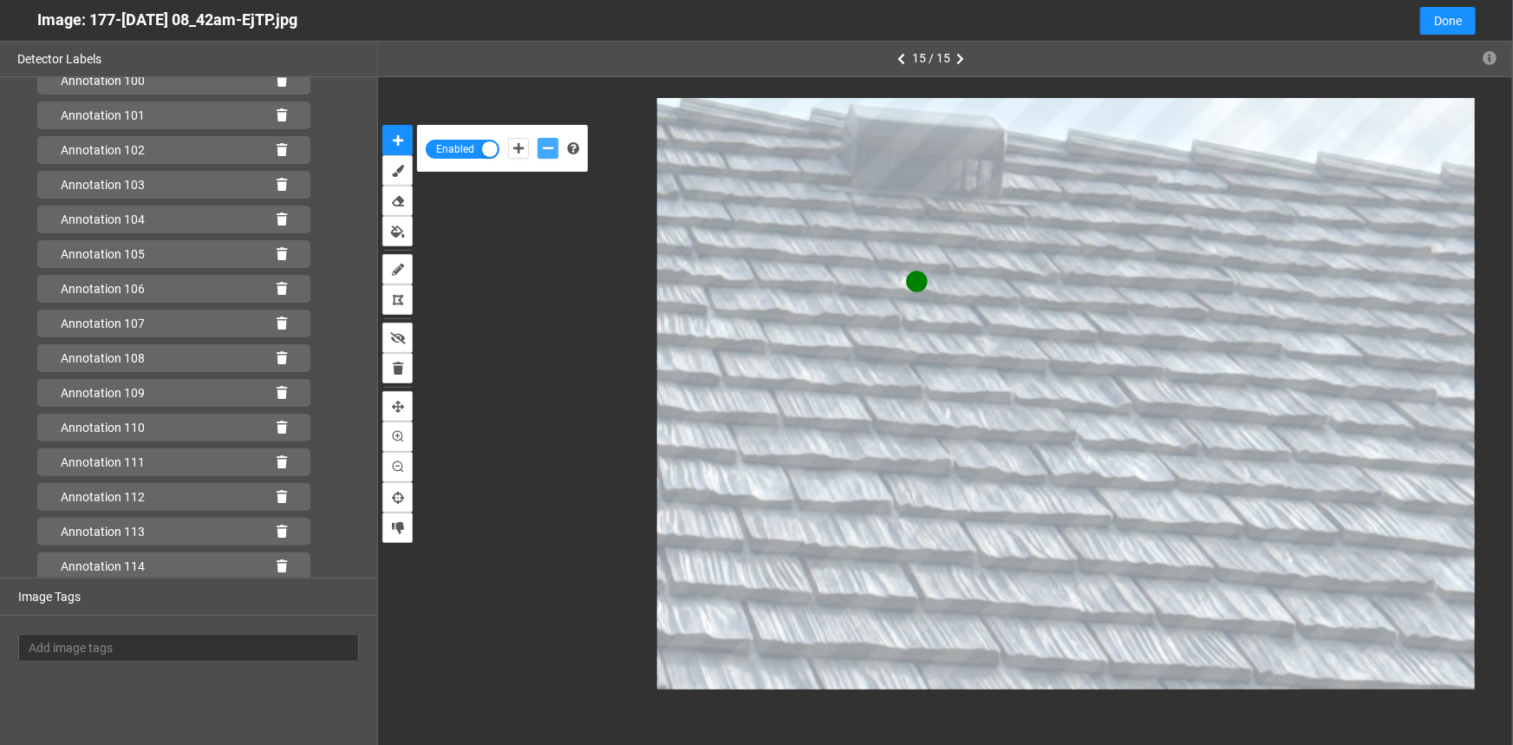
click at [552, 147] on icon "add-negative-points" at bounding box center [548, 148] width 10 height 12
click at [538, 138] on button "add-negative-points" at bounding box center [548, 148] width 21 height 21
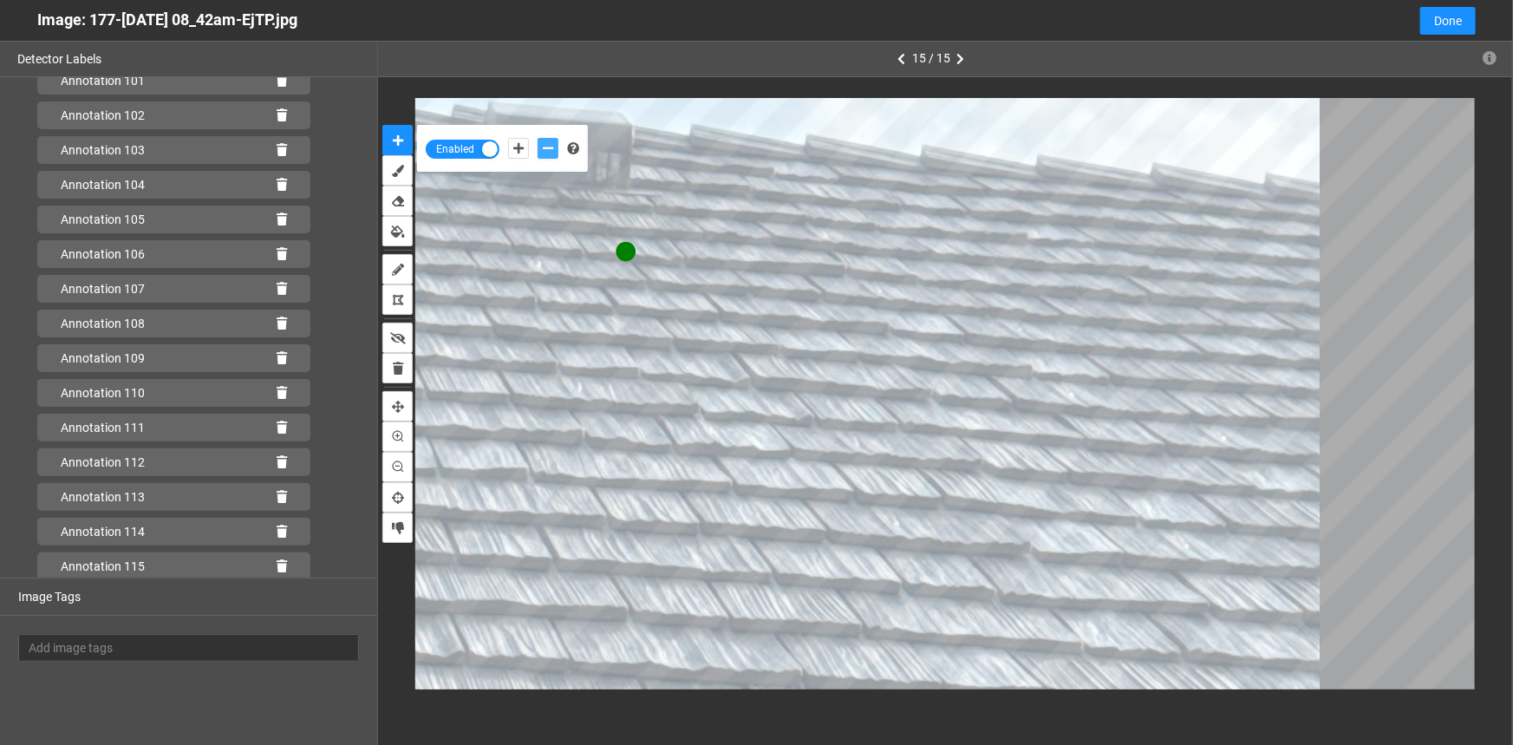
click at [538, 138] on button "add-negative-points" at bounding box center [548, 148] width 21 height 21
click at [546, 146] on icon "add-negative-points" at bounding box center [548, 148] width 10 height 12
click at [538, 138] on button "add-negative-points" at bounding box center [548, 148] width 21 height 21
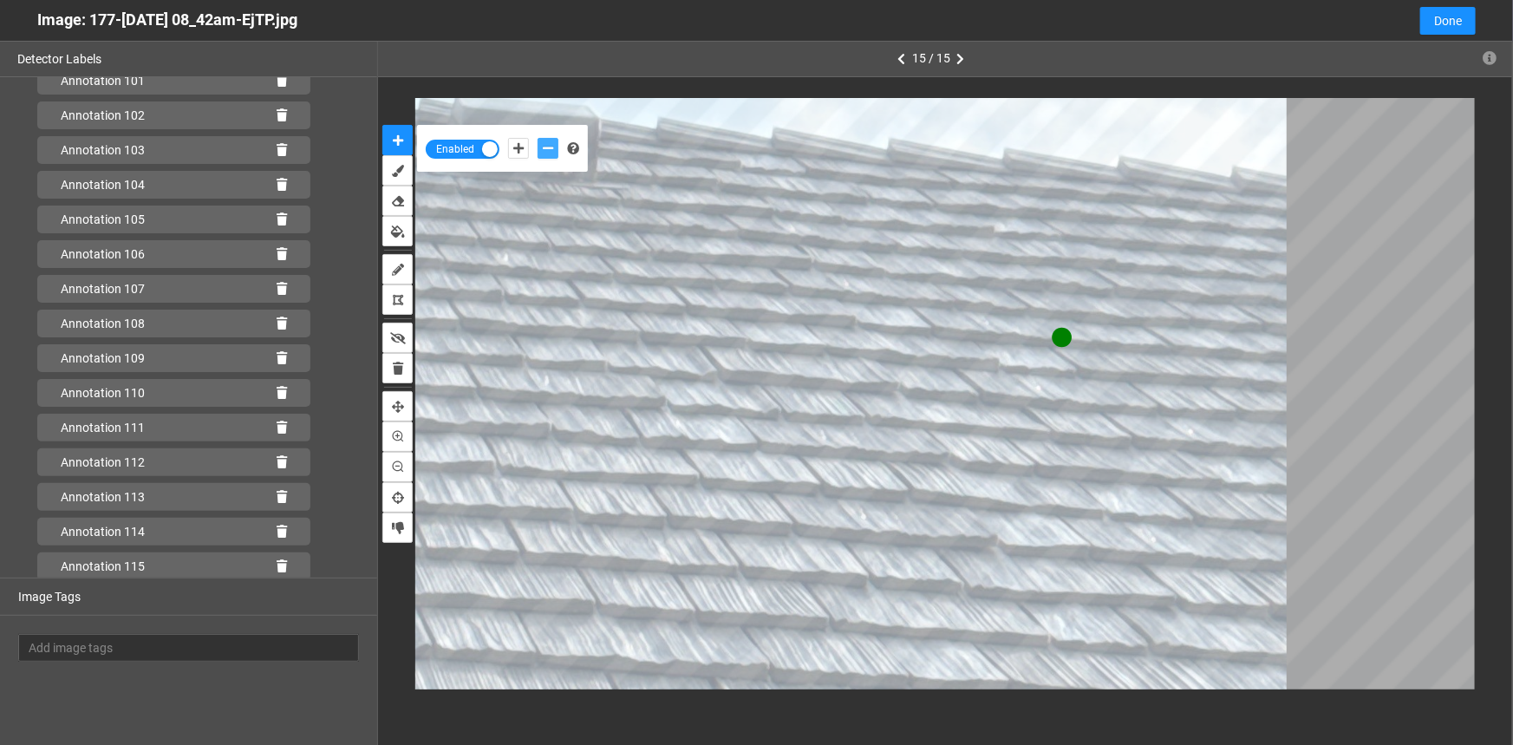
click at [548, 143] on icon "add-negative-points" at bounding box center [548, 148] width 10 height 12
click at [538, 138] on button "add-negative-points" at bounding box center [548, 148] width 21 height 21
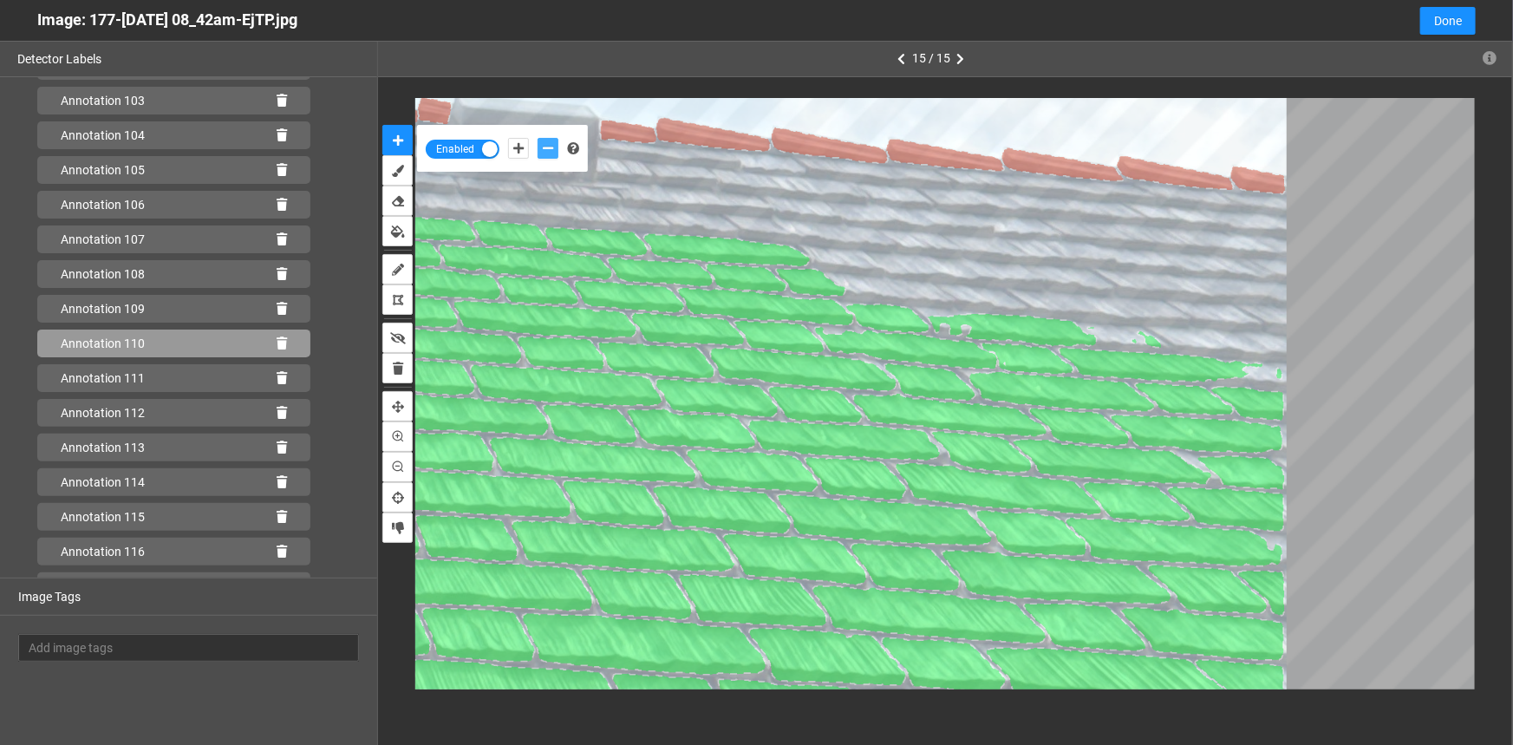
scroll to position [4122, 0]
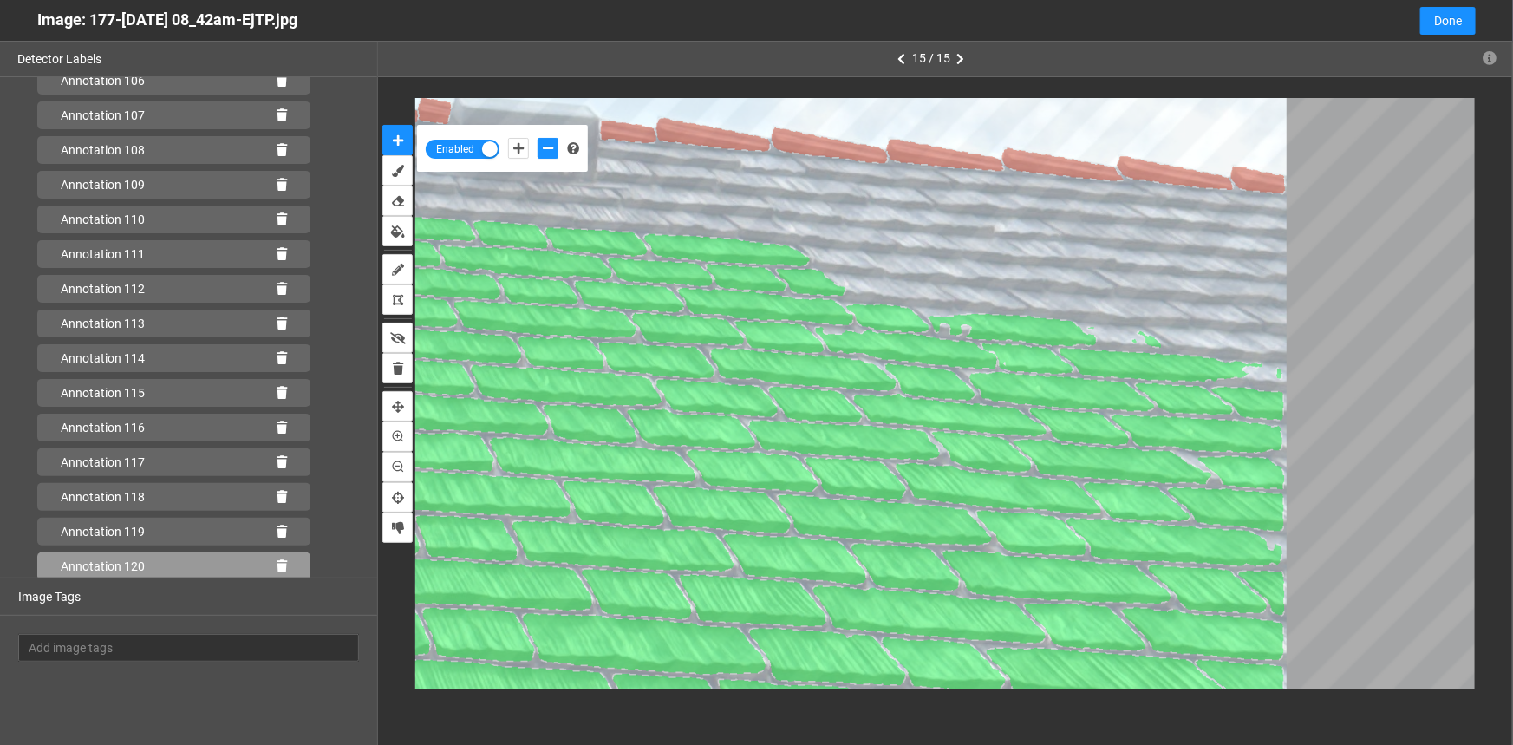
click at [277, 561] on icon at bounding box center [282, 566] width 10 height 12
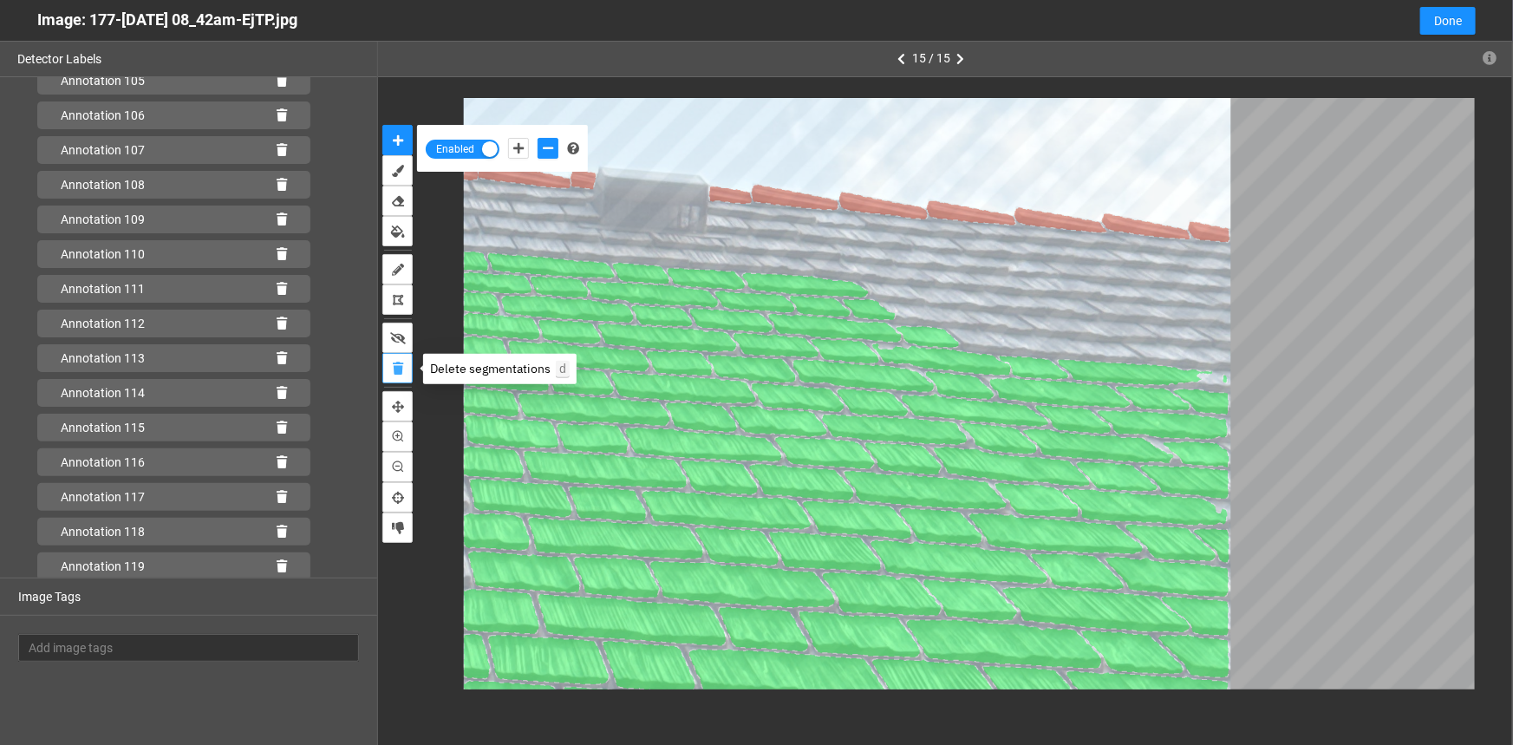
click at [395, 368] on icon "delete" at bounding box center [398, 369] width 10 height 12
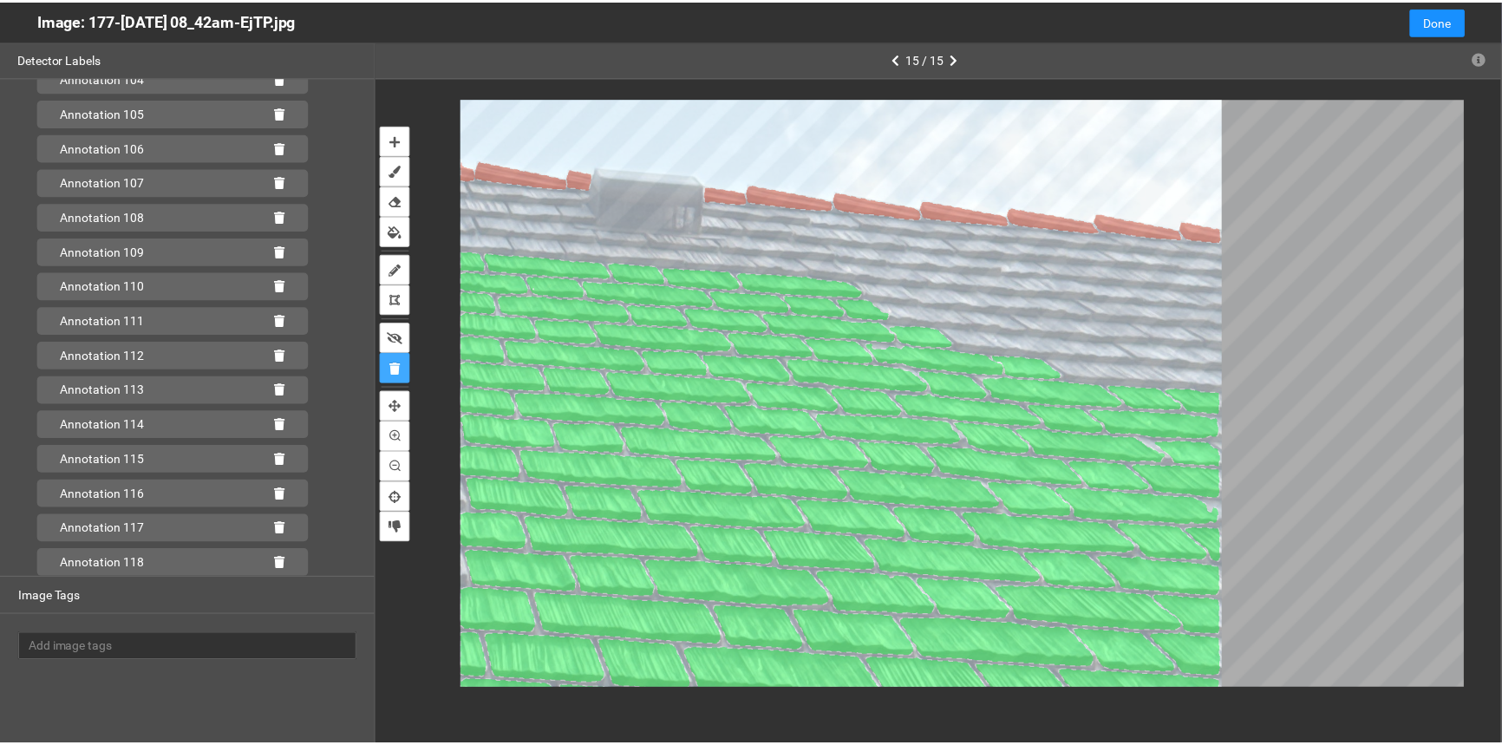
scroll to position [4053, 0]
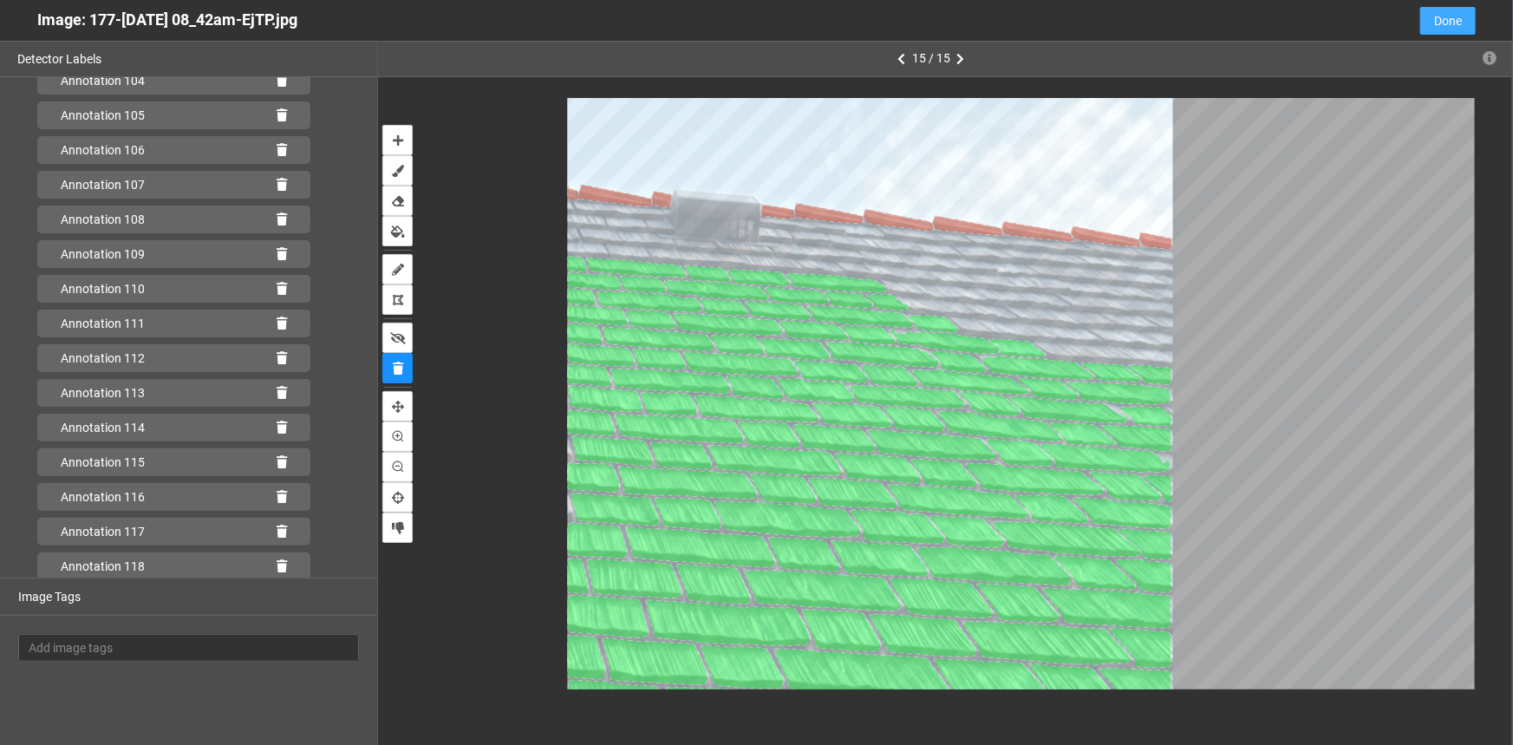
click at [1446, 26] on span "Done" at bounding box center [1448, 20] width 28 height 19
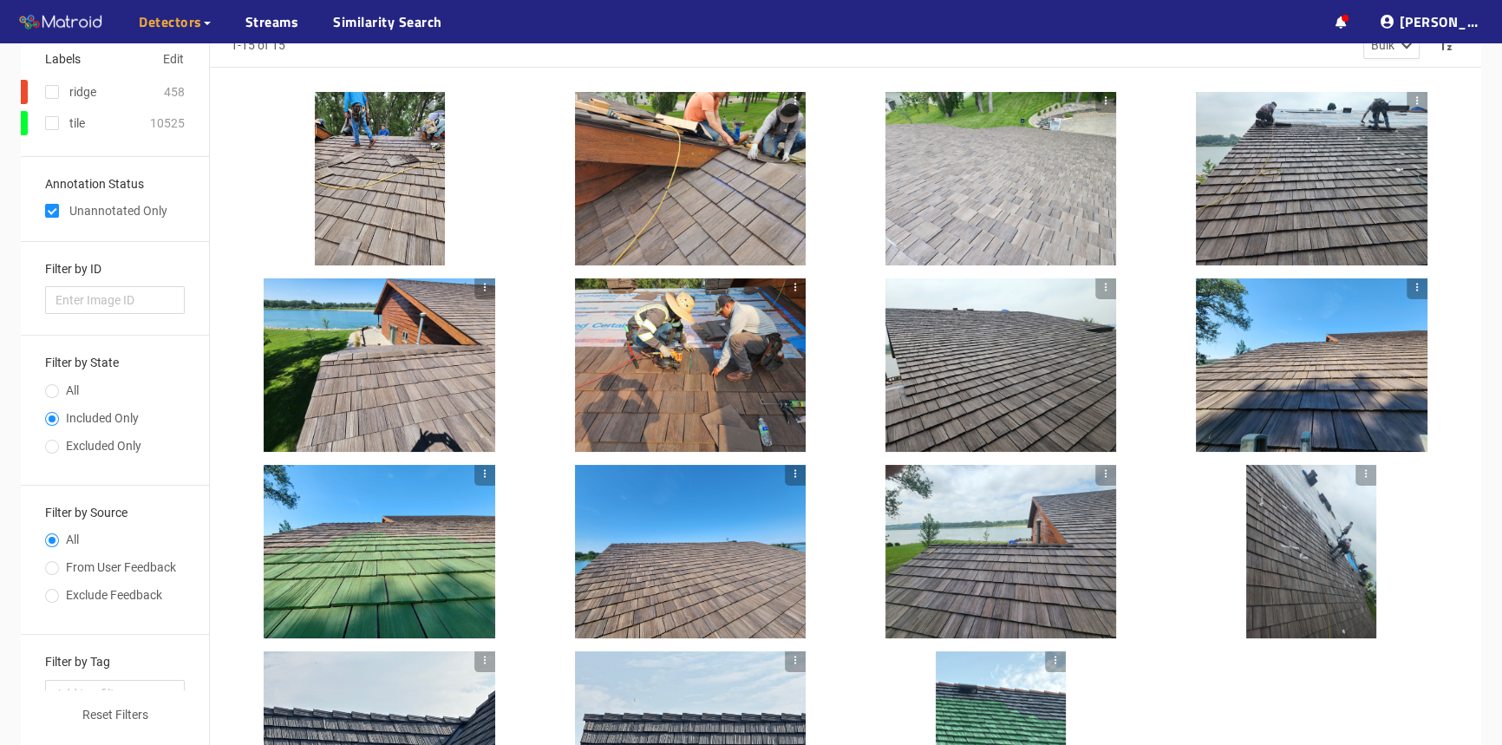
scroll to position [0, 0]
